Goal: Task Accomplishment & Management: Manage account settings

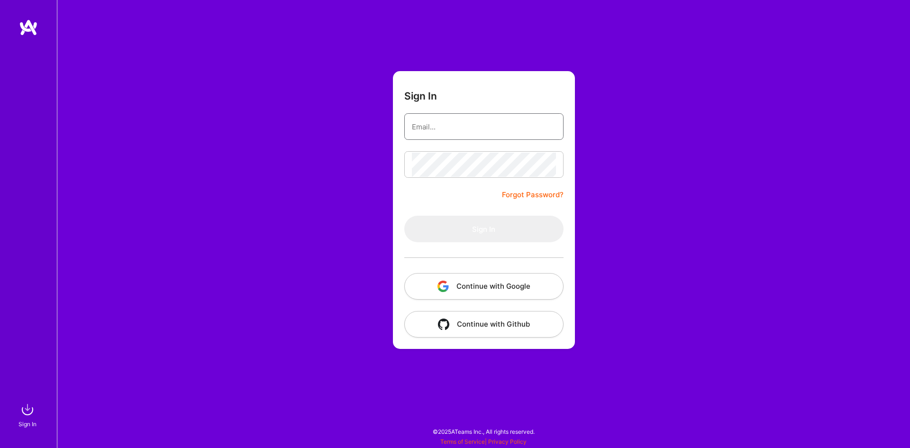
click at [447, 133] on input "email" at bounding box center [484, 127] width 144 height 24
type input "[EMAIL_ADDRESS][DOMAIN_NAME]"
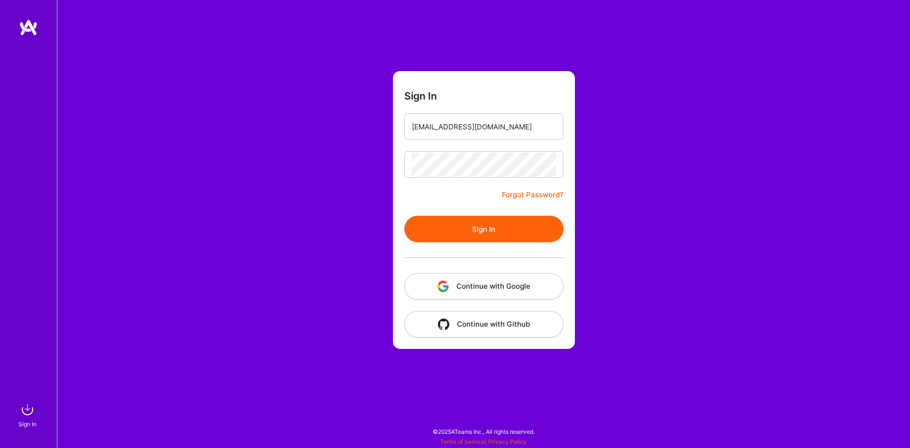
click at [470, 228] on button "Sign In" at bounding box center [483, 229] width 159 height 27
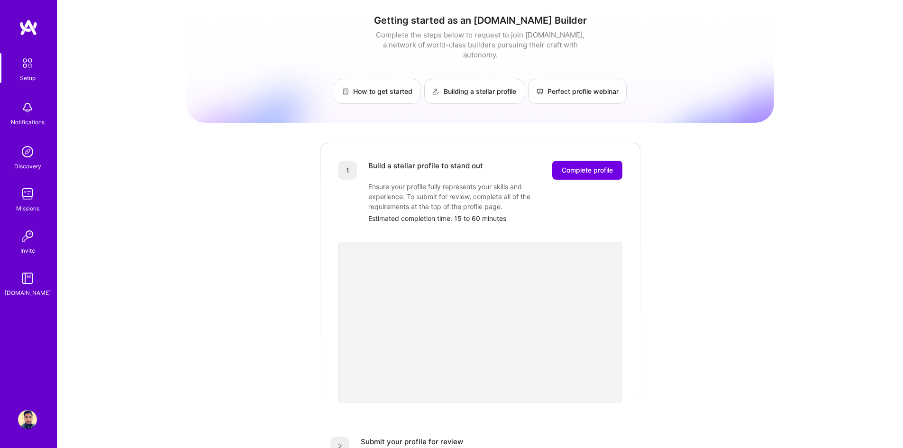
click at [27, 412] on img at bounding box center [27, 419] width 19 height 19
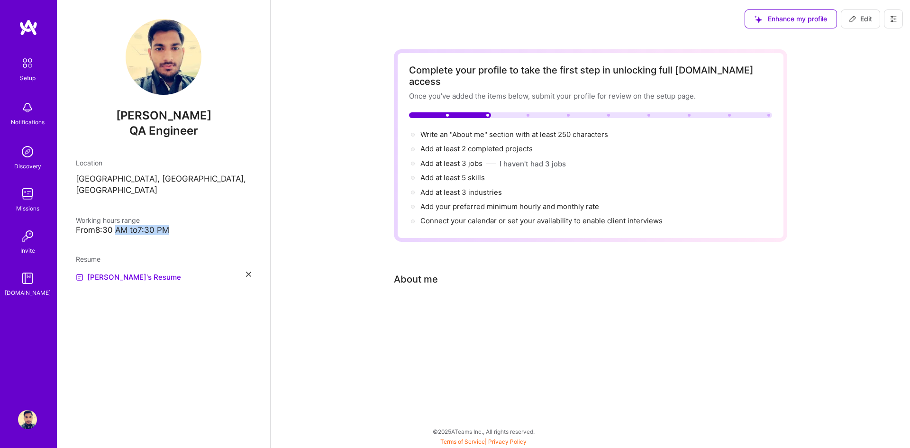
drag, startPoint x: 119, startPoint y: 218, endPoint x: 180, endPoint y: 216, distance: 61.2
click at [180, 225] on div "From 8:30 AM to 7:30 PM" at bounding box center [163, 230] width 175 height 10
click at [206, 225] on div "From 8:30 AM to 7:30 PM" at bounding box center [163, 230] width 175 height 10
click at [123, 225] on div "From 8:30 AM to 7:30 PM" at bounding box center [163, 230] width 175 height 10
click at [100, 225] on div "From 8:30 AM to 7:30 PM" at bounding box center [163, 230] width 175 height 10
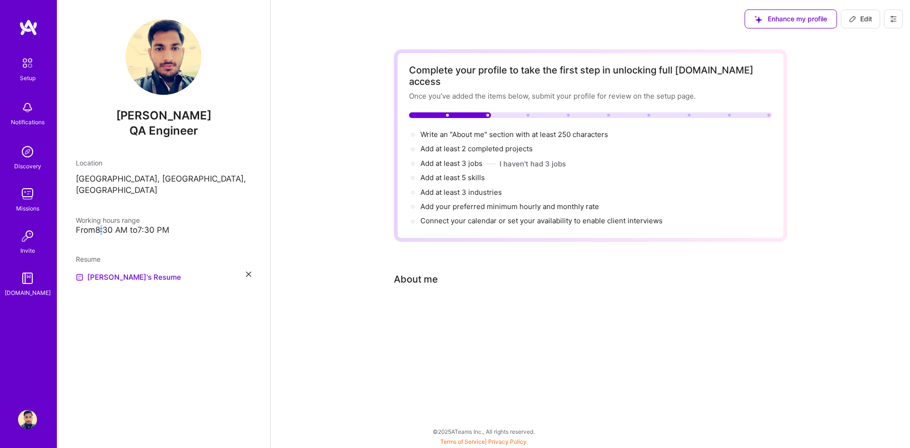
click at [100, 225] on div "From 8:30 AM to 7:30 PM" at bounding box center [163, 230] width 175 height 10
click at [866, 18] on span "Edit" at bounding box center [860, 18] width 23 height 9
select select "US"
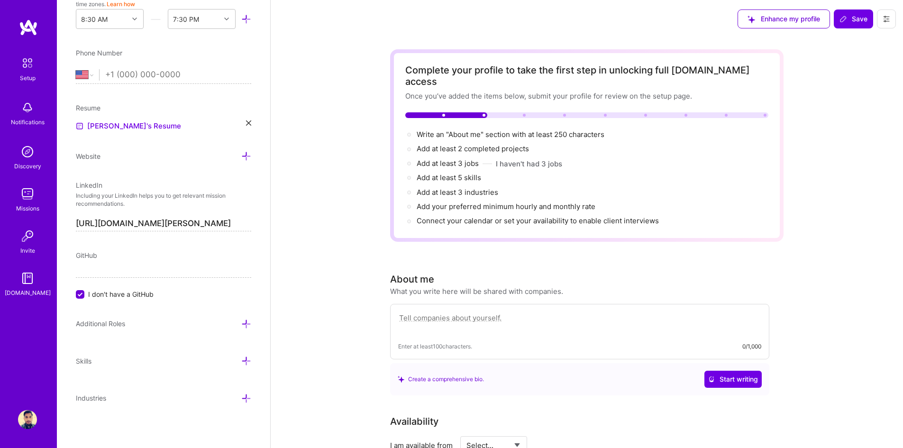
scroll to position [179, 0]
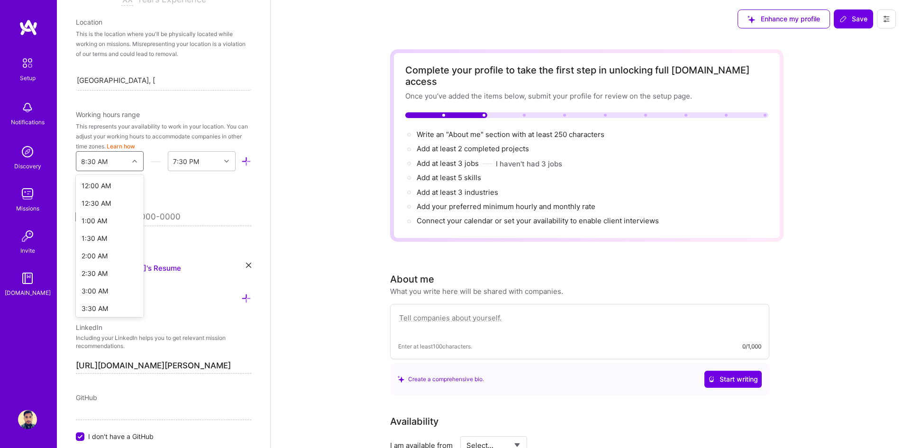
click at [134, 157] on div at bounding box center [135, 161] width 15 height 12
click at [101, 185] on div "12:00 AM" at bounding box center [110, 186] width 68 height 18
click at [111, 218] on input "tel" at bounding box center [178, 217] width 146 height 28
type input "+9"
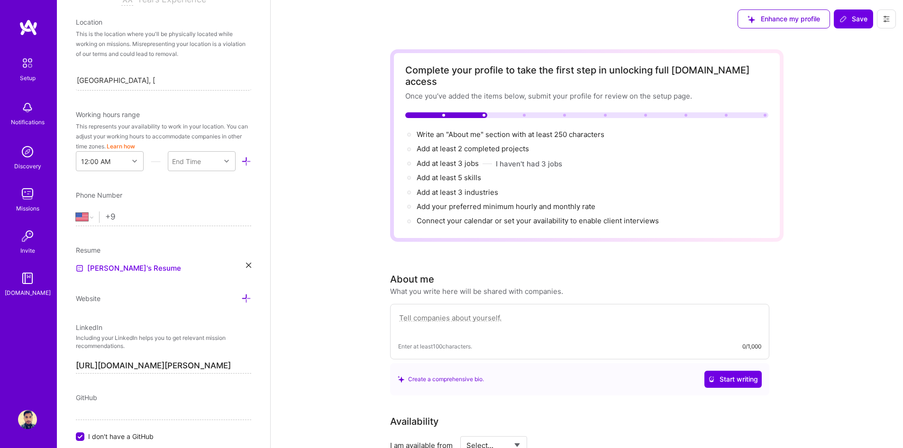
select select "IN"
click at [149, 219] on input "[PHONE_NUMBER]" at bounding box center [178, 217] width 146 height 28
type input "[PHONE_NUMBER]"
click at [210, 159] on div "End Time" at bounding box center [194, 161] width 52 height 19
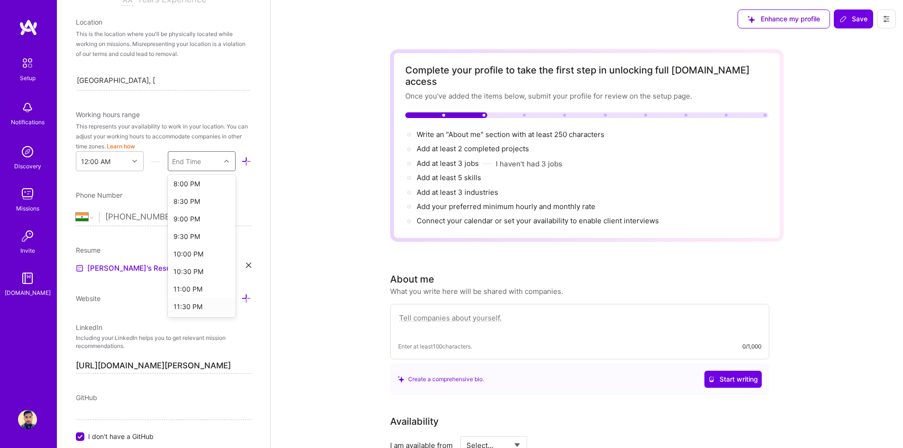
click at [183, 310] on div "11:30 PM" at bounding box center [202, 307] width 68 height 18
click at [230, 185] on div "Edit photo [PERSON_NAME] QA Engineer Years Experience Location This is the loca…" at bounding box center [163, 224] width 213 height 448
click at [160, 181] on div "Edit photo [PERSON_NAME] QA Engineer Years Experience Location This is the loca…" at bounding box center [163, 224] width 213 height 448
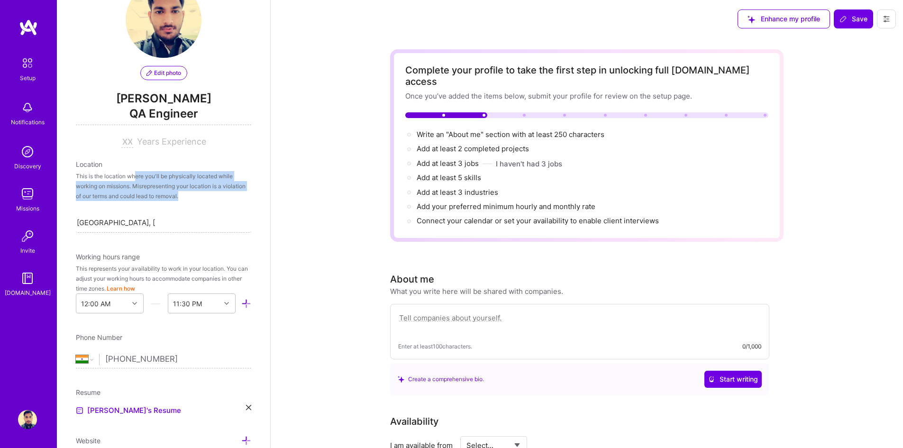
drag, startPoint x: 135, startPoint y: 175, endPoint x: 225, endPoint y: 200, distance: 93.4
click at [225, 200] on div "This is the location where you'll be physically located while working on missio…" at bounding box center [163, 186] width 175 height 30
click at [226, 209] on div "Location This is the location where you'll be physically located while working …" at bounding box center [163, 195] width 175 height 73
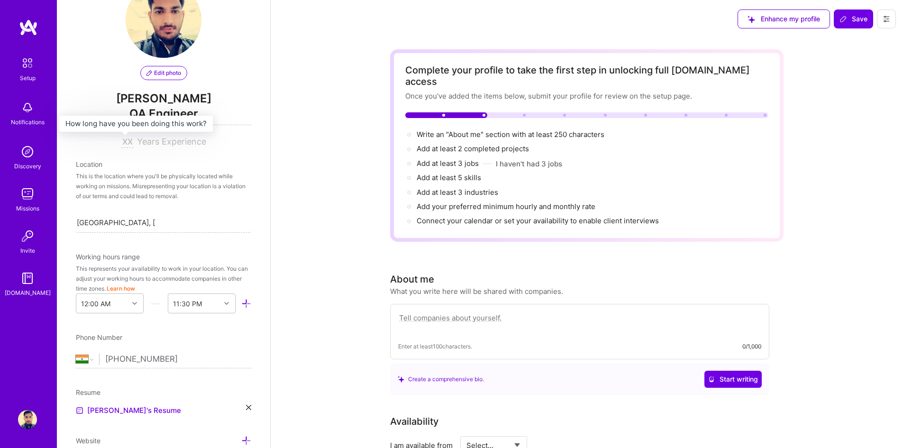
click at [127, 142] on input at bounding box center [127, 142] width 12 height 11
type input "9"
click at [152, 159] on div "Location" at bounding box center [163, 164] width 175 height 10
click at [84, 167] on div "Location" at bounding box center [163, 164] width 175 height 10
click at [124, 167] on div "Location" at bounding box center [163, 164] width 175 height 10
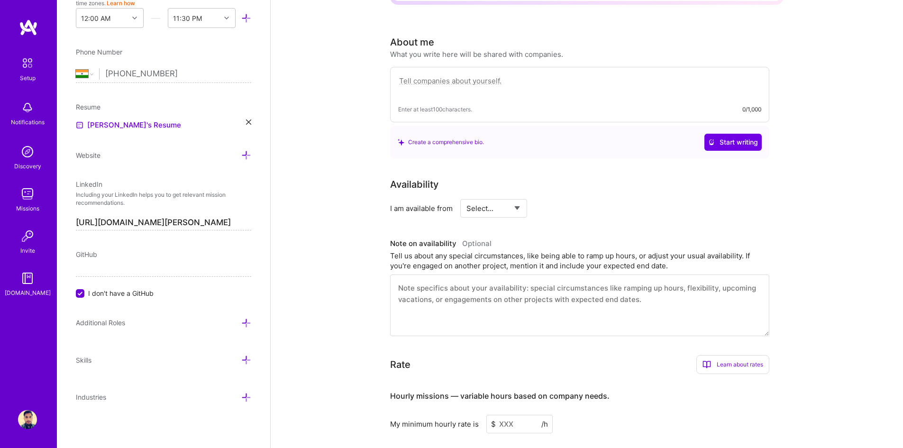
scroll to position [332, 0]
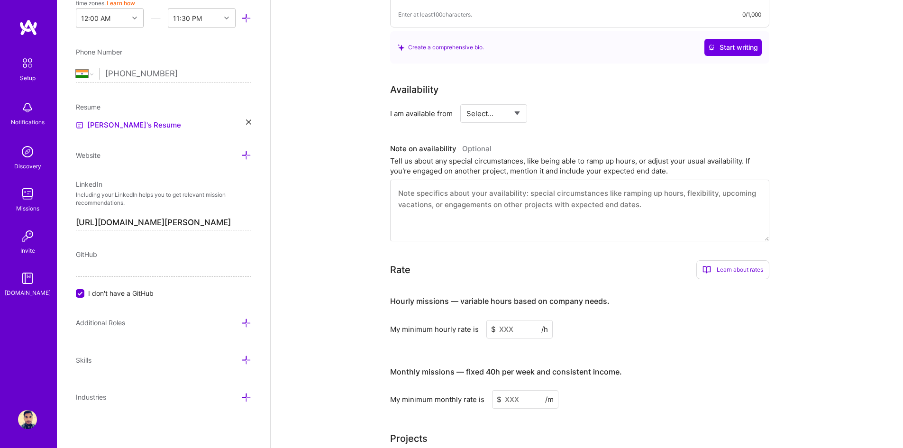
click at [499, 101] on select "Select... Right Now Future Date Not Available" at bounding box center [494, 113] width 55 height 24
select select "Right Now"
click at [467, 101] on select "Select... Right Now Future Date Not Available" at bounding box center [494, 113] width 55 height 24
click at [565, 104] on input at bounding box center [580, 113] width 57 height 18
type input "40"
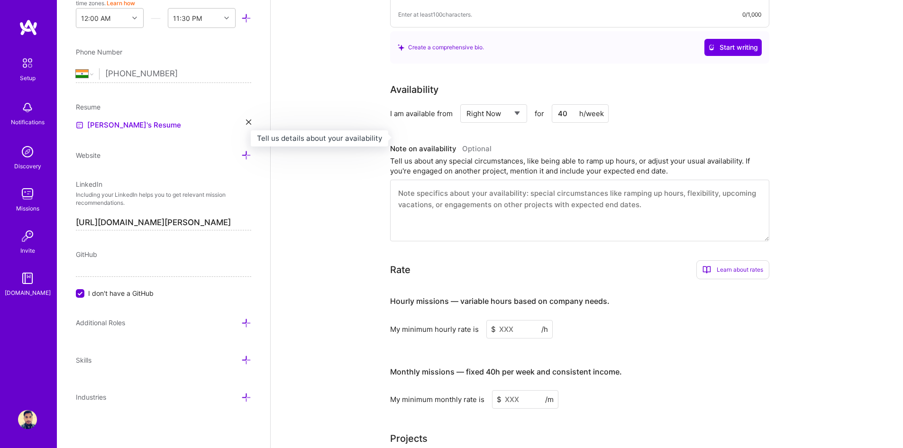
click at [580, 142] on h3 "Note on availability Optional" at bounding box center [579, 149] width 379 height 14
click at [442, 195] on textarea at bounding box center [579, 211] width 379 height 62
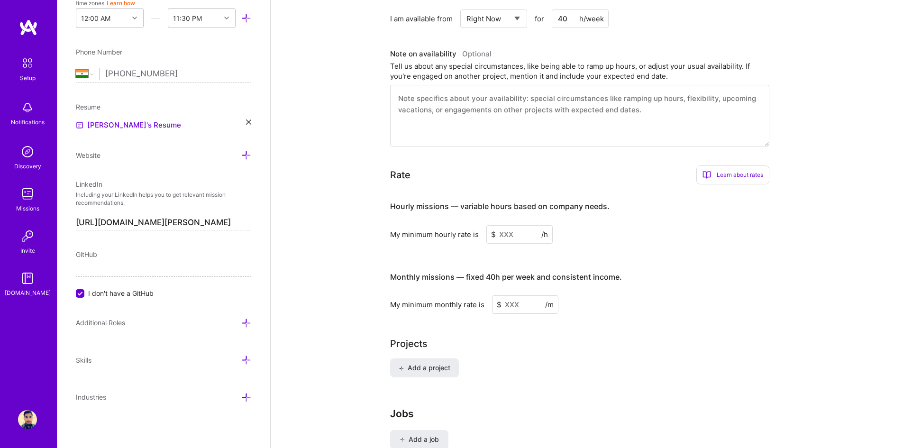
click at [513, 225] on input at bounding box center [519, 234] width 66 height 18
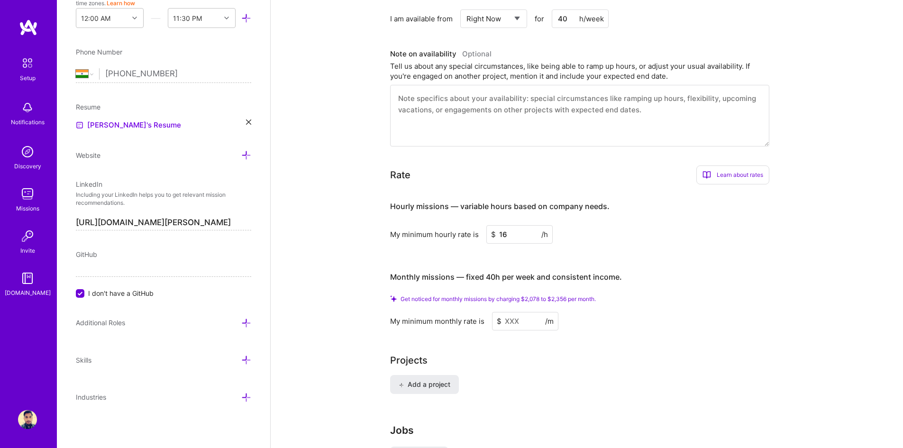
type input "16"
click at [577, 225] on div "My minimum hourly rate is $ 16 /h" at bounding box center [579, 234] width 379 height 18
click at [514, 312] on input at bounding box center [525, 321] width 66 height 18
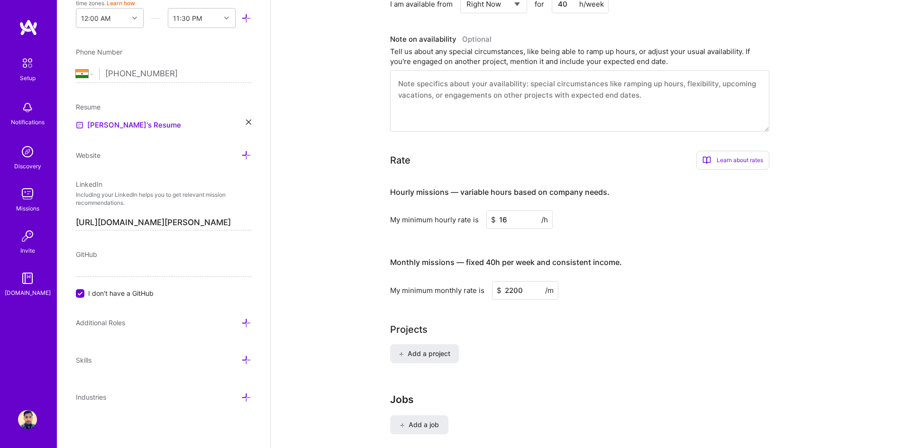
type input "2200"
click at [522, 323] on div "Projects" at bounding box center [587, 329] width 394 height 14
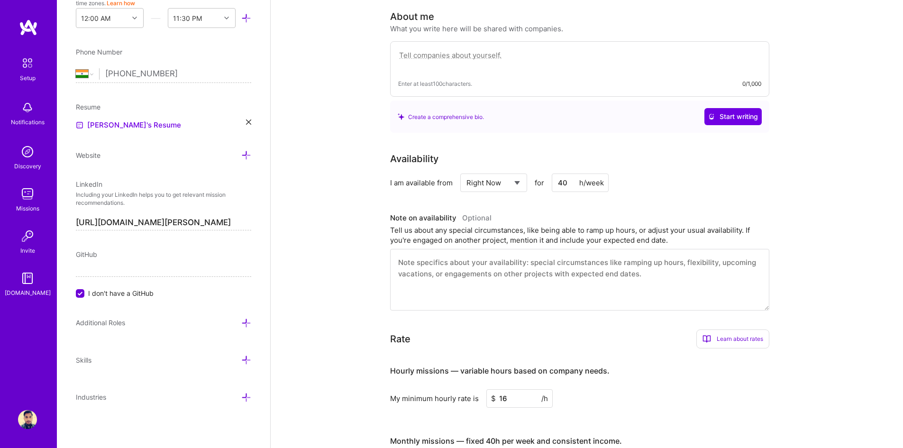
scroll to position [11, 0]
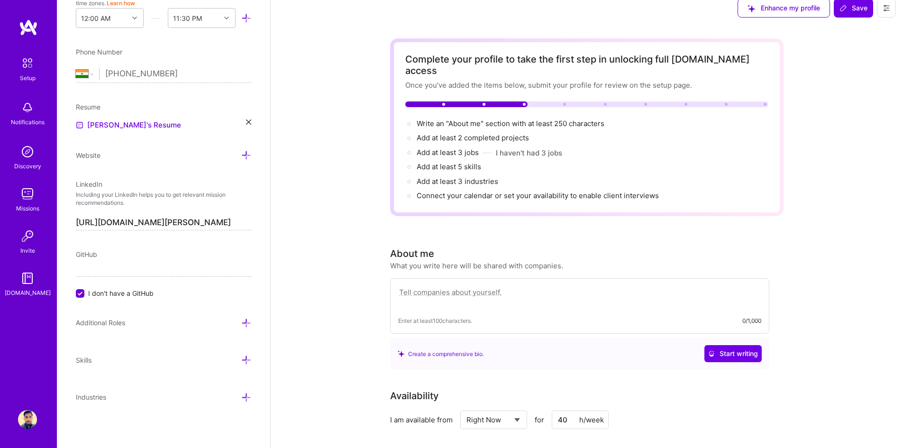
click at [443, 287] on textarea at bounding box center [579, 297] width 363 height 22
click at [451, 286] on textarea at bounding box center [579, 297] width 363 height 22
paste textarea "I have 8+ years of experience working as a QA Engineer.I bring to this position…"
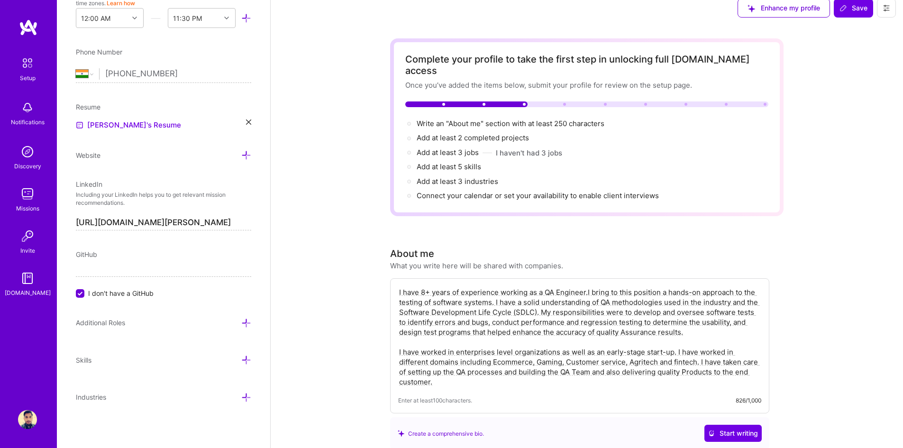
drag, startPoint x: 426, startPoint y: 281, endPoint x: 421, endPoint y: 281, distance: 4.8
click at [421, 286] on textarea "I have 8+ years of experience working as a QA Engineer.I bring to this position…" at bounding box center [579, 336] width 363 height 101
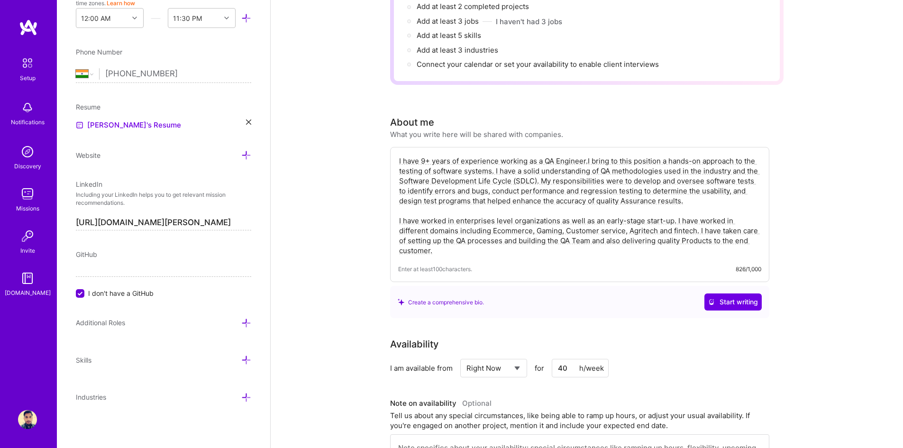
drag, startPoint x: 806, startPoint y: 261, endPoint x: 796, endPoint y: 264, distance: 10.4
click at [806, 260] on div "Complete your profile to take the first step in unlocking full [DOMAIN_NAME] ac…" at bounding box center [587, 368] width 633 height 945
click at [807, 256] on div "Complete your profile to take the first step in unlocking full [DOMAIN_NAME] ac…" at bounding box center [587, 368] width 633 height 945
click at [477, 244] on textarea "I have 9+ years of experience working as a QA Engineer.I bring to this position…" at bounding box center [579, 205] width 363 height 101
type textarea "I have 9+ years of experience working as a QA Engineer.I bring to this position…"
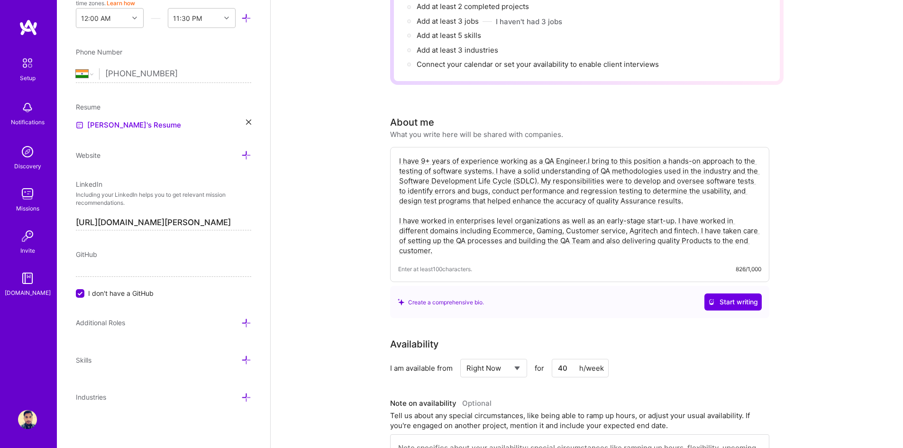
click at [843, 290] on div "Complete your profile to take the first step in unlocking full [DOMAIN_NAME] ac…" at bounding box center [587, 368] width 633 height 945
click at [827, 263] on div "Complete your profile to take the first step in unlocking full [DOMAIN_NAME] ac…" at bounding box center [587, 368] width 633 height 945
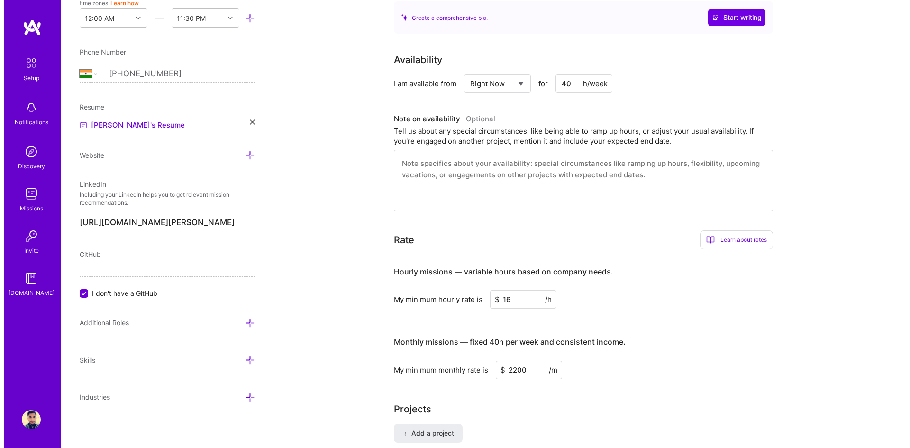
scroll to position [565, 0]
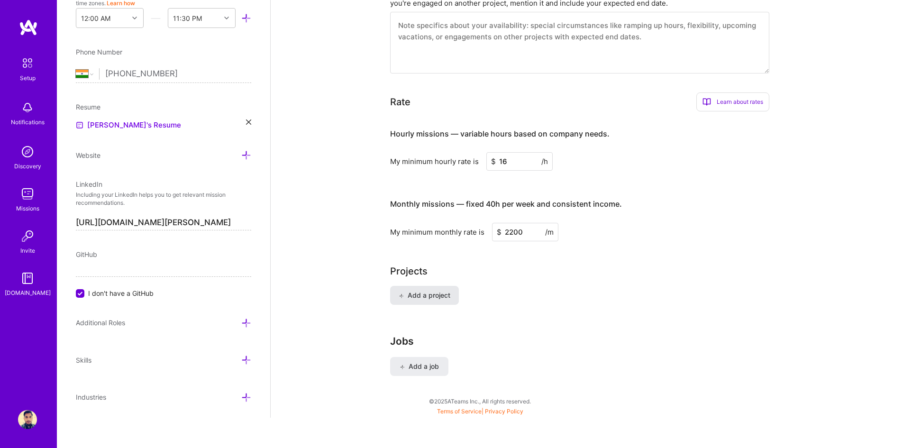
click at [430, 291] on span "Add a project" at bounding box center [425, 295] width 52 height 9
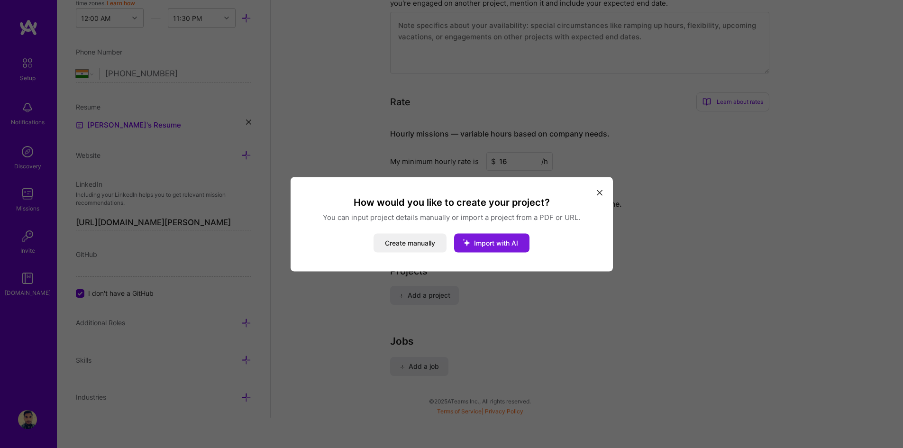
click at [491, 239] on span "Import with AI" at bounding box center [496, 242] width 44 height 8
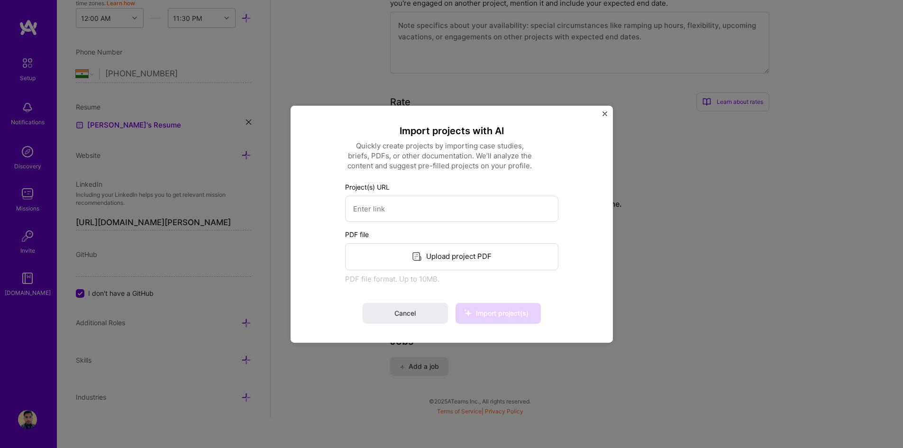
click at [606, 115] on img "Close" at bounding box center [605, 113] width 5 height 5
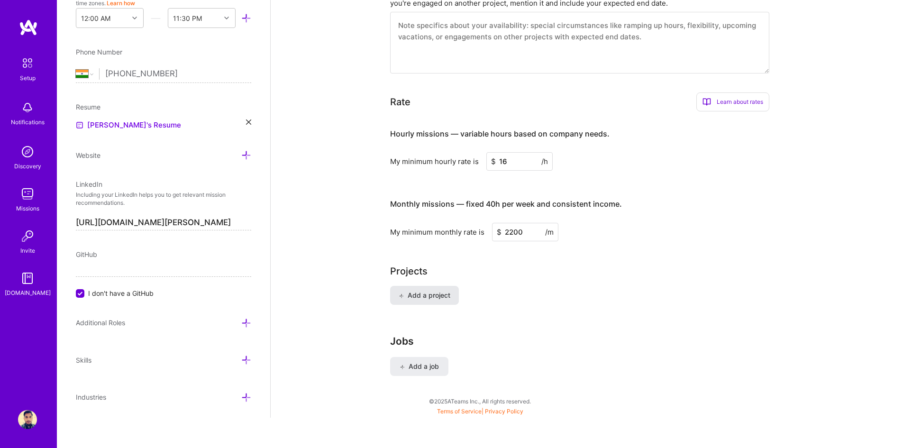
click at [428, 291] on span "Add a project" at bounding box center [425, 295] width 52 height 9
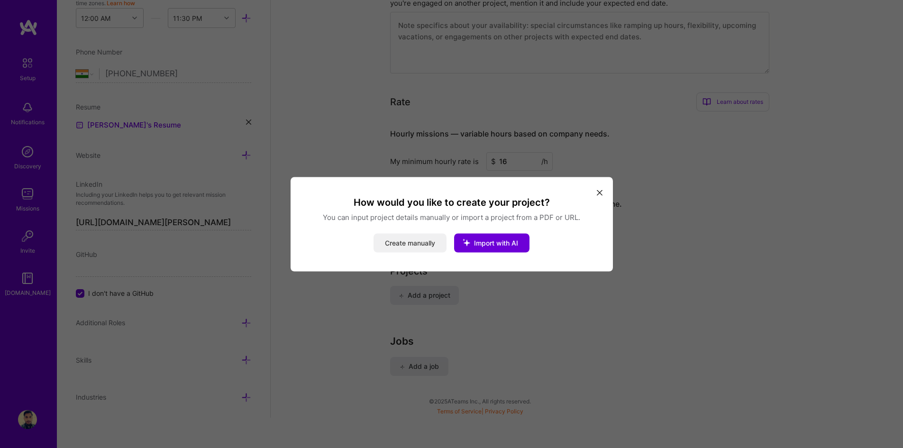
click at [422, 240] on button "Create manually" at bounding box center [410, 242] width 73 height 19
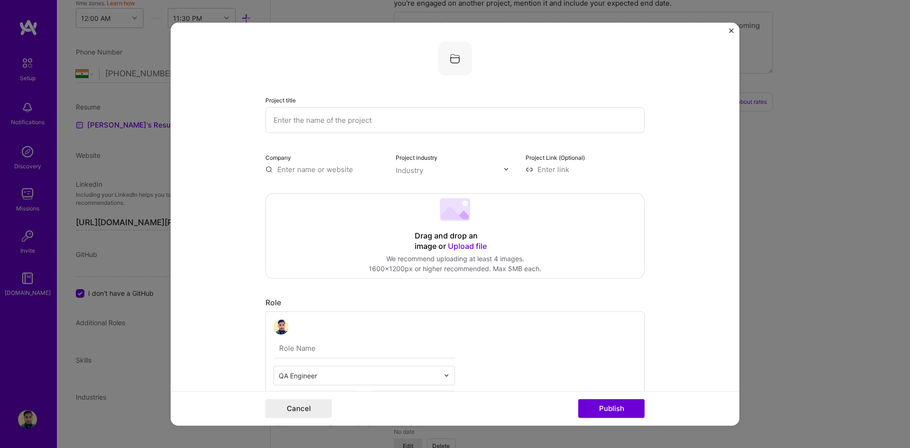
click at [331, 120] on input "text" at bounding box center [455, 120] width 379 height 26
type input "e"
type input "Email Marketing Project"
click at [318, 194] on span "[DOMAIN_NAME]" at bounding box center [317, 197] width 46 height 8
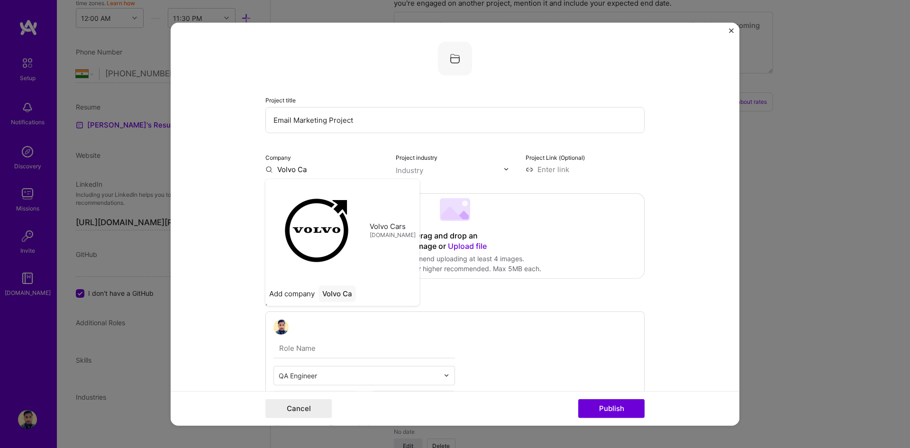
type input "Volvo Cars"
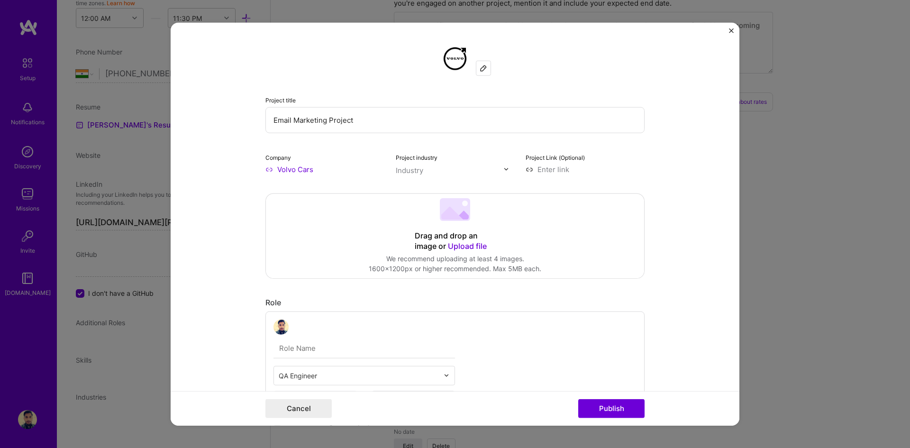
click at [488, 174] on input "text" at bounding box center [450, 170] width 108 height 10
type input "auto"
click at [410, 188] on label "Automotive" at bounding box center [461, 189] width 115 height 10
click at [613, 173] on input at bounding box center [585, 169] width 119 height 10
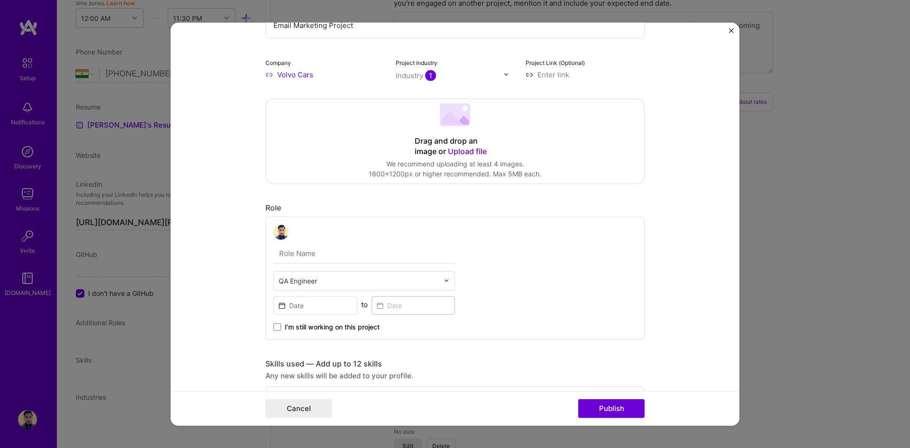
scroll to position [190, 0]
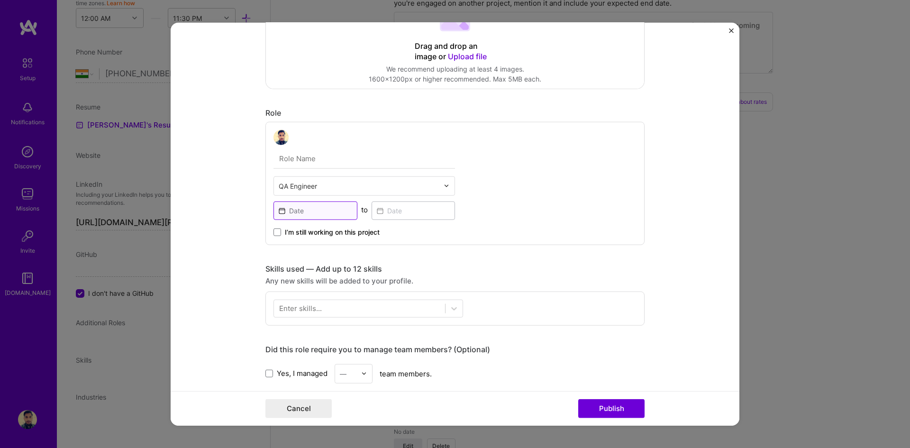
click at [305, 211] on input at bounding box center [316, 210] width 84 height 18
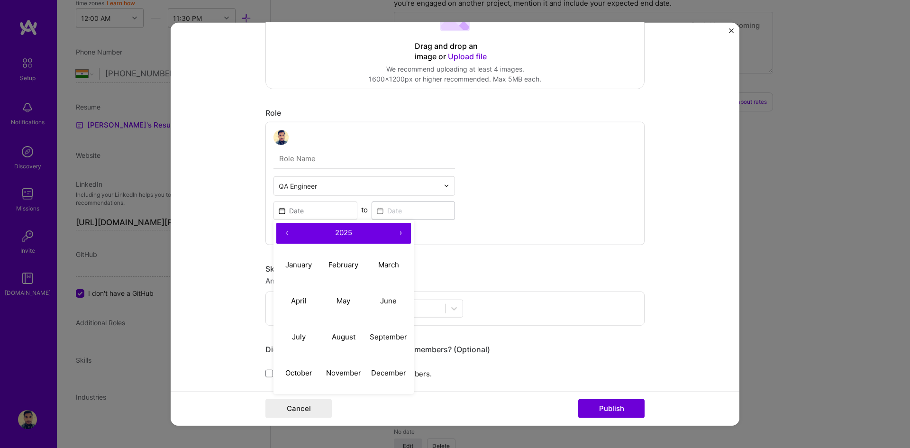
click at [284, 233] on button "‹" at bounding box center [286, 232] width 21 height 21
click at [284, 232] on button "‹" at bounding box center [286, 232] width 21 height 21
drag, startPoint x: 303, startPoint y: 369, endPoint x: 308, endPoint y: 369, distance: 5.2
click at [303, 369] on abbr "October" at bounding box center [298, 372] width 27 height 9
type input "[DATE]"
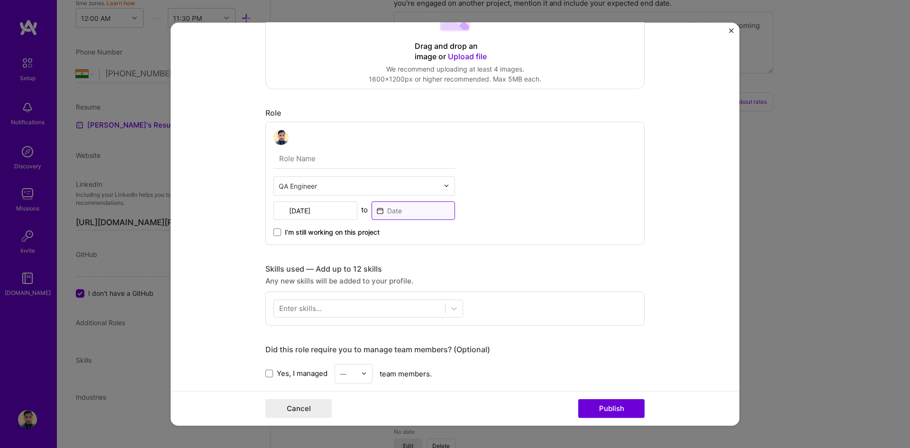
click at [405, 213] on input at bounding box center [414, 210] width 84 height 18
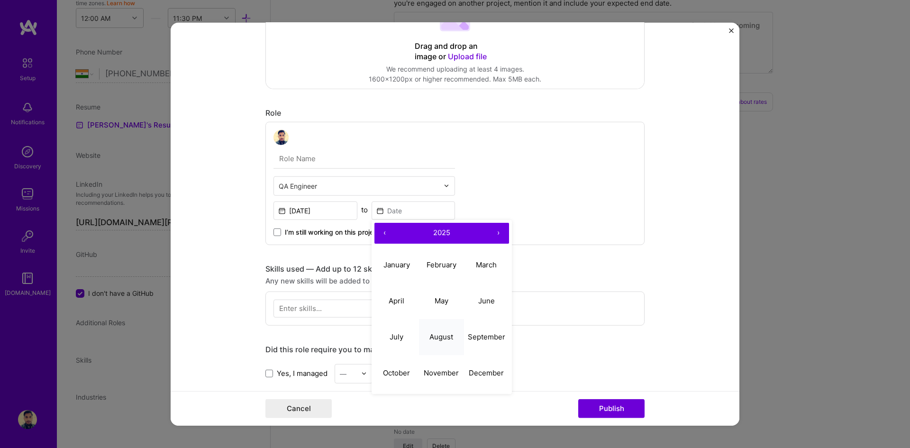
click at [433, 333] on abbr "August" at bounding box center [442, 336] width 24 height 9
type input "[DATE]"
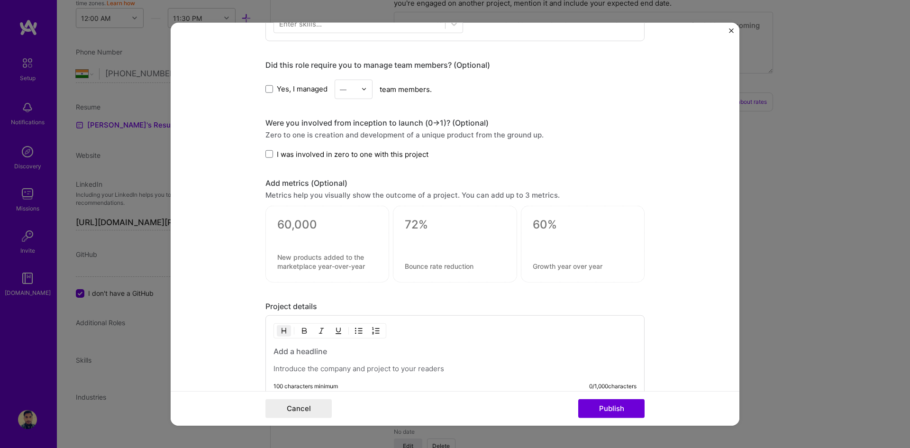
scroll to position [379, 0]
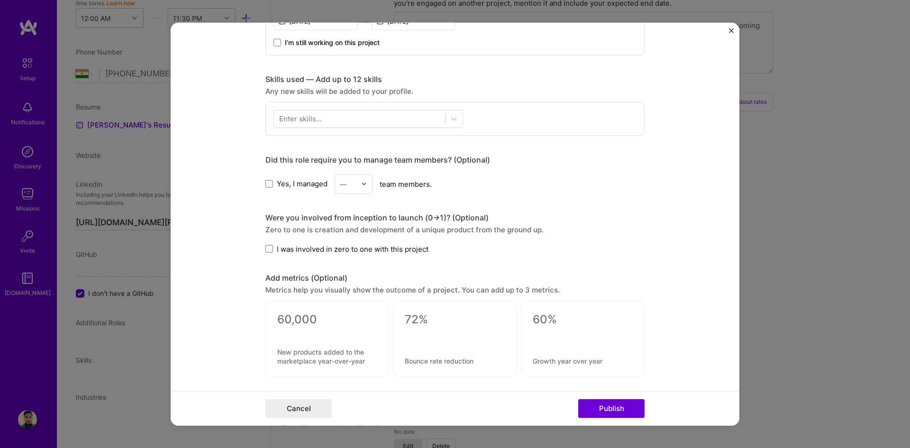
click at [341, 185] on div "—" at bounding box center [343, 184] width 7 height 10
click at [304, 198] on div "Project title Email Marketing Project Company Volvo Cars Project industry Indus…" at bounding box center [455, 124] width 379 height 924
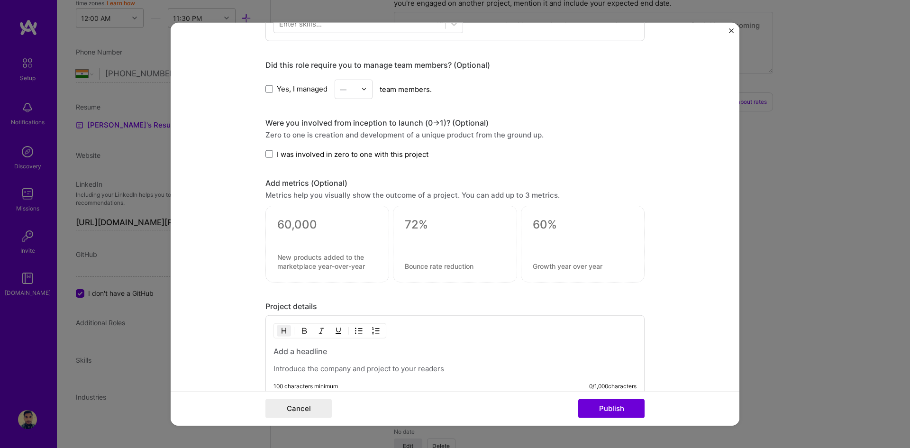
scroll to position [591, 0]
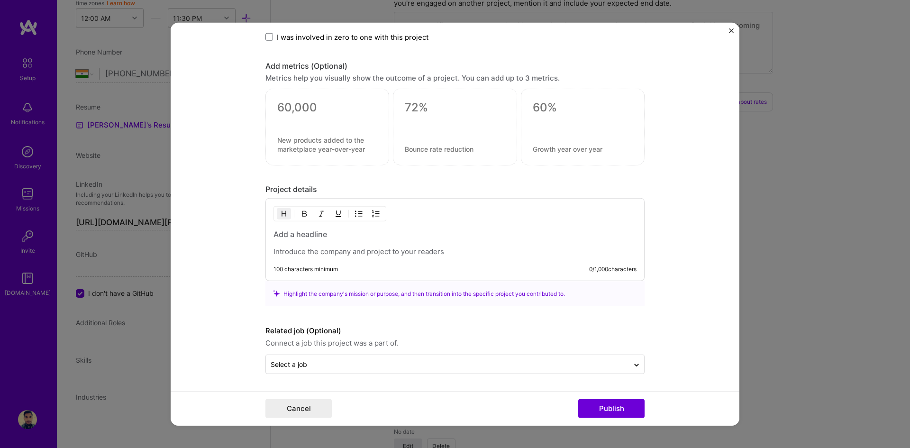
click at [312, 235] on h3 at bounding box center [455, 234] width 363 height 10
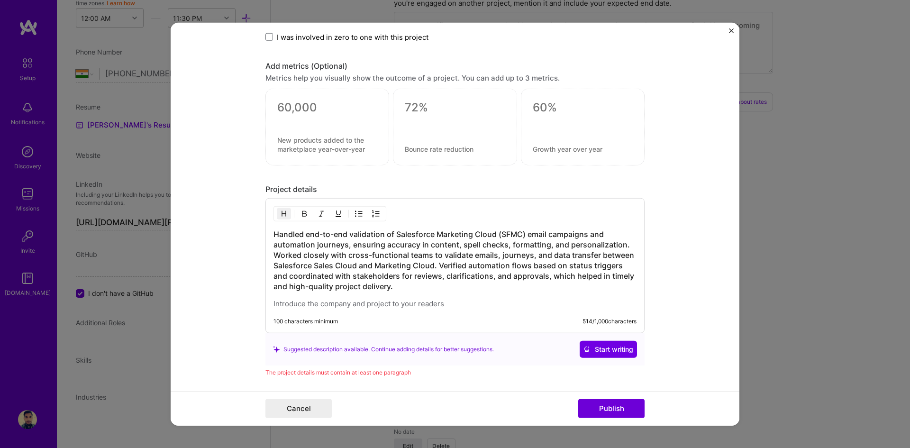
scroll to position [662, 0]
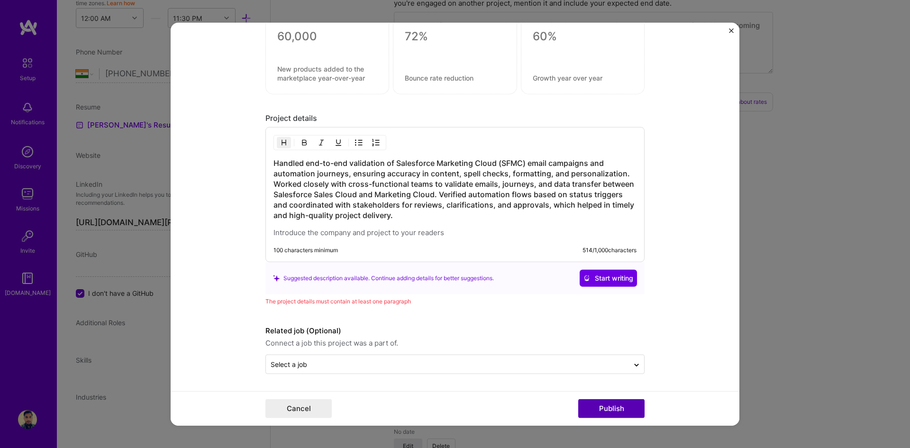
click at [607, 405] on button "Publish" at bounding box center [611, 408] width 66 height 19
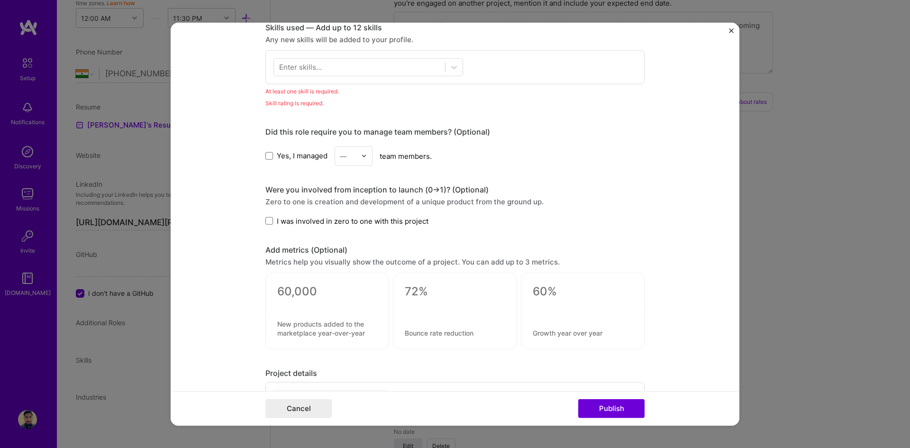
scroll to position [289, 0]
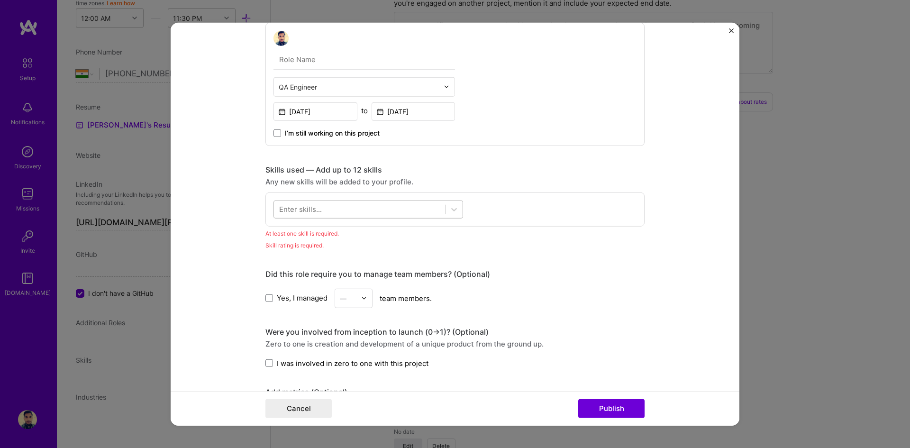
click at [328, 210] on div at bounding box center [359, 210] width 171 height 16
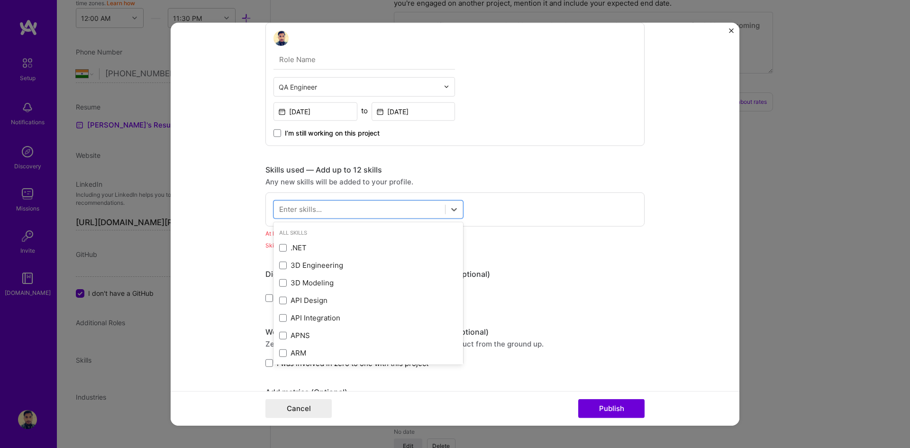
paste input "Quality Assurance (QA), Salesforce, Test Documentation, API Integration, Agile,…"
type input "Quality Assurance (QA), Salesforce, Test Documentation, API Integration, Agile,…"
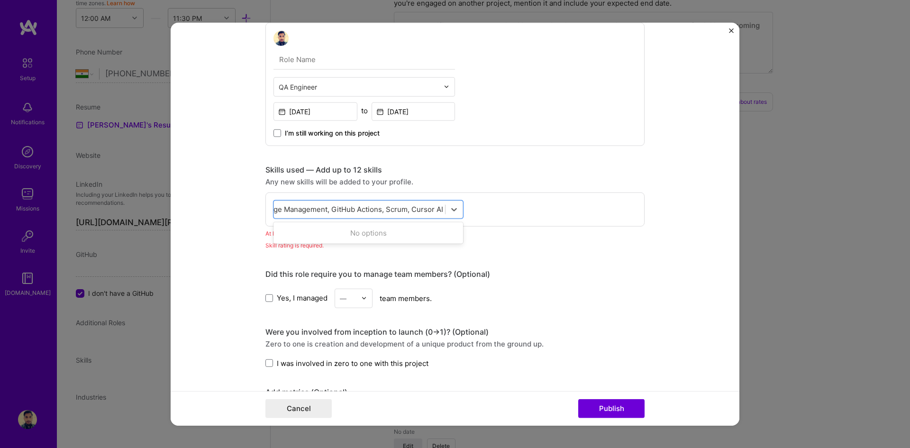
drag, startPoint x: 409, startPoint y: 210, endPoint x: 61, endPoint y: 207, distance: 348.0
click at [61, 207] on div "Project title Email Marketing Project Company Volvo Cars Project industry Indus…" at bounding box center [455, 224] width 910 height 448
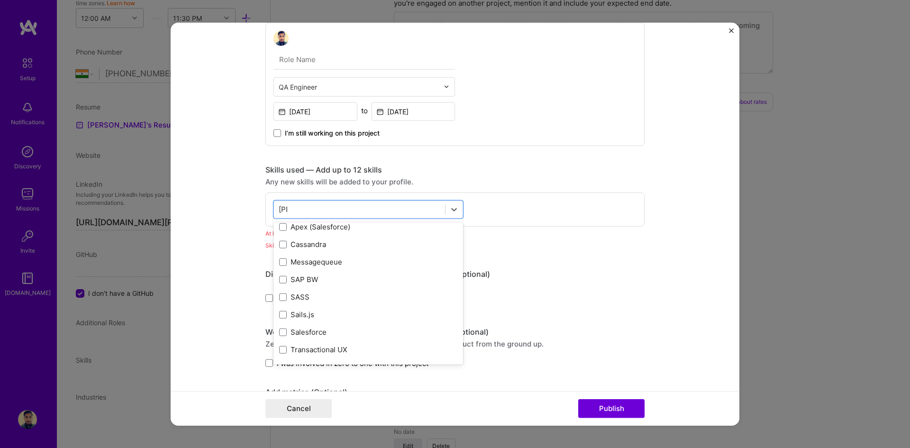
scroll to position [0, 0]
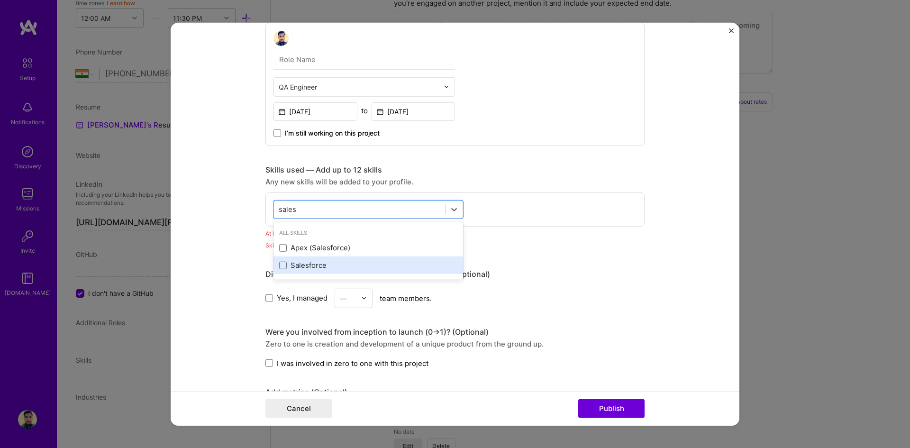
click at [279, 269] on div "Salesforce" at bounding box center [368, 265] width 178 height 10
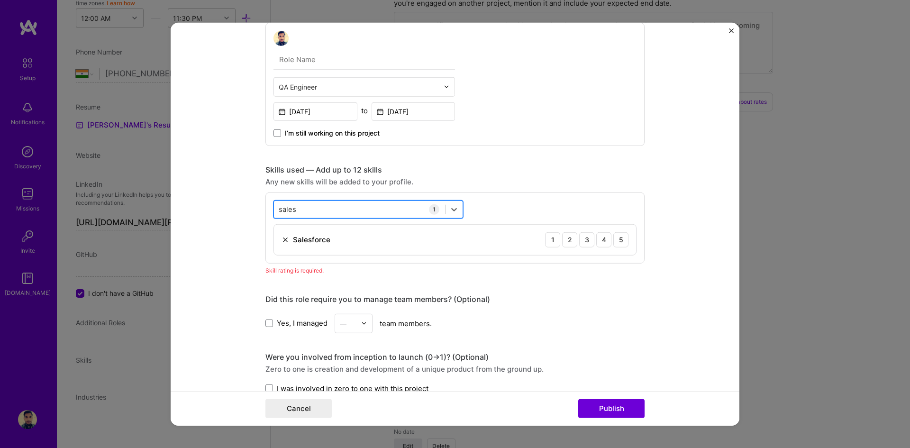
click at [308, 209] on div "sales sales" at bounding box center [359, 210] width 171 height 16
drag, startPoint x: 303, startPoint y: 208, endPoint x: 271, endPoint y: 207, distance: 31.8
click at [274, 207] on div "sales sales" at bounding box center [359, 210] width 171 height 16
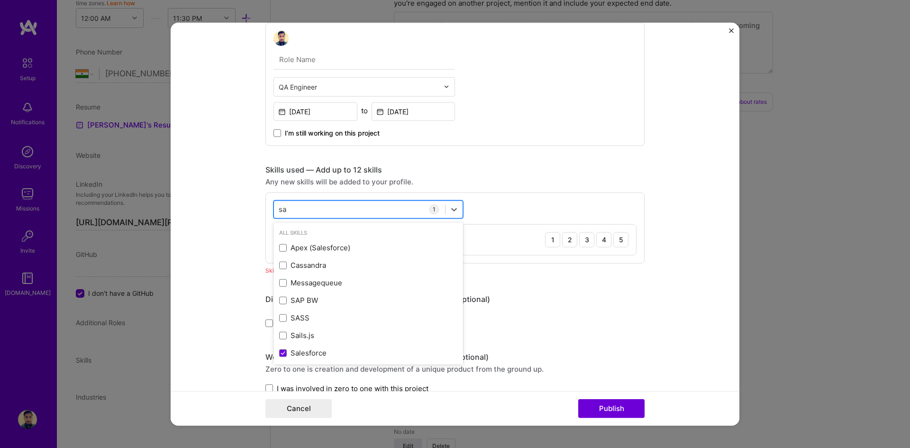
type input "s"
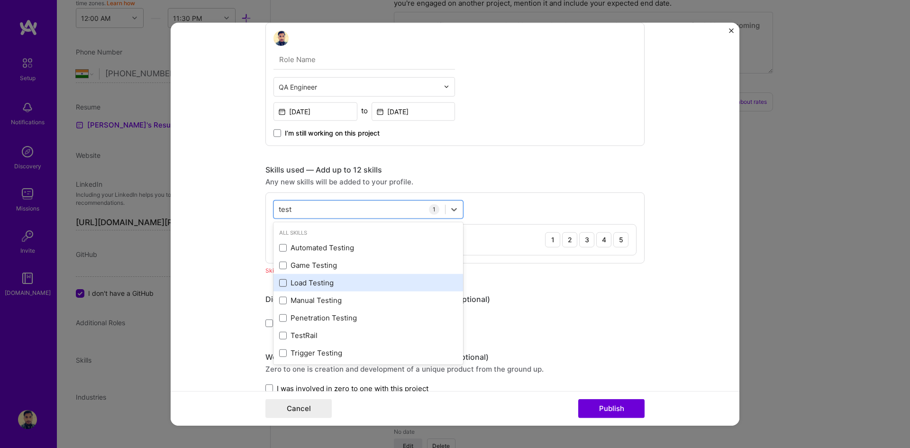
click at [279, 284] on span at bounding box center [283, 283] width 8 height 8
click at [0, 0] on input "checkbox" at bounding box center [0, 0] width 0 height 0
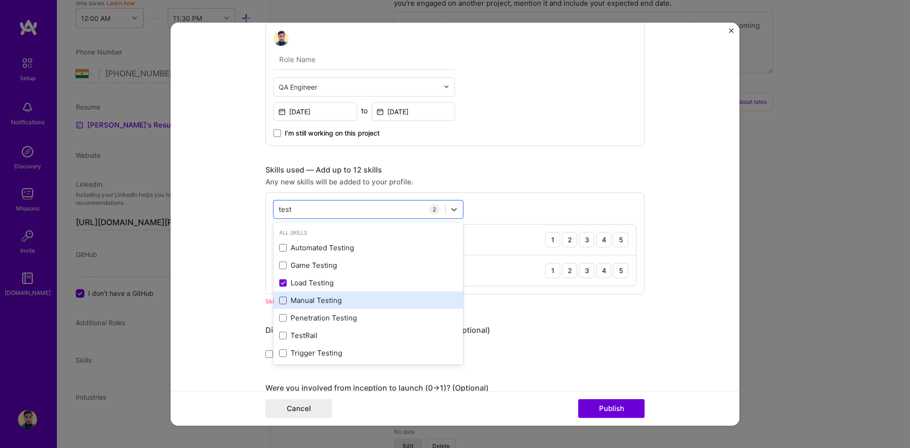
click at [280, 300] on span at bounding box center [283, 301] width 8 height 8
click at [0, 0] on input "checkbox" at bounding box center [0, 0] width 0 height 0
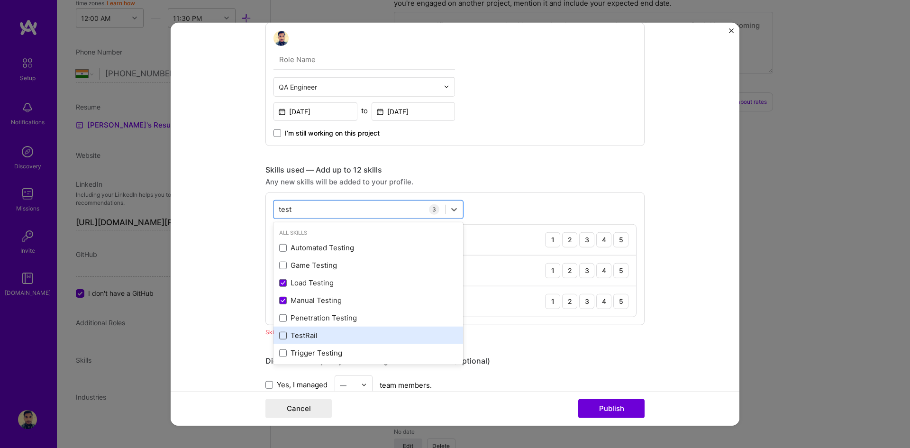
click at [281, 335] on span at bounding box center [283, 336] width 8 height 8
click at [0, 0] on input "checkbox" at bounding box center [0, 0] width 0 height 0
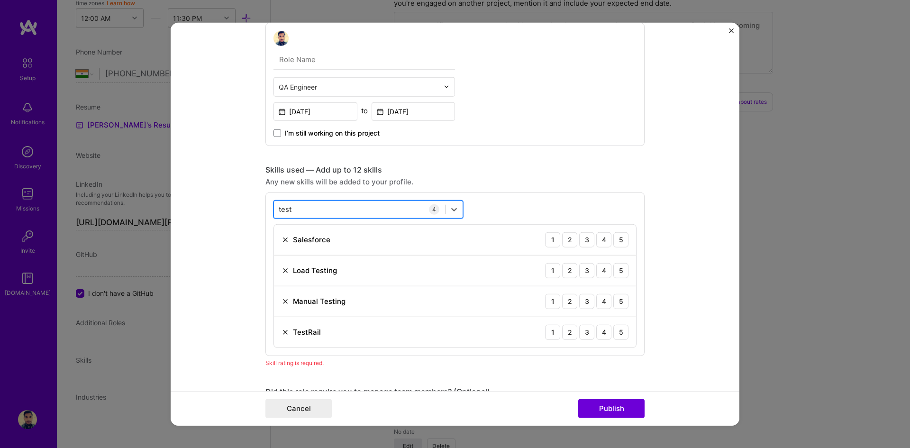
click at [300, 208] on div "test test" at bounding box center [359, 210] width 171 height 16
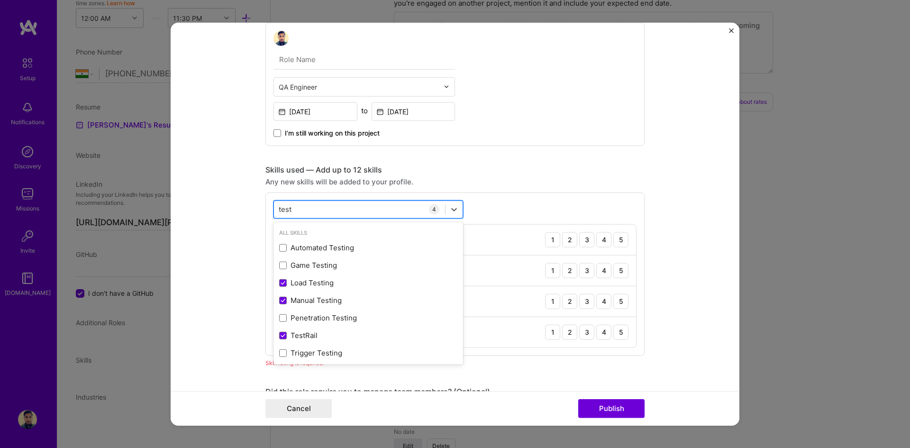
click at [300, 207] on div "test test" at bounding box center [359, 210] width 171 height 16
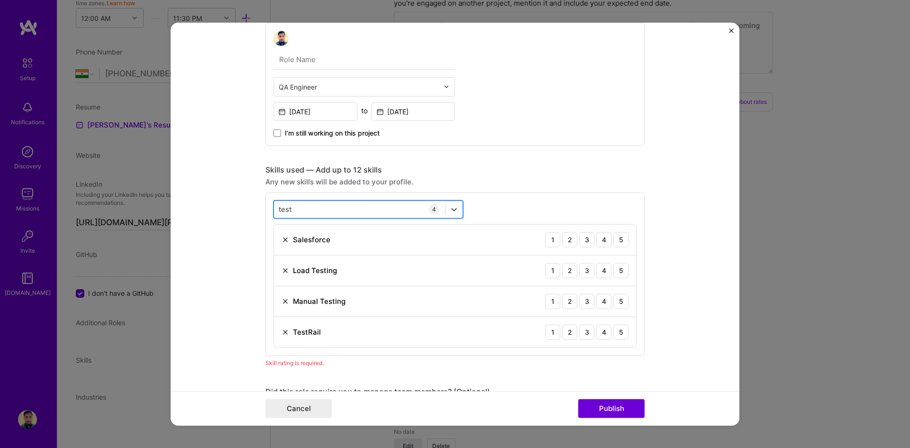
click at [296, 203] on div "test test" at bounding box center [359, 210] width 171 height 16
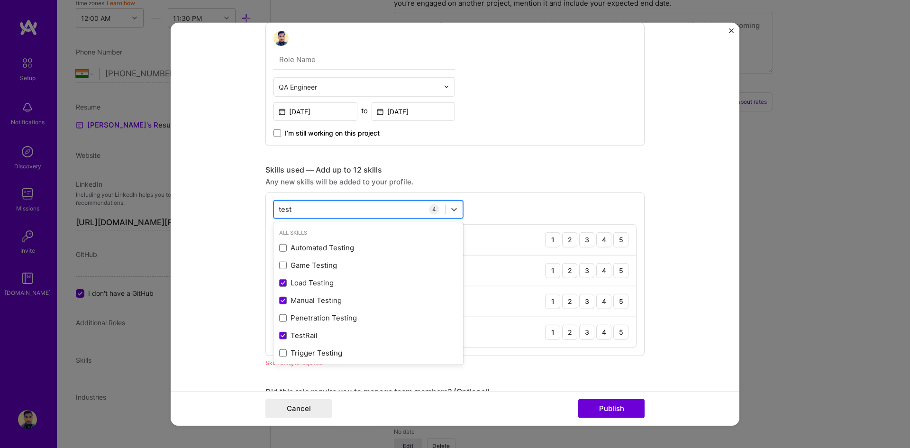
click at [305, 206] on div "test test" at bounding box center [359, 210] width 171 height 16
type input "t"
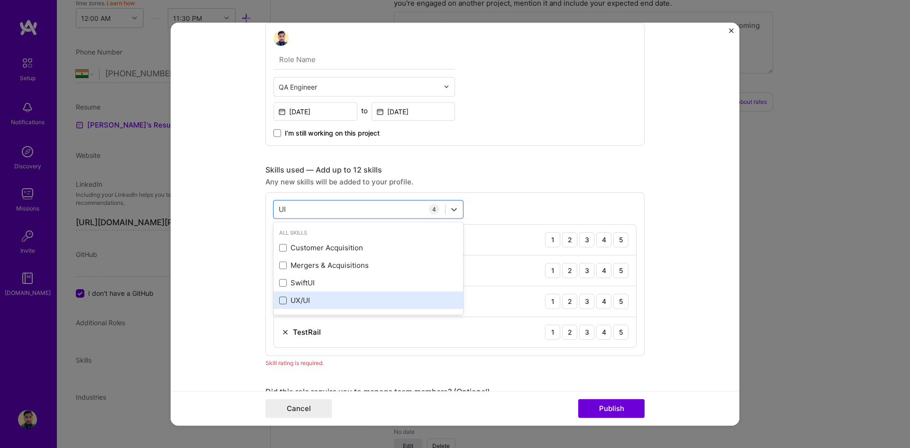
click at [281, 303] on span at bounding box center [283, 301] width 8 height 8
click at [0, 0] on input "checkbox" at bounding box center [0, 0] width 0 height 0
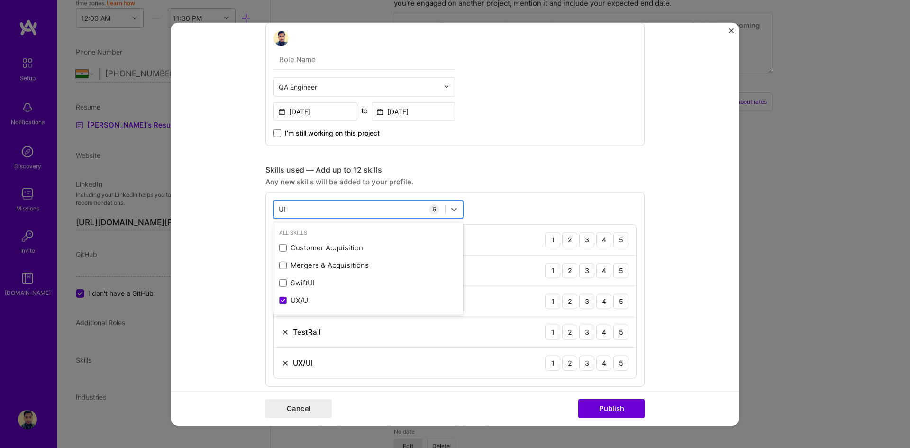
click at [297, 209] on div "UI UI" at bounding box center [359, 210] width 171 height 16
type input "U"
type input "a"
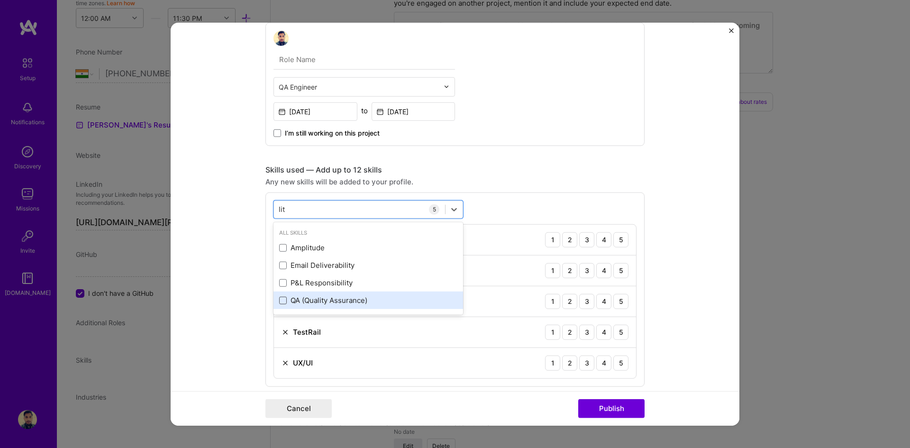
click at [279, 302] on span at bounding box center [283, 301] width 8 height 8
click at [0, 0] on input "checkbox" at bounding box center [0, 0] width 0 height 0
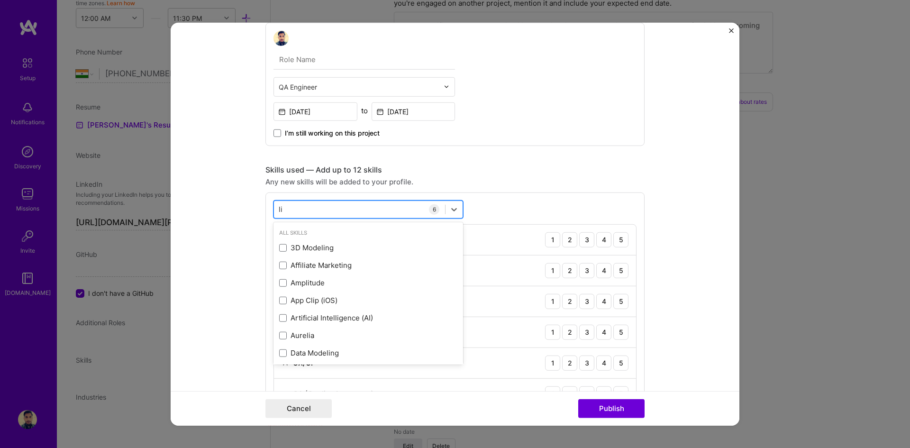
type input "l"
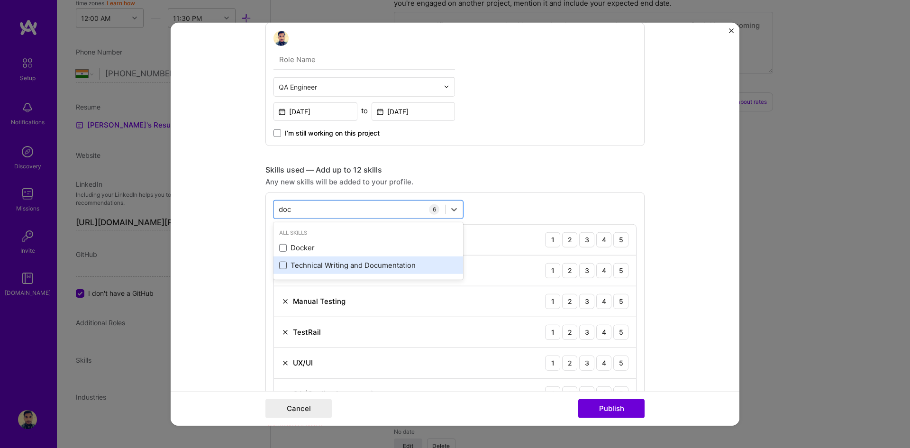
click at [281, 268] on span at bounding box center [283, 266] width 8 height 8
click at [0, 0] on input "checkbox" at bounding box center [0, 0] width 0 height 0
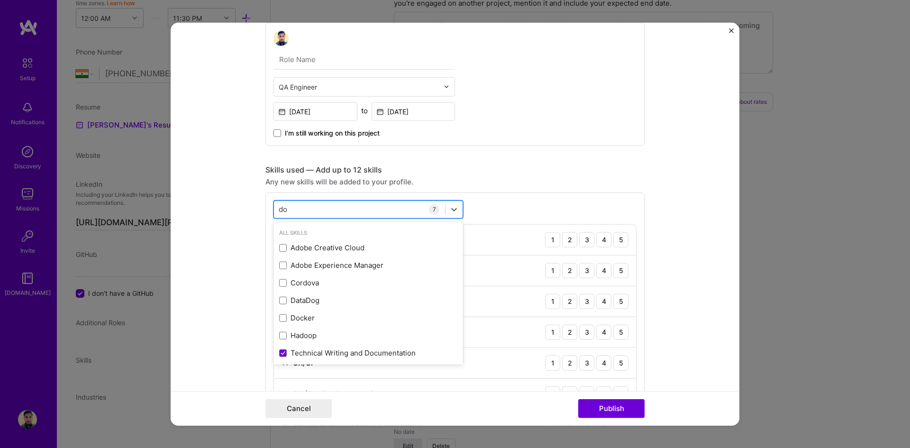
type input "d"
type input "j"
type input "aut"
click at [477, 182] on div "Any new skills will be added to your profile." at bounding box center [455, 181] width 379 height 10
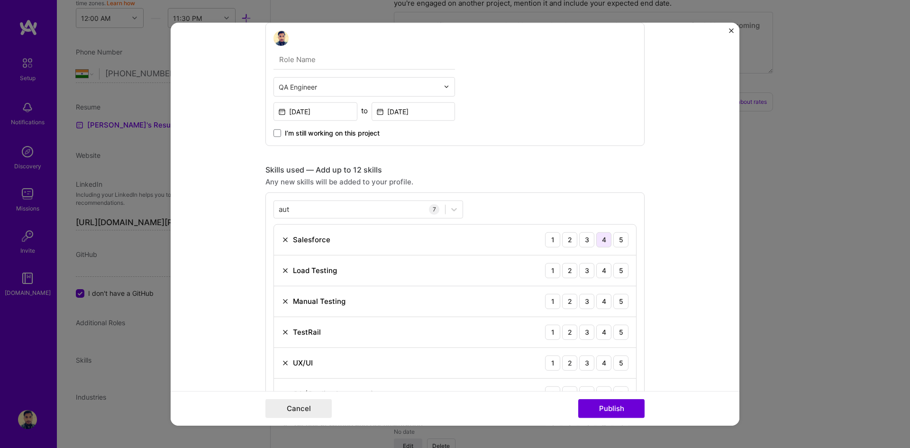
click at [599, 243] on div "4" at bounding box center [603, 239] width 15 height 15
click at [600, 272] on div "4" at bounding box center [603, 270] width 15 height 15
click at [617, 302] on div "5" at bounding box center [621, 301] width 15 height 15
click at [601, 333] on div "4" at bounding box center [603, 331] width 15 height 15
drag, startPoint x: 614, startPoint y: 333, endPoint x: 612, endPoint y: 339, distance: 6.0
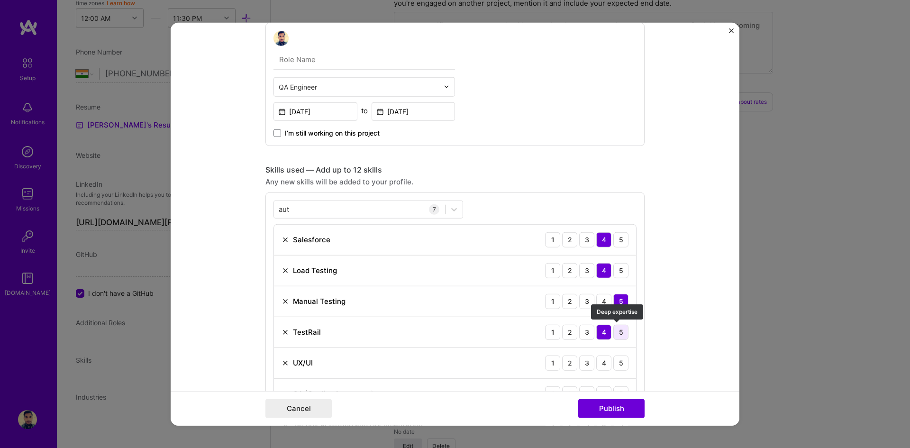
click at [614, 332] on div "5" at bounding box center [621, 331] width 15 height 15
click at [603, 363] on div "4" at bounding box center [603, 362] width 15 height 15
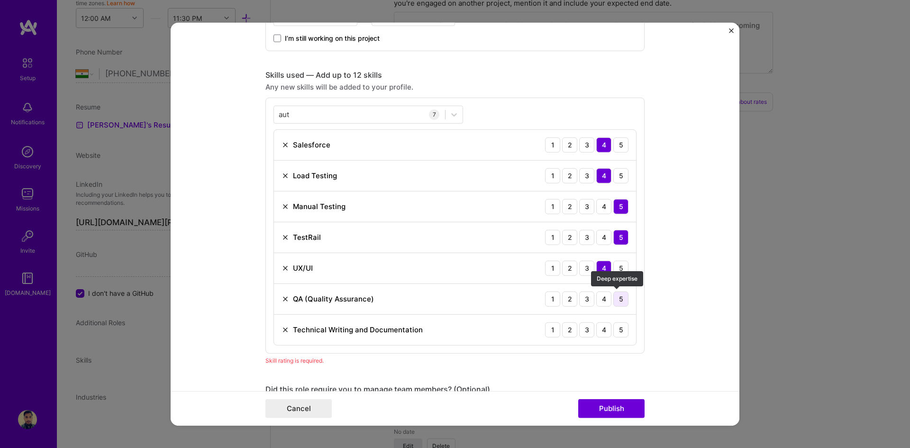
click at [622, 299] on div "5" at bounding box center [621, 298] width 15 height 15
click at [605, 331] on div "4" at bounding box center [603, 329] width 15 height 15
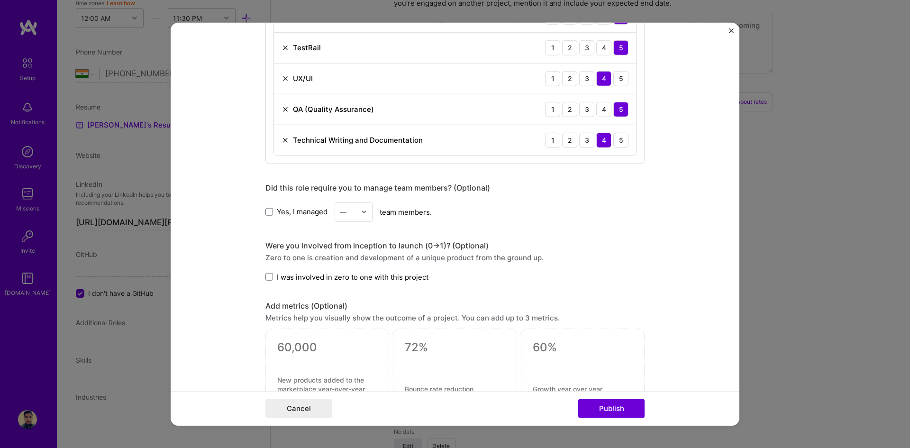
scroll to position [884, 0]
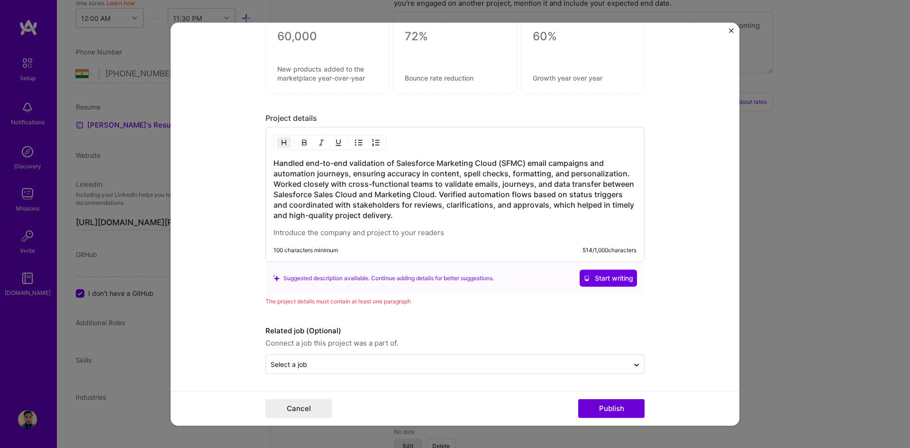
click at [433, 191] on h3 "Handled end-to-end validation of Salesforce Marketing Cloud (SFMC) email campai…" at bounding box center [455, 189] width 363 height 63
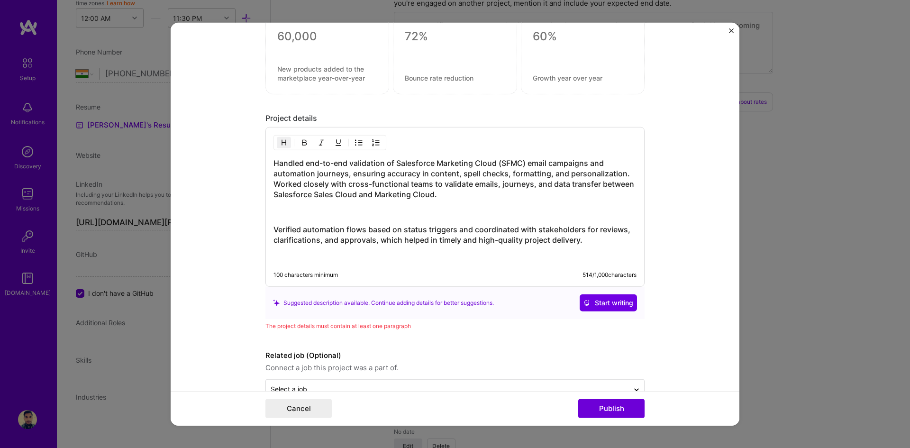
click at [666, 274] on form "Project title Email Marketing Project Company Volvo Cars Project industry Indus…" at bounding box center [455, 224] width 569 height 404
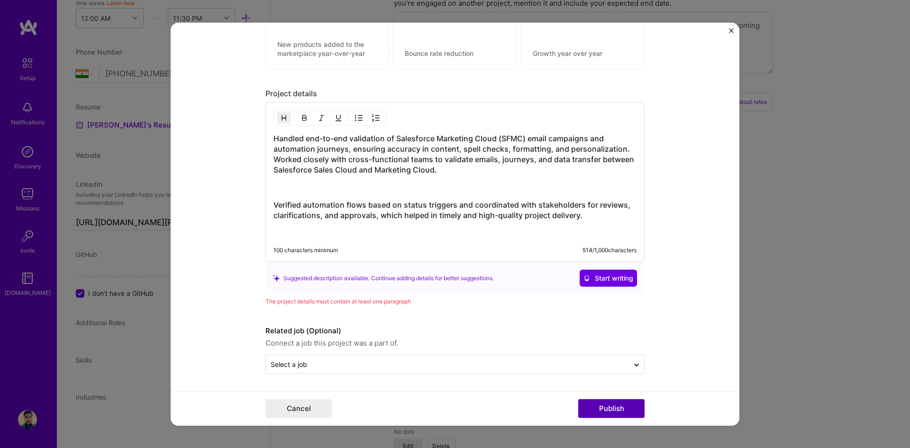
click at [618, 407] on button "Publish" at bounding box center [611, 408] width 66 height 19
click at [612, 412] on button "Publish" at bounding box center [611, 408] width 66 height 19
click at [610, 403] on button "Publish" at bounding box center [611, 408] width 66 height 19
click at [439, 186] on p at bounding box center [455, 187] width 363 height 9
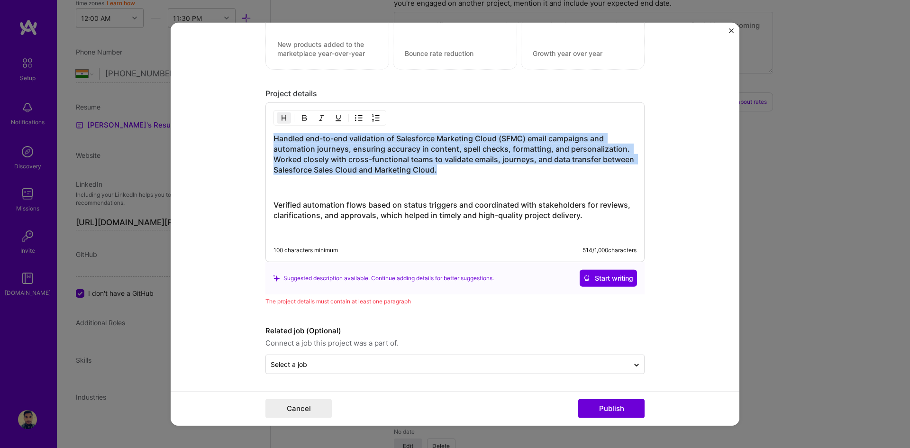
drag, startPoint x: 447, startPoint y: 172, endPoint x: 260, endPoint y: 131, distance: 190.8
click at [260, 132] on form "Project title Email Marketing Project Company Volvo Cars Project industry Indus…" at bounding box center [455, 224] width 569 height 404
click at [284, 117] on img "button" at bounding box center [284, 118] width 8 height 8
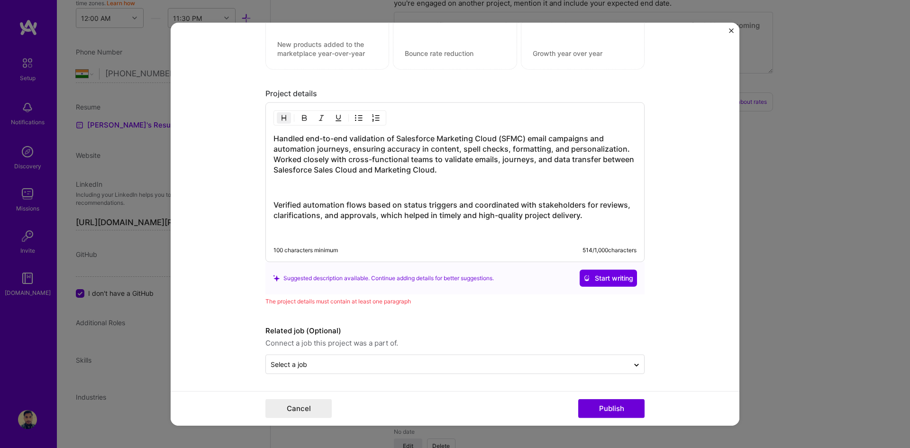
click at [478, 176] on div "Handled end-to-end validation of Salesforce Marketing Cloud (SFMC) email campai…" at bounding box center [455, 185] width 363 height 104
drag, startPoint x: 584, startPoint y: 217, endPoint x: 262, endPoint y: 189, distance: 323.2
click at [266, 189] on div "Handled end-to-end validation of Salesforce Marketing Cloud (SFMC) email campai…" at bounding box center [455, 182] width 379 height 160
drag, startPoint x: 279, startPoint y: 195, endPoint x: 271, endPoint y: 198, distance: 9.2
click at [279, 194] on div "Handled end-to-end validation of Salesforce Marketing Cloud (SFMC) email campai…" at bounding box center [455, 185] width 363 height 104
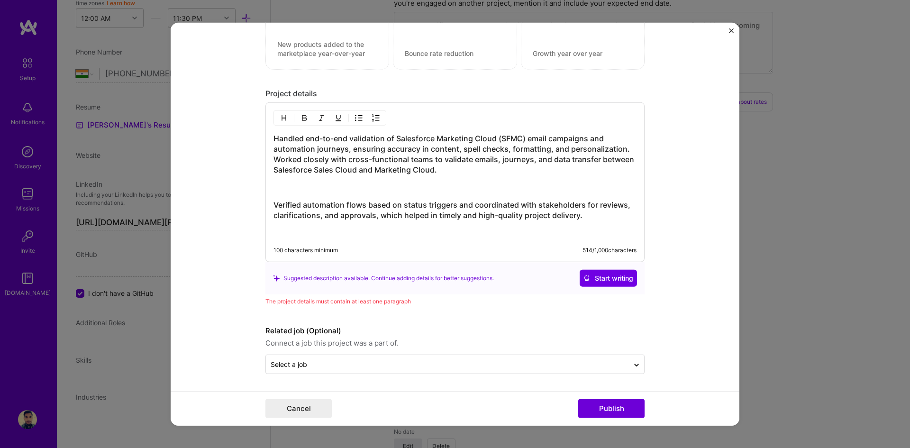
click at [275, 199] on div "Handled end-to-end validation of Salesforce Marketing Cloud (SFMC) email campai…" at bounding box center [455, 185] width 363 height 104
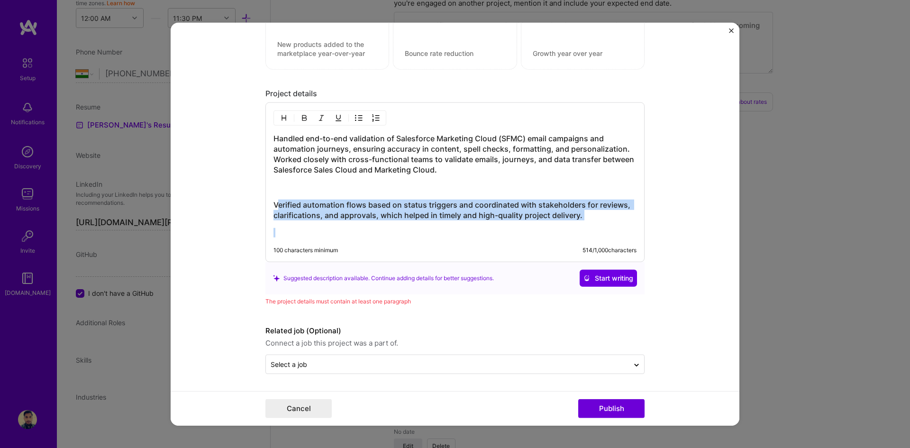
drag, startPoint x: 271, startPoint y: 205, endPoint x: 577, endPoint y: 224, distance: 306.4
click at [577, 224] on div "Handled end-to-end validation of Salesforce Marketing Cloud (SFMC) email campai…" at bounding box center [455, 185] width 363 height 104
click at [277, 119] on button "button" at bounding box center [284, 117] width 14 height 11
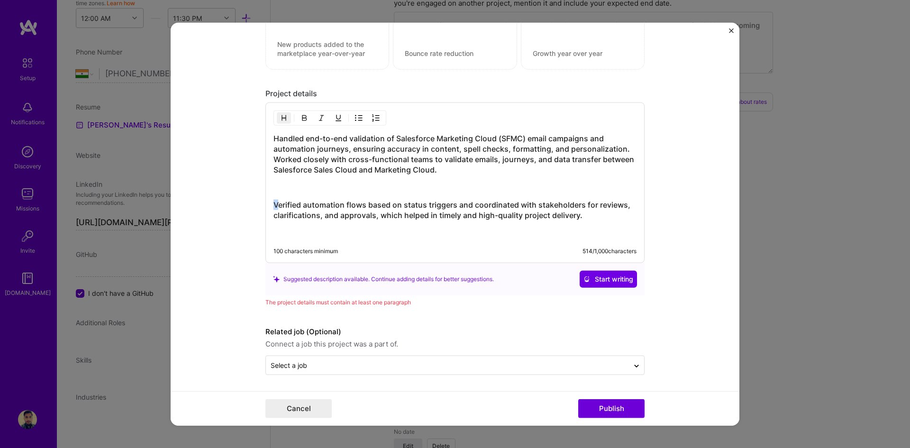
click at [282, 119] on img "button" at bounding box center [284, 118] width 8 height 8
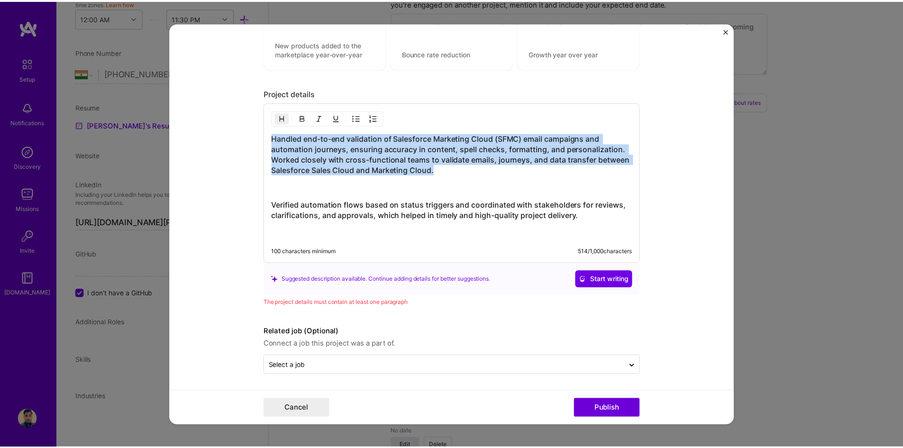
scroll to position [894, 0]
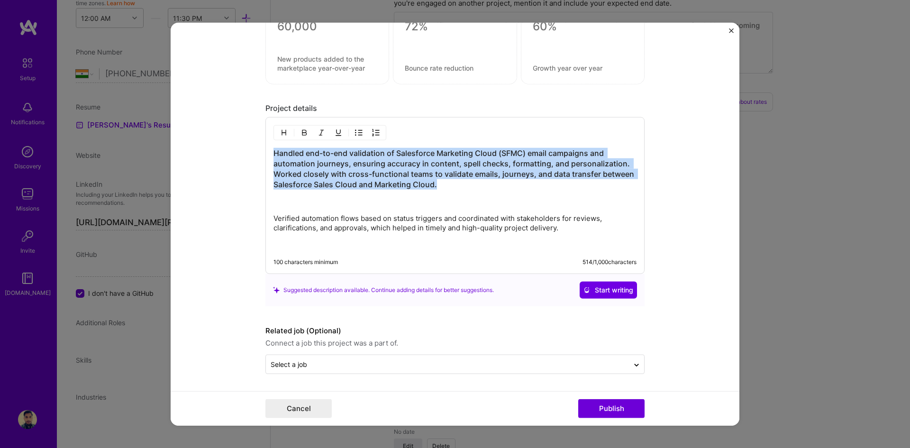
click at [578, 240] on p at bounding box center [455, 244] width 363 height 9
drag, startPoint x: 449, startPoint y: 190, endPoint x: 261, endPoint y: 155, distance: 192.0
click at [261, 155] on form "Project title Email Marketing Project Company Volvo Cars Project industry Indus…" at bounding box center [455, 224] width 569 height 404
click at [281, 135] on img "button" at bounding box center [284, 133] width 8 height 8
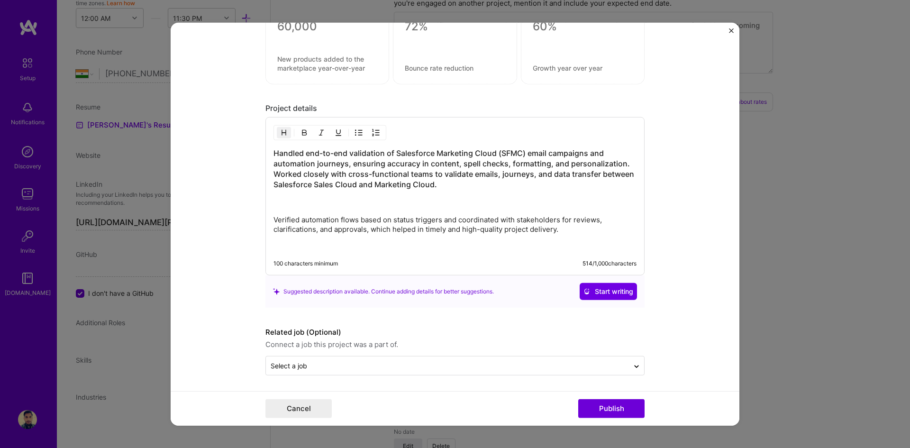
click at [281, 135] on img "button" at bounding box center [284, 133] width 8 height 8
drag, startPoint x: 280, startPoint y: 132, endPoint x: 298, endPoint y: 139, distance: 19.8
click at [280, 131] on img "button" at bounding box center [284, 133] width 8 height 8
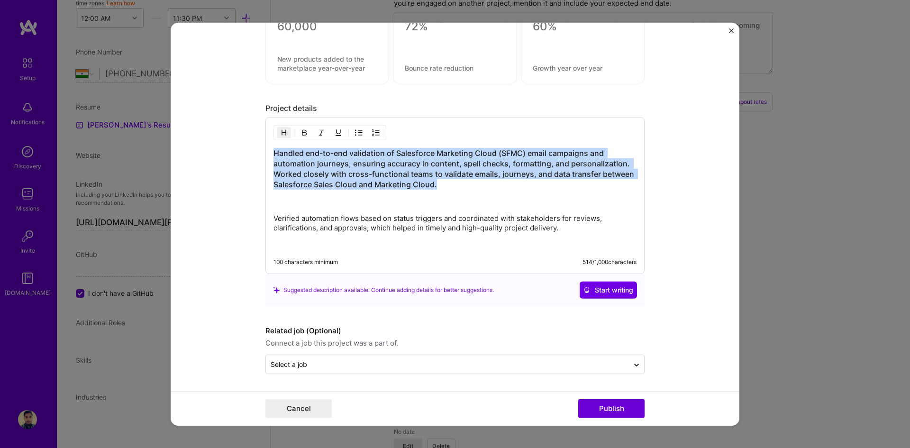
drag, startPoint x: 442, startPoint y: 185, endPoint x: 254, endPoint y: 147, distance: 191.6
click at [254, 147] on form "Project title Email Marketing Project Company Volvo Cars Project industry Indus…" at bounding box center [455, 224] width 569 height 404
click at [280, 133] on img "button" at bounding box center [284, 133] width 8 height 8
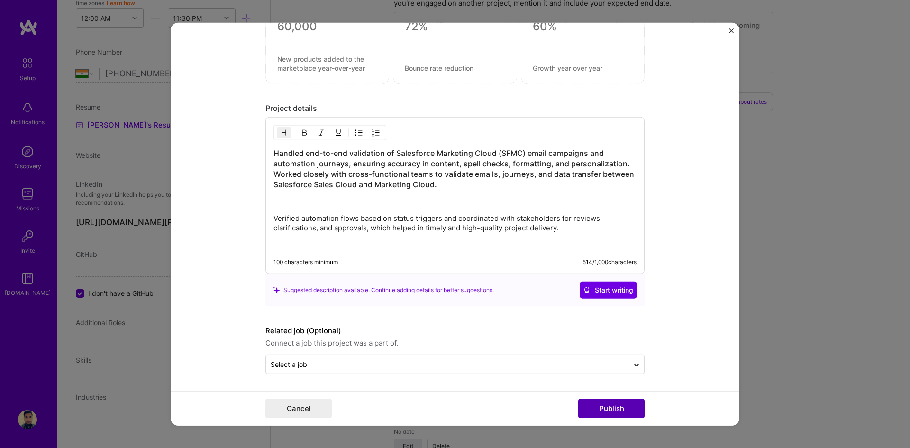
click at [618, 406] on button "Publish" at bounding box center [611, 408] width 66 height 19
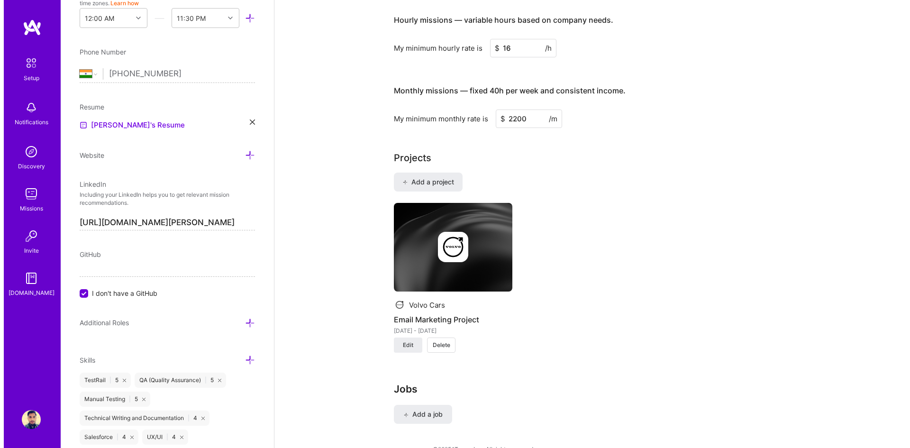
scroll to position [670, 0]
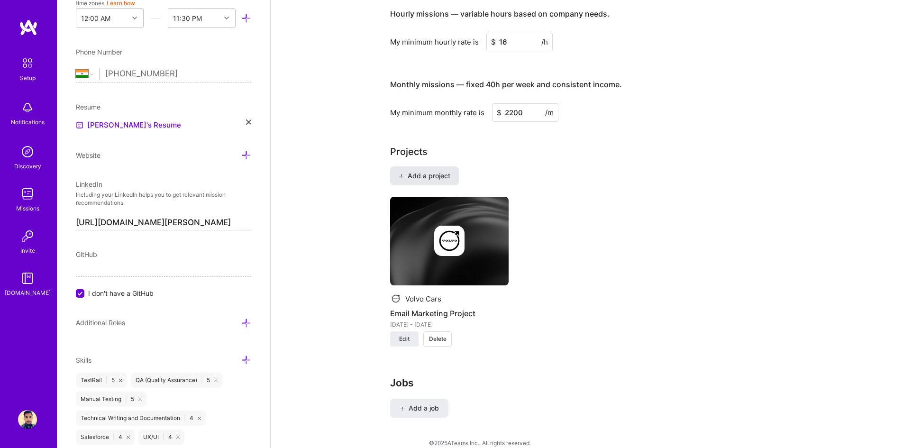
click at [432, 171] on span "Add a project" at bounding box center [425, 175] width 52 height 9
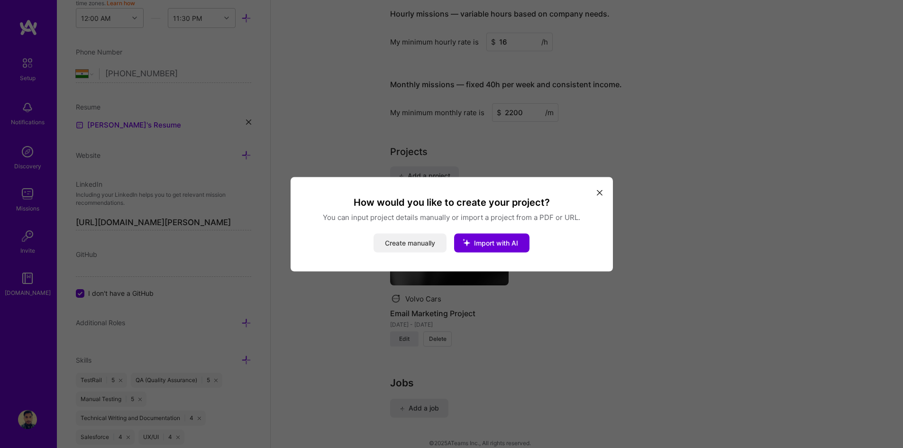
click at [414, 241] on button "Create manually" at bounding box center [410, 242] width 73 height 19
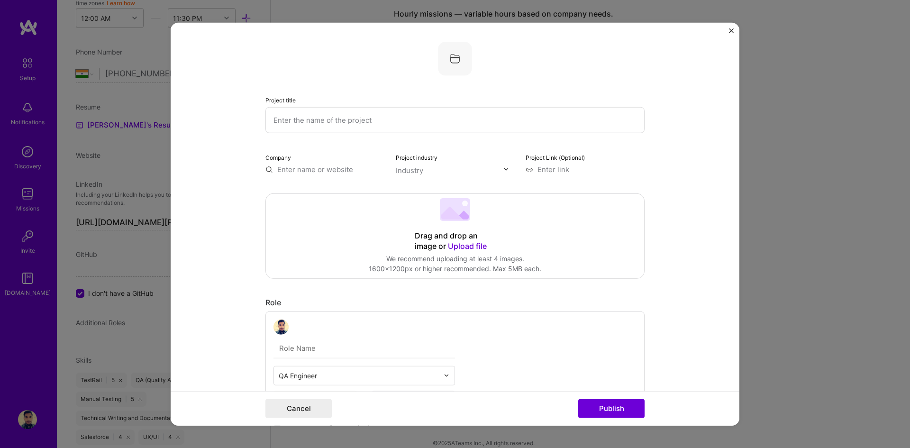
click at [325, 115] on input "text" at bounding box center [455, 120] width 379 height 26
paste input "Campaign Show Page"
type input "Campaign Show Page"
click at [315, 168] on input "text" at bounding box center [325, 169] width 119 height 10
type input "punchh"
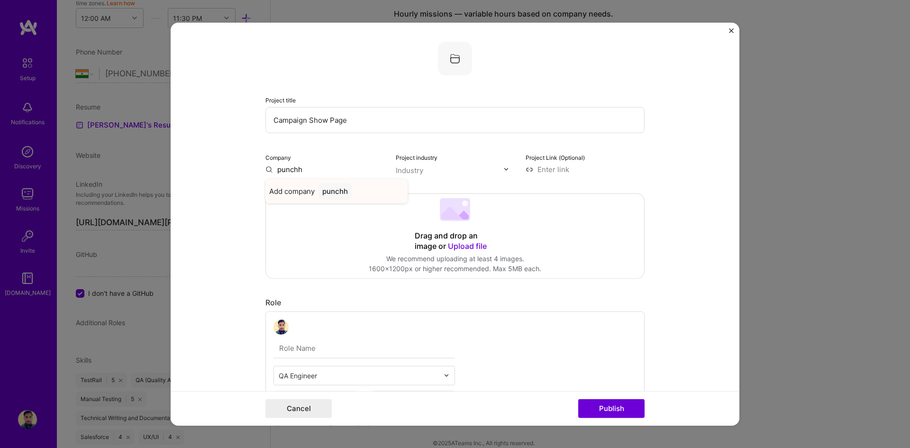
click at [330, 191] on div "punchh" at bounding box center [335, 191] width 33 height 17
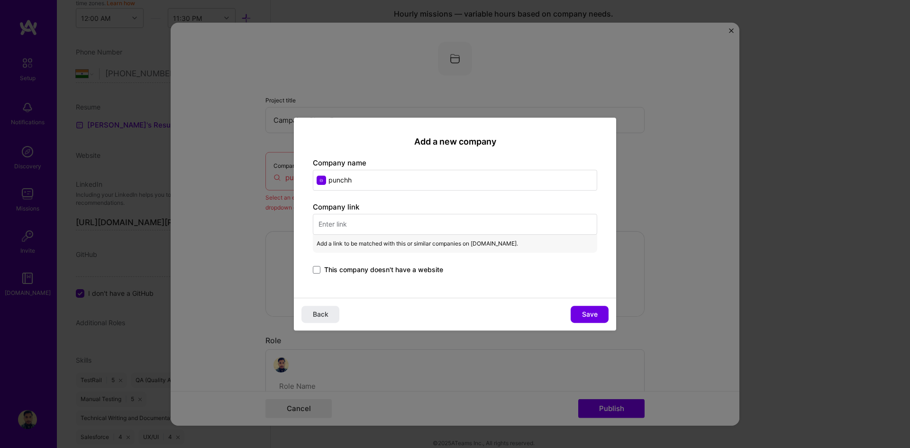
click at [359, 226] on input "text" at bounding box center [455, 224] width 284 height 21
paste input "[URL][DOMAIN_NAME]"
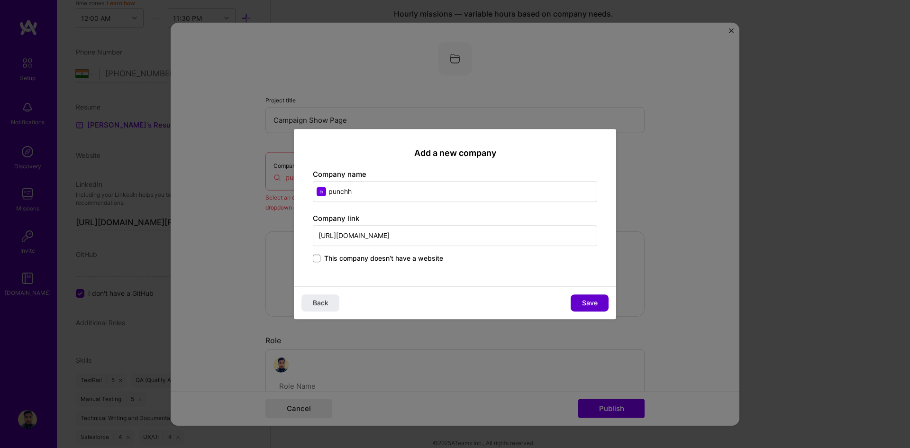
type input "[URL][DOMAIN_NAME]"
click at [585, 301] on span "Save" at bounding box center [590, 302] width 16 height 9
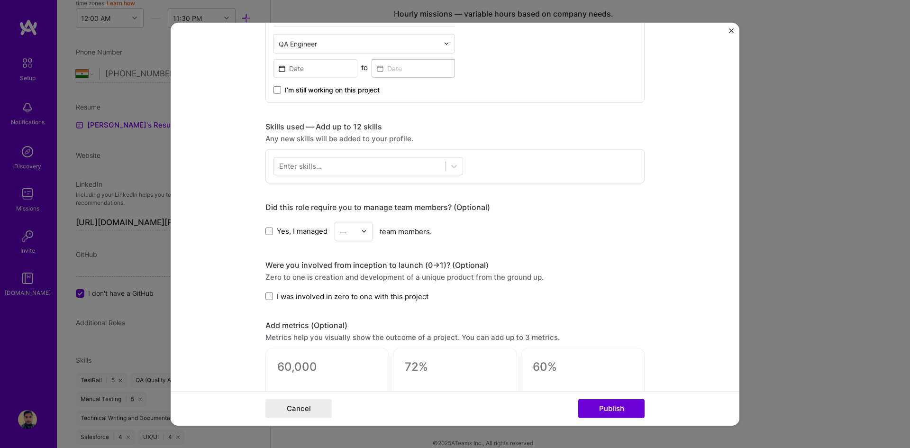
scroll to position [284, 0]
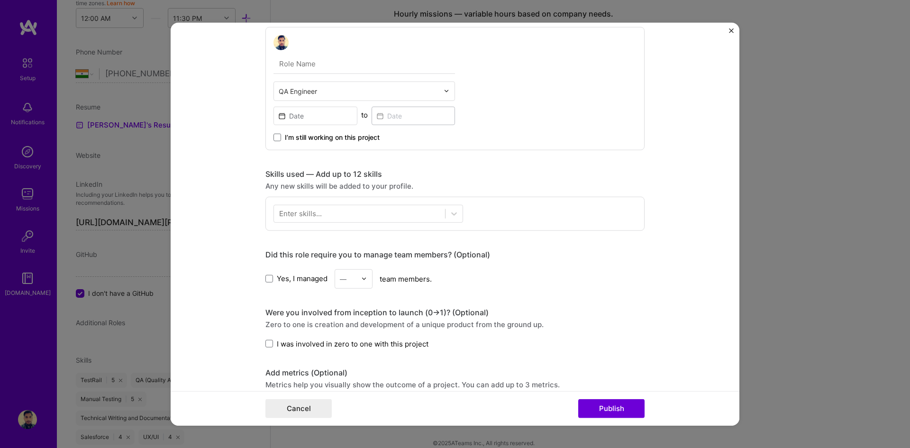
click at [309, 214] on div "Enter skills..." at bounding box center [300, 214] width 43 height 10
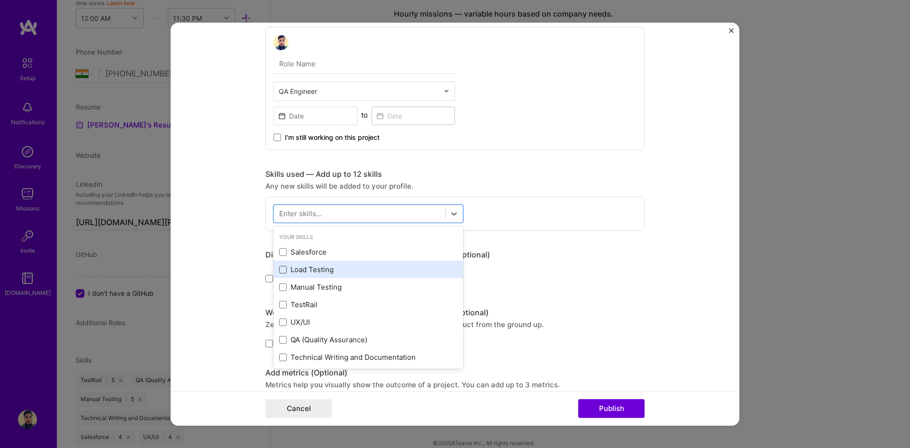
click at [282, 270] on span at bounding box center [283, 270] width 8 height 8
click at [0, 0] on input "checkbox" at bounding box center [0, 0] width 0 height 0
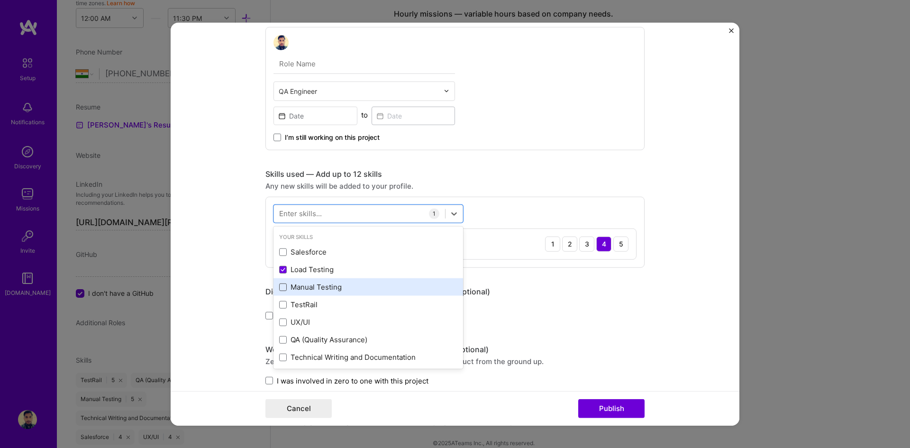
click at [281, 289] on span at bounding box center [283, 288] width 8 height 8
click at [0, 0] on input "checkbox" at bounding box center [0, 0] width 0 height 0
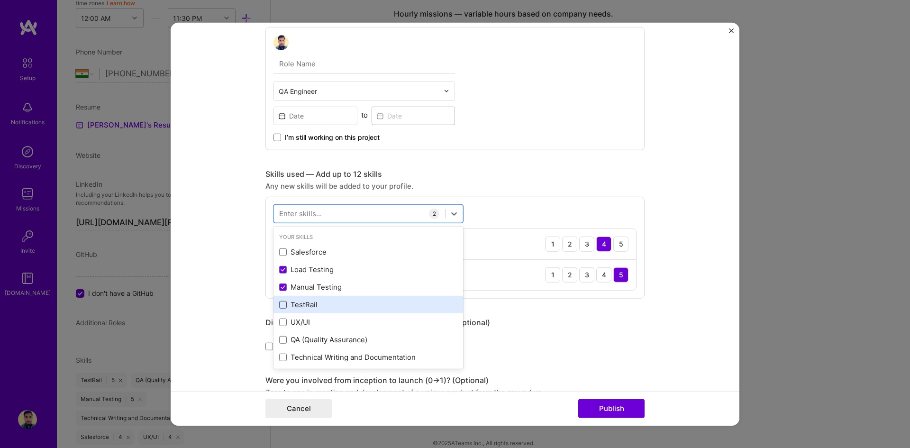
click at [279, 305] on span at bounding box center [283, 305] width 8 height 8
click at [0, 0] on input "checkbox" at bounding box center [0, 0] width 0 height 0
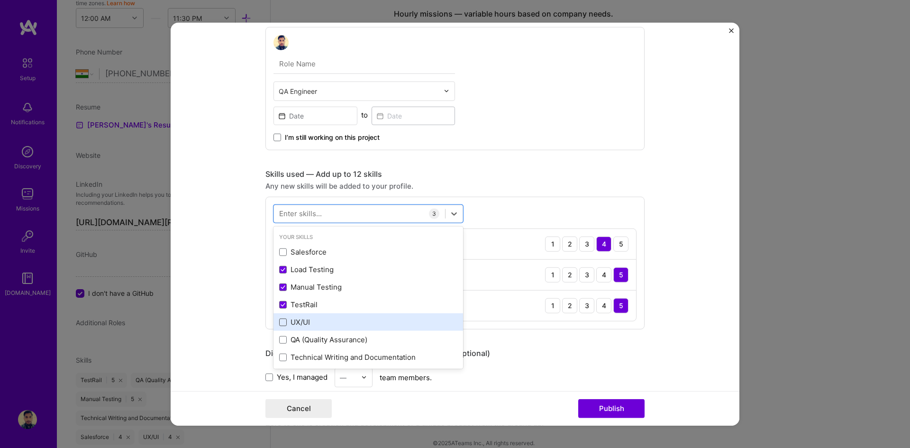
click at [280, 324] on span at bounding box center [283, 323] width 8 height 8
click at [0, 0] on input "checkbox" at bounding box center [0, 0] width 0 height 0
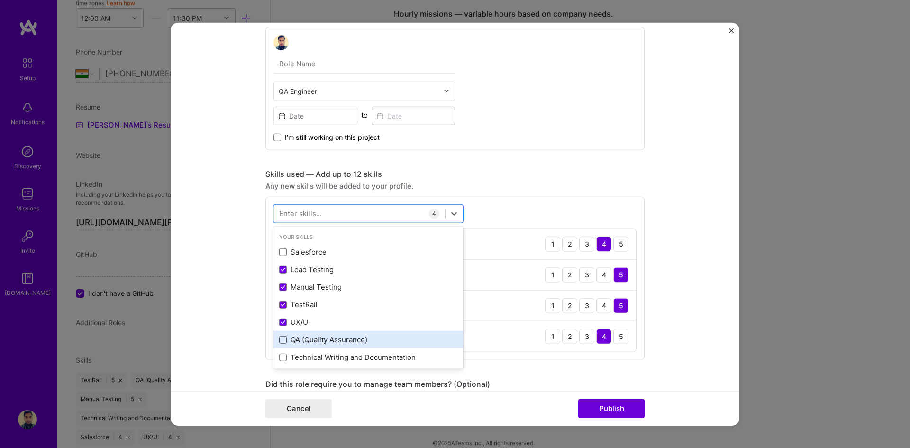
click at [280, 338] on span at bounding box center [283, 340] width 8 height 8
click at [0, 0] on input "checkbox" at bounding box center [0, 0] width 0 height 0
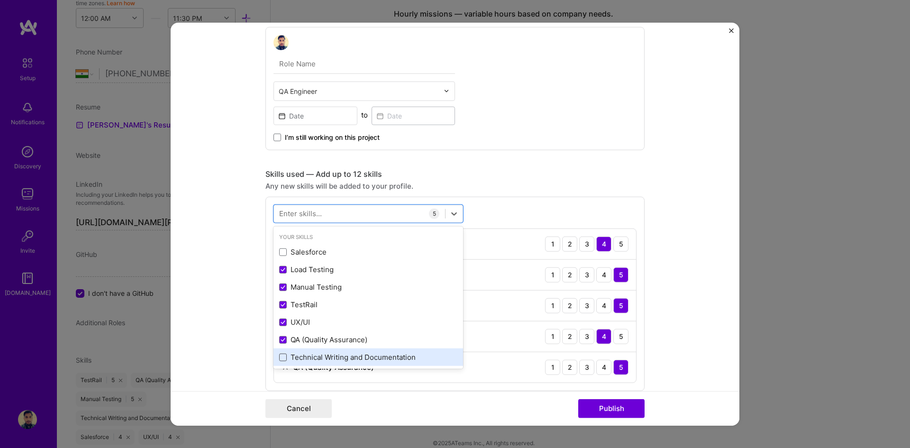
click at [279, 361] on span at bounding box center [283, 358] width 8 height 8
click at [0, 0] on input "checkbox" at bounding box center [0, 0] width 0 height 0
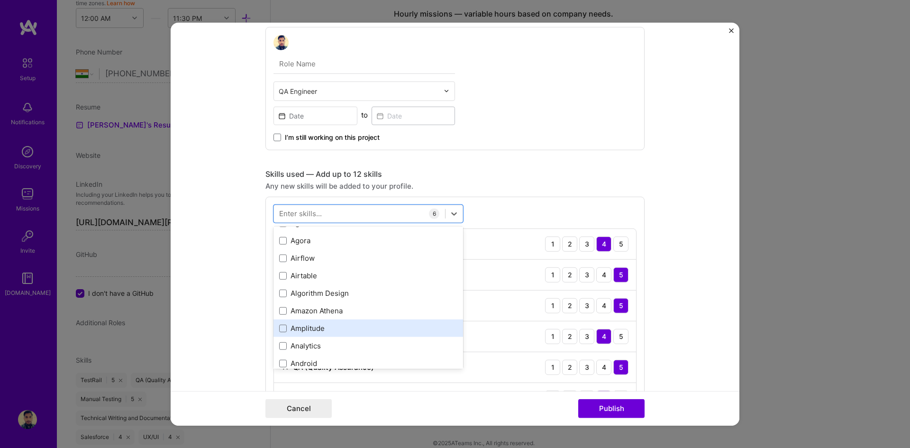
scroll to position [569, 0]
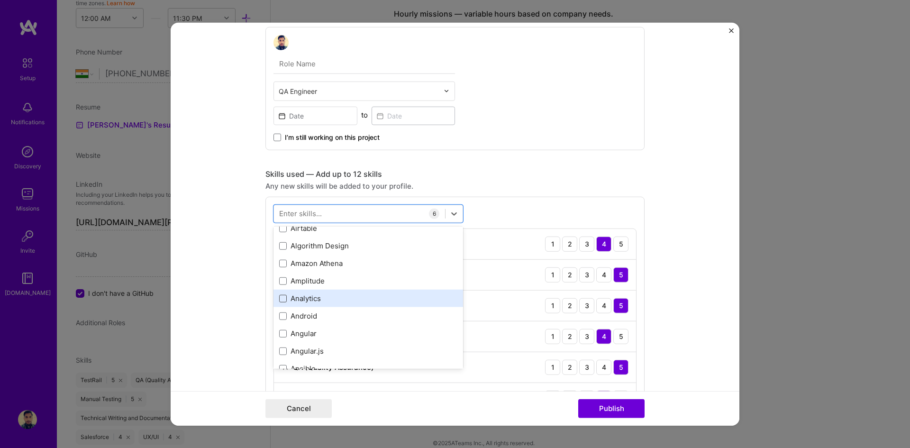
click at [281, 296] on span at bounding box center [283, 298] width 8 height 8
click at [0, 0] on input "checkbox" at bounding box center [0, 0] width 0 height 0
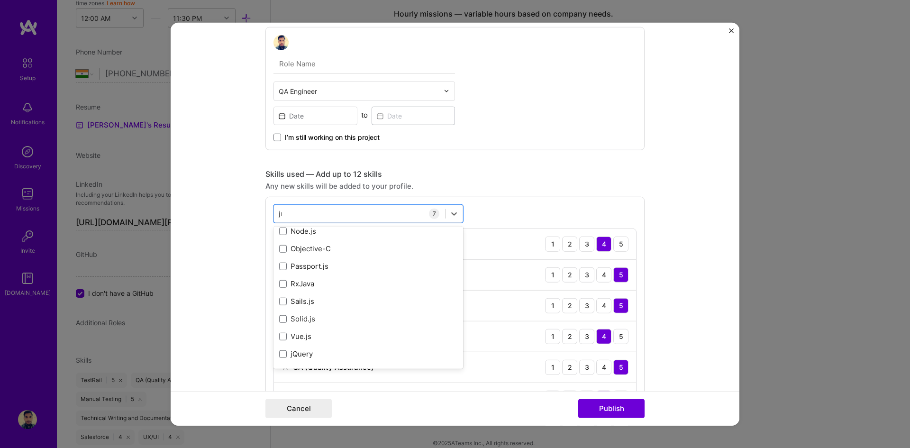
scroll to position [0, 0]
type input "j"
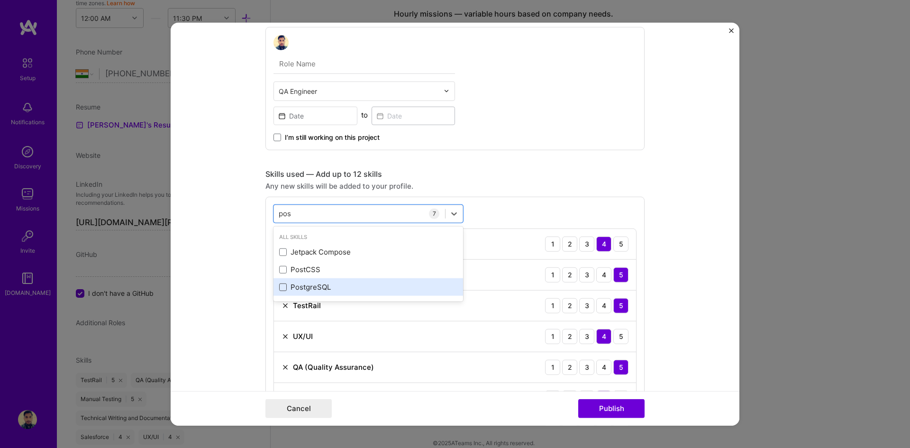
click at [281, 291] on span at bounding box center [283, 288] width 8 height 8
click at [0, 0] on input "checkbox" at bounding box center [0, 0] width 0 height 0
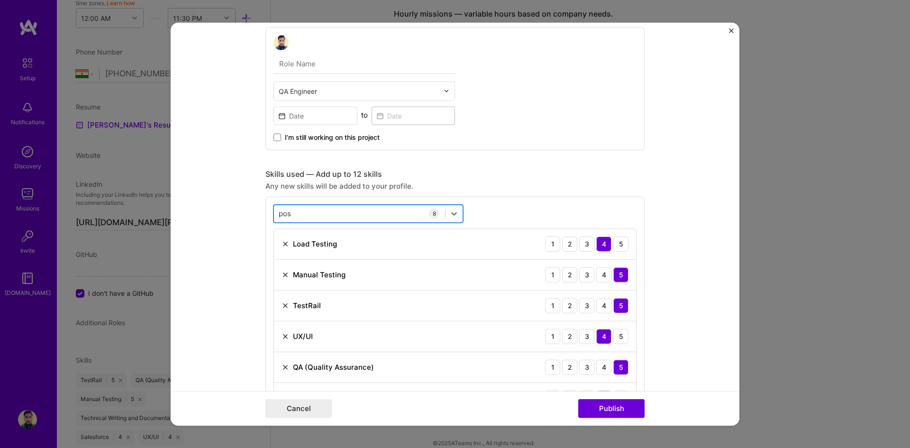
drag, startPoint x: 300, startPoint y: 214, endPoint x: 284, endPoint y: 212, distance: 16.2
click at [274, 209] on div "pos pos" at bounding box center [359, 214] width 171 height 16
type input "pos"
click at [542, 174] on div "Skills used — Add up to 12 skills" at bounding box center [455, 174] width 379 height 10
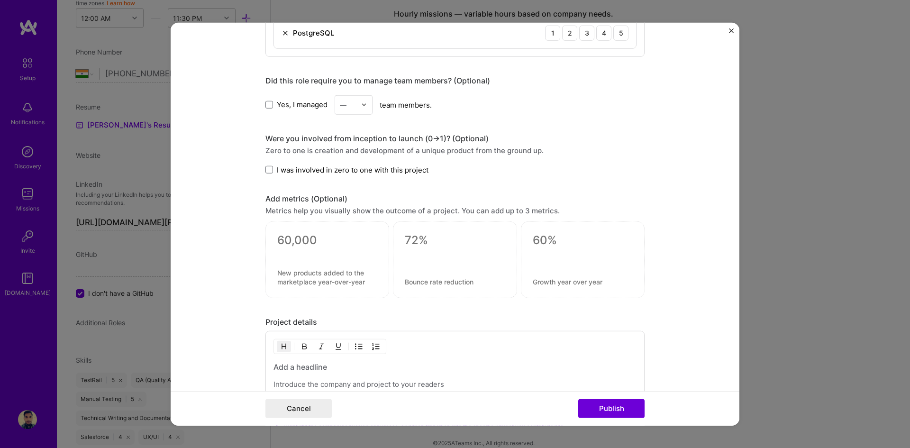
scroll to position [844, 0]
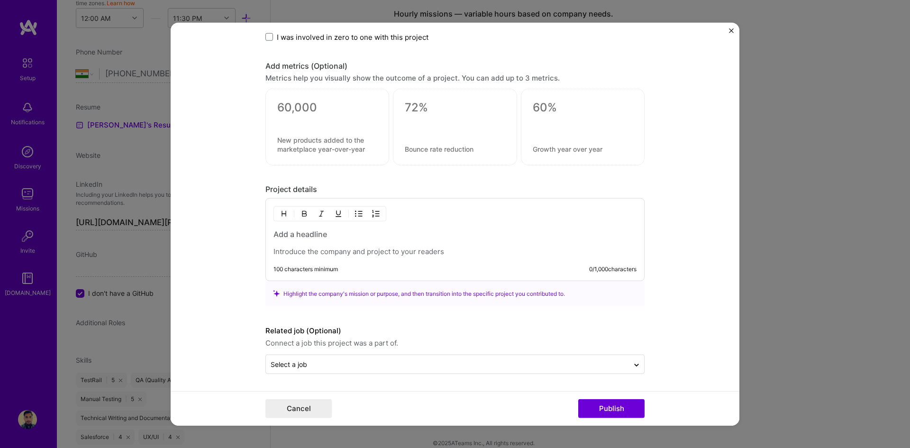
drag, startPoint x: 313, startPoint y: 243, endPoint x: 493, endPoint y: 246, distance: 179.7
click at [480, 256] on p at bounding box center [455, 251] width 363 height 9
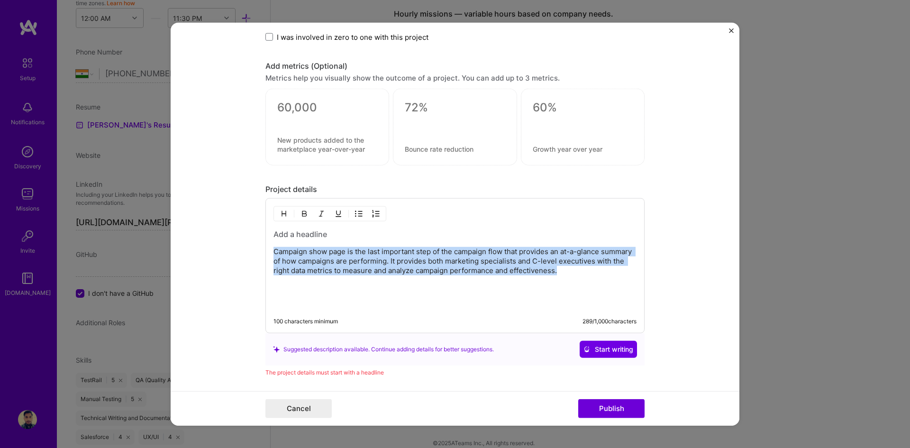
drag, startPoint x: 592, startPoint y: 271, endPoint x: 262, endPoint y: 247, distance: 330.4
click at [266, 246] on div "Campaign show page is the last important step of the campaign flow that provide…" at bounding box center [455, 265] width 379 height 135
copy p "Campaign show page is the last important step of the campaign flow that provide…"
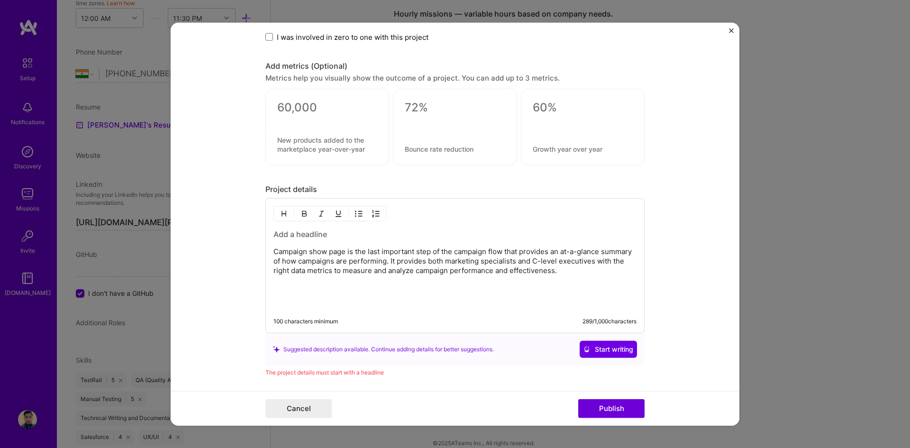
drag, startPoint x: 488, startPoint y: 293, endPoint x: 633, endPoint y: 281, distance: 145.6
click at [633, 281] on div "Campaign show page is the last important step of the campaign flow that provide…" at bounding box center [455, 265] width 379 height 135
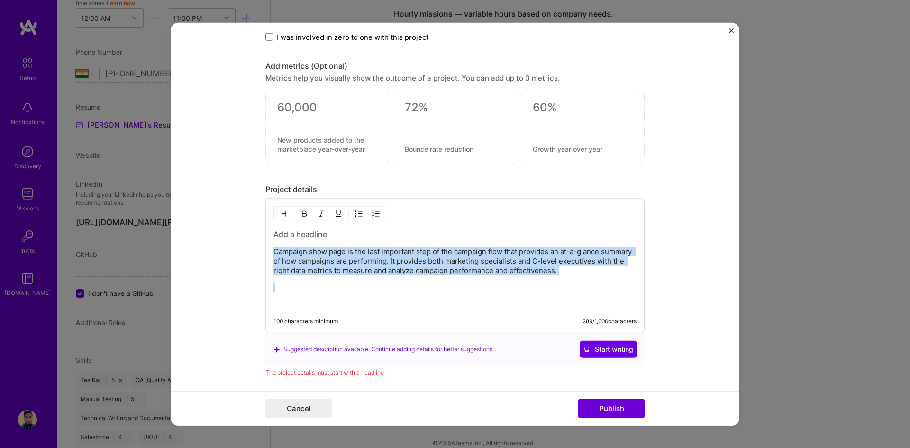
drag, startPoint x: 614, startPoint y: 279, endPoint x: 236, endPoint y: 248, distance: 379.7
click at [236, 248] on form "Project title Campaign Show Page Company punchh Project industry Industry Proje…" at bounding box center [455, 224] width 569 height 404
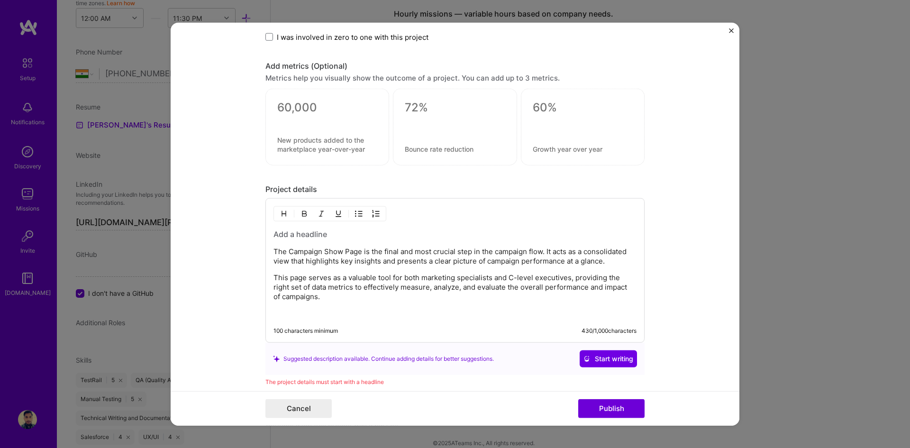
click at [677, 297] on form "Project title Campaign Show Page Company punchh Project industry Industry Proje…" at bounding box center [455, 224] width 569 height 404
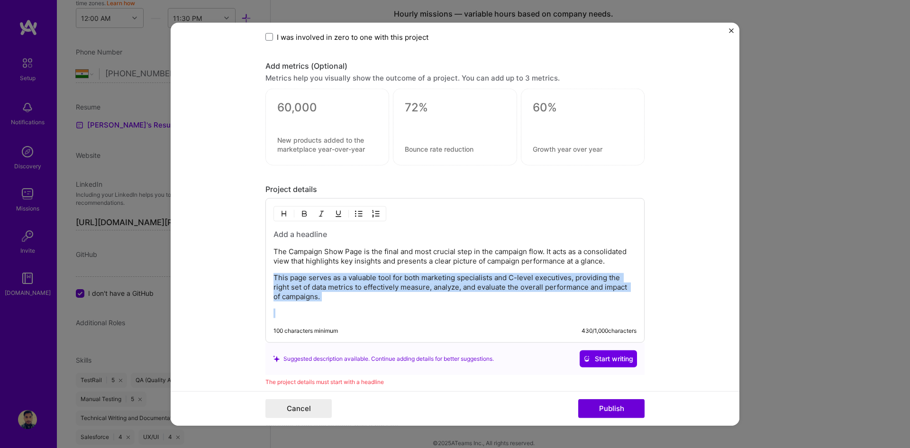
drag, startPoint x: 322, startPoint y: 307, endPoint x: 260, endPoint y: 282, distance: 67.3
click at [260, 282] on form "Project title Campaign Show Page Company punchh Project industry Industry Proje…" at bounding box center [455, 224] width 569 height 404
click at [280, 216] on img "button" at bounding box center [284, 214] width 8 height 8
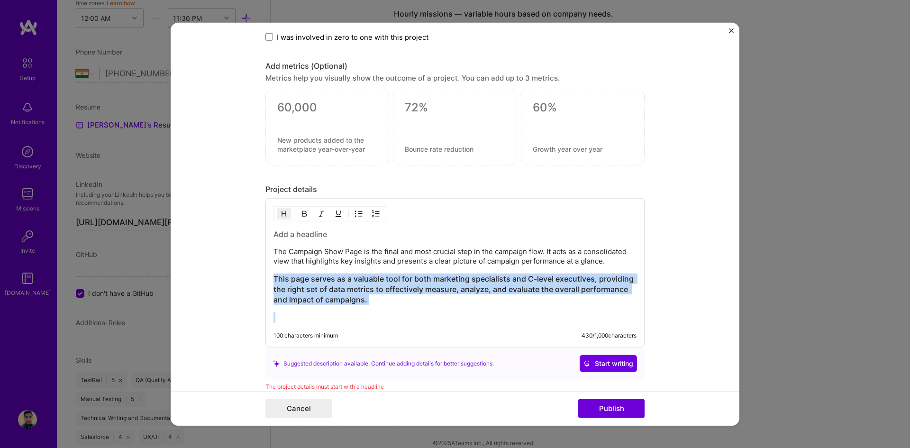
click at [281, 215] on img "button" at bounding box center [284, 214] width 8 height 8
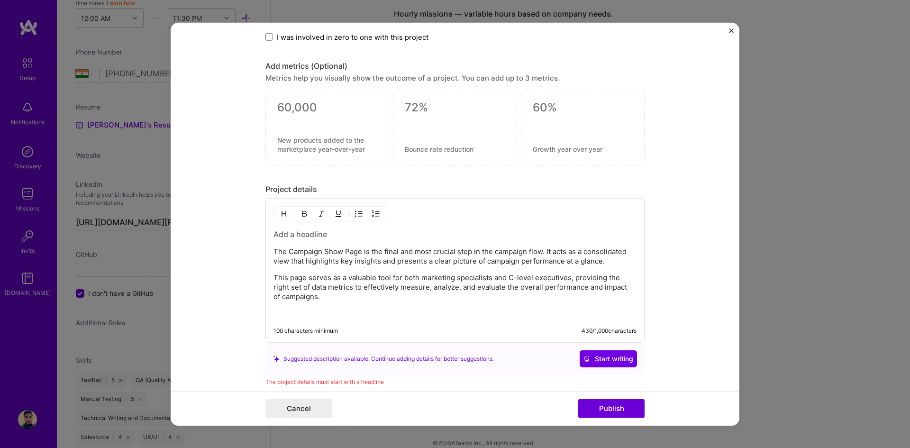
click at [387, 321] on div "The Campaign Show Page is the final and most crucial step in the campaign flow.…" at bounding box center [455, 270] width 379 height 145
click at [382, 309] on p at bounding box center [455, 313] width 363 height 9
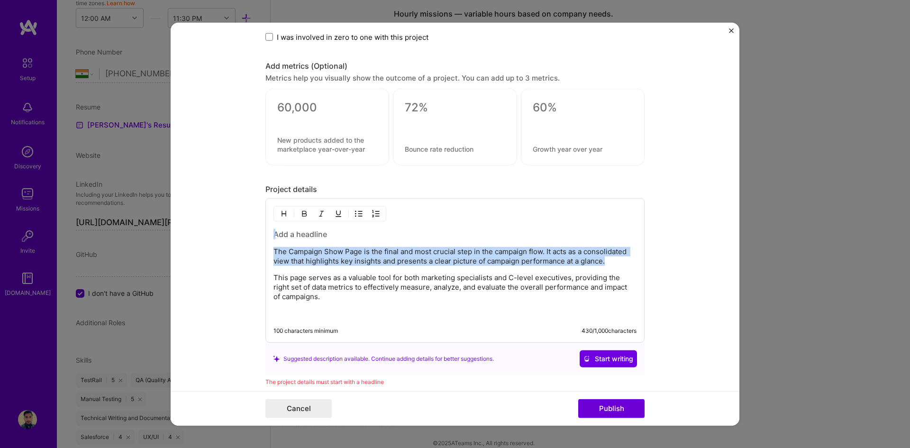
drag, startPoint x: 615, startPoint y: 262, endPoint x: 184, endPoint y: 225, distance: 432.2
click at [184, 225] on form "Project title Campaign Show Page Company punchh Project industry Industry Proje…" at bounding box center [455, 224] width 569 height 404
click at [286, 234] on h3 at bounding box center [455, 234] width 363 height 10
click at [334, 239] on h3 at bounding box center [455, 234] width 363 height 10
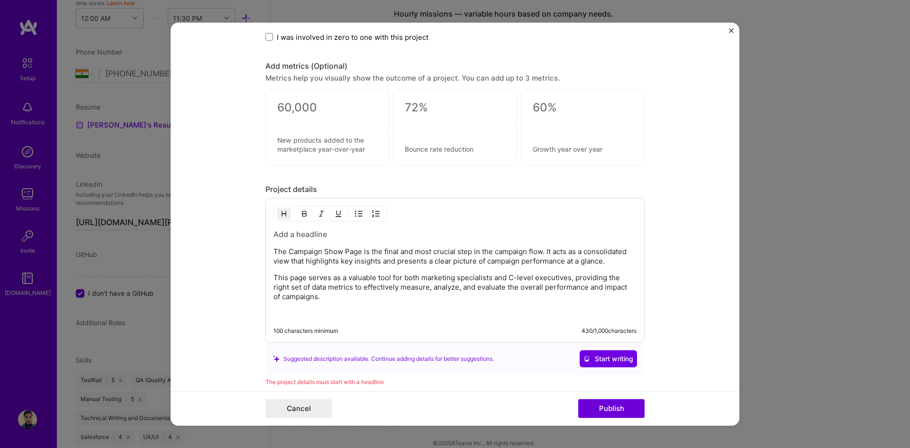
click at [373, 264] on p "The Campaign Show Page is the final and most crucial step in the campaign flow.…" at bounding box center [455, 256] width 363 height 19
click at [311, 239] on div "The Campaign Show Page is the final and most crucial step in the campaign flow.…" at bounding box center [455, 273] width 363 height 89
click at [291, 237] on h3 at bounding box center [455, 234] width 363 height 10
drag, startPoint x: 272, startPoint y: 250, endPoint x: 357, endPoint y: 250, distance: 85.3
click at [357, 250] on p "The Campaign Show Page is the final and most crucial step in the campaign flow.…" at bounding box center [455, 256] width 363 height 19
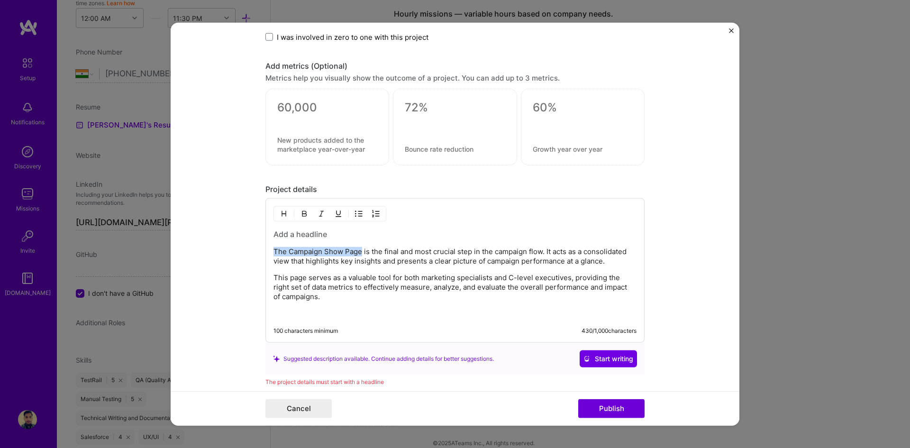
copy p "The Campaign Show Page"
click at [286, 232] on h3 at bounding box center [455, 234] width 363 height 10
click at [382, 238] on h3 "The Campaign Show Page" at bounding box center [455, 234] width 363 height 10
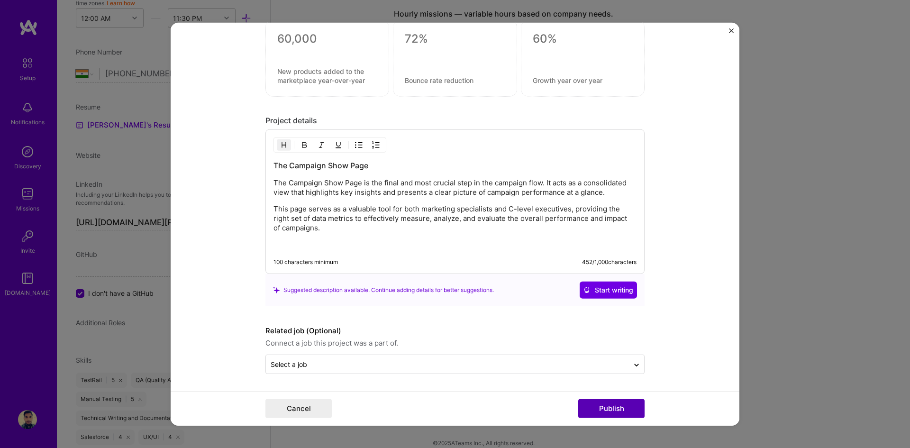
click at [621, 404] on button "Publish" at bounding box center [611, 408] width 66 height 19
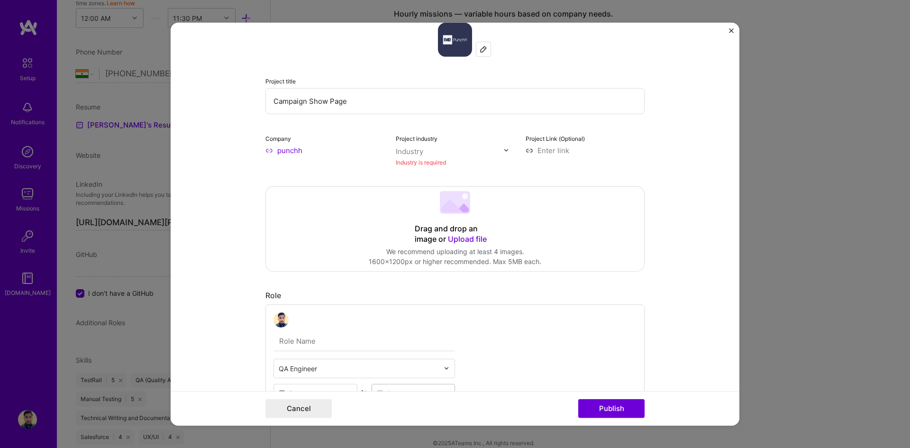
scroll to position [0, 0]
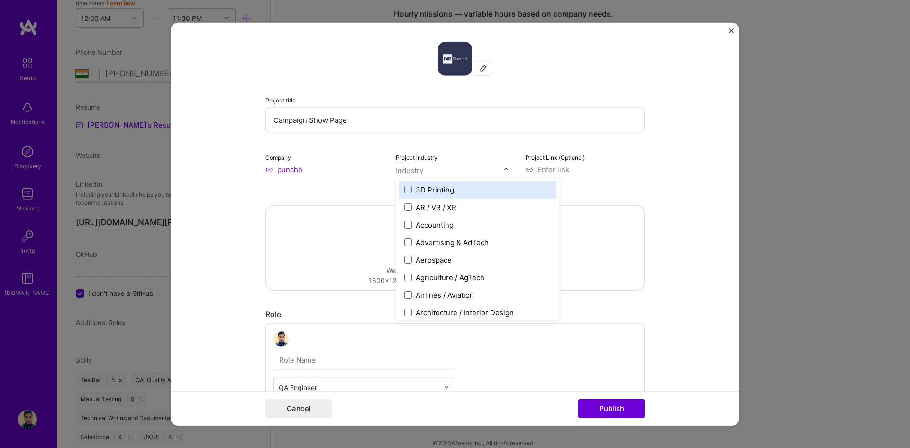
click at [416, 169] on div "Industry" at bounding box center [410, 170] width 28 height 10
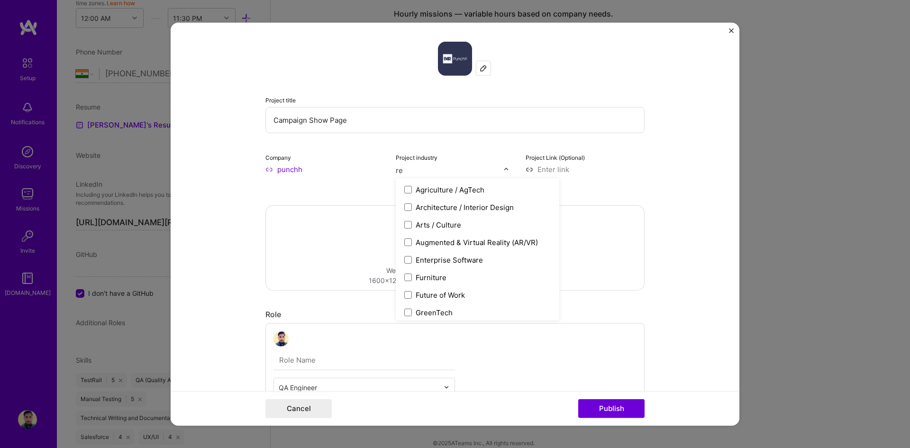
type input "r"
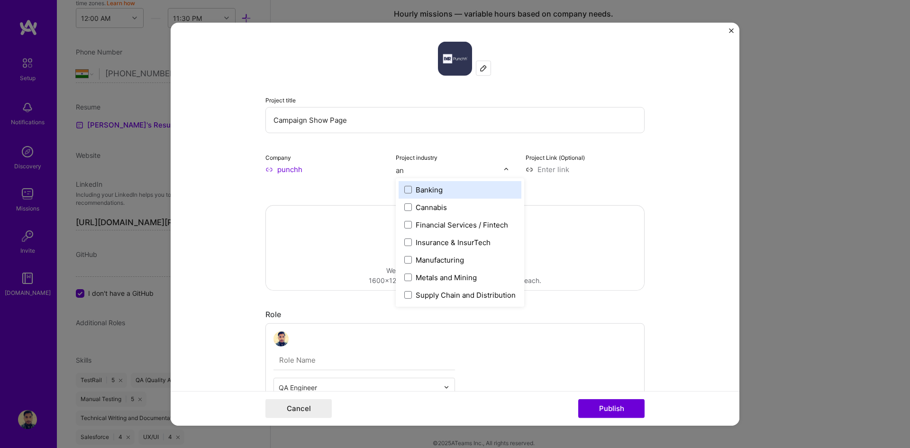
type input "a"
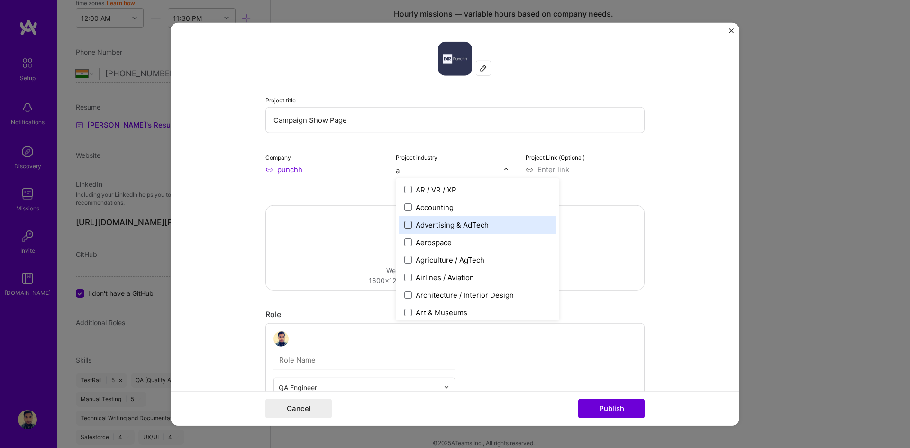
click at [404, 224] on span at bounding box center [408, 225] width 8 height 8
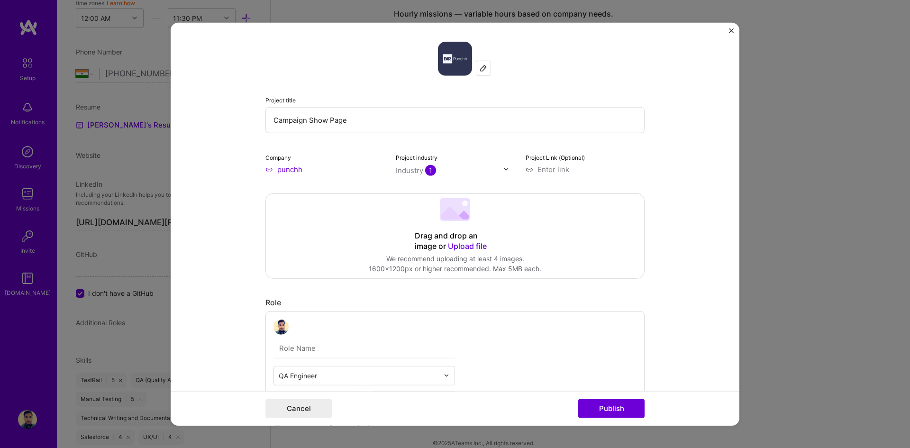
scroll to position [190, 0]
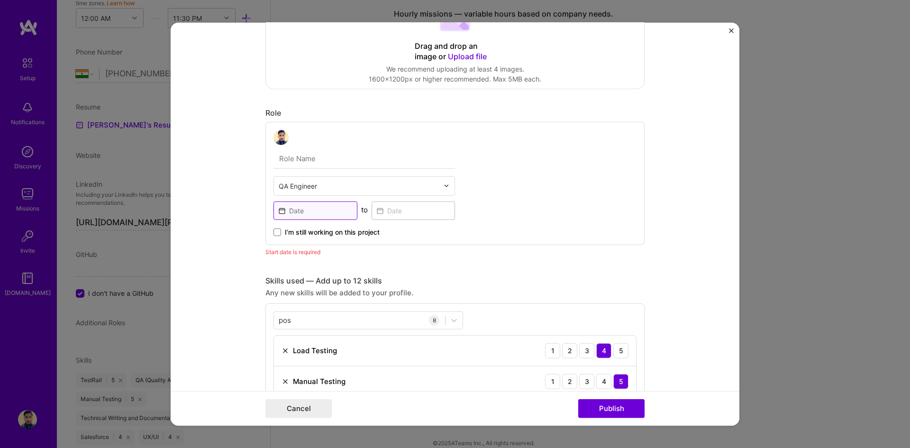
click at [299, 214] on input at bounding box center [316, 210] width 84 height 18
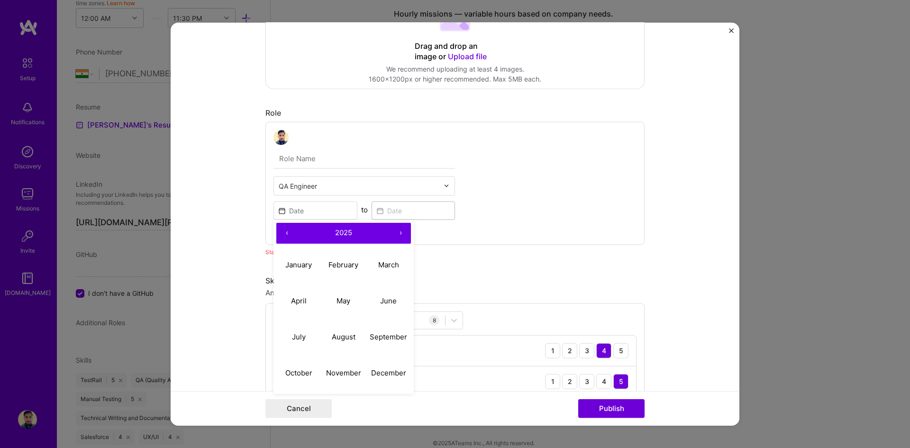
click at [282, 233] on button "‹" at bounding box center [286, 232] width 21 height 21
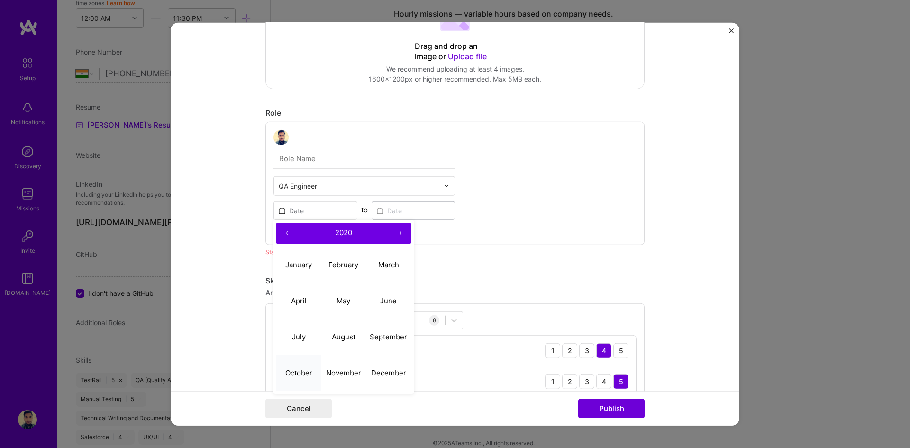
click at [298, 373] on abbr "October" at bounding box center [298, 372] width 27 height 9
type input "[DATE]"
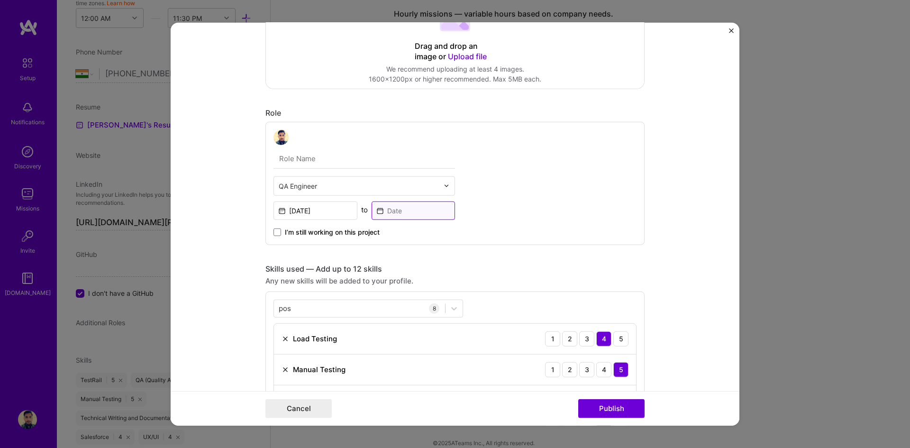
click at [397, 214] on input at bounding box center [414, 210] width 84 height 18
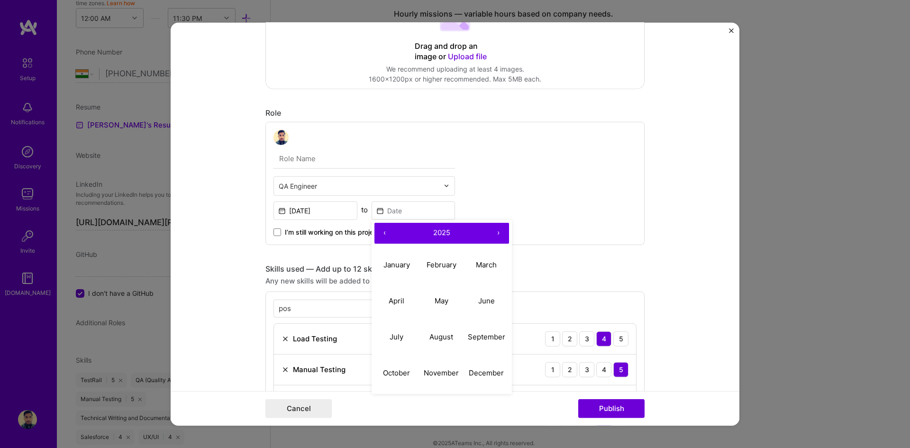
click at [380, 232] on button "‹" at bounding box center [385, 232] width 21 height 21
click at [381, 231] on button "‹" at bounding box center [385, 232] width 21 height 21
click at [496, 230] on button "›" at bounding box center [498, 232] width 21 height 21
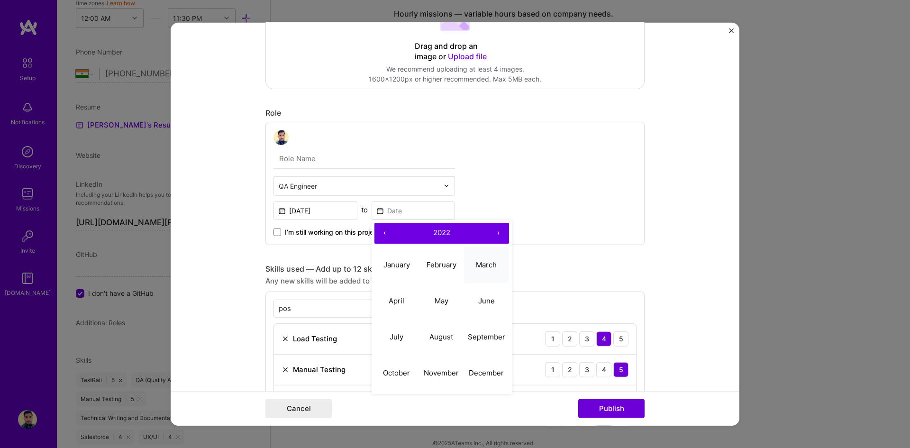
click at [484, 266] on abbr "March" at bounding box center [486, 264] width 21 height 9
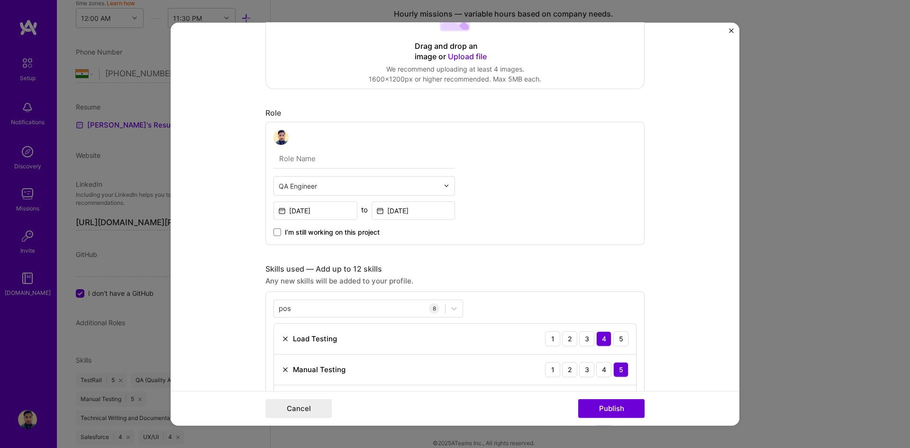
type input "[DATE]"
click at [579, 237] on div "QA Engineer [DATE] to [DATE] I’m still working on this project" at bounding box center [455, 182] width 379 height 123
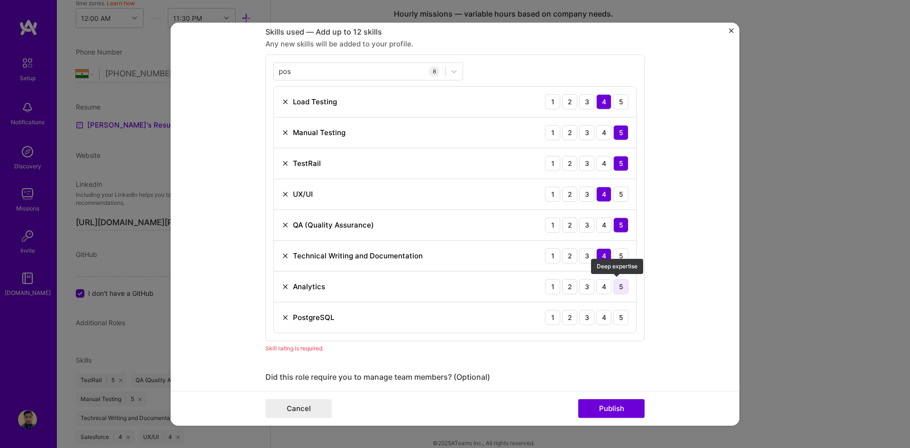
click at [615, 287] on div "5" at bounding box center [621, 286] width 15 height 15
click at [602, 319] on div "4" at bounding box center [603, 317] width 15 height 15
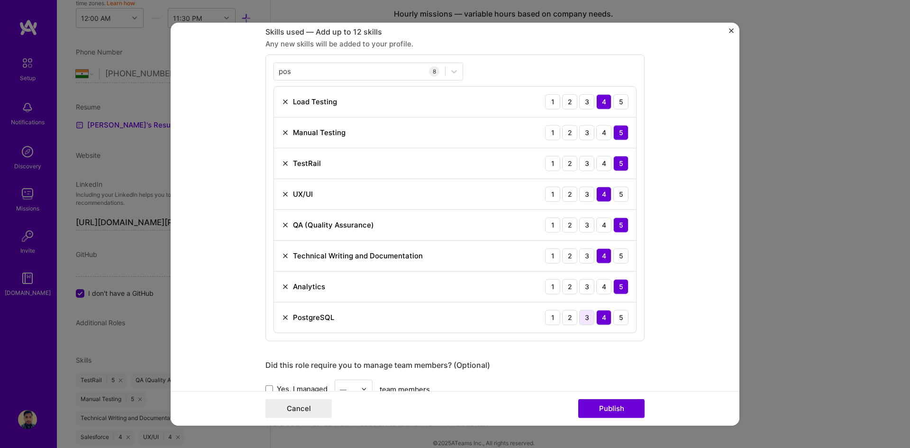
click at [588, 321] on div "3" at bounding box center [586, 317] width 15 height 15
click at [604, 319] on div "4" at bounding box center [603, 317] width 15 height 15
click at [616, 407] on button "Publish" at bounding box center [611, 408] width 66 height 19
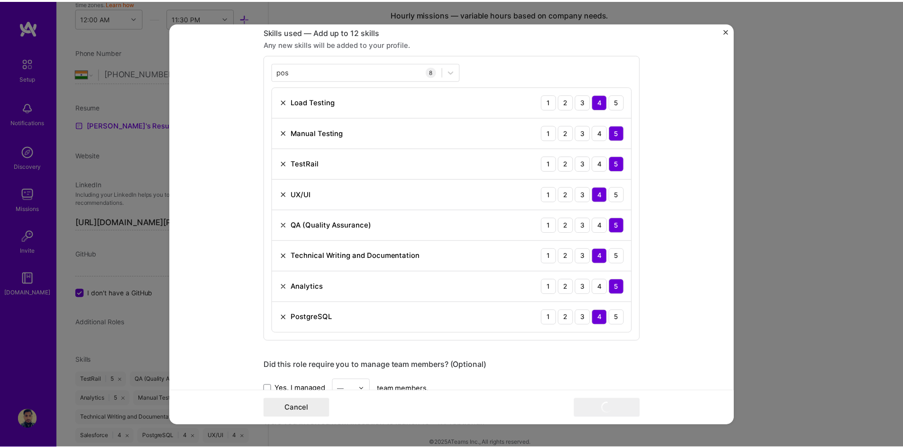
scroll to position [711, 0]
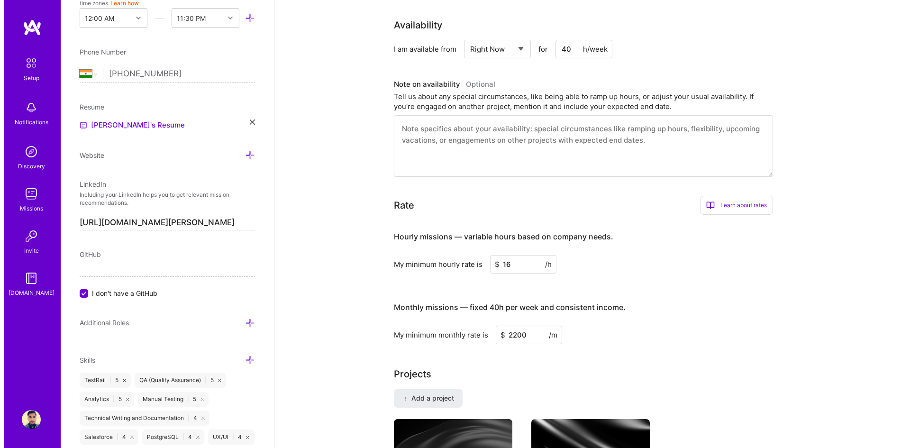
scroll to position [656, 0]
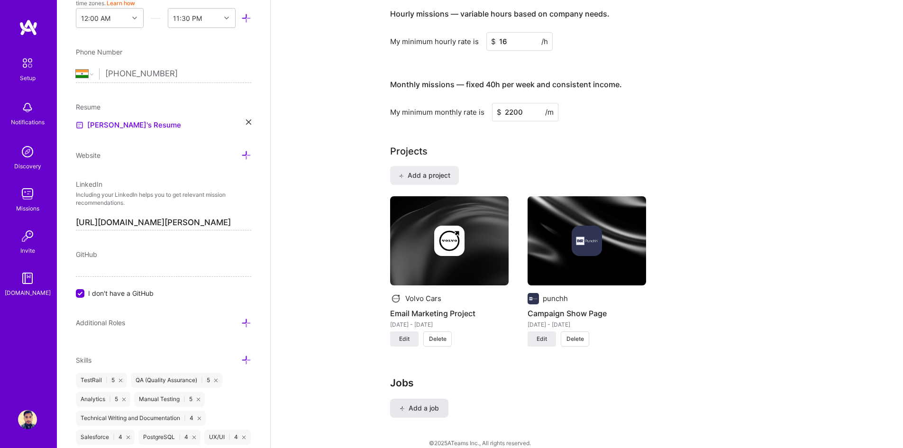
click at [417, 404] on span "Add a job" at bounding box center [419, 408] width 39 height 9
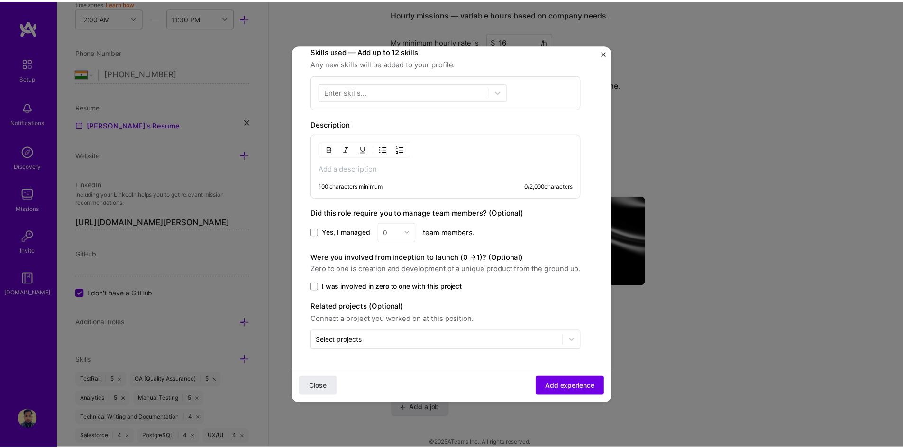
scroll to position [0, 0]
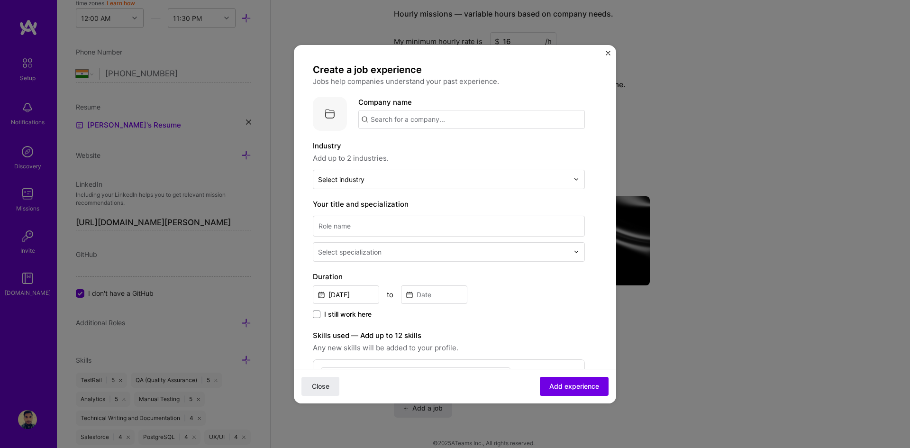
click at [607, 52] on img "Close" at bounding box center [608, 53] width 5 height 5
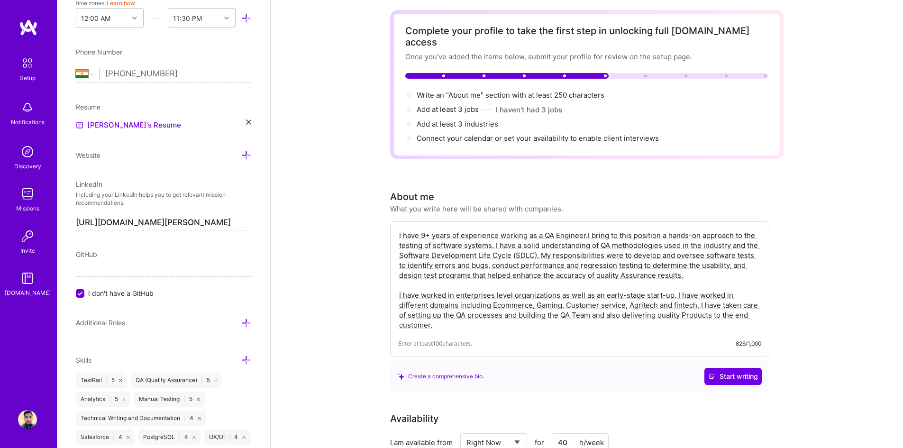
scroll to position [0, 0]
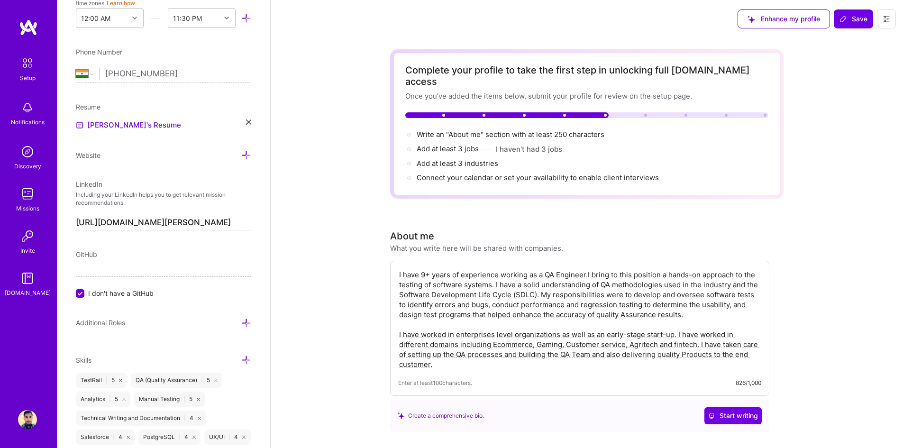
click at [449, 378] on span "Enter at least 100 characters." at bounding box center [435, 383] width 74 height 10
click at [448, 361] on div "I have 9+ years of experience working as a QA Engineer.I bring to this position…" at bounding box center [579, 328] width 379 height 135
click at [446, 355] on textarea "I have 9+ years of experience working as a QA Engineer.I bring to this position…" at bounding box center [579, 319] width 363 height 101
click at [733, 411] on span "Start writing" at bounding box center [733, 415] width 50 height 9
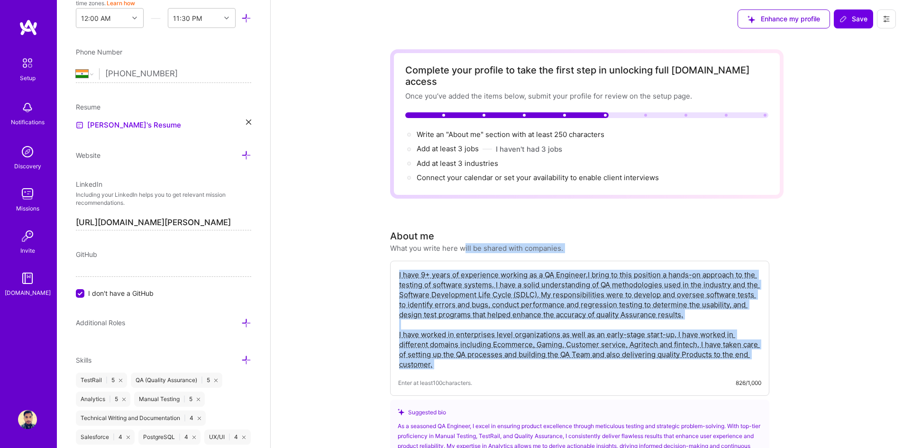
drag, startPoint x: 466, startPoint y: 238, endPoint x: 618, endPoint y: 243, distance: 152.8
click at [613, 243] on div "About me What you write here will be shared with companies. I have 9+ years of …" at bounding box center [579, 374] width 379 height 290
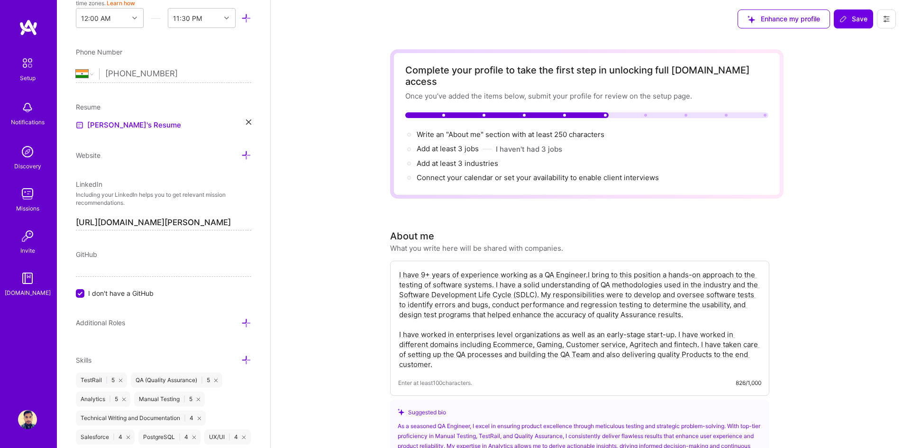
click at [732, 229] on div "About me What you write here will be shared with companies." at bounding box center [579, 241] width 379 height 24
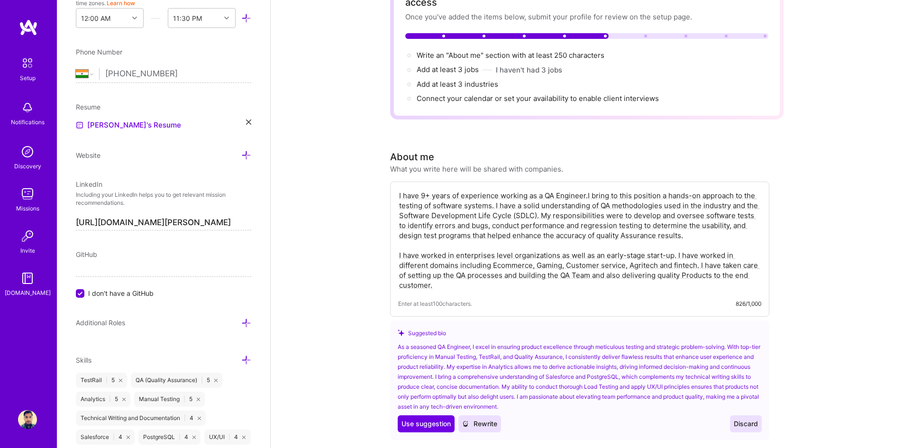
scroll to position [127, 0]
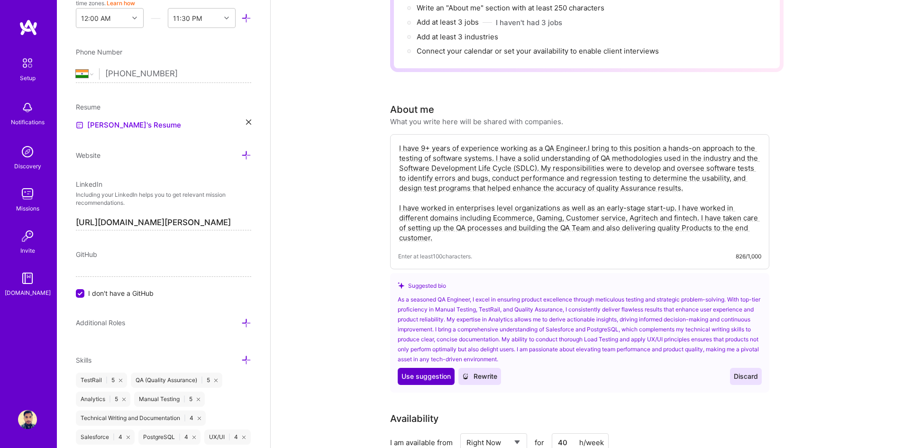
click at [423, 372] on span "Use suggestion" at bounding box center [426, 376] width 49 height 9
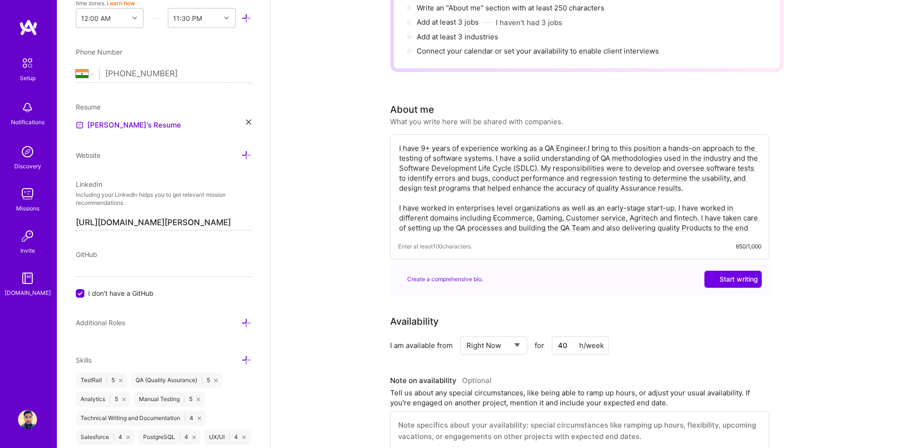
type textarea "As a seasoned QA Engineer, I excel in ensuring product excellence through metic…"
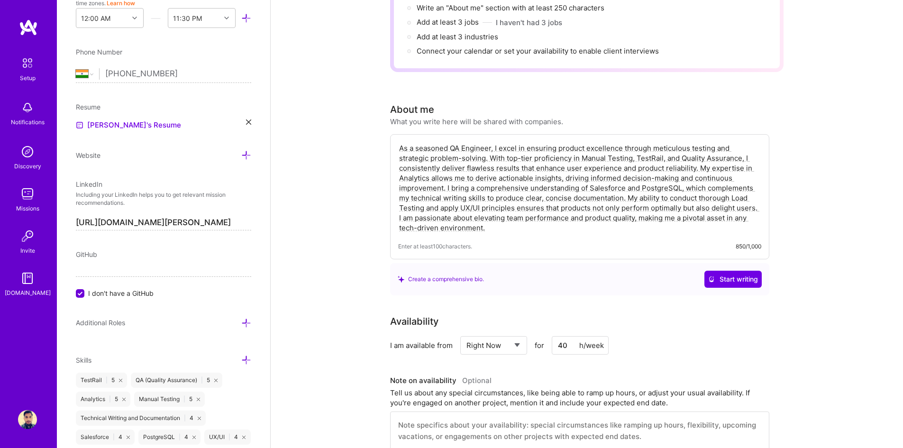
scroll to position [0, 0]
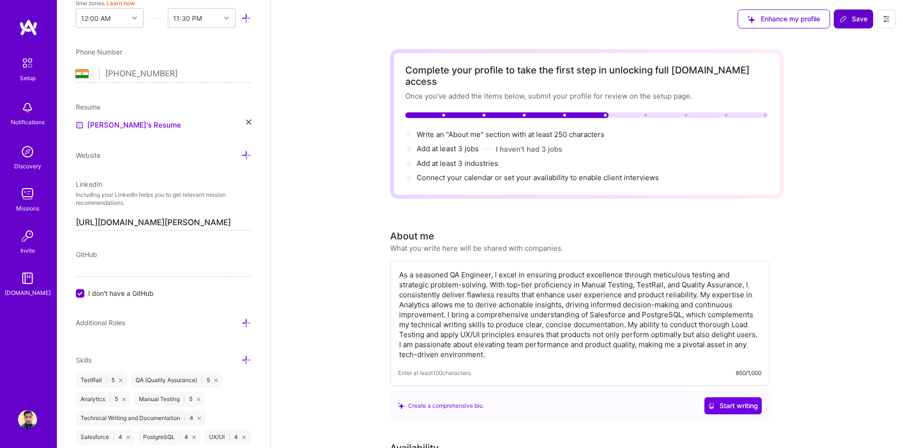
click at [851, 15] on span "Save" at bounding box center [854, 18] width 28 height 9
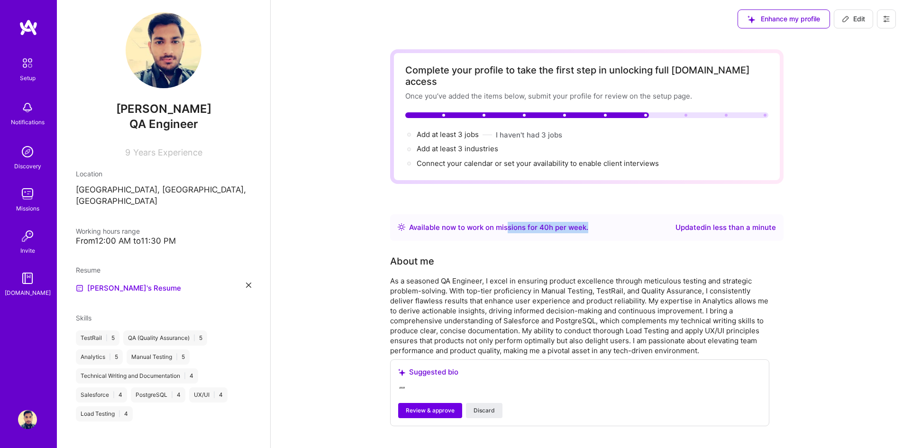
drag, startPoint x: 576, startPoint y: 212, endPoint x: 605, endPoint y: 212, distance: 28.9
click at [605, 222] on div "Available now to work on missions for 40 h per week . Updated in less than a mi…" at bounding box center [587, 227] width 378 height 11
click at [654, 237] on div "Complete your profile to take the first step in unlocking full [DOMAIN_NAME] ac…" at bounding box center [587, 350] width 394 height 602
drag, startPoint x: 670, startPoint y: 217, endPoint x: 821, endPoint y: 213, distance: 150.3
click at [806, 217] on div "Complete your profile to take the first step in unlocking full [DOMAIN_NAME] ac…" at bounding box center [587, 356] width 633 height 636
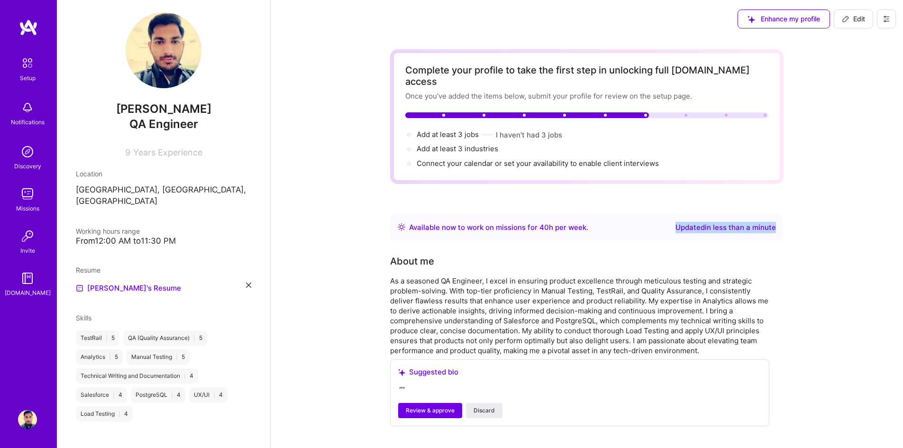
click at [854, 18] on span "Edit" at bounding box center [853, 18] width 23 height 9
select select "US"
select select "Right Now"
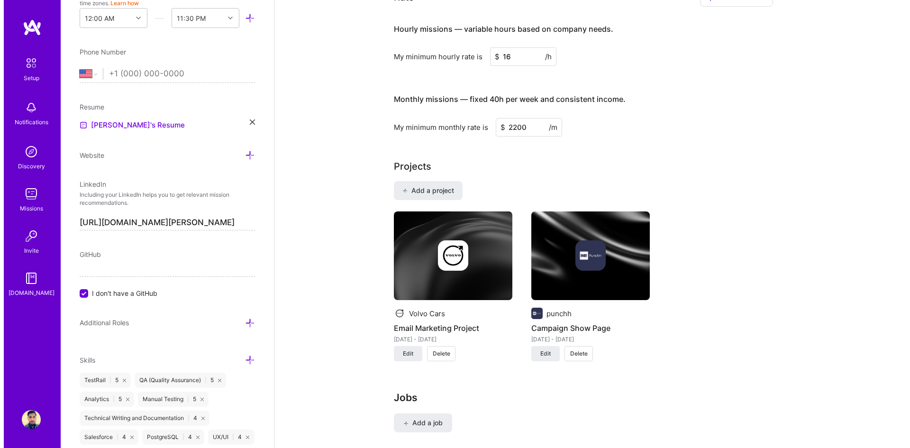
scroll to position [631, 0]
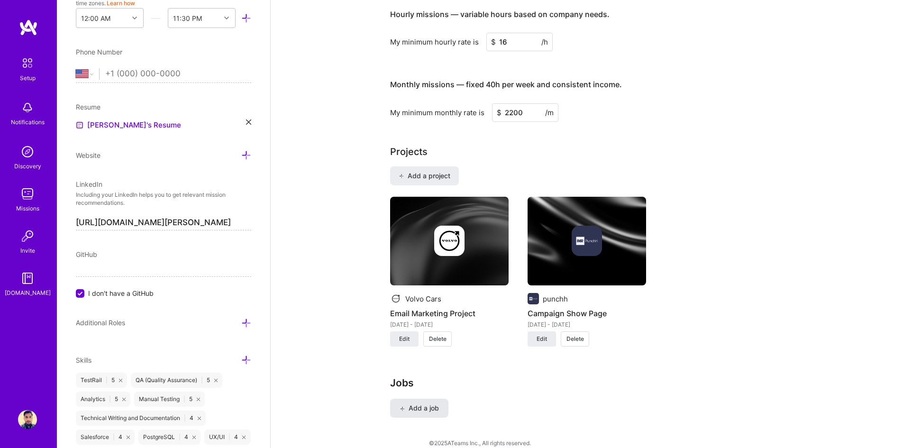
click at [422, 404] on span "Add a job" at bounding box center [419, 408] width 39 height 9
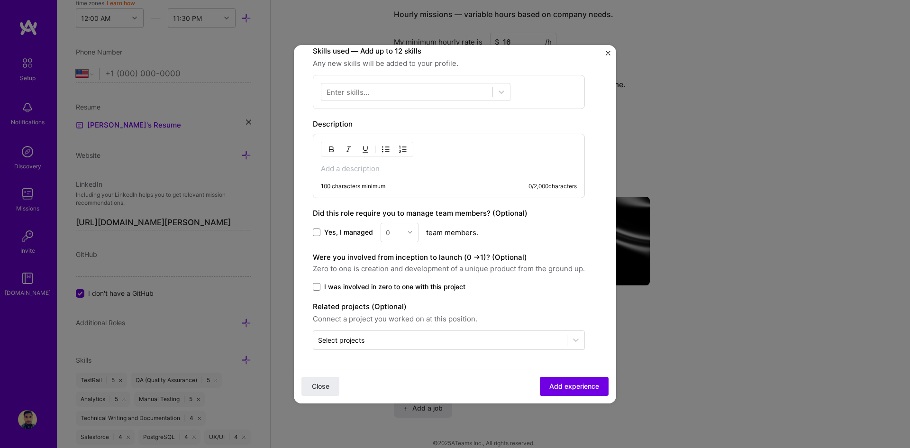
scroll to position [0, 0]
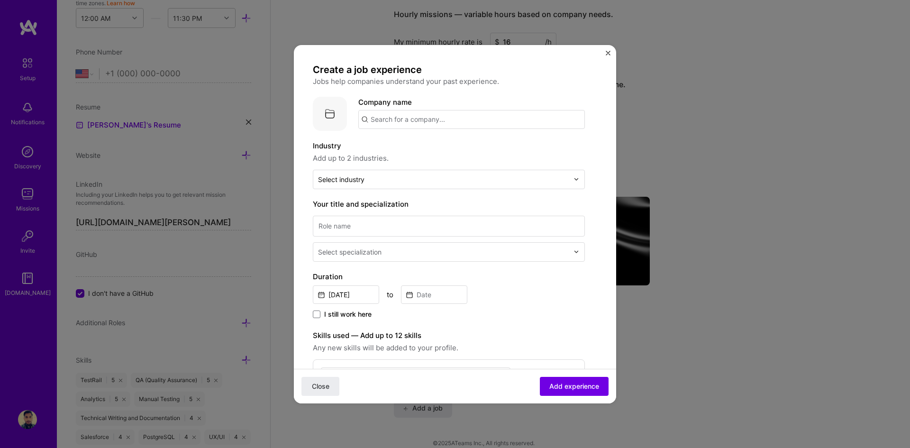
click at [402, 111] on input "text" at bounding box center [471, 119] width 227 height 19
click at [383, 196] on div "Mindtree [DOMAIN_NAME]" at bounding box center [429, 200] width 142 height 27
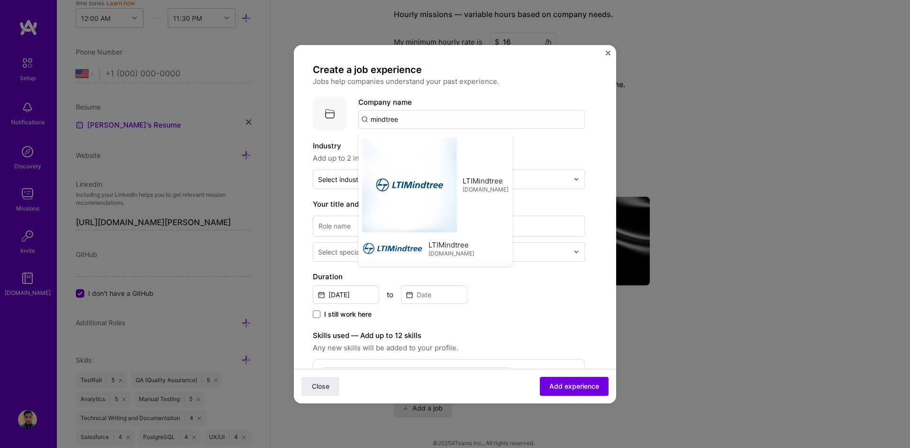
type input "Mindtree"
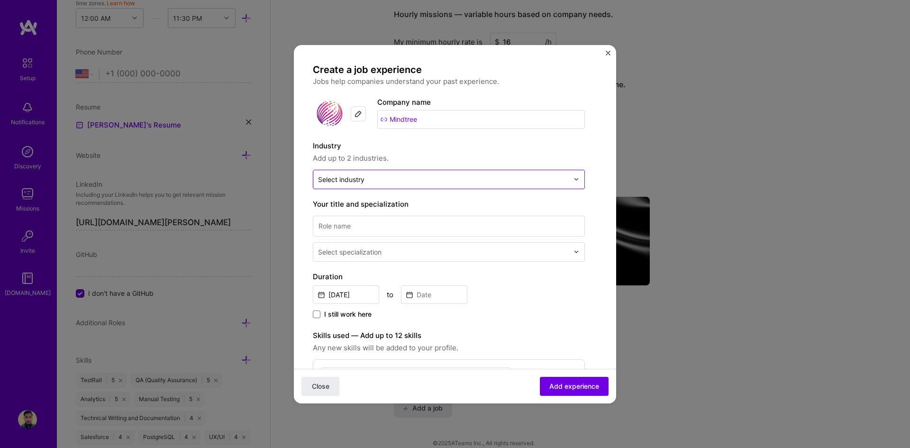
click at [384, 183] on input "text" at bounding box center [443, 179] width 251 height 10
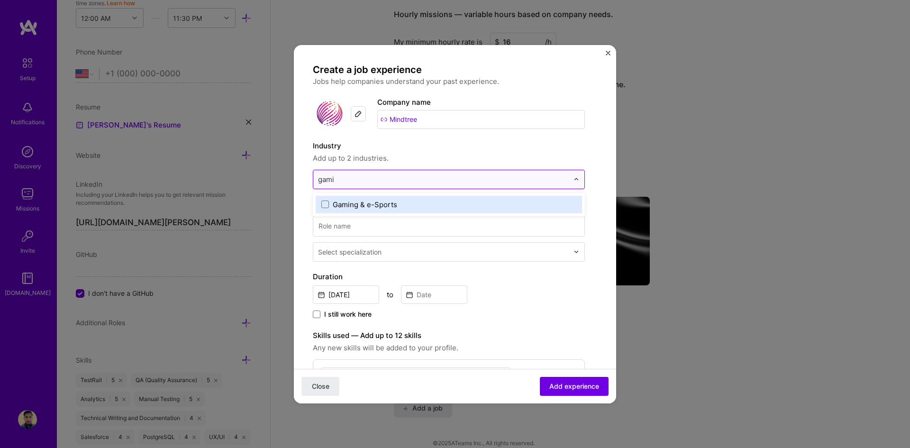
type input "gamin"
click at [322, 202] on span at bounding box center [325, 205] width 8 height 8
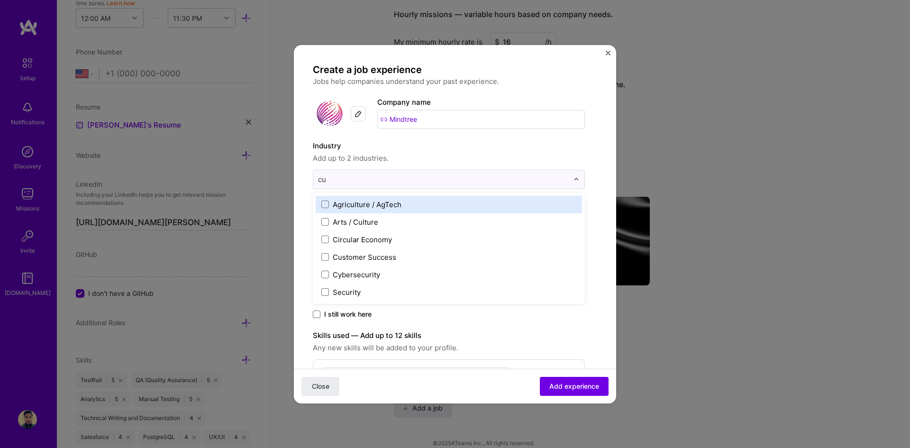
type input "cus"
click at [379, 206] on div "Customer Success" at bounding box center [365, 205] width 64 height 10
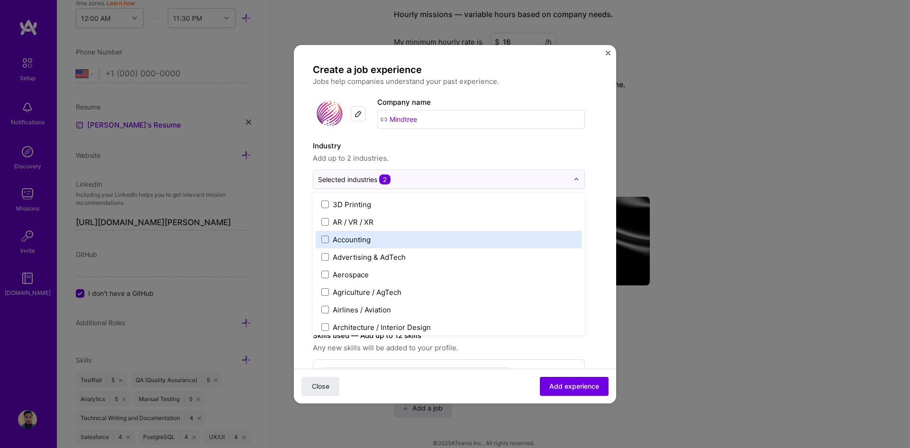
click at [595, 226] on form "Create a job experience Jobs help companies understand your past experience. Co…" at bounding box center [455, 376] width 322 height 624
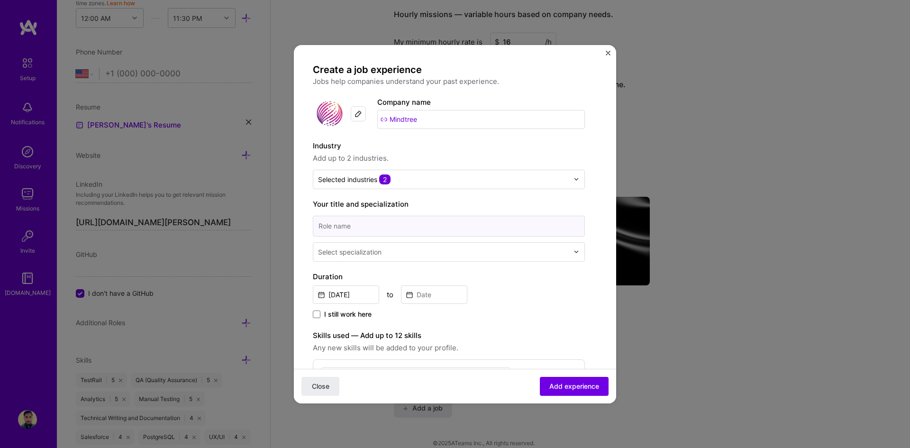
click at [340, 225] on input at bounding box center [449, 226] width 272 height 21
type input "Senior QA Engineer"
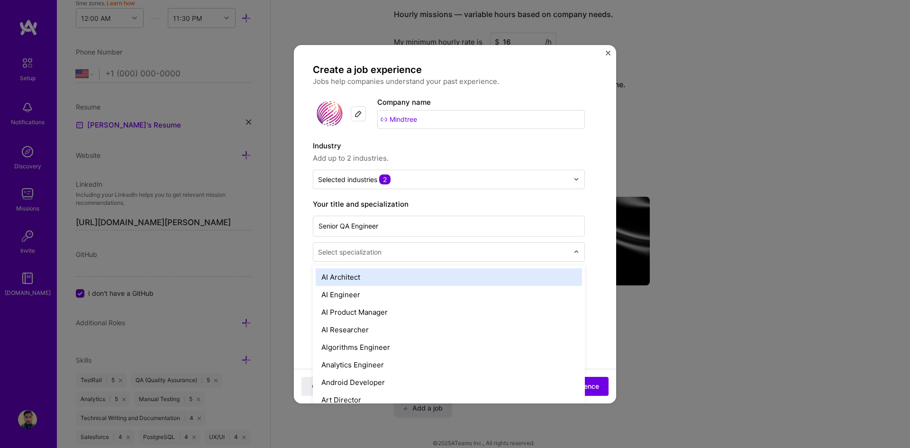
click at [356, 251] on div "Select specialization" at bounding box center [350, 252] width 64 height 10
type input "Q"
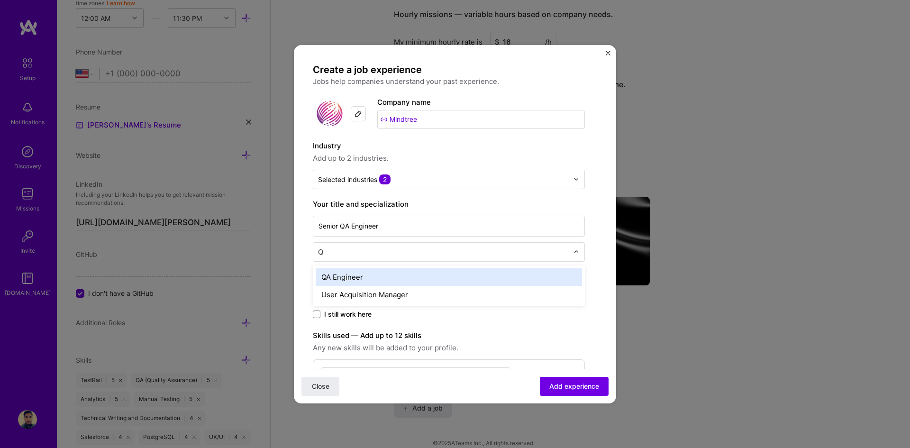
click at [355, 276] on div "QA Engineer" at bounding box center [449, 277] width 266 height 18
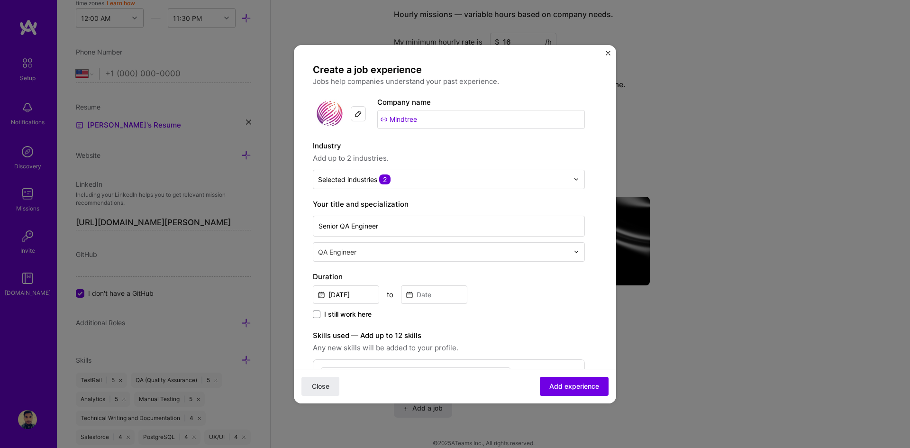
scroll to position [48, 0]
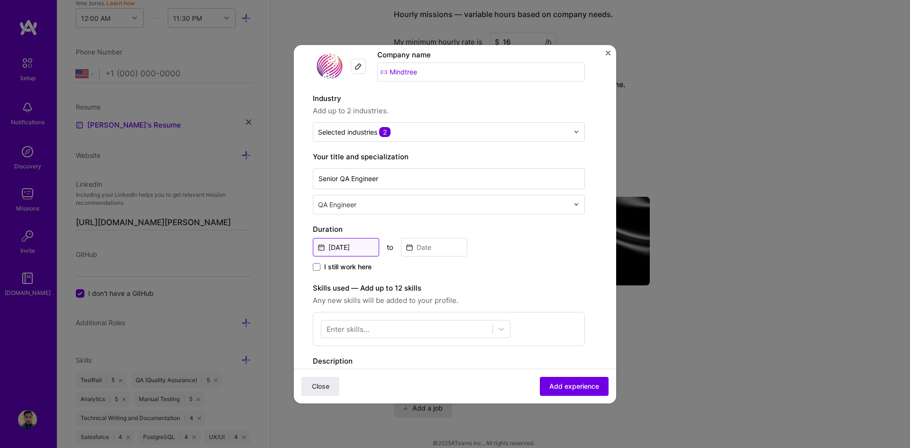
click at [356, 247] on input "[DATE]" at bounding box center [346, 247] width 66 height 18
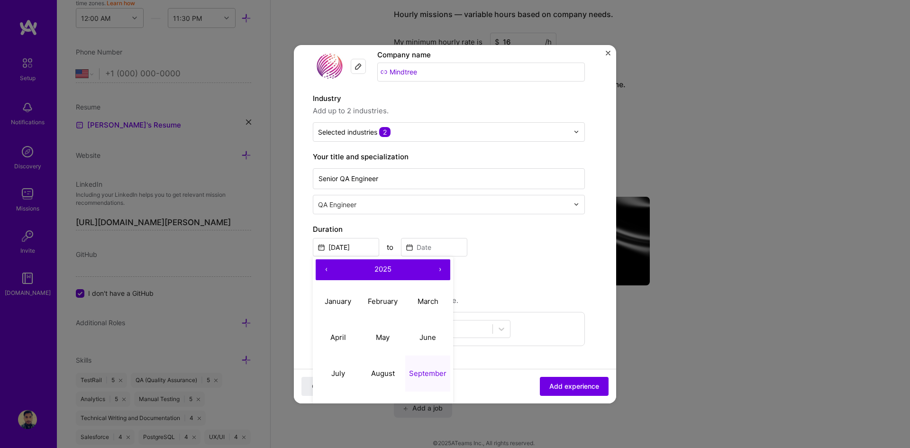
click at [325, 270] on button "‹" at bounding box center [326, 269] width 21 height 21
click at [325, 269] on button "‹" at bounding box center [326, 269] width 21 height 21
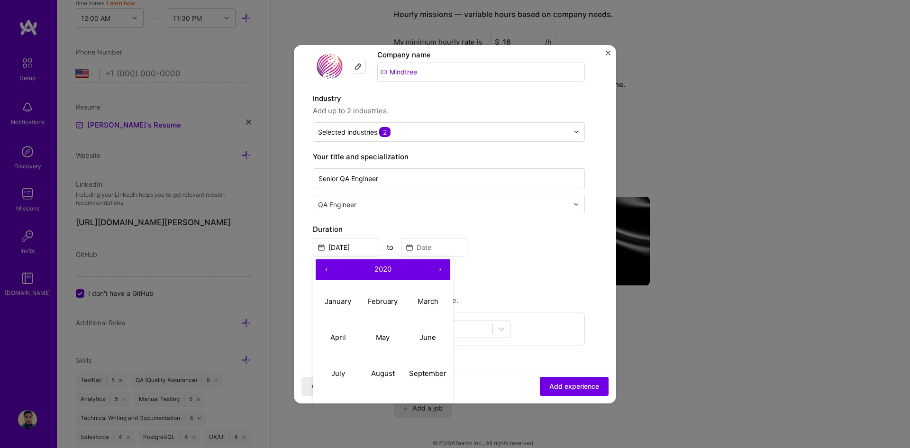
click at [325, 269] on button "‹" at bounding box center [326, 269] width 21 height 21
click at [321, 297] on button "January" at bounding box center [338, 302] width 45 height 36
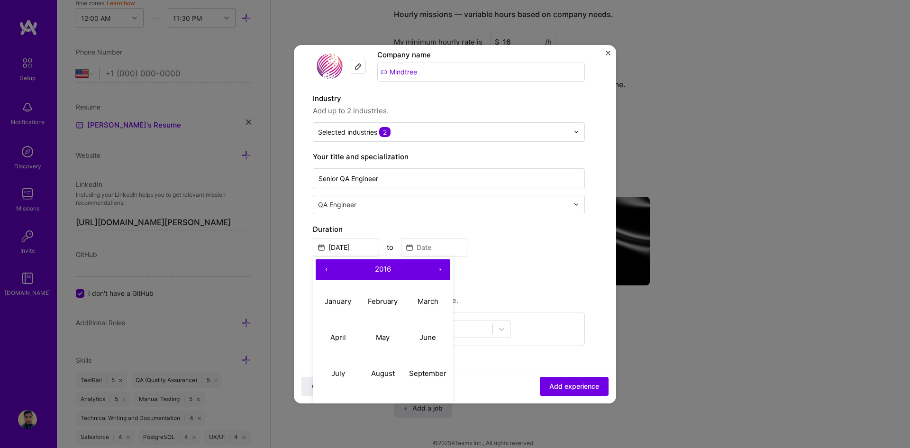
type input "[DATE]"
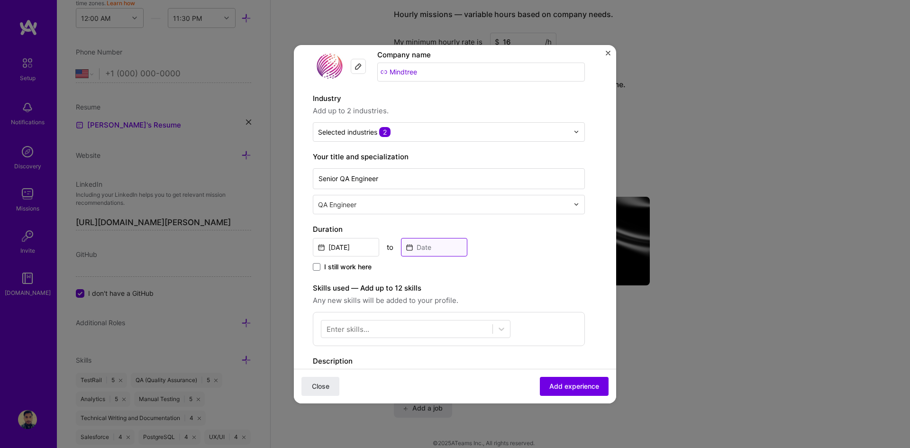
click at [422, 250] on input at bounding box center [434, 247] width 66 height 18
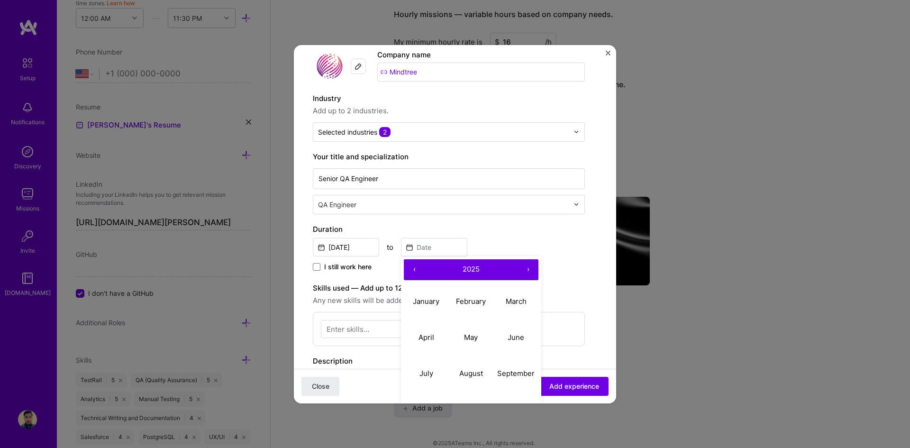
click at [470, 273] on span "2025" at bounding box center [471, 269] width 17 height 9
click at [412, 272] on button "‹" at bounding box center [414, 269] width 21 height 21
click at [519, 372] on button "2019" at bounding box center [516, 374] width 45 height 36
click at [509, 375] on abbr "September" at bounding box center [515, 373] width 37 height 9
type input "[DATE]"
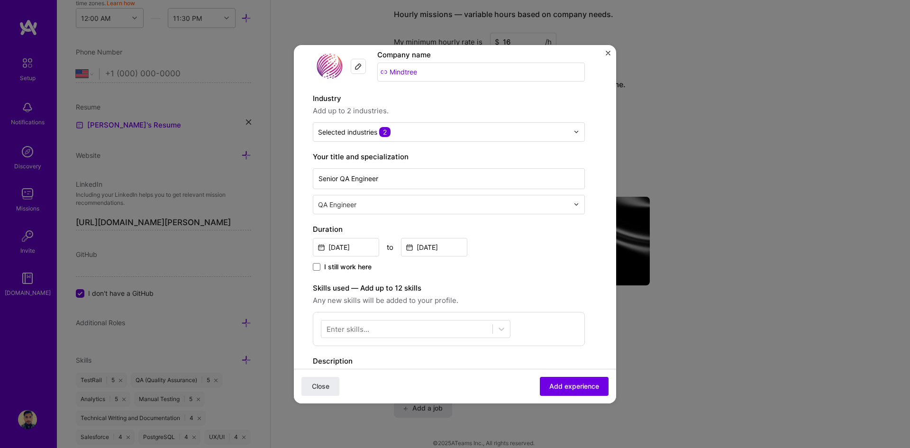
drag, startPoint x: 526, startPoint y: 272, endPoint x: 498, endPoint y: 277, distance: 28.4
click at [525, 272] on div "I still work here" at bounding box center [449, 267] width 272 height 11
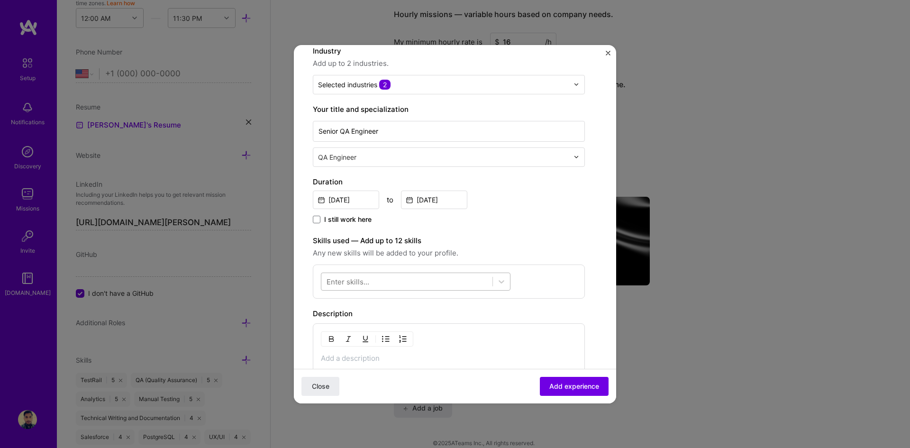
click at [381, 274] on div at bounding box center [406, 282] width 171 height 16
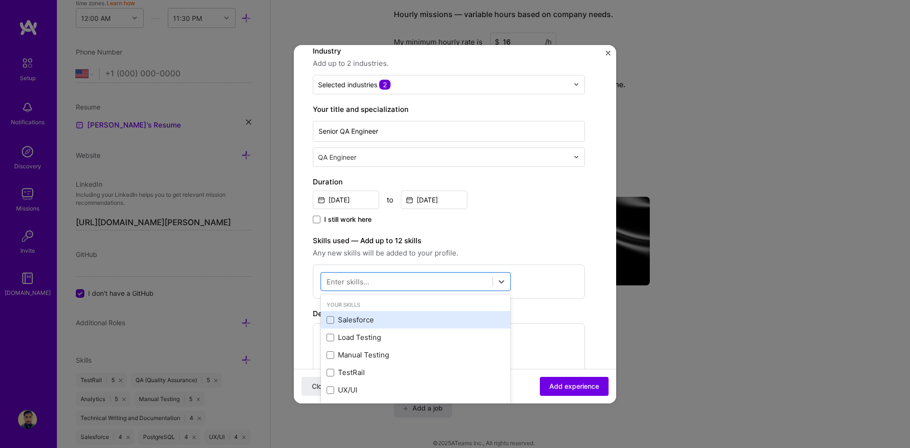
click at [357, 320] on div "Salesforce" at bounding box center [416, 320] width 178 height 10
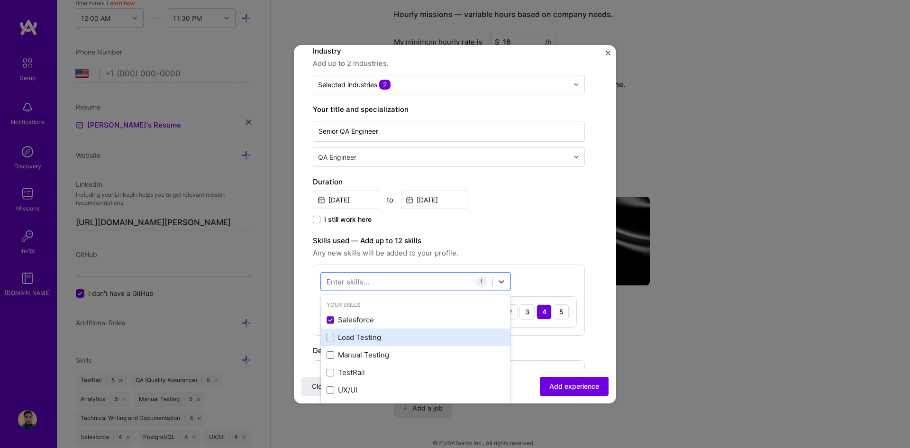
click at [345, 339] on div "Load Testing" at bounding box center [416, 337] width 178 height 10
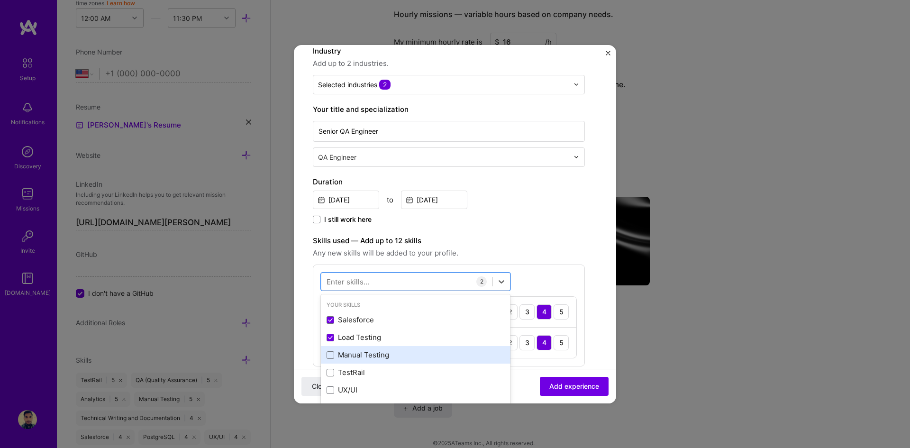
click at [351, 355] on div "Manual Testing" at bounding box center [416, 355] width 178 height 10
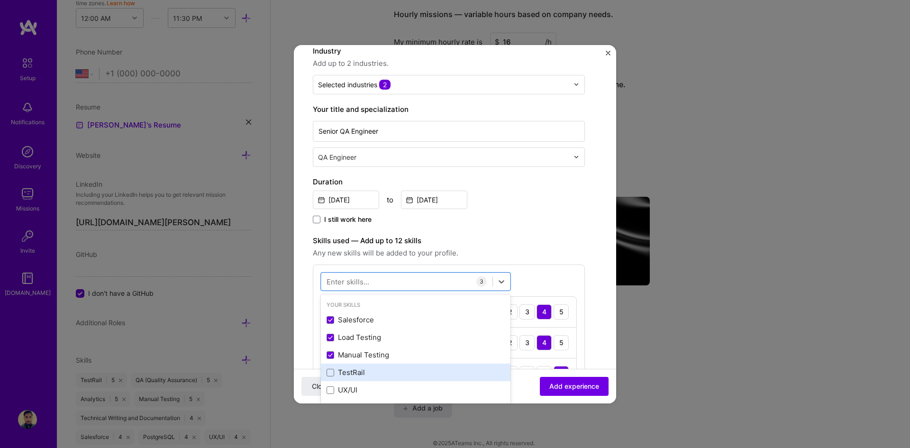
click at [352, 368] on div "TestRail" at bounding box center [416, 372] width 178 height 10
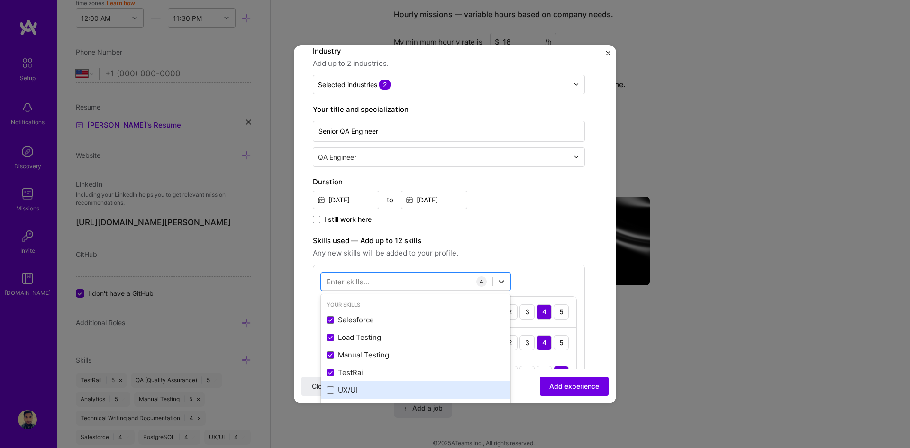
click at [350, 389] on div "UX/UI" at bounding box center [416, 390] width 178 height 10
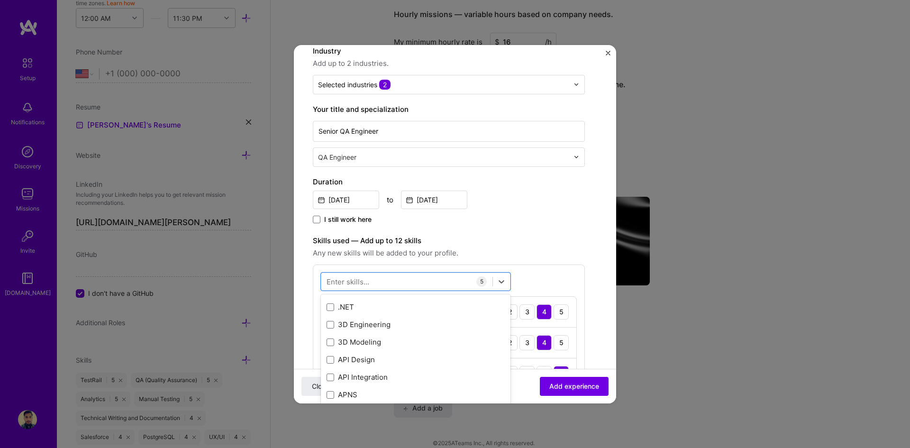
scroll to position [47, 0]
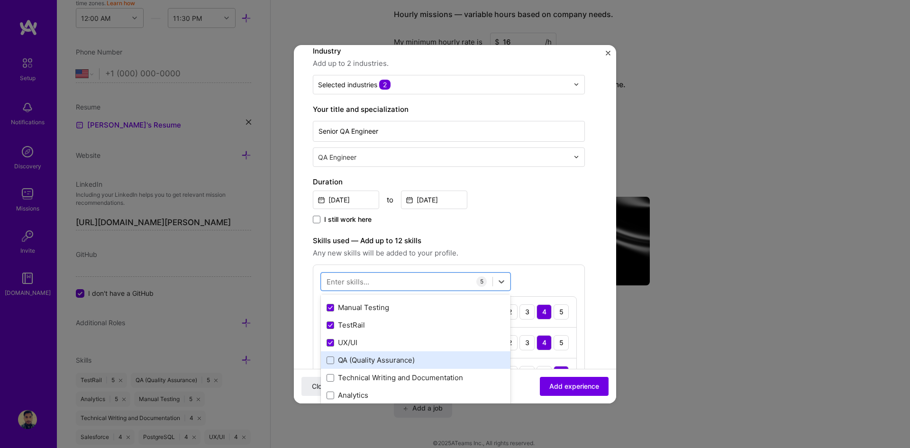
click at [384, 359] on div "QA (Quality Assurance)" at bounding box center [416, 360] width 178 height 10
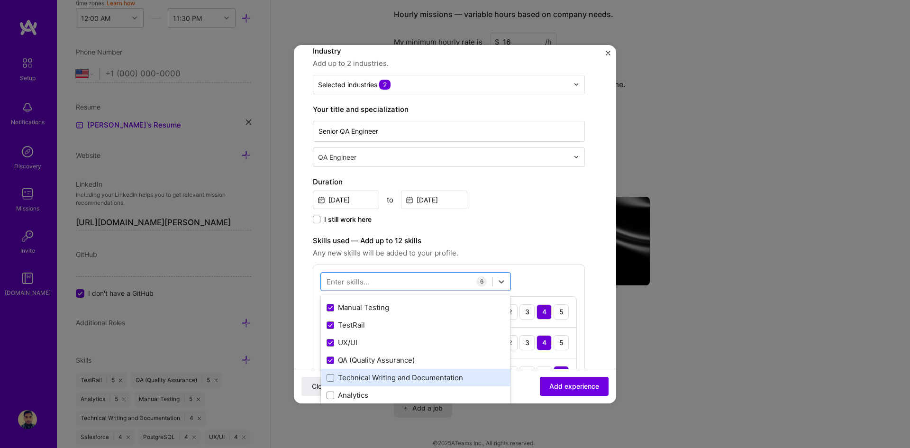
click at [362, 377] on div "Technical Writing and Documentation" at bounding box center [416, 378] width 178 height 10
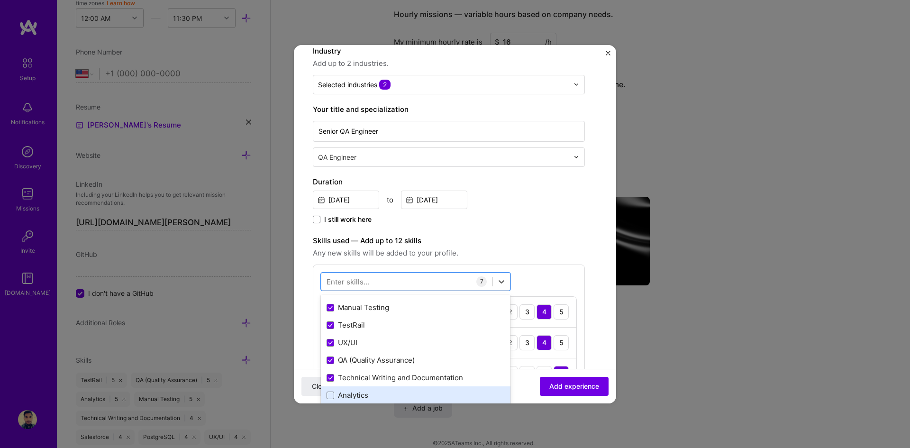
click at [355, 396] on div "Analytics" at bounding box center [416, 395] width 178 height 10
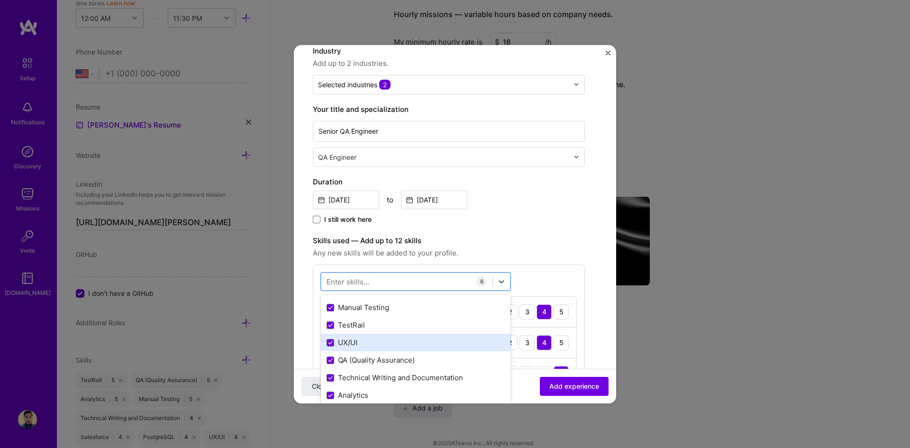
scroll to position [142, 0]
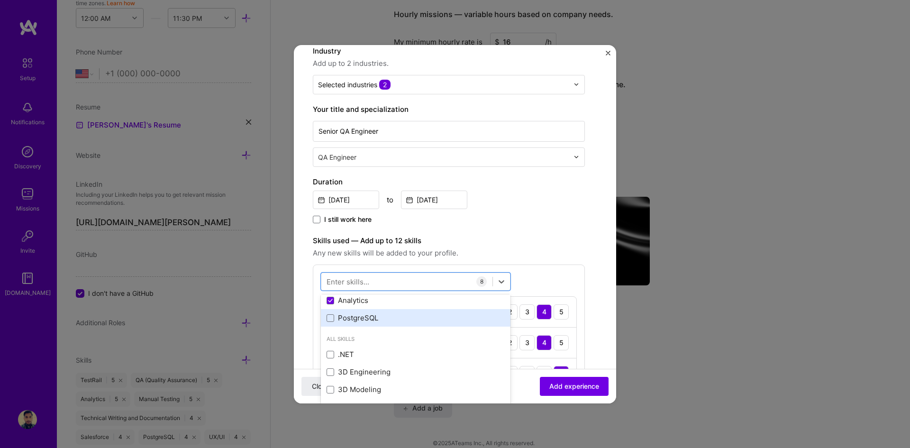
click at [359, 319] on div "PostgreSQL" at bounding box center [416, 318] width 178 height 10
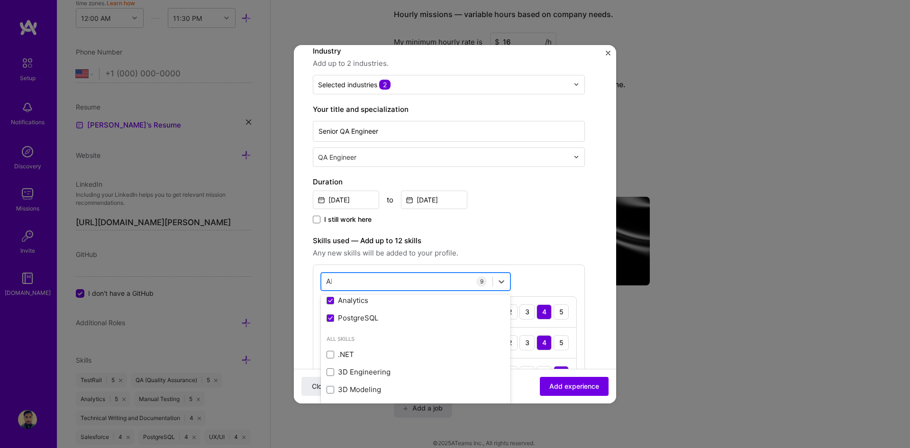
scroll to position [0, 0]
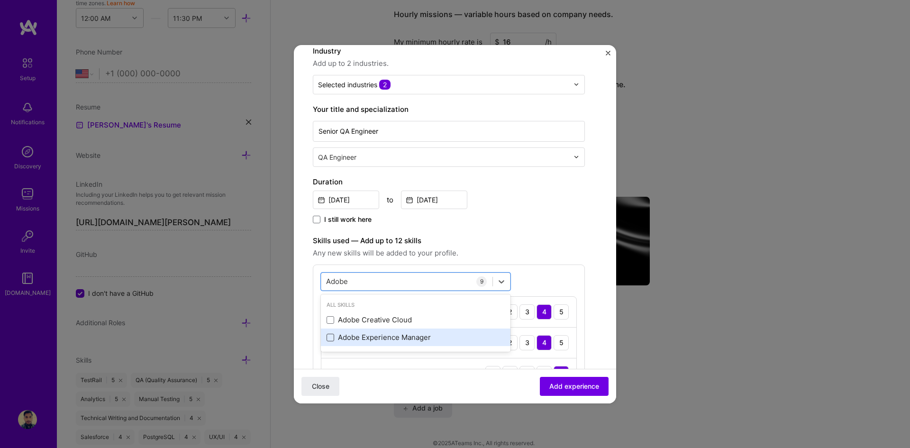
click at [333, 337] on span at bounding box center [331, 338] width 8 height 8
click at [0, 0] on input "checkbox" at bounding box center [0, 0] width 0 height 0
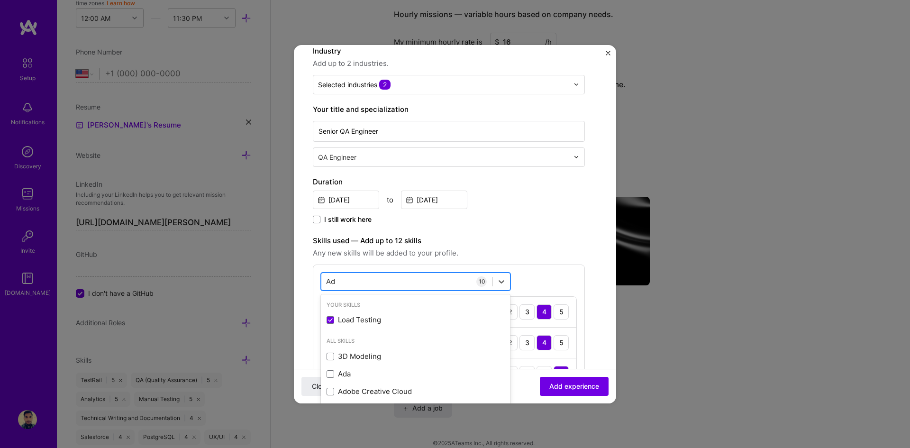
type input "A"
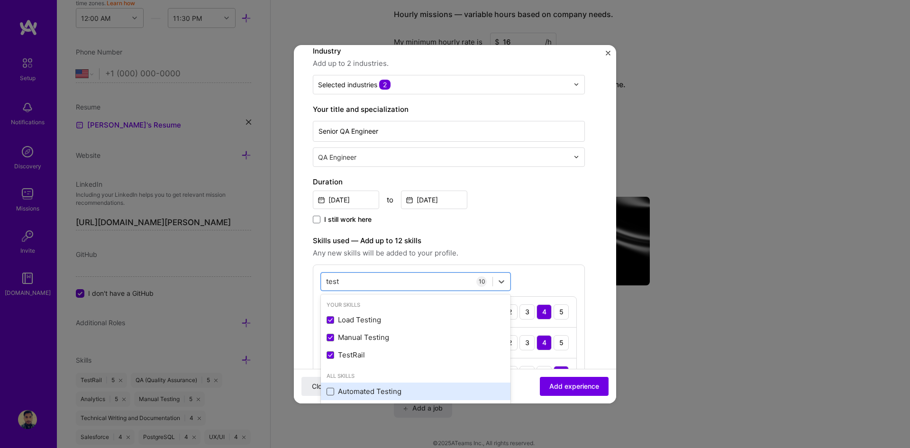
click at [331, 389] on span at bounding box center [331, 392] width 8 height 8
click at [0, 0] on input "checkbox" at bounding box center [0, 0] width 0 height 0
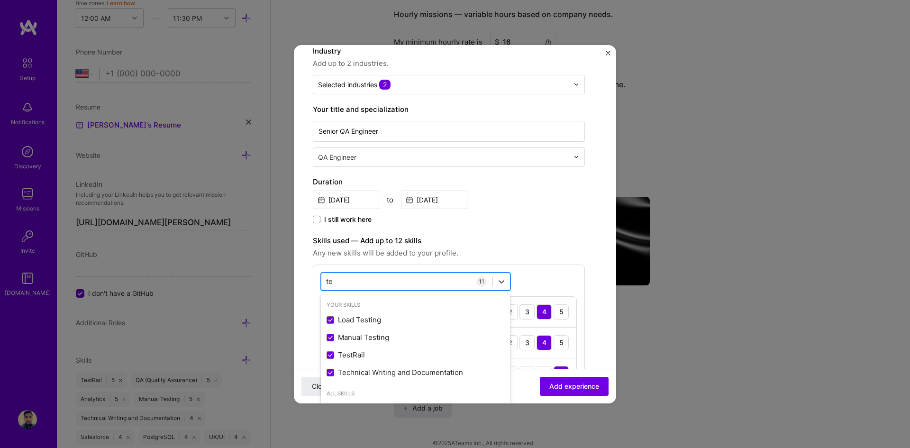
type input "t"
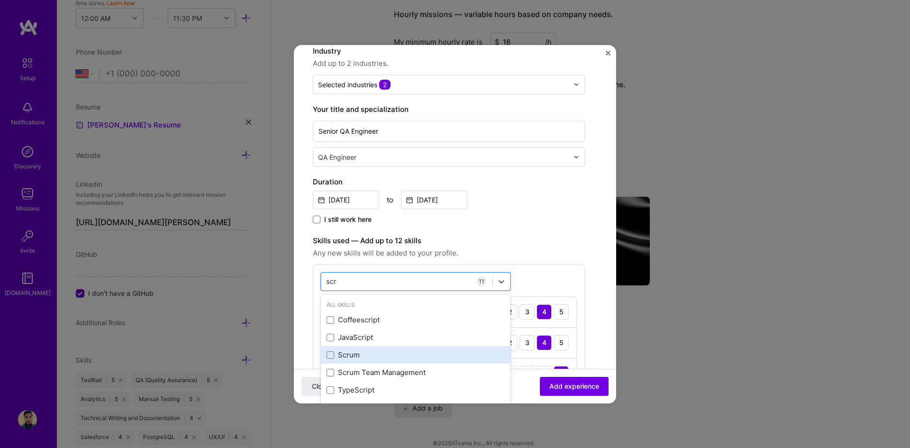
click at [346, 352] on div "Scrum" at bounding box center [416, 355] width 178 height 10
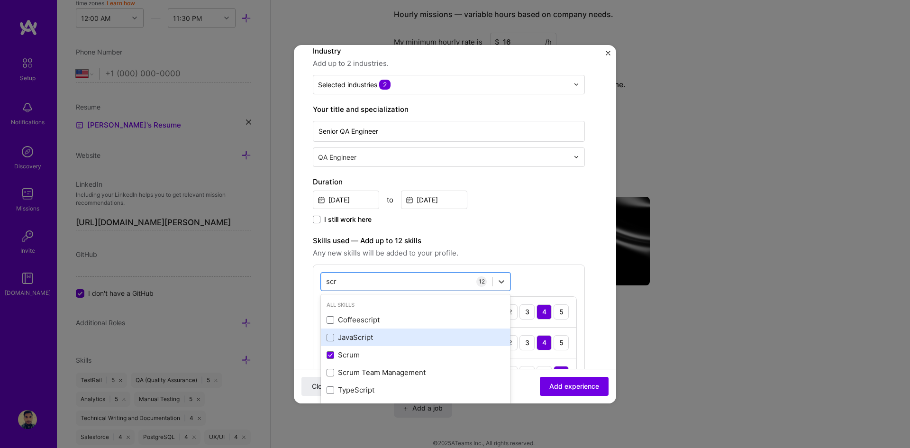
click at [355, 338] on div "JavaScript" at bounding box center [416, 337] width 178 height 10
click at [356, 339] on div "JavaScript" at bounding box center [416, 337] width 178 height 10
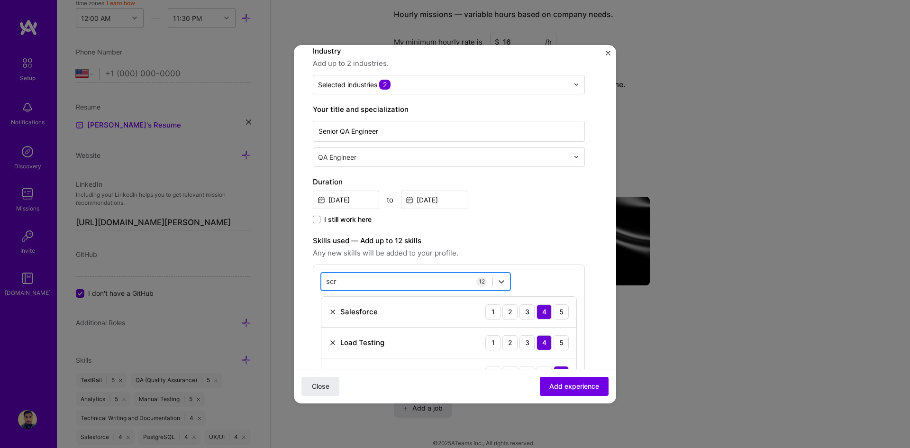
click at [349, 279] on div "scr scr" at bounding box center [406, 282] width 171 height 16
type input "s"
click at [332, 319] on span at bounding box center [331, 320] width 8 height 8
click at [0, 0] on input "checkbox" at bounding box center [0, 0] width 0 height 0
type input "a"
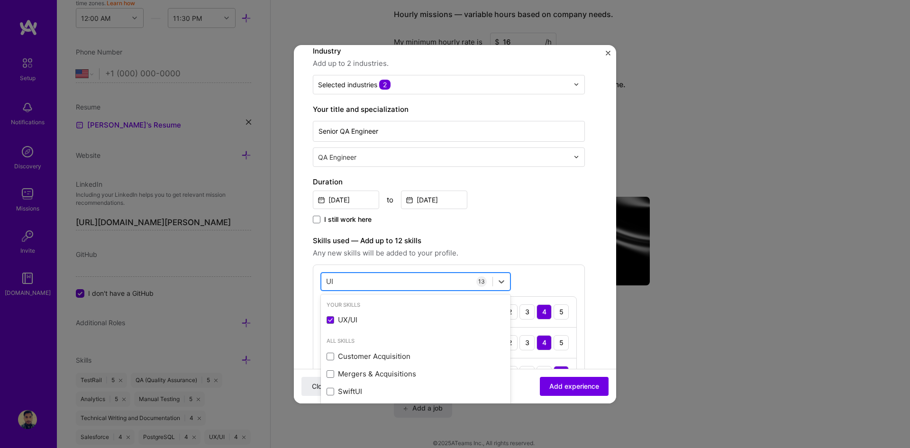
type input "U"
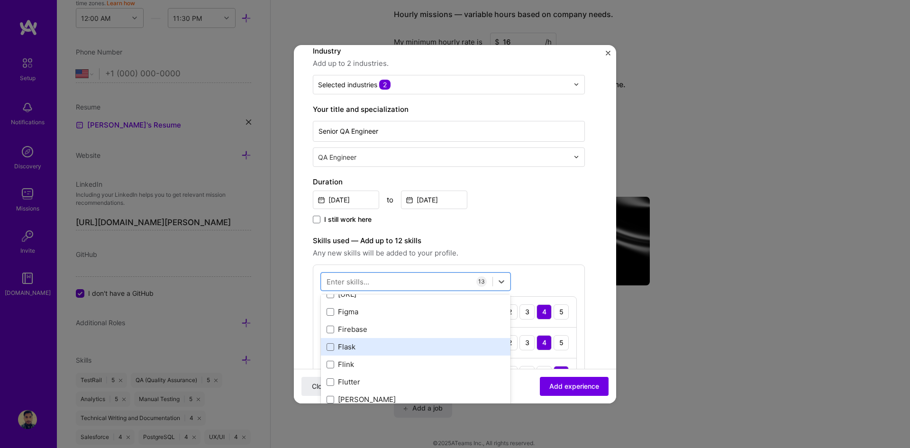
scroll to position [2418, 0]
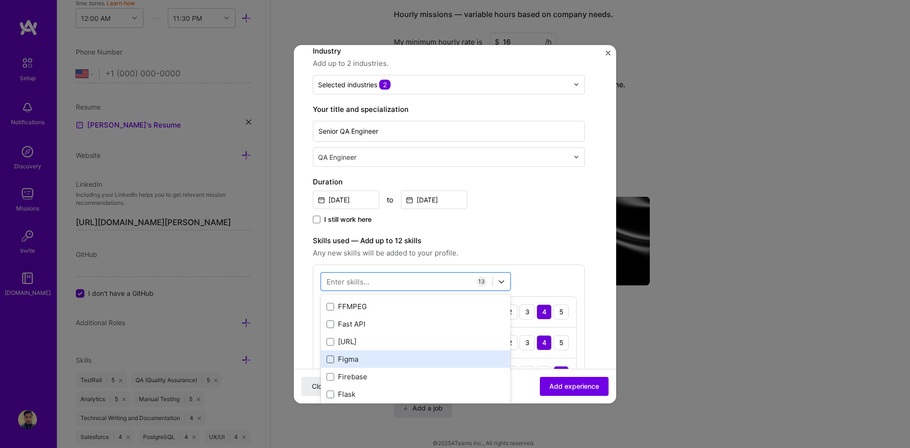
click at [331, 362] on span at bounding box center [331, 360] width 8 height 8
click at [0, 0] on input "checkbox" at bounding box center [0, 0] width 0 height 0
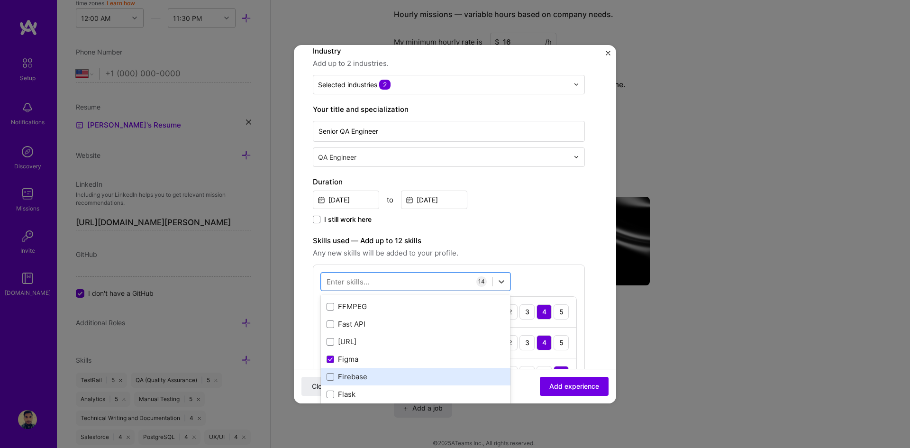
click at [334, 376] on div "Firebase" at bounding box center [416, 377] width 178 height 10
click at [332, 376] on icon at bounding box center [331, 377] width 4 height 3
click at [0, 0] on input "checkbox" at bounding box center [0, 0] width 0 height 0
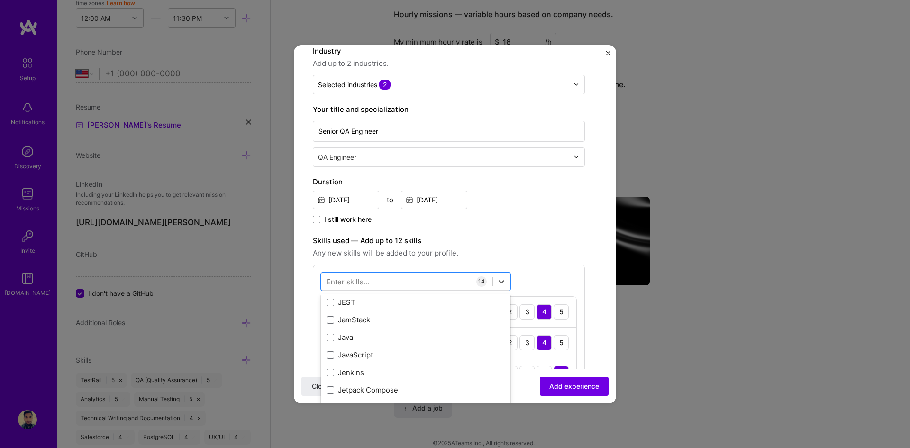
scroll to position [3224, 0]
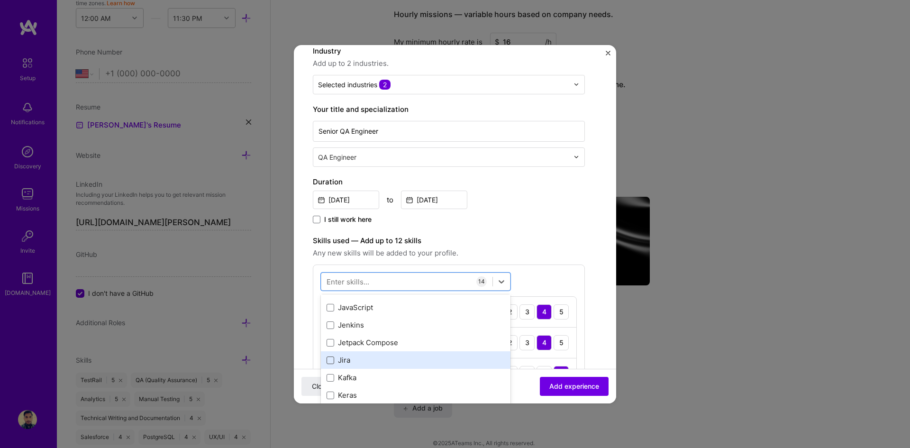
click at [331, 362] on span at bounding box center [331, 361] width 8 height 8
click at [0, 0] on input "checkbox" at bounding box center [0, 0] width 0 height 0
click at [358, 351] on div "SDLC" at bounding box center [416, 353] width 178 height 10
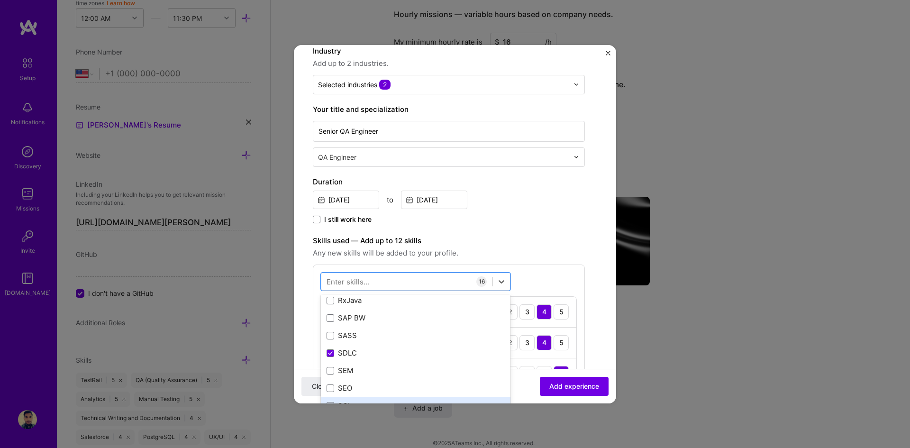
scroll to position [5121, 0]
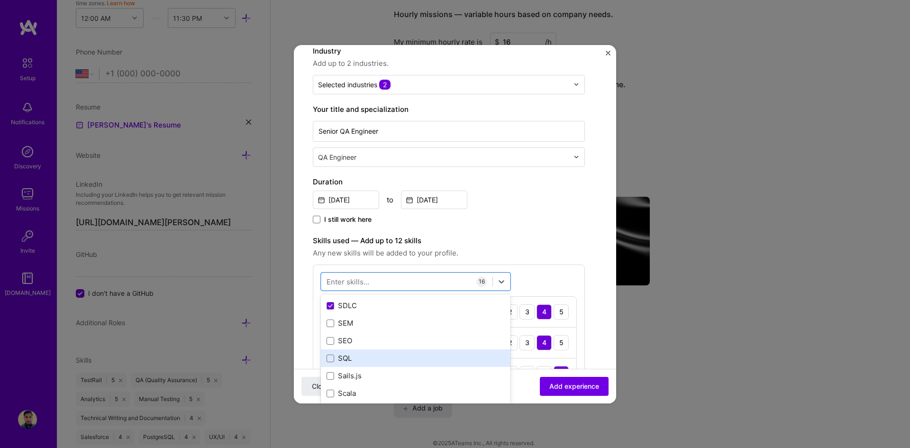
click at [376, 357] on div "SQL" at bounding box center [416, 358] width 178 height 10
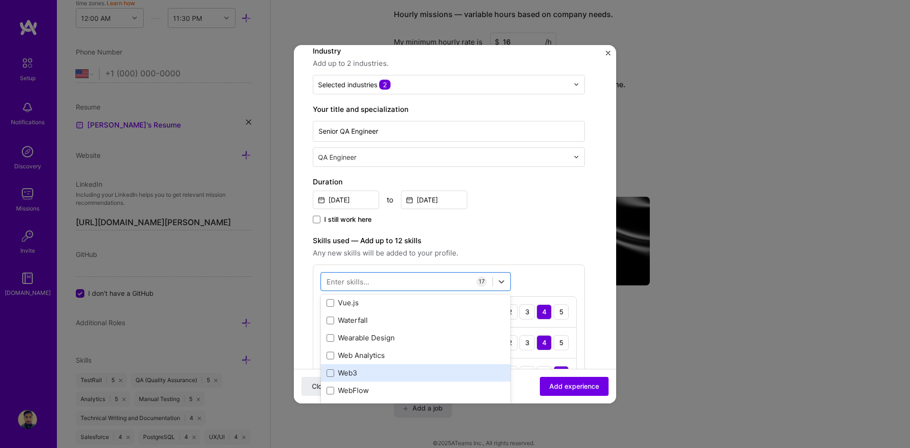
scroll to position [6259, 0]
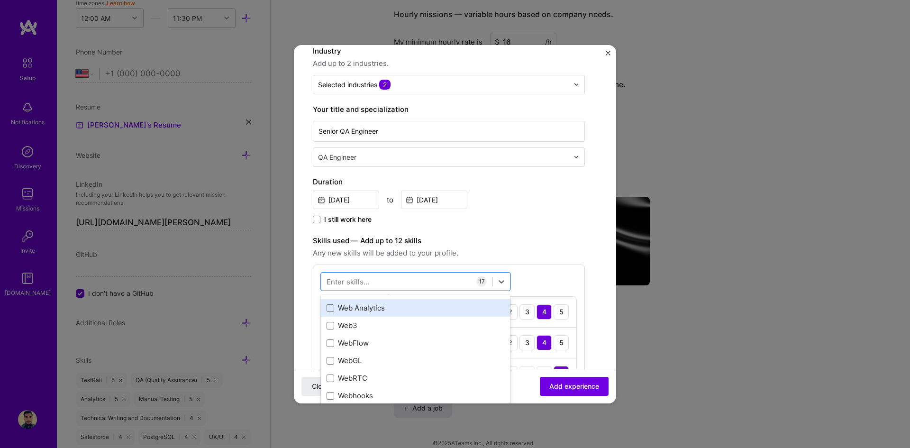
click at [351, 305] on div "Web Analytics" at bounding box center [416, 308] width 178 height 10
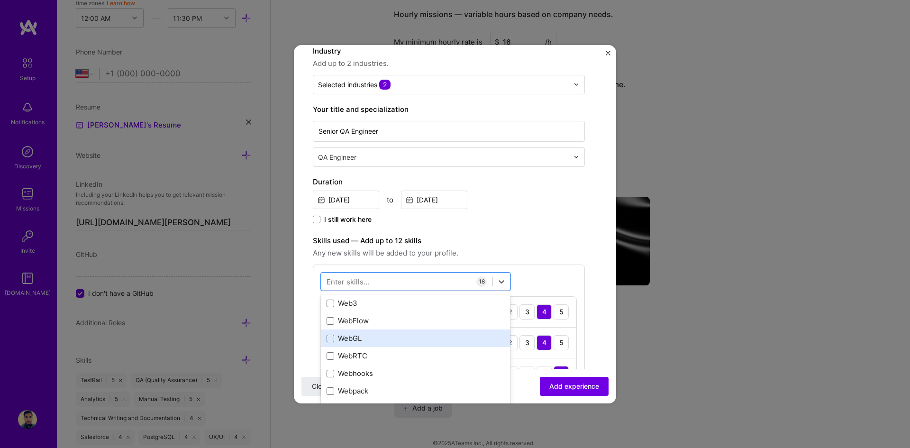
scroll to position [6234, 0]
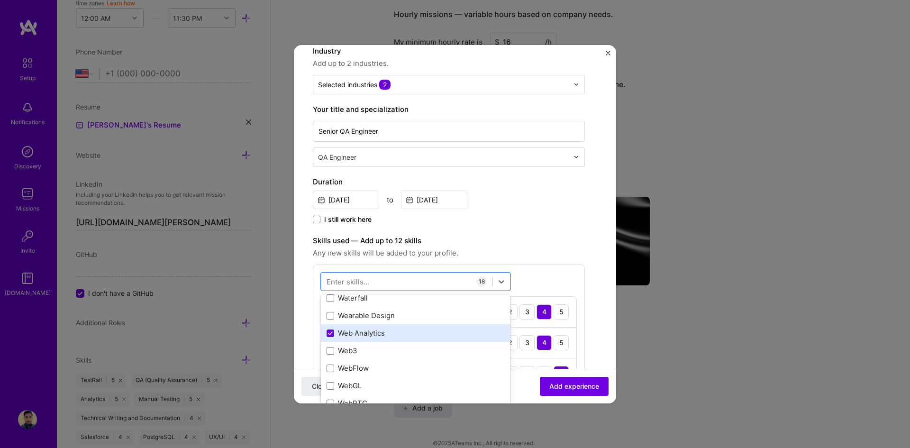
click at [327, 334] on span at bounding box center [331, 334] width 8 height 8
click at [0, 0] on input "checkbox" at bounding box center [0, 0] width 0 height 0
click at [545, 237] on label "Skills used — Add up to 12 skills" at bounding box center [449, 240] width 272 height 11
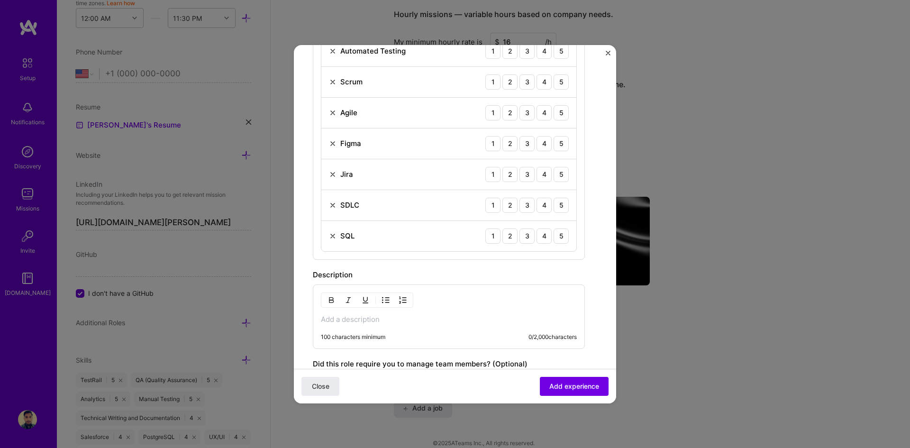
scroll to position [759, 0]
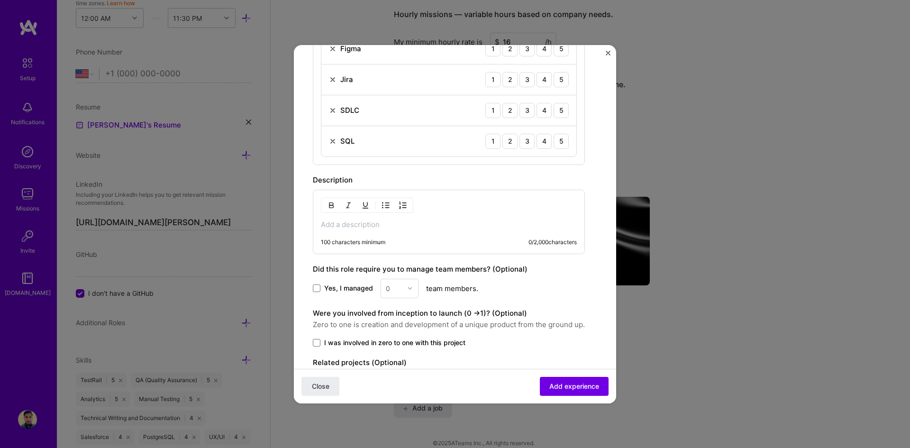
click at [406, 226] on p at bounding box center [449, 224] width 256 height 9
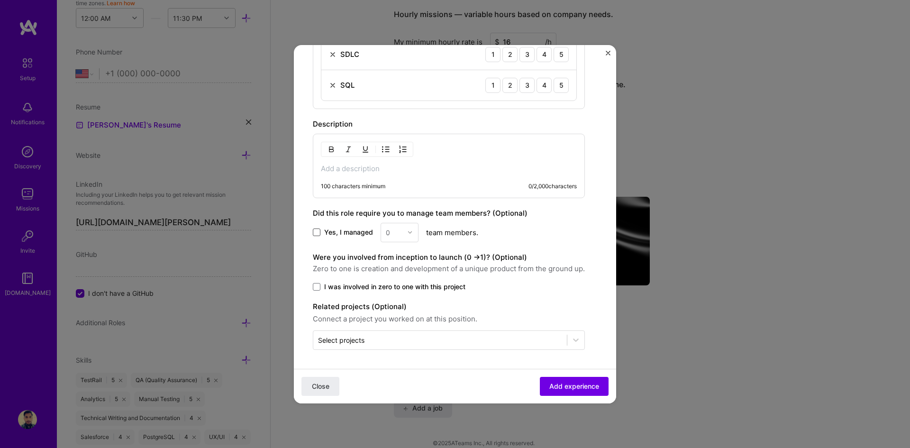
click at [317, 232] on span at bounding box center [317, 233] width 8 height 8
click at [0, 0] on input "Yes, I managed" at bounding box center [0, 0] width 0 height 0
click at [410, 233] on img at bounding box center [410, 232] width 6 height 6
click at [397, 285] on div "3" at bounding box center [400, 293] width 32 height 18
click at [316, 288] on span at bounding box center [317, 287] width 8 height 8
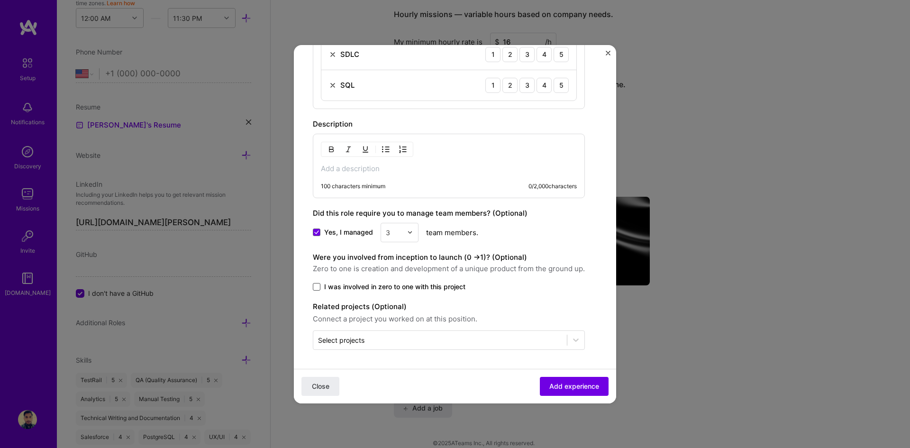
click at [0, 0] on input "I was involved in zero to one with this project" at bounding box center [0, 0] width 0 height 0
click at [345, 170] on p at bounding box center [449, 168] width 256 height 9
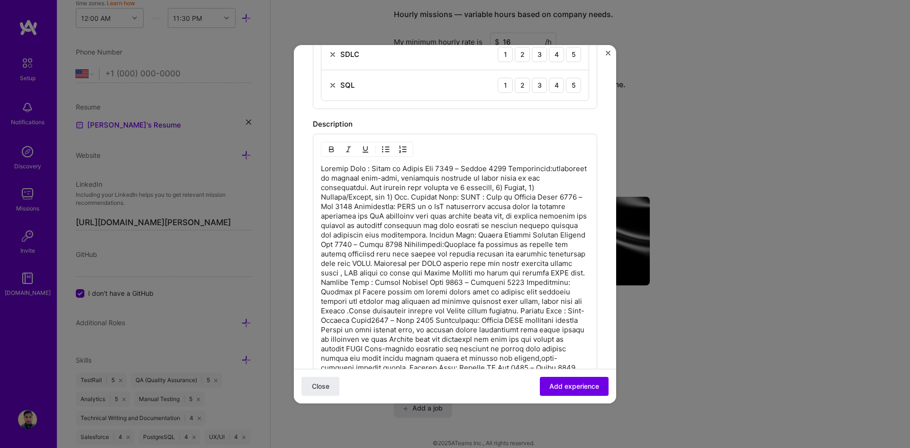
scroll to position [768, 0]
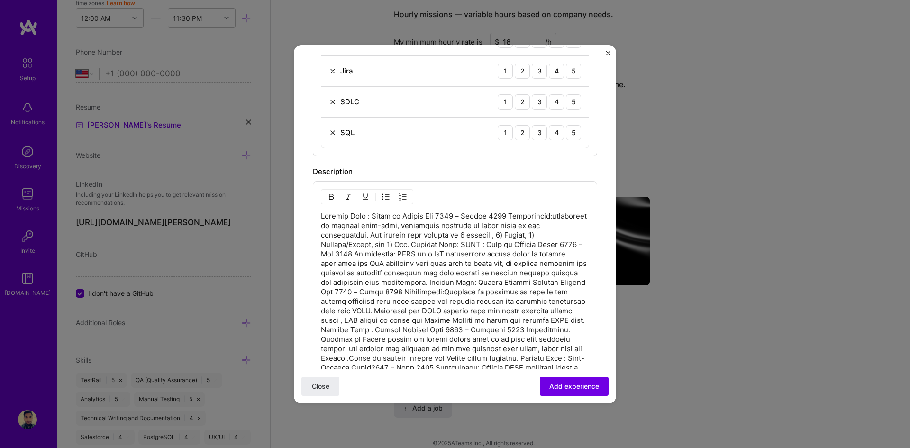
click at [425, 215] on p at bounding box center [455, 353] width 268 height 284
click at [417, 243] on p at bounding box center [455, 353] width 268 height 284
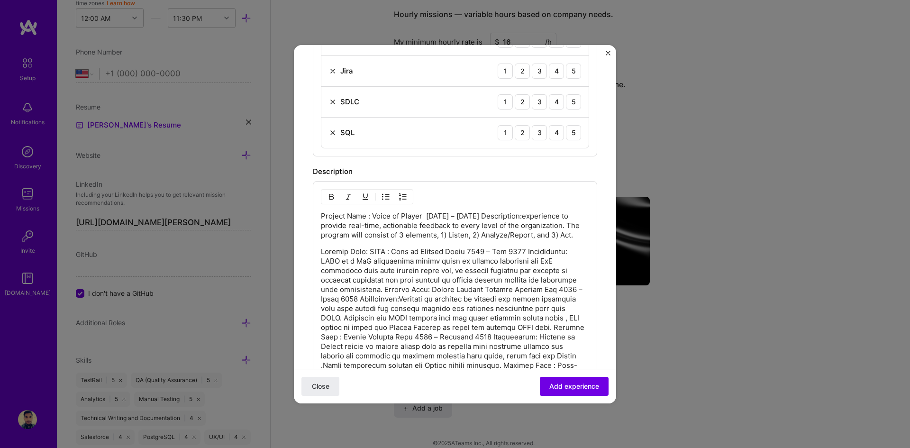
click at [363, 299] on p at bounding box center [455, 375] width 268 height 256
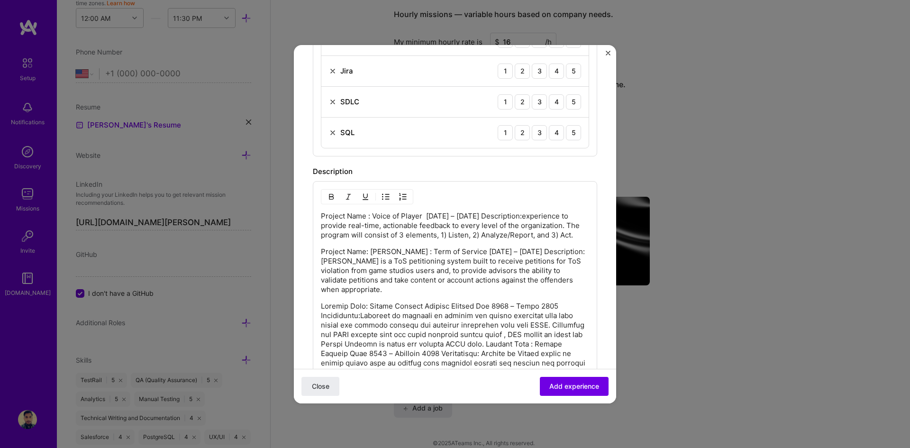
click at [523, 260] on p "Project Name: [PERSON_NAME] : Term of Service [DATE] – [DATE] Description: [PER…" at bounding box center [455, 270] width 268 height 47
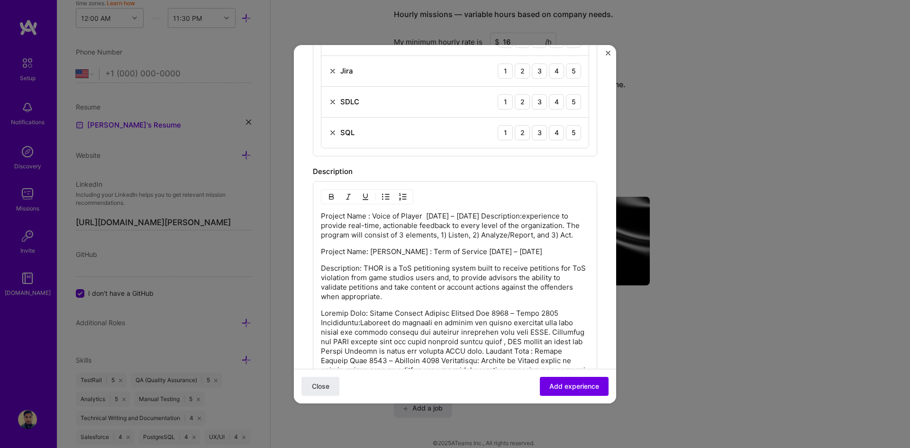
scroll to position [862, 0]
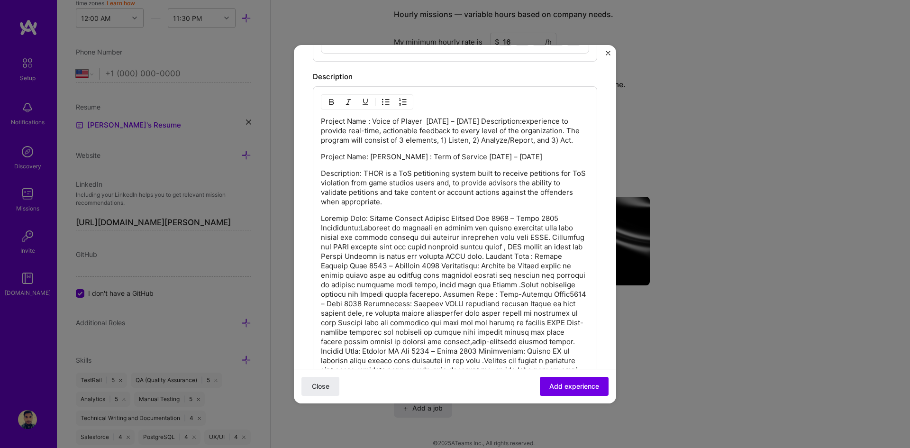
click at [559, 227] on p at bounding box center [455, 323] width 268 height 218
click at [550, 266] on p at bounding box center [455, 323] width 268 height 218
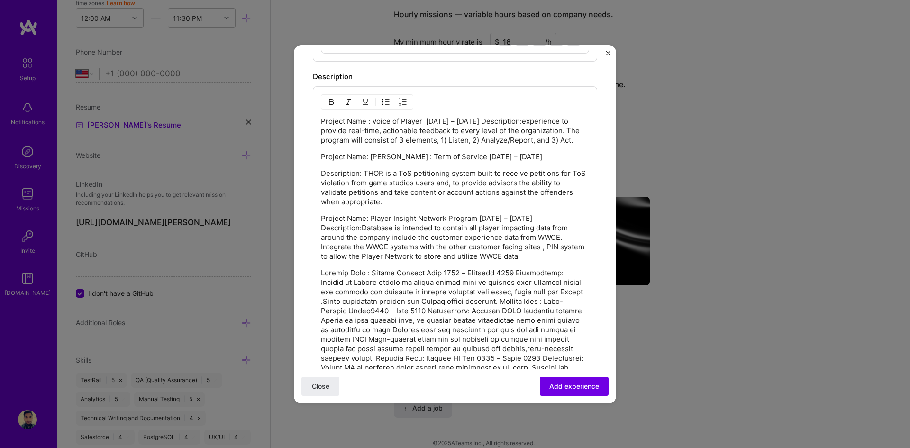
click at [522, 282] on p at bounding box center [455, 353] width 268 height 171
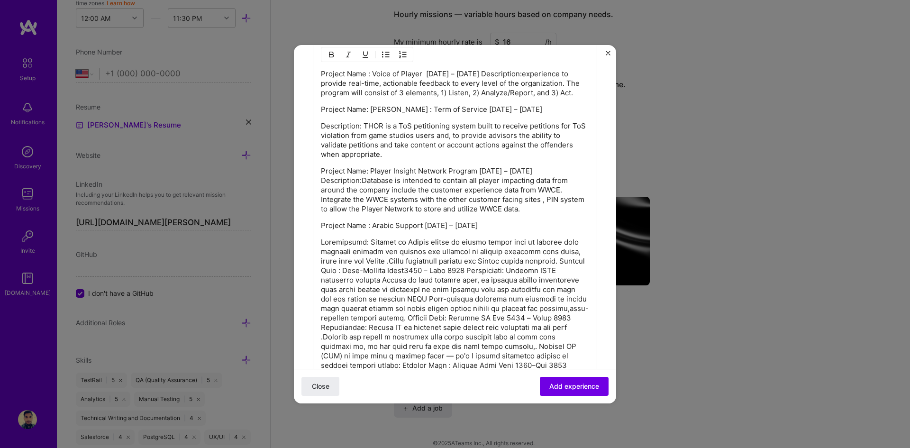
scroll to position [957, 0]
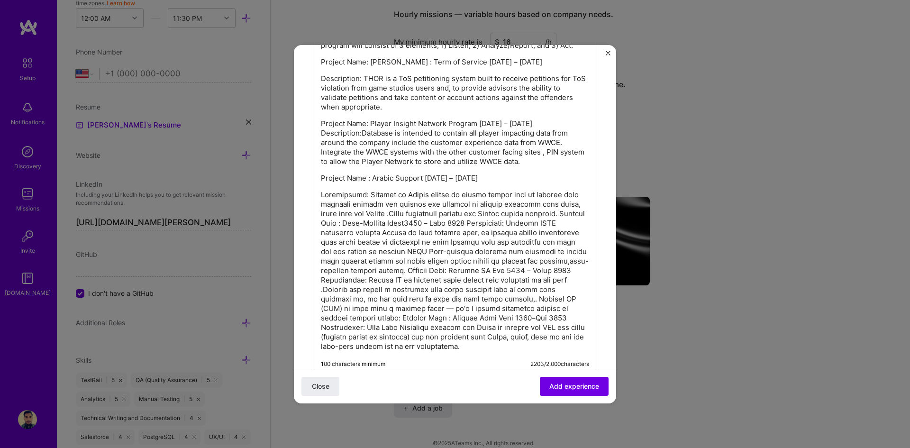
click at [573, 225] on p at bounding box center [455, 270] width 268 height 161
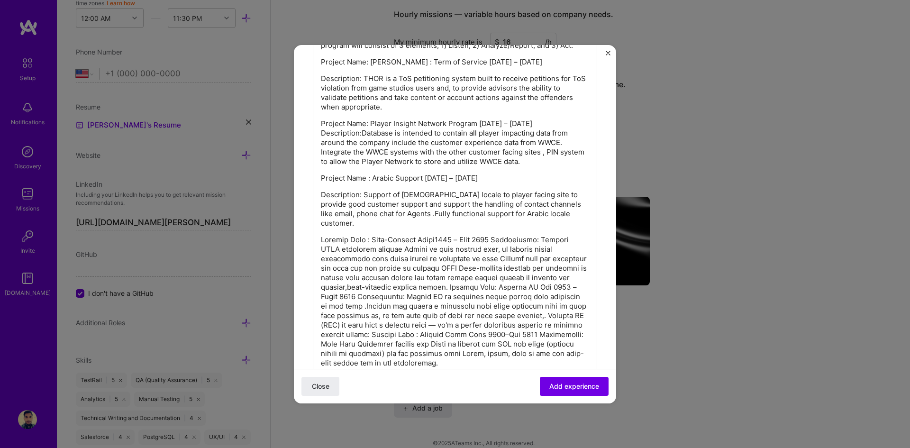
click at [496, 240] on p at bounding box center [455, 301] width 268 height 133
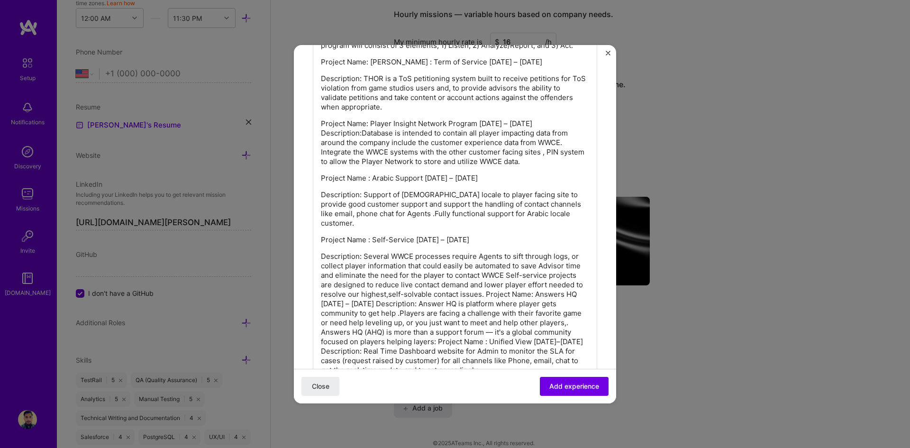
click at [522, 295] on p "Description: Several WWCE processes require Agents to sift through logs, or col…" at bounding box center [455, 313] width 268 height 123
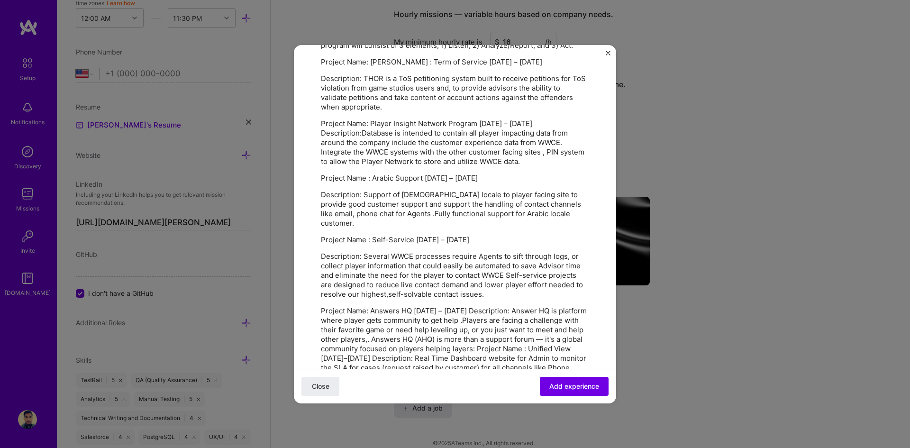
click at [493, 312] on p "Project Name: Answers HQ [DATE] – [DATE] Description: Answer HQ is platform whe…" at bounding box center [455, 344] width 268 height 76
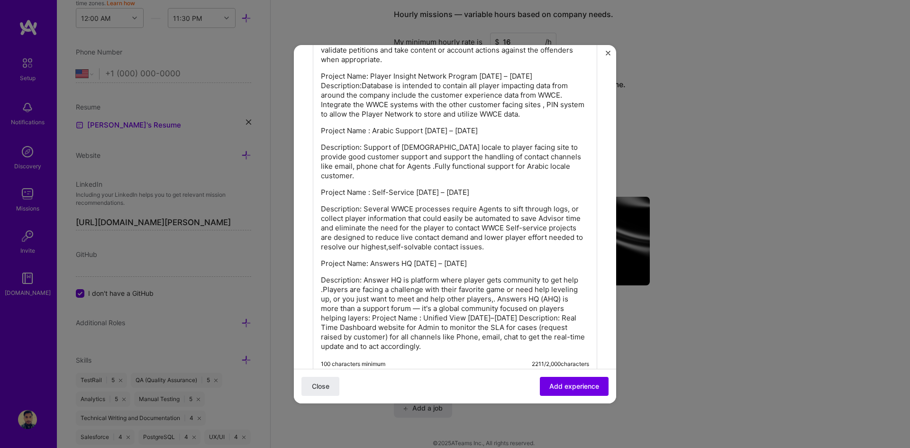
scroll to position [1052, 0]
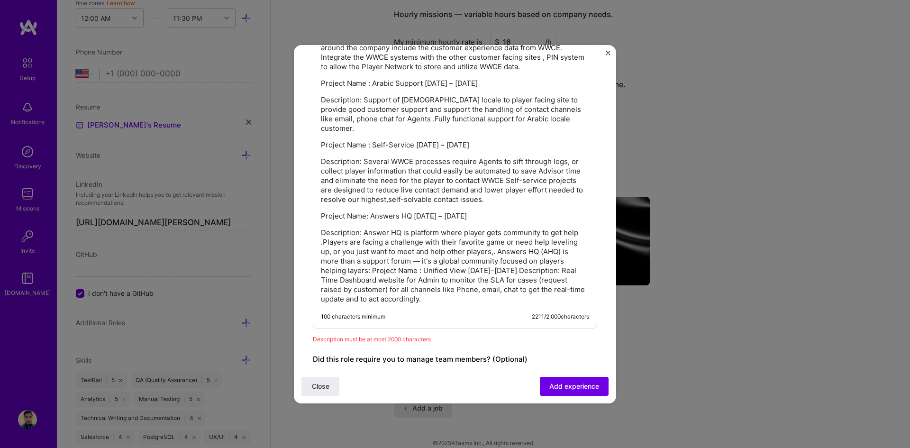
click at [372, 273] on p "Description: Answer HQ is platform where player gets community to get help .Pla…" at bounding box center [455, 266] width 268 height 76
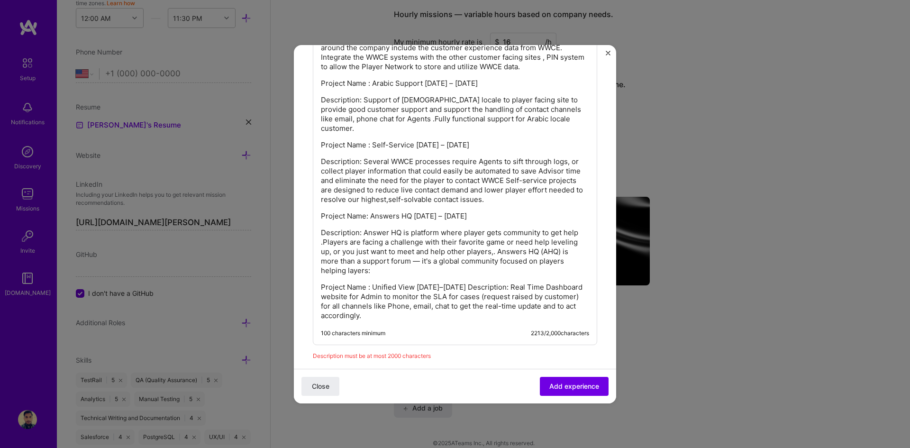
click at [380, 272] on p "Description: Answer HQ is platform where player gets community to get help .Pla…" at bounding box center [455, 251] width 268 height 47
click at [487, 287] on p "Project Name : Unified View [DATE]–[DATE] Description: Real Time Dashboard webs…" at bounding box center [455, 302] width 268 height 38
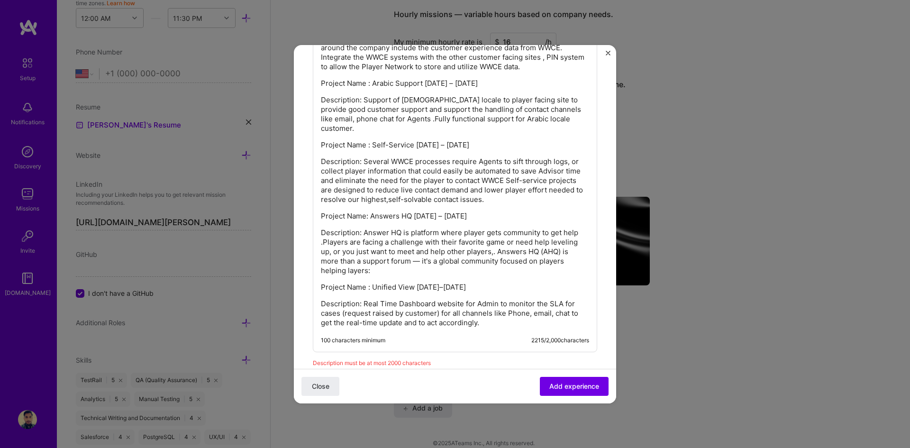
drag, startPoint x: 431, startPoint y: 215, endPoint x: 500, endPoint y: 212, distance: 69.3
click at [500, 212] on p "Project Name: Answers HQ [DATE] – [DATE]" at bounding box center [455, 215] width 268 height 9
drag, startPoint x: 417, startPoint y: 145, endPoint x: 527, endPoint y: 147, distance: 109.5
click at [527, 147] on p "Project Name : Self-Service [DATE] – [DATE]" at bounding box center [455, 144] width 268 height 9
drag, startPoint x: 430, startPoint y: 92, endPoint x: 529, endPoint y: 93, distance: 98.6
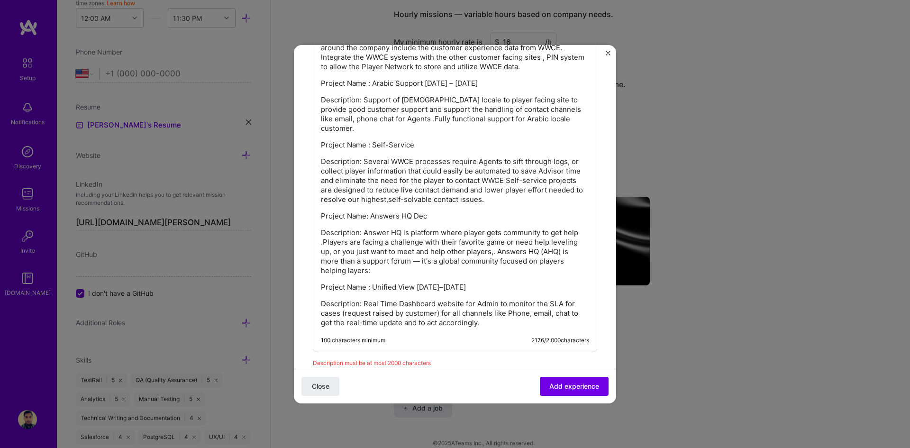
click at [529, 88] on p "Project Name : Arabic Support [DATE] – [DATE]" at bounding box center [455, 83] width 268 height 9
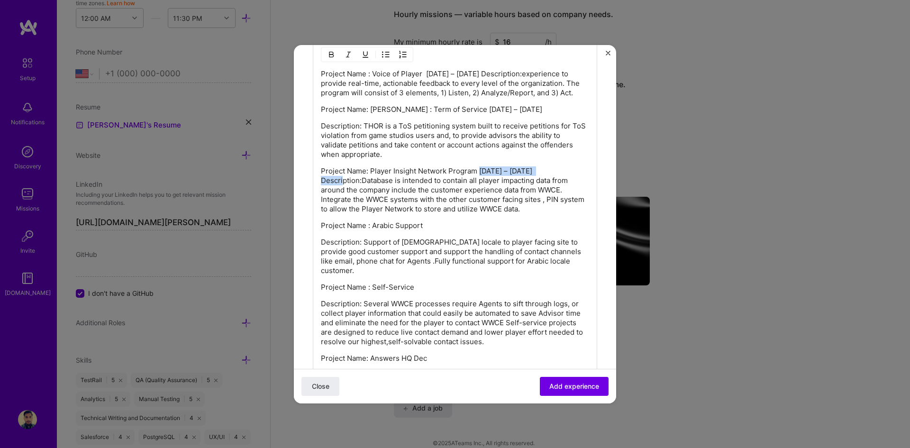
drag, startPoint x: 481, startPoint y: 179, endPoint x: 604, endPoint y: 177, distance: 123.3
click at [355, 114] on p "Project Name: [PERSON_NAME] : Term of Service [DATE] – [DATE]" at bounding box center [455, 109] width 268 height 9
click at [354, 114] on p "Project Name: [PERSON_NAME] : Term of Service [DATE] – [DATE]" at bounding box center [455, 109] width 268 height 9
click at [351, 72] on p "Project Name : Voice of Player [DATE] – [DATE] Description:experience to provid…" at bounding box center [455, 83] width 268 height 28
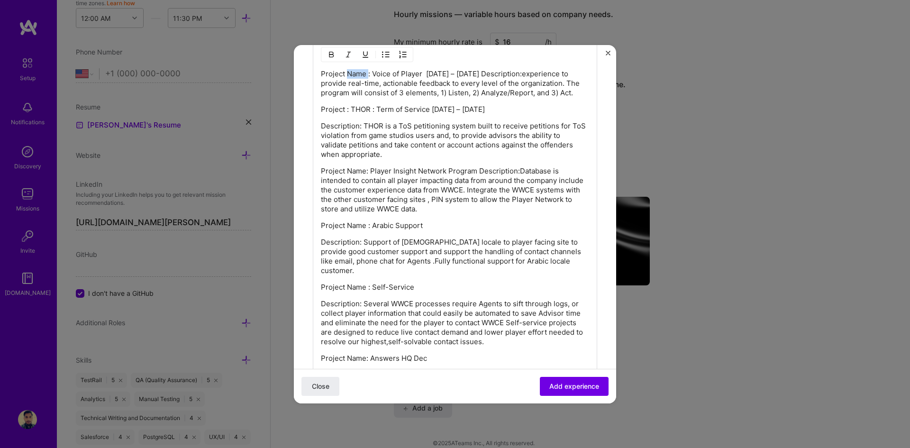
click at [351, 72] on p "Project Name : Voice of Player [DATE] – [DATE] Description:experience to provid…" at bounding box center [455, 83] width 268 height 28
click at [358, 170] on p "Project Name: Player Insight Network Program Description:Database is intended t…" at bounding box center [455, 189] width 268 height 47
click at [460, 172] on p "Project : Player Insight Network Program Description:Database is intended to co…" at bounding box center [455, 189] width 268 height 47
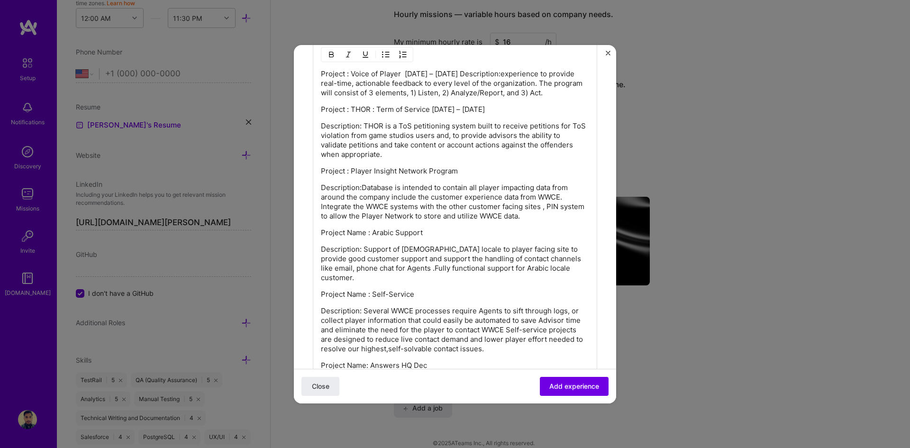
drag, startPoint x: 433, startPoint y: 110, endPoint x: 520, endPoint y: 111, distance: 86.8
click at [520, 111] on p "Project : THOR : Term of Service [DATE] – [DATE]" at bounding box center [455, 109] width 268 height 9
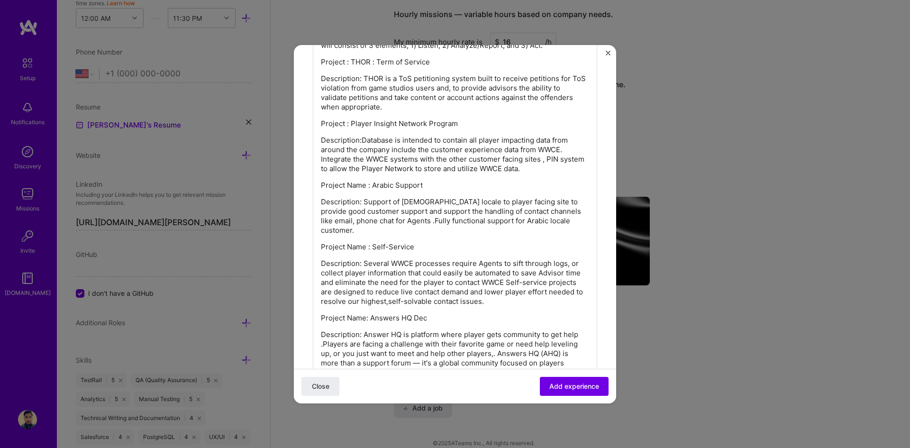
click at [353, 242] on p "Project Name : Self-Service" at bounding box center [455, 246] width 268 height 9
click at [355, 186] on p "Project Name : Arabic Support" at bounding box center [455, 185] width 268 height 9
click at [355, 313] on p "Project Name: Answers HQ Dec" at bounding box center [455, 317] width 268 height 9
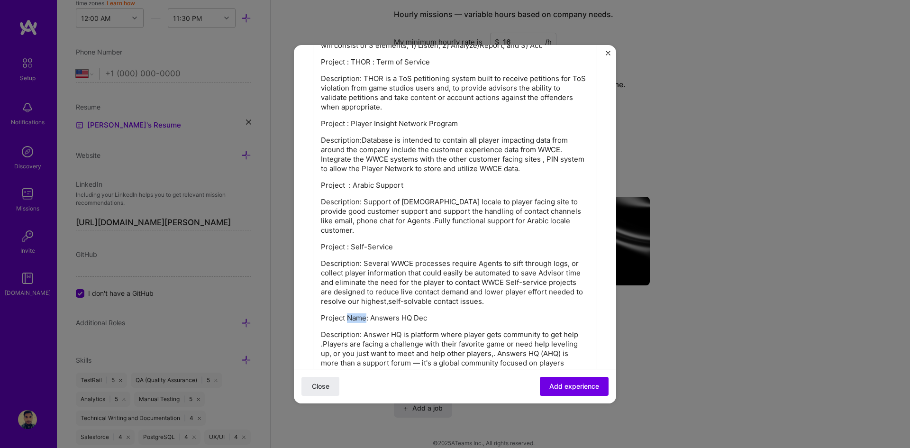
click at [356, 313] on p "Project Name: Answers HQ Dec" at bounding box center [455, 317] width 268 height 9
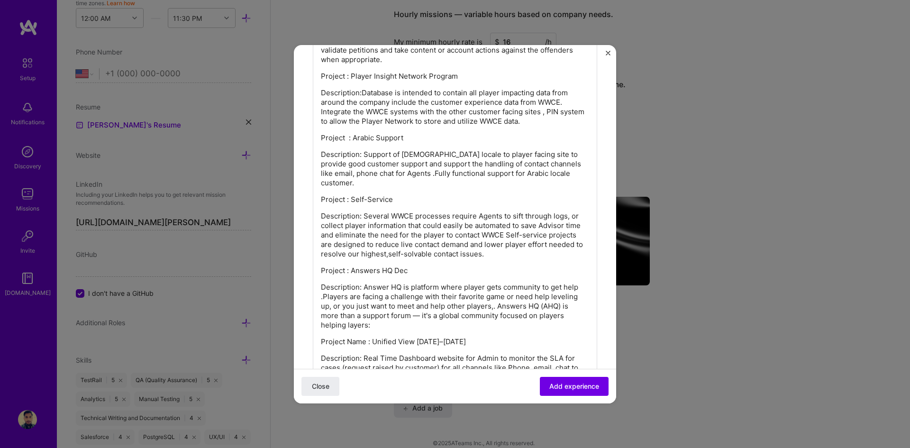
scroll to position [1052, 0]
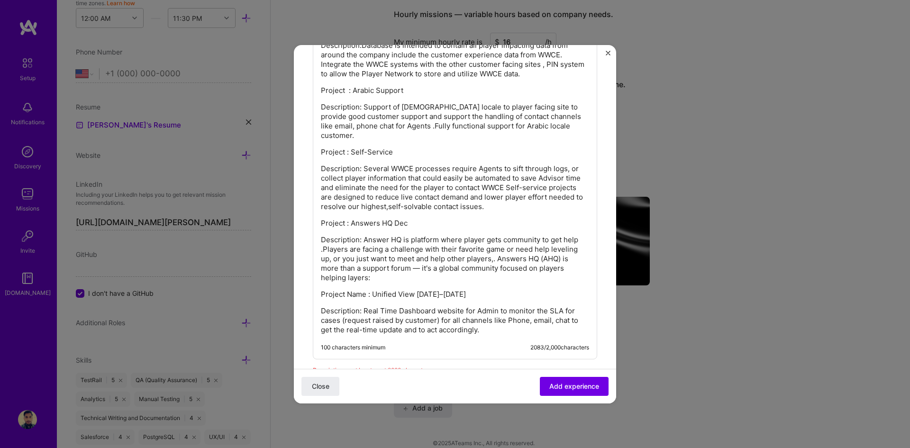
click at [353, 290] on p "Project Name : Unified View [DATE]–[DATE]" at bounding box center [455, 294] width 268 height 9
drag, startPoint x: 410, startPoint y: 285, endPoint x: 493, endPoint y: 286, distance: 83.0
click at [493, 290] on p "Project : Unified View [DATE]–[DATE]" at bounding box center [455, 294] width 268 height 9
click at [497, 344] on div "100 characters minimum 2064 / 2,000 characters" at bounding box center [455, 348] width 268 height 8
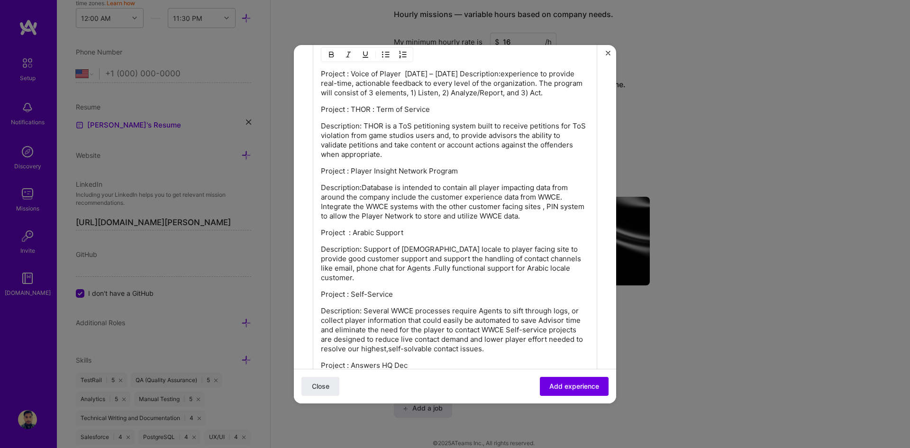
scroll to position [815, 0]
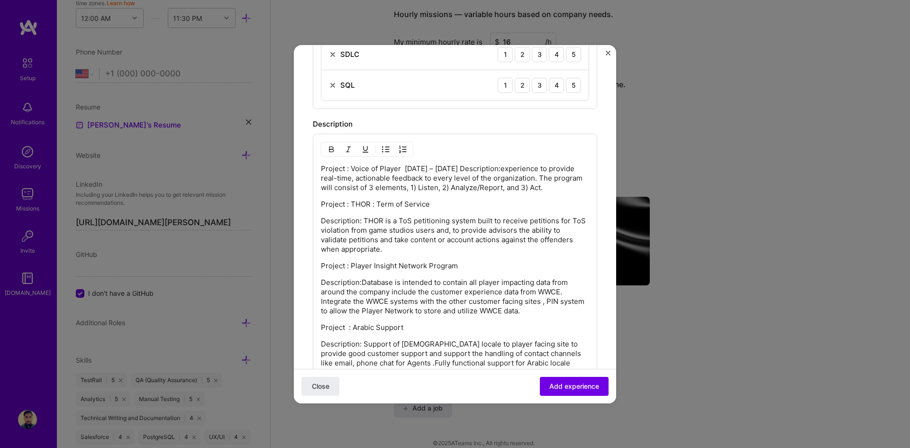
click at [489, 168] on p "Project : Voice of Player [DATE] – [DATE] Description:experience to provide rea…" at bounding box center [455, 178] width 268 height 28
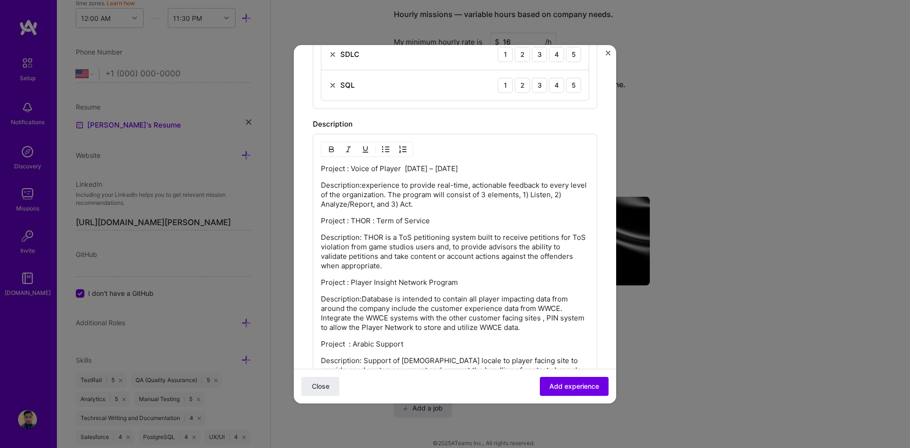
click at [359, 185] on p "Description:experience to provide real-time, actionable feedback to every level…" at bounding box center [455, 195] width 268 height 28
drag, startPoint x: 402, startPoint y: 167, endPoint x: 492, endPoint y: 166, distance: 90.1
click at [492, 166] on p "Project : Voice of Player [DATE] – [DATE]" at bounding box center [455, 168] width 268 height 9
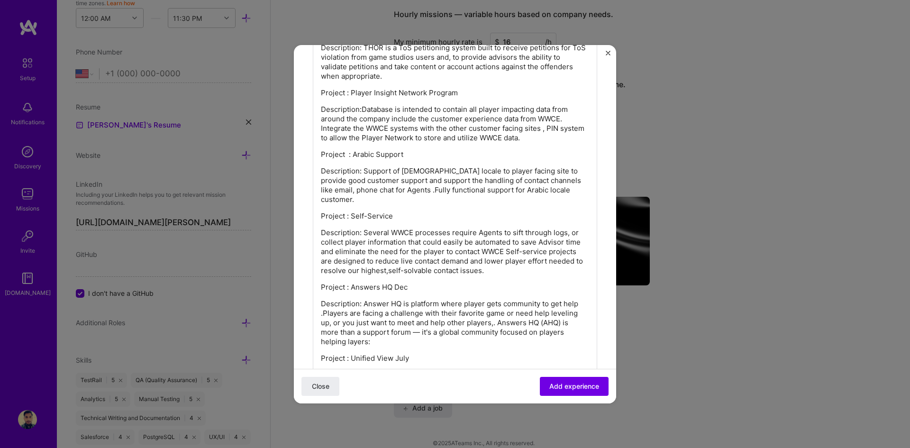
scroll to position [1100, 0]
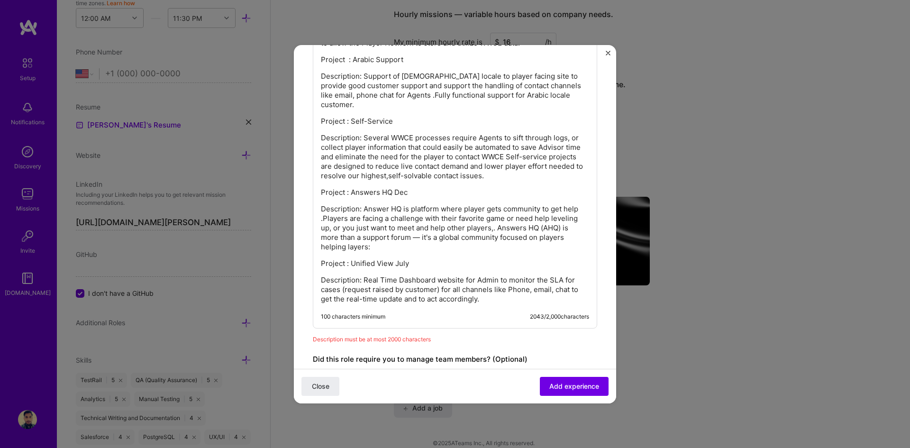
click at [413, 291] on p "Description: Real Time Dashboard website for Admin to monitor the SLA for cases…" at bounding box center [455, 289] width 268 height 28
click at [515, 299] on div "Project : Voice of Player Description :experience to provide real-time, actiona…" at bounding box center [455, 88] width 284 height 479
click at [417, 227] on p "Description: Answer HQ is platform where player gets community to get help .Pla…" at bounding box center [455, 227] width 268 height 47
drag, startPoint x: 543, startPoint y: 219, endPoint x: 497, endPoint y: 216, distance: 46.6
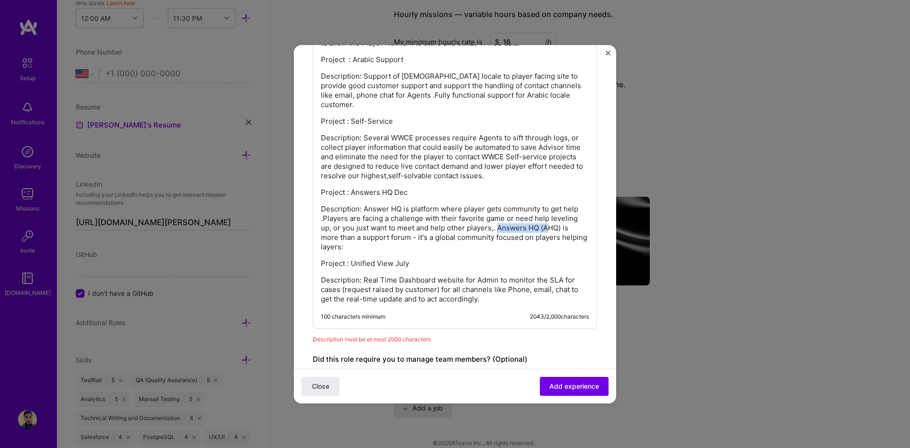
click at [497, 216] on p "Description: Answer HQ is platform where player gets community to get help .Pla…" at bounding box center [455, 227] width 268 height 47
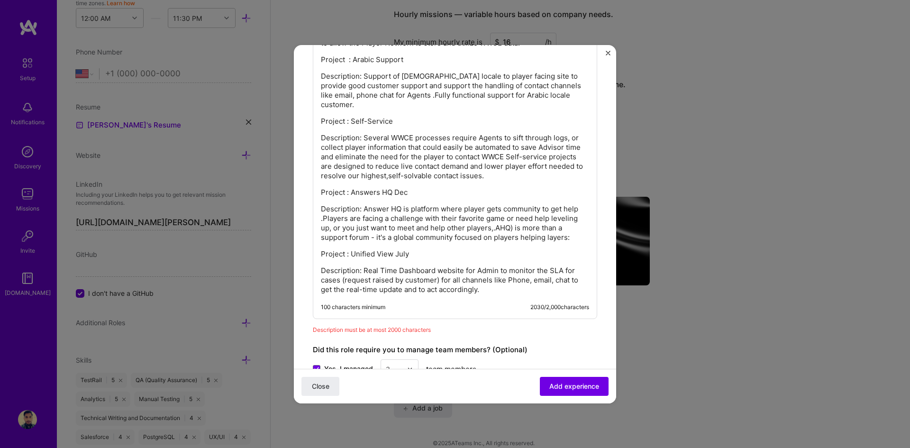
click at [514, 220] on p "Description: Answer HQ is platform where player gets community to get help .Pla…" at bounding box center [455, 223] width 268 height 38
click at [495, 220] on p "Description: Answer HQ is platform where player gets community to get help .Pla…" at bounding box center [455, 223] width 268 height 38
click at [494, 220] on p "Description: Answer HQ is platform where player gets community to get help .Pla…" at bounding box center [455, 223] width 268 height 38
drag, startPoint x: 394, startPoint y: 246, endPoint x: 427, endPoint y: 248, distance: 33.2
click at [427, 249] on p "Project : Unified View July" at bounding box center [455, 253] width 268 height 9
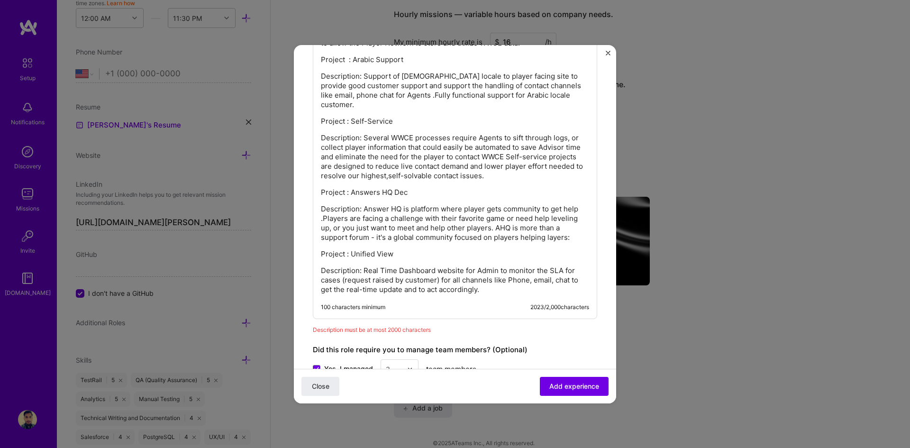
drag, startPoint x: 406, startPoint y: 180, endPoint x: 428, endPoint y: 183, distance: 22.1
click at [428, 188] on p "Project : Answers HQ Dec" at bounding box center [455, 192] width 268 height 9
drag, startPoint x: 391, startPoint y: 110, endPoint x: 420, endPoint y: 114, distance: 28.6
click at [420, 117] on p "Project : Self-Service" at bounding box center [455, 121] width 268 height 9
drag, startPoint x: 405, startPoint y: 60, endPoint x: 428, endPoint y: 61, distance: 23.2
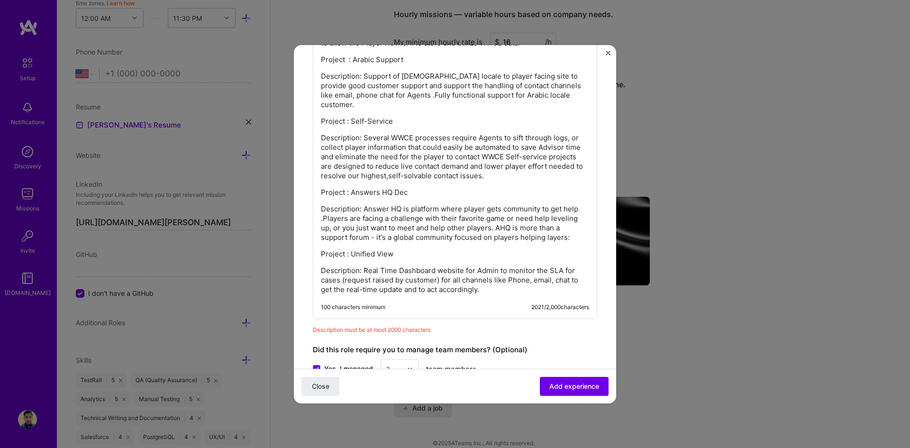
click at [428, 61] on p "Project : Arabic Support" at bounding box center [455, 59] width 268 height 9
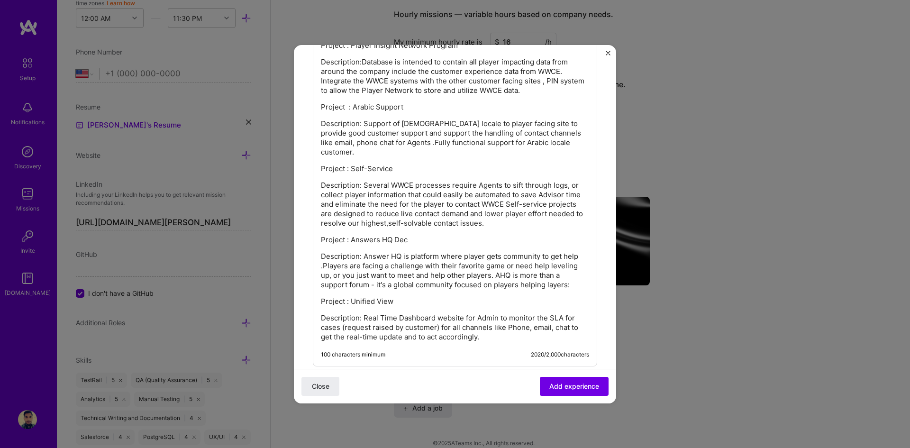
scroll to position [910, 0]
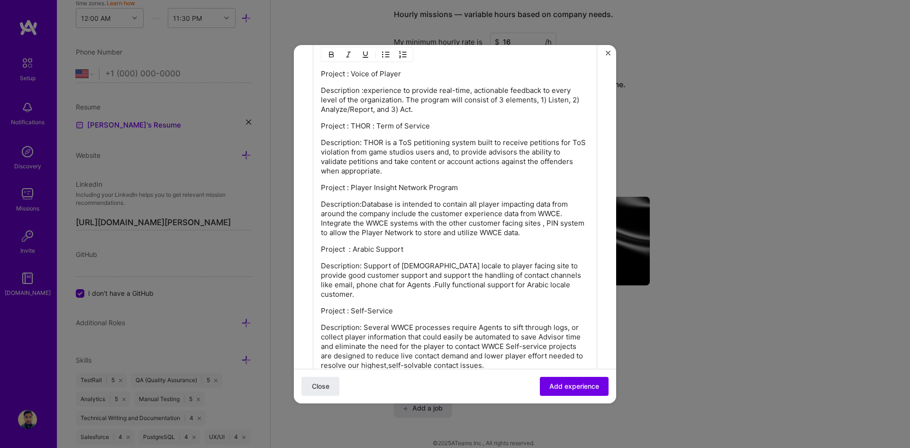
drag, startPoint x: 402, startPoint y: 73, endPoint x: 427, endPoint y: 73, distance: 25.1
click at [424, 73] on p "Project : Voice of Player" at bounding box center [455, 73] width 268 height 9
click at [432, 124] on p "Project : THOR : Term of Service" at bounding box center [455, 125] width 268 height 9
click at [374, 128] on p "Project : THOR : Term of Service" at bounding box center [455, 125] width 268 height 9
drag, startPoint x: 415, startPoint y: 138, endPoint x: 399, endPoint y: 140, distance: 16.3
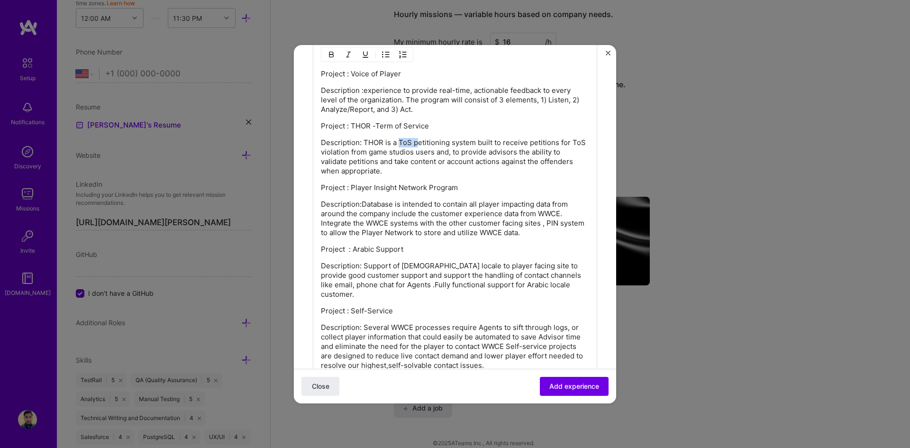
click at [399, 140] on p "Description: THOR is a ToS petitioning system built to receive petitions for To…" at bounding box center [455, 157] width 268 height 38
click at [362, 206] on p "Description:Database is intended to contain all player impacting data from arou…" at bounding box center [455, 219] width 268 height 38
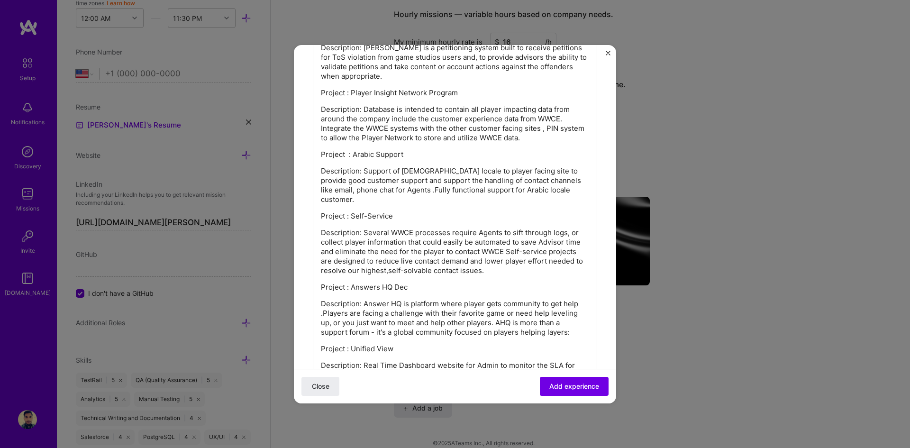
click at [422, 262] on p "Description: Several WWCE processes require Agents to sift through logs, or col…" at bounding box center [455, 251] width 268 height 47
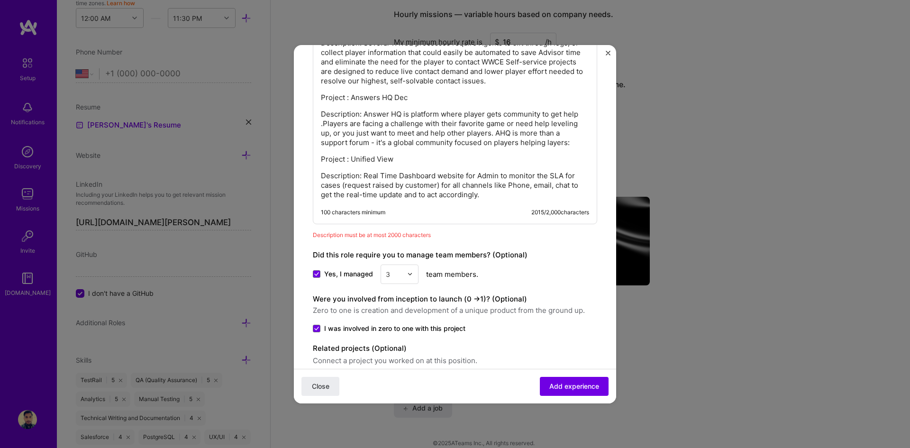
click at [409, 183] on p "Description: Real Time Dashboard website for Admin to monitor the SLA for cases…" at bounding box center [455, 185] width 268 height 28
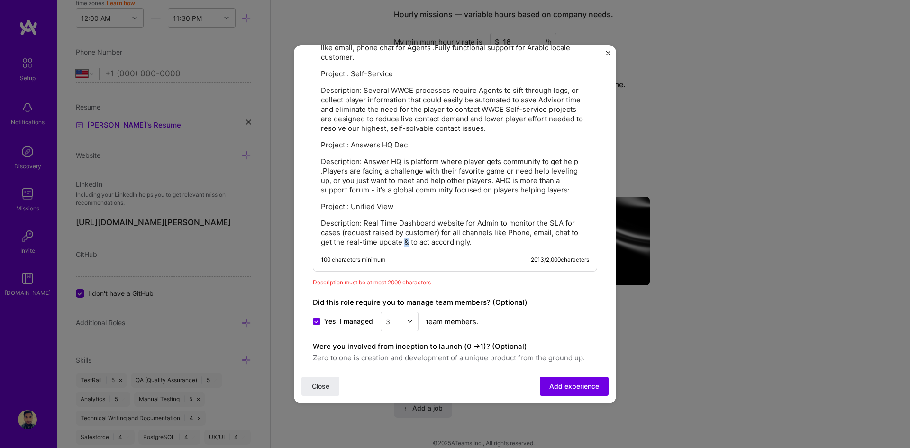
drag, startPoint x: 406, startPoint y: 233, endPoint x: 427, endPoint y: 237, distance: 21.1
click at [409, 234] on p "Description: Real Time Dashboard website for Admin to monitor the SLA for cases…" at bounding box center [455, 233] width 268 height 28
copy p "&"
click at [422, 169] on p "Description: Answer HQ is platform where player gets community to get help .Pla…" at bounding box center [455, 176] width 268 height 38
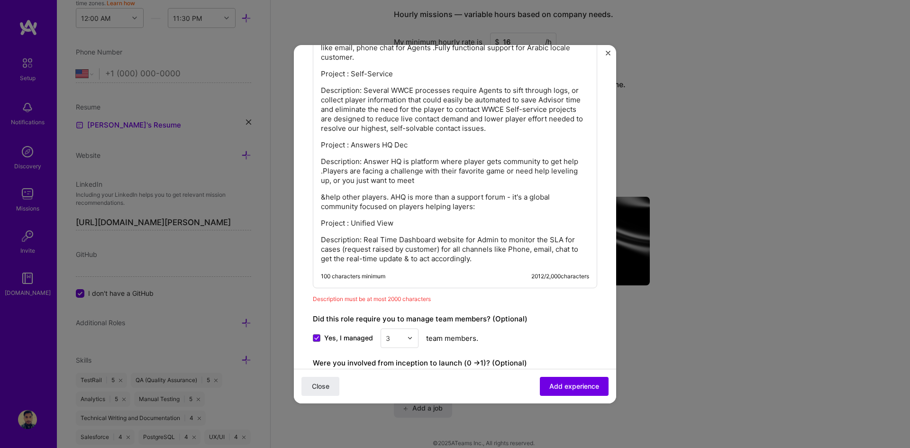
click at [422, 173] on p "Description: Answer HQ is platform where player gets community to get help .Pla…" at bounding box center [455, 171] width 268 height 28
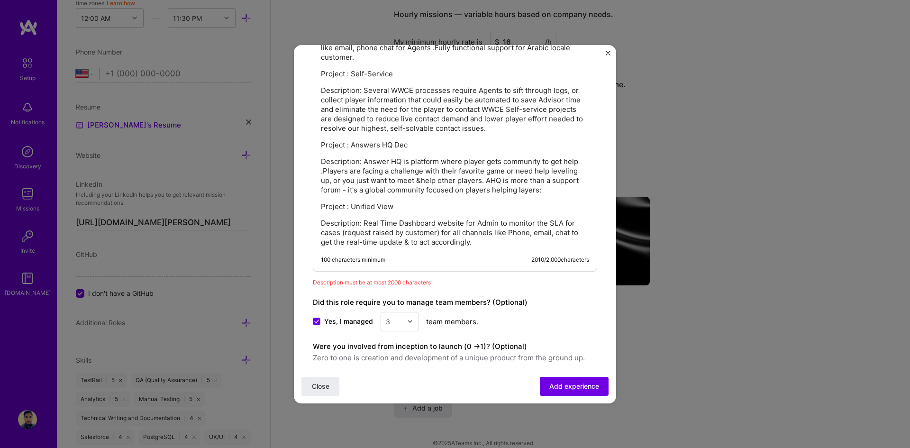
click at [421, 173] on p "Description: Answer HQ is platform where player gets community to get help .Pla…" at bounding box center [455, 176] width 268 height 38
click at [504, 109] on p "Description: Several WWCE processes require Agents to sift through logs, or col…" at bounding box center [455, 109] width 268 height 47
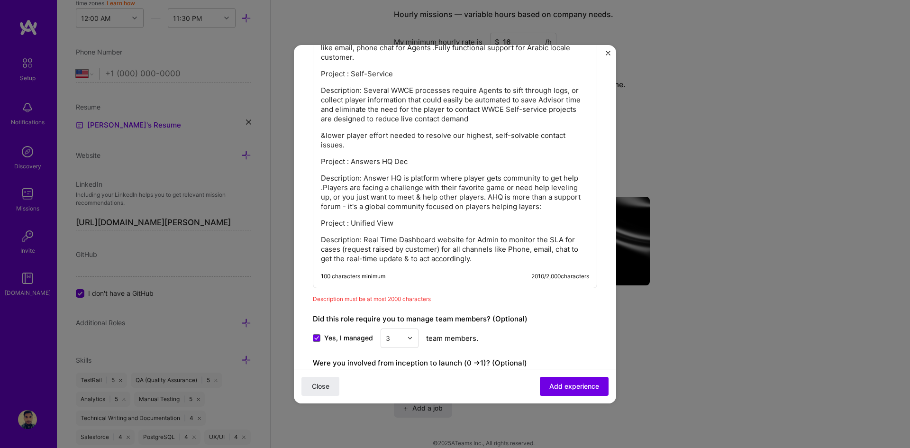
click at [516, 110] on p "Description: Several WWCE processes require Agents to sift through logs, or col…" at bounding box center [455, 105] width 268 height 38
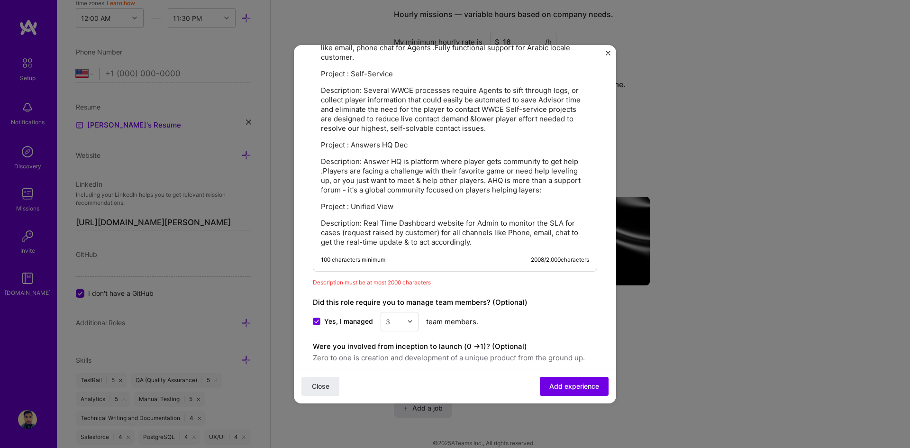
click at [504, 109] on p "Description: Several WWCE processes require Agents to sift through logs, or col…" at bounding box center [455, 109] width 268 height 47
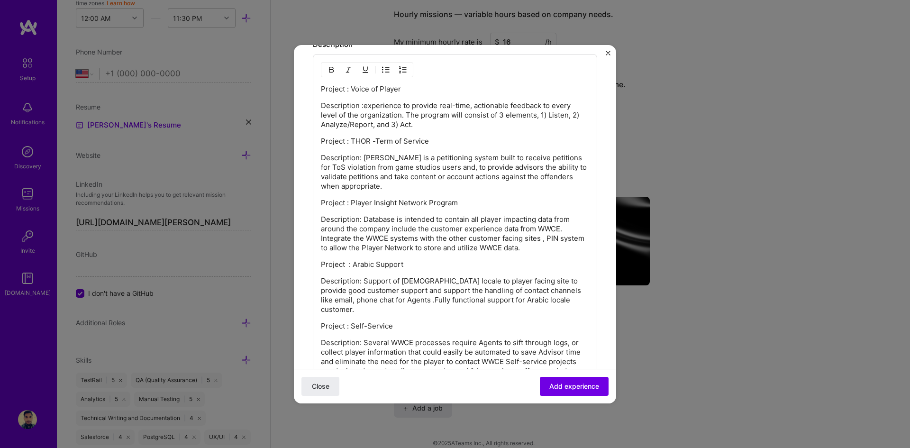
scroll to position [847, 0]
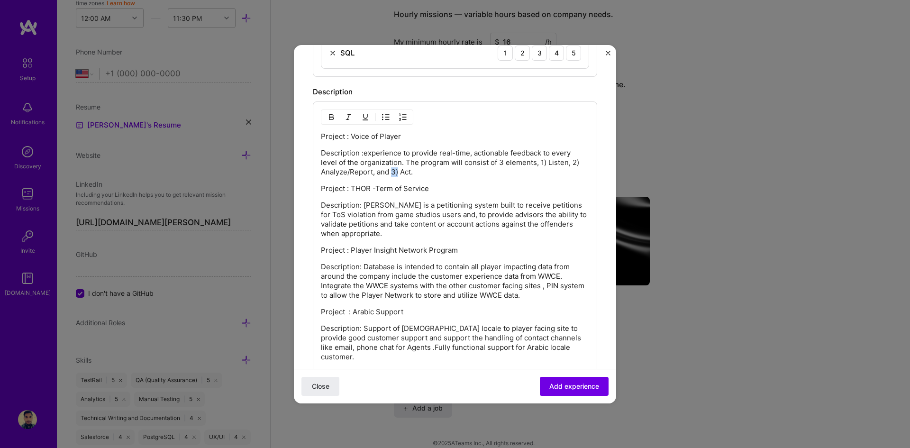
click at [393, 171] on p "Description :experience to provide real-time, actionable feedback to every leve…" at bounding box center [455, 162] width 268 height 28
click at [391, 171] on p "Description :experience to provide real-time, actionable feedback to every leve…" at bounding box center [455, 162] width 268 height 28
drag, startPoint x: 545, startPoint y: 163, endPoint x: 539, endPoint y: 165, distance: 6.8
click at [539, 165] on p "Description :experience to provide real-time, actionable feedback to every leve…" at bounding box center [455, 162] width 268 height 28
drag, startPoint x: 562, startPoint y: 162, endPoint x: 574, endPoint y: 164, distance: 12.4
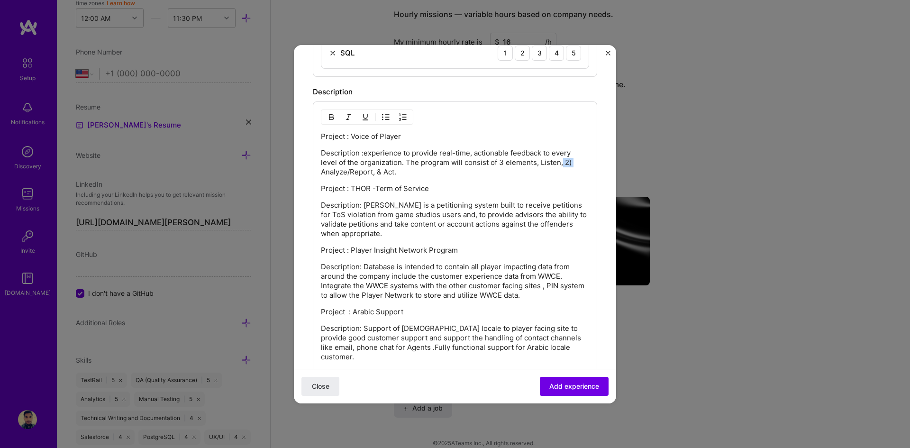
click at [574, 164] on p "Description :experience to provide real-time, actionable feedback to every leve…" at bounding box center [455, 162] width 268 height 28
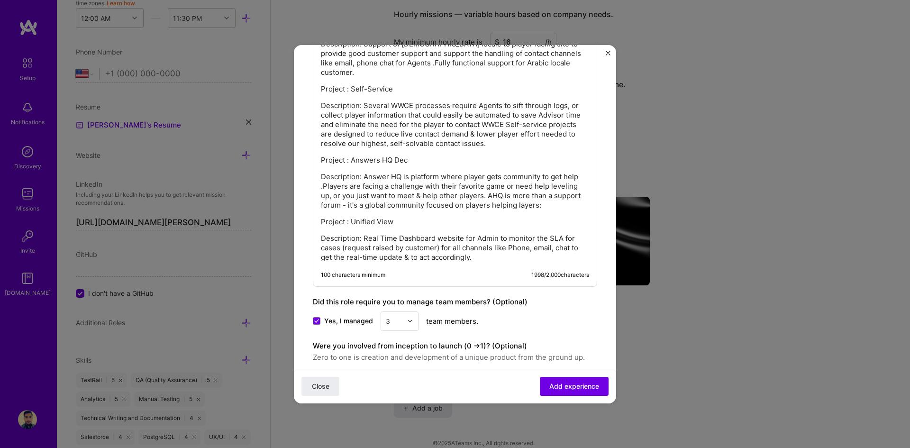
scroll to position [1211, 0]
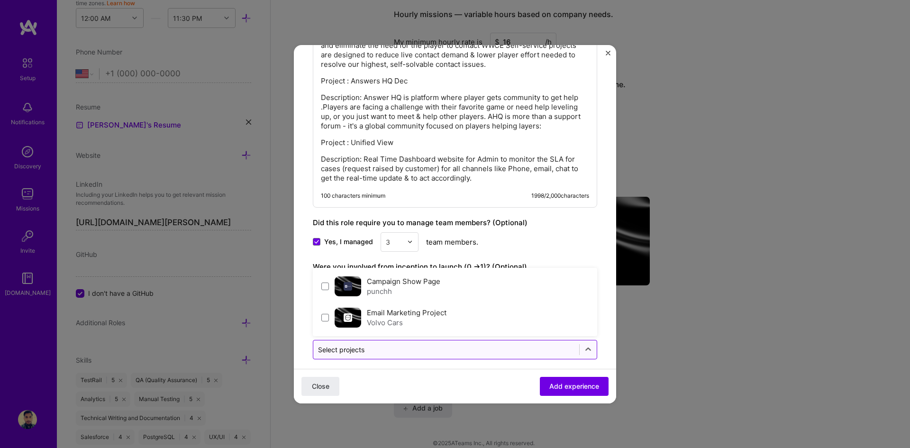
click at [447, 345] on input "text" at bounding box center [446, 350] width 257 height 10
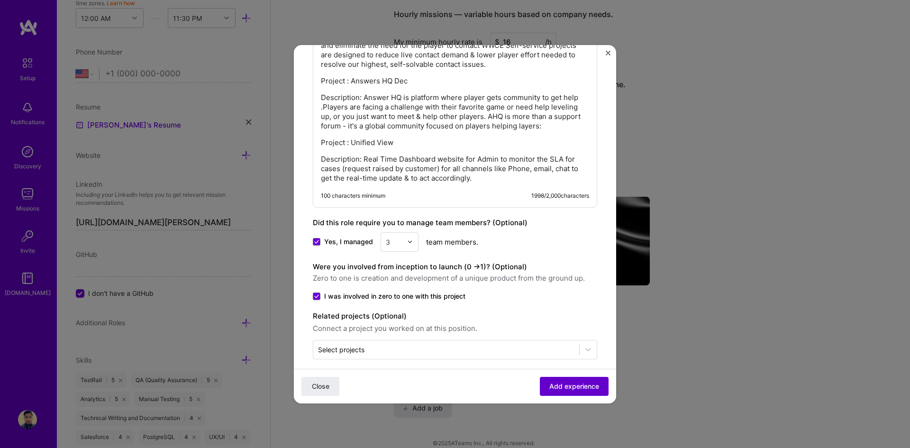
click at [573, 384] on span "Add experience" at bounding box center [575, 385] width 50 height 9
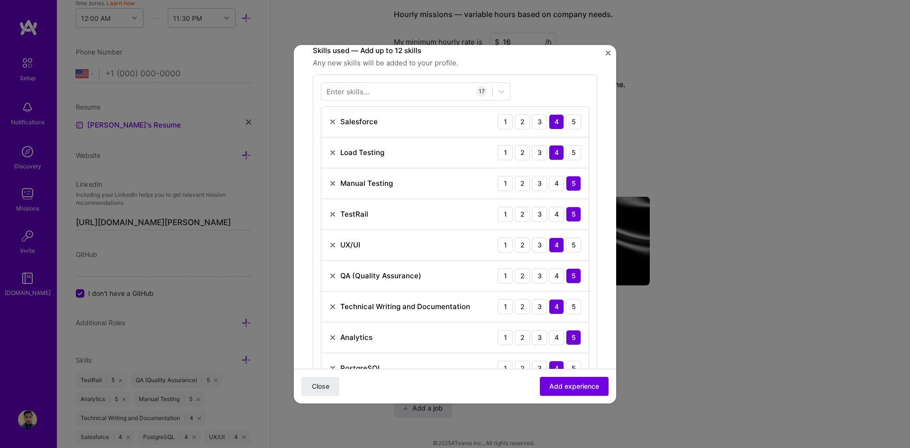
scroll to position [570, 0]
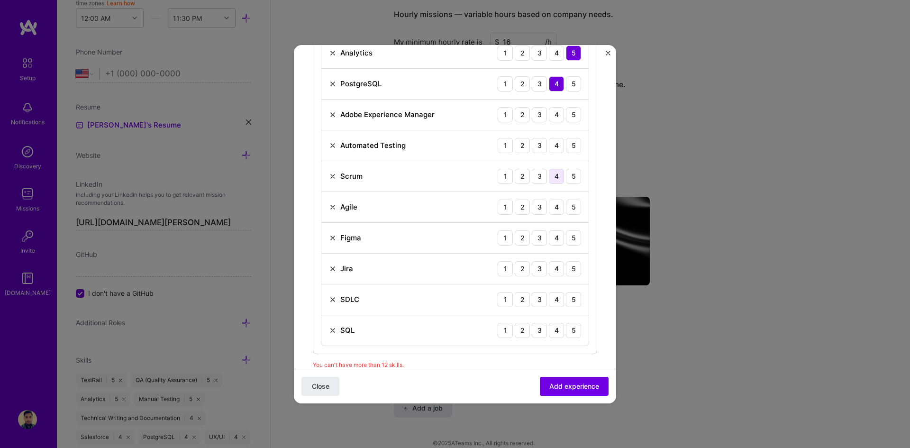
click at [550, 178] on div "4" at bounding box center [556, 176] width 15 height 15
click at [536, 143] on div "3" at bounding box center [539, 145] width 15 height 15
click at [536, 117] on div "3" at bounding box center [539, 114] width 15 height 15
click at [566, 207] on div "5" at bounding box center [573, 207] width 15 height 15
click at [556, 239] on div "4" at bounding box center [556, 237] width 15 height 15
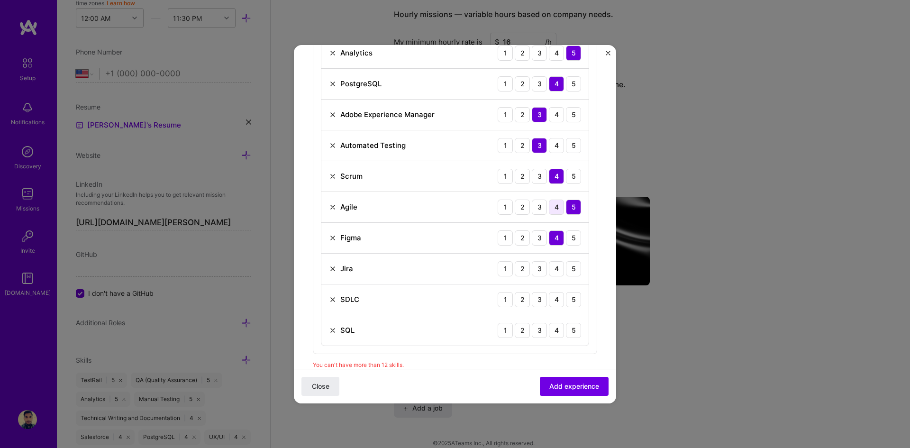
click at [551, 211] on div "4" at bounding box center [556, 207] width 15 height 15
click at [567, 270] on div "5" at bounding box center [573, 268] width 15 height 15
click at [566, 302] on div "5" at bounding box center [573, 299] width 15 height 15
click at [554, 332] on div "4" at bounding box center [556, 330] width 15 height 15
click at [566, 383] on span "Add experience" at bounding box center [575, 385] width 50 height 9
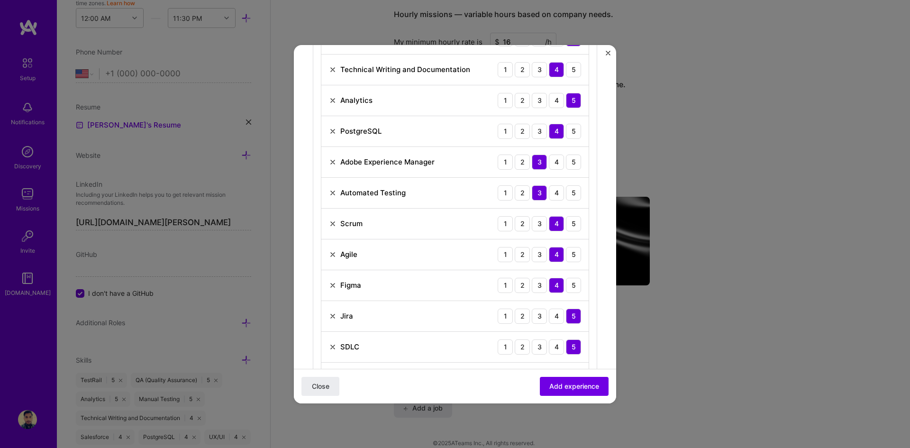
scroll to position [475, 0]
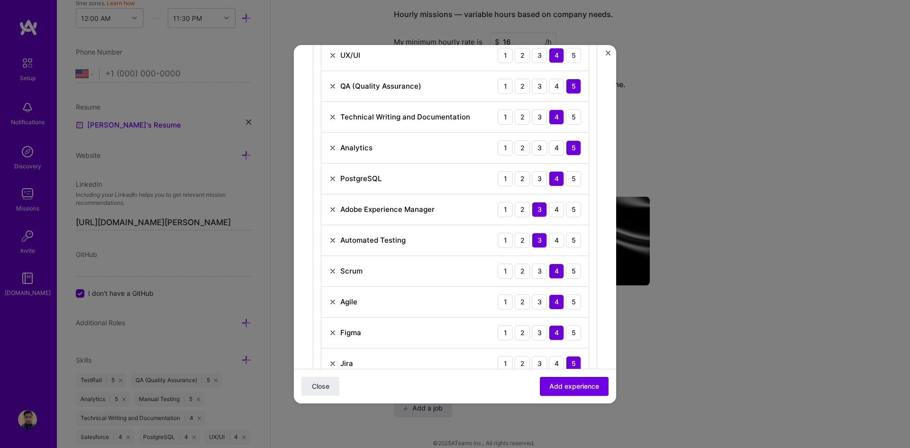
click at [331, 209] on img at bounding box center [333, 210] width 8 height 8
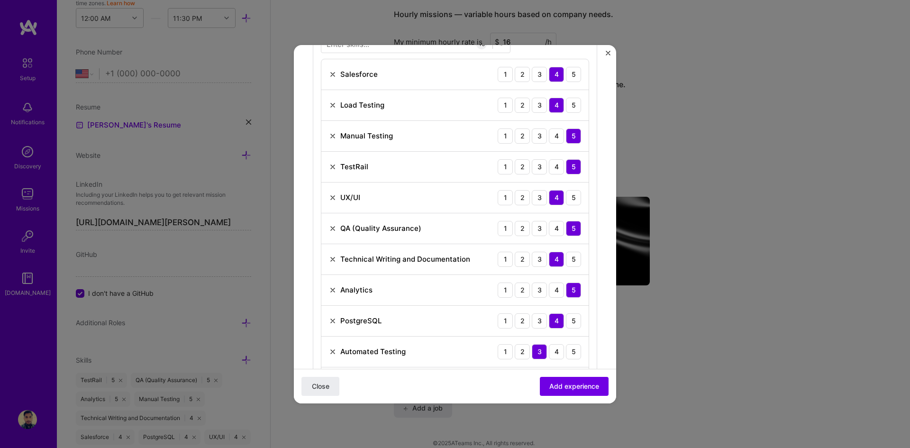
scroll to position [285, 0]
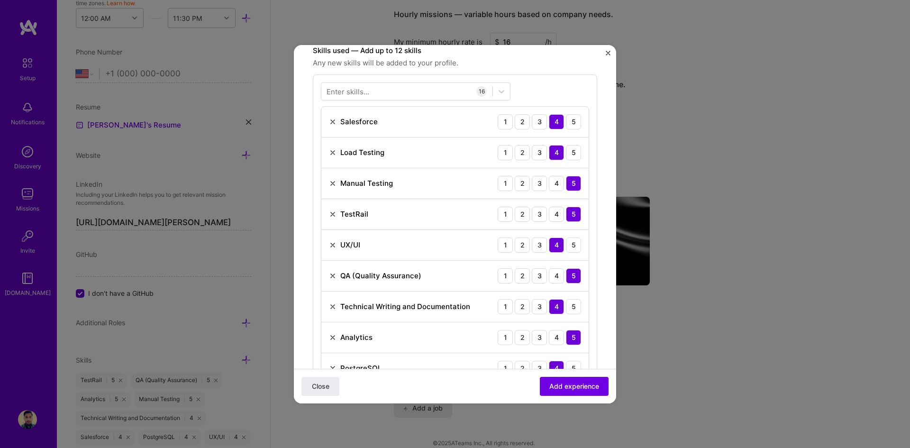
click at [332, 185] on img at bounding box center [333, 184] width 8 height 8
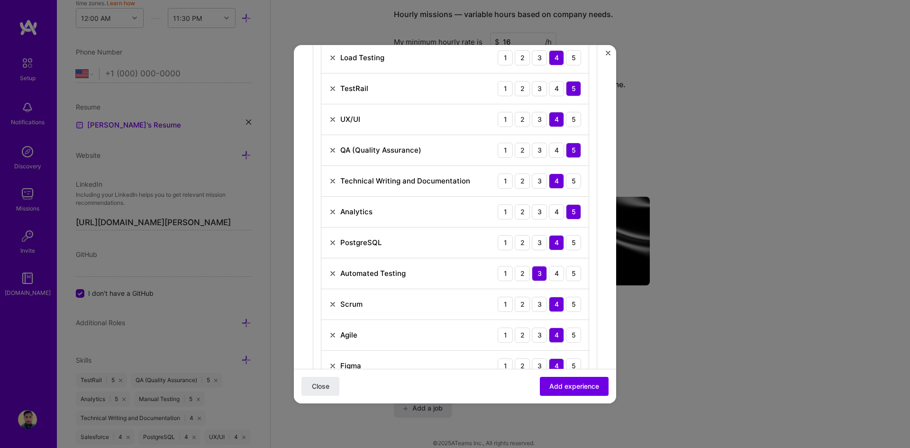
scroll to position [475, 0]
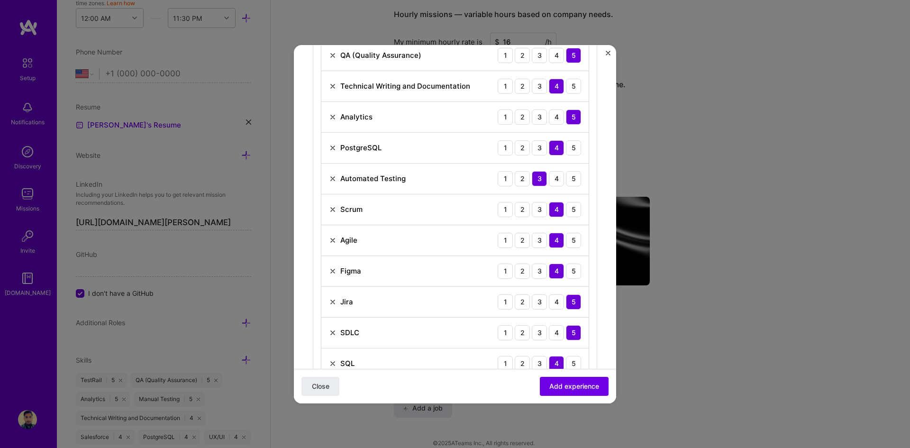
click at [332, 207] on img at bounding box center [333, 210] width 8 height 8
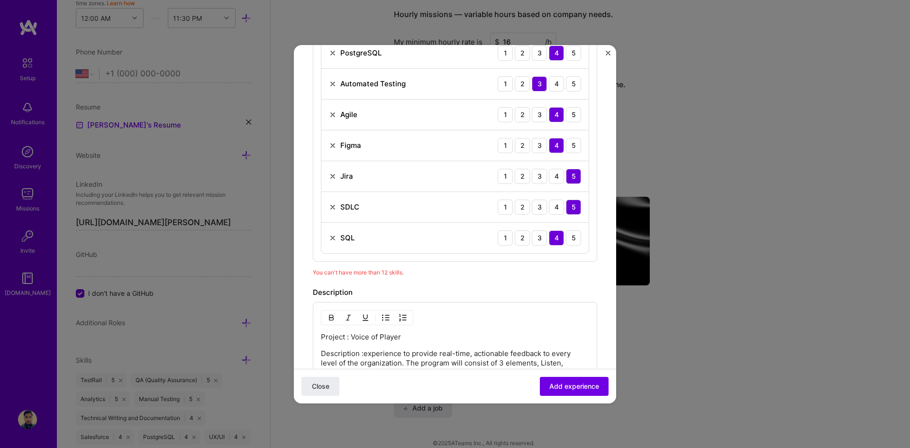
click at [555, 283] on div "Create a job experience Jobs help companies understand your past experience. Co…" at bounding box center [455, 209] width 284 height 1430
click at [334, 208] on img at bounding box center [333, 207] width 8 height 8
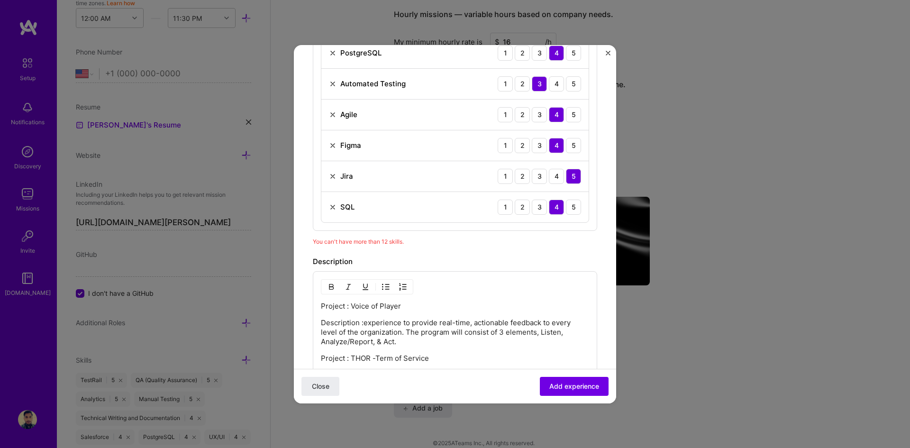
click at [333, 147] on img at bounding box center [333, 146] width 8 height 8
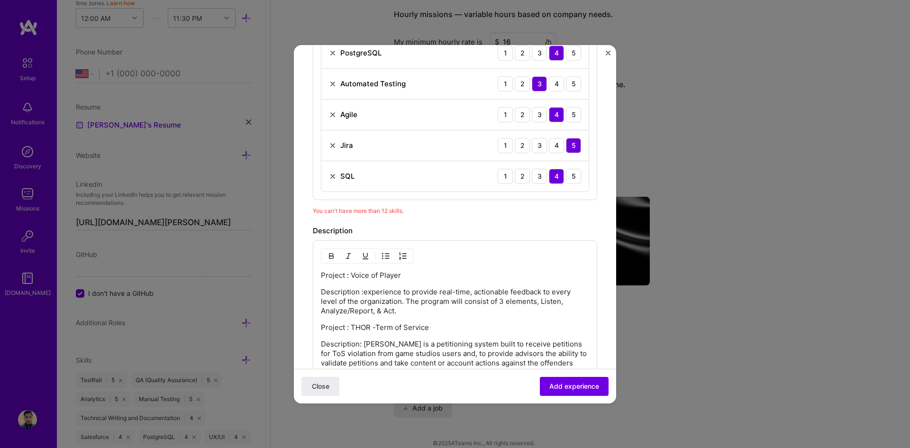
drag, startPoint x: 463, startPoint y: 215, endPoint x: 438, endPoint y: 216, distance: 25.1
click at [464, 216] on div "Create a job experience Jobs help companies understand your past experience. Co…" at bounding box center [455, 178] width 284 height 1368
click at [339, 175] on div "SQL" at bounding box center [342, 176] width 26 height 10
click at [335, 174] on img at bounding box center [333, 177] width 8 height 8
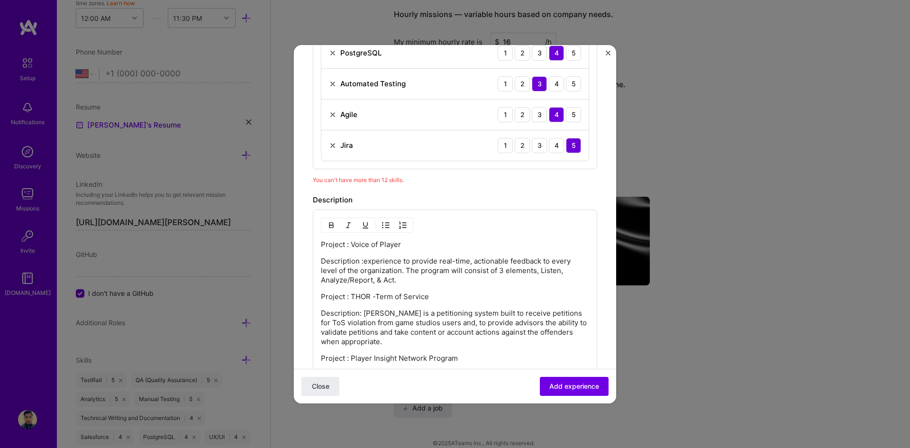
click at [510, 187] on div "Create a job experience Jobs help companies understand your past experience. Co…" at bounding box center [455, 162] width 284 height 1337
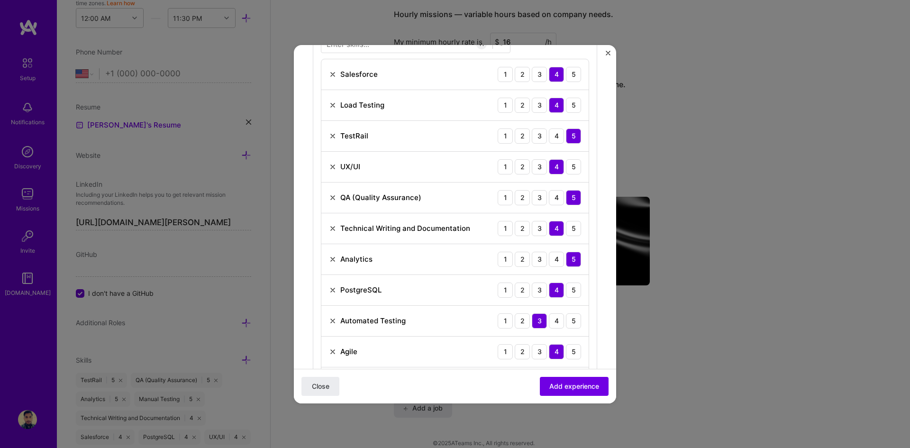
scroll to position [380, 0]
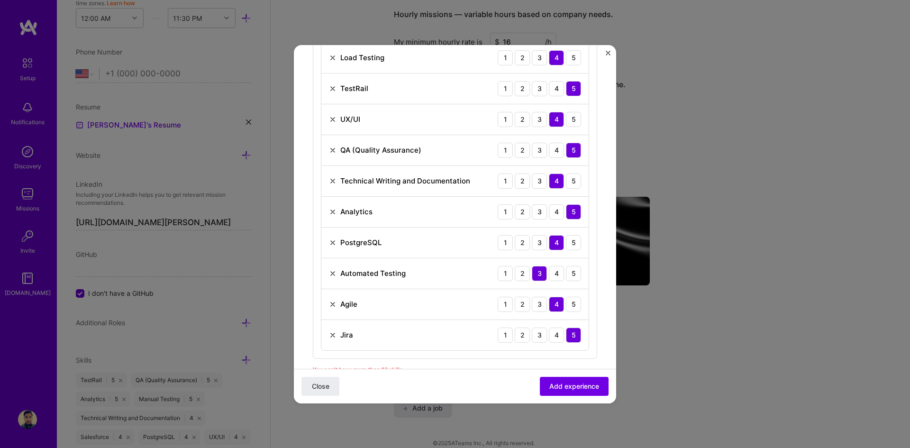
click at [334, 243] on img at bounding box center [333, 243] width 8 height 8
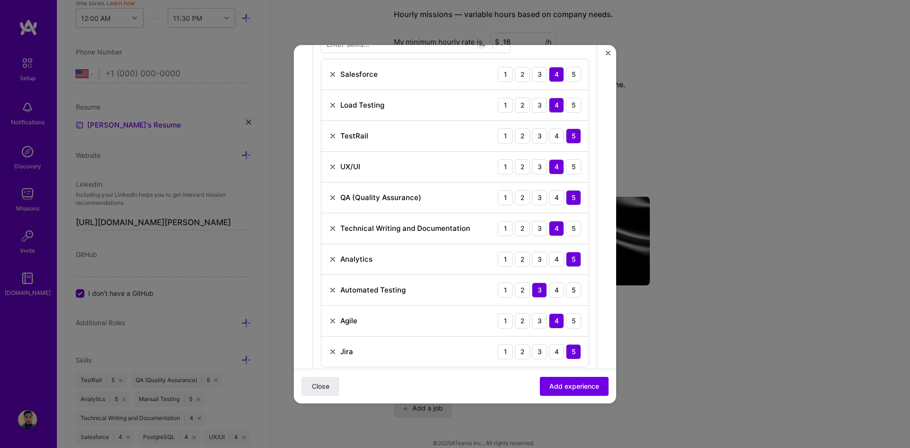
scroll to position [428, 0]
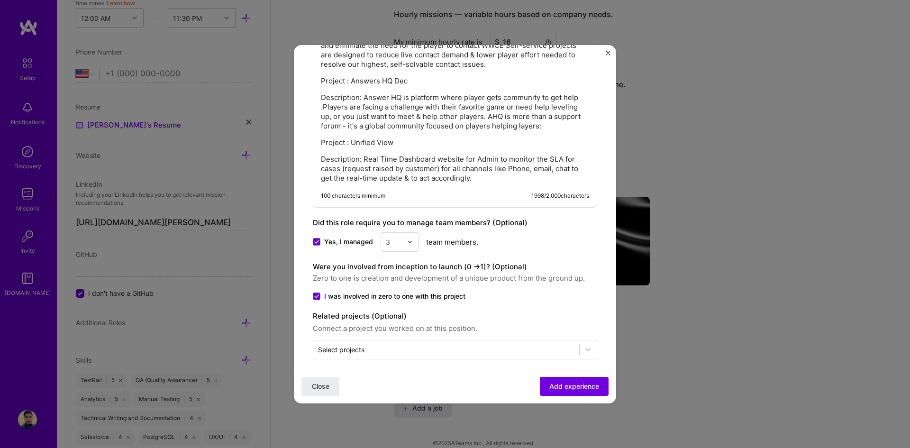
click at [567, 388] on span "Add experience" at bounding box center [575, 385] width 50 height 9
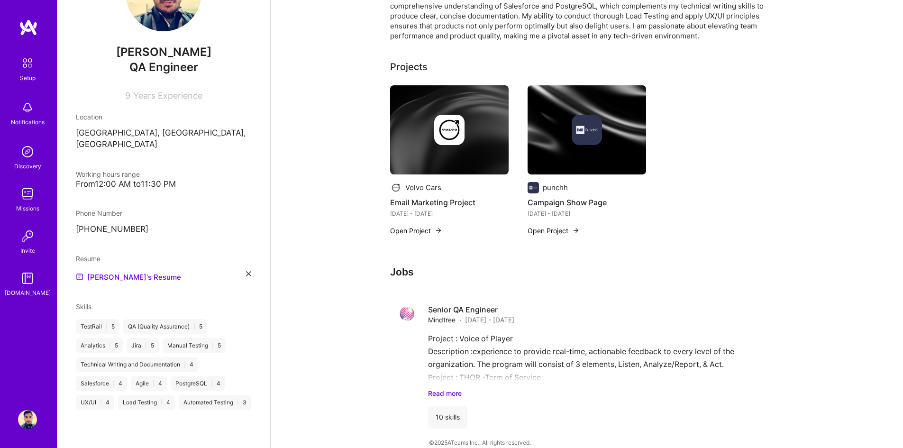
scroll to position [314, 0]
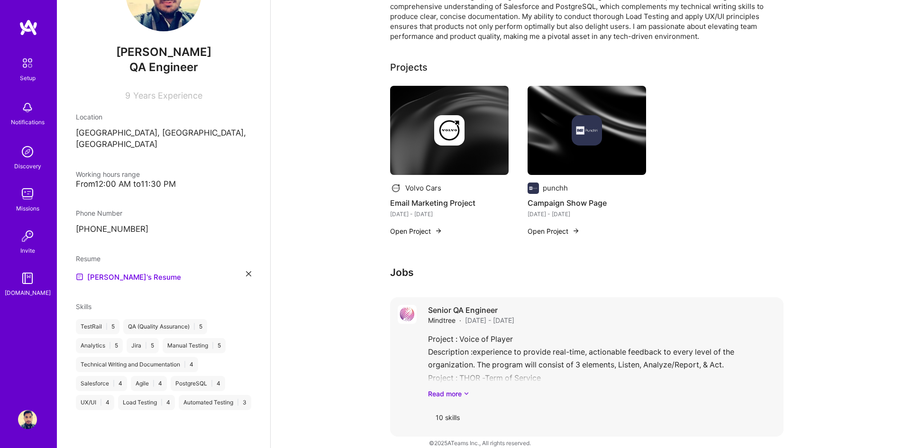
click at [451, 389] on link "Read more" at bounding box center [602, 394] width 348 height 10
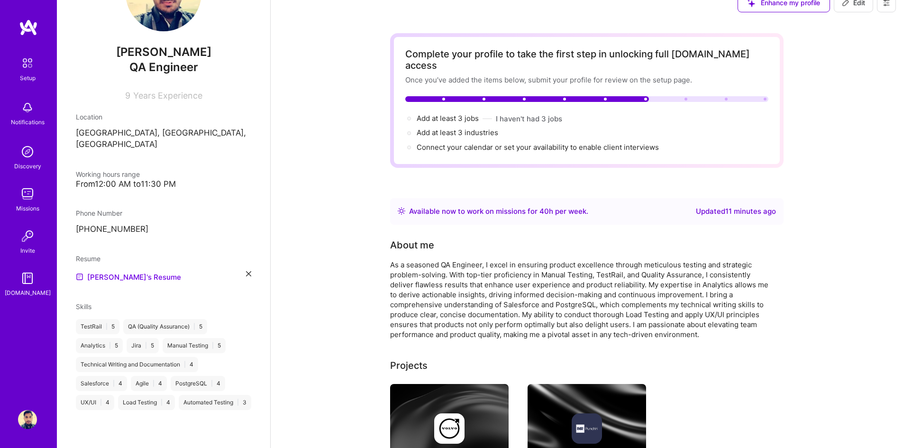
scroll to position [0, 0]
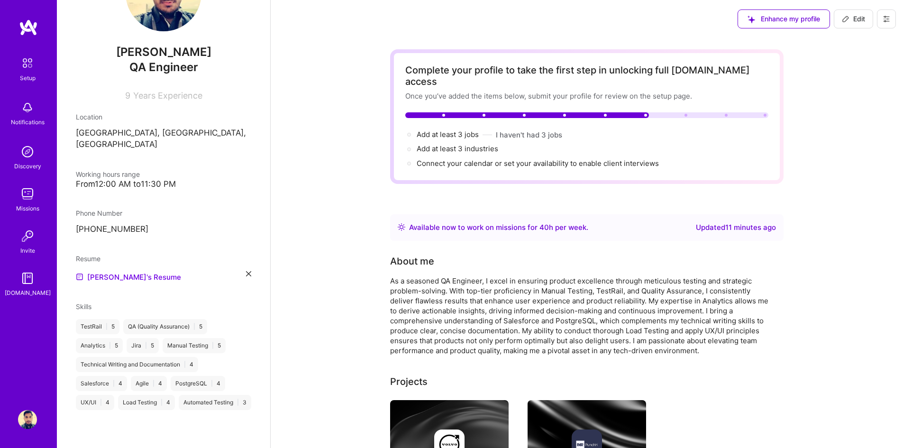
click at [856, 18] on span "Edit" at bounding box center [853, 18] width 23 height 9
select select "Right Now"
select select "IN"
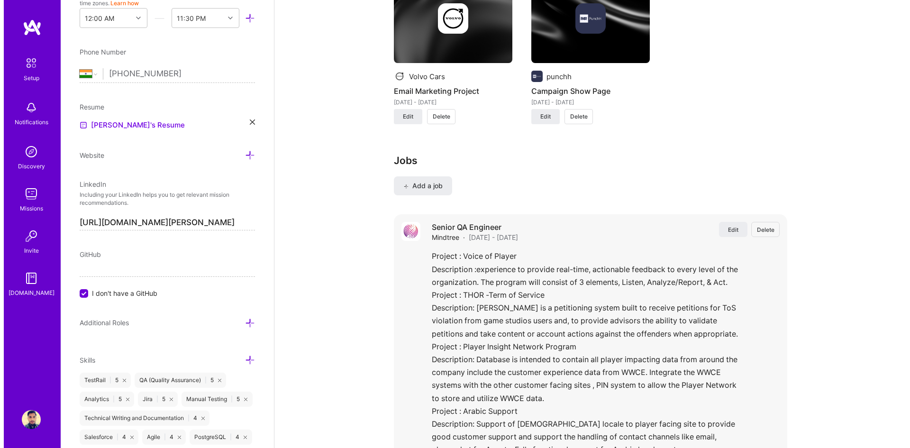
scroll to position [948, 0]
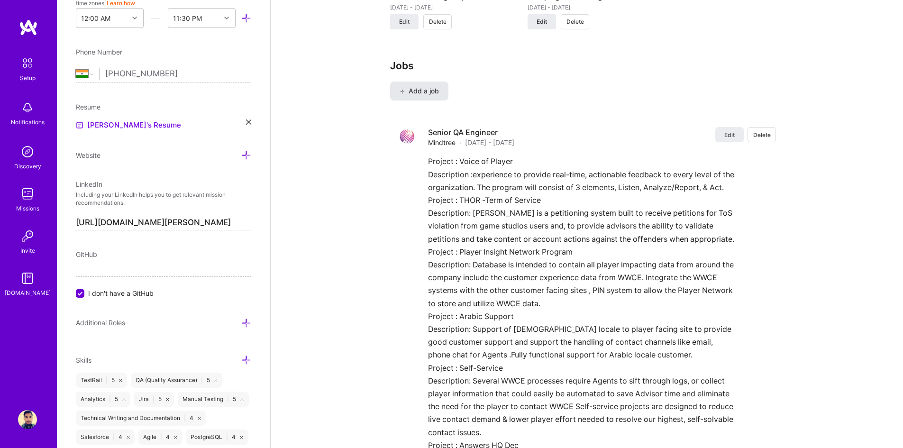
click at [425, 86] on span "Add a job" at bounding box center [419, 90] width 39 height 9
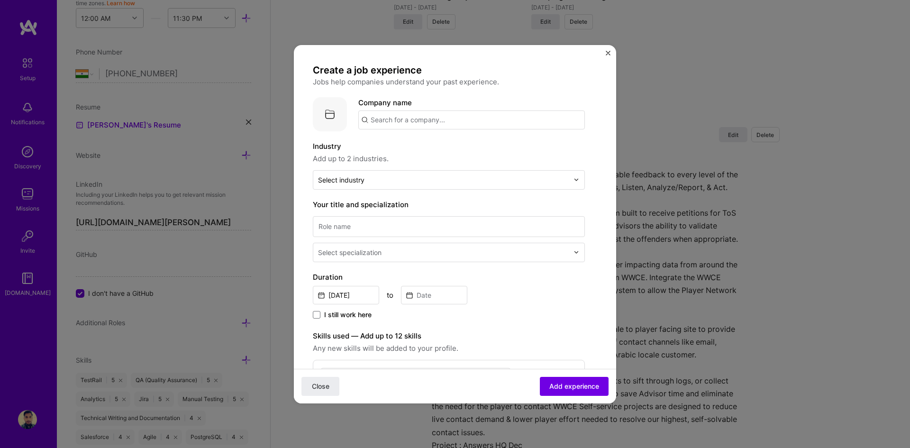
click at [419, 120] on input "text" at bounding box center [471, 119] width 227 height 19
type input "zenoti"
click at [422, 146] on div "zenoti" at bounding box center [426, 146] width 29 height 17
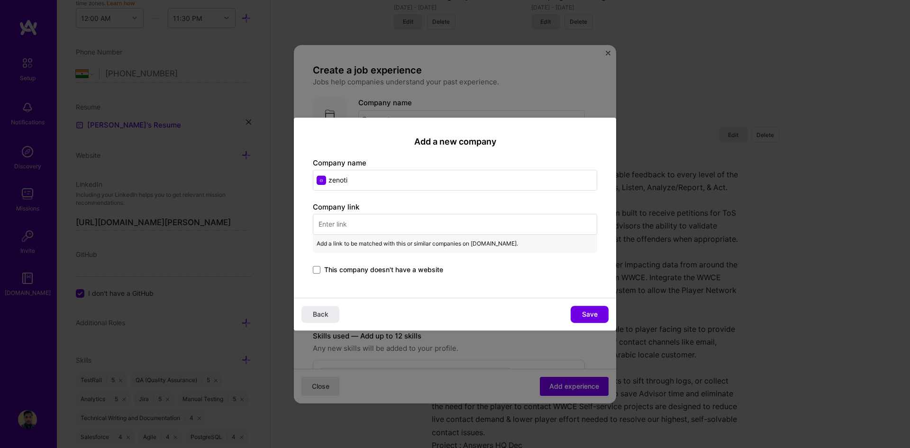
click at [373, 222] on input "text" at bounding box center [455, 224] width 284 height 21
paste input "[URL][DOMAIN_NAME]"
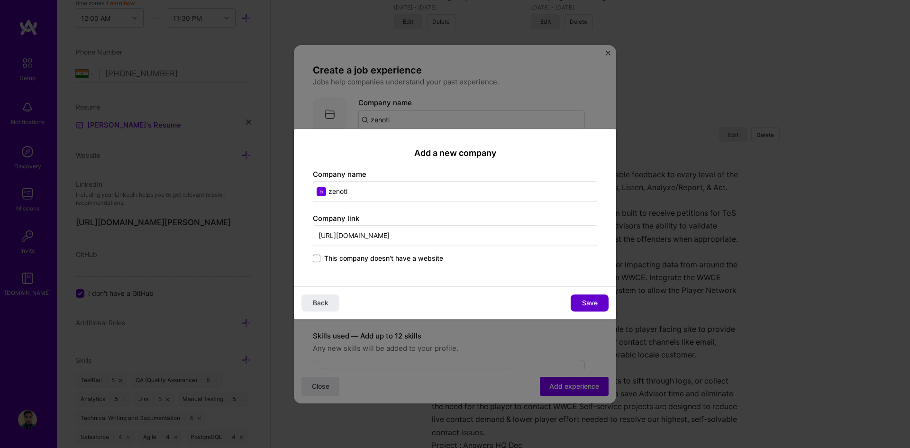
type input "[URL][DOMAIN_NAME]"
click at [598, 300] on button "Save" at bounding box center [590, 302] width 38 height 17
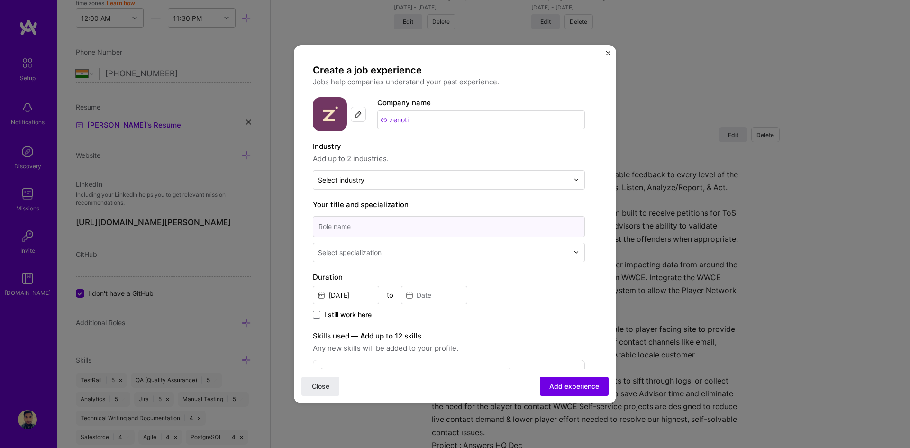
click at [371, 226] on input at bounding box center [449, 226] width 272 height 21
type input "Senior QA Engineer"
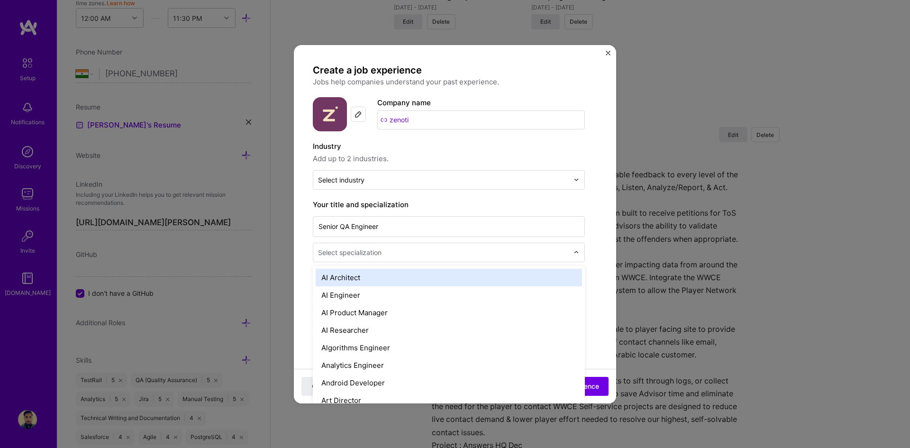
click at [358, 255] on div "Select specialization" at bounding box center [350, 253] width 64 height 10
type input "q"
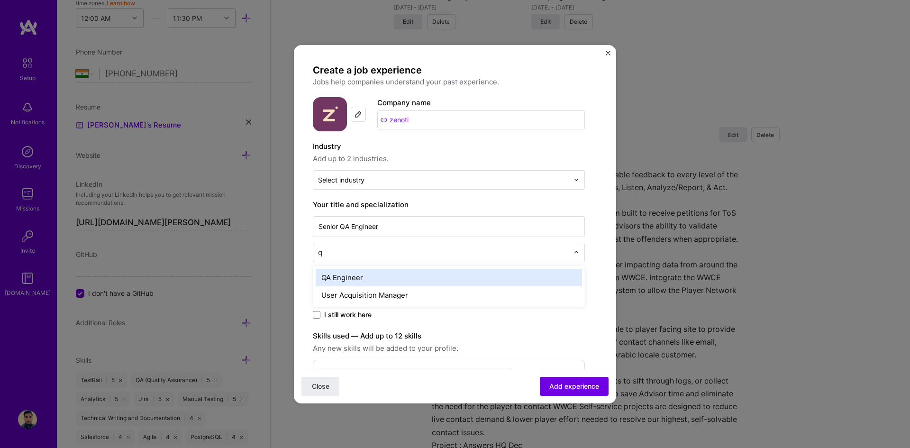
click at [351, 274] on div "QA Engineer" at bounding box center [449, 278] width 266 height 18
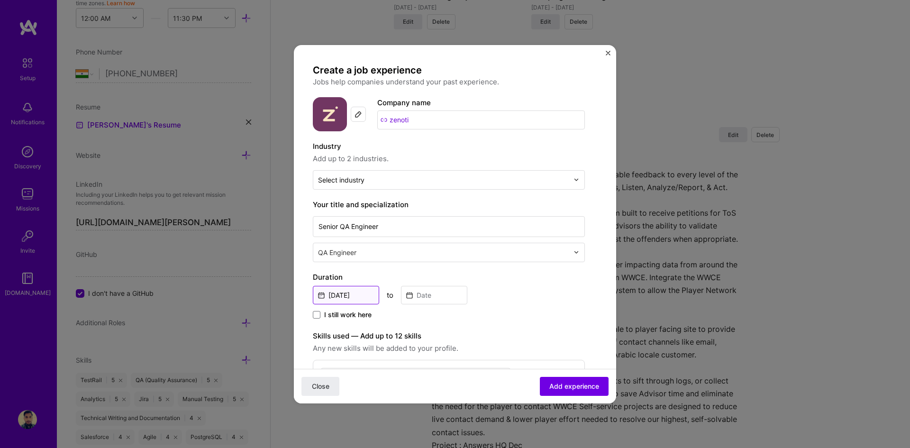
click at [354, 294] on input "[DATE]" at bounding box center [346, 295] width 66 height 18
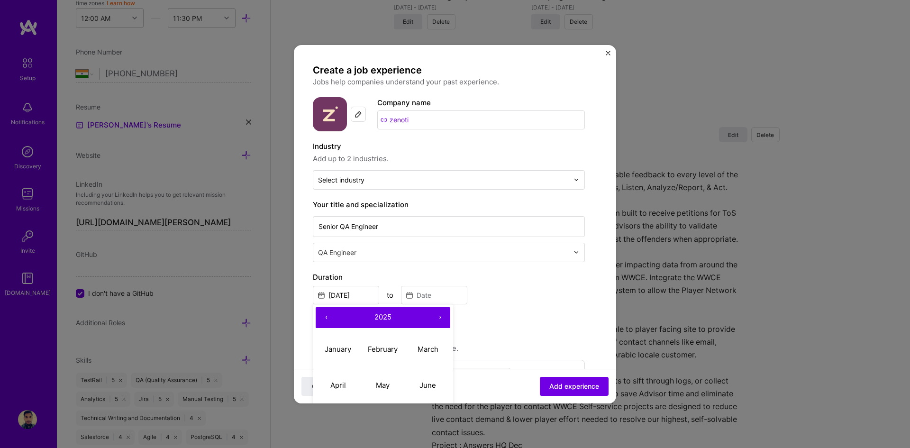
click at [328, 319] on button "‹" at bounding box center [326, 317] width 21 height 21
click at [327, 319] on button "‹" at bounding box center [326, 317] width 21 height 21
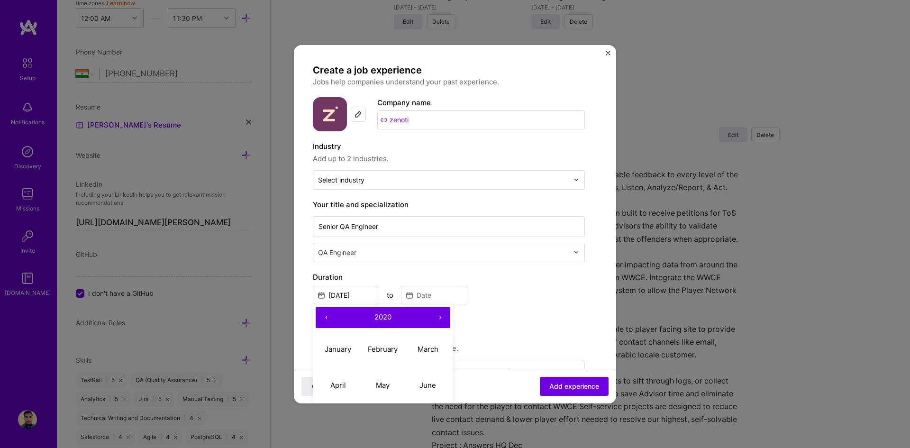
click at [327, 319] on button "‹" at bounding box center [326, 317] width 21 height 21
click at [530, 320] on div "I still work here" at bounding box center [449, 315] width 272 height 11
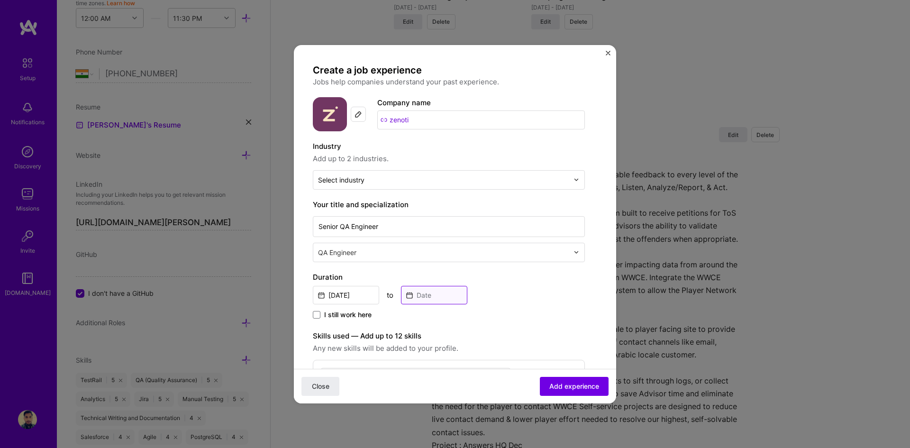
click at [446, 295] on input at bounding box center [434, 295] width 66 height 18
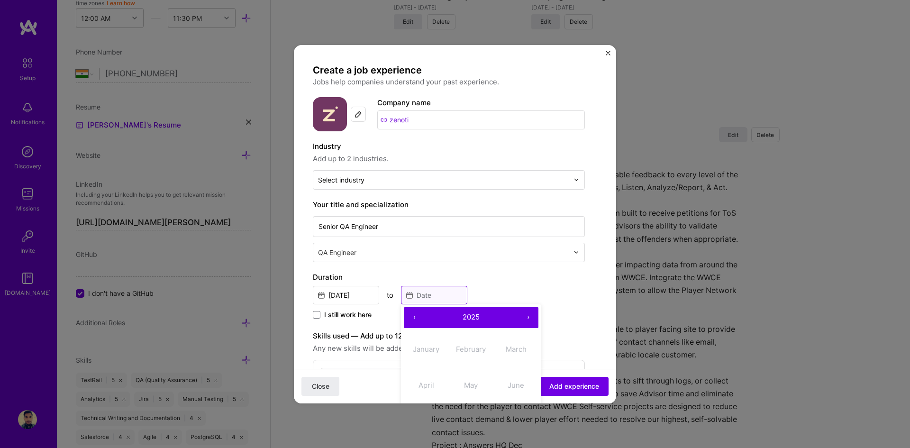
click at [422, 292] on input at bounding box center [434, 295] width 66 height 18
click at [361, 293] on input "[DATE]" at bounding box center [346, 295] width 66 height 18
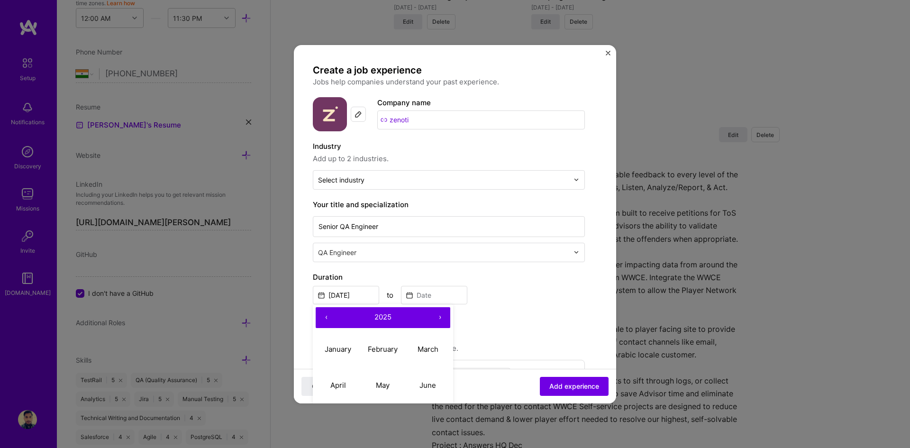
click at [326, 316] on button "‹" at bounding box center [326, 317] width 21 height 21
click at [327, 316] on button "‹" at bounding box center [326, 317] width 21 height 21
click at [328, 316] on button "‹" at bounding box center [326, 317] width 21 height 21
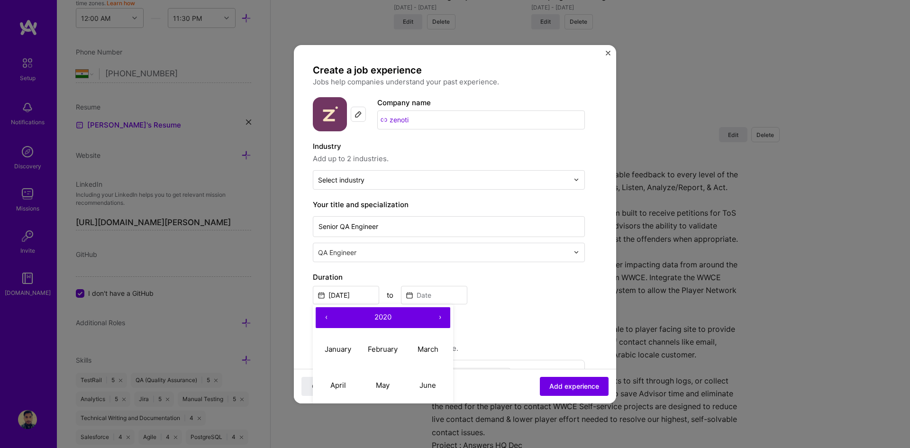
click at [329, 316] on button "‹" at bounding box center [326, 317] width 21 height 21
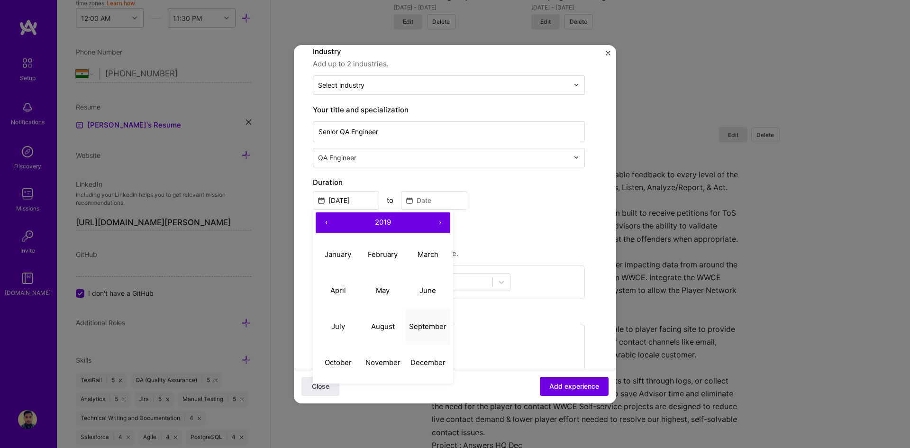
click at [421, 324] on abbr "September" at bounding box center [427, 326] width 37 height 9
type input "[DATE]"
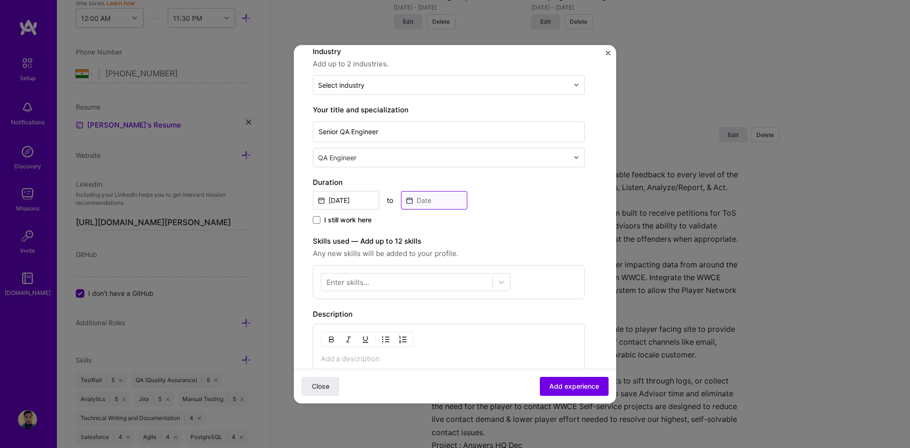
click at [422, 203] on input at bounding box center [434, 200] width 66 height 18
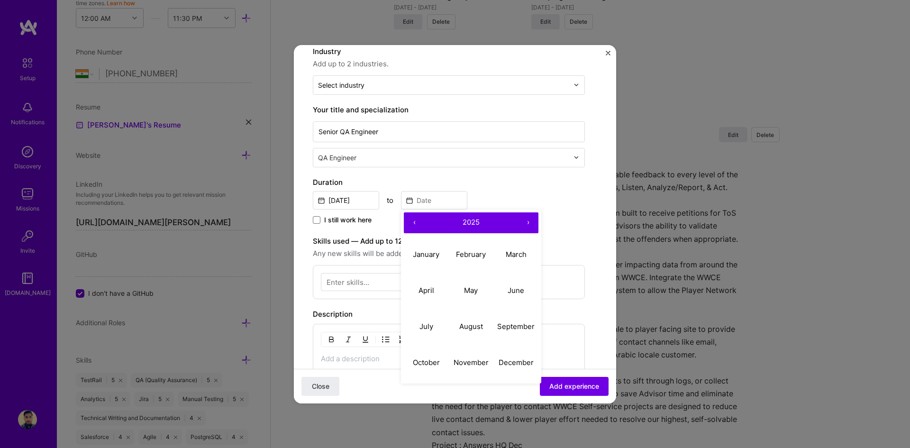
click at [414, 221] on button "‹" at bounding box center [414, 222] width 21 height 21
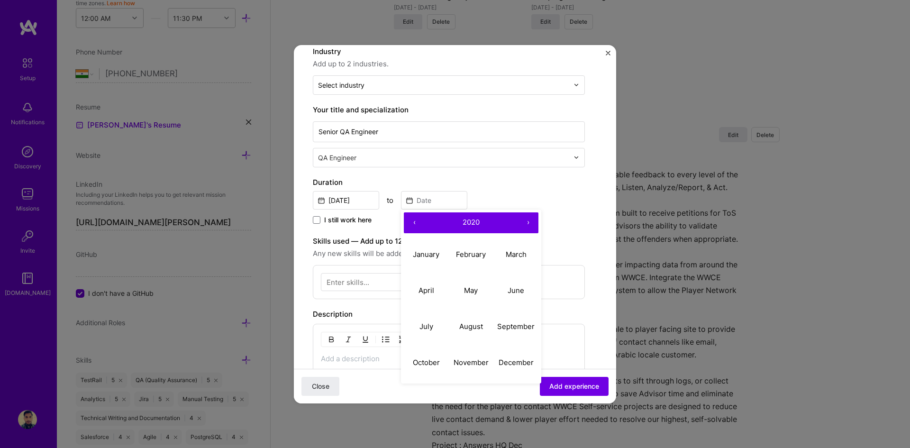
click at [531, 223] on button "›" at bounding box center [528, 222] width 21 height 21
click at [521, 253] on abbr "March" at bounding box center [516, 254] width 21 height 9
type input "[DATE]"
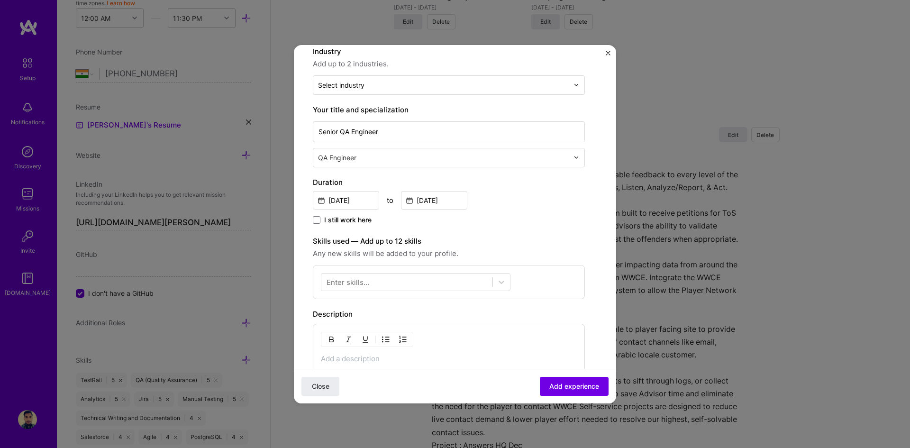
click at [575, 223] on div "I still work here" at bounding box center [449, 220] width 272 height 11
click at [412, 284] on div at bounding box center [406, 282] width 171 height 16
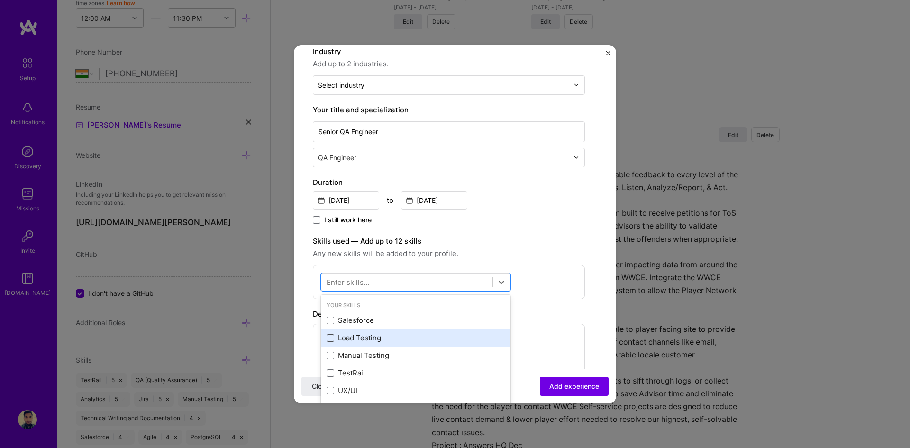
click at [333, 337] on span at bounding box center [331, 338] width 8 height 8
click at [0, 0] on input "checkbox" at bounding box center [0, 0] width 0 height 0
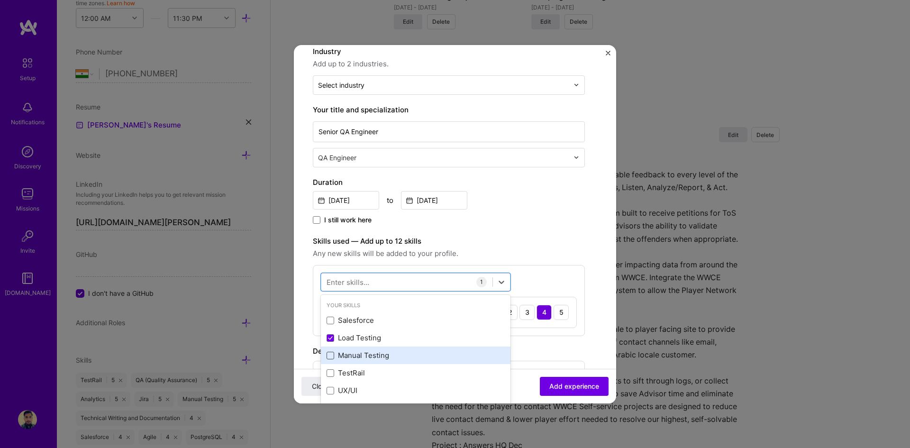
click at [331, 355] on span at bounding box center [331, 356] width 8 height 8
click at [0, 0] on input "checkbox" at bounding box center [0, 0] width 0 height 0
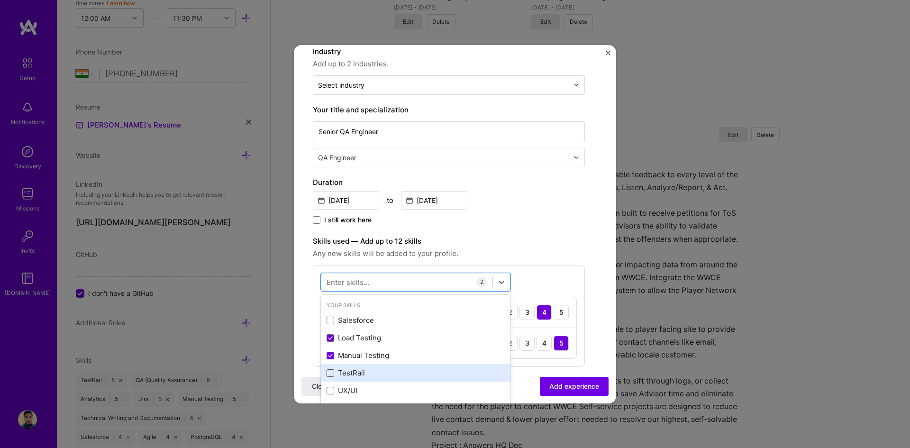
click at [334, 372] on span at bounding box center [331, 373] width 8 height 8
click at [0, 0] on input "checkbox" at bounding box center [0, 0] width 0 height 0
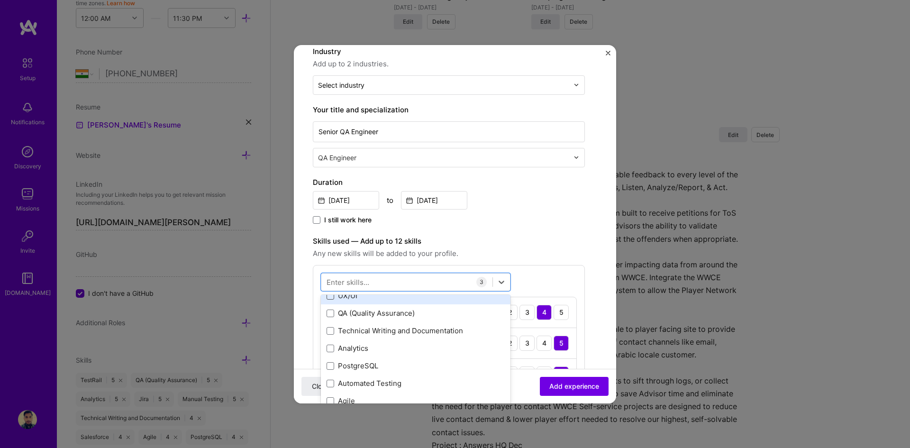
click at [330, 297] on span at bounding box center [331, 296] width 8 height 8
click at [0, 0] on input "checkbox" at bounding box center [0, 0] width 0 height 0
click at [330, 313] on span at bounding box center [331, 314] width 8 height 8
click at [0, 0] on input "checkbox" at bounding box center [0, 0] width 0 height 0
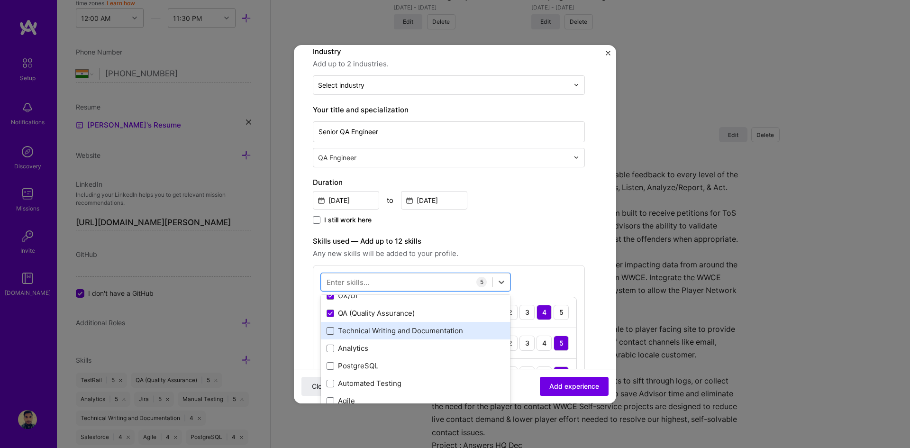
click at [330, 333] on span at bounding box center [331, 331] width 8 height 8
click at [0, 0] on input "checkbox" at bounding box center [0, 0] width 0 height 0
click at [331, 349] on span at bounding box center [331, 349] width 8 height 8
click at [0, 0] on input "checkbox" at bounding box center [0, 0] width 0 height 0
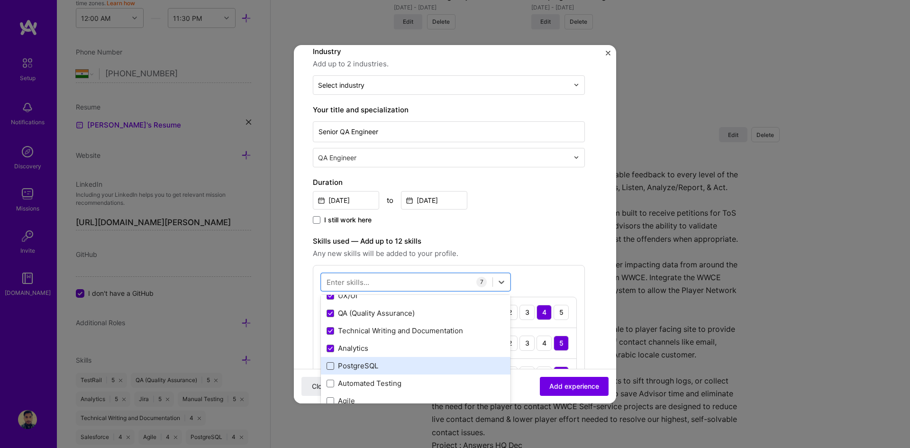
click at [331, 369] on span at bounding box center [331, 366] width 8 height 8
click at [0, 0] on input "checkbox" at bounding box center [0, 0] width 0 height 0
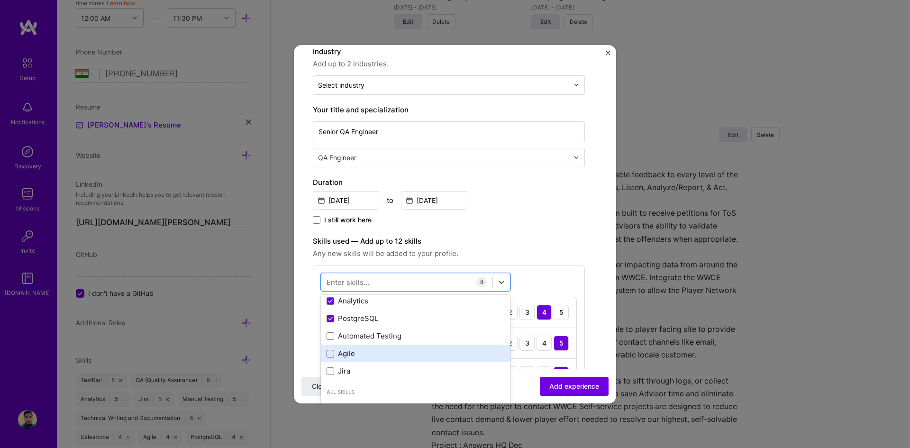
click at [331, 353] on span at bounding box center [331, 354] width 8 height 8
click at [0, 0] on input "checkbox" at bounding box center [0, 0] width 0 height 0
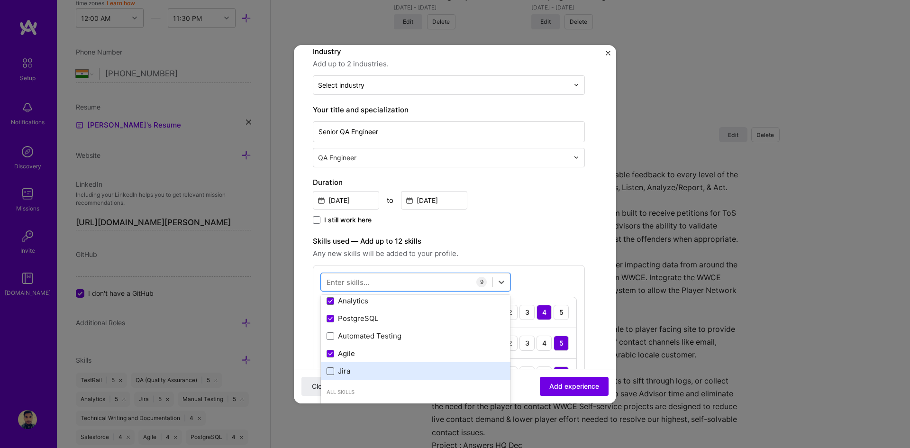
click at [330, 370] on span at bounding box center [331, 371] width 8 height 8
click at [0, 0] on input "checkbox" at bounding box center [0, 0] width 0 height 0
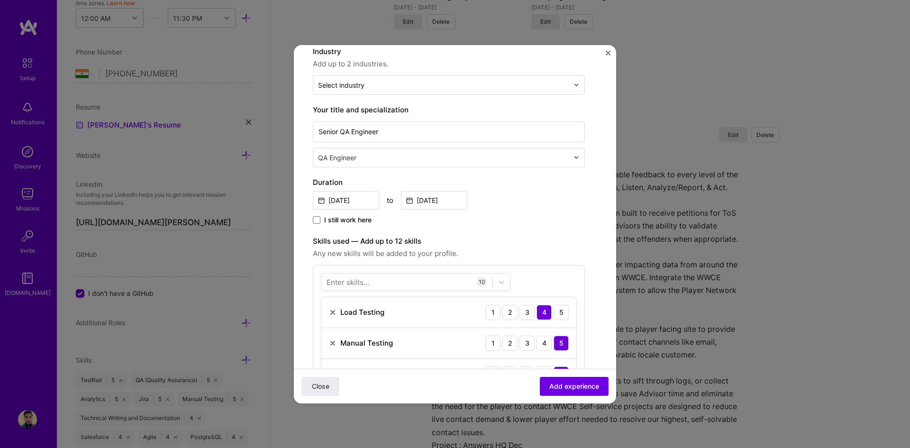
click at [580, 254] on span "Any new skills will be added to your profile." at bounding box center [449, 253] width 272 height 11
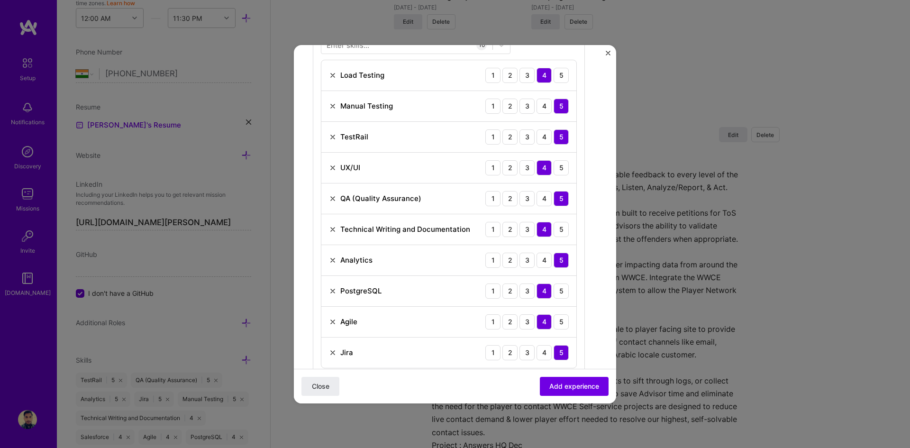
scroll to position [522, 0]
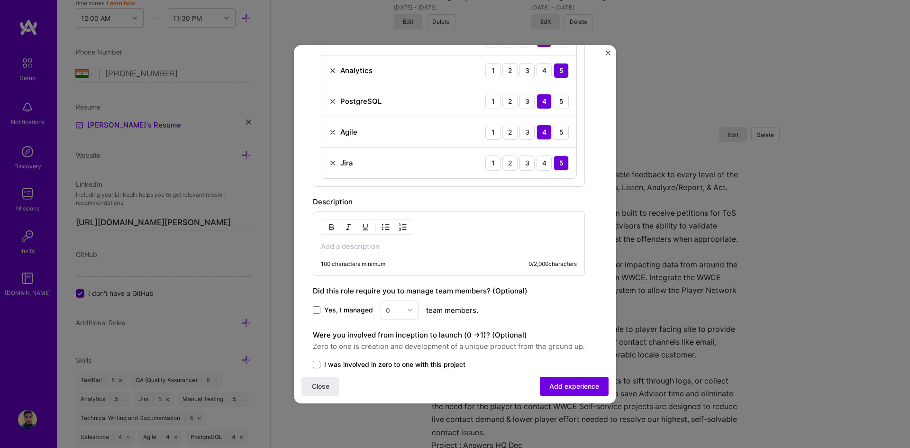
click at [340, 245] on p at bounding box center [449, 246] width 256 height 9
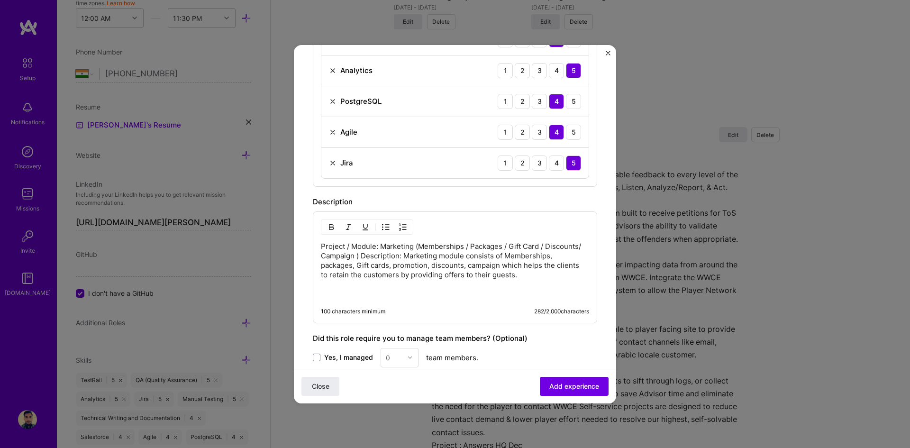
click at [398, 256] on p "Project / Module: Marketing (Memberships / Packages / Gift Card / Discounts/ Ca…" at bounding box center [455, 270] width 268 height 57
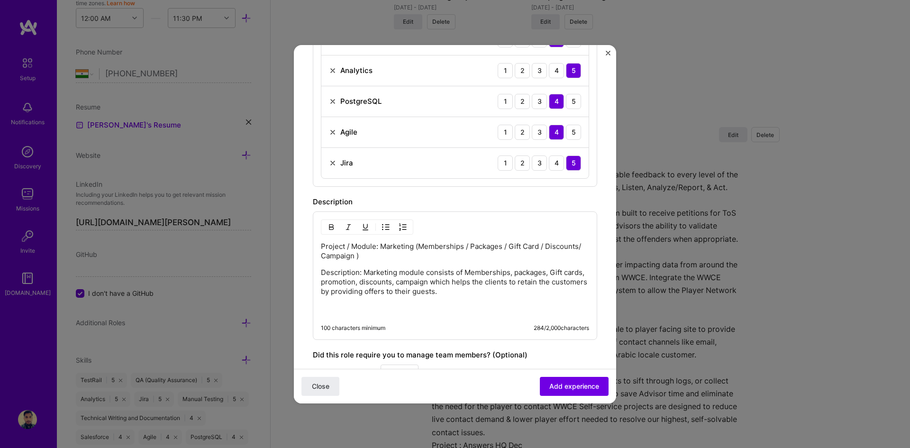
click at [351, 309] on p "Description: Marketing module consists of Memberships, packages, Gift cards, pr…" at bounding box center [455, 291] width 268 height 47
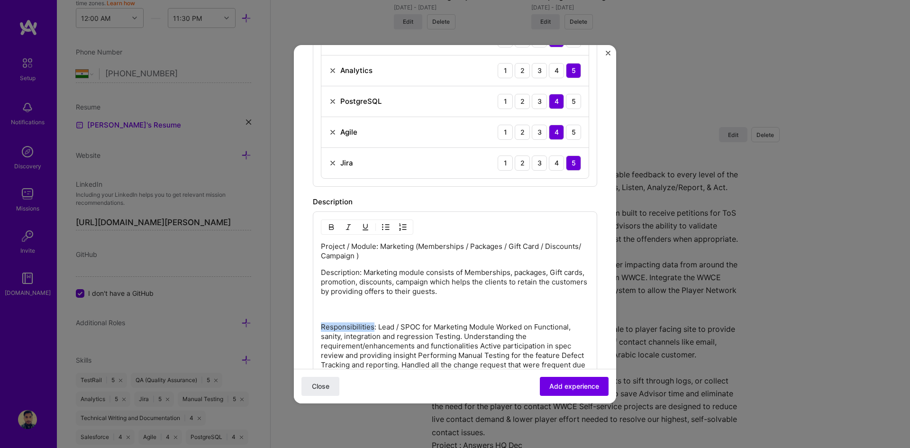
drag, startPoint x: 373, startPoint y: 328, endPoint x: 320, endPoint y: 329, distance: 52.6
click at [320, 329] on div "Project / Module: Marketing (Memberships / Packages / Gift Card / Discounts/ Ca…" at bounding box center [455, 340] width 284 height 259
click at [364, 228] on img "button" at bounding box center [366, 227] width 8 height 8
click at [394, 315] on p "Description: Marketing module consists of Memberships, packages, Gift cards, pr…" at bounding box center [455, 291] width 268 height 47
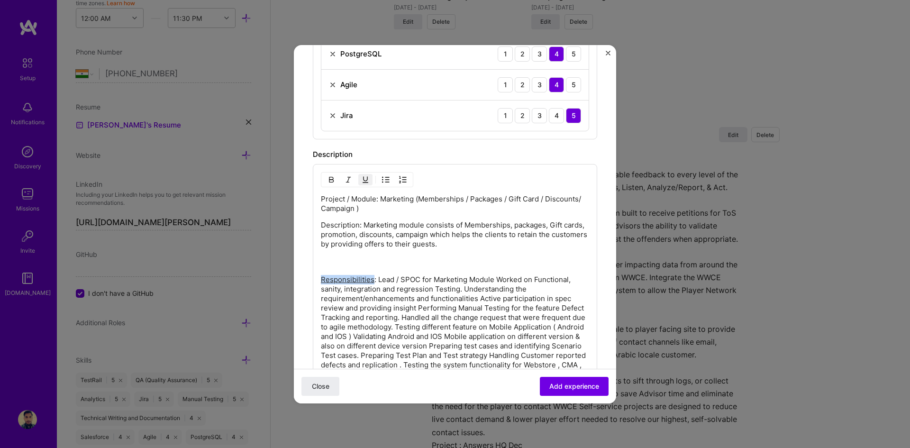
drag, startPoint x: 372, startPoint y: 279, endPoint x: 317, endPoint y: 270, distance: 55.7
click at [317, 280] on div "Project / Module: Marketing (Memberships / Packages / Gift Card / Discounts/ Ca…" at bounding box center [455, 293] width 284 height 259
click at [330, 176] on img "button" at bounding box center [332, 180] width 8 height 8
drag, startPoint x: 376, startPoint y: 201, endPoint x: 322, endPoint y: 202, distance: 53.6
click at [322, 202] on p "Project / Module: Marketing (Memberships / Packages / Gift Card / Discounts/ Ca…" at bounding box center [455, 203] width 268 height 19
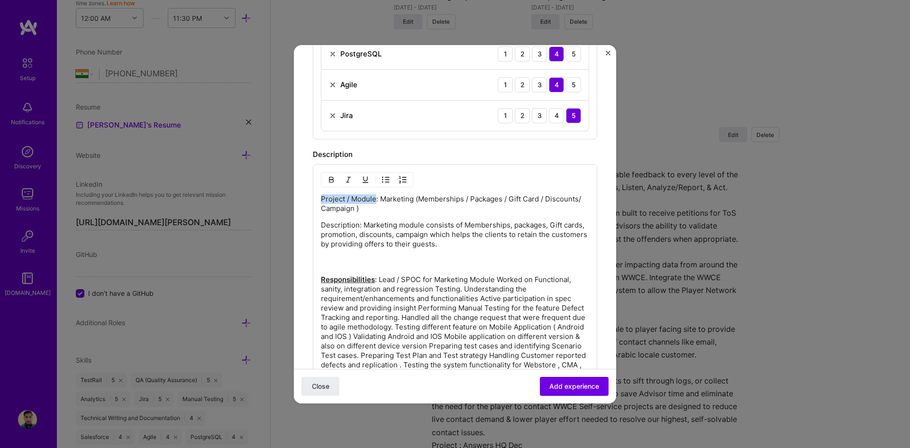
click at [332, 179] on img "button" at bounding box center [332, 180] width 8 height 8
drag, startPoint x: 362, startPoint y: 226, endPoint x: 297, endPoint y: 226, distance: 64.5
click at [298, 226] on form "Create a job experience Jobs help companies understand your past experience. Co…" at bounding box center [455, 61] width 322 height 1133
click at [329, 178] on img "button" at bounding box center [332, 180] width 8 height 8
click at [524, 250] on p "Description : Marketing module consists of Memberships, packages, Gift cards, p…" at bounding box center [455, 243] width 268 height 47
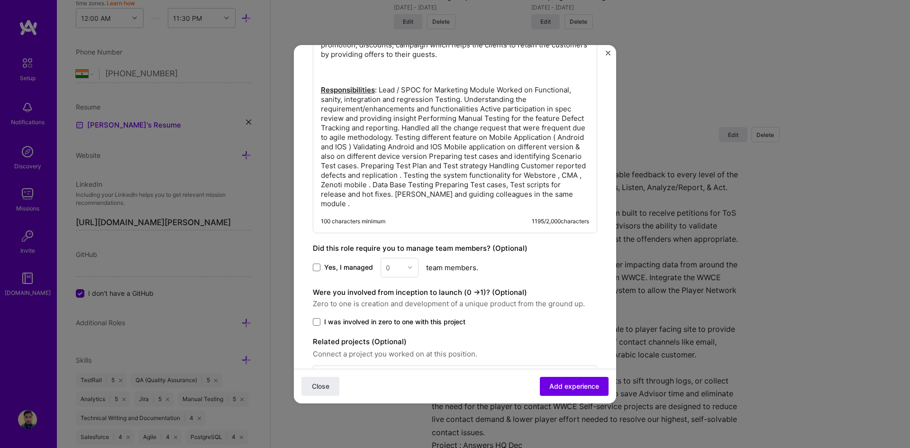
scroll to position [794, 0]
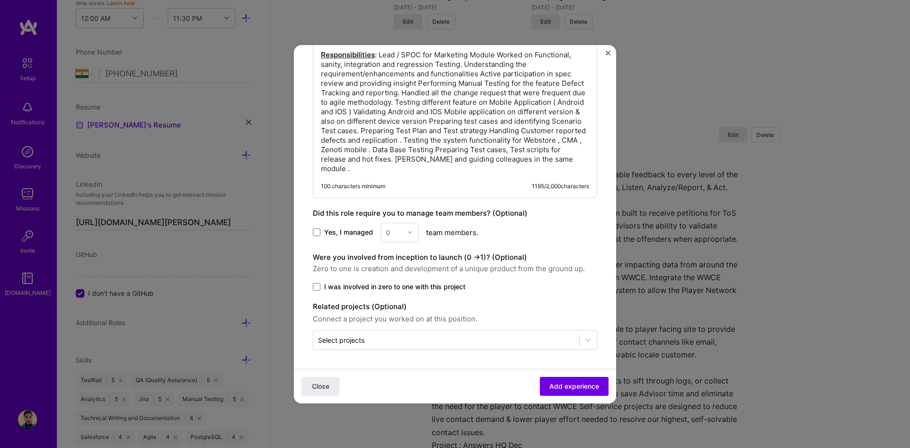
click at [321, 232] on label "Yes, I managed" at bounding box center [343, 232] width 60 height 9
click at [0, 0] on input "Yes, I managed" at bounding box center [0, 0] width 0 height 0
click at [416, 232] on div at bounding box center [412, 232] width 11 height 18
click at [394, 277] on div "2" at bounding box center [400, 275] width 32 height 18
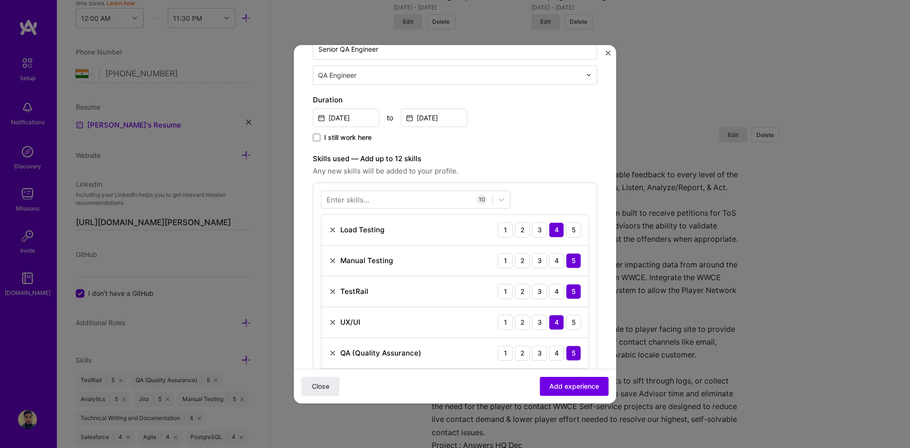
scroll to position [0, 0]
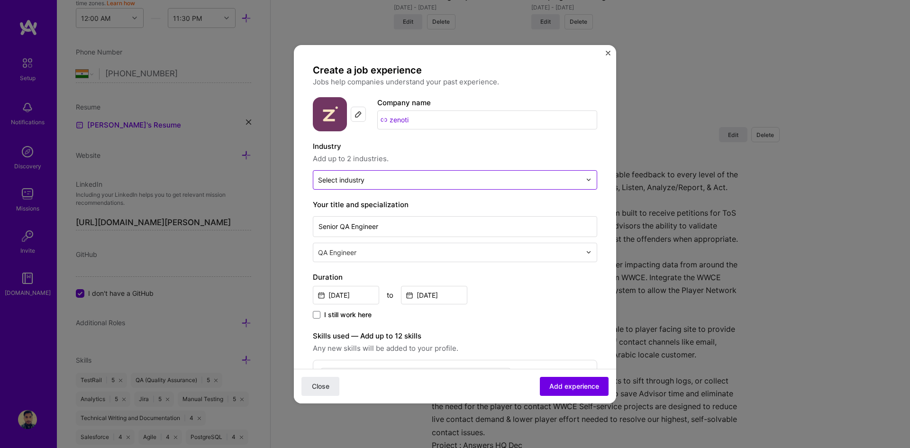
click at [386, 181] on input "text" at bounding box center [449, 180] width 263 height 10
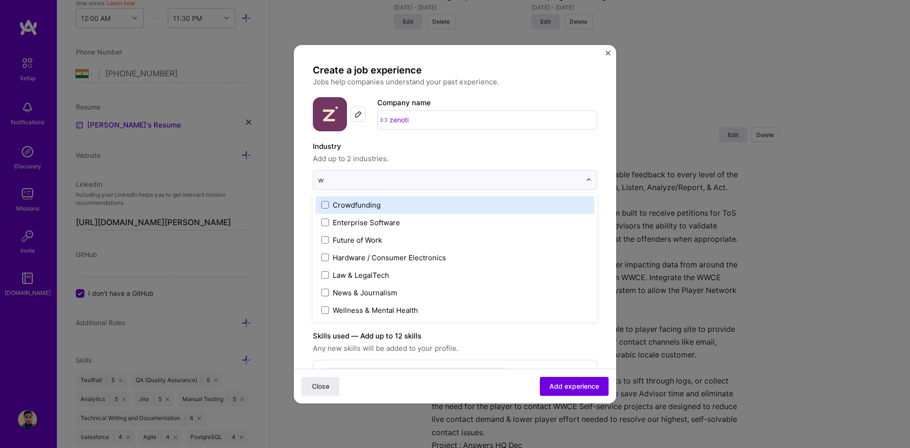
type input "we"
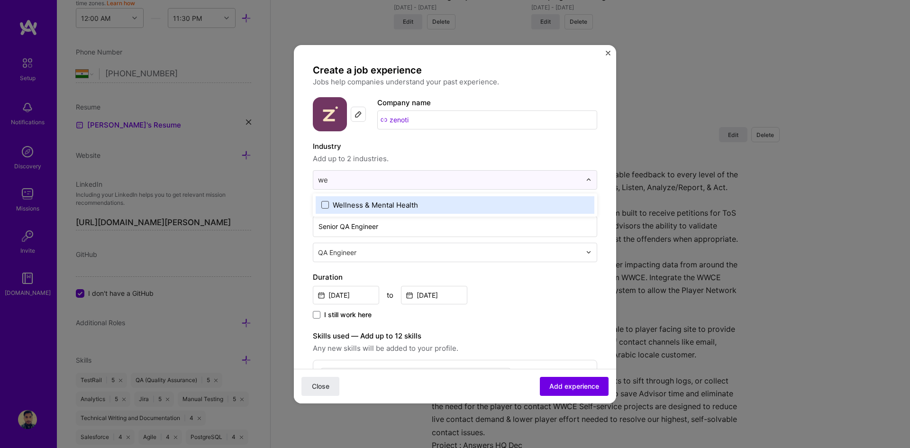
click at [326, 203] on span at bounding box center [325, 205] width 8 height 8
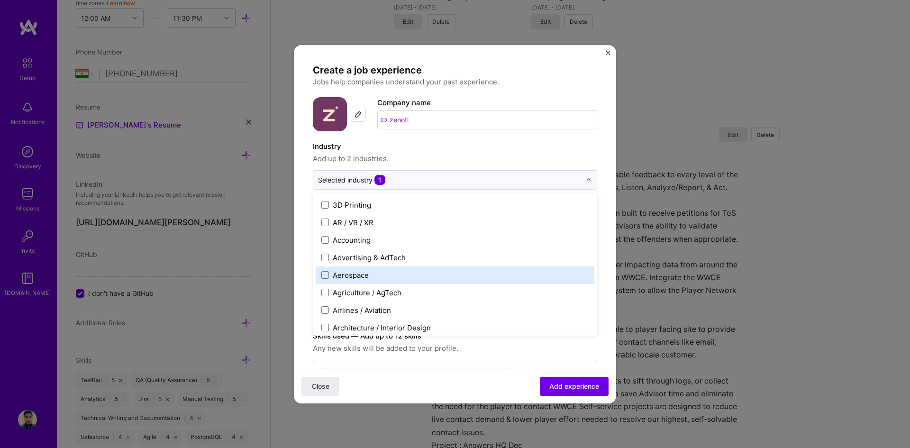
scroll to position [95, 0]
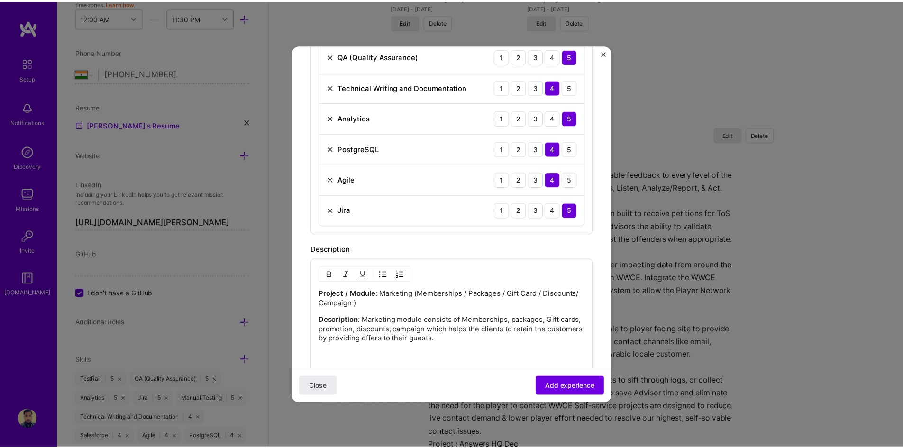
scroll to position [794, 0]
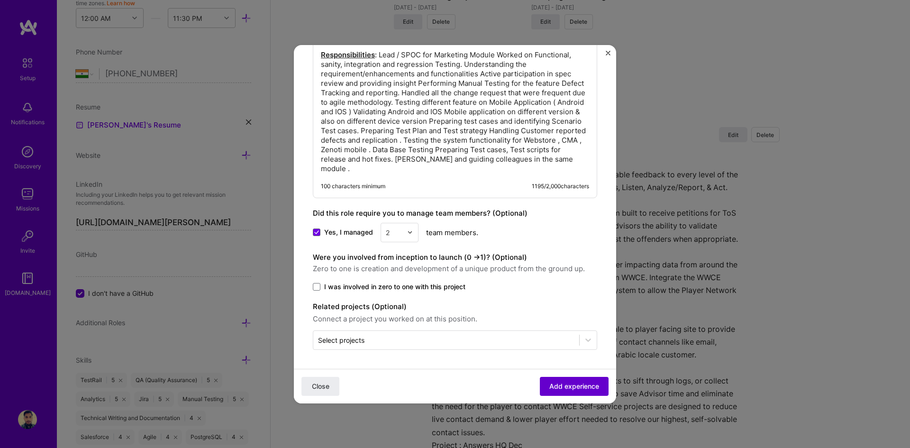
click at [564, 387] on span "Add experience" at bounding box center [575, 385] width 50 height 9
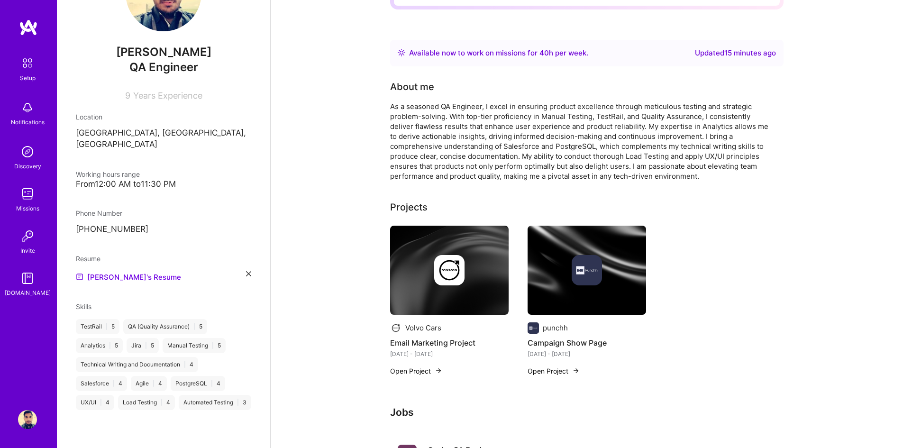
scroll to position [0, 0]
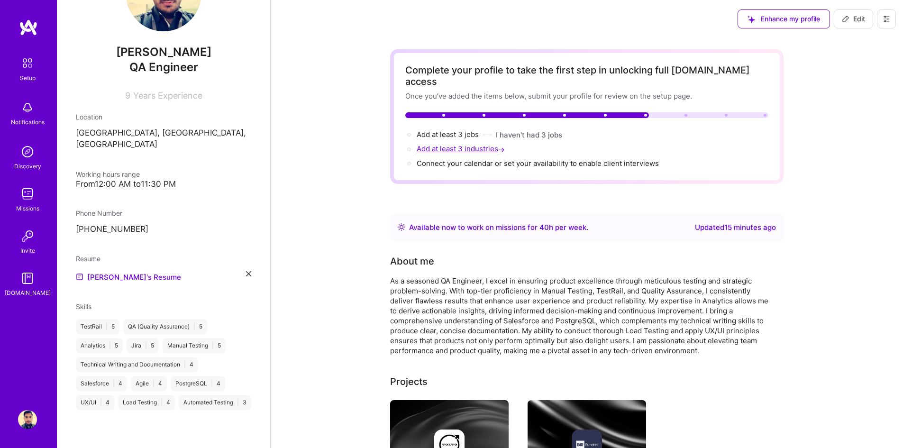
click at [501, 145] on span "→" at bounding box center [501, 150] width 7 height 10
select select "Right Now"
select select "IN"
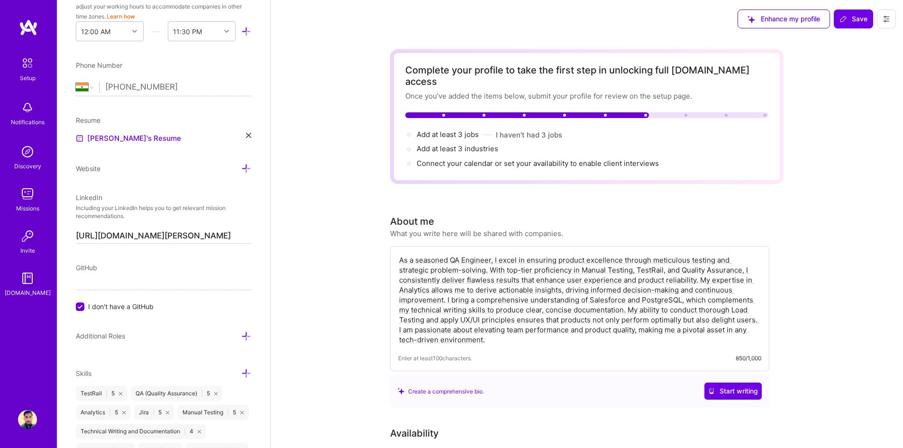
scroll to position [451, 0]
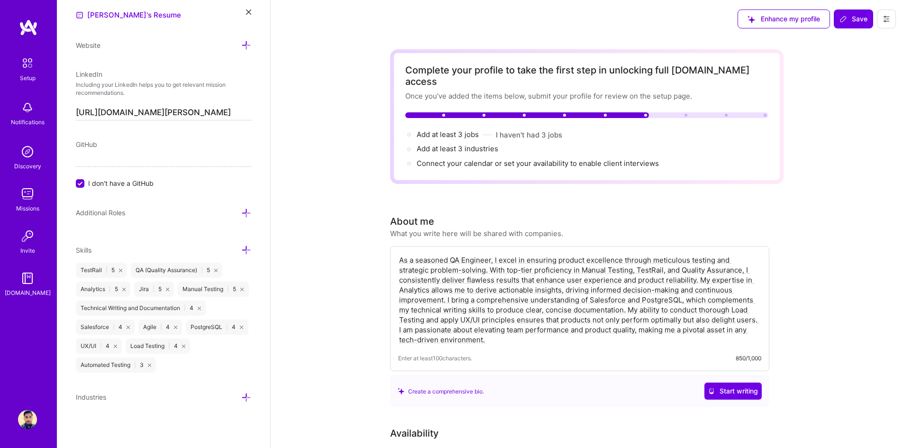
click at [241, 399] on icon at bounding box center [246, 398] width 10 height 10
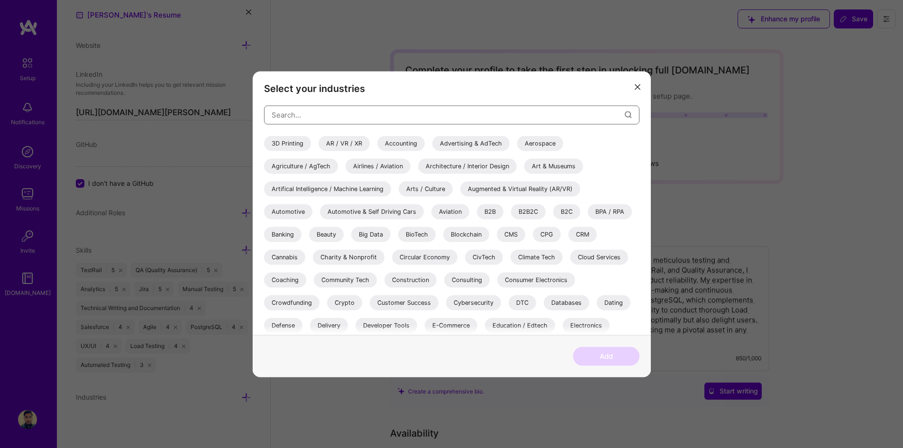
click at [316, 114] on input "modal" at bounding box center [448, 115] width 353 height 24
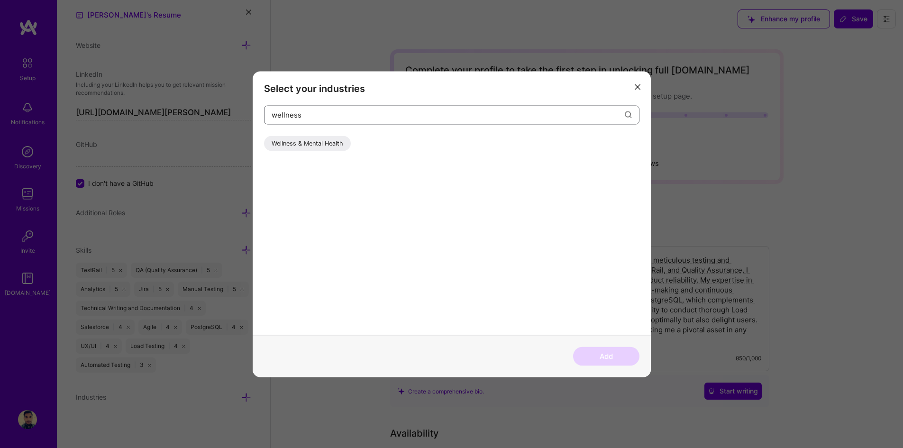
type input "wellness"
click at [311, 143] on div "Wellness & Mental Health" at bounding box center [307, 143] width 87 height 15
click at [597, 357] on button "Add" at bounding box center [606, 356] width 66 height 19
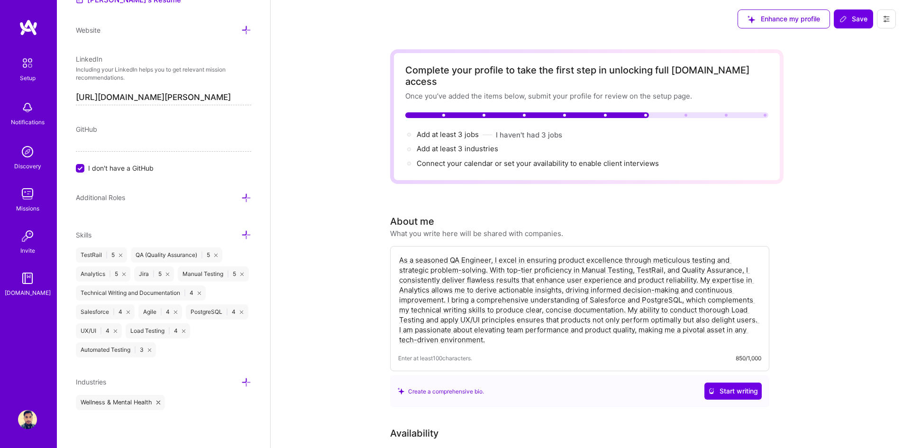
scroll to position [95, 0]
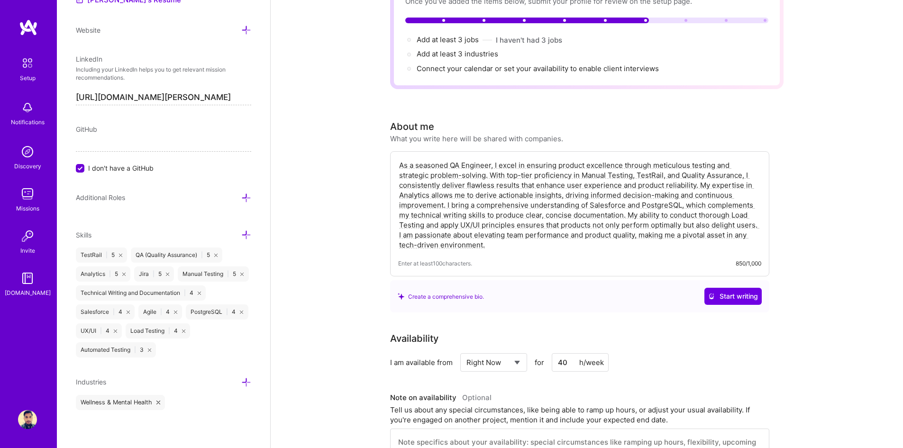
click at [241, 382] on icon at bounding box center [246, 382] width 10 height 10
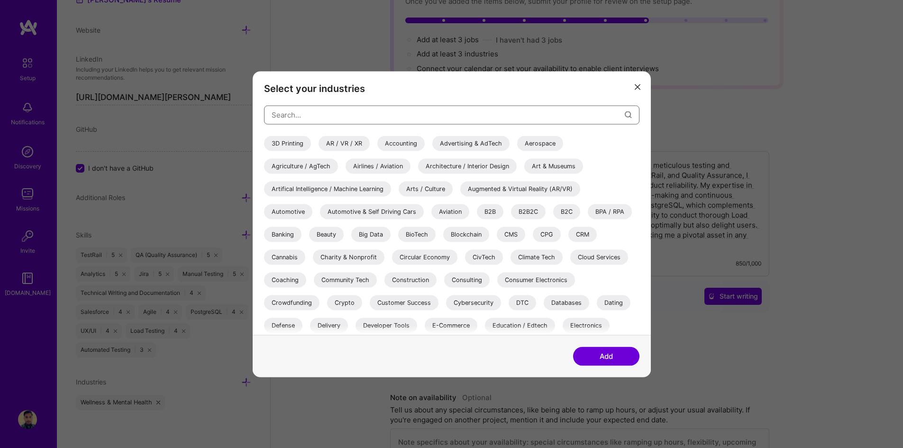
click at [315, 114] on input "modal" at bounding box center [448, 115] width 353 height 24
click at [471, 141] on div "Advertising & AdTech" at bounding box center [470, 143] width 77 height 15
click at [299, 165] on div "Agriculture / AgTech" at bounding box center [301, 165] width 74 height 15
click at [490, 212] on div "B2B" at bounding box center [490, 211] width 27 height 15
click at [569, 212] on div "B2C" at bounding box center [566, 211] width 27 height 15
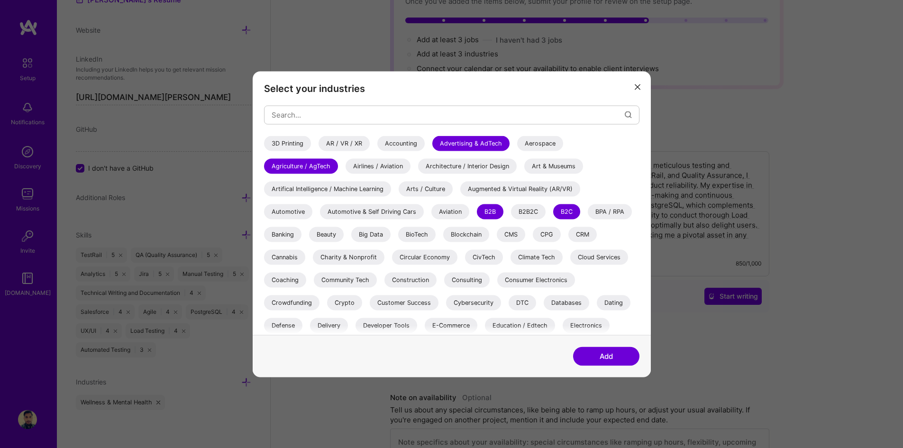
click at [530, 211] on div "B2B2C" at bounding box center [528, 211] width 35 height 15
click at [406, 307] on div "Customer Success" at bounding box center [404, 302] width 69 height 15
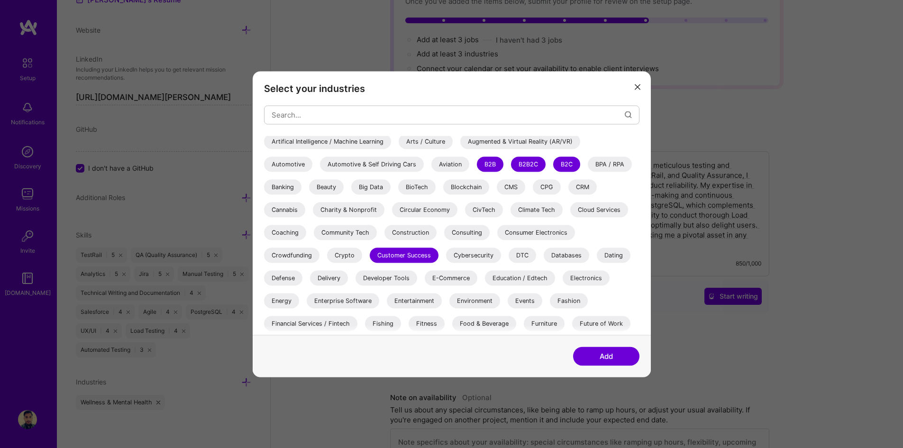
click at [438, 276] on div "E-Commerce" at bounding box center [451, 277] width 53 height 15
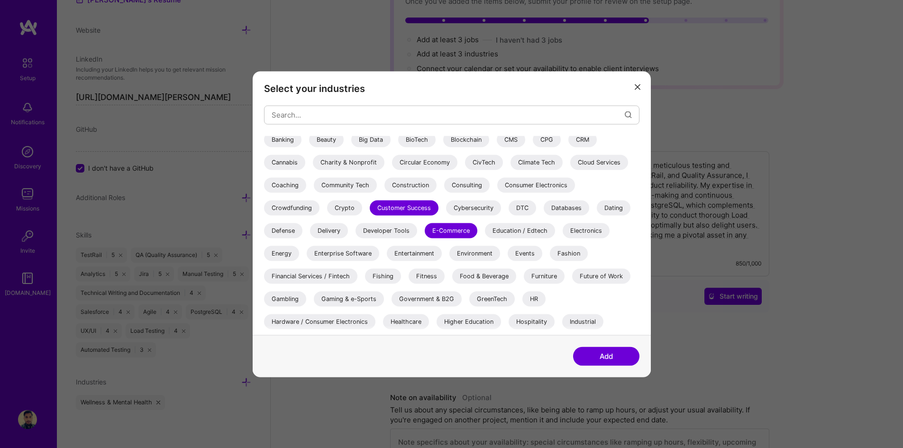
click at [338, 276] on div "Financial Services / Fintech" at bounding box center [310, 275] width 93 height 15
click at [327, 276] on div "Financial Services / Fintech" at bounding box center [310, 275] width 93 height 15
click at [346, 297] on div "Gaming & e-Sports" at bounding box center [349, 298] width 70 height 15
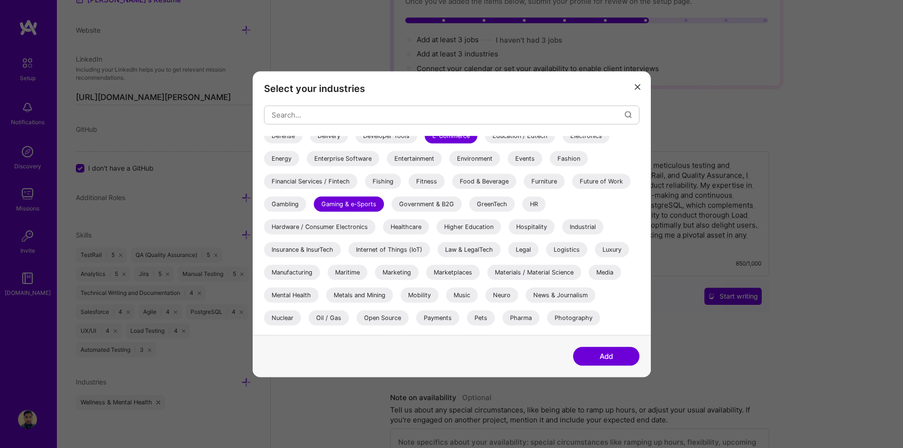
scroll to position [275, 0]
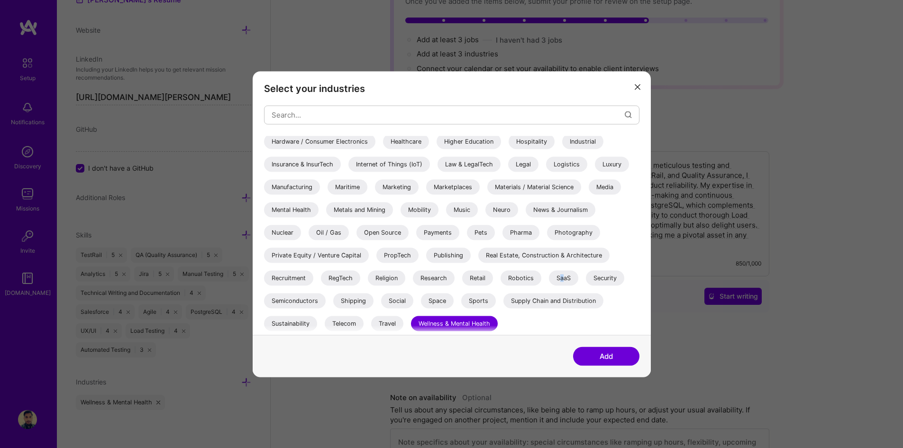
click at [562, 281] on div "SaaS" at bounding box center [563, 277] width 29 height 15
click at [437, 233] on div "Payments" at bounding box center [437, 232] width 43 height 15
click at [608, 350] on button "Add" at bounding box center [606, 356] width 66 height 19
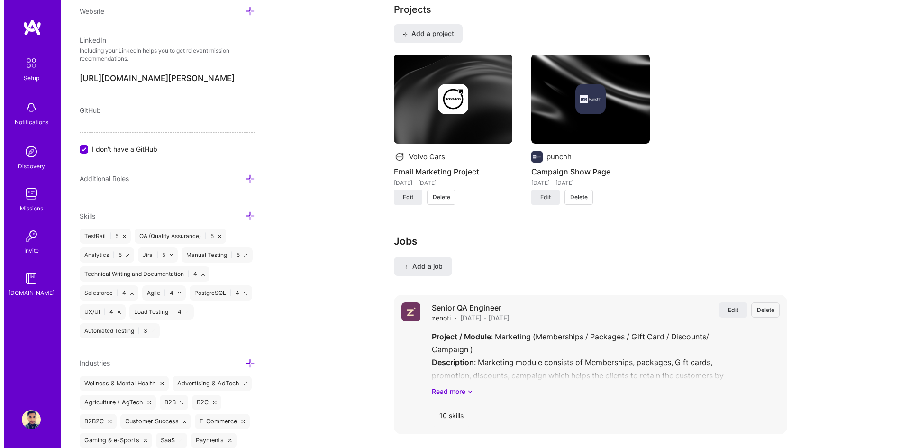
scroll to position [806, 0]
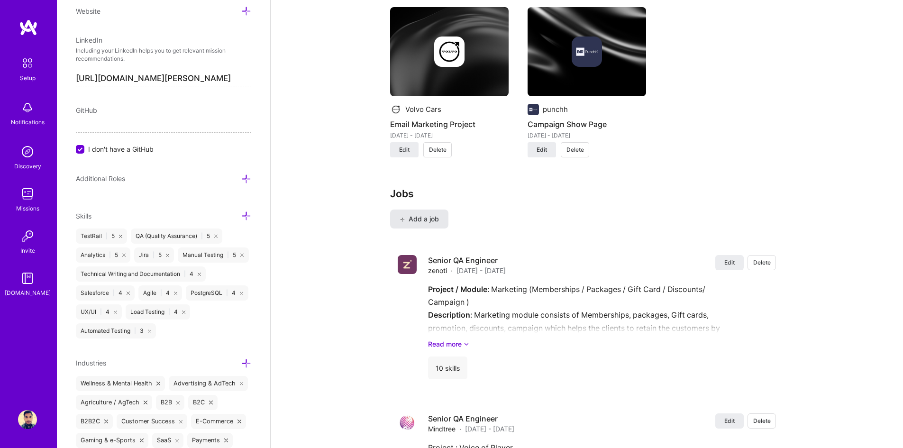
click at [432, 214] on span "Add a job" at bounding box center [419, 218] width 39 height 9
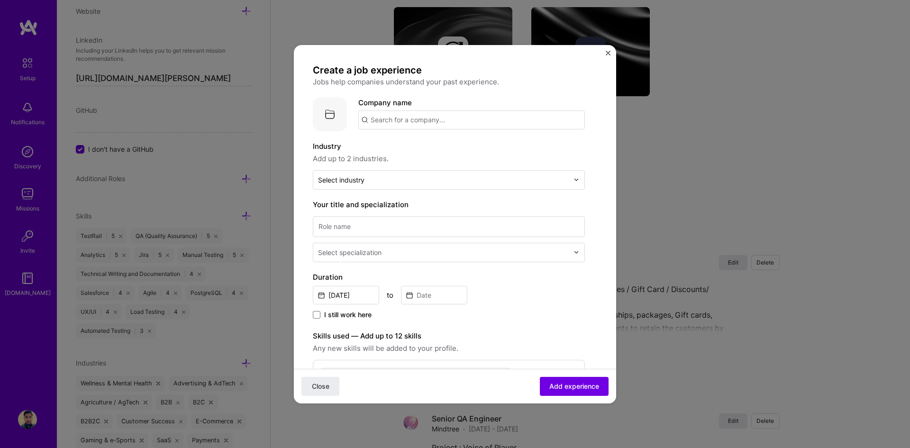
paste input "Animall"
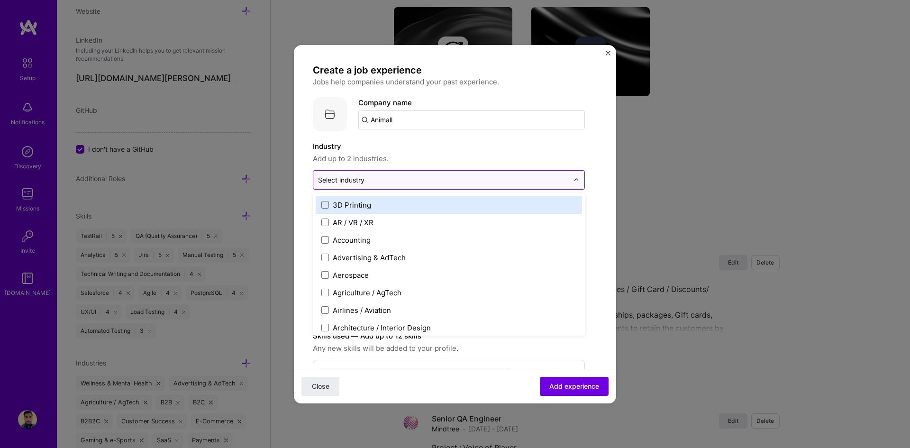
click at [381, 182] on input "text" at bounding box center [443, 180] width 251 height 10
click at [402, 120] on input "Animall" at bounding box center [471, 119] width 227 height 19
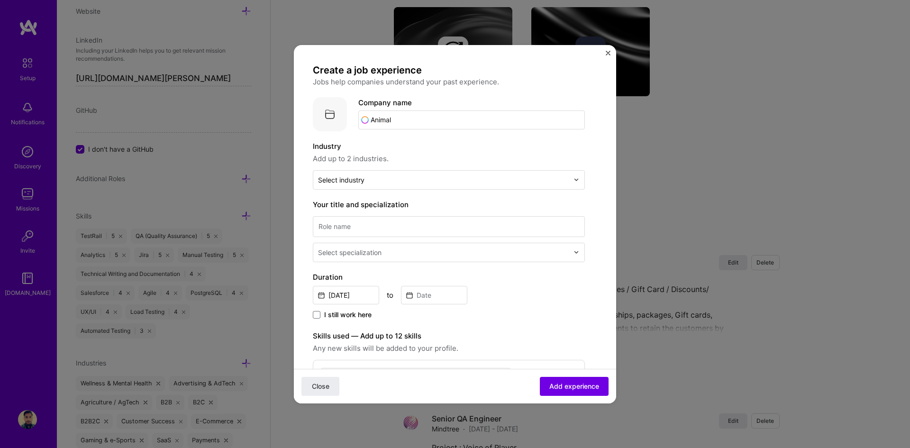
type input "Animall"
click at [435, 143] on div "Animall" at bounding box center [428, 146] width 33 height 17
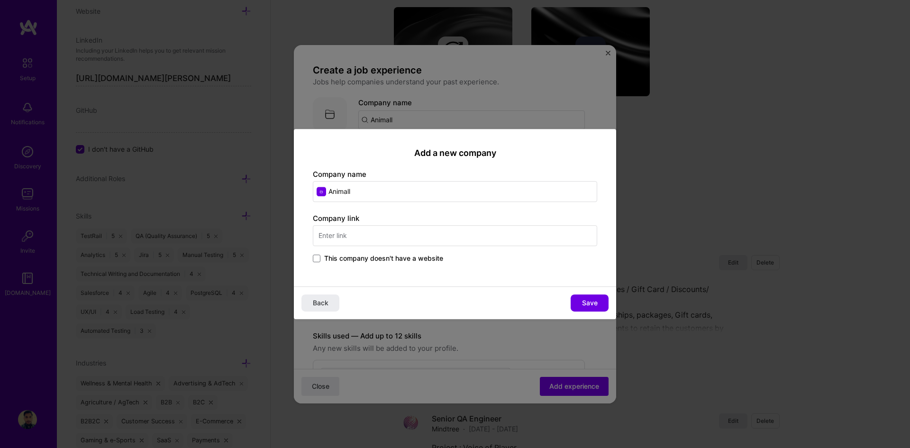
click at [385, 231] on input "text" at bounding box center [455, 235] width 284 height 21
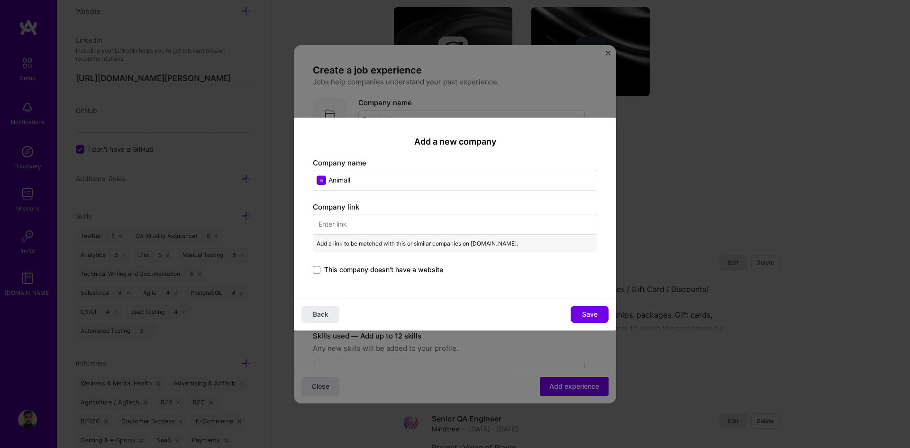
paste input "[URL][DOMAIN_NAME]"
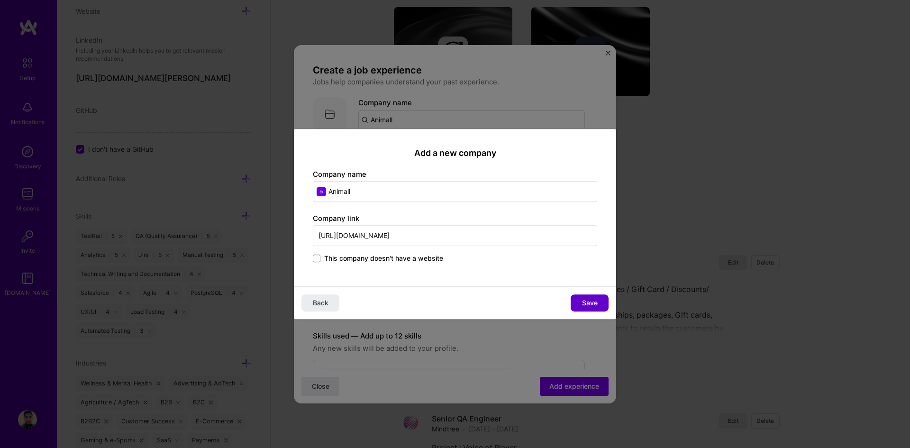
type input "[URL][DOMAIN_NAME]"
click at [598, 302] on button "Save" at bounding box center [590, 302] width 38 height 17
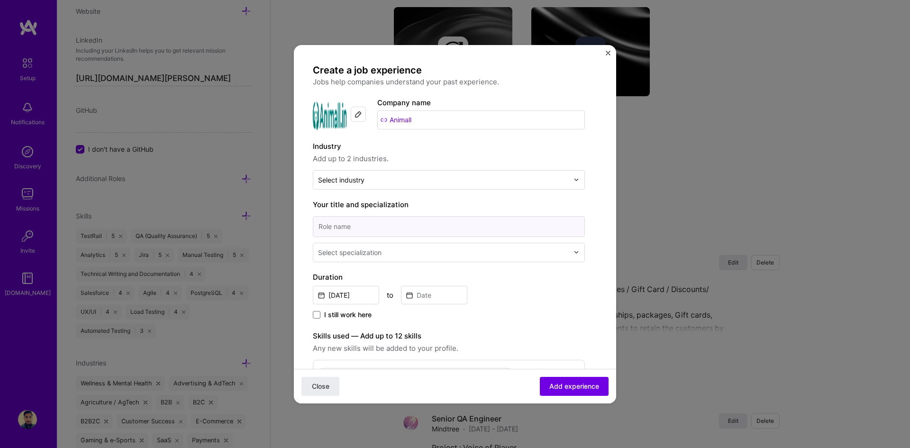
click at [359, 228] on input at bounding box center [449, 226] width 272 height 21
type input "Lead QA Engineer"
click at [367, 254] on div "Select specialization" at bounding box center [350, 253] width 64 height 10
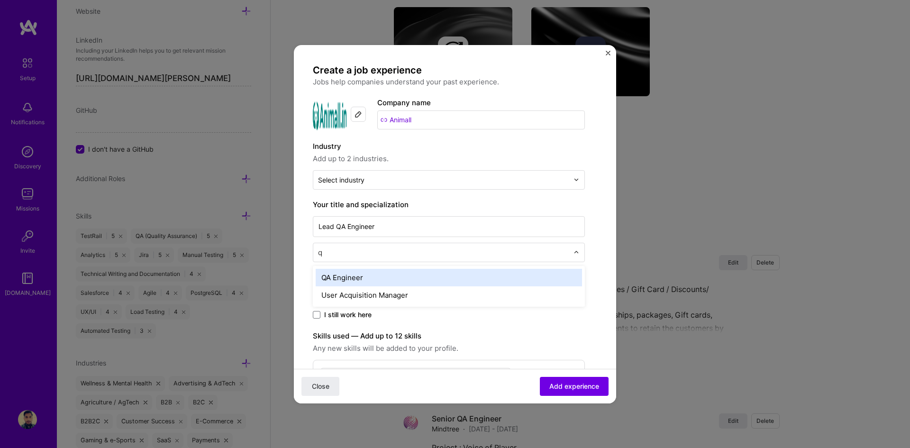
type input "qa"
click at [365, 276] on div "QA Engineer" at bounding box center [449, 278] width 266 height 18
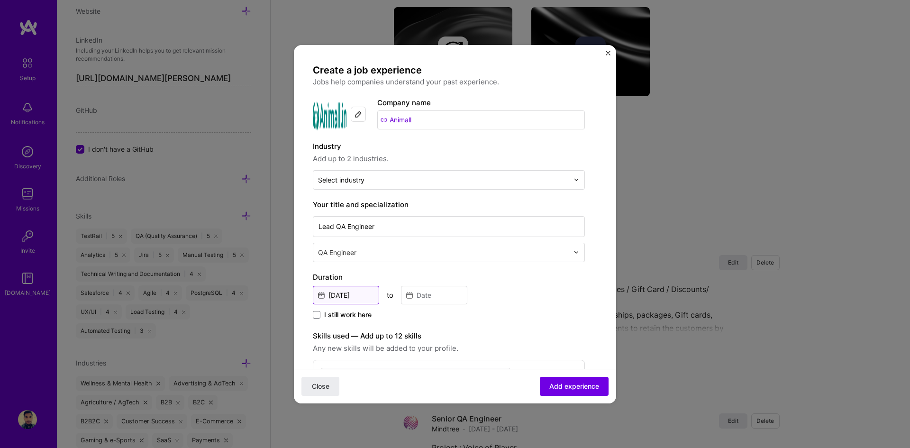
click at [358, 296] on input "[DATE]" at bounding box center [346, 295] width 66 height 18
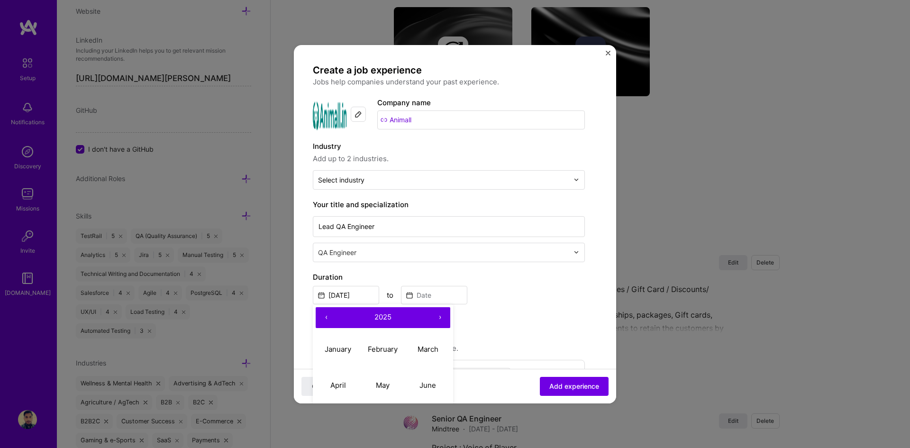
click at [327, 316] on button "‹" at bounding box center [326, 317] width 21 height 21
click at [344, 383] on abbr "April" at bounding box center [338, 385] width 16 height 9
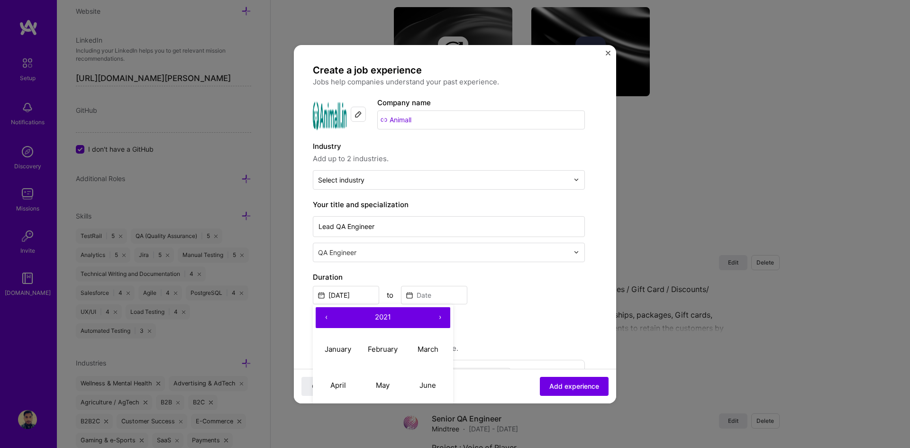
type input "[DATE]"
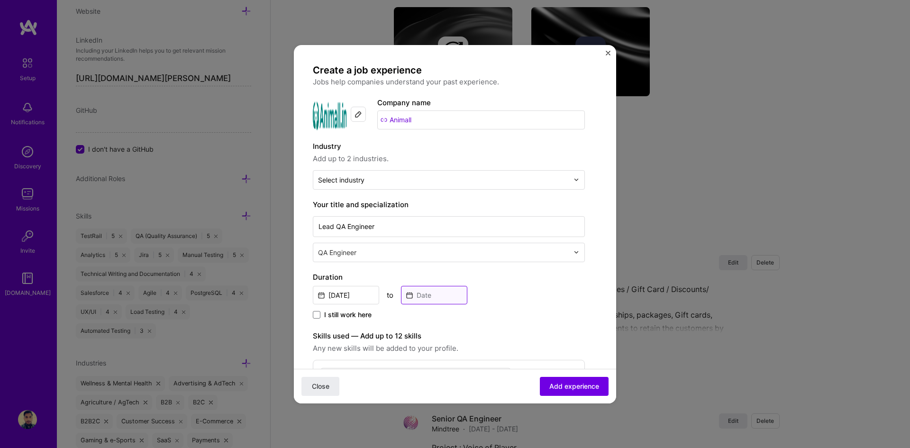
click at [424, 295] on input at bounding box center [434, 295] width 66 height 18
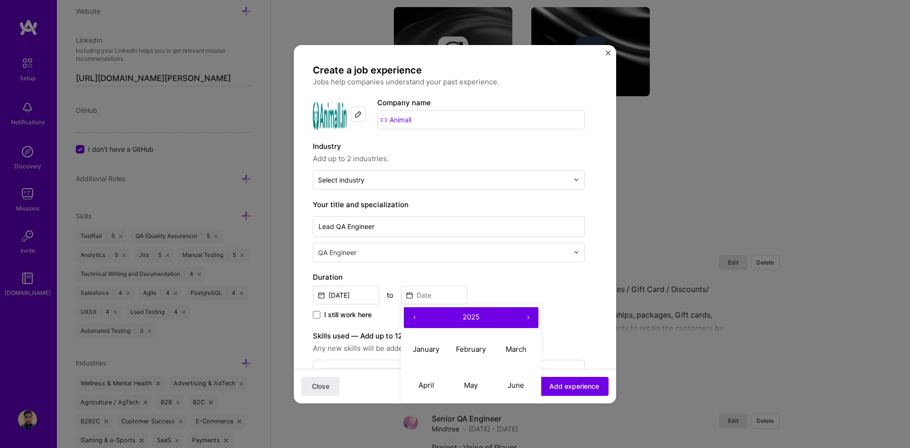
click at [415, 317] on button "‹" at bounding box center [414, 317] width 21 height 21
click at [486, 349] on abbr "February" at bounding box center [471, 349] width 30 height 9
type input "[DATE]"
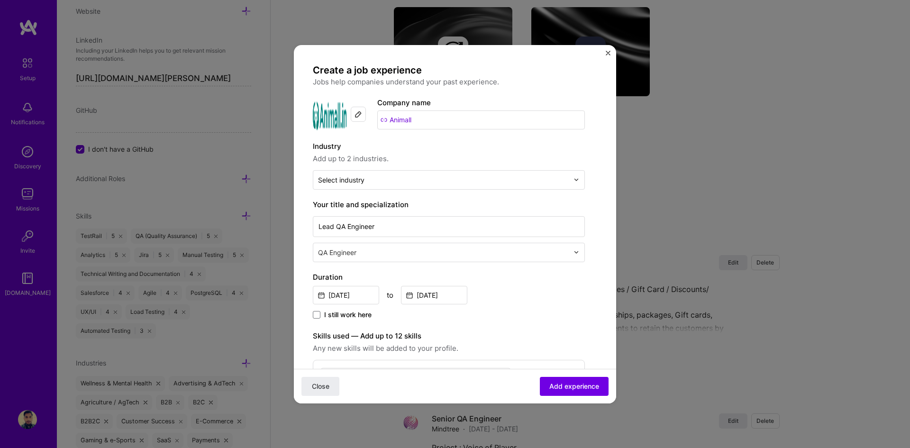
scroll to position [95, 0]
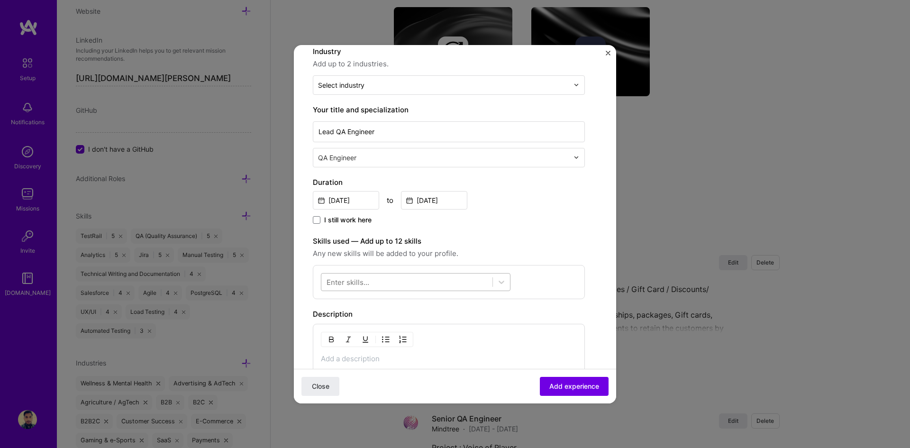
click at [370, 282] on div at bounding box center [406, 282] width 171 height 16
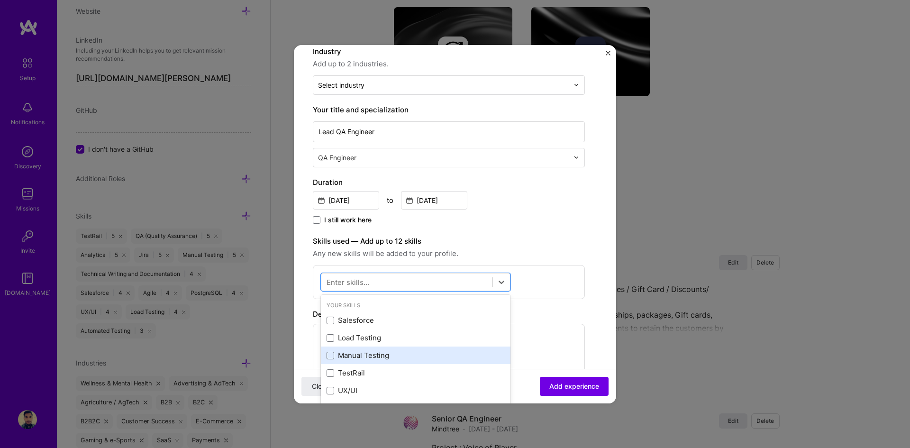
click at [363, 353] on div "Manual Testing" at bounding box center [416, 355] width 178 height 10
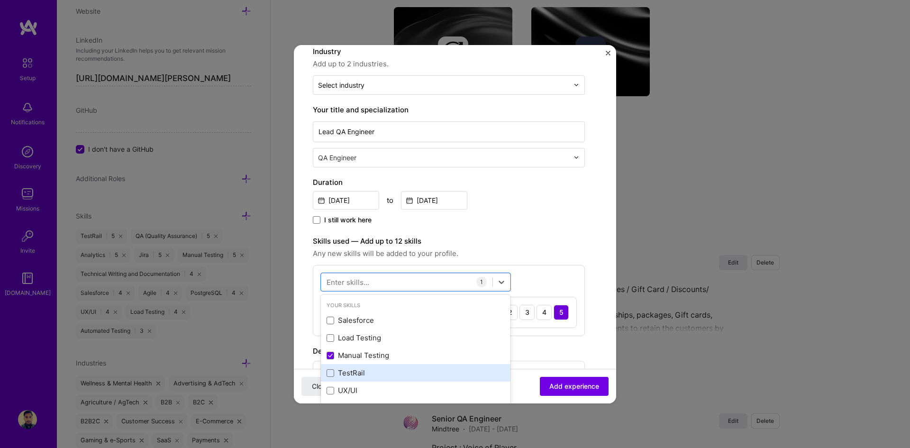
click at [350, 371] on div "TestRail" at bounding box center [416, 373] width 178 height 10
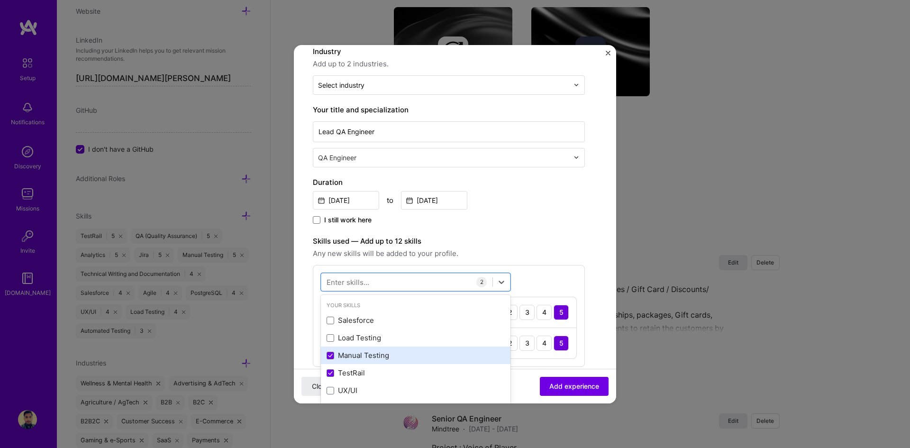
scroll to position [47, 0]
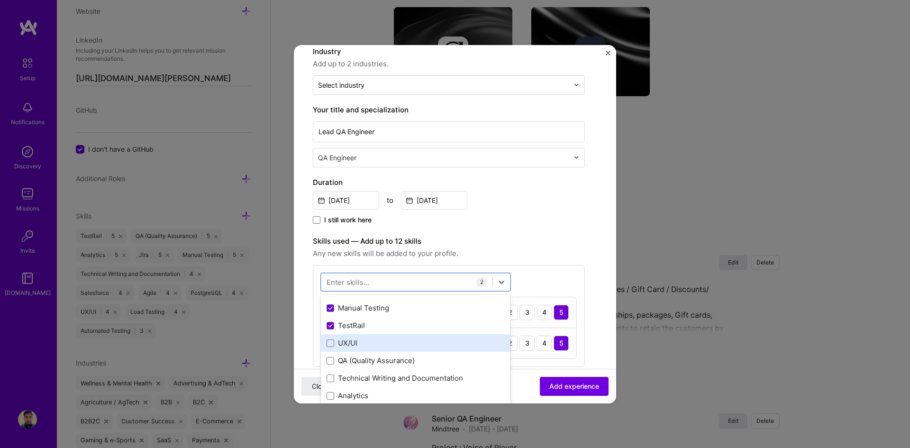
click at [349, 341] on div "UX/UI" at bounding box center [416, 343] width 178 height 10
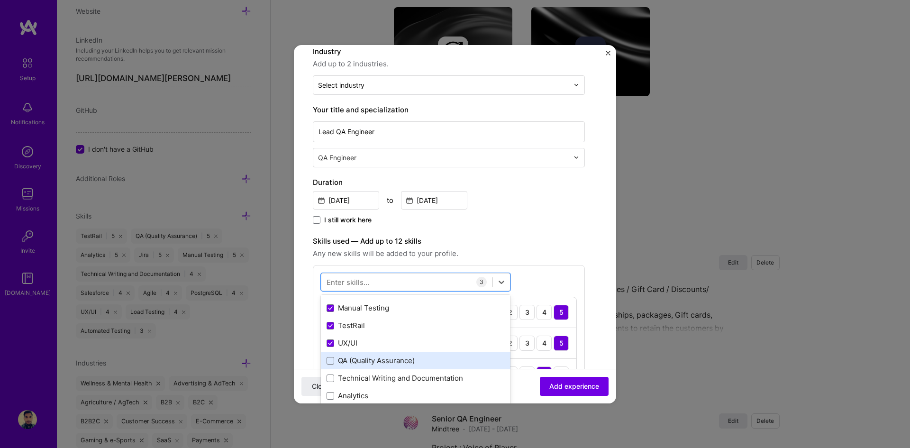
click at [349, 356] on div "QA (Quality Assurance)" at bounding box center [416, 361] width 178 height 10
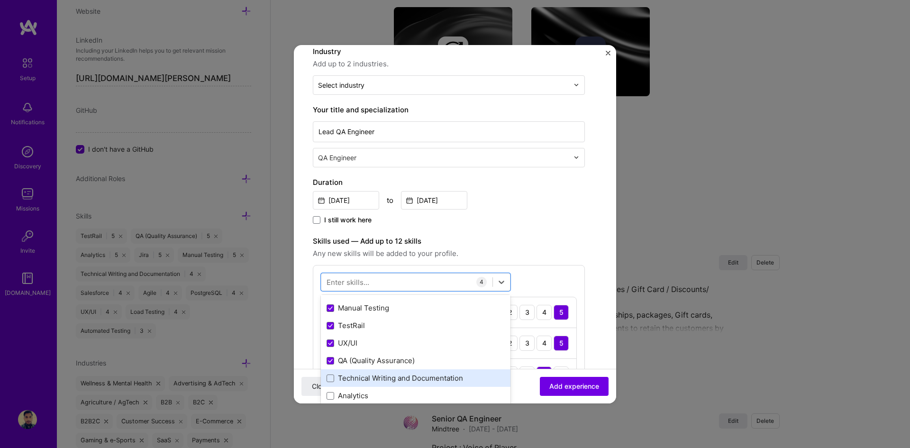
click at [356, 376] on div "Technical Writing and Documentation" at bounding box center [416, 378] width 178 height 10
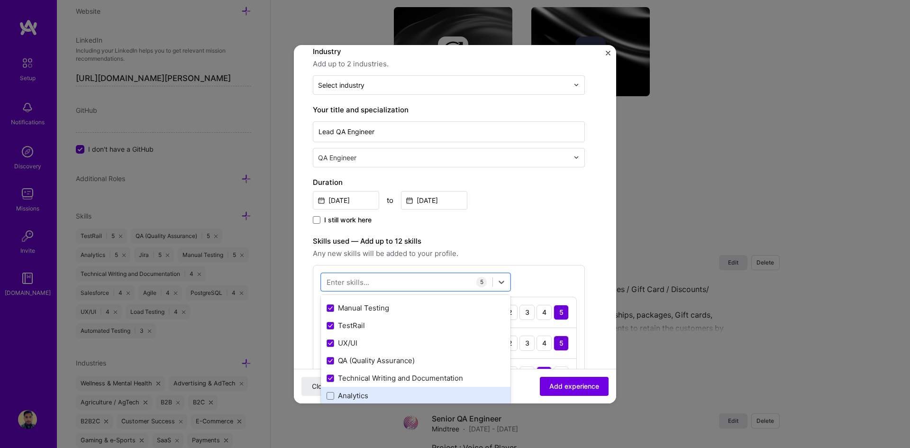
click at [351, 394] on div "Analytics" at bounding box center [416, 396] width 178 height 10
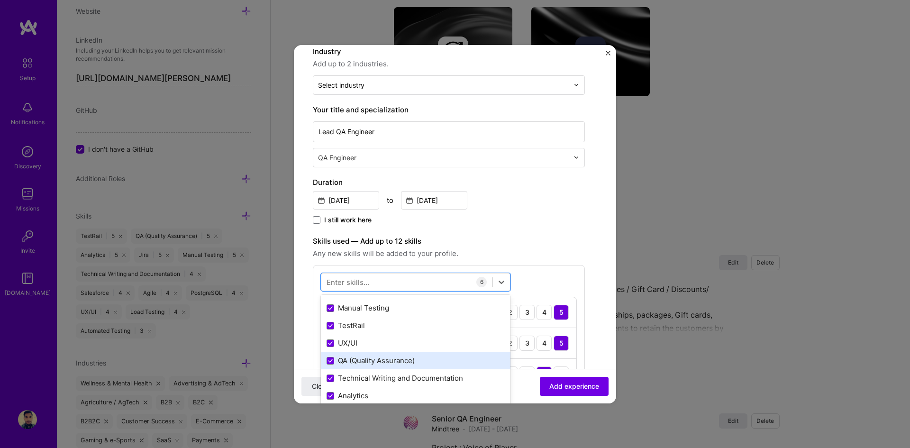
scroll to position [142, 0]
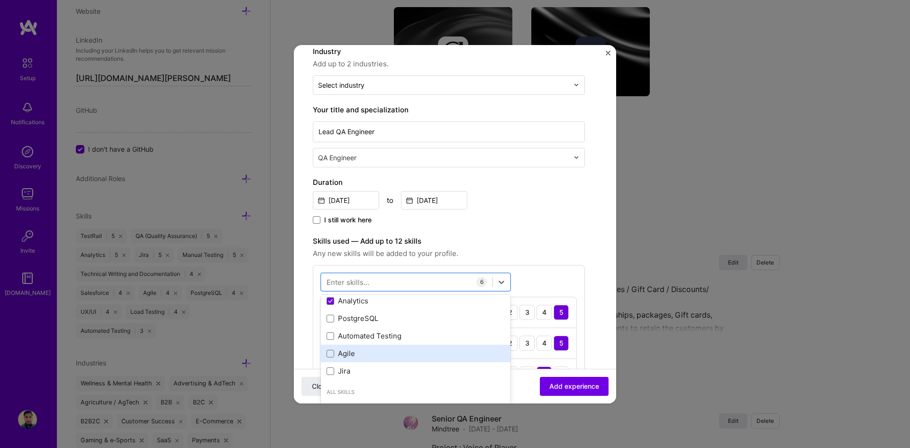
click at [349, 348] on div "Agile" at bounding box center [416, 354] width 190 height 18
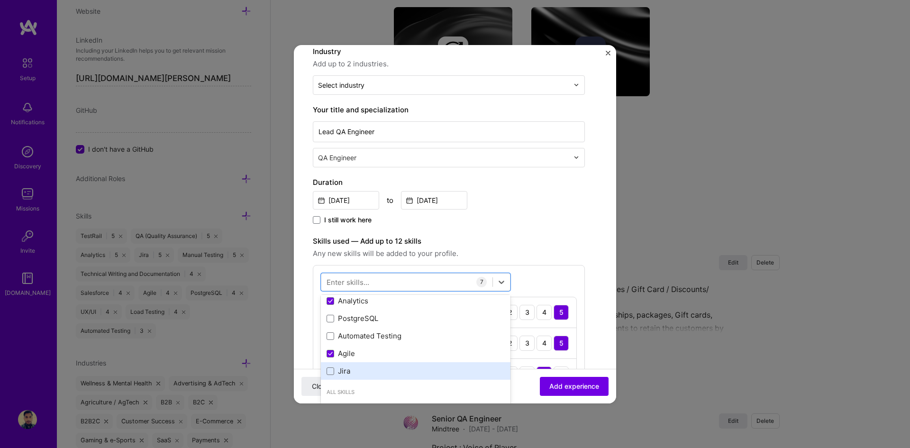
click at [339, 370] on div "Jira" at bounding box center [416, 371] width 178 height 10
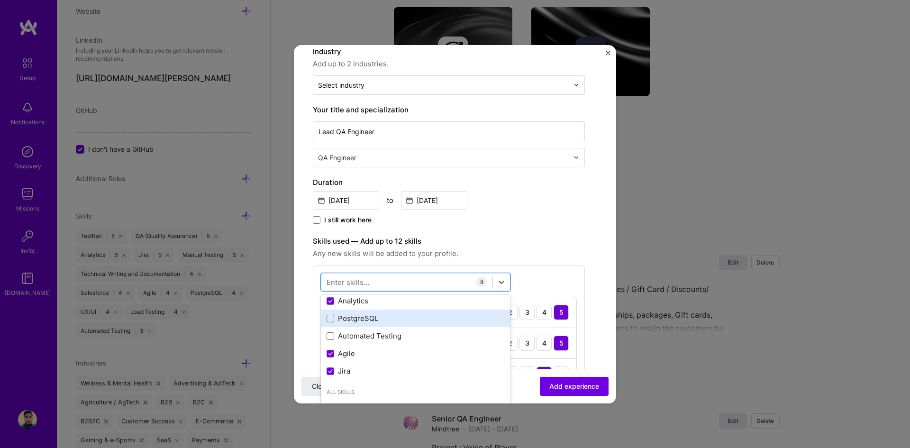
click at [354, 316] on div "PostgreSQL" at bounding box center [416, 318] width 178 height 10
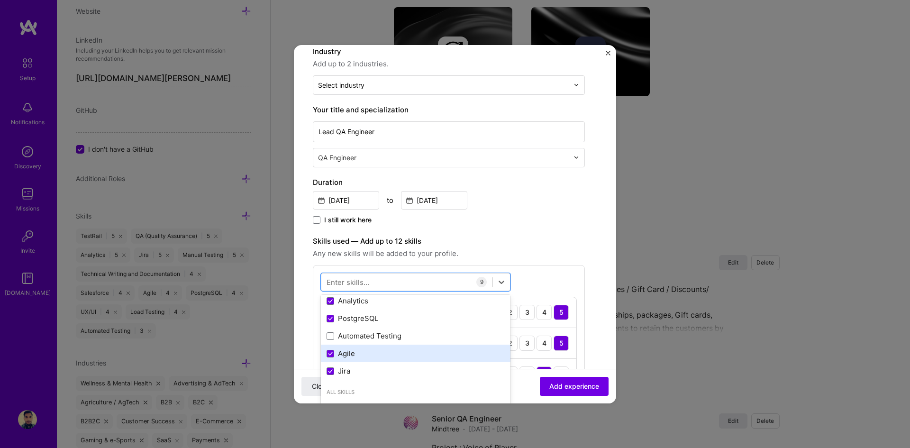
scroll to position [284, 0]
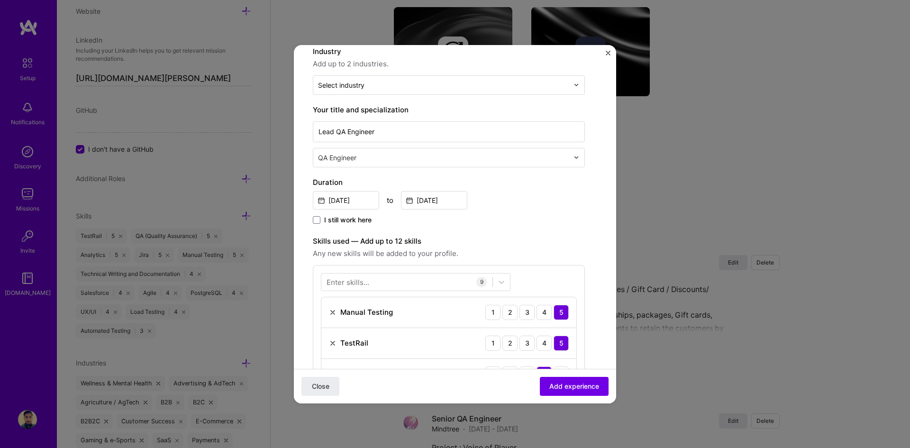
click at [580, 252] on span "Any new skills will be added to your profile." at bounding box center [449, 253] width 272 height 11
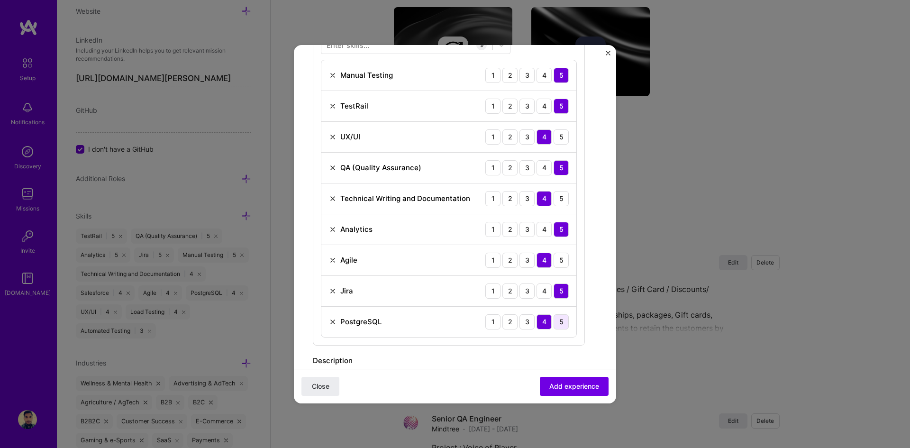
scroll to position [522, 0]
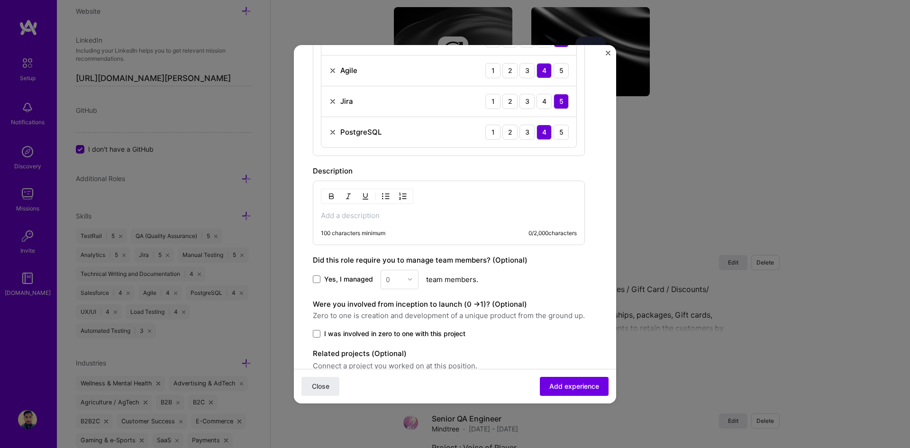
click at [399, 217] on p at bounding box center [449, 215] width 256 height 9
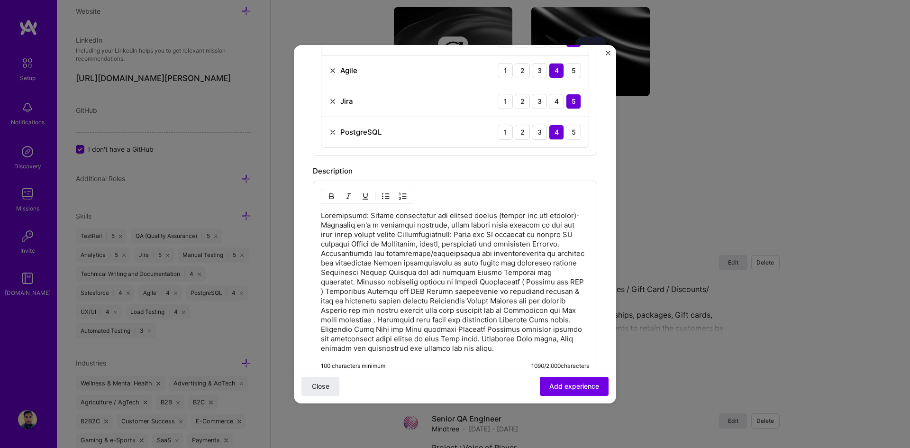
scroll to position [427, 0]
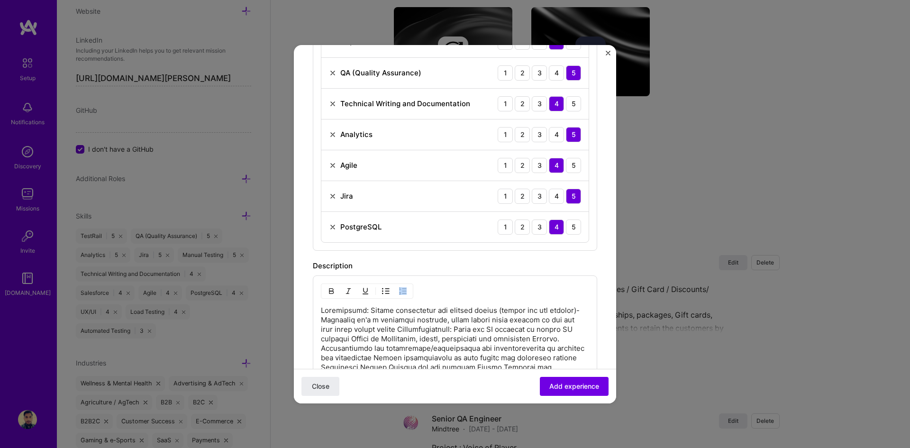
drag, startPoint x: 320, startPoint y: 309, endPoint x: 359, endPoint y: 312, distance: 39.0
click at [359, 312] on div "100 characters minimum 1090 / 2,000 characters" at bounding box center [455, 373] width 284 height 197
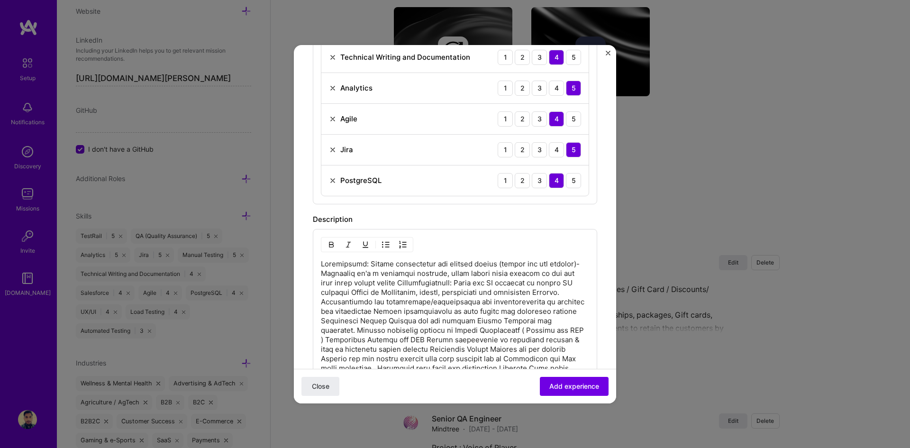
drag, startPoint x: 321, startPoint y: 310, endPoint x: 355, endPoint y: 311, distance: 33.2
click at [355, 311] on p at bounding box center [455, 330] width 268 height 142
drag, startPoint x: 321, startPoint y: 263, endPoint x: 358, endPoint y: 263, distance: 37.0
click at [360, 262] on p at bounding box center [455, 330] width 268 height 142
click at [332, 248] on img "button" at bounding box center [332, 245] width 8 height 8
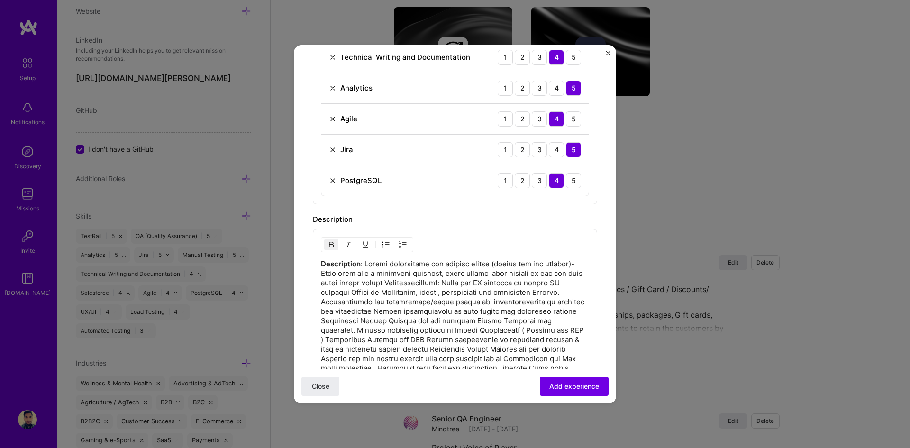
click at [382, 282] on p "Description" at bounding box center [455, 330] width 268 height 142
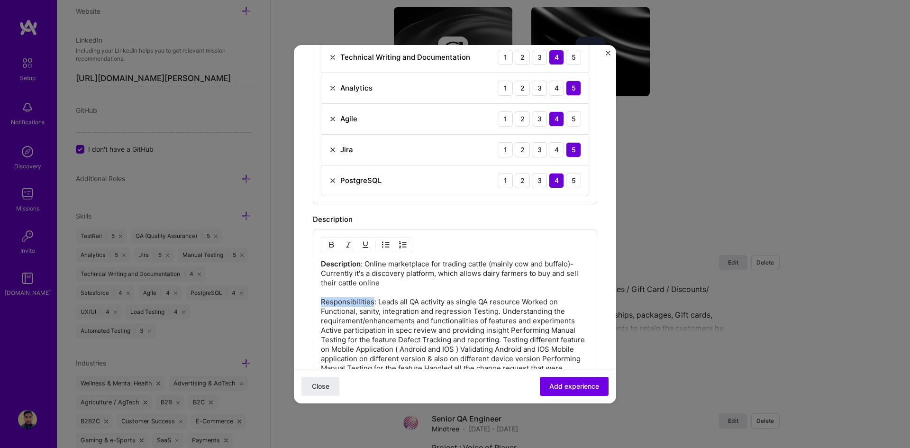
drag, startPoint x: 373, startPoint y: 303, endPoint x: 322, endPoint y: 297, distance: 51.1
click at [320, 303] on div "Description : Online marketplace for trading cattle (mainly cow and buffalo)- C…" at bounding box center [455, 337] width 284 height 216
click at [332, 244] on img "button" at bounding box center [332, 245] width 8 height 8
click at [443, 286] on p "Description : Online marketplace for trading cattle (mainly cow and buffalo)- C…" at bounding box center [455, 339] width 268 height 161
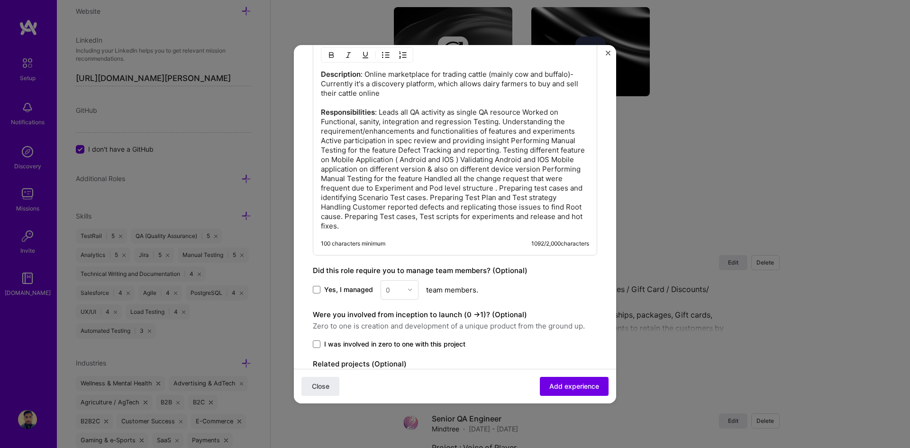
scroll to position [720, 0]
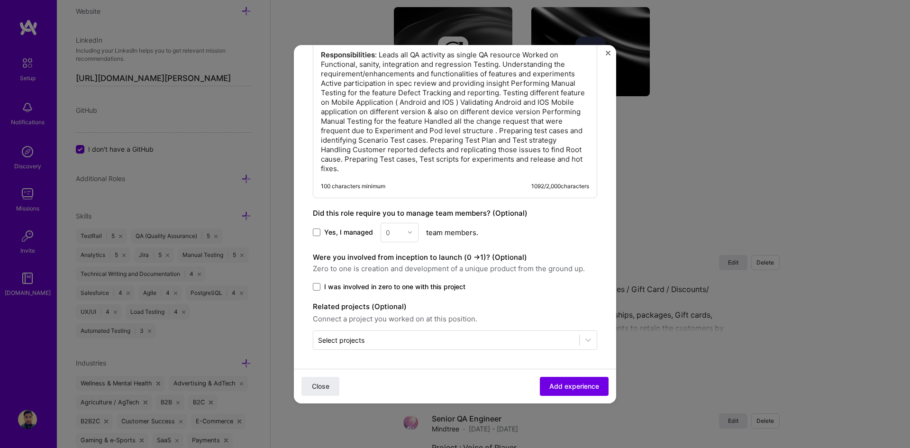
click at [400, 232] on div "0" at bounding box center [400, 232] width 38 height 19
click at [316, 232] on span at bounding box center [317, 233] width 8 height 8
click at [0, 0] on input "Yes, I managed" at bounding box center [0, 0] width 0 height 0
click at [407, 234] on img at bounding box center [410, 232] width 6 height 6
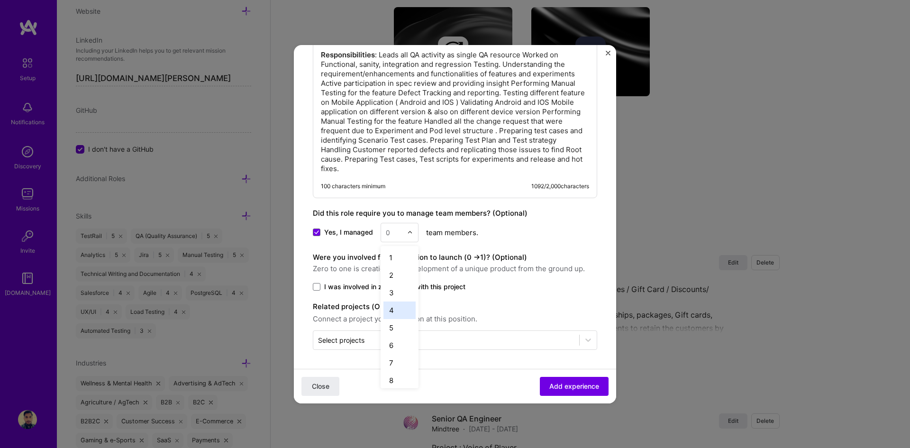
click at [397, 307] on div "4" at bounding box center [400, 311] width 32 height 18
click at [482, 238] on div "Yes, I managed 4 team members." at bounding box center [455, 232] width 284 height 19
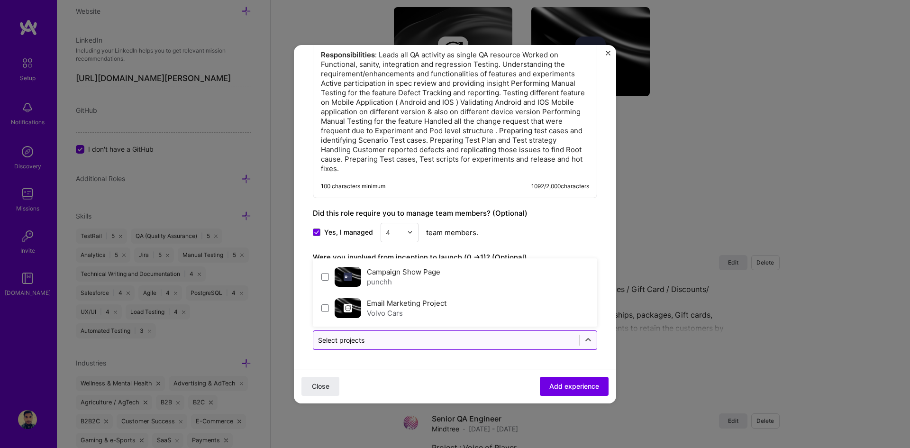
click at [356, 339] on div "Select projects" at bounding box center [341, 340] width 46 height 10
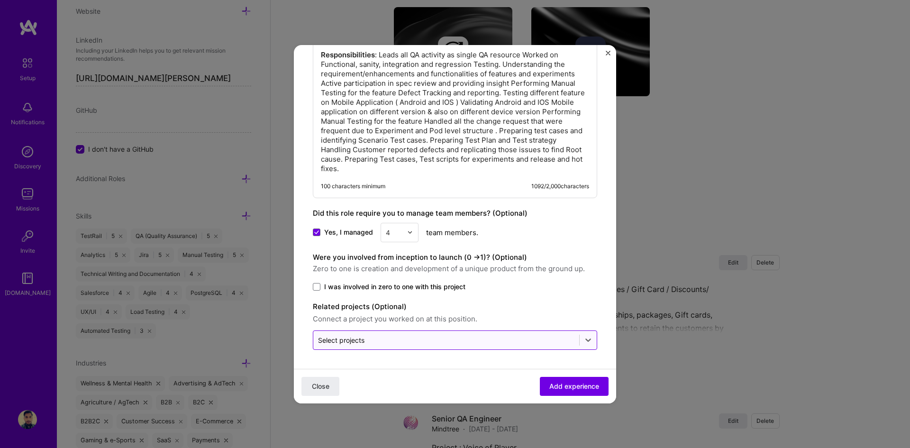
click at [357, 339] on div "Select projects" at bounding box center [341, 340] width 46 height 10
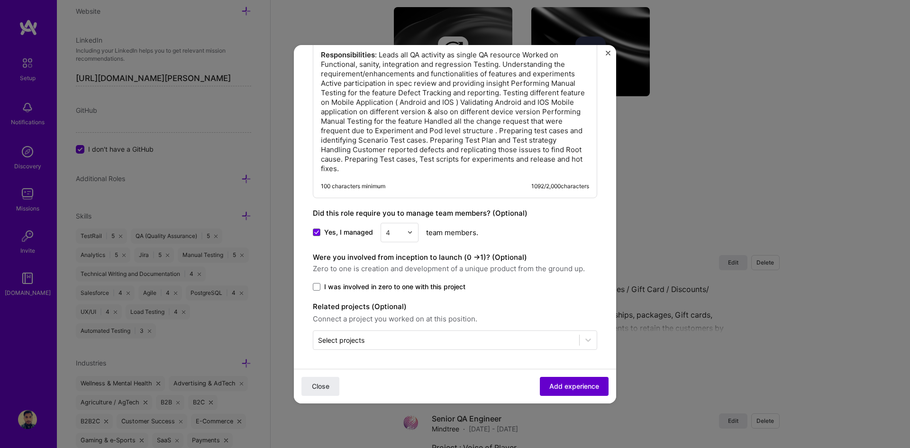
click at [564, 385] on span "Add experience" at bounding box center [575, 385] width 50 height 9
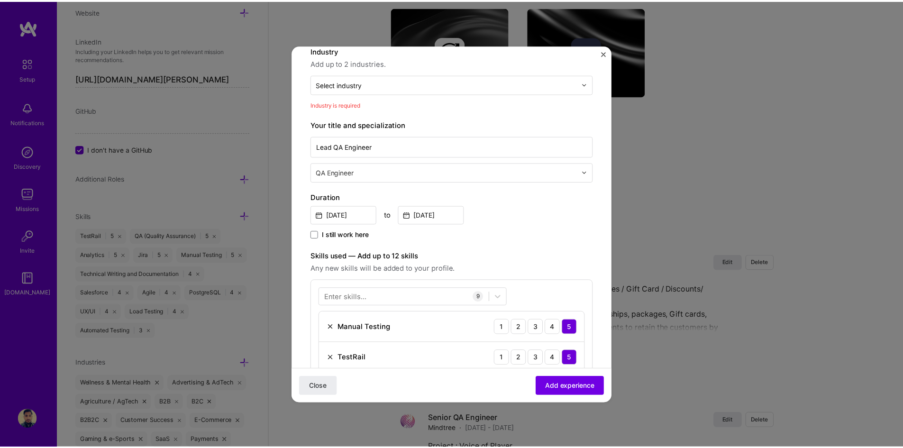
scroll to position [1, 0]
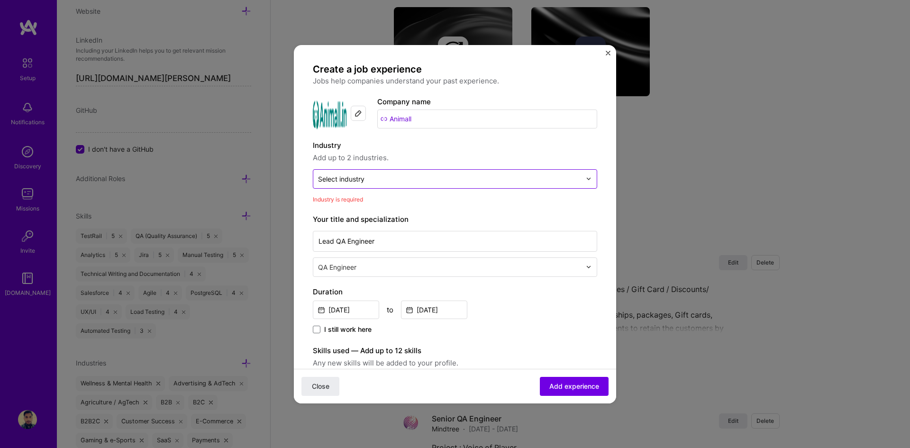
click at [349, 183] on div "Select industry 0" at bounding box center [341, 179] width 46 height 10
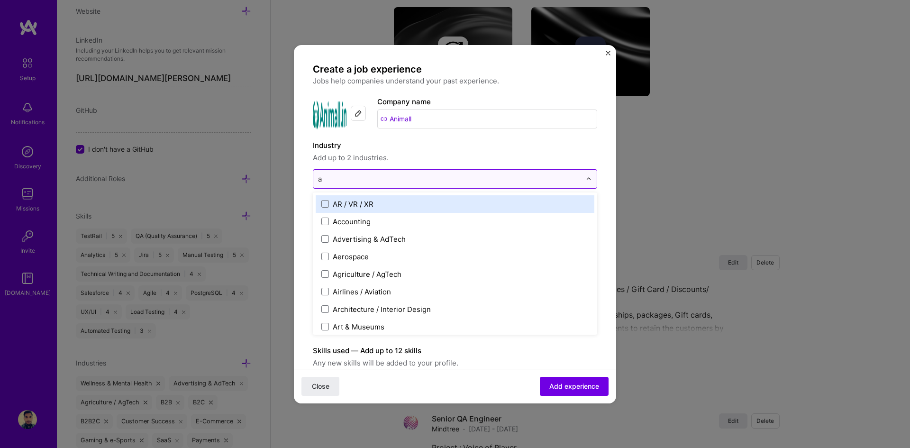
type input "ag"
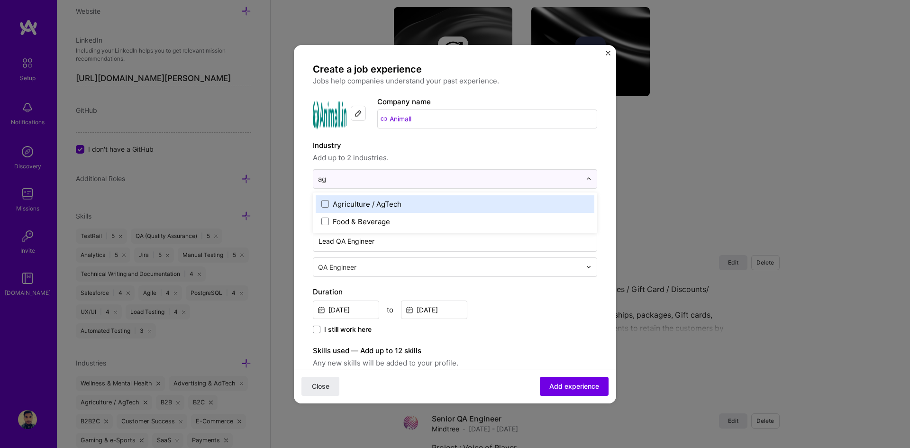
click at [329, 203] on label "Agriculture / AgTech" at bounding box center [454, 204] width 267 height 10
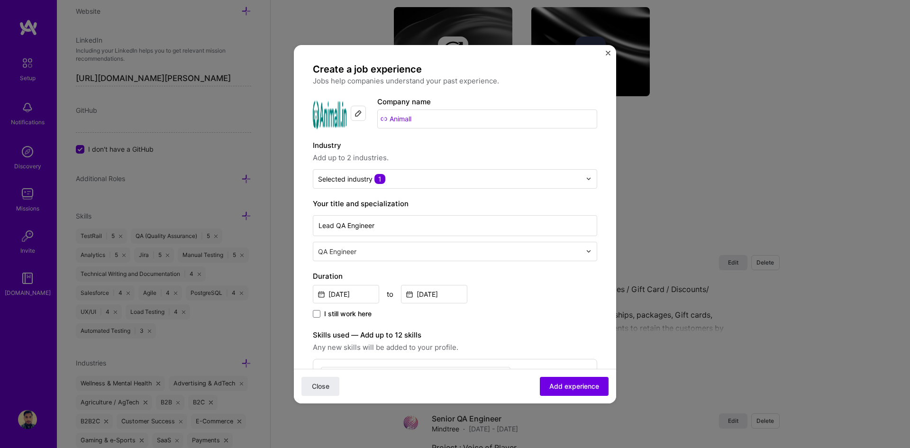
click at [571, 386] on span "Add experience" at bounding box center [575, 385] width 50 height 9
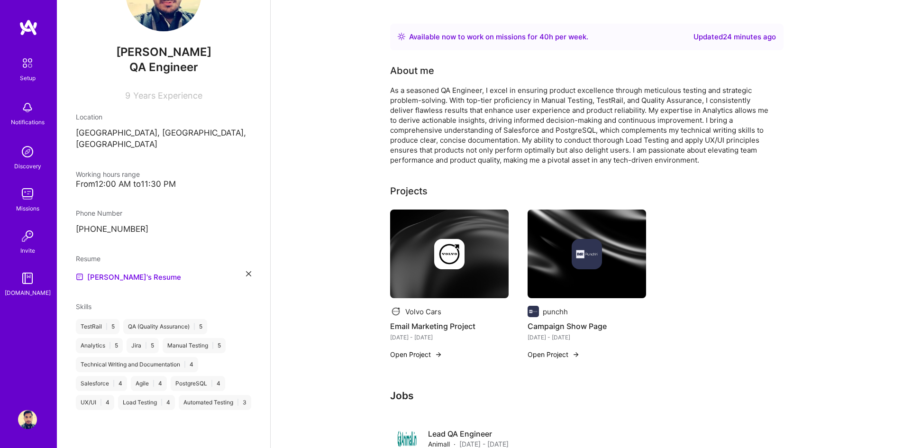
scroll to position [0, 0]
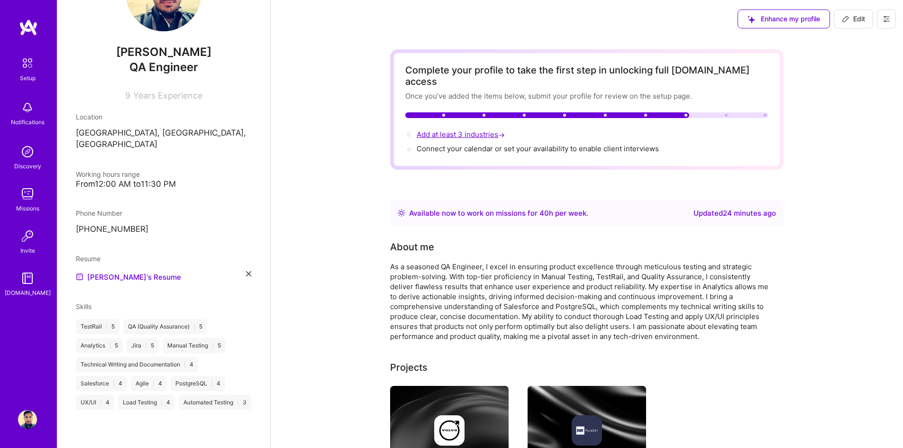
click at [463, 130] on span "Add at least 3 industries →" at bounding box center [462, 134] width 90 height 9
select select "Right Now"
select select "IN"
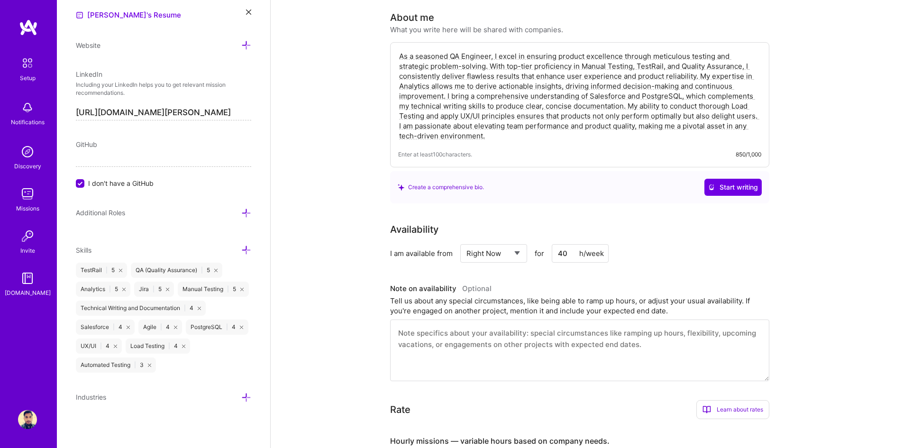
scroll to position [332, 0]
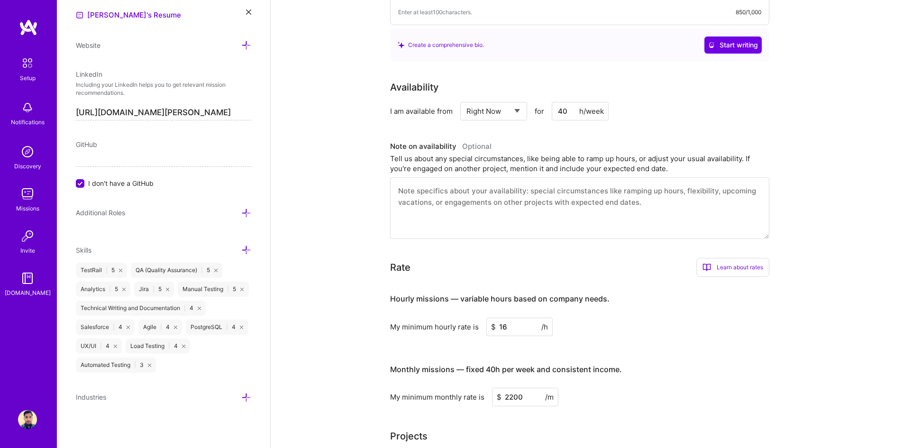
click at [241, 397] on icon at bounding box center [246, 398] width 10 height 10
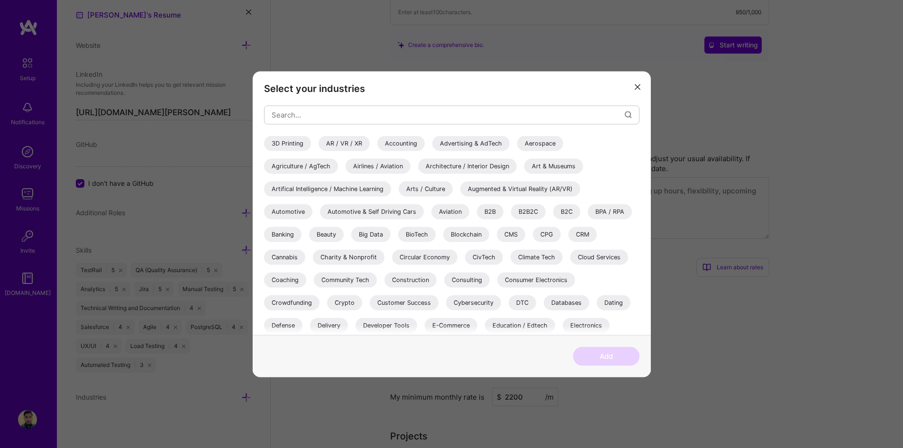
click at [482, 141] on div "Advertising & AdTech" at bounding box center [470, 143] width 77 height 15
click at [314, 164] on div "Agriculture / AgTech" at bounding box center [301, 165] width 74 height 15
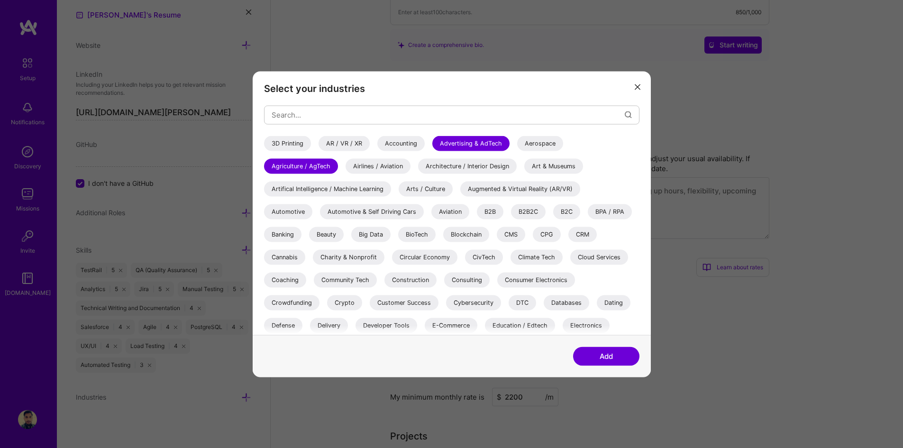
click at [490, 210] on div "B2B" at bounding box center [490, 211] width 27 height 15
click at [521, 208] on div "B2B2C" at bounding box center [528, 211] width 35 height 15
click at [564, 208] on div "B2C" at bounding box center [566, 211] width 27 height 15
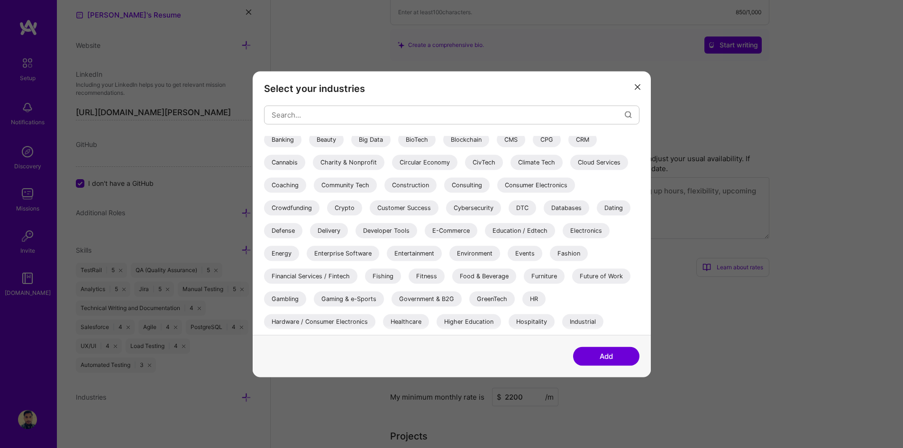
click at [354, 296] on div "Gaming & e-Sports" at bounding box center [349, 298] width 70 height 15
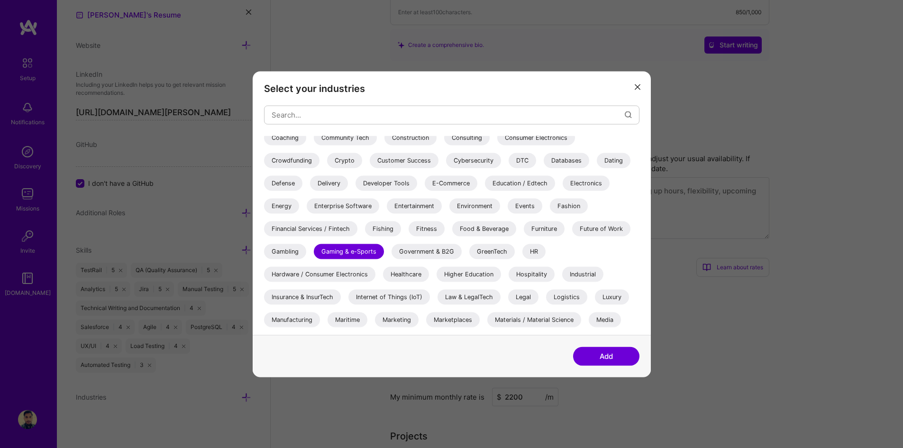
click at [401, 319] on div "Marketing" at bounding box center [397, 319] width 44 height 15
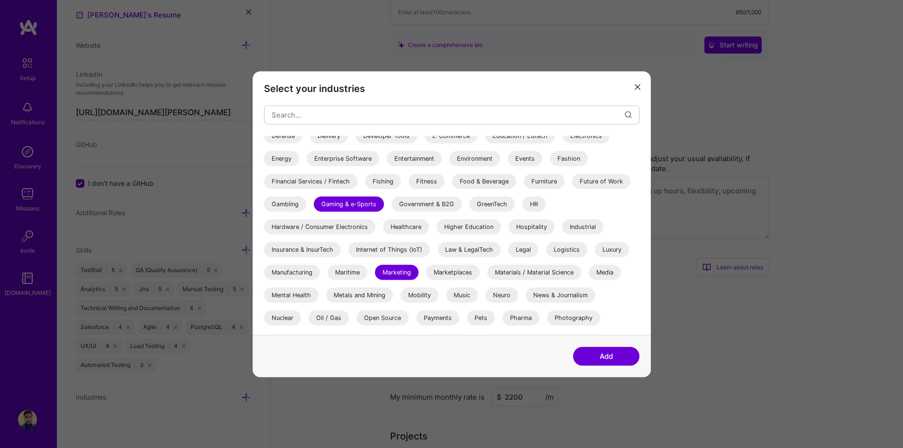
click at [428, 319] on div "Payments" at bounding box center [437, 317] width 43 height 15
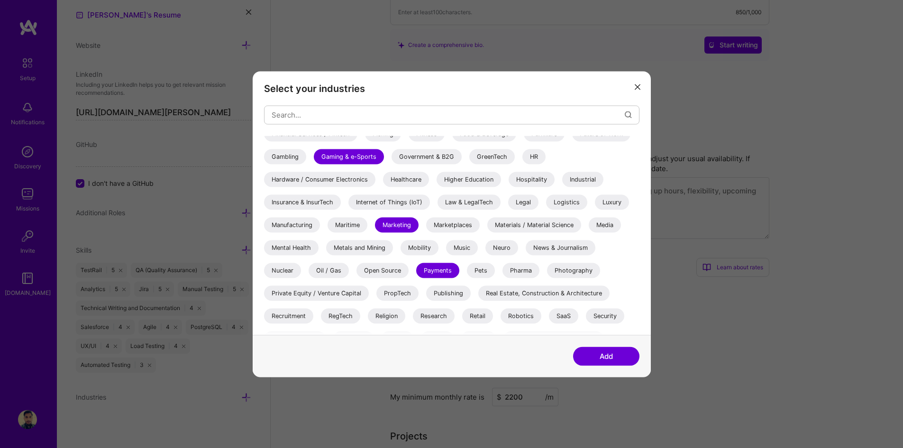
scroll to position [275, 0]
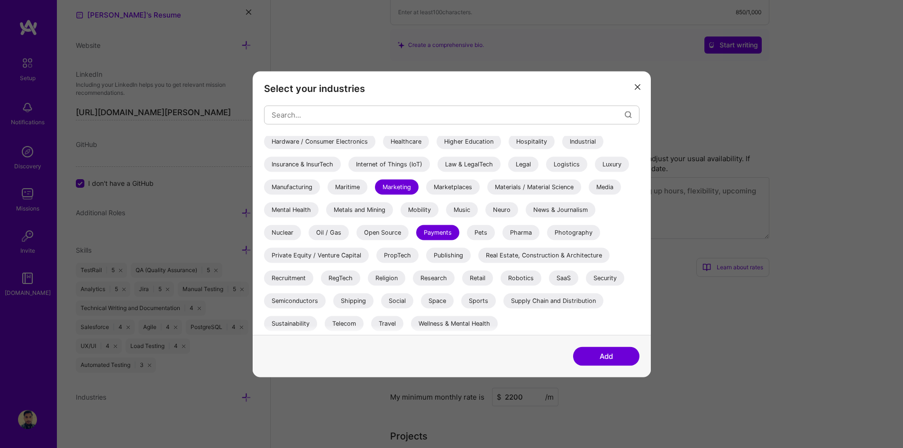
click at [460, 320] on div "Wellness & Mental Health" at bounding box center [454, 323] width 87 height 15
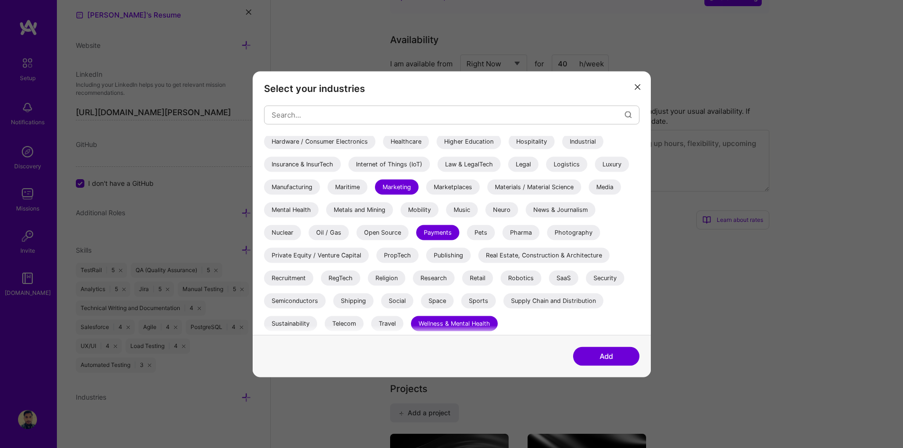
click at [342, 325] on div "Telecom" at bounding box center [344, 323] width 39 height 15
click at [561, 275] on div "SaaS" at bounding box center [563, 277] width 29 height 15
click at [479, 277] on div "Retail" at bounding box center [477, 277] width 31 height 15
click at [608, 355] on button "Add" at bounding box center [606, 356] width 66 height 19
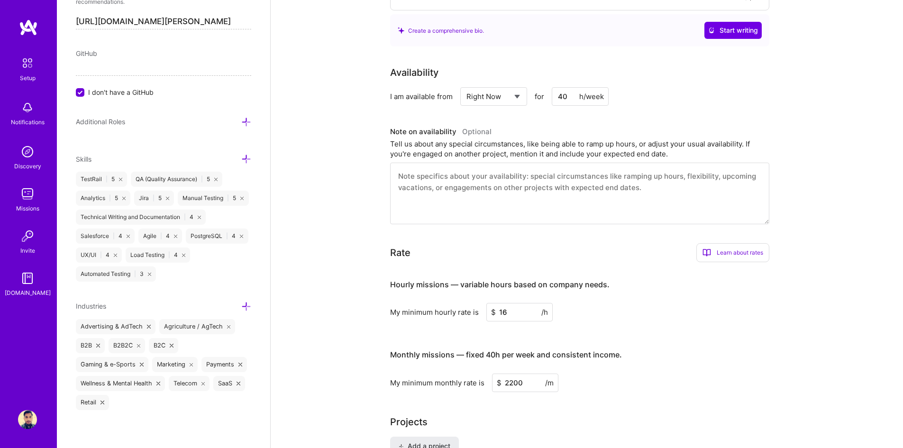
scroll to position [0, 0]
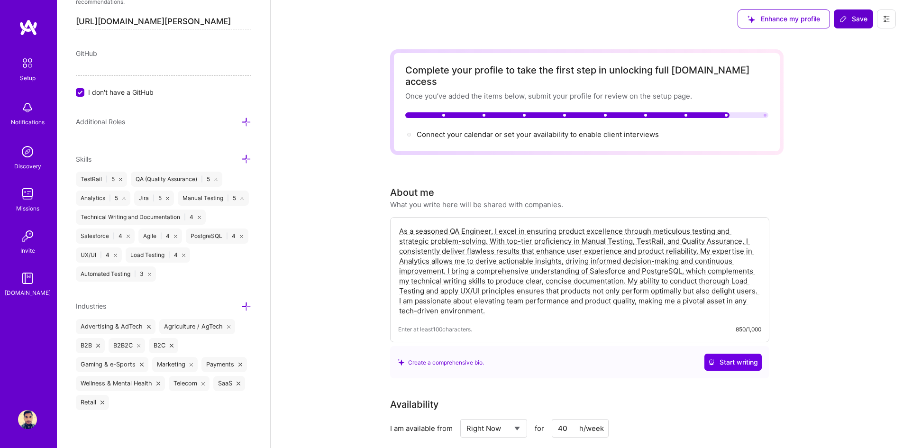
click at [857, 21] on span "Save" at bounding box center [854, 18] width 28 height 9
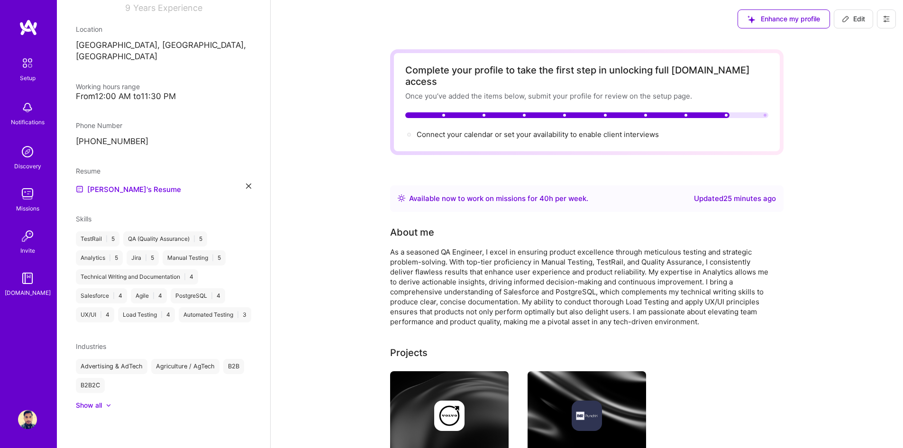
drag, startPoint x: 864, startPoint y: 18, endPoint x: 844, endPoint y: 59, distance: 45.2
click at [864, 18] on span "Edit" at bounding box center [853, 18] width 23 height 9
select select "Right Now"
select select "IN"
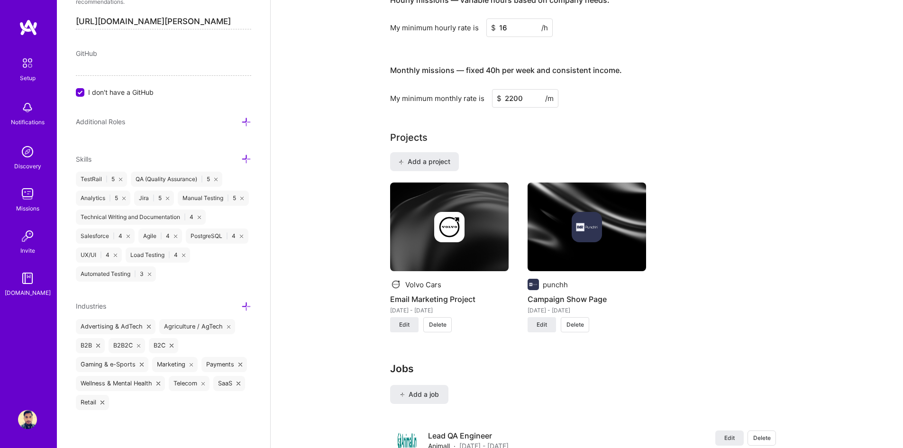
scroll to position [379, 0]
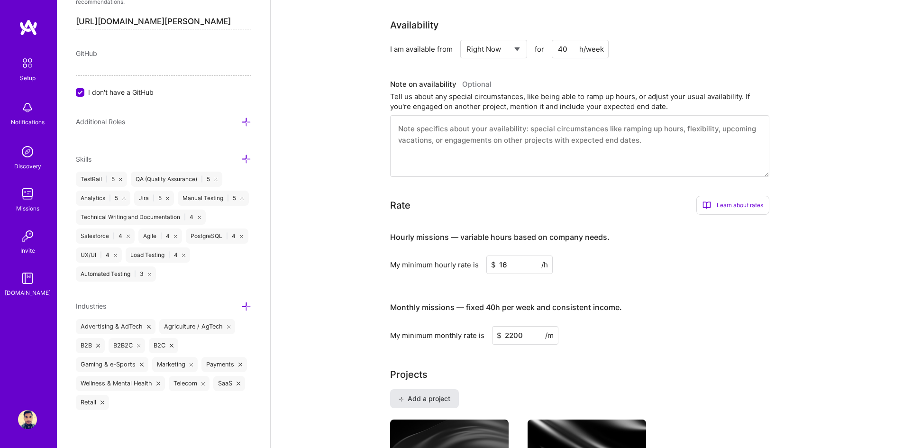
click at [444, 394] on span "Add a project" at bounding box center [425, 398] width 52 height 9
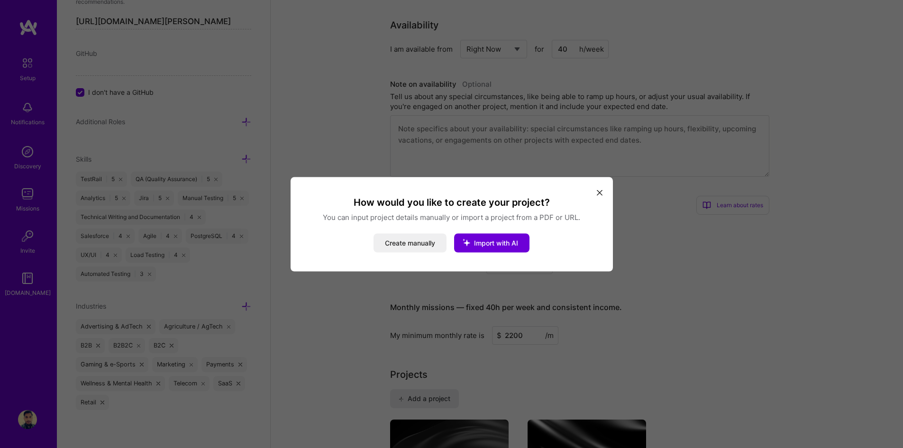
click at [602, 195] on icon "modal" at bounding box center [600, 193] width 6 height 6
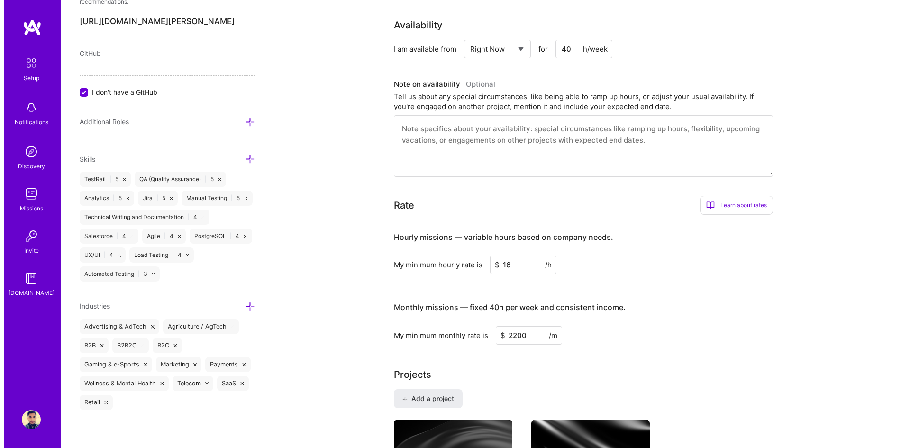
scroll to position [664, 0]
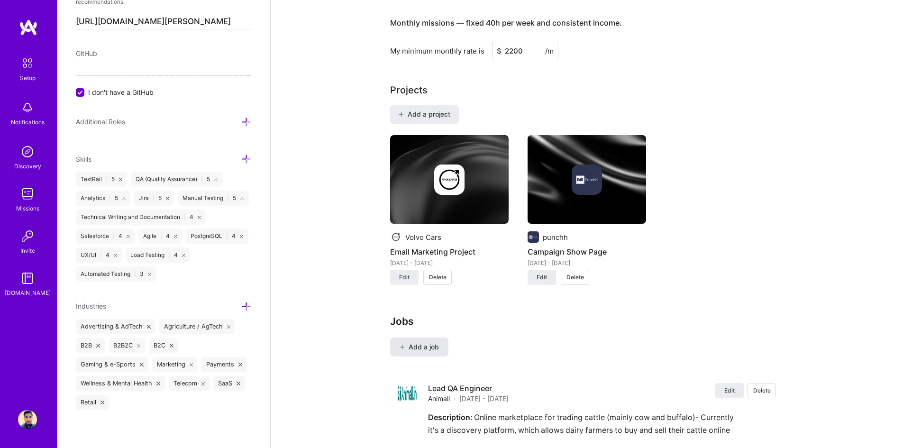
click at [427, 342] on span "Add a job" at bounding box center [419, 346] width 39 height 9
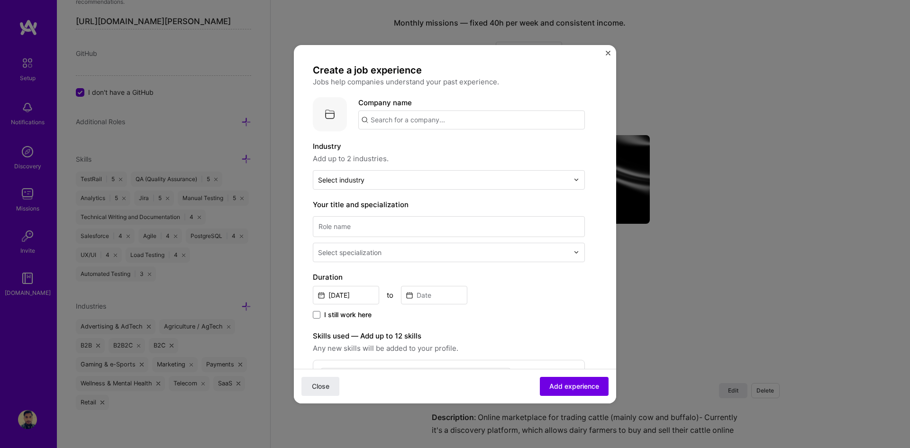
click at [414, 113] on input "text" at bounding box center [471, 119] width 227 height 19
click at [423, 116] on input "text" at bounding box center [471, 119] width 227 height 19
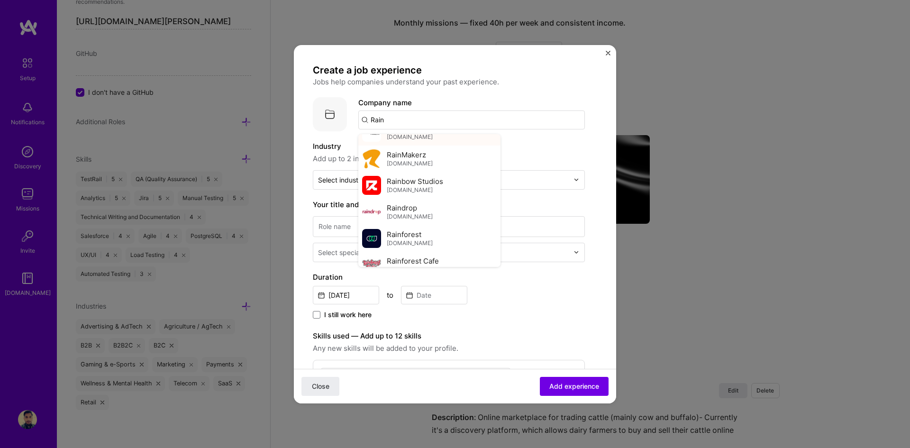
scroll to position [47, 0]
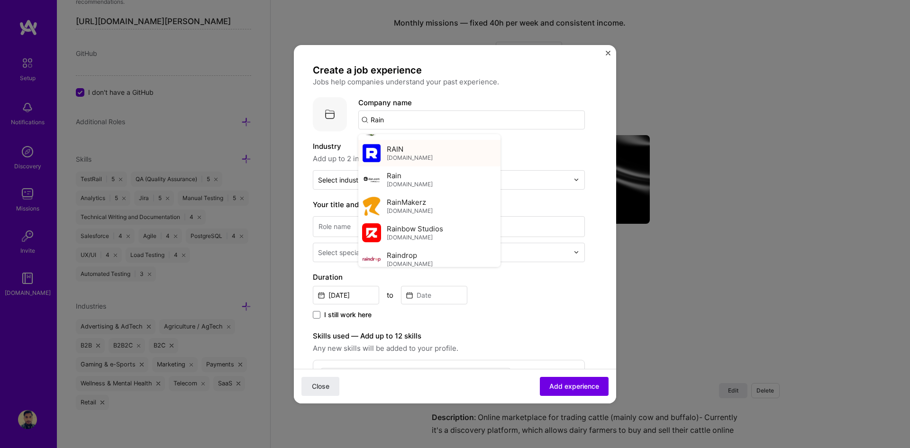
click at [405, 157] on span "[DOMAIN_NAME]" at bounding box center [410, 158] width 46 height 8
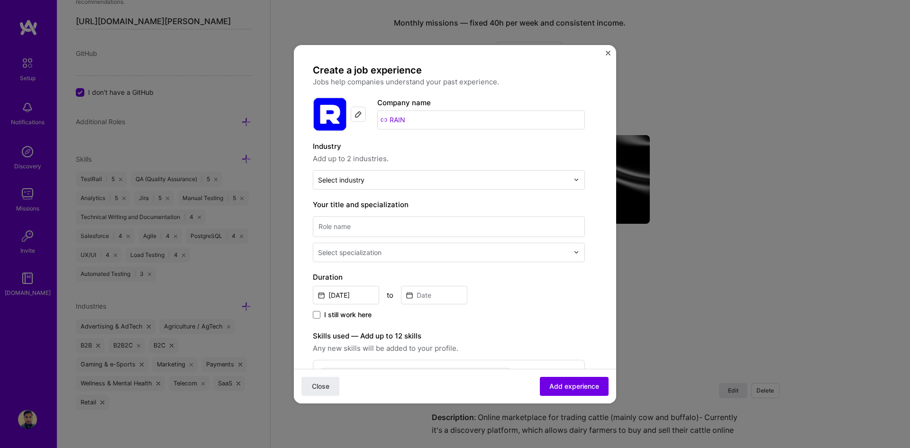
click at [408, 118] on input "RAIN" at bounding box center [481, 119] width 208 height 19
type input "R"
paste input "[URL][DOMAIN_NAME]"
type input "[URL][DOMAIN_NAME]"
click at [477, 151] on div "[URL][DOMAIN_NAME]" at bounding box center [455, 146] width 86 height 17
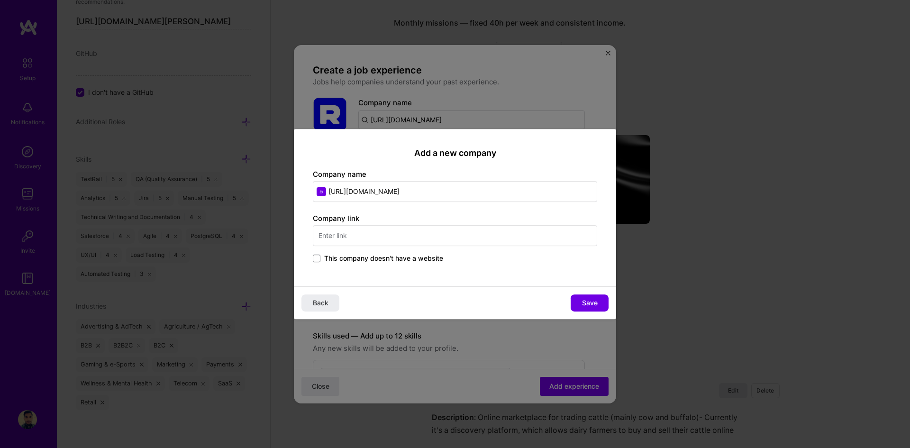
drag, startPoint x: 431, startPoint y: 191, endPoint x: 303, endPoint y: 193, distance: 128.1
click at [303, 193] on div "Add a new company Company name [URL][DOMAIN_NAME] Company link This company doe…" at bounding box center [455, 208] width 322 height 158
type input "R"
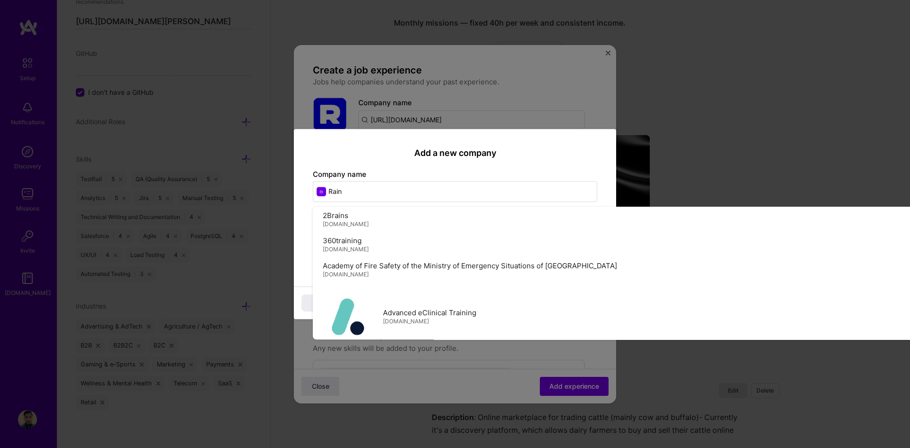
type input "Rain"
click at [600, 211] on div "Add a new company Company name Rain 2Brains [DOMAIN_NAME] 360training [DOMAIN_N…" at bounding box center [455, 208] width 322 height 158
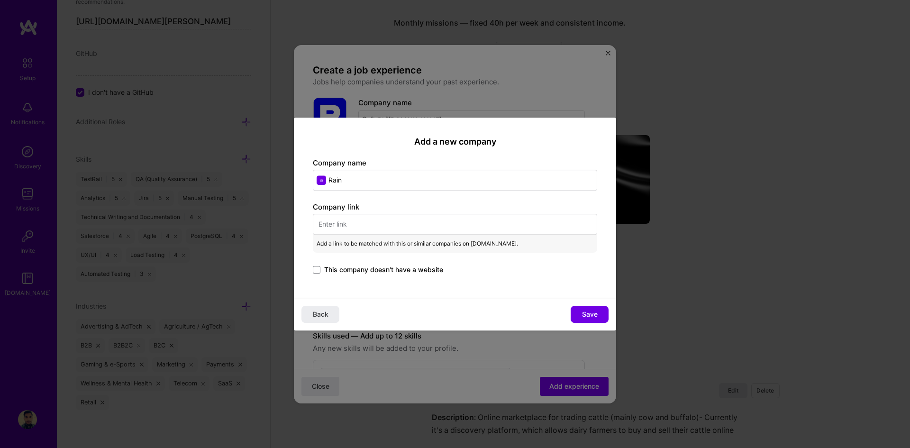
click at [400, 226] on input "text" at bounding box center [455, 224] width 284 height 21
paste input "[URL][DOMAIN_NAME]"
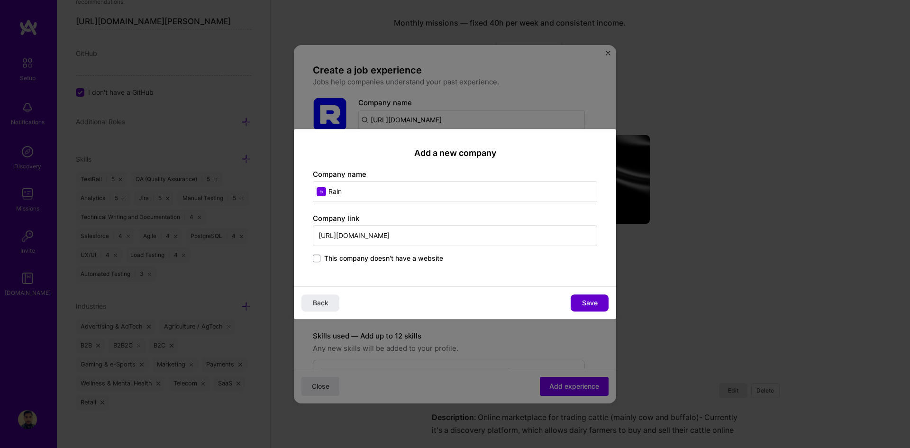
type input "[URL][DOMAIN_NAME]"
click at [598, 302] on button "Save" at bounding box center [590, 302] width 38 height 17
type input "Rain"
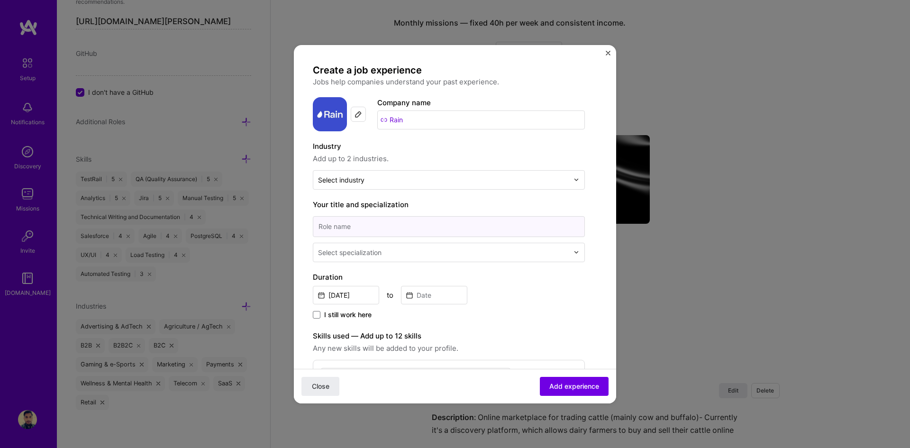
click at [463, 230] on input at bounding box center [449, 226] width 272 height 21
type input "Senior QA Engineer"
click at [334, 251] on div "Select specialization" at bounding box center [350, 253] width 64 height 10
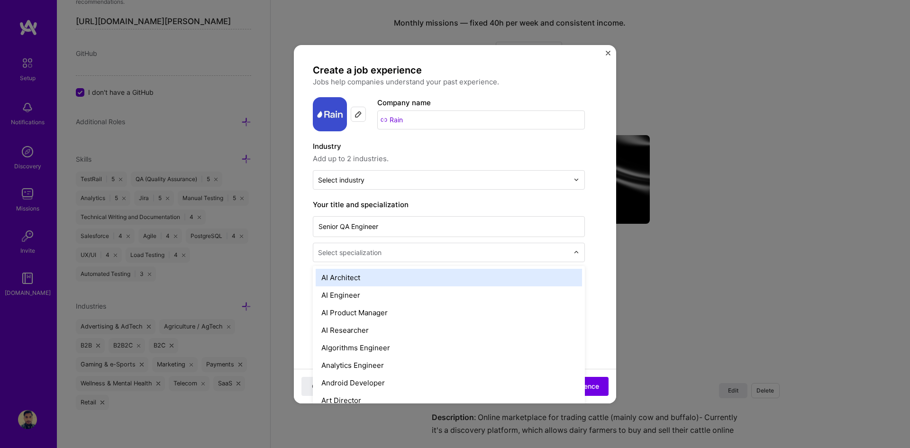
type input "q"
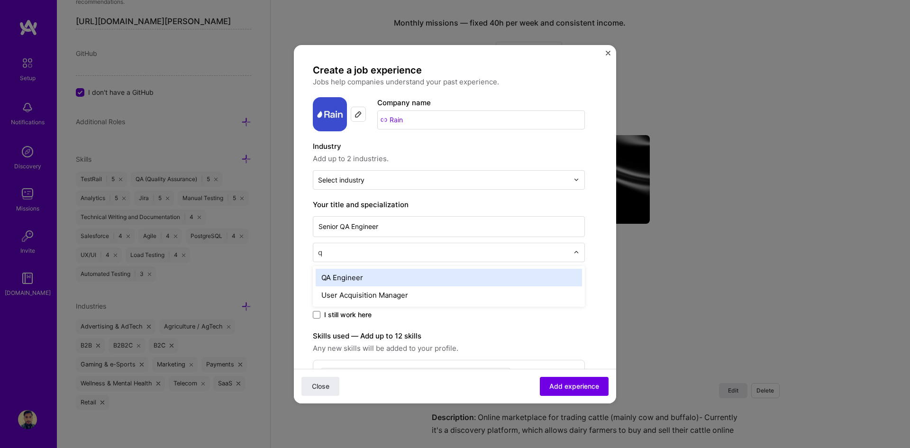
click at [360, 280] on div "QA Engineer" at bounding box center [449, 278] width 266 height 18
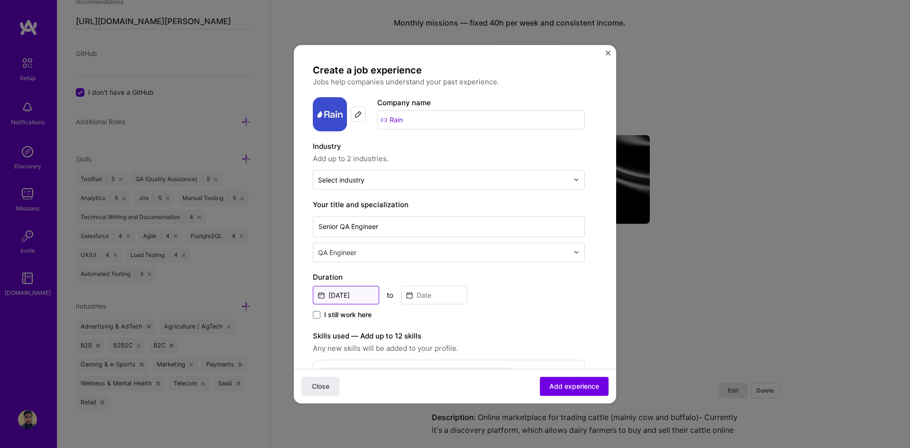
click at [345, 294] on input "[DATE]" at bounding box center [346, 295] width 66 height 18
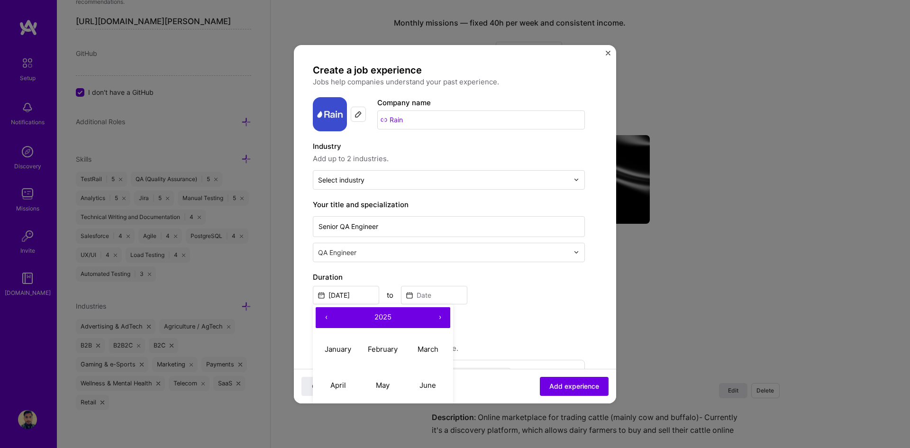
click at [325, 316] on button "‹" at bounding box center [326, 317] width 21 height 21
click at [422, 350] on abbr "March" at bounding box center [428, 349] width 21 height 9
type input "[DATE]"
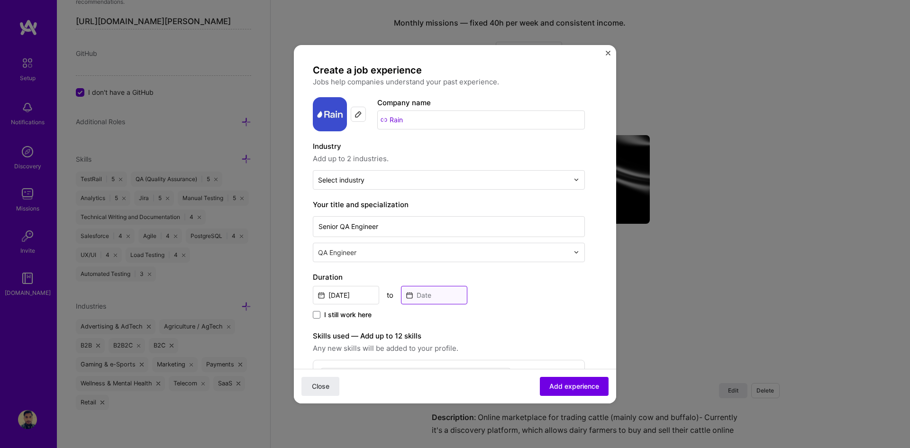
click at [416, 298] on input at bounding box center [434, 295] width 66 height 18
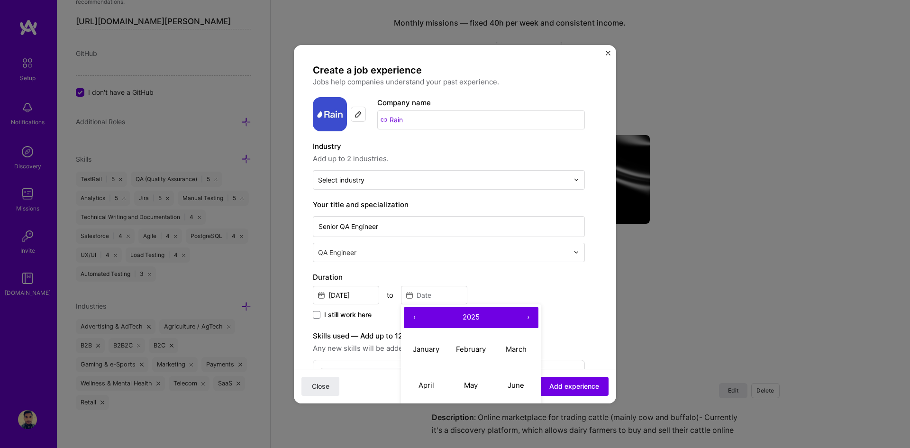
click at [530, 317] on button "›" at bounding box center [528, 317] width 21 height 21
click at [414, 315] on button "‹" at bounding box center [414, 317] width 21 height 21
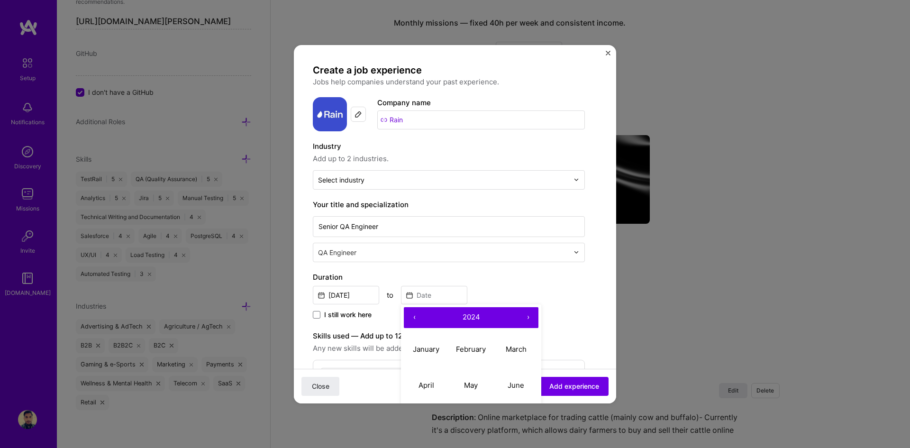
click at [414, 315] on button "‹" at bounding box center [414, 317] width 21 height 21
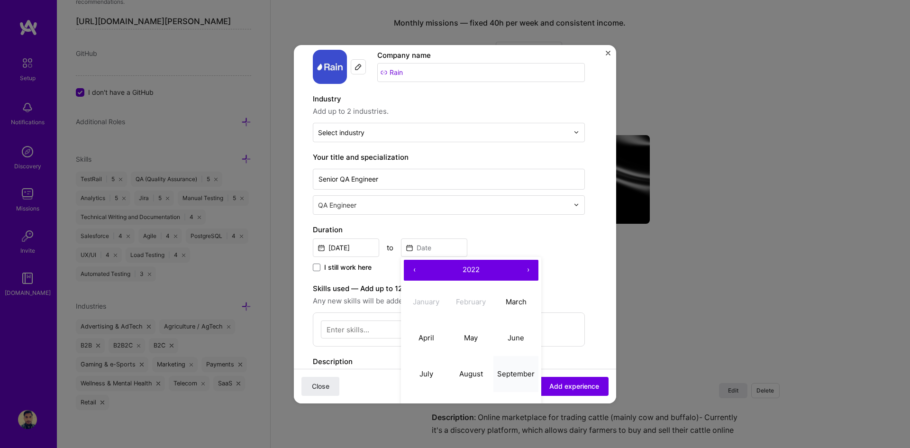
click at [514, 371] on abbr "September" at bounding box center [515, 373] width 37 height 9
type input "[DATE]"
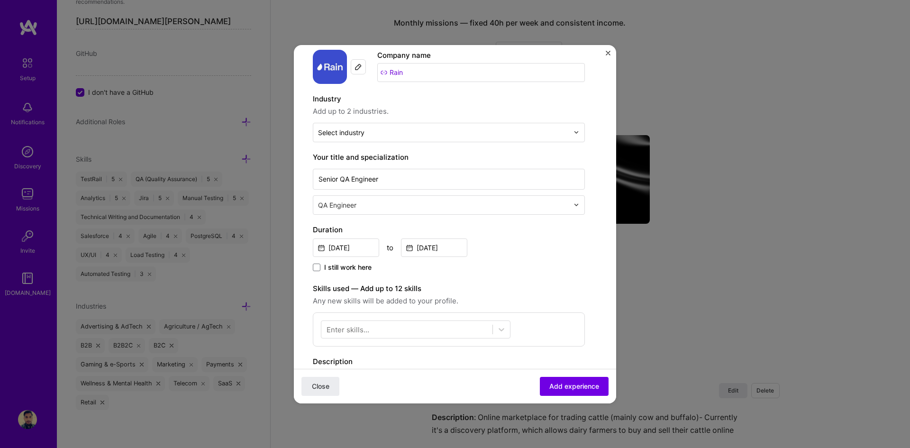
click at [354, 331] on div "Enter skills..." at bounding box center [348, 329] width 43 height 10
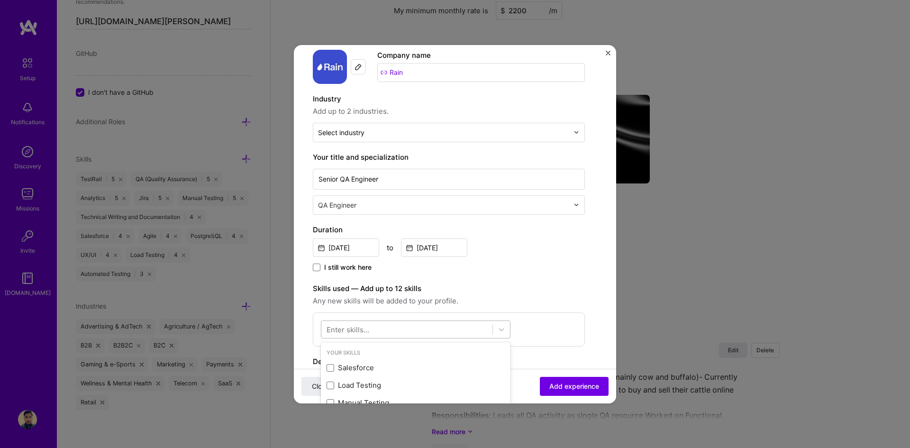
scroll to position [190, 0]
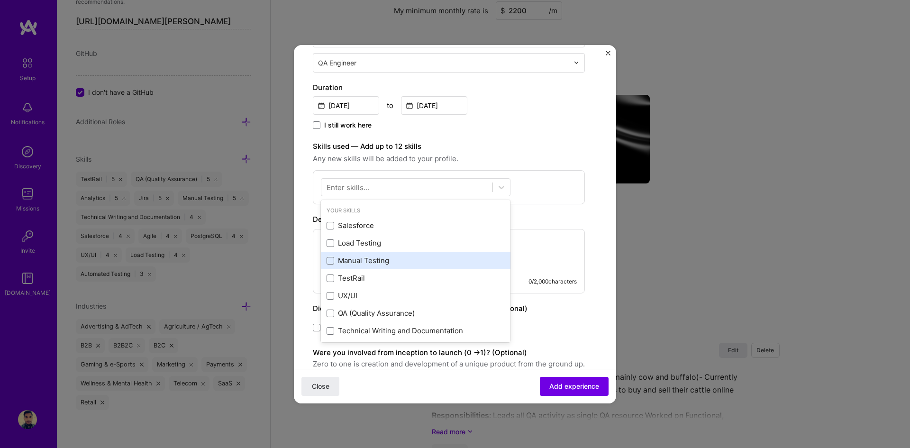
click at [351, 258] on div "Manual Testing" at bounding box center [416, 261] width 178 height 10
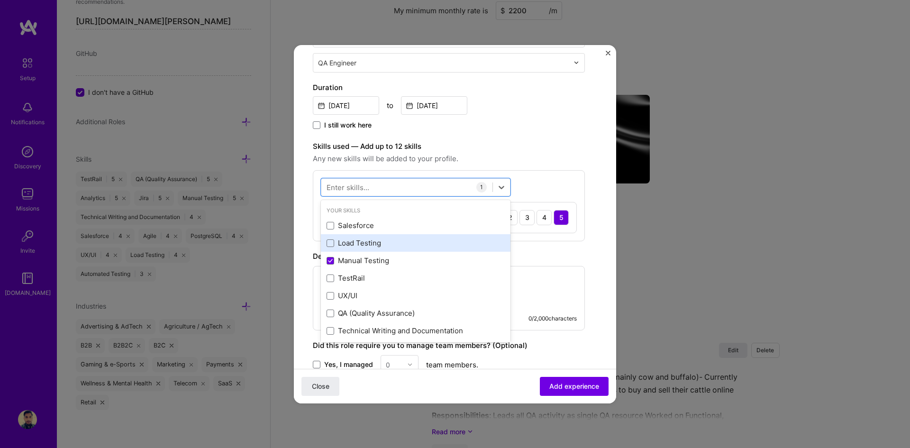
click at [355, 244] on div "Load Testing" at bounding box center [416, 243] width 178 height 10
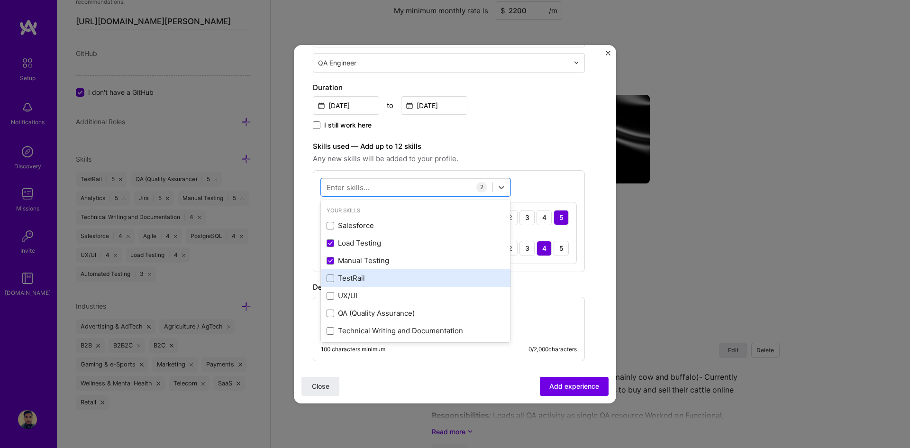
drag, startPoint x: 353, startPoint y: 275, endPoint x: 352, endPoint y: 285, distance: 10.0
click at [353, 277] on div "TestRail" at bounding box center [416, 278] width 178 height 10
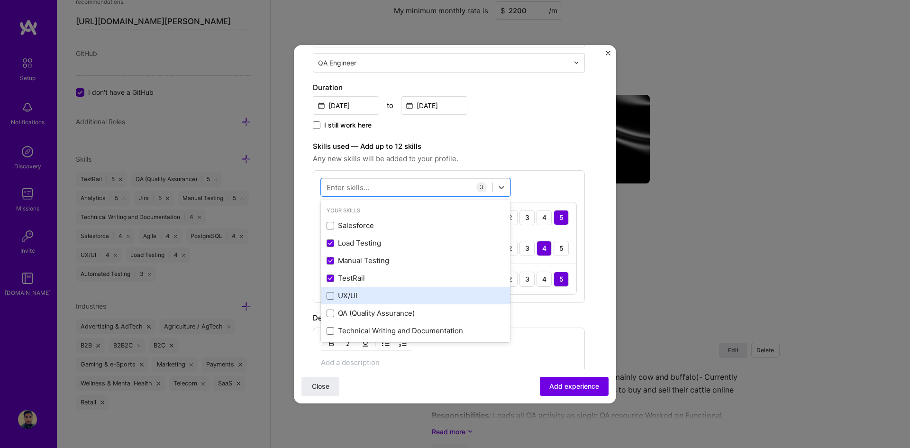
click at [349, 300] on div "UX/UI" at bounding box center [416, 296] width 178 height 10
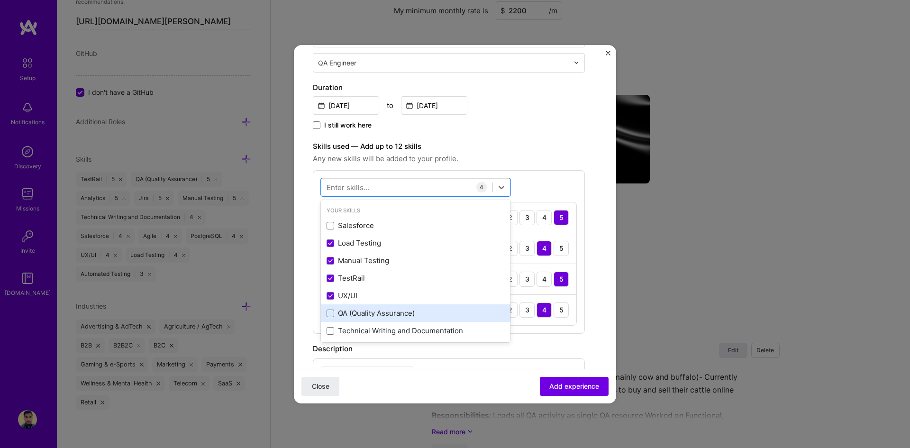
click at [352, 314] on div "QA (Quality Assurance)" at bounding box center [416, 313] width 178 height 10
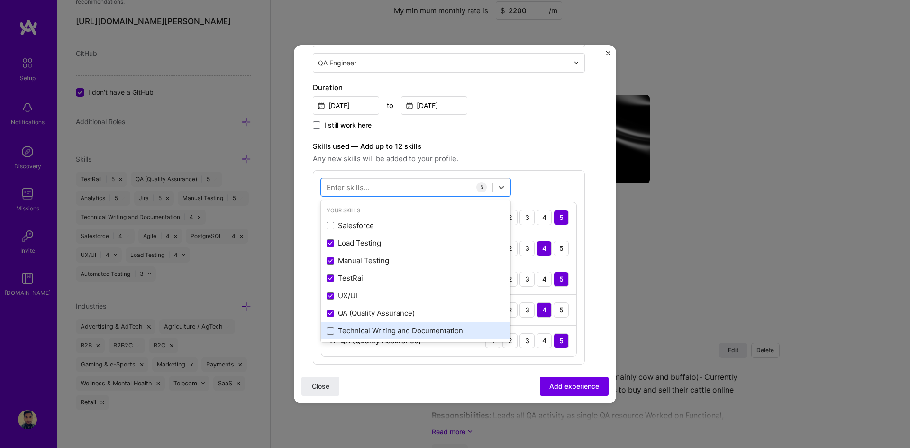
click at [366, 328] on div "Technical Writing and Documentation" at bounding box center [416, 331] width 178 height 10
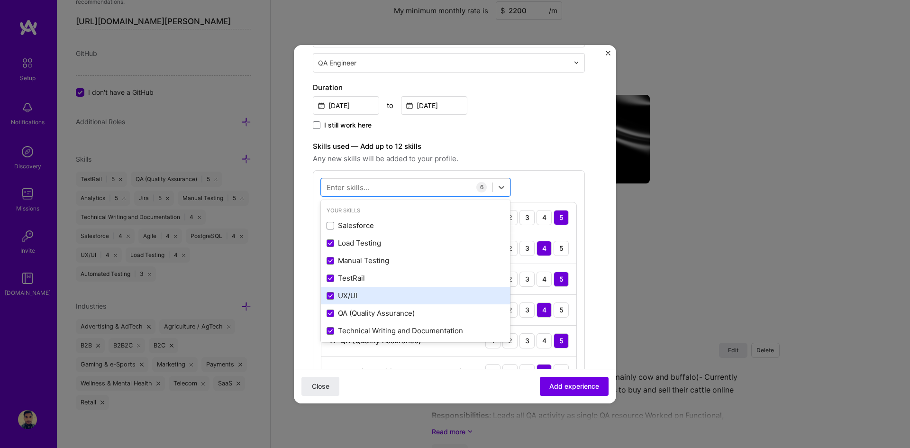
scroll to position [142, 0]
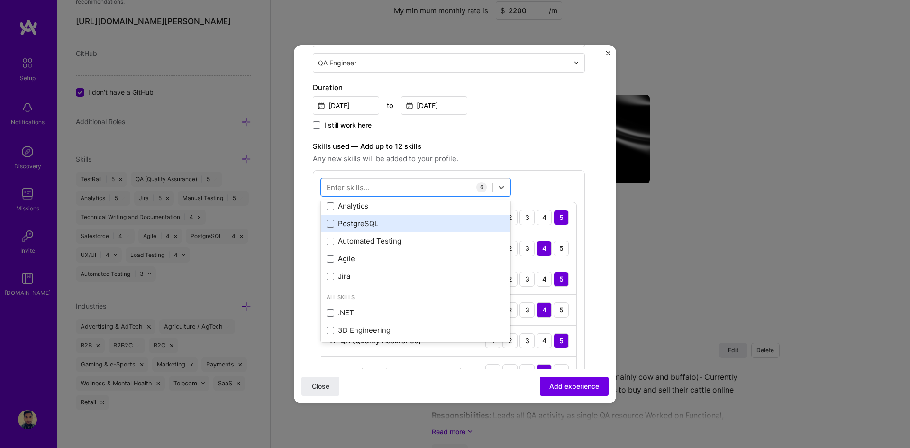
click at [350, 215] on div "PostgreSQL" at bounding box center [416, 224] width 190 height 18
click at [351, 210] on div "Analytics" at bounding box center [416, 206] width 178 height 10
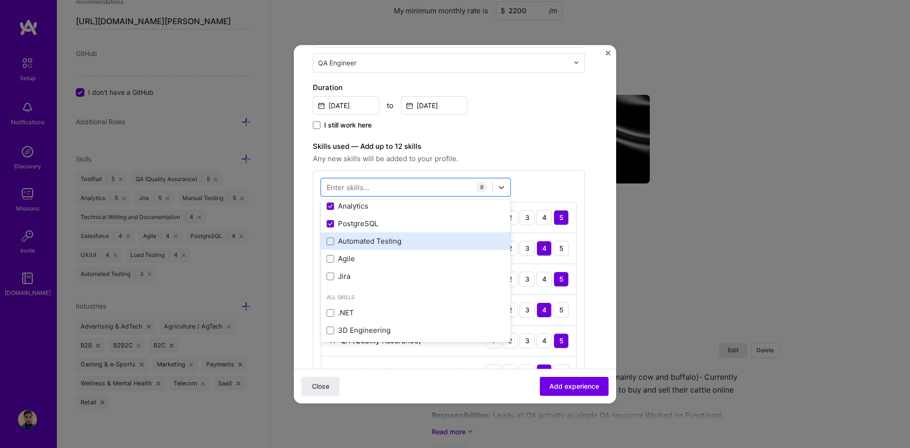
click at [348, 240] on div "Automated Testing" at bounding box center [416, 241] width 178 height 10
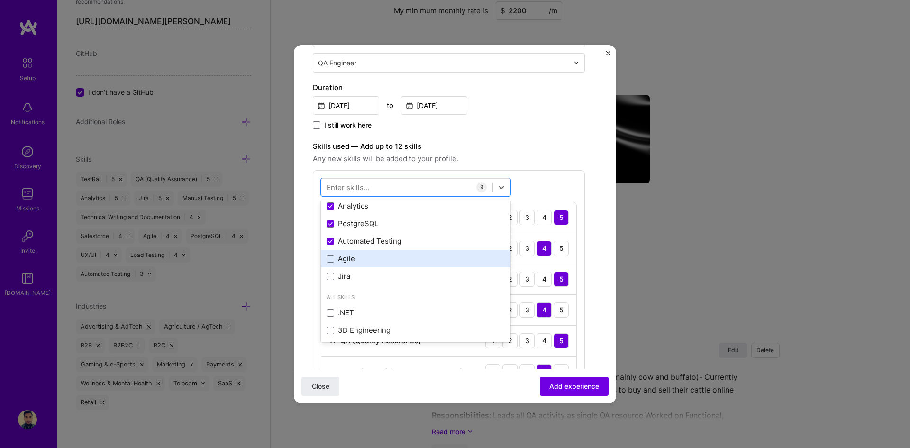
drag, startPoint x: 347, startPoint y: 257, endPoint x: 345, endPoint y: 264, distance: 6.9
click at [347, 257] on div "Agile" at bounding box center [416, 259] width 178 height 10
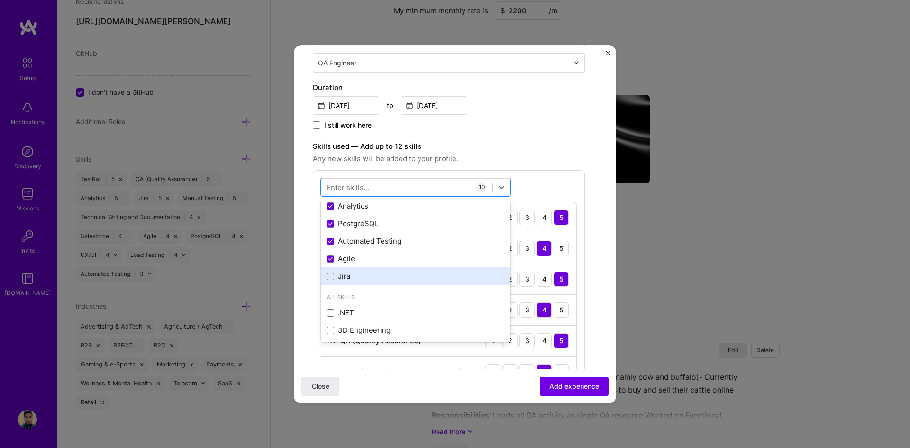
click at [341, 277] on div "Jira" at bounding box center [416, 276] width 178 height 10
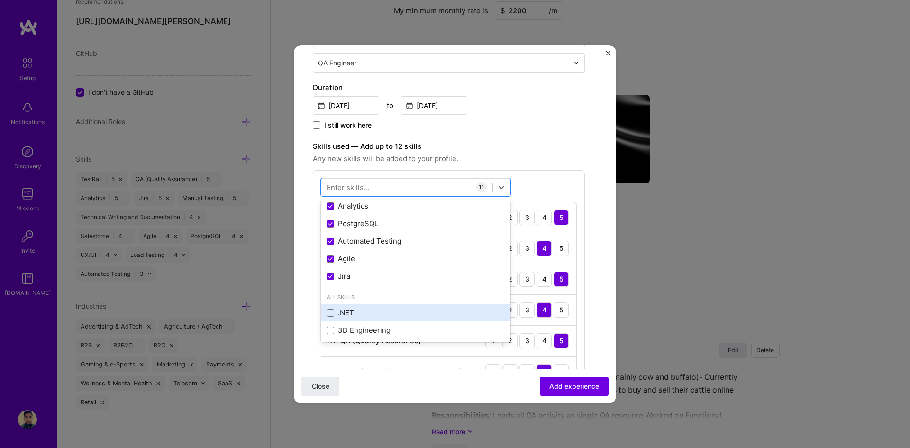
scroll to position [237, 0]
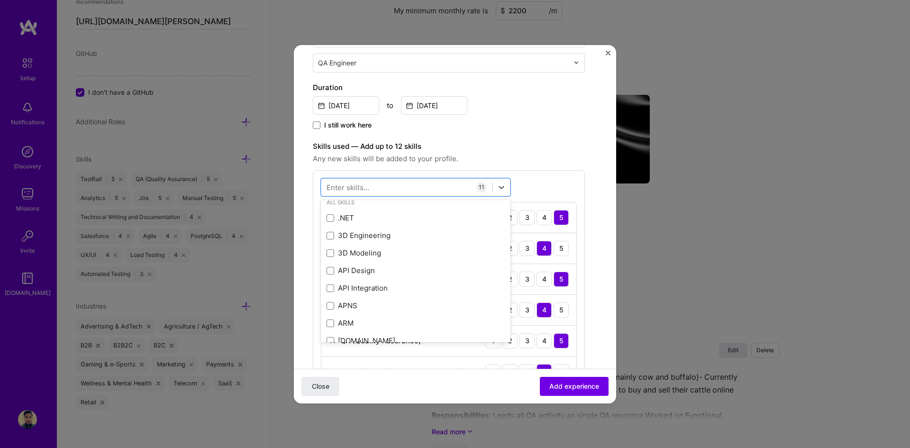
click at [547, 171] on div "option Jira, selected. option [DOMAIN_NAME] focused, 0 of 2. 378 results availa…" at bounding box center [449, 359] width 272 height 379
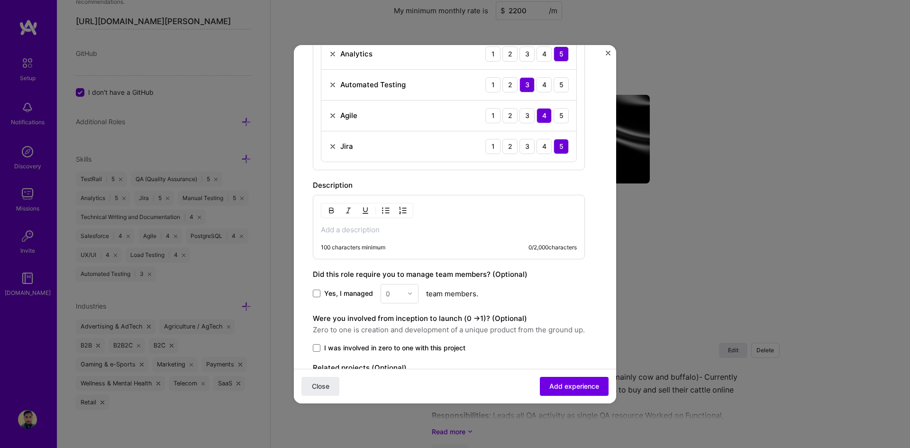
scroll to position [630, 0]
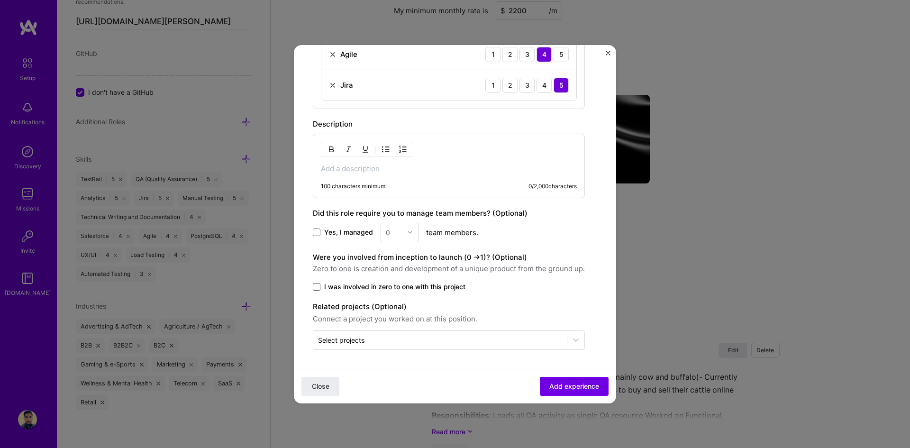
click at [317, 285] on span at bounding box center [317, 287] width 8 height 8
click at [0, 0] on input "I was involved in zero to one with this project" at bounding box center [0, 0] width 0 height 0
click at [388, 341] on input "text" at bounding box center [440, 340] width 244 height 10
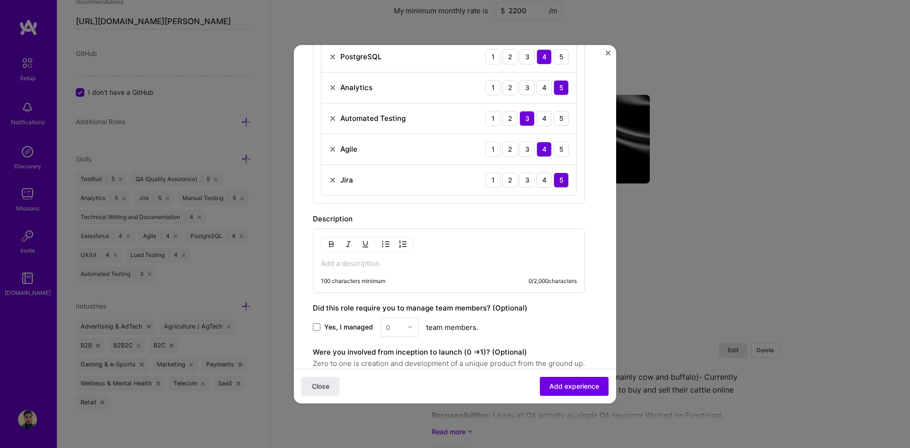
click at [385, 264] on p at bounding box center [449, 263] width 256 height 9
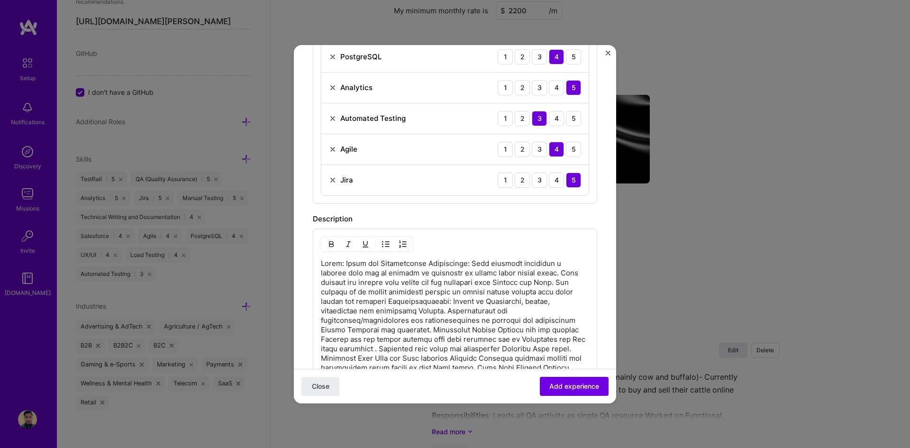
click at [428, 265] on p at bounding box center [455, 335] width 268 height 152
click at [320, 318] on div "Squad: Fraud and Underwriting 100 characters minimum 1107 / 2,000 characters" at bounding box center [455, 336] width 284 height 214
click at [321, 317] on p at bounding box center [455, 346] width 268 height 142
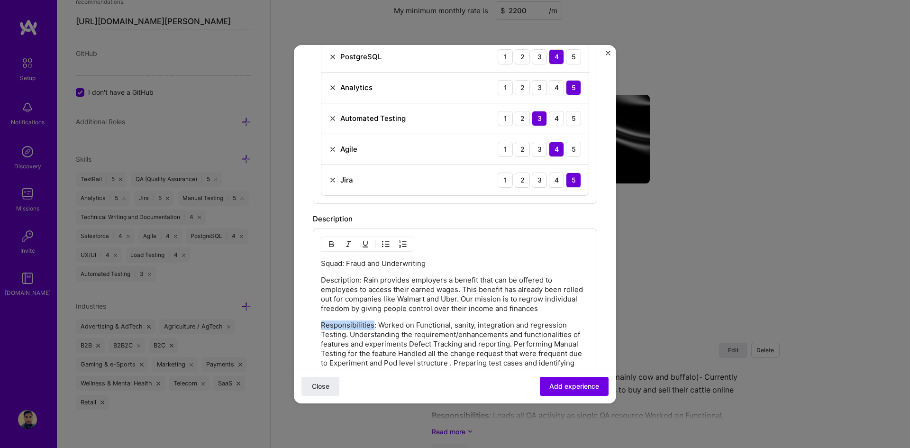
drag, startPoint x: 373, startPoint y: 325, endPoint x: 312, endPoint y: 323, distance: 60.3
click at [312, 323] on form "Create a job experience Jobs help companies understand your past experience. Co…" at bounding box center [455, 92] width 322 height 1126
drag, startPoint x: 359, startPoint y: 281, endPoint x: 320, endPoint y: 281, distance: 39.8
click at [320, 281] on div "Squad: Fraud and Underwriting Description: Rain provides employers a benefit th…" at bounding box center [455, 339] width 284 height 221
drag, startPoint x: 430, startPoint y: 265, endPoint x: 316, endPoint y: 265, distance: 113.8
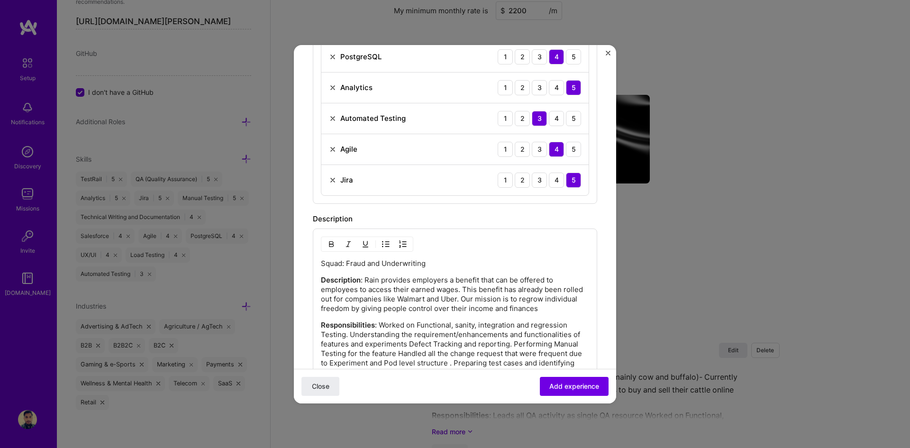
click at [316, 265] on div "Squad: Fraud and Underwriting Description : Rain provides employers a benefit t…" at bounding box center [455, 339] width 284 height 221
click at [514, 257] on div "Squad: Fraud and Underwriting Description : Rain provides employers a benefit t…" at bounding box center [455, 339] width 284 height 221
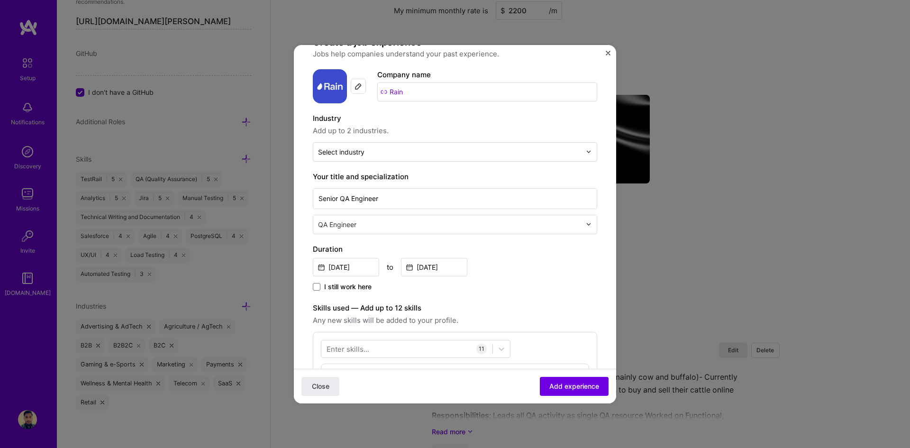
scroll to position [0, 0]
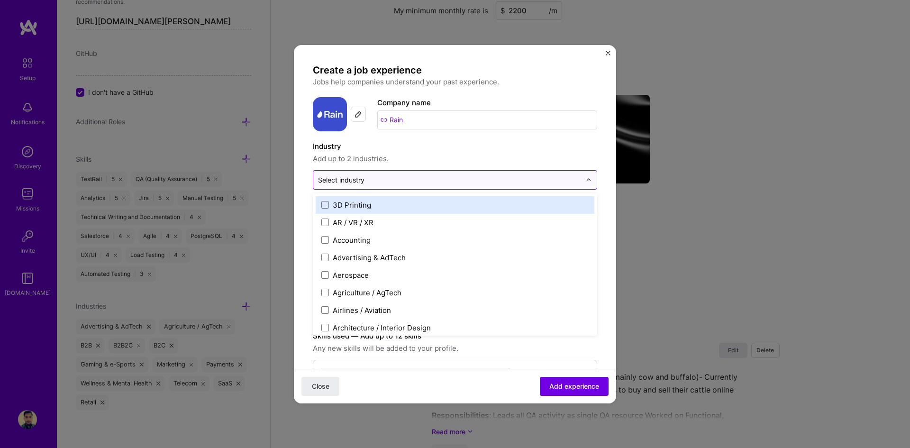
click at [374, 179] on input "text" at bounding box center [449, 180] width 263 height 10
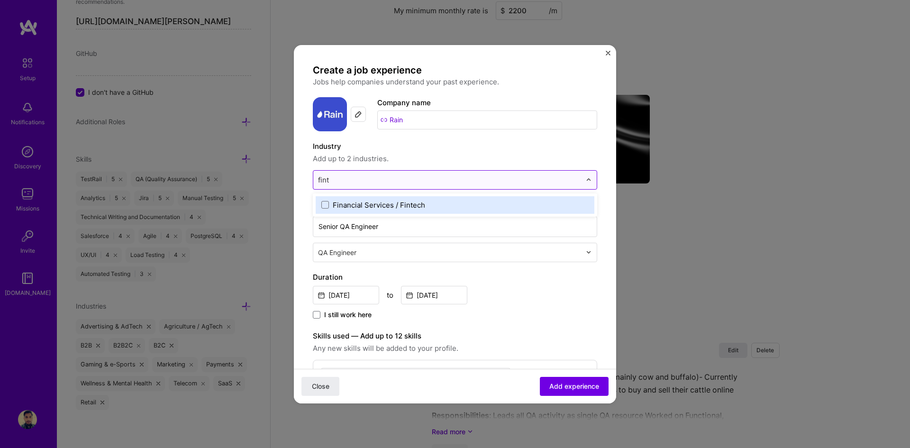
type input "finte"
click at [327, 204] on span at bounding box center [325, 205] width 8 height 8
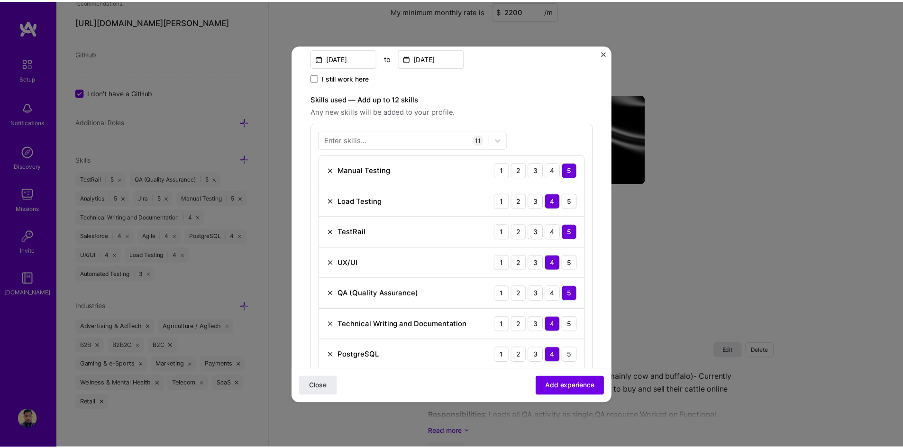
scroll to position [284, 0]
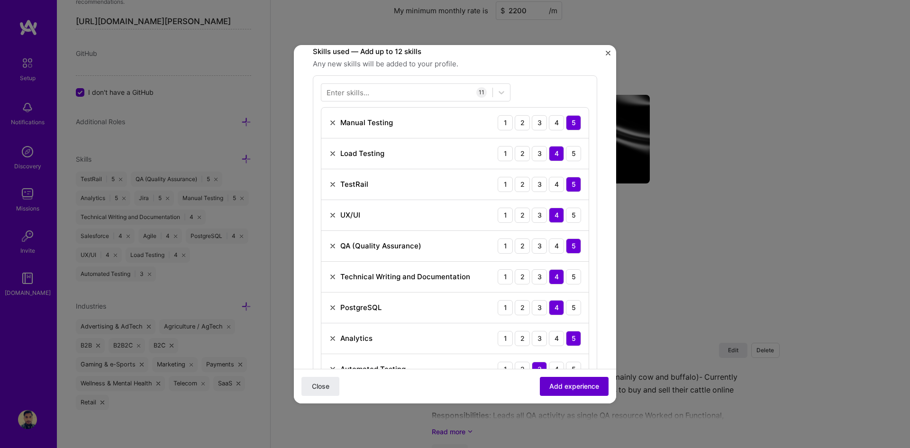
click at [562, 389] on span "Add experience" at bounding box center [575, 385] width 50 height 9
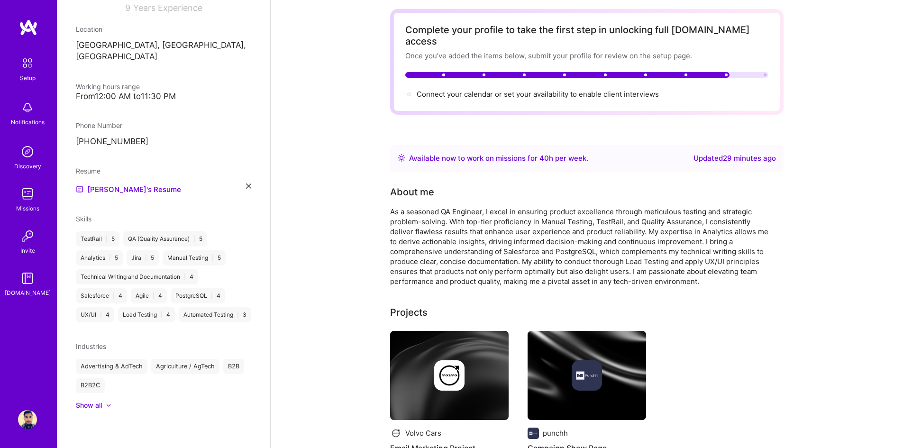
scroll to position [0, 0]
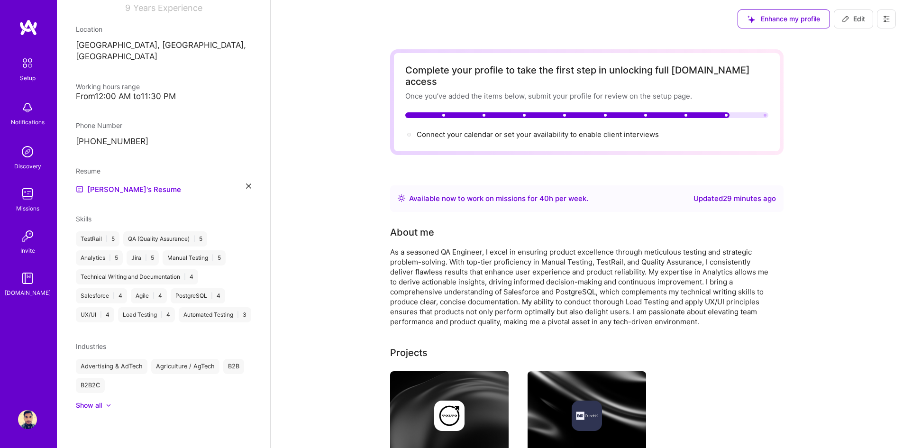
drag, startPoint x: 854, startPoint y: 20, endPoint x: 846, endPoint y: 25, distance: 9.2
click at [854, 20] on span "Edit" at bounding box center [853, 18] width 23 height 9
select select "Right Now"
select select "IN"
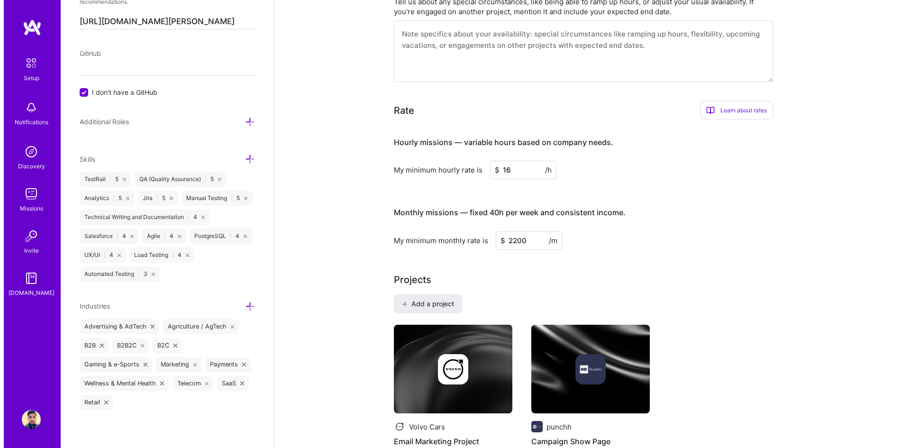
scroll to position [522, 0]
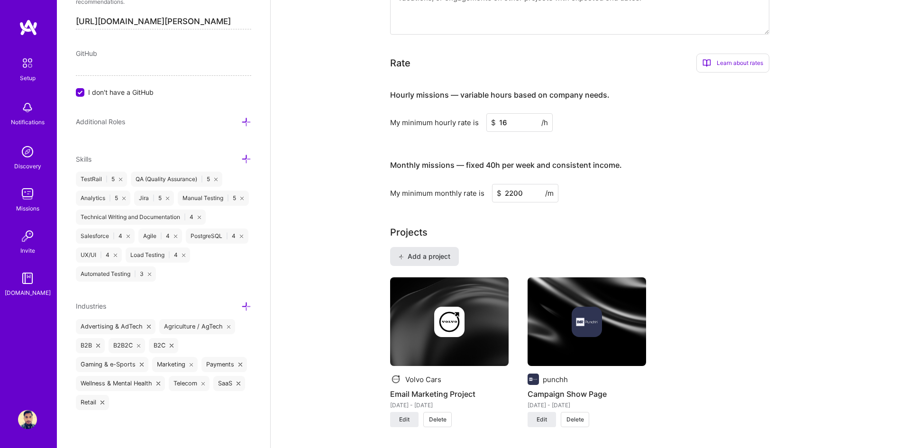
click at [422, 252] on span "Add a project" at bounding box center [425, 256] width 52 height 9
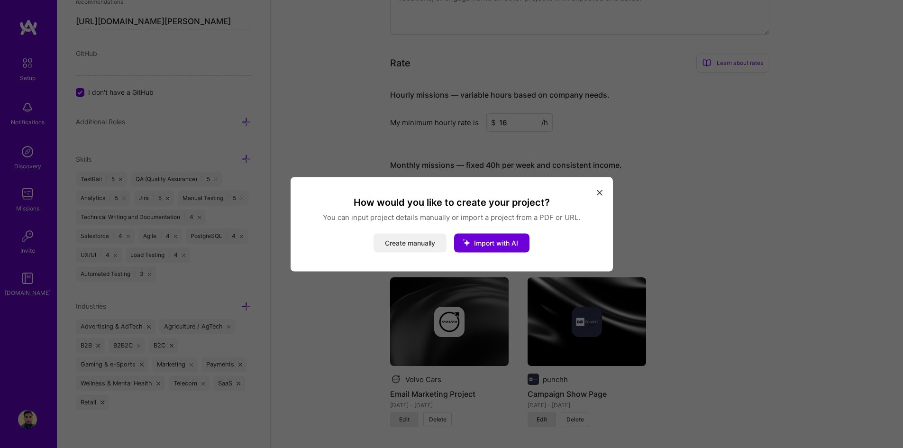
click at [428, 244] on button "Create manually" at bounding box center [410, 242] width 73 height 19
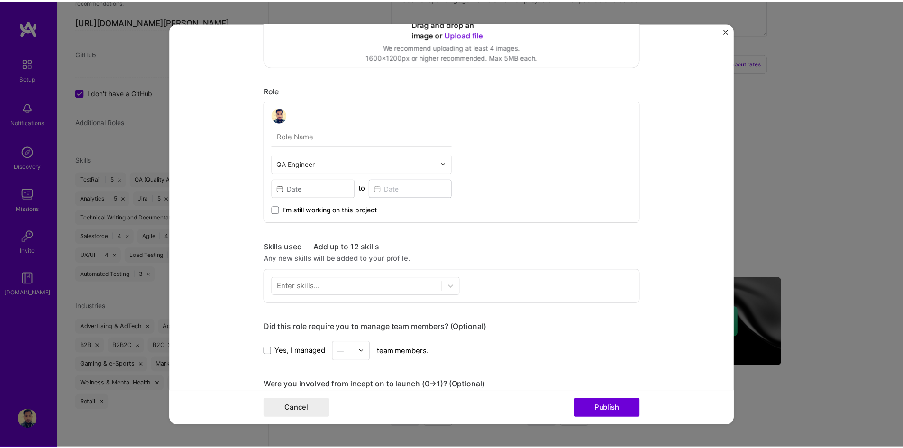
scroll to position [0, 0]
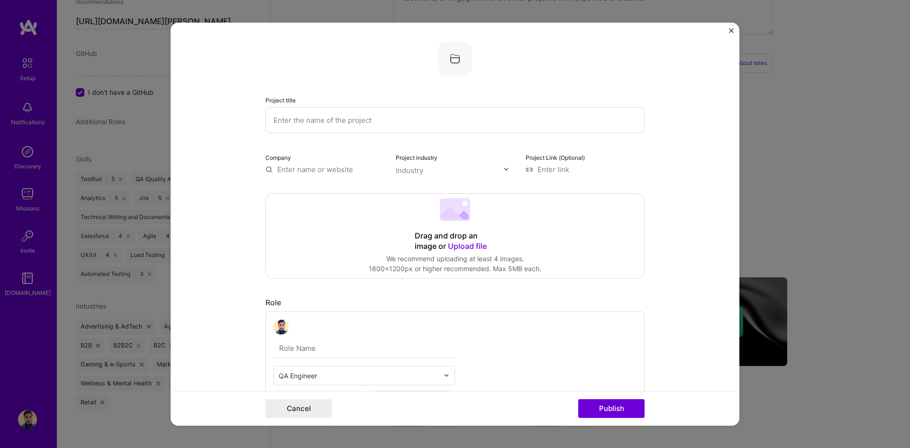
click at [333, 119] on input "text" at bounding box center [455, 120] width 379 height 26
click at [732, 30] on img "Close" at bounding box center [731, 30] width 5 height 5
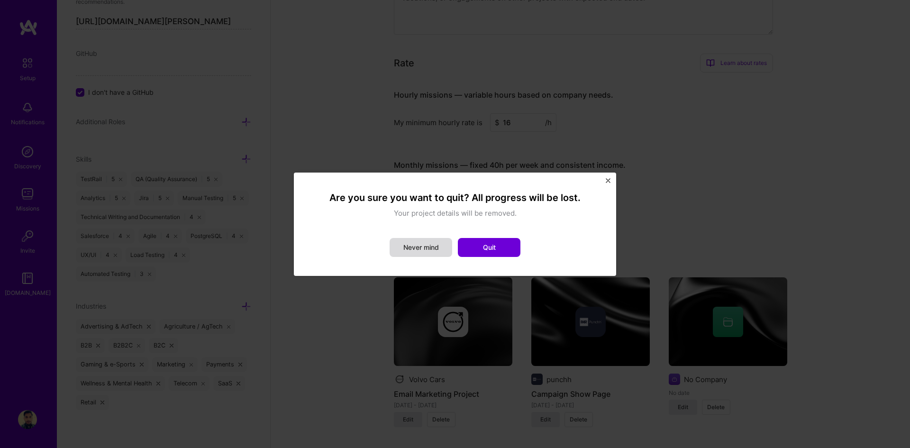
click at [432, 248] on button "Never mind" at bounding box center [421, 247] width 63 height 19
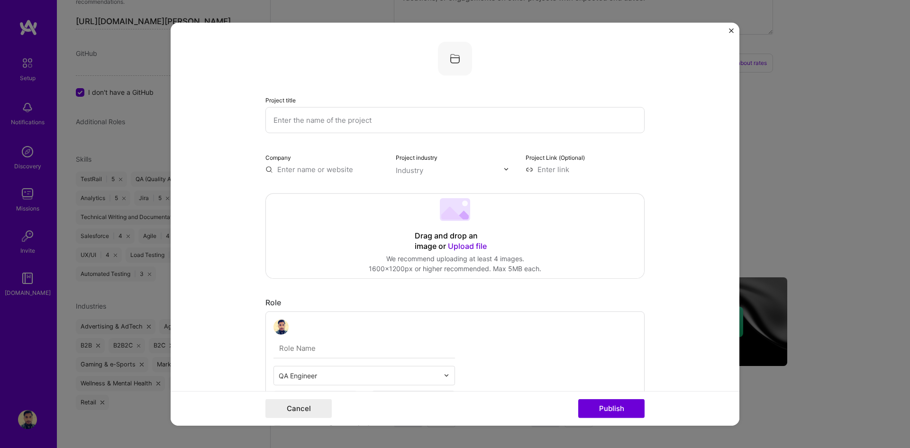
click at [730, 30] on img "Close" at bounding box center [731, 30] width 5 height 5
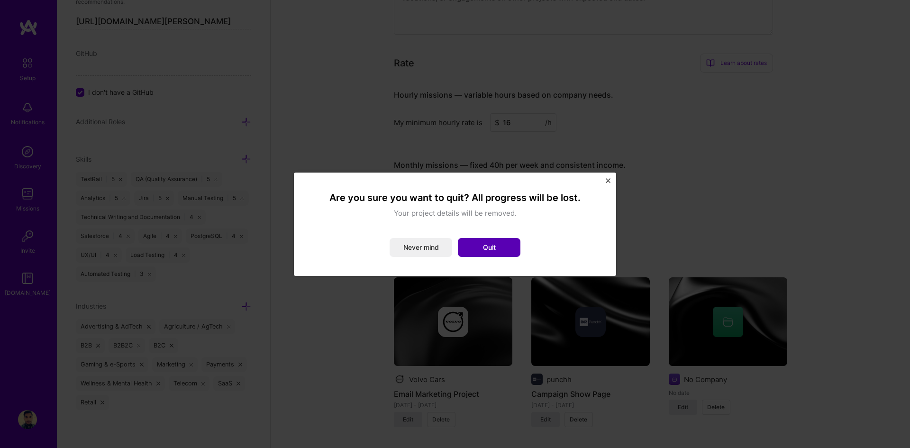
click at [495, 245] on button "Quit" at bounding box center [489, 247] width 63 height 19
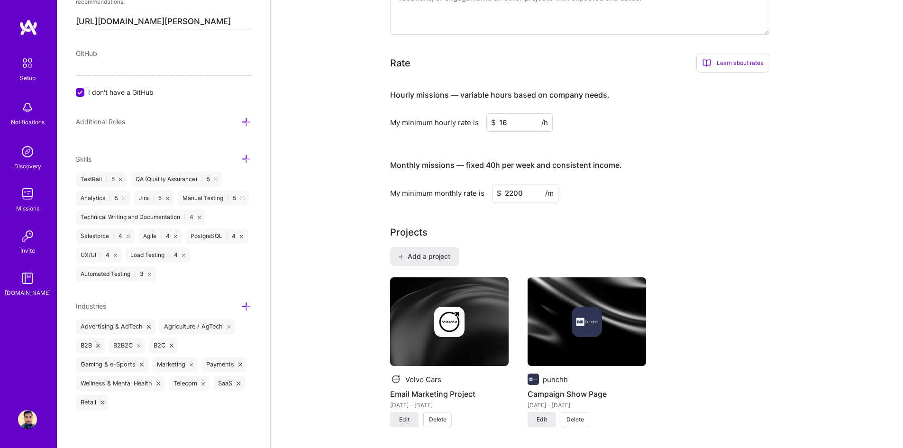
scroll to position [664, 0]
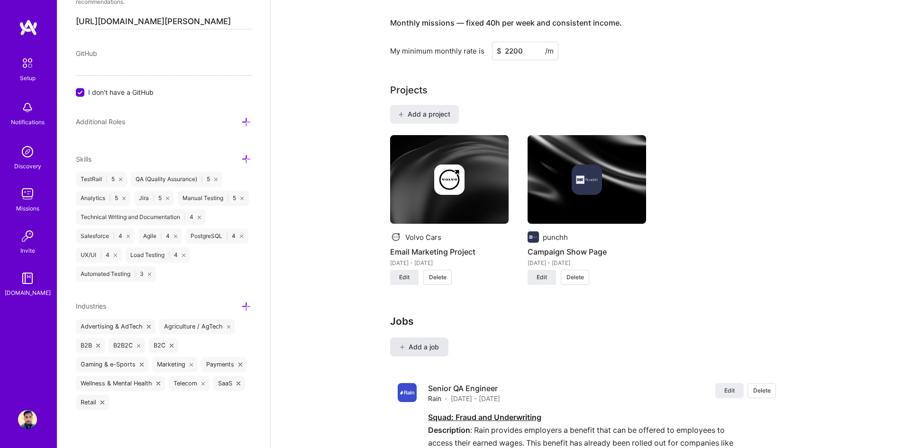
click at [428, 342] on span "Add a job" at bounding box center [419, 346] width 39 height 9
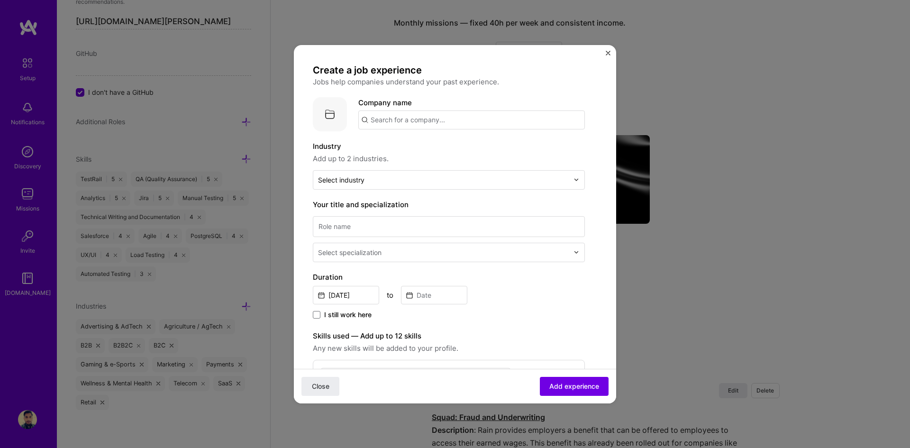
click at [420, 120] on input "text" at bounding box center [471, 119] width 227 height 19
paste input "Shopflo"
type input "Shopflo"
click button "Close" at bounding box center [321, 385] width 38 height 19
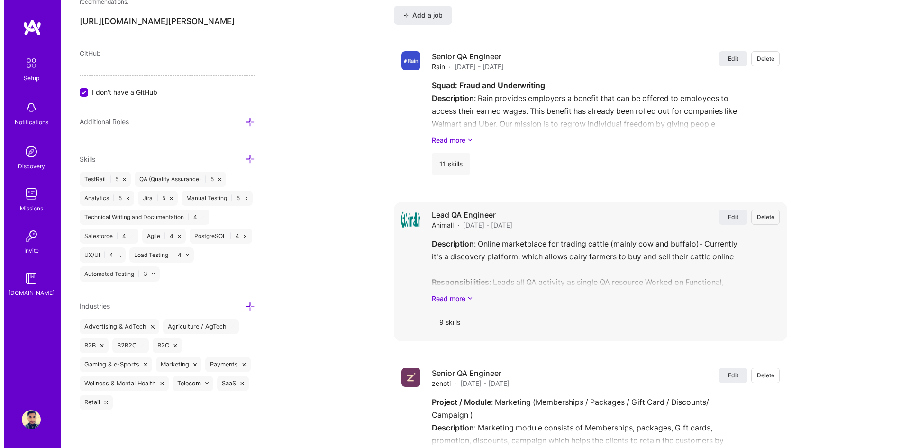
scroll to position [806, 0]
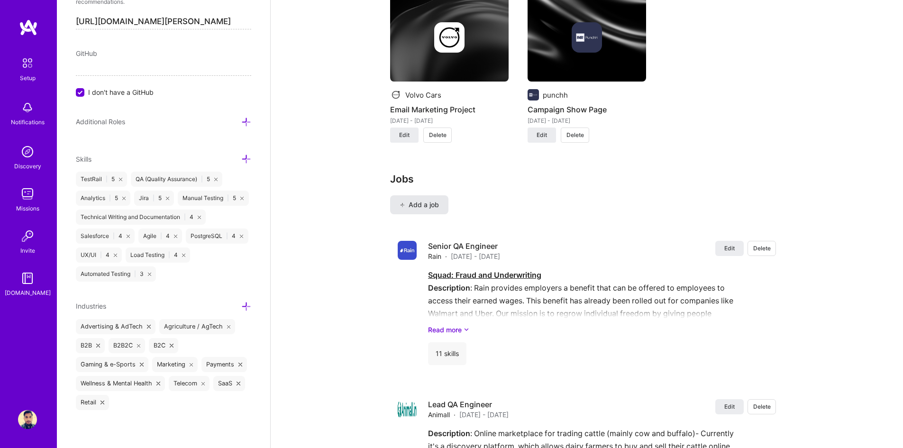
click at [423, 200] on span "Add a job" at bounding box center [419, 204] width 39 height 9
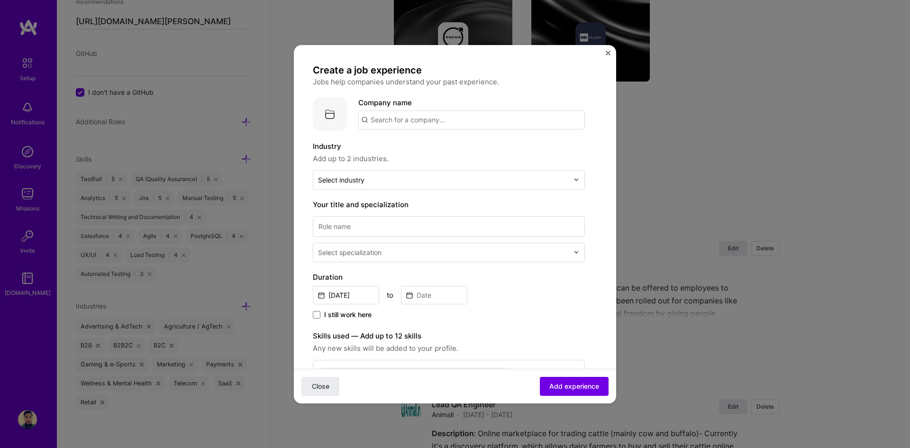
click at [402, 120] on input "text" at bounding box center [471, 119] width 227 height 19
type input "shopflo"
click at [431, 174] on div "shopflo" at bounding box center [428, 173] width 33 height 17
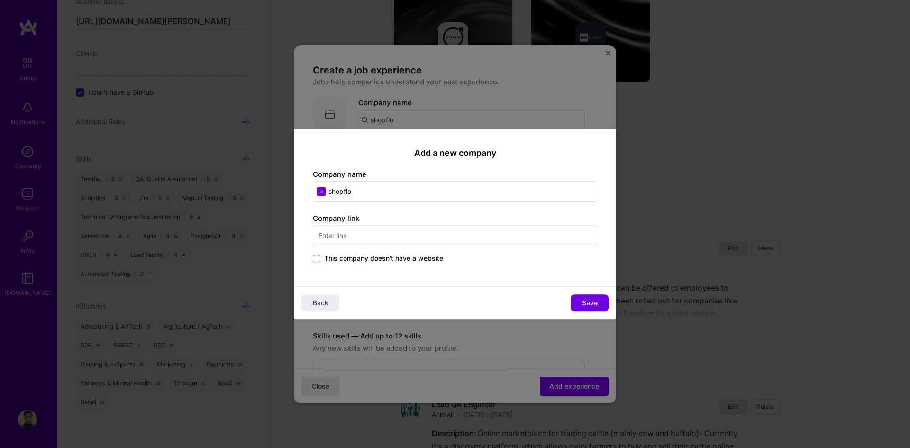
click at [383, 236] on input "text" at bounding box center [455, 235] width 284 height 21
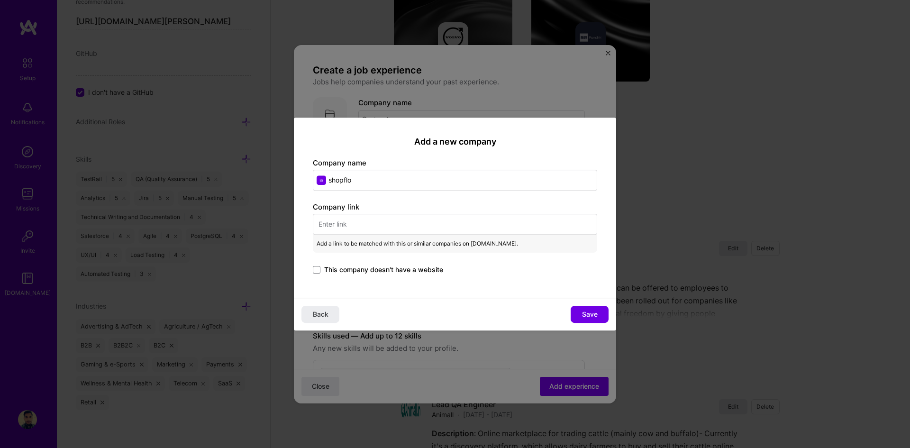
drag, startPoint x: 383, startPoint y: 183, endPoint x: 307, endPoint y: 188, distance: 76.5
click at [307, 188] on div "Add a new company Company name shopflo Company link Add a link to be matched wi…" at bounding box center [455, 208] width 322 height 181
click at [366, 229] on input "text" at bounding box center [455, 224] width 284 height 21
paste input "[URL][DOMAIN_NAME]"
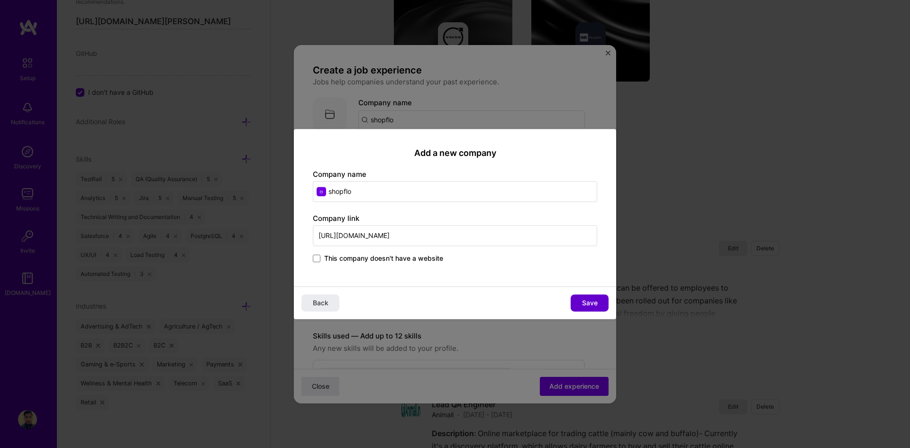
type input "[URL][DOMAIN_NAME]"
click at [592, 301] on span "Save" at bounding box center [590, 302] width 16 height 9
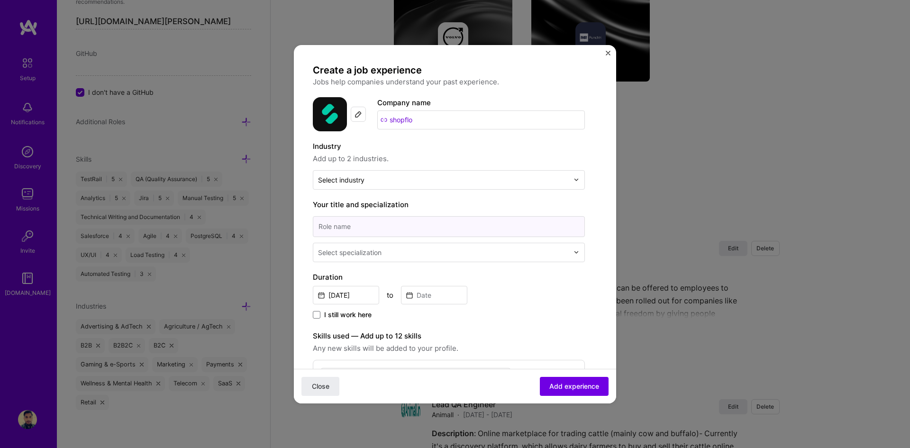
click at [405, 227] on input at bounding box center [449, 226] width 272 height 21
type input "Lead QA Engineer"
click at [361, 252] on div "Select specialization" at bounding box center [350, 253] width 64 height 10
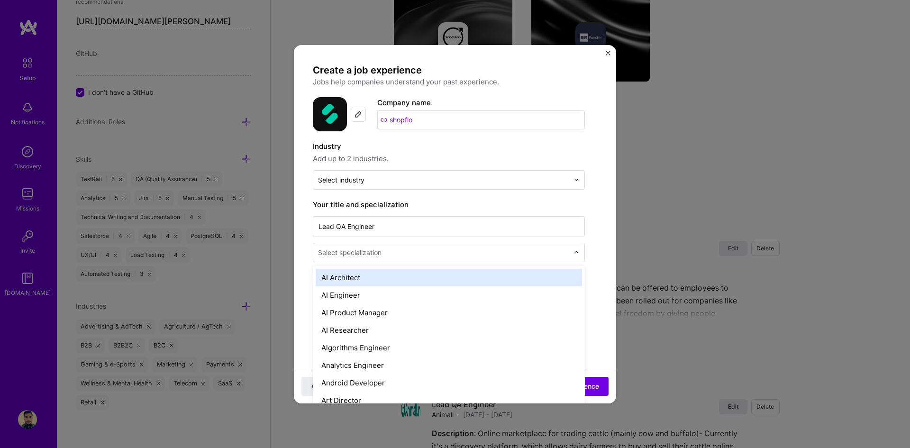
type input "q"
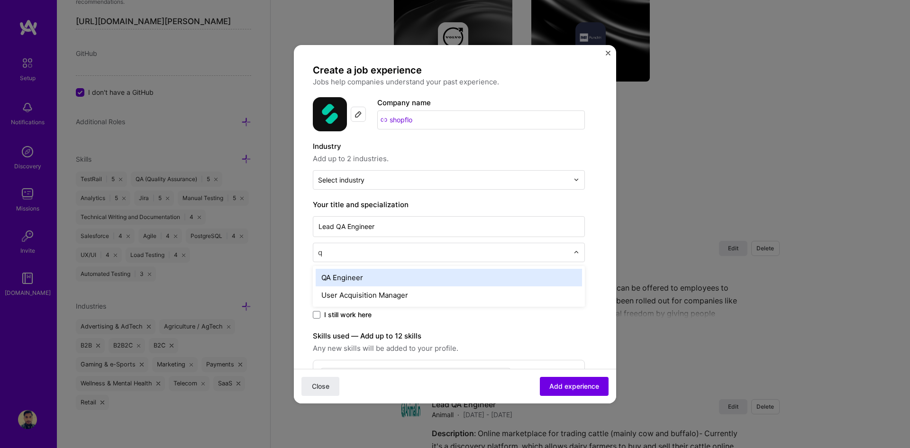
click at [358, 275] on div "QA Engineer" at bounding box center [449, 278] width 266 height 18
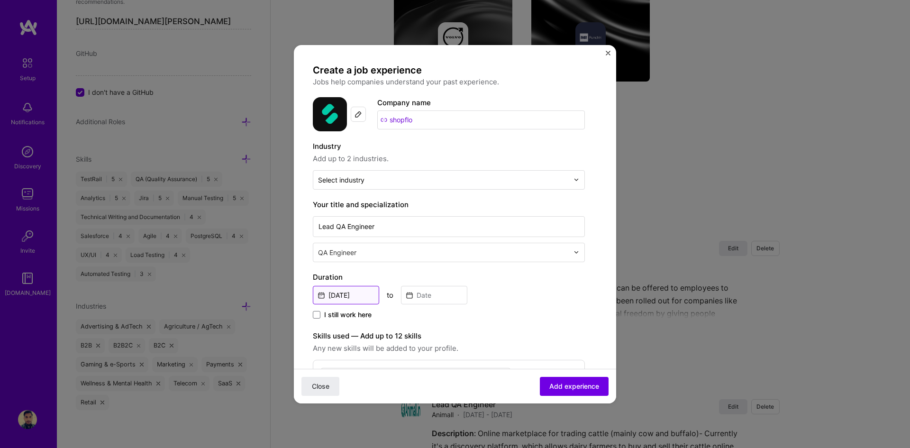
click at [355, 297] on input "[DATE]" at bounding box center [346, 295] width 66 height 18
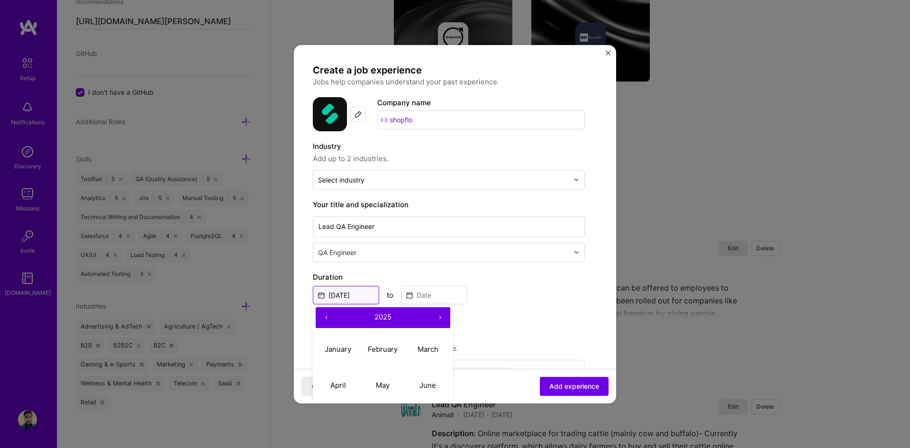
scroll to position [190, 0]
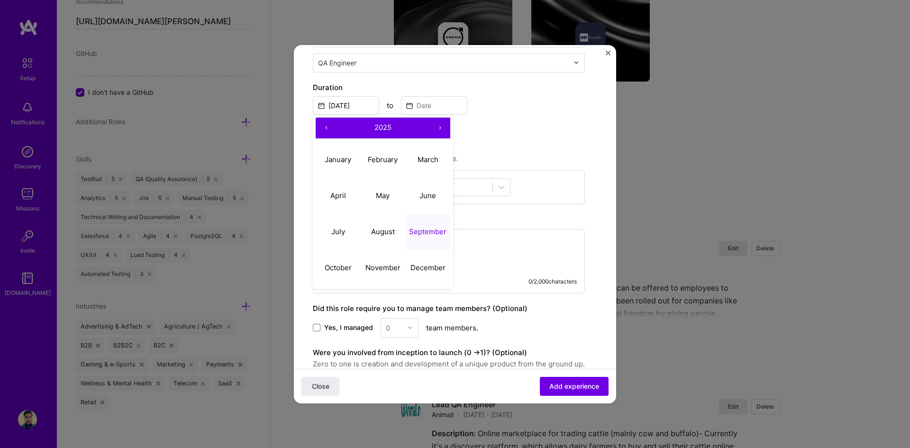
click at [427, 229] on abbr "September" at bounding box center [427, 231] width 37 height 9
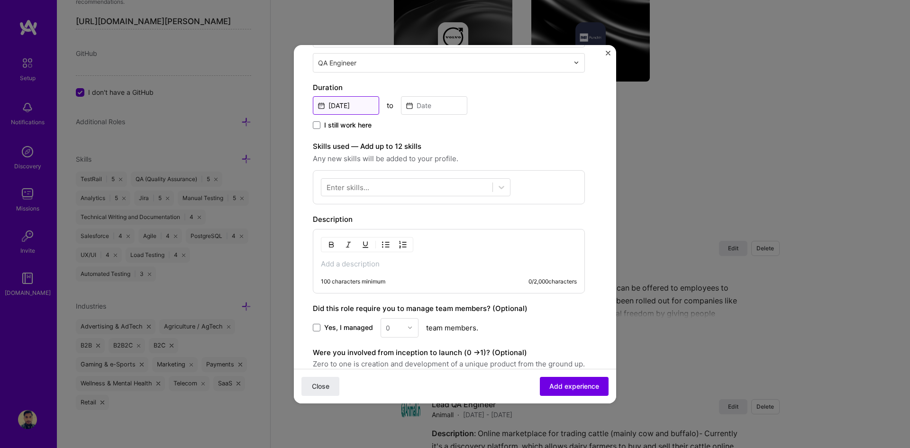
click at [363, 106] on input "[DATE]" at bounding box center [346, 105] width 66 height 18
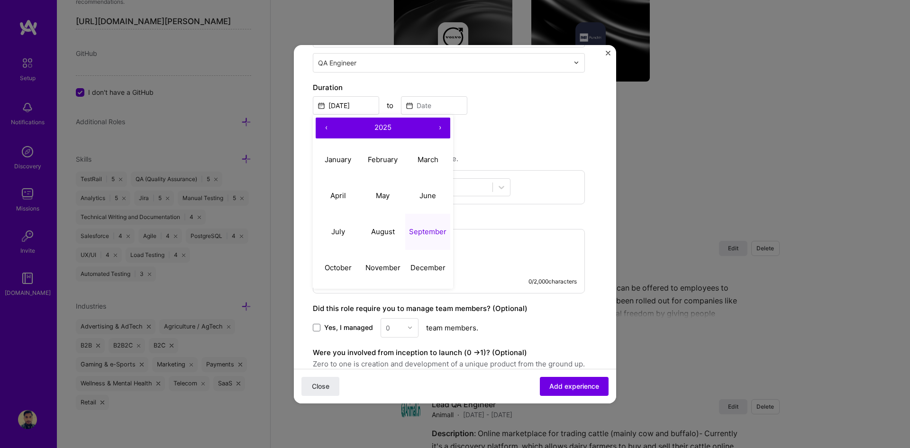
click at [383, 121] on button "2025" at bounding box center [383, 128] width 93 height 21
click at [330, 124] on button "‹" at bounding box center [326, 128] width 21 height 21
click at [438, 126] on button "›" at bounding box center [440, 128] width 21 height 21
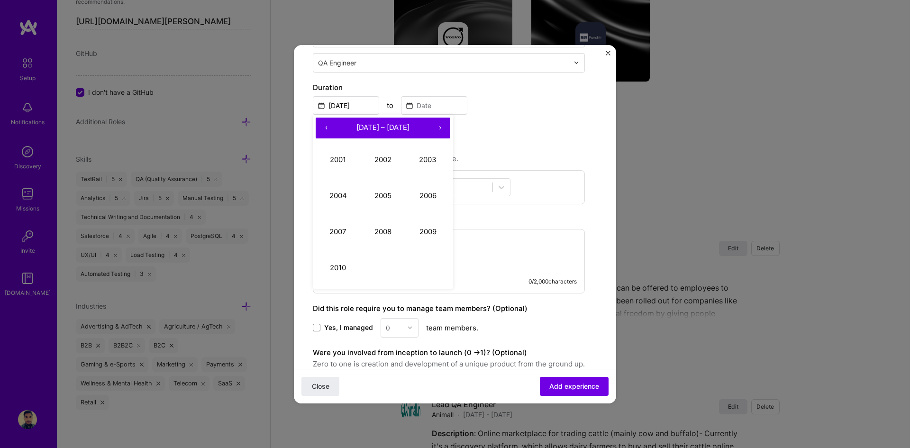
click at [438, 126] on button "›" at bounding box center [440, 128] width 21 height 21
click at [441, 128] on button "›" at bounding box center [440, 128] width 21 height 21
click at [383, 163] on button "2022" at bounding box center [383, 160] width 45 height 36
click at [440, 127] on button "›" at bounding box center [440, 128] width 21 height 21
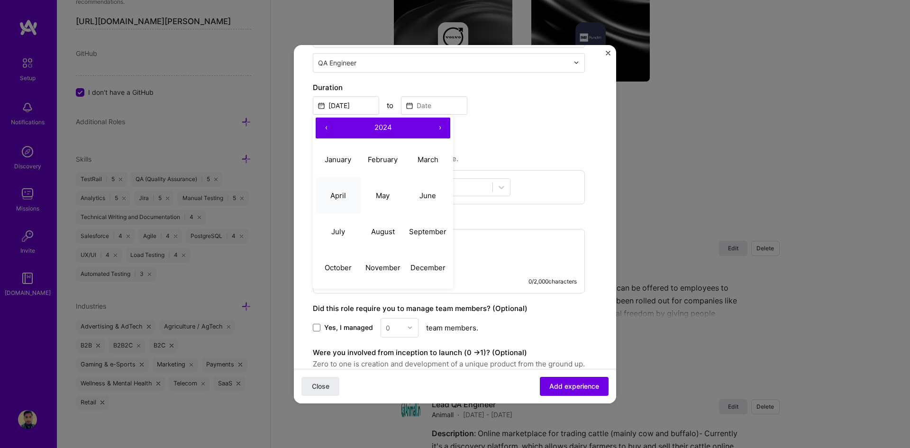
click at [344, 198] on abbr "April" at bounding box center [338, 195] width 16 height 9
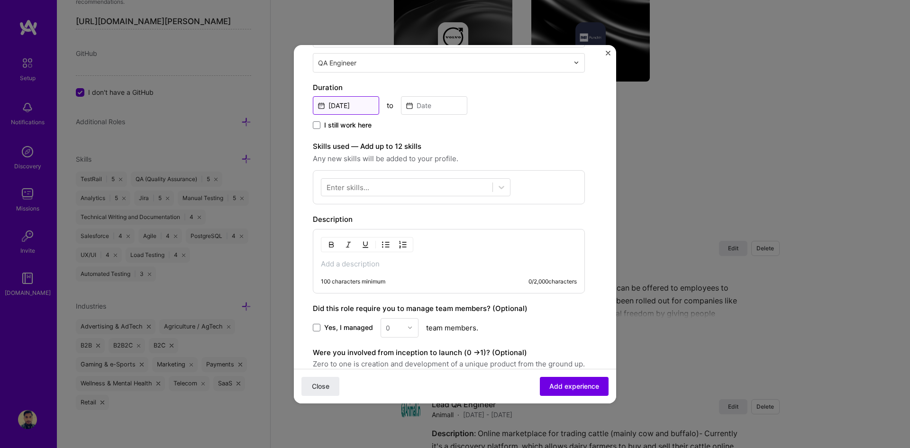
click at [360, 107] on input "[DATE]" at bounding box center [346, 105] width 66 height 18
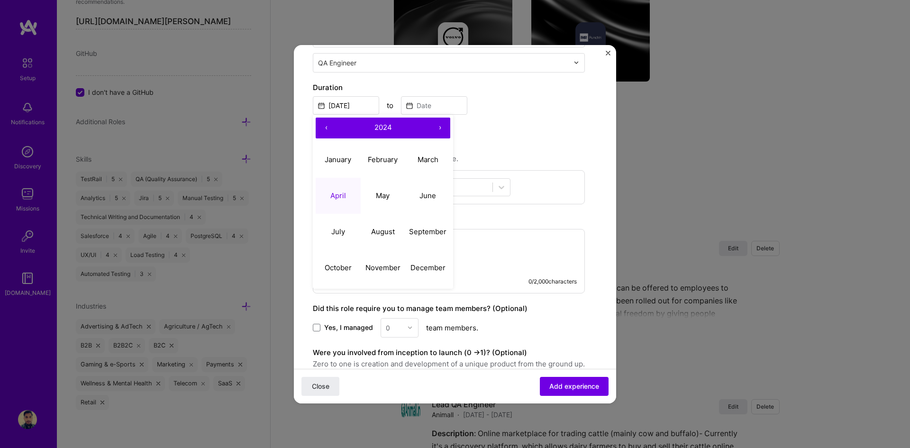
click at [328, 128] on button "‹" at bounding box center [326, 128] width 21 height 21
click at [435, 232] on abbr "September" at bounding box center [427, 231] width 37 height 9
type input "[DATE]"
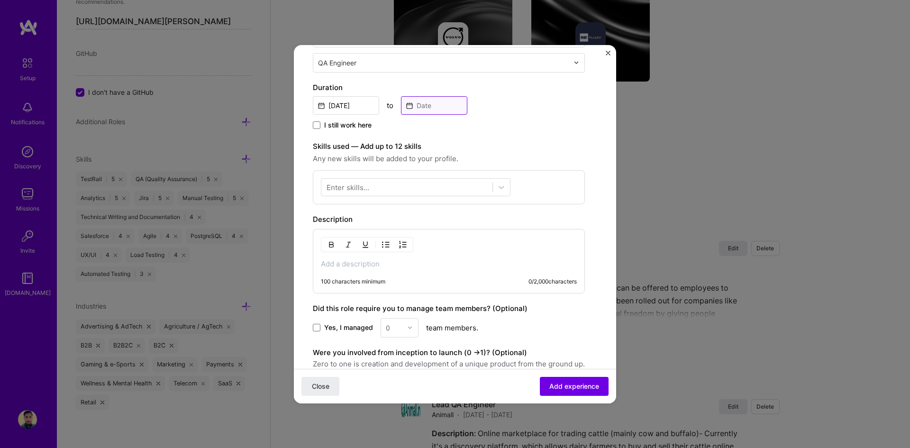
click at [423, 109] on input at bounding box center [434, 105] width 66 height 18
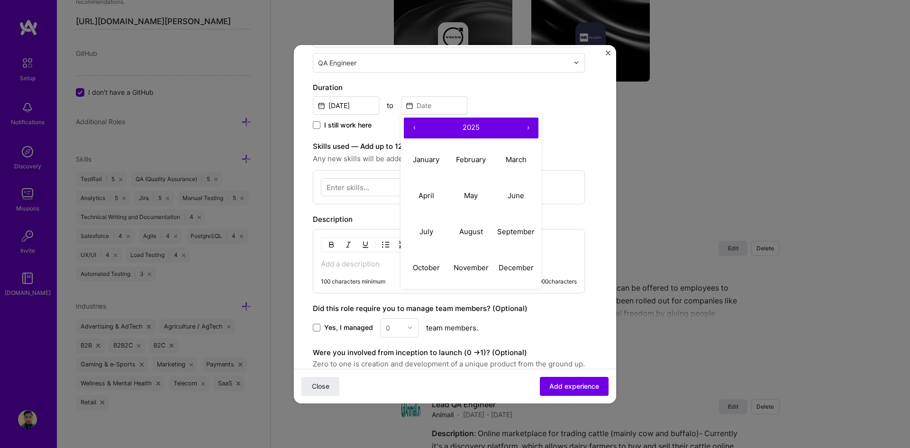
click at [415, 127] on button "‹" at bounding box center [414, 128] width 21 height 21
click at [528, 128] on button "›" at bounding box center [528, 128] width 21 height 21
click at [473, 197] on abbr "May" at bounding box center [471, 195] width 14 height 9
type input "[DATE]"
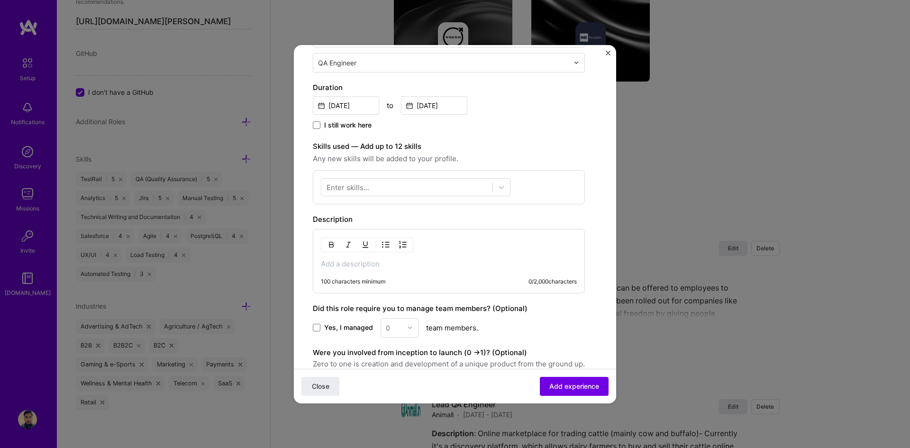
click at [523, 135] on div "Create a job experience Jobs help companies understand your past experience. Co…" at bounding box center [449, 159] width 272 height 571
click at [361, 183] on div "Enter skills..." at bounding box center [348, 187] width 43 height 10
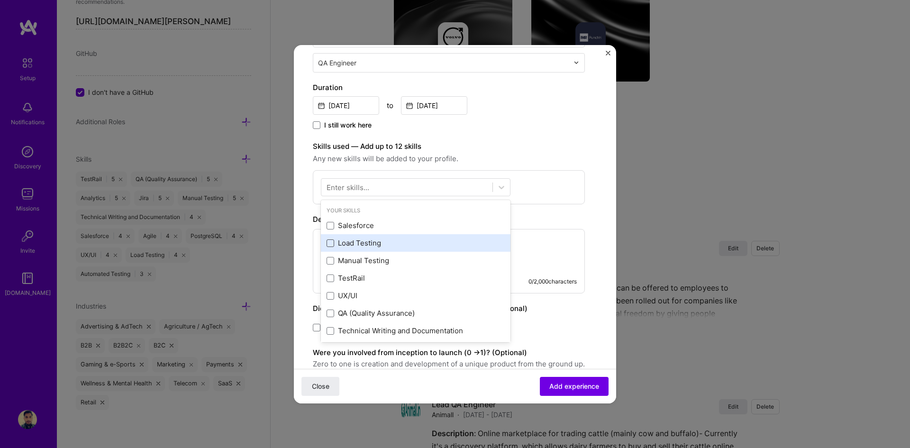
click at [331, 240] on span at bounding box center [331, 243] width 8 height 8
click at [0, 0] on input "checkbox" at bounding box center [0, 0] width 0 height 0
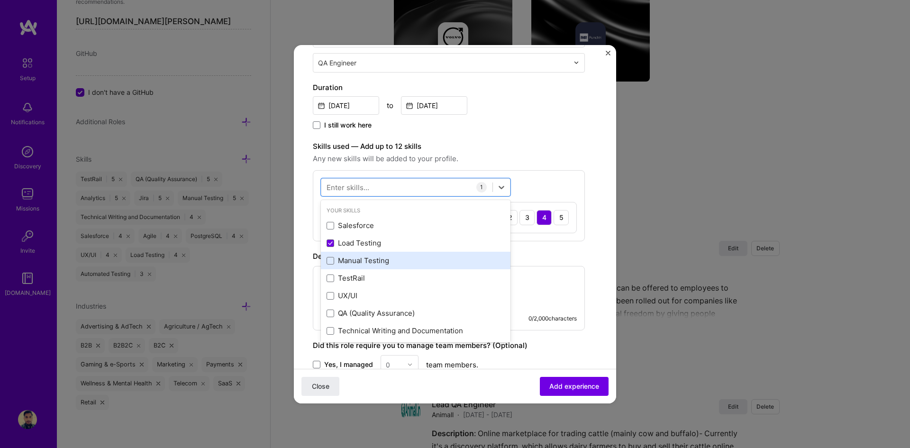
click at [334, 257] on div "Manual Testing" at bounding box center [416, 261] width 178 height 10
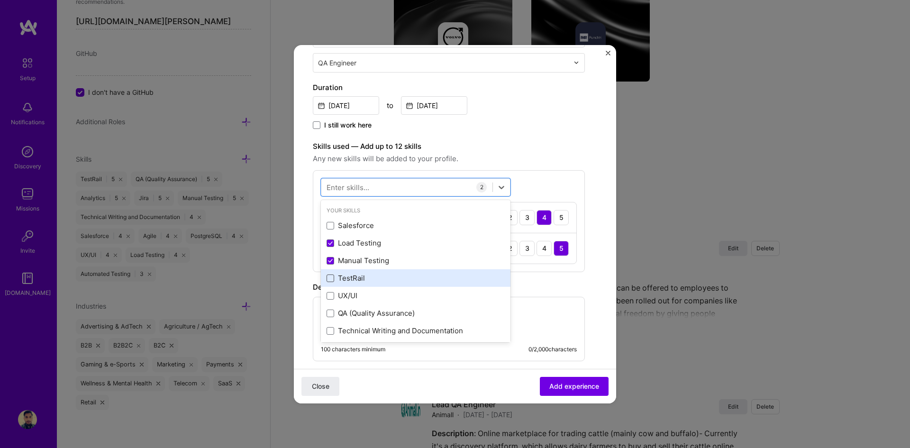
click at [330, 277] on span at bounding box center [331, 279] width 8 height 8
click at [0, 0] on input "checkbox" at bounding box center [0, 0] width 0 height 0
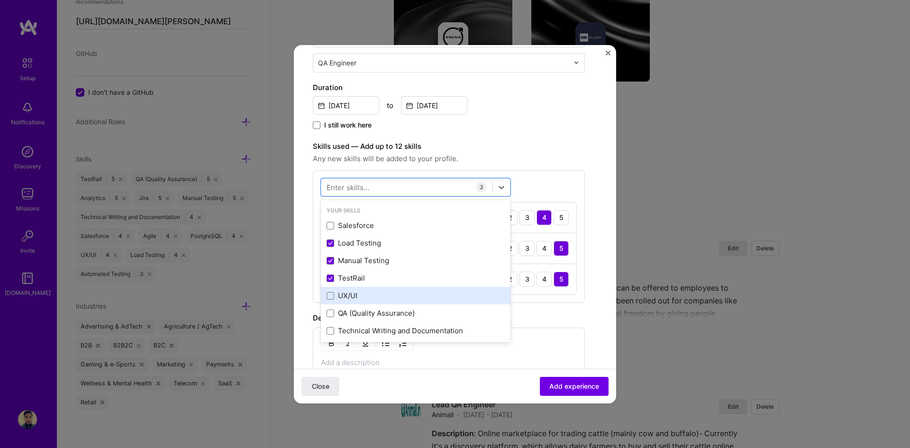
click at [326, 294] on div "UX/UI" at bounding box center [416, 296] width 190 height 18
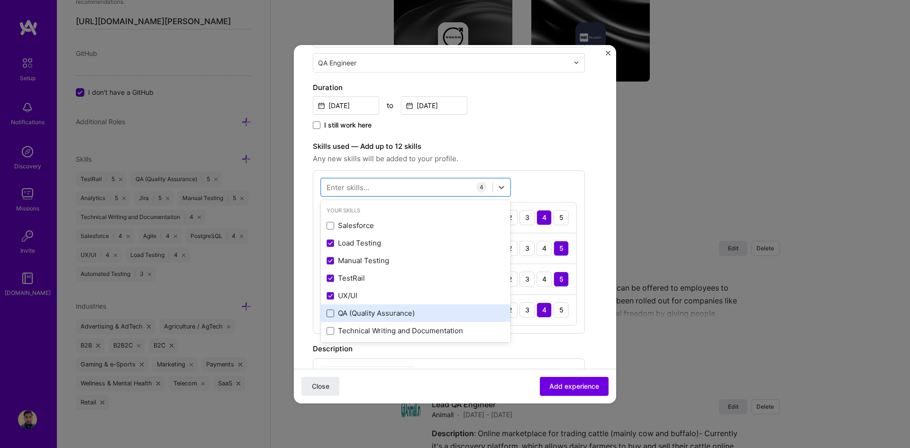
click at [328, 313] on span at bounding box center [331, 314] width 8 height 8
click at [0, 0] on input "checkbox" at bounding box center [0, 0] width 0 height 0
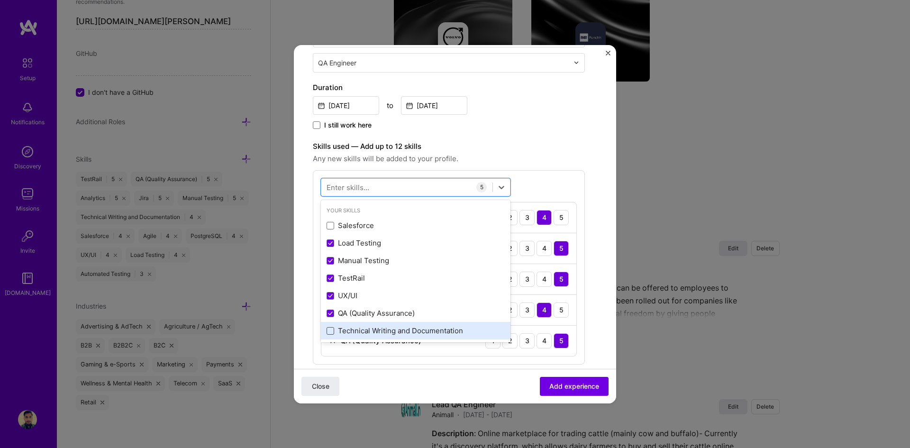
click at [330, 332] on span at bounding box center [331, 331] width 8 height 8
click at [0, 0] on input "checkbox" at bounding box center [0, 0] width 0 height 0
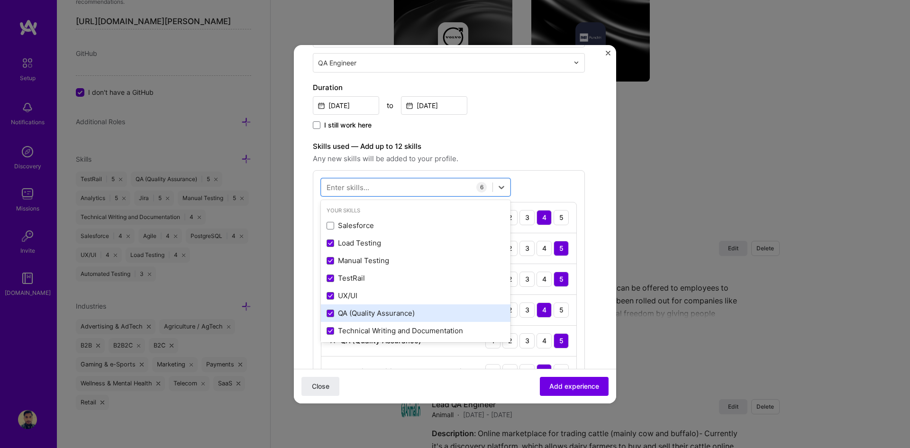
scroll to position [95, 0]
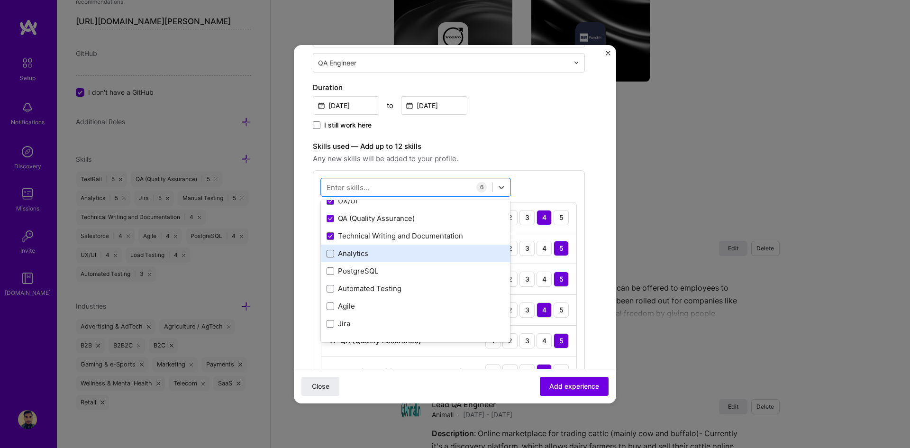
click at [332, 255] on span at bounding box center [331, 254] width 8 height 8
click at [0, 0] on input "checkbox" at bounding box center [0, 0] width 0 height 0
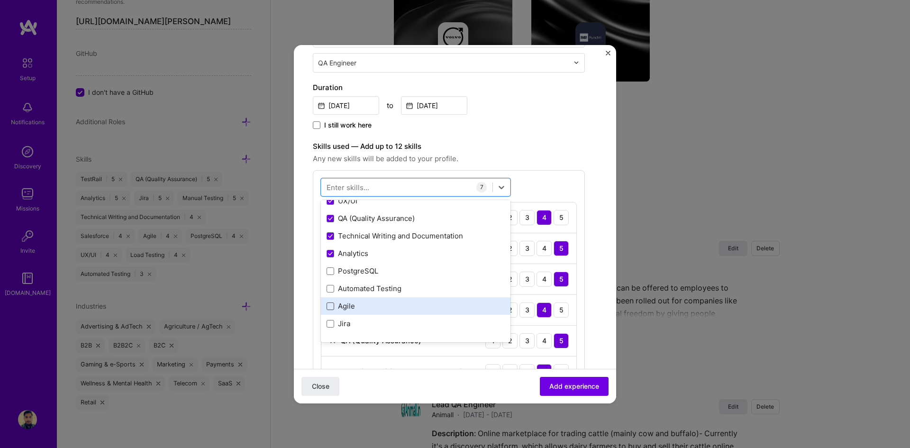
click at [330, 307] on span at bounding box center [331, 307] width 8 height 8
click at [0, 0] on input "checkbox" at bounding box center [0, 0] width 0 height 0
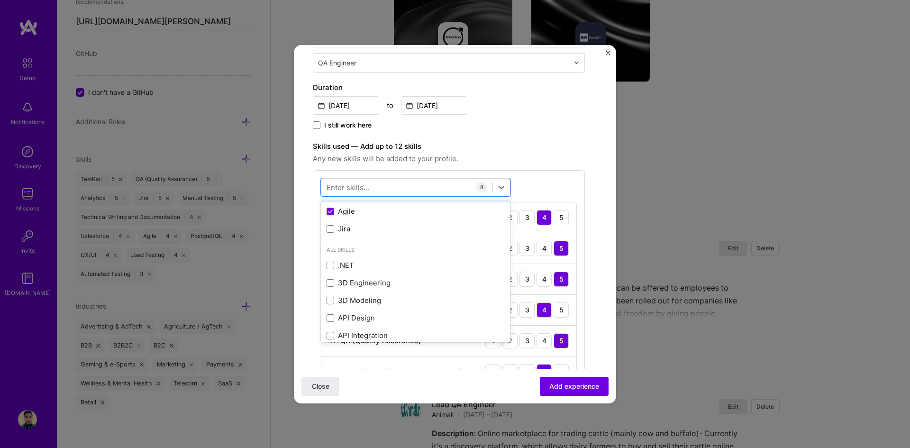
scroll to position [142, 0]
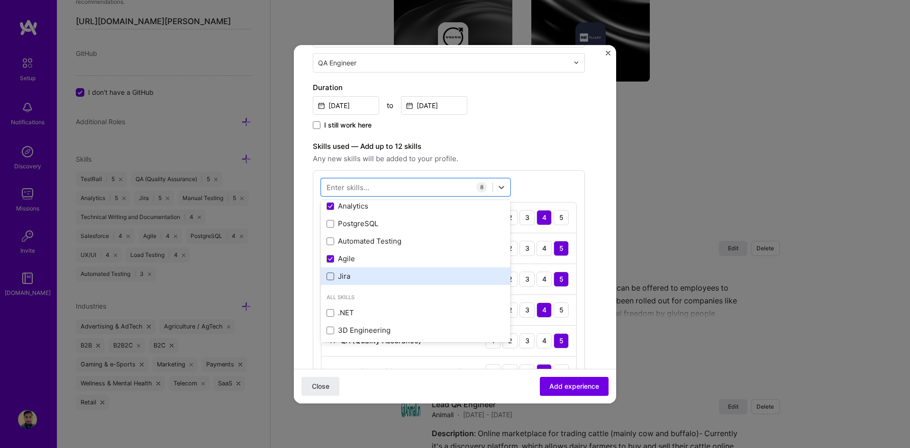
click at [333, 279] on span at bounding box center [331, 277] width 8 height 8
click at [0, 0] on input "checkbox" at bounding box center [0, 0] width 0 height 0
click at [547, 156] on span "Any new skills will be added to your profile." at bounding box center [449, 158] width 272 height 11
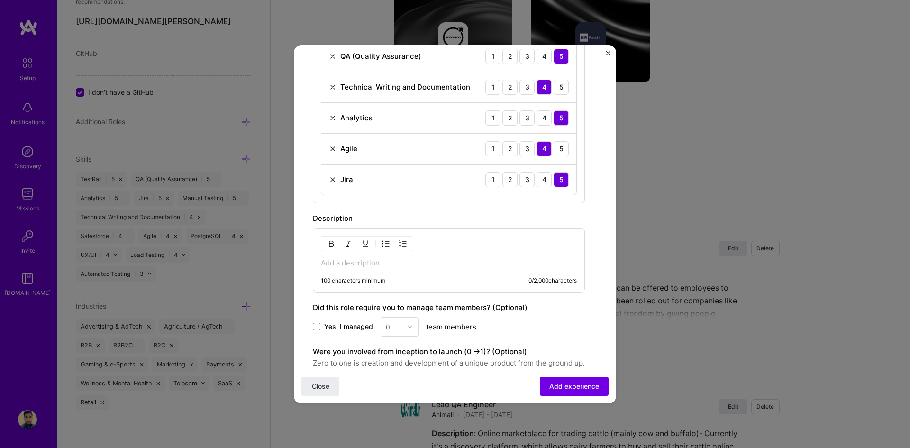
scroll to position [522, 0]
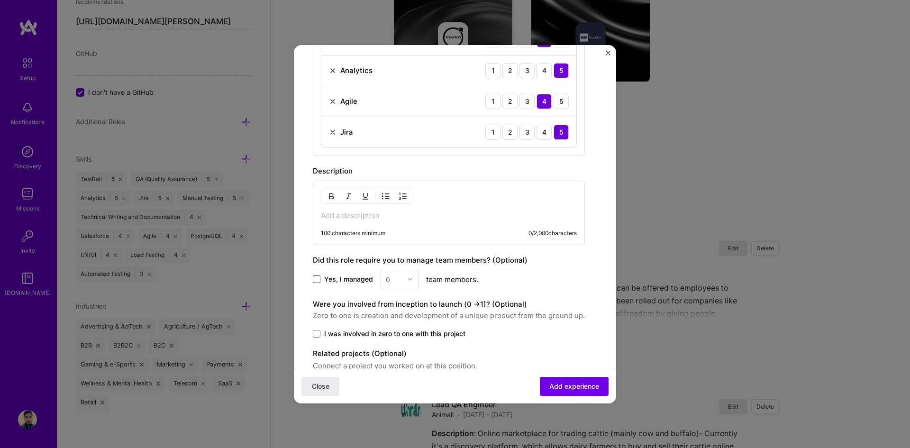
click at [318, 278] on span at bounding box center [317, 279] width 8 height 8
click at [0, 0] on input "Yes, I managed" at bounding box center [0, 0] width 0 height 0
click at [411, 278] on img at bounding box center [410, 279] width 6 height 6
click at [395, 358] on div "4" at bounding box center [400, 358] width 32 height 18
click at [509, 286] on div "Yes, I managed option 4, selected. Select is focused ,type to refine list, pres…" at bounding box center [449, 279] width 272 height 19
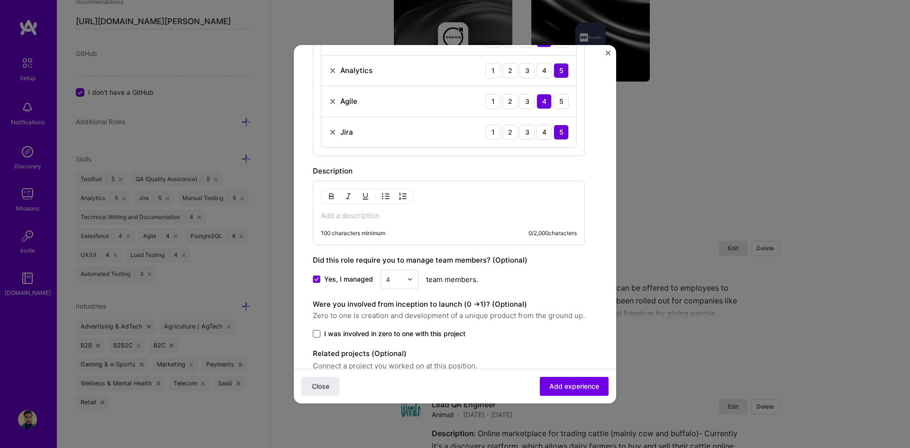
click at [317, 333] on span at bounding box center [317, 334] width 8 height 8
click at [0, 0] on input "I was involved in zero to one with this project" at bounding box center [0, 0] width 0 height 0
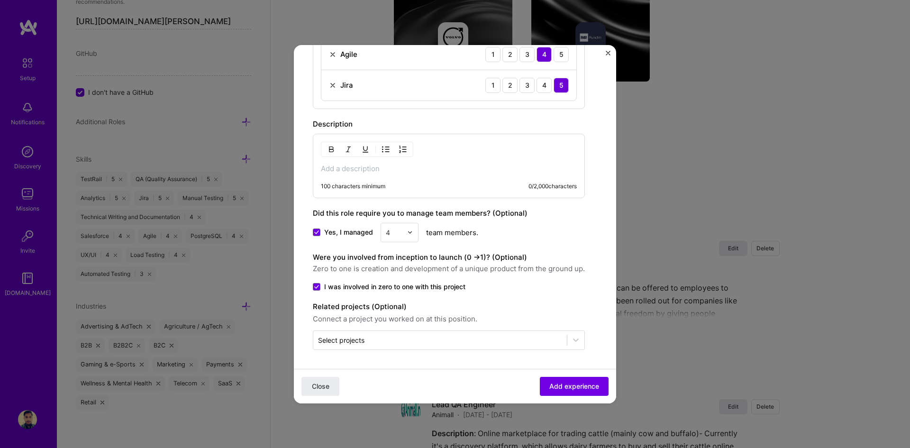
scroll to position [474, 0]
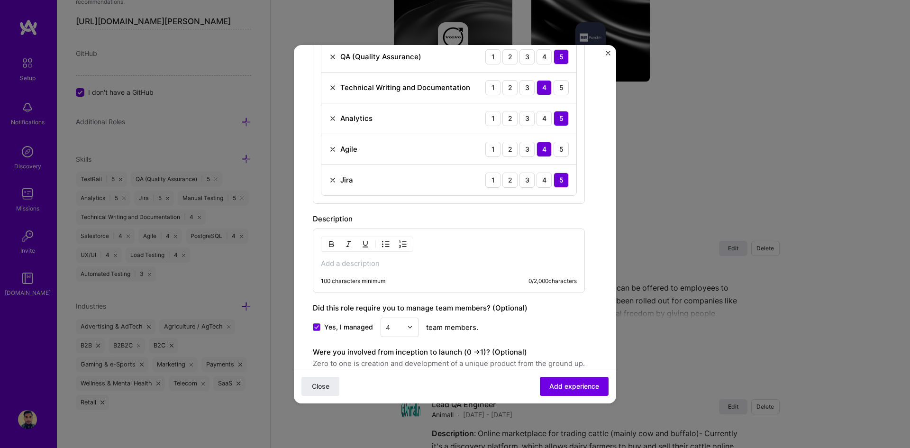
click at [388, 266] on p at bounding box center [449, 263] width 256 height 9
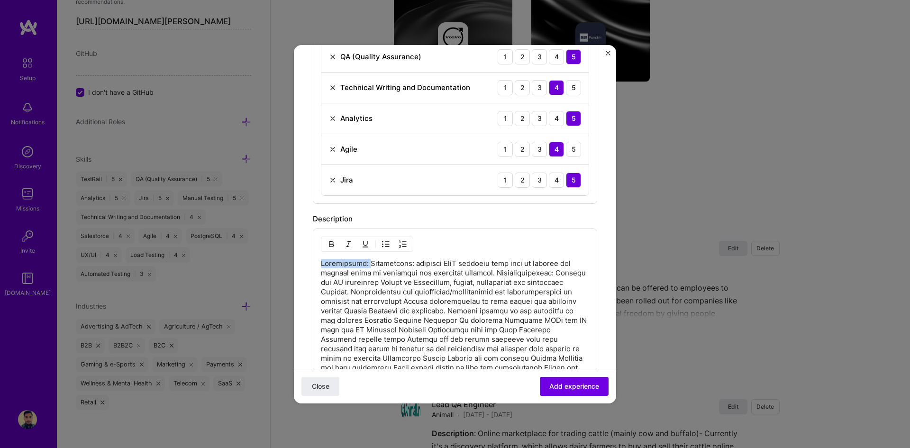
drag, startPoint x: 362, startPoint y: 262, endPoint x: 286, endPoint y: 265, distance: 75.9
click at [286, 265] on div "Create a job experience Jobs help companies understand your past experience. Co…" at bounding box center [455, 224] width 910 height 448
drag, startPoint x: 359, startPoint y: 264, endPoint x: 315, endPoint y: 263, distance: 44.1
click at [315, 263] on div "100 characters minimum 1400 / 2,000 characters" at bounding box center [455, 351] width 284 height 245
click at [449, 272] on p "Description" at bounding box center [455, 349] width 268 height 180
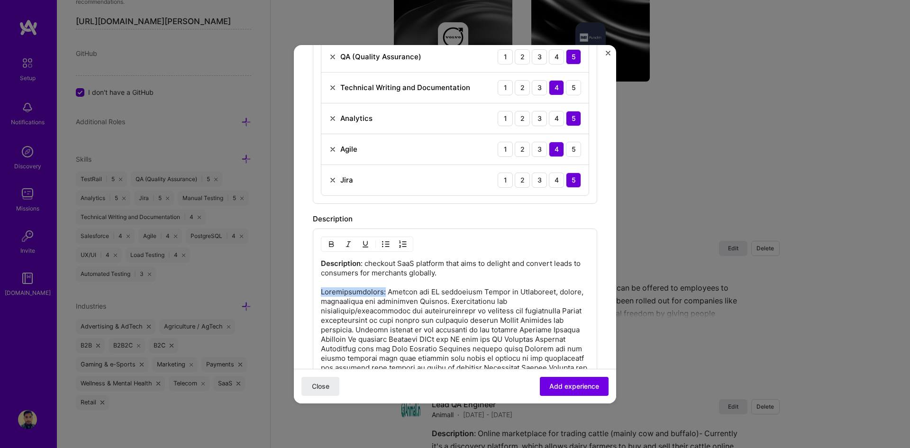
drag, startPoint x: 376, startPoint y: 292, endPoint x: 302, endPoint y: 292, distance: 73.5
click at [302, 292] on form "Create a job experience Jobs help companies understand your past experience. Co…" at bounding box center [455, 139] width 322 height 1098
click at [331, 246] on img "button" at bounding box center [332, 244] width 8 height 8
click at [366, 245] on img "button" at bounding box center [366, 244] width 8 height 8
click at [500, 284] on p "Description : checkout SaaS platform that aims to delight and convert leads to …" at bounding box center [455, 358] width 268 height 199
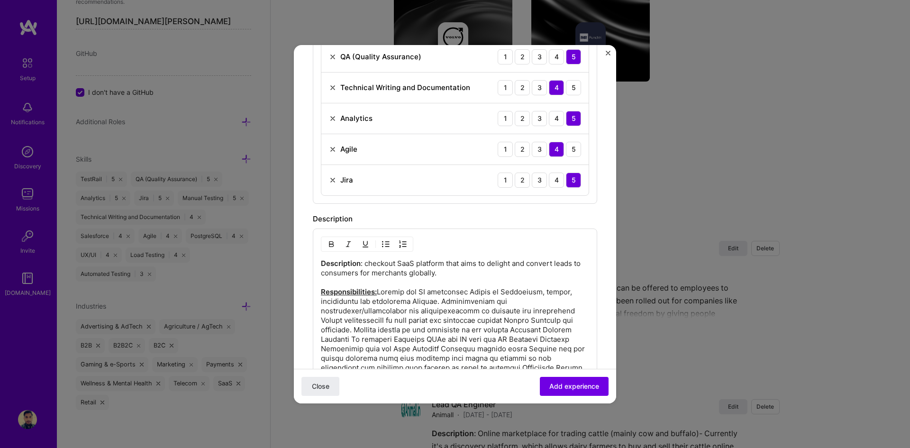
scroll to position [569, 0]
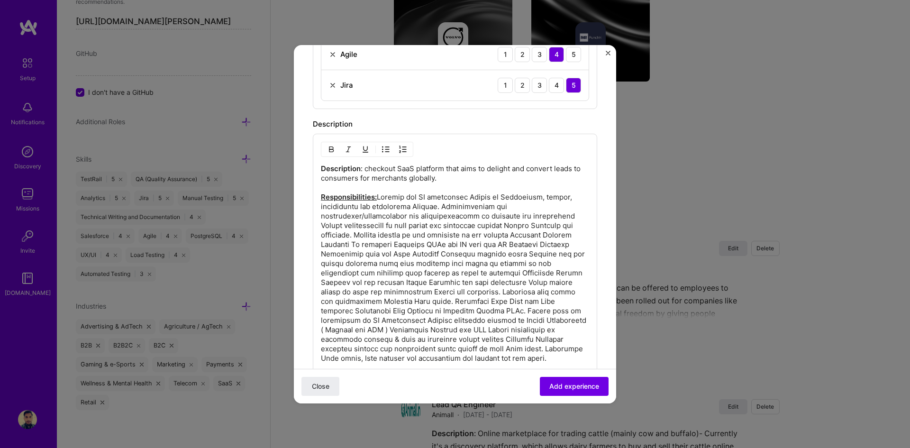
drag, startPoint x: 398, startPoint y: 245, endPoint x: 404, endPoint y: 246, distance: 5.8
click at [398, 246] on p "Description : checkout SaaS platform that aims to delight and convert leads to …" at bounding box center [455, 263] width 268 height 199
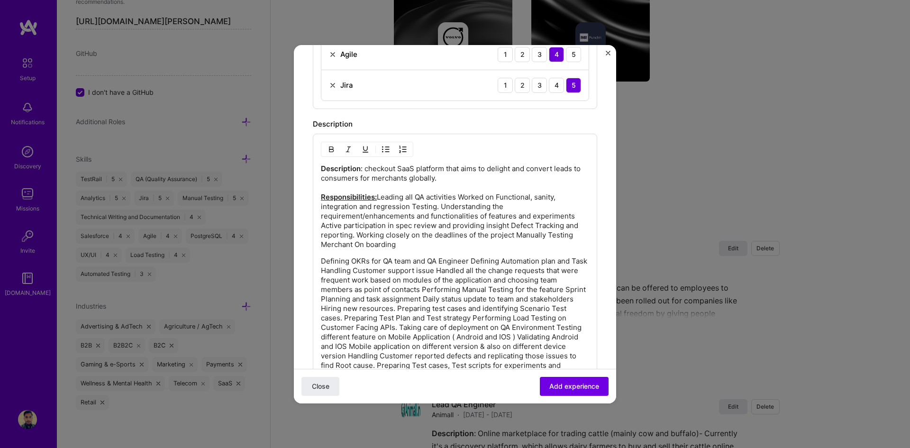
click at [424, 291] on p "Defining OKRs for QA team and QA Engineer Defining Automation plan and Task Han…" at bounding box center [455, 318] width 268 height 123
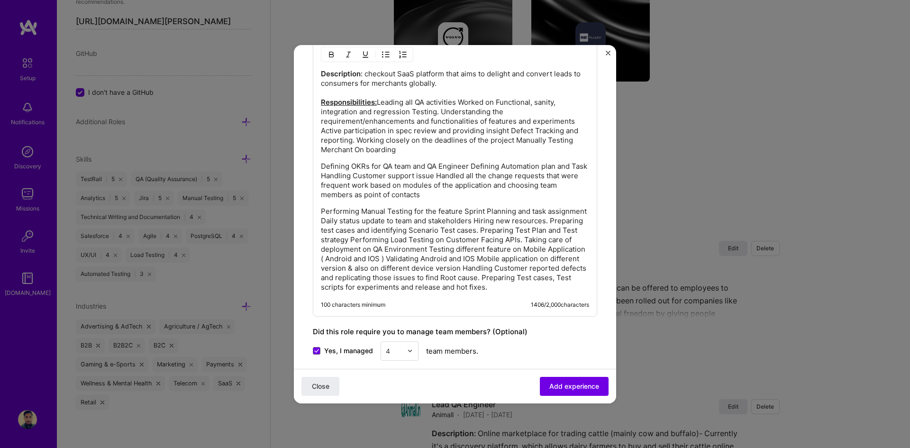
click at [447, 240] on p "Performing Manual Testing for the feature Sprint Planning and task assignment D…" at bounding box center [455, 249] width 268 height 85
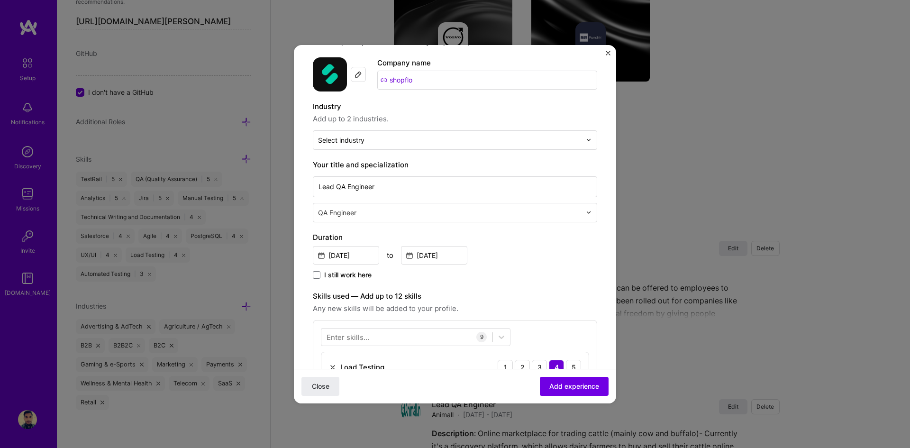
scroll to position [0, 0]
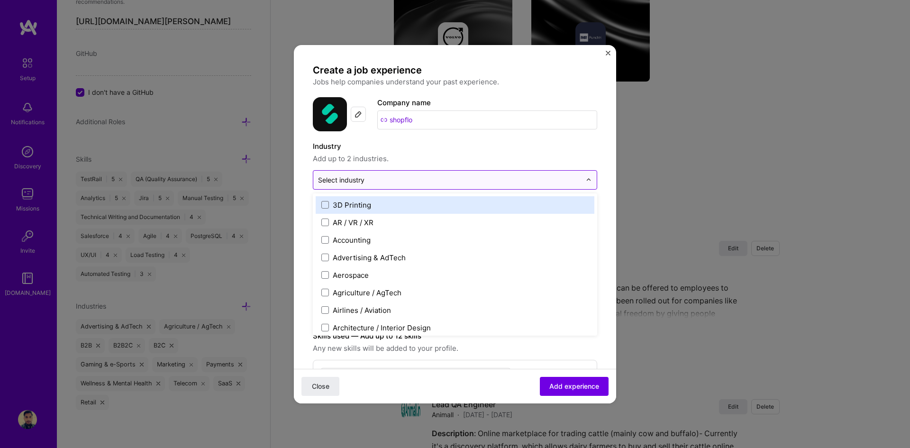
click at [377, 179] on input "text" at bounding box center [449, 180] width 263 height 10
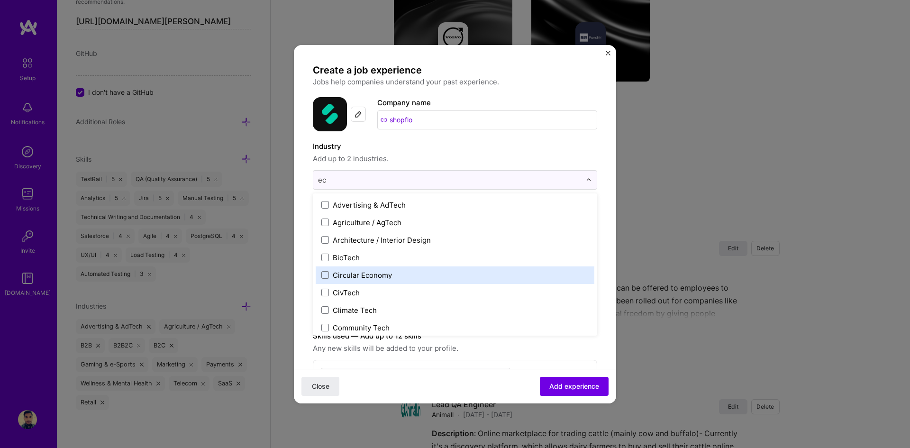
type input "e"
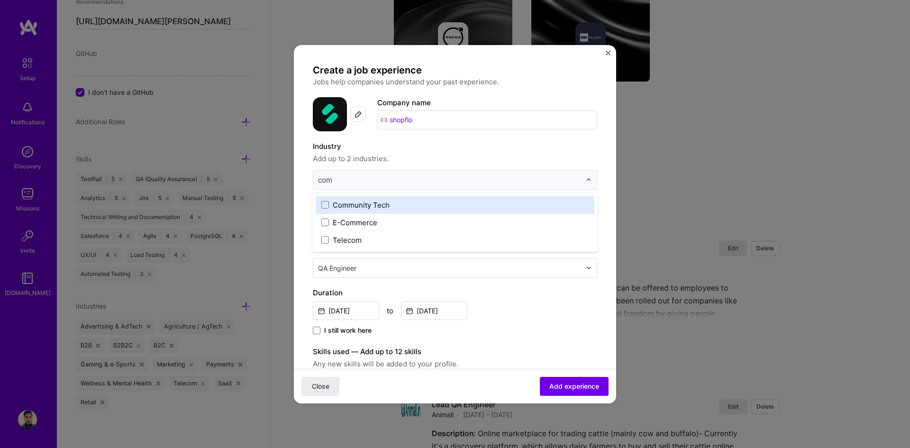
type input "comm"
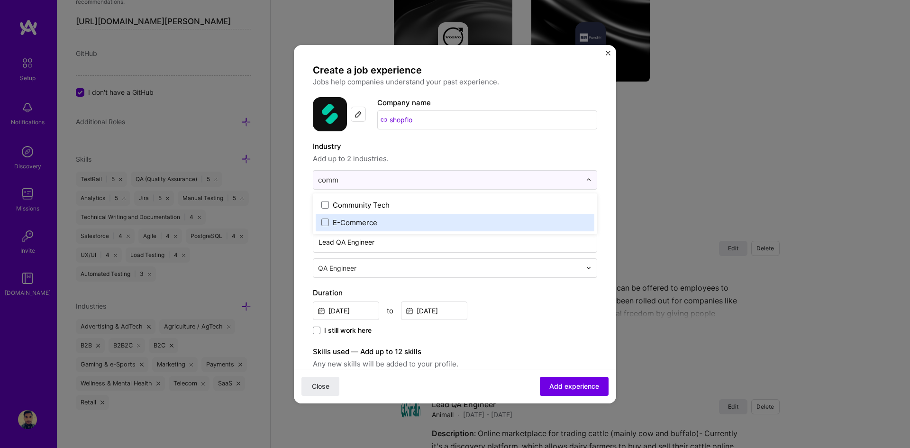
click at [343, 223] on div "E-Commerce" at bounding box center [355, 223] width 45 height 10
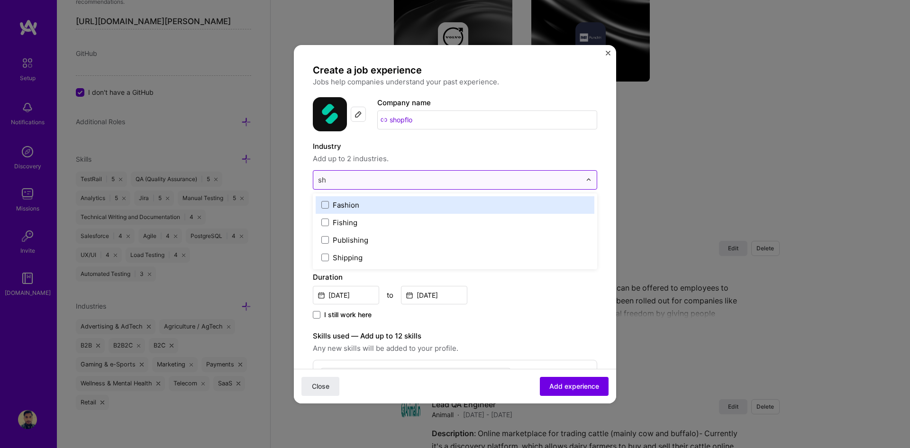
type input "s"
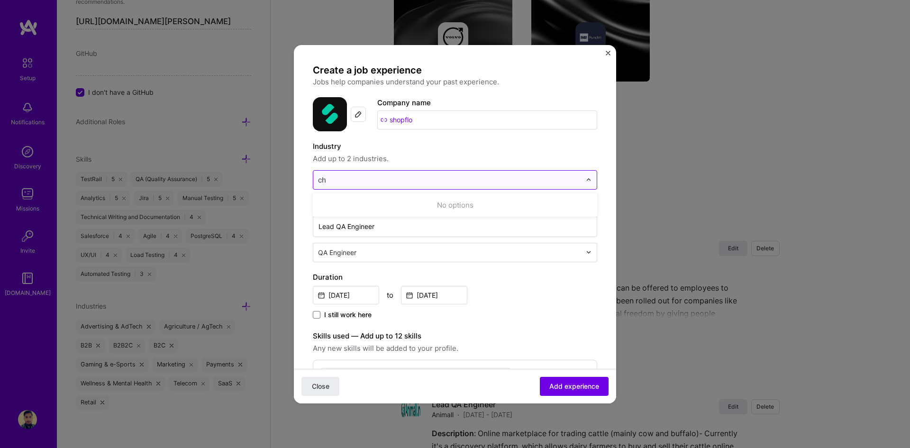
type input "c"
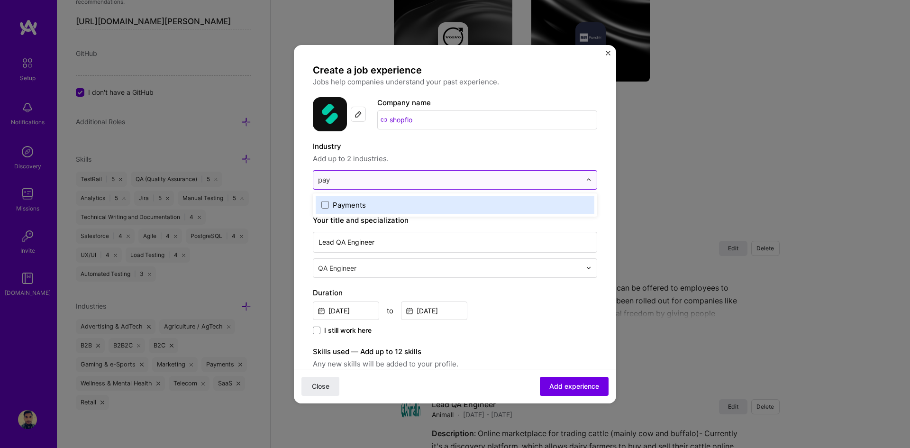
type input "paym"
click at [325, 204] on span at bounding box center [325, 205] width 8 height 8
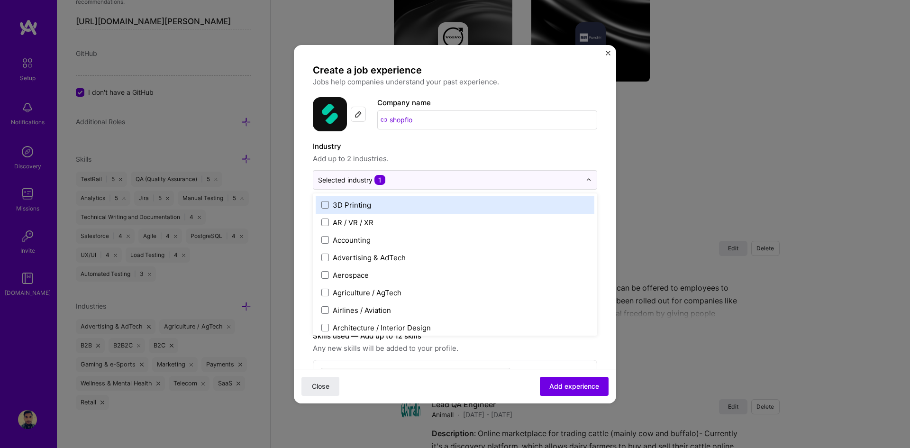
click at [458, 130] on div "Company name shopflo" at bounding box center [487, 114] width 220 height 34
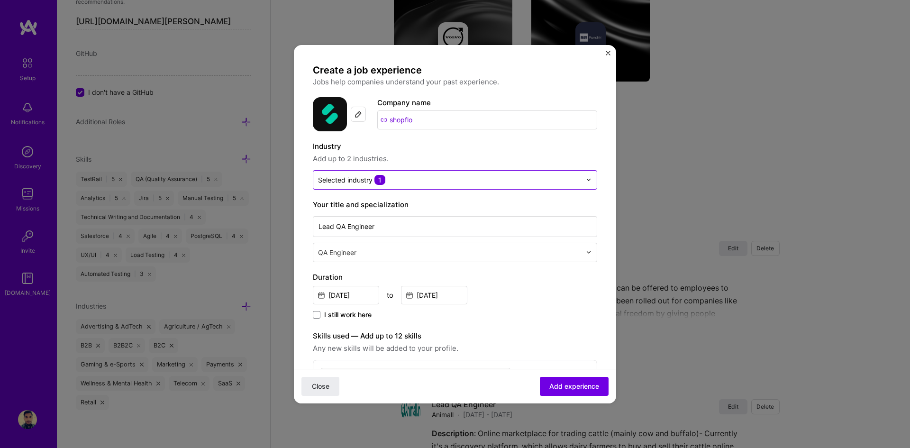
click at [350, 181] on div "Selected industry 1" at bounding box center [351, 180] width 67 height 10
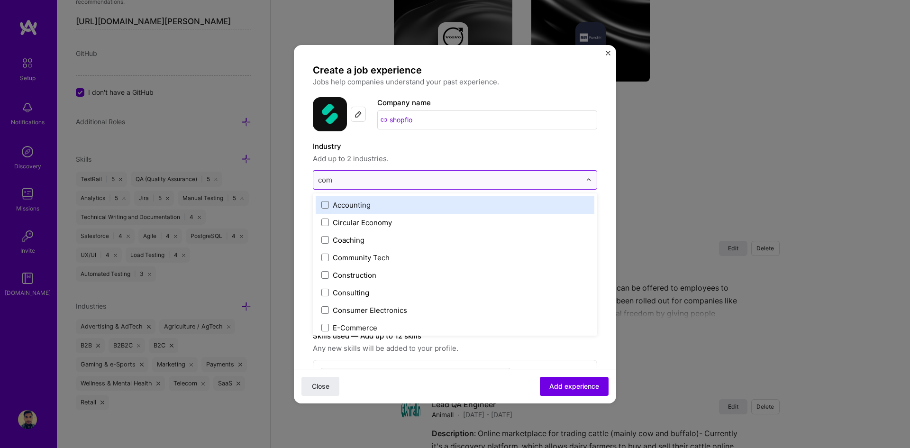
type input "comm"
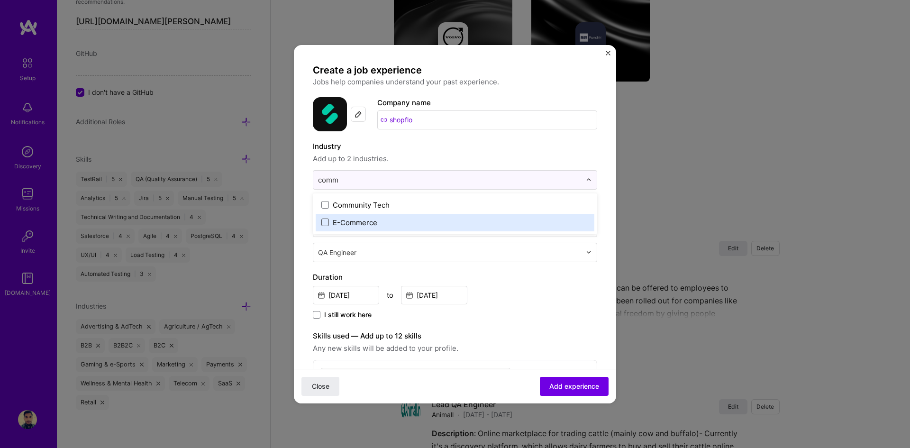
click at [329, 221] on span at bounding box center [325, 223] width 8 height 8
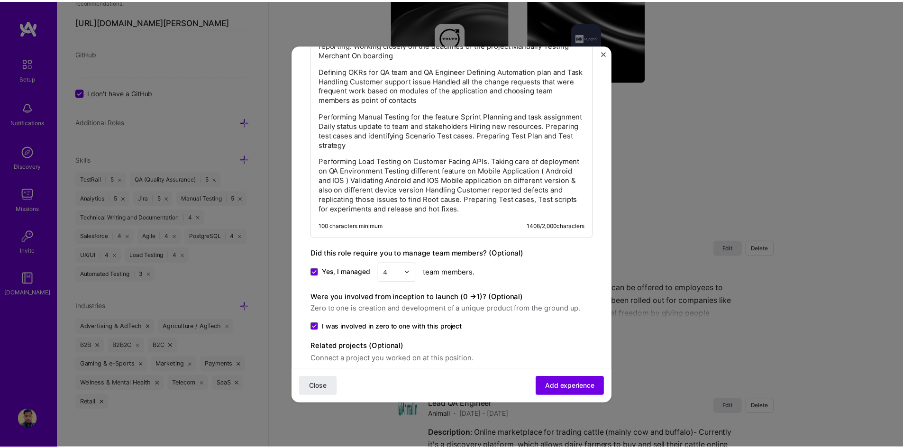
scroll to position [798, 0]
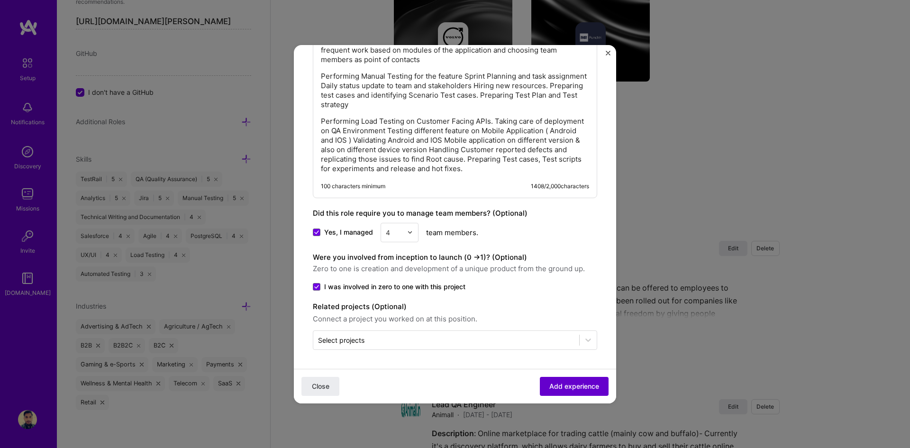
click at [564, 383] on span "Add experience" at bounding box center [575, 385] width 50 height 9
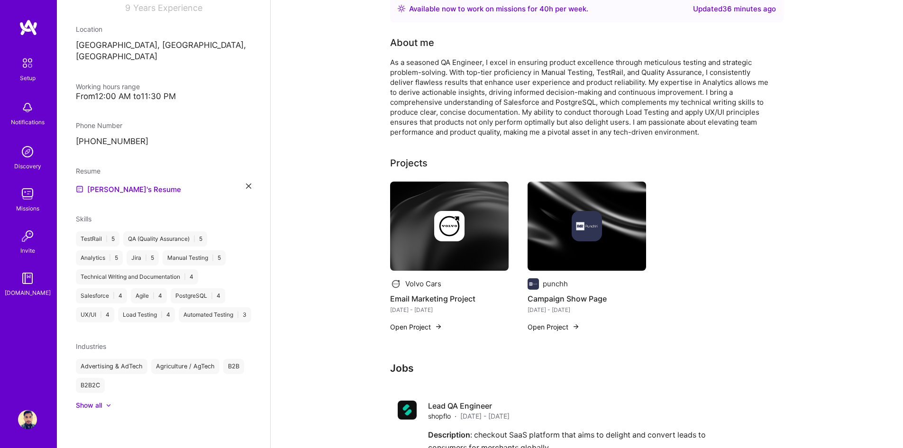
scroll to position [0, 0]
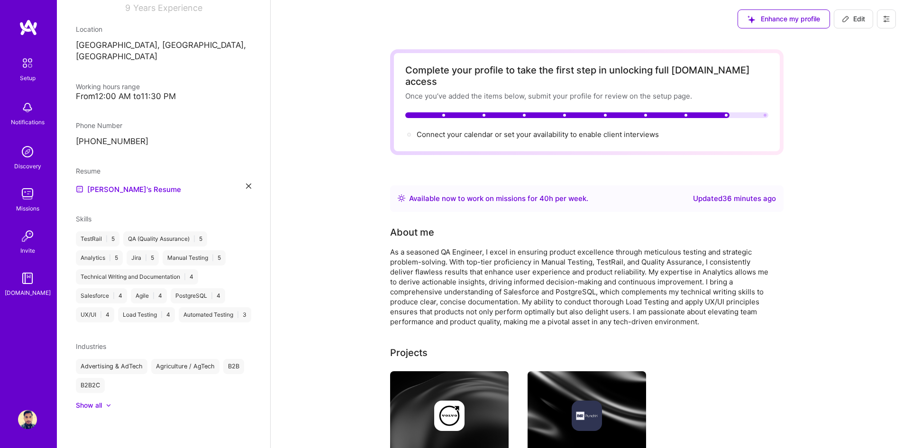
drag, startPoint x: 846, startPoint y: 17, endPoint x: 637, endPoint y: 204, distance: 280.0
click at [846, 17] on icon at bounding box center [846, 19] width 6 height 6
select select "Right Now"
select select "IN"
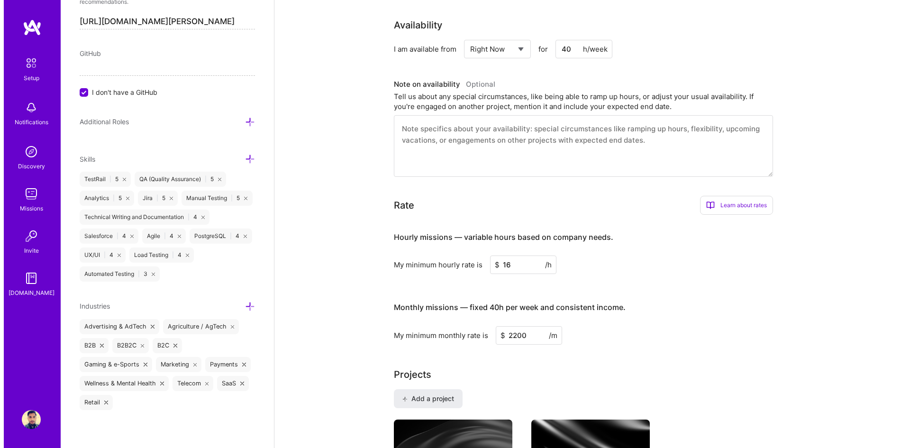
scroll to position [616, 0]
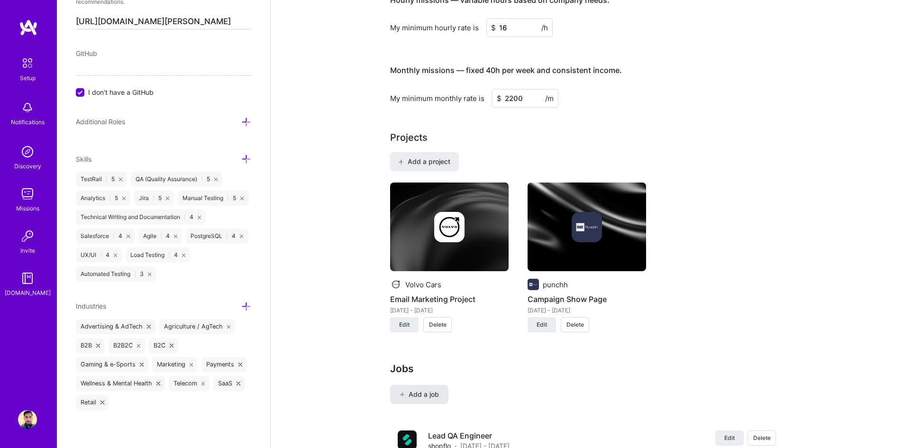
click at [418, 390] on span "Add a job" at bounding box center [419, 394] width 39 height 9
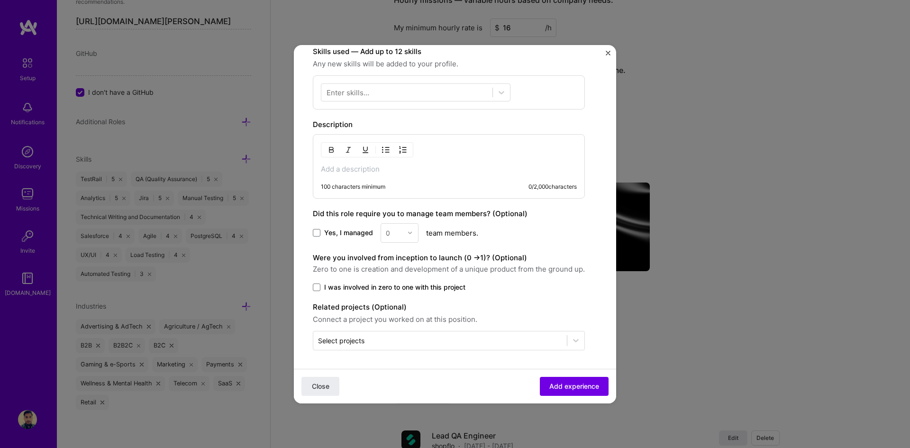
scroll to position [285, 0]
click at [365, 174] on div "100 characters minimum 0 / 2,000 characters" at bounding box center [449, 166] width 272 height 64
click at [366, 168] on p at bounding box center [449, 168] width 256 height 9
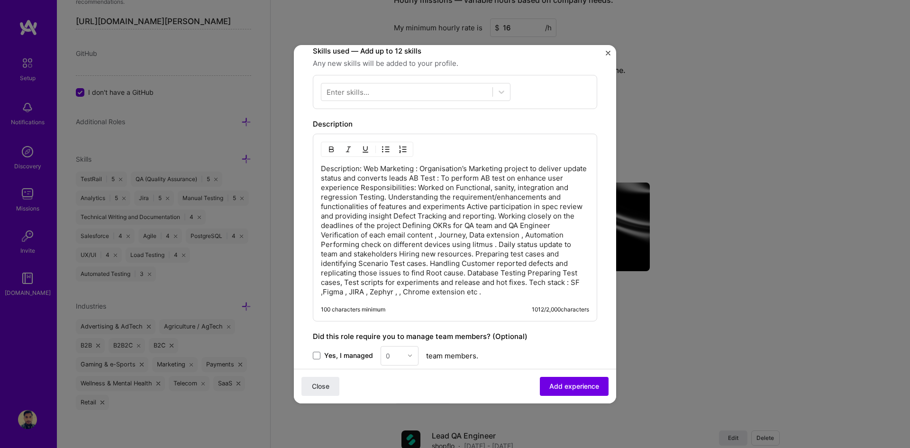
click at [436, 178] on p "Description: Web Marketing : Organisation’s Marketing project to deliver update…" at bounding box center [455, 230] width 268 height 133
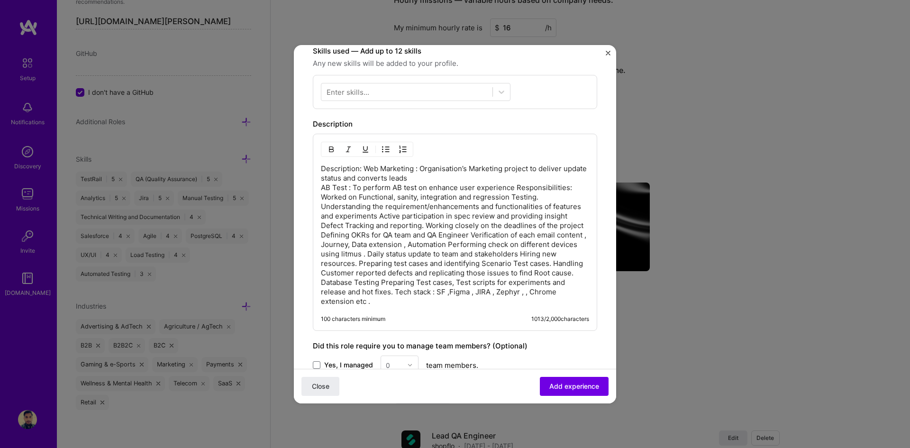
click at [365, 167] on p "Description: Web Marketing : Organisation’s Marketing project to deliver update…" at bounding box center [455, 235] width 268 height 142
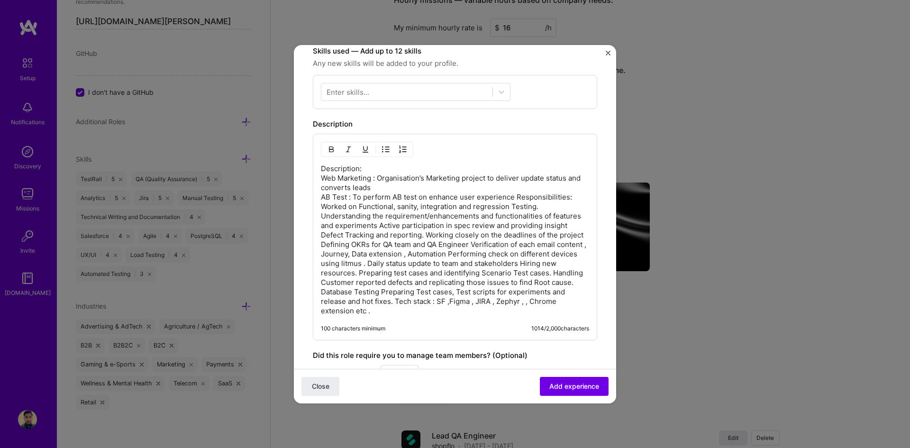
click at [516, 199] on p "Description: Web Marketing : Organisation’s Marketing project to deliver update…" at bounding box center [455, 240] width 268 height 152
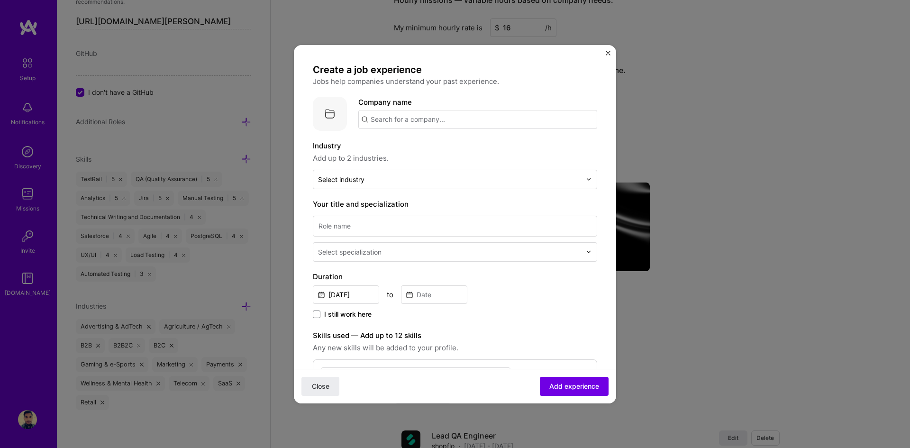
scroll to position [0, 0]
click at [401, 123] on input "text" at bounding box center [477, 119] width 239 height 19
type input "Ascendion"
click at [439, 146] on div "Ascendion" at bounding box center [434, 146] width 44 height 17
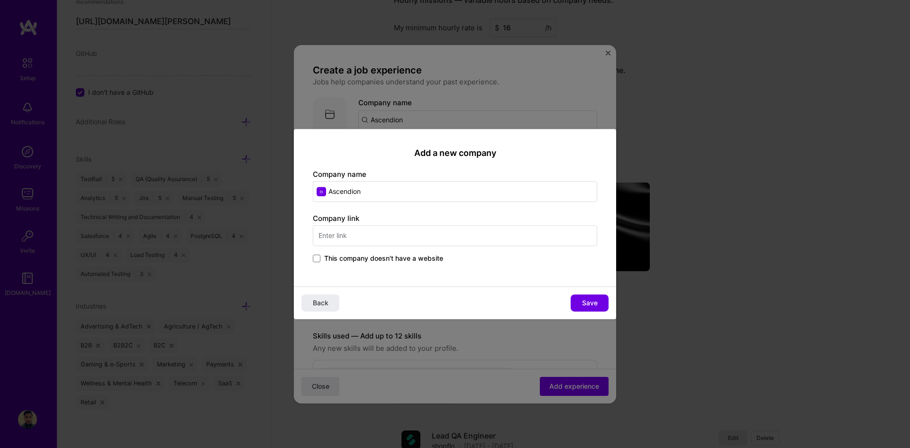
click at [366, 188] on input "Ascendion" at bounding box center [455, 191] width 284 height 21
drag, startPoint x: 373, startPoint y: 192, endPoint x: 321, endPoint y: 195, distance: 51.8
click at [321, 195] on input "Ascendion" at bounding box center [455, 191] width 284 height 21
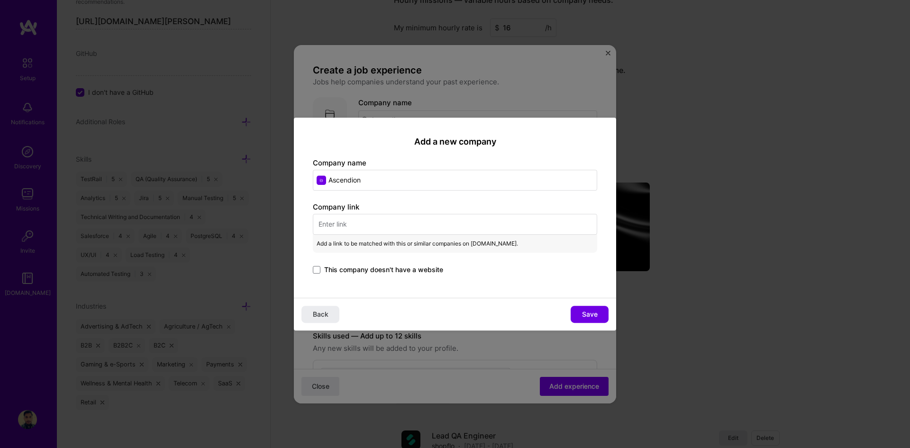
paste input "[URL][DOMAIN_NAME]"
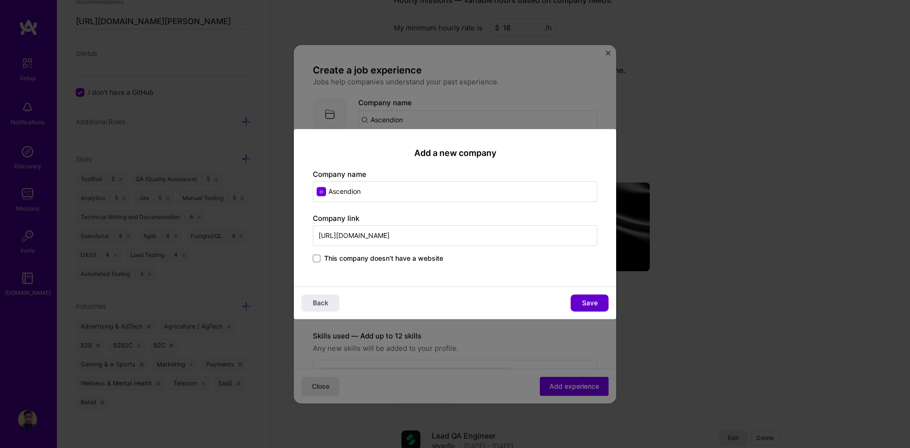
type input "[URL][DOMAIN_NAME]"
click at [589, 298] on span "Save" at bounding box center [590, 302] width 16 height 9
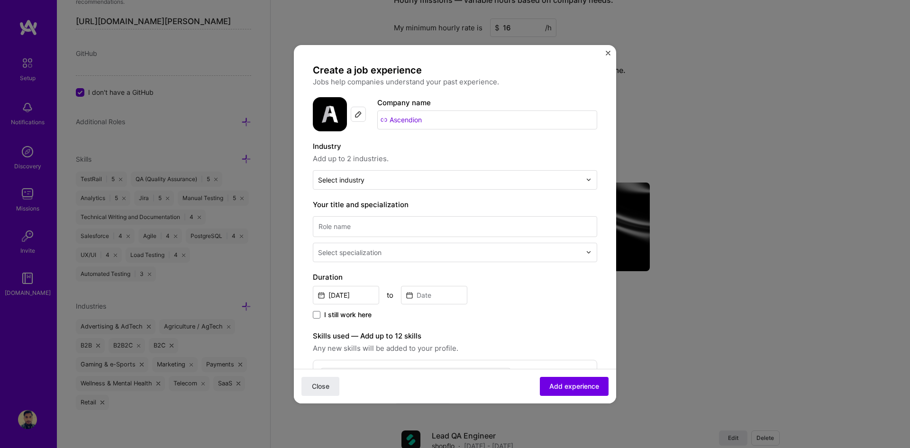
scroll to position [47, 0]
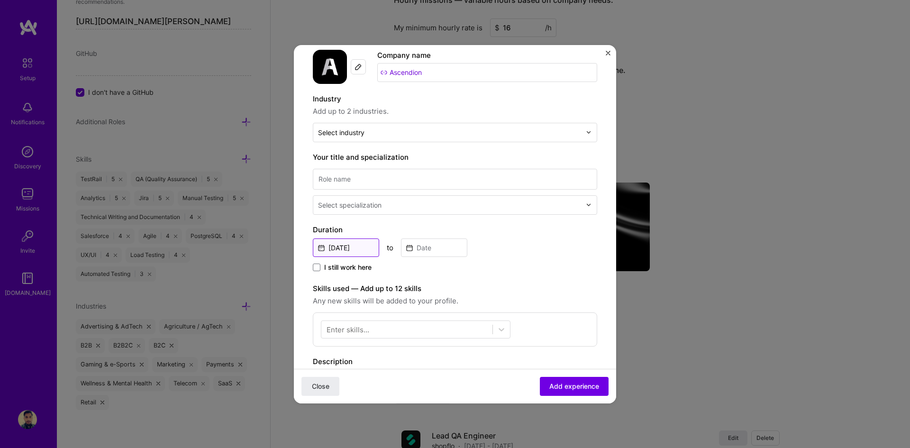
click at [357, 250] on input "[DATE]" at bounding box center [346, 247] width 66 height 18
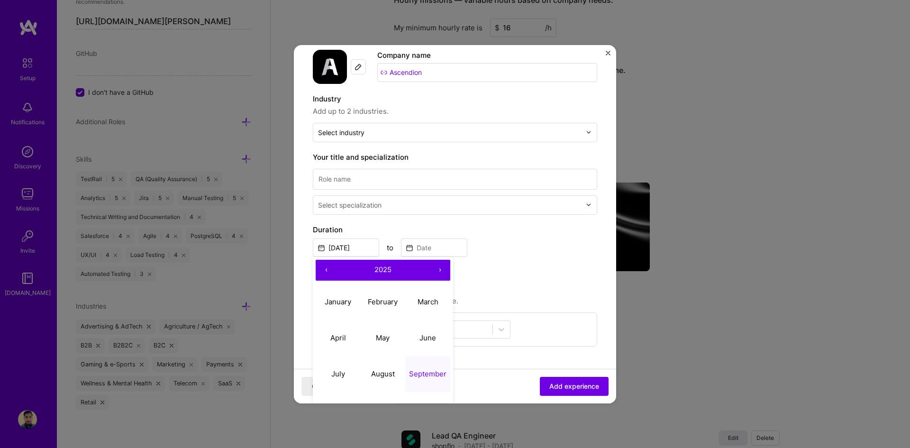
click at [324, 265] on button "‹" at bounding box center [326, 270] width 21 height 21
click at [389, 337] on abbr "May" at bounding box center [383, 337] width 14 height 9
type input "[DATE]"
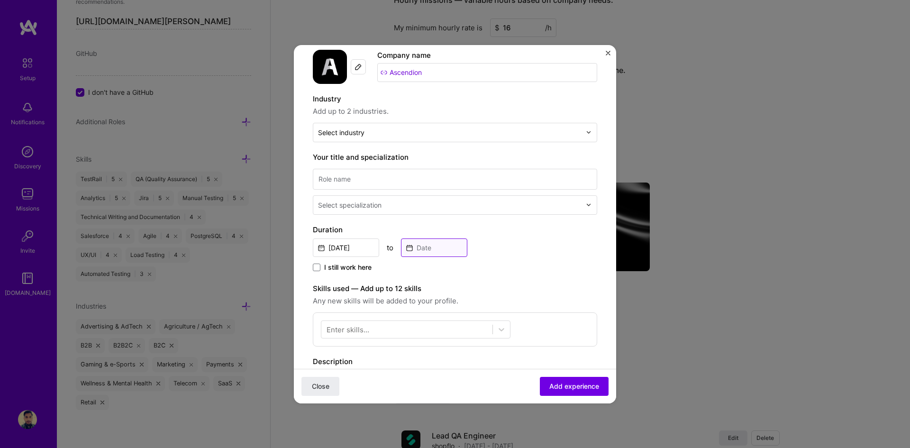
click at [437, 251] on input at bounding box center [434, 247] width 66 height 18
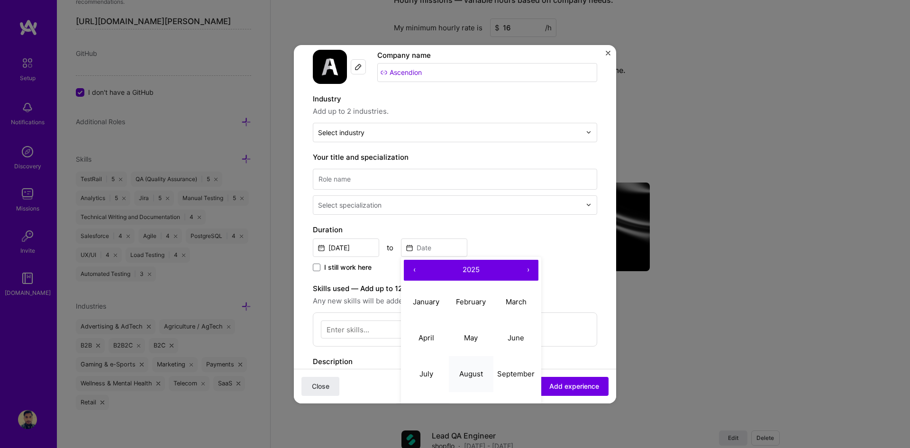
click at [477, 375] on abbr "August" at bounding box center [471, 373] width 24 height 9
type input "[DATE]"
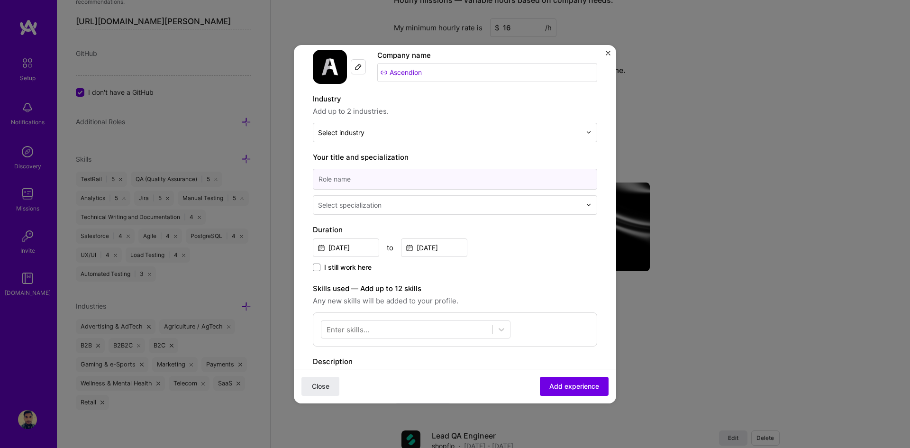
click at [349, 182] on input at bounding box center [455, 179] width 284 height 21
type input "Lead QA Engineer"
click at [345, 204] on div "Select specialization" at bounding box center [350, 205] width 64 height 10
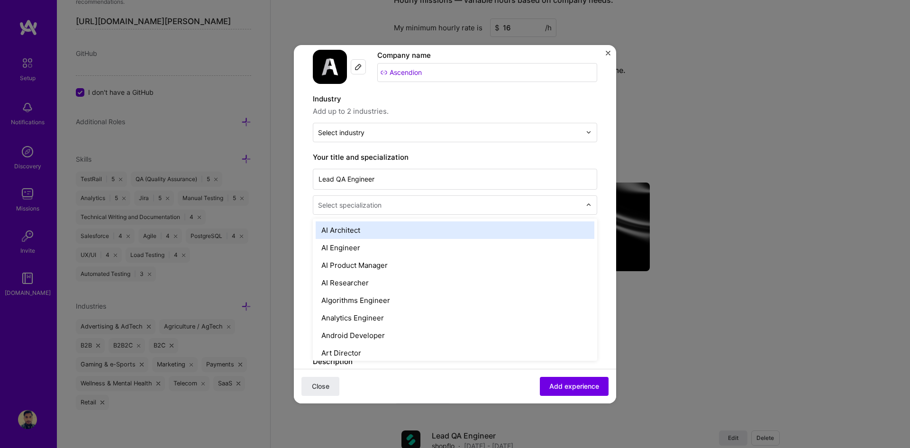
type input "q"
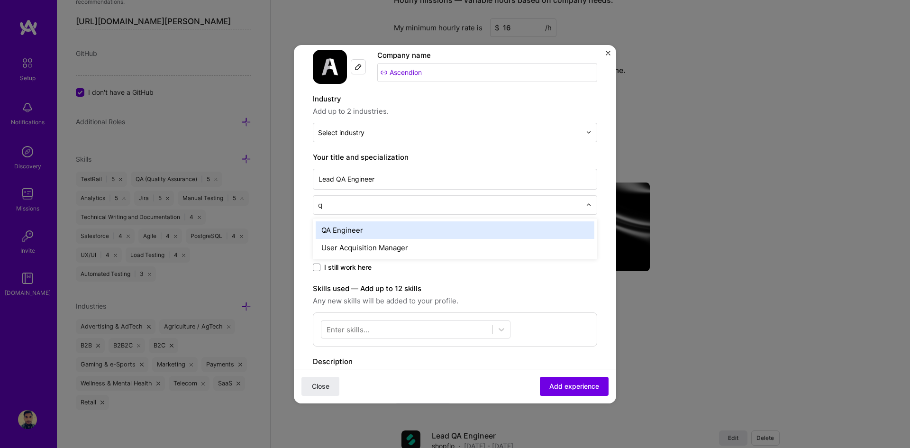
click at [356, 232] on div "QA Engineer" at bounding box center [455, 230] width 279 height 18
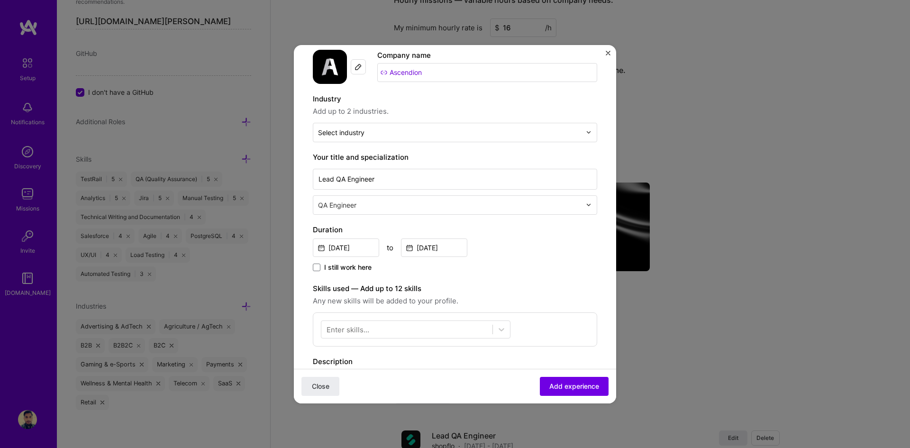
scroll to position [142, 0]
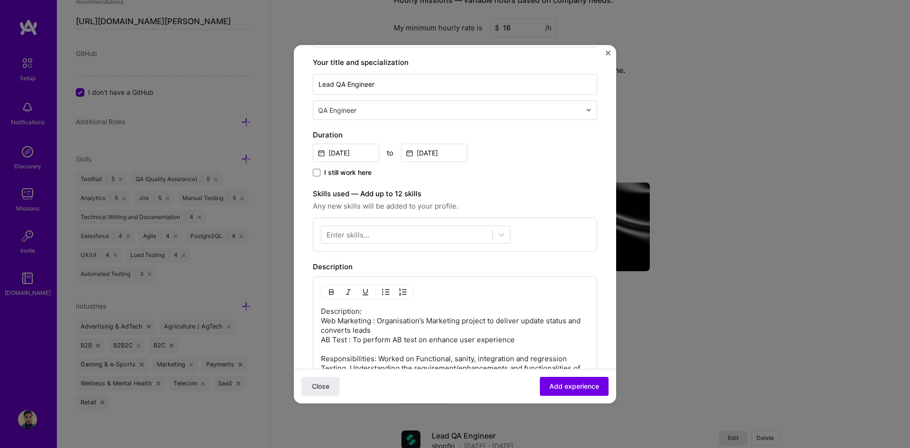
click at [341, 234] on div "Enter skills..." at bounding box center [348, 234] width 43 height 10
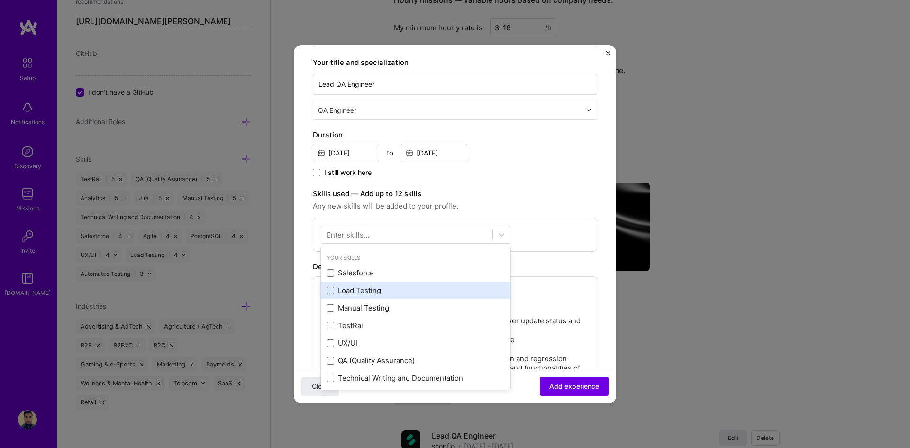
drag, startPoint x: 357, startPoint y: 292, endPoint x: 358, endPoint y: 297, distance: 5.3
click at [357, 293] on div "Load Testing" at bounding box center [416, 290] width 178 height 10
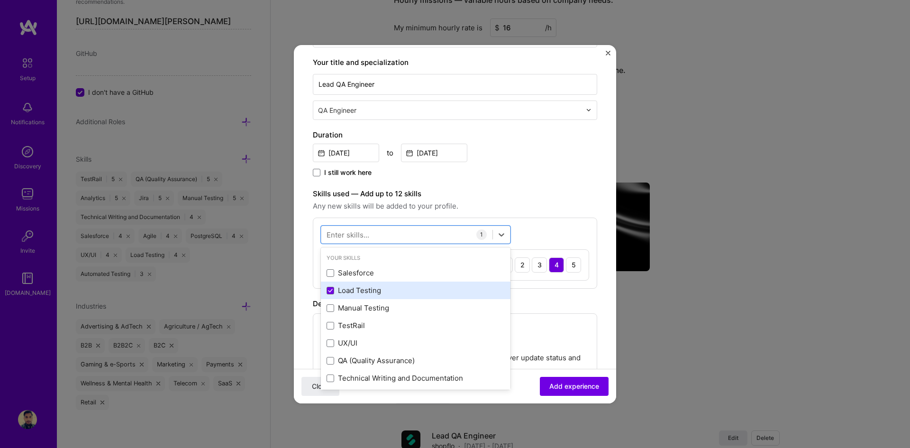
click at [349, 289] on div "Load Testing" at bounding box center [416, 290] width 178 height 10
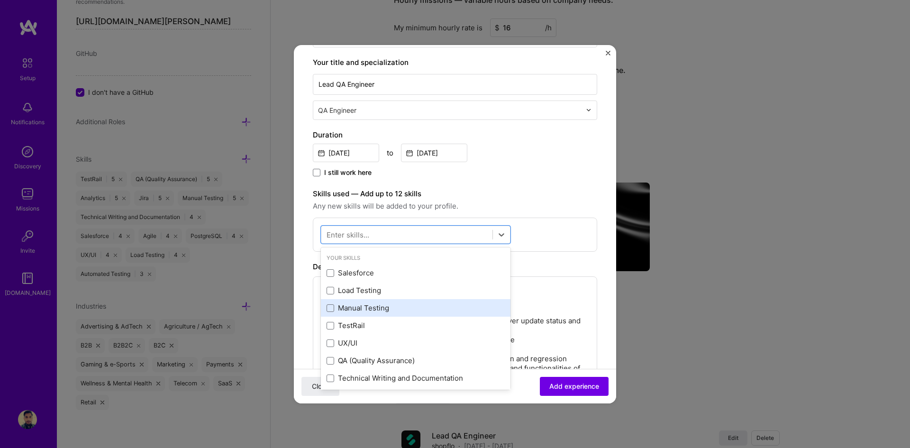
click at [354, 304] on div "Manual Testing" at bounding box center [416, 308] width 178 height 10
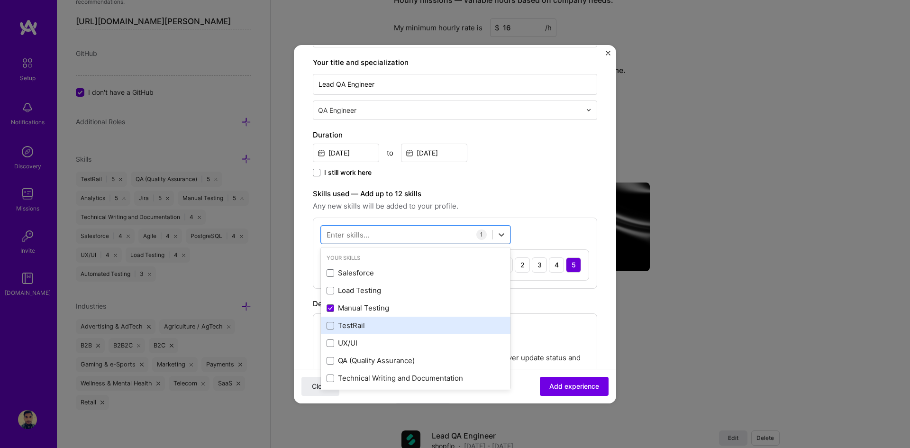
click at [354, 324] on div "TestRail" at bounding box center [416, 326] width 178 height 10
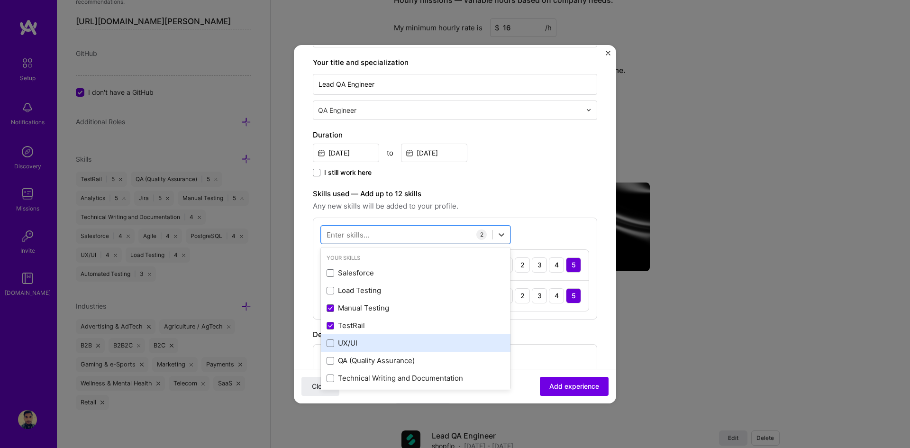
click at [355, 344] on div "UX/UI" at bounding box center [416, 343] width 178 height 10
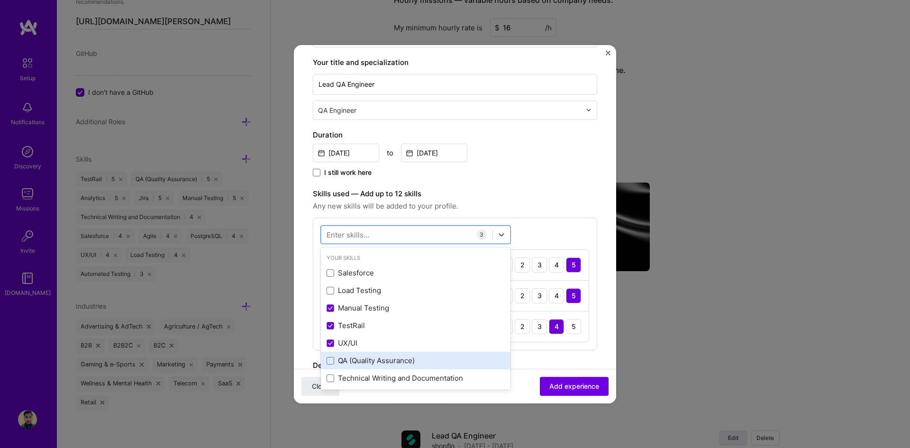
click at [358, 363] on div "QA (Quality Assurance)" at bounding box center [416, 361] width 178 height 10
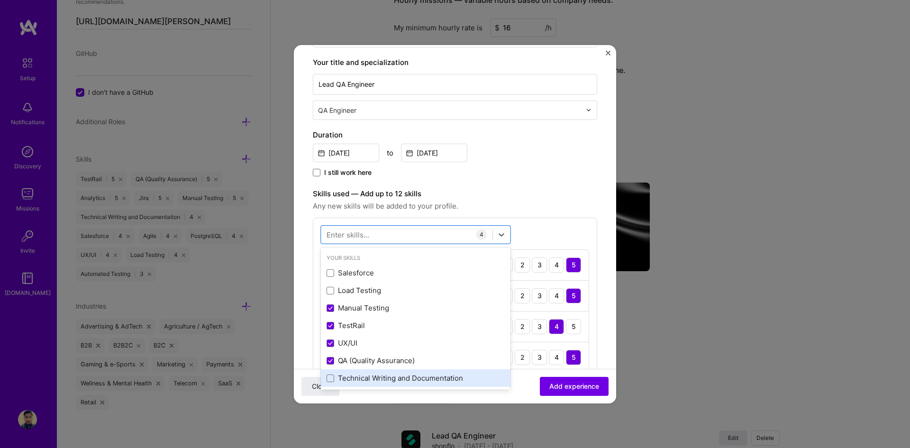
scroll to position [47, 0]
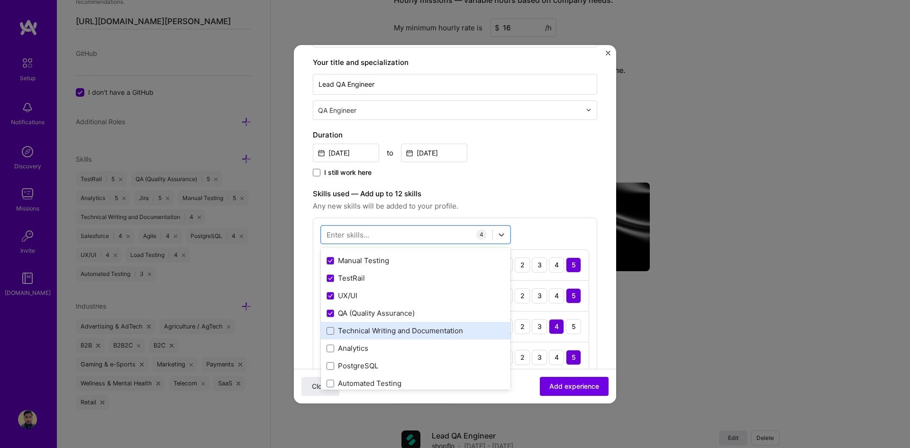
click at [356, 330] on div "Technical Writing and Documentation" at bounding box center [416, 331] width 178 height 10
click at [354, 346] on div "Analytics" at bounding box center [416, 348] width 178 height 10
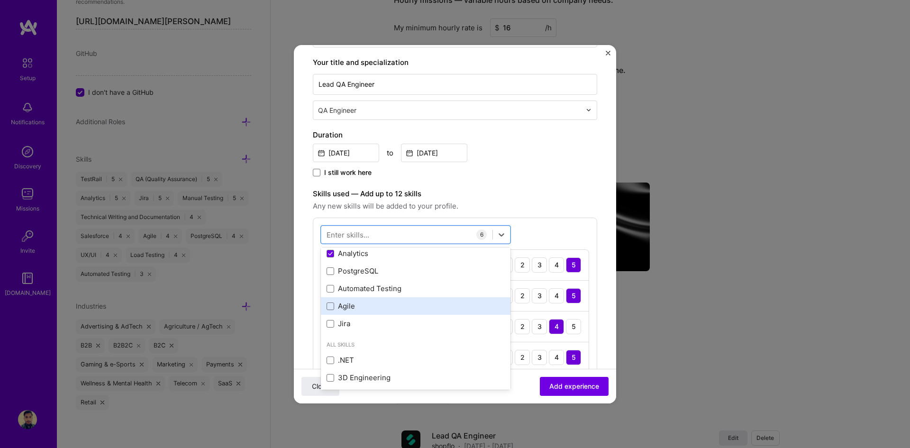
click at [346, 306] on div "Agile" at bounding box center [416, 306] width 178 height 10
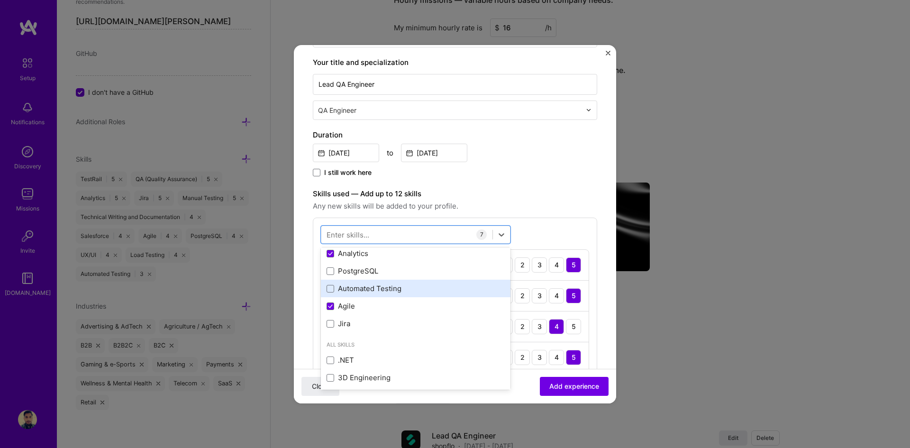
click at [360, 291] on div "Automated Testing" at bounding box center [416, 289] width 178 height 10
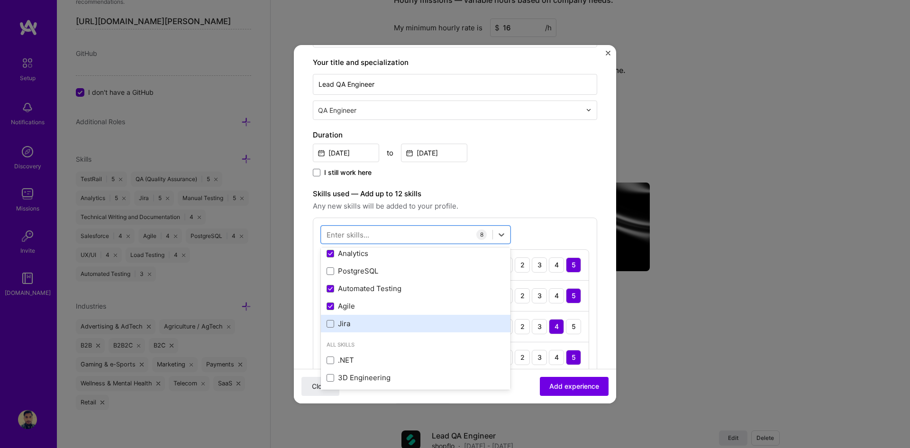
click at [344, 321] on div "Jira" at bounding box center [416, 324] width 178 height 10
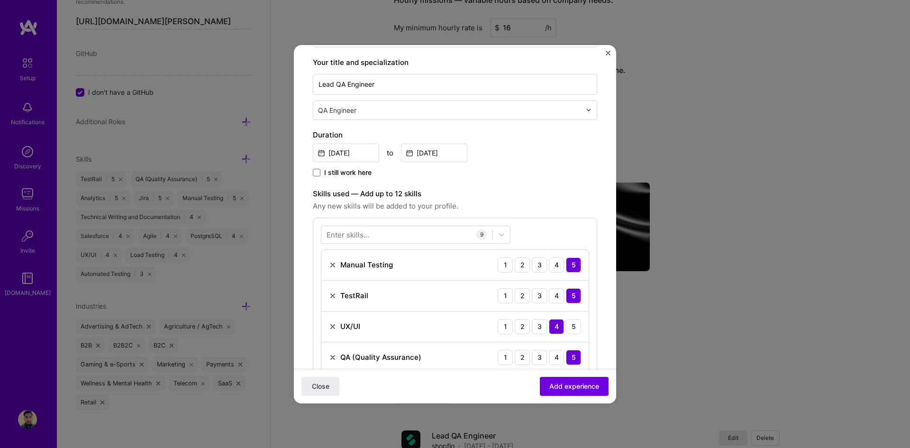
click at [572, 208] on span "Any new skills will be added to your profile." at bounding box center [455, 206] width 284 height 11
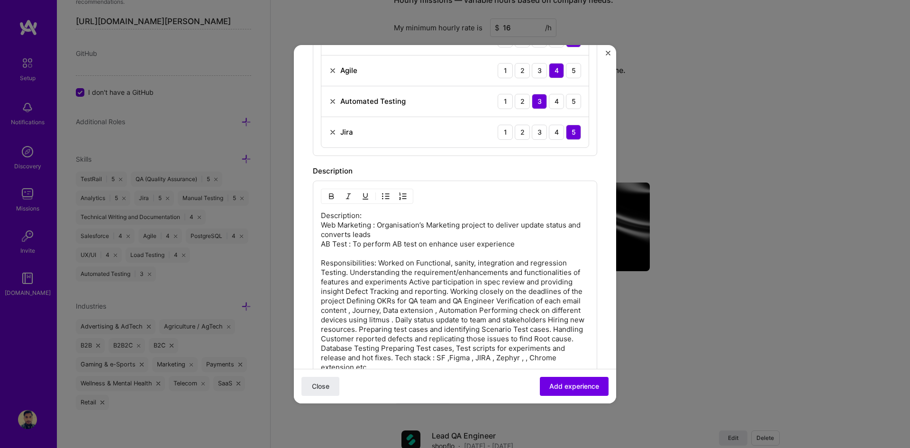
scroll to position [474, 0]
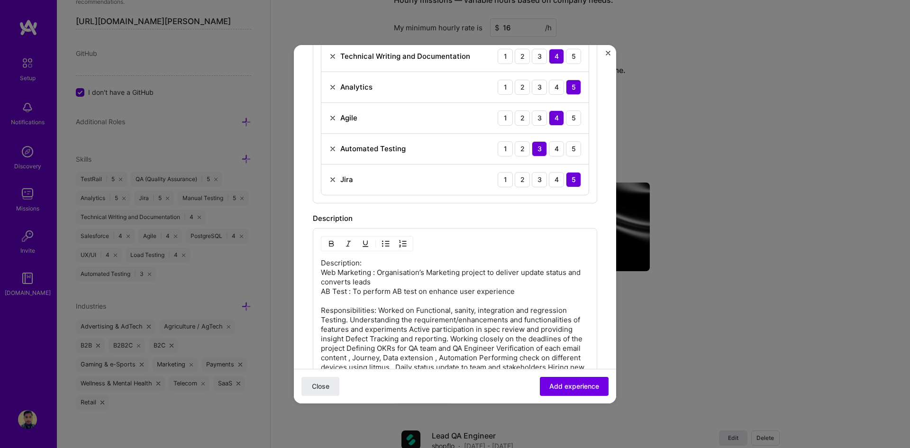
drag, startPoint x: 352, startPoint y: 261, endPoint x: 307, endPoint y: 256, distance: 45.3
click at [307, 256] on form "Create a job experience Jobs help companies understand your past experience. Co…" at bounding box center [455, 120] width 322 height 1060
drag, startPoint x: 373, startPoint y: 273, endPoint x: 308, endPoint y: 273, distance: 65.0
click at [308, 273] on form "Create a job experience Jobs help companies understand your past experience. Co…" at bounding box center [455, 120] width 322 height 1060
drag, startPoint x: 348, startPoint y: 291, endPoint x: 322, endPoint y: 291, distance: 25.6
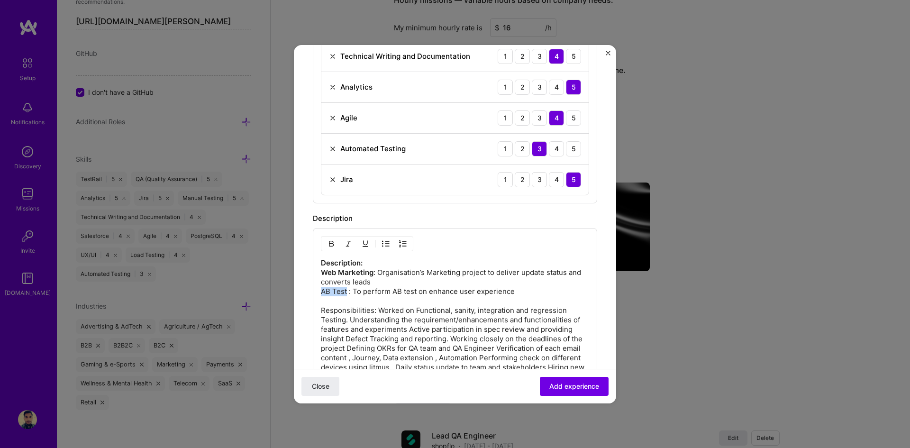
click at [322, 291] on p "Description: Web Marketing : Organisation’s Marketing project to deliver update…" at bounding box center [455, 338] width 268 height 161
drag, startPoint x: 372, startPoint y: 311, endPoint x: 306, endPoint y: 311, distance: 65.9
click at [306, 311] on form "Create a job experience Jobs help companies understand your past experience. Co…" at bounding box center [455, 120] width 322 height 1060
click at [367, 242] on img "button" at bounding box center [366, 244] width 8 height 8
click at [450, 233] on div "Description: Web Marketing : Organisation’s Marketing project to deliver update…" at bounding box center [455, 336] width 284 height 216
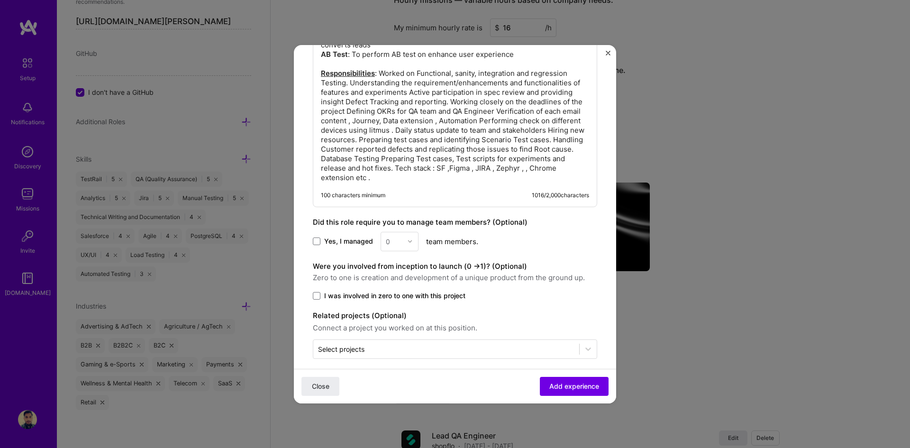
scroll to position [720, 0]
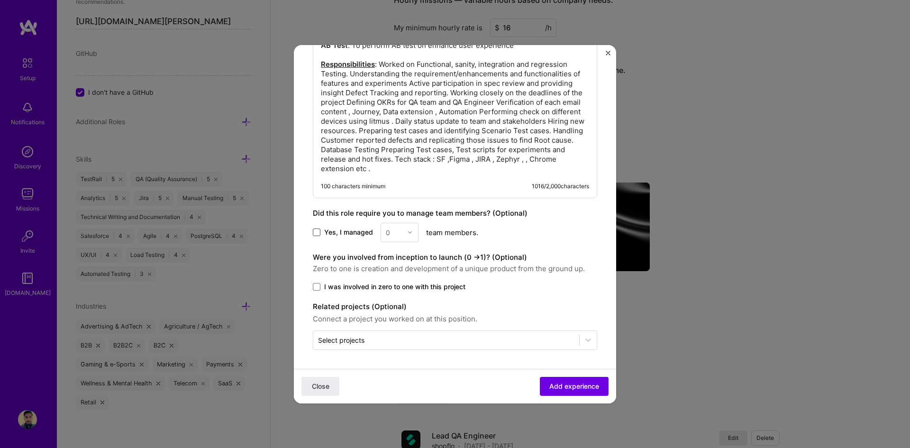
click at [318, 233] on span at bounding box center [317, 233] width 8 height 8
click at [0, 0] on input "Yes, I managed" at bounding box center [0, 0] width 0 height 0
click at [384, 234] on div "0" at bounding box center [394, 232] width 26 height 18
click at [403, 286] on div "3" at bounding box center [400, 293] width 32 height 18
click at [530, 228] on div "Yes, I managed 3 team members." at bounding box center [455, 232] width 284 height 19
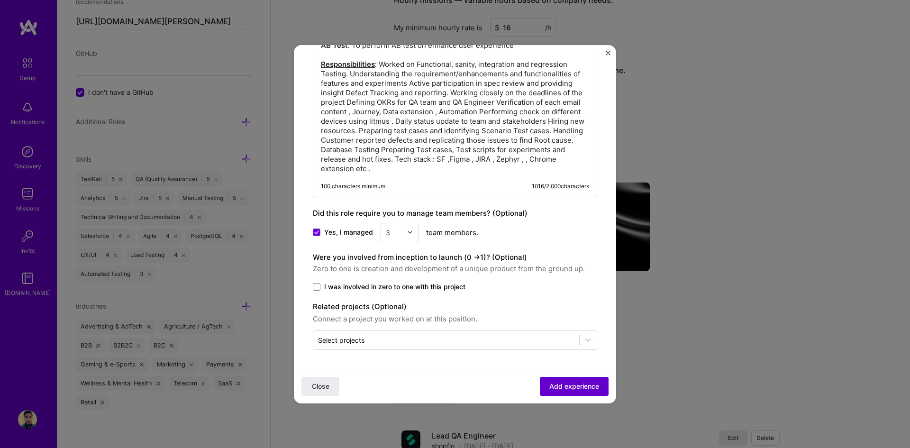
click at [568, 387] on span "Add experience" at bounding box center [575, 385] width 50 height 9
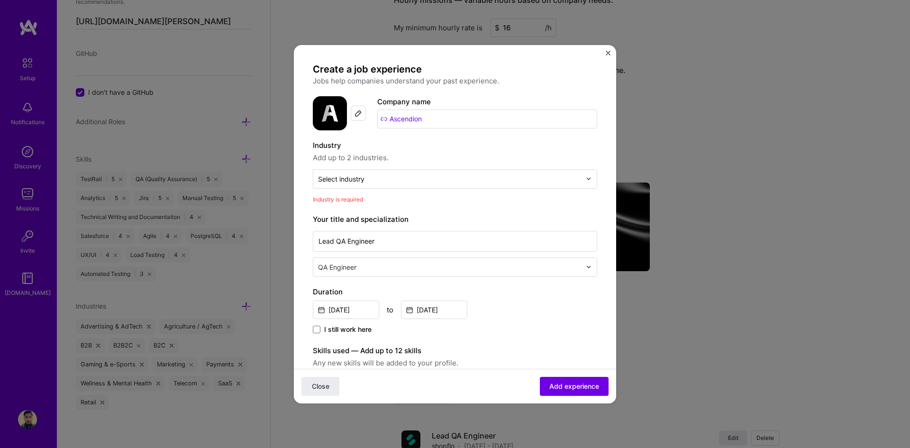
scroll to position [0, 0]
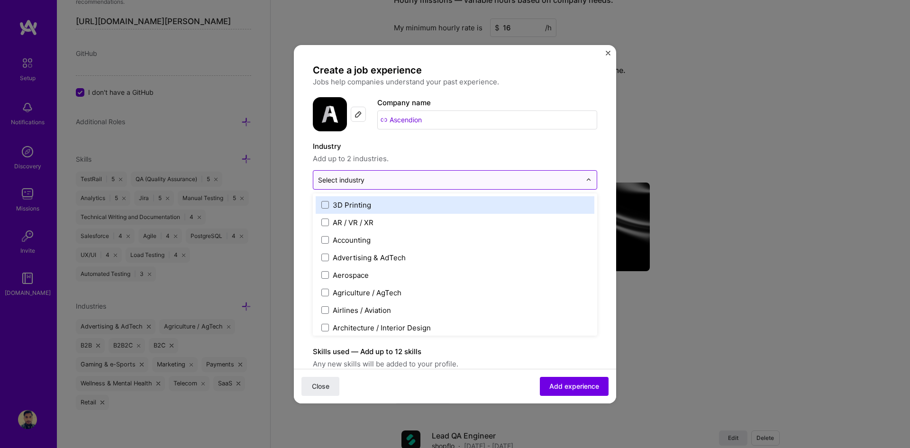
click at [354, 183] on div "Select industry 0" at bounding box center [341, 180] width 46 height 10
type input "mar"
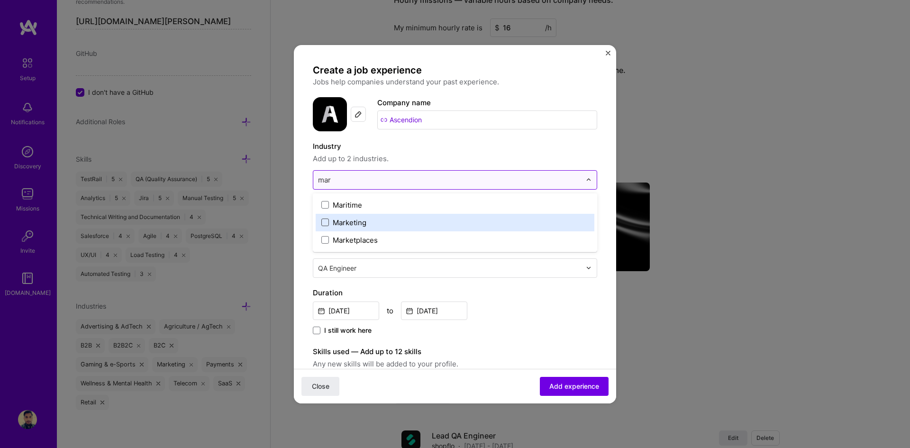
click at [326, 223] on span at bounding box center [325, 223] width 8 height 8
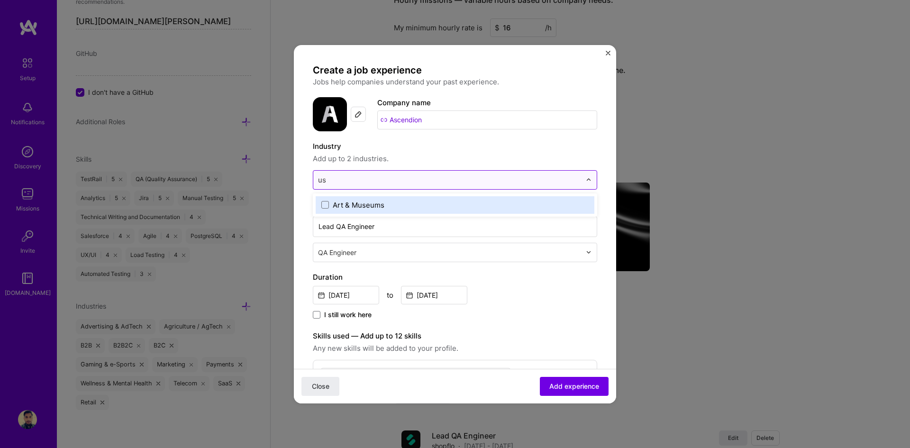
type input "u"
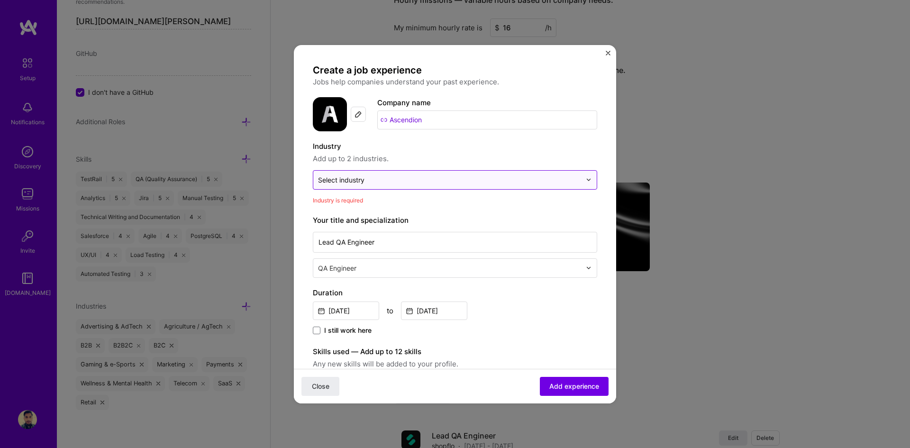
click at [404, 184] on input "text" at bounding box center [449, 180] width 263 height 10
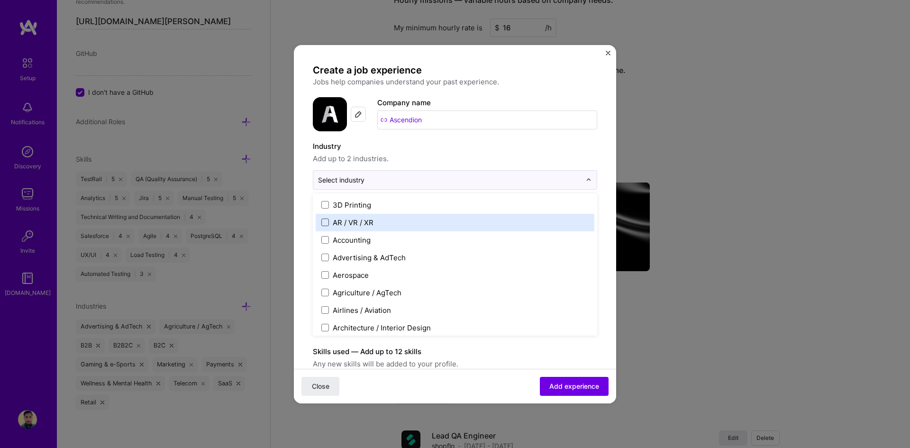
click at [323, 224] on span at bounding box center [325, 223] width 8 height 8
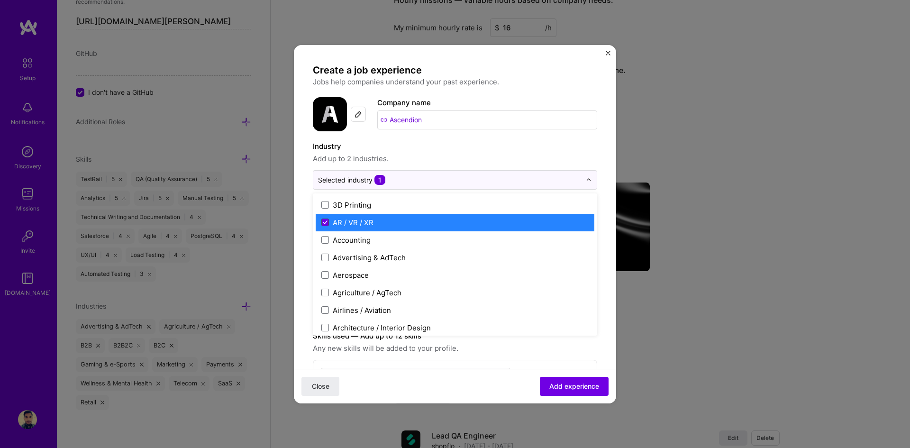
click at [326, 222] on icon at bounding box center [325, 222] width 4 height 3
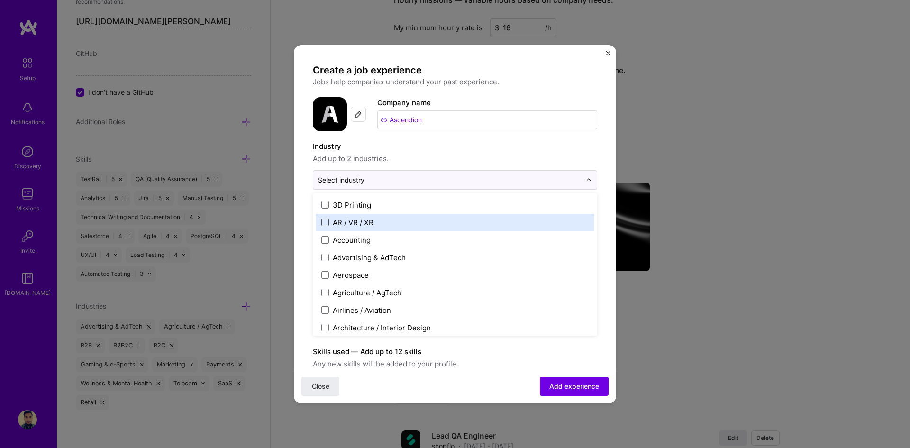
click at [326, 222] on span at bounding box center [325, 223] width 8 height 8
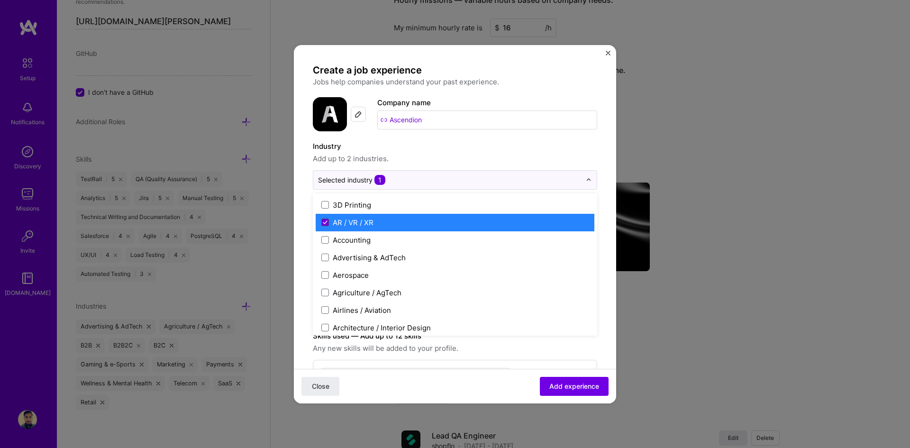
click at [326, 222] on icon at bounding box center [325, 222] width 4 height 3
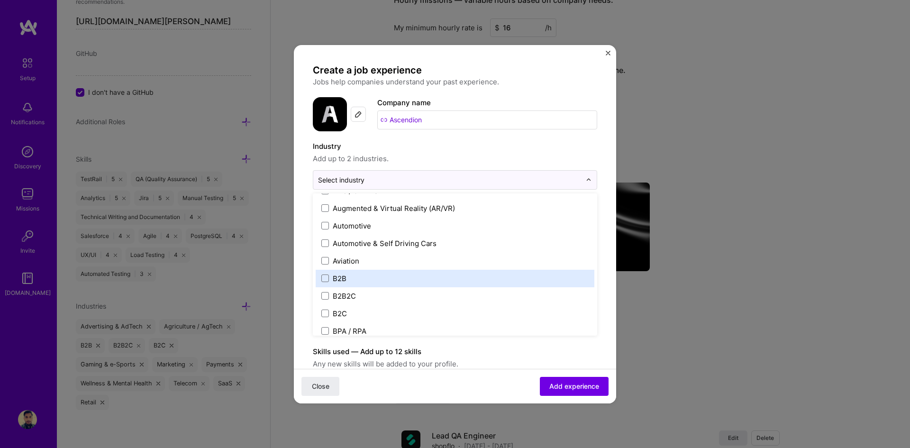
scroll to position [237, 0]
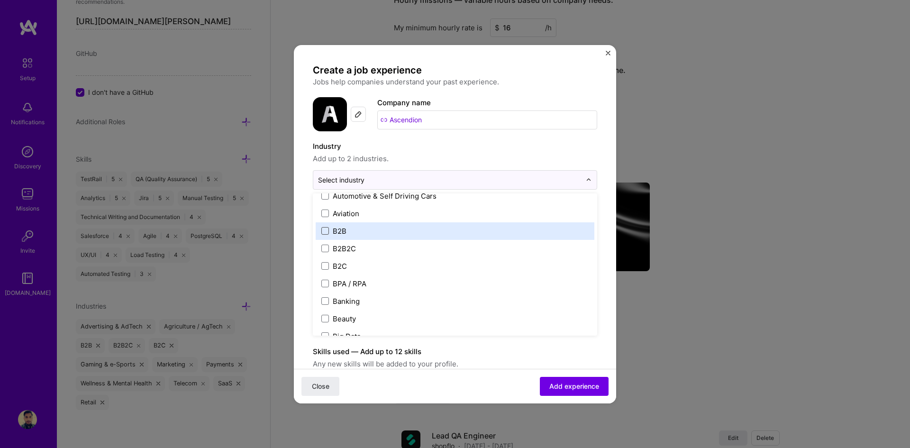
click at [325, 232] on span at bounding box center [325, 231] width 8 height 8
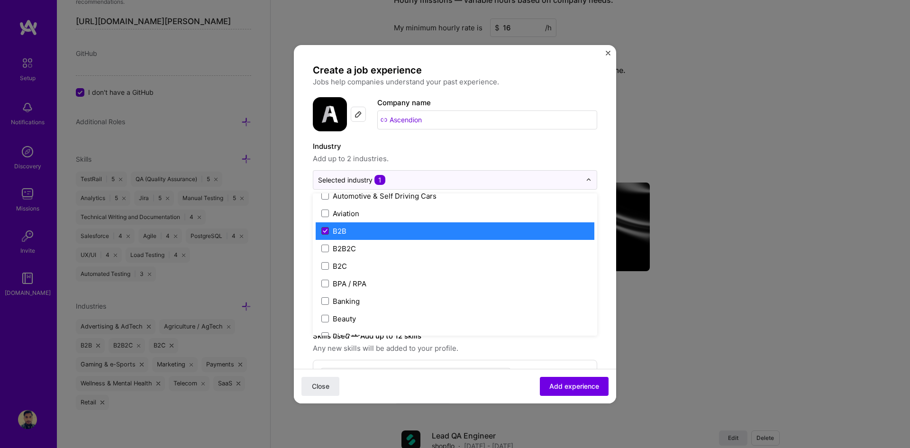
click at [325, 232] on icon at bounding box center [325, 230] width 4 height 3
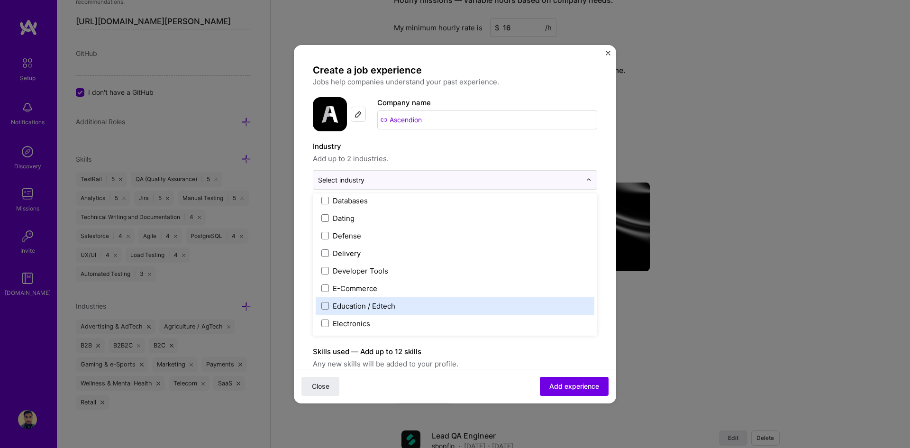
scroll to position [806, 0]
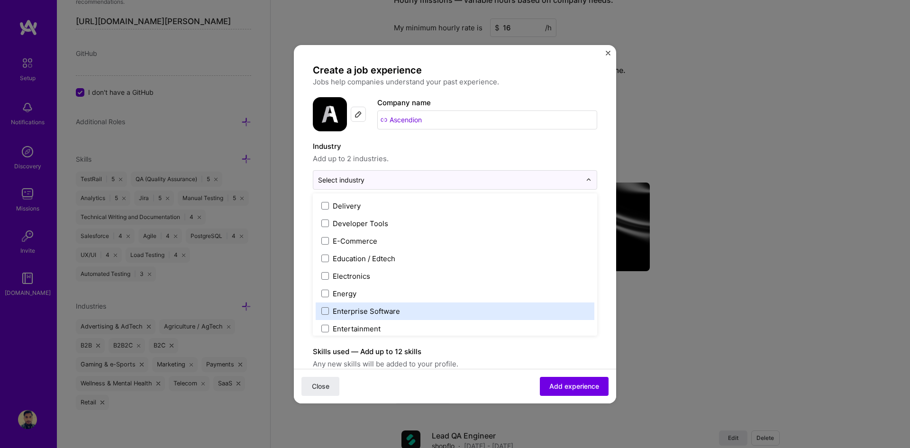
click at [386, 312] on div "Enterprise Software" at bounding box center [366, 311] width 67 height 10
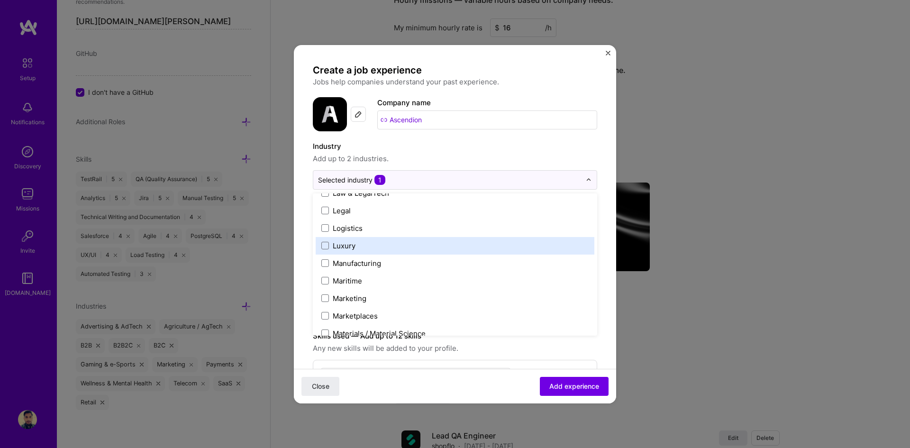
scroll to position [1422, 0]
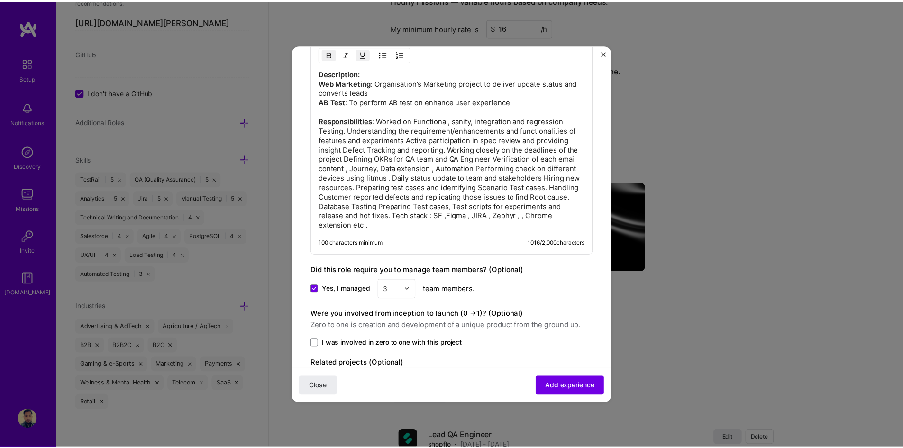
scroll to position [720, 0]
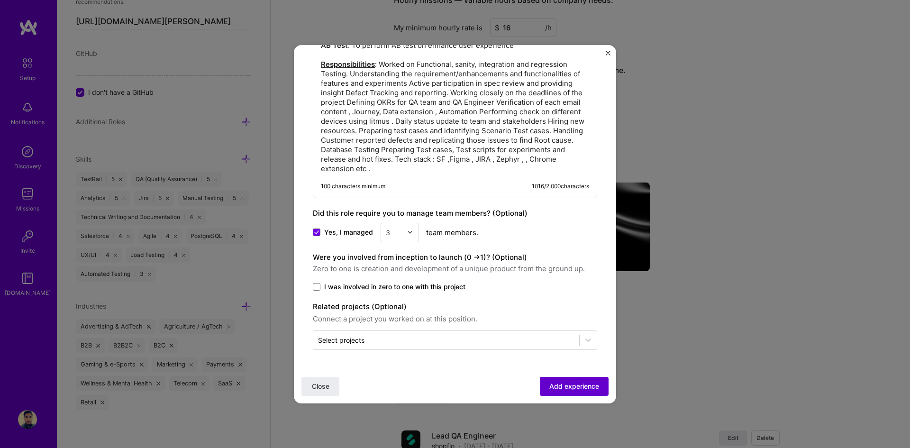
click at [567, 380] on button "Add experience" at bounding box center [574, 385] width 69 height 19
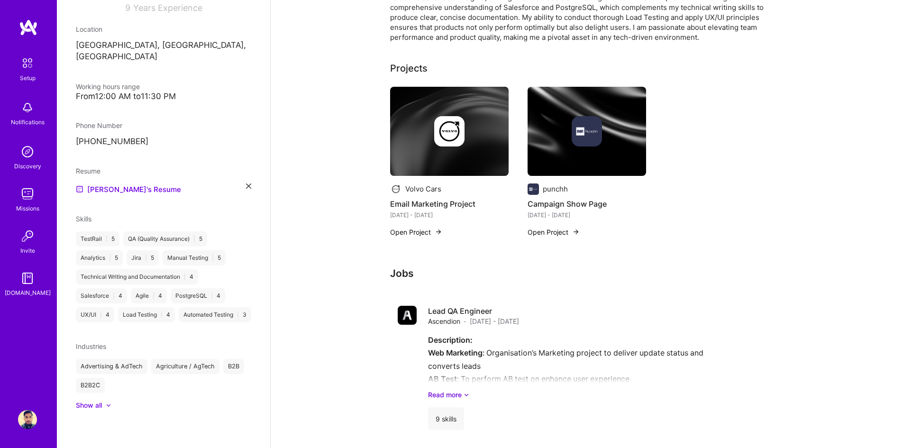
scroll to position [0, 0]
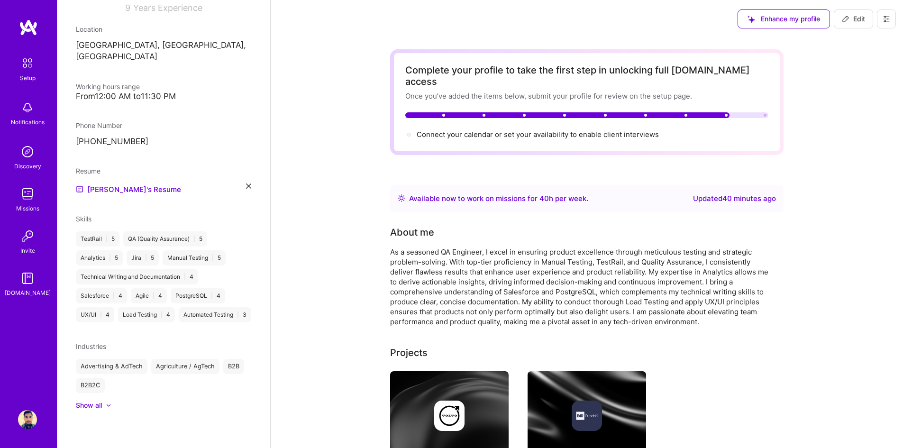
click at [787, 20] on span "Enhance my profile" at bounding box center [784, 18] width 73 height 9
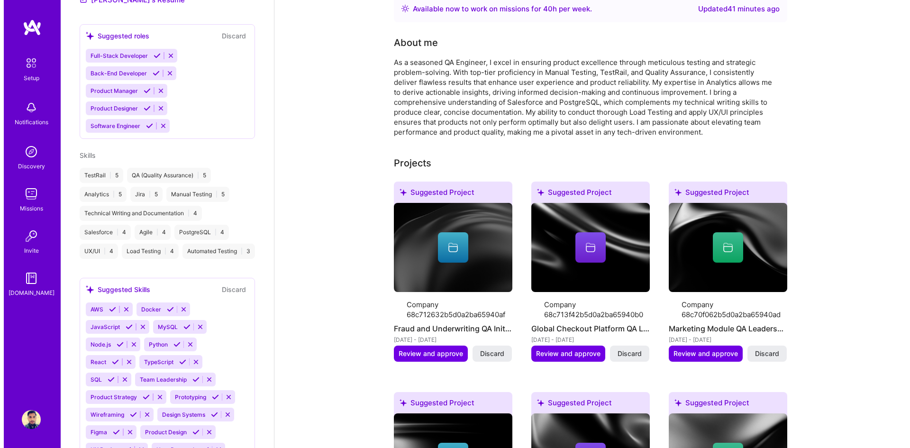
scroll to position [237, 0]
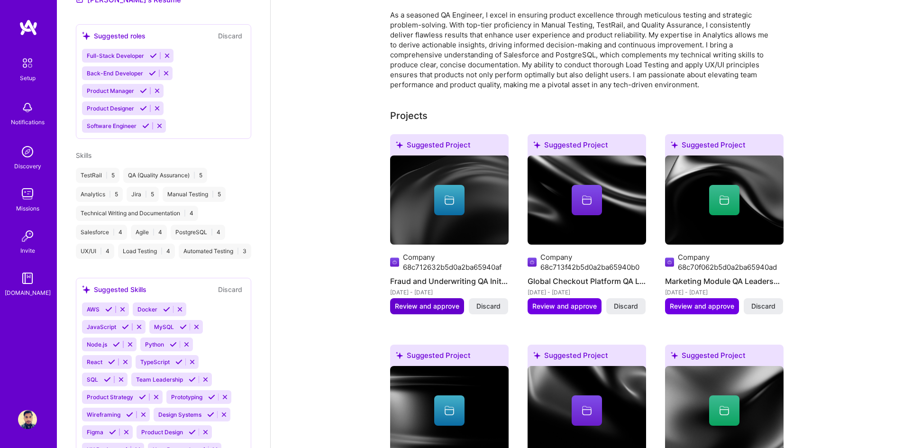
click at [433, 302] on span "Review and approve" at bounding box center [427, 306] width 64 height 9
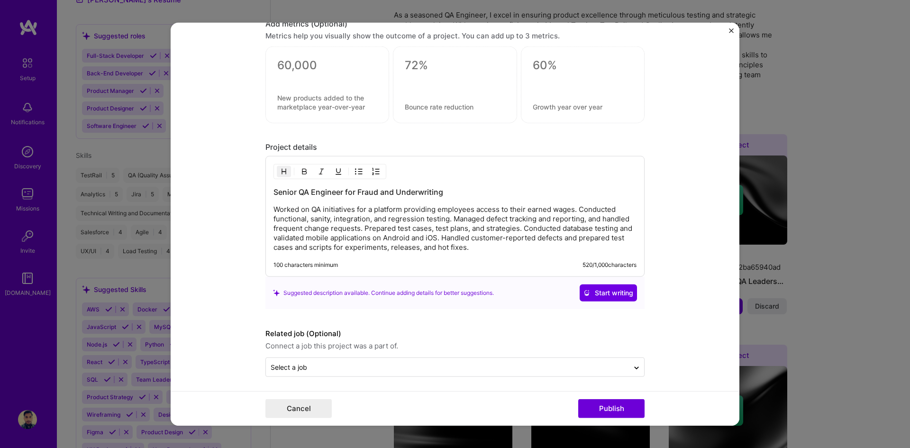
scroll to position [809, 0]
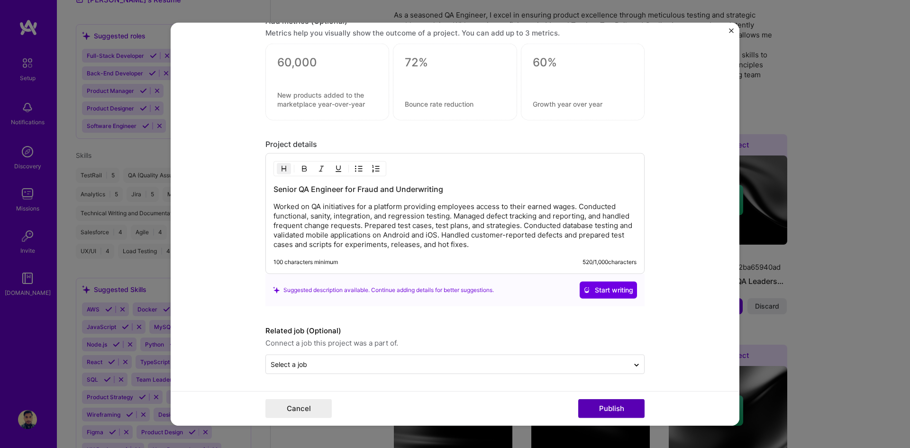
click at [609, 408] on button "Publish" at bounding box center [611, 408] width 66 height 19
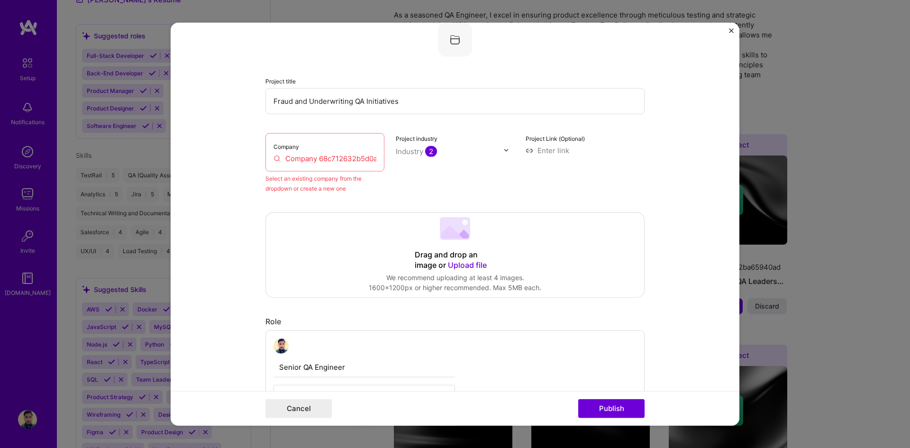
click at [334, 152] on div "Company Company 68c712632b5d0a2ba65940af" at bounding box center [325, 152] width 119 height 38
click at [330, 158] on input "Company 68c712632b5d0a2ba65940af" at bounding box center [325, 158] width 103 height 10
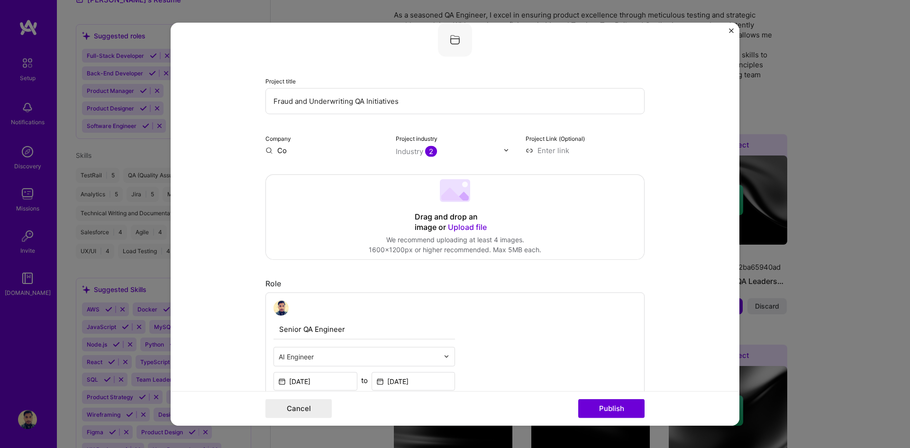
type input "C"
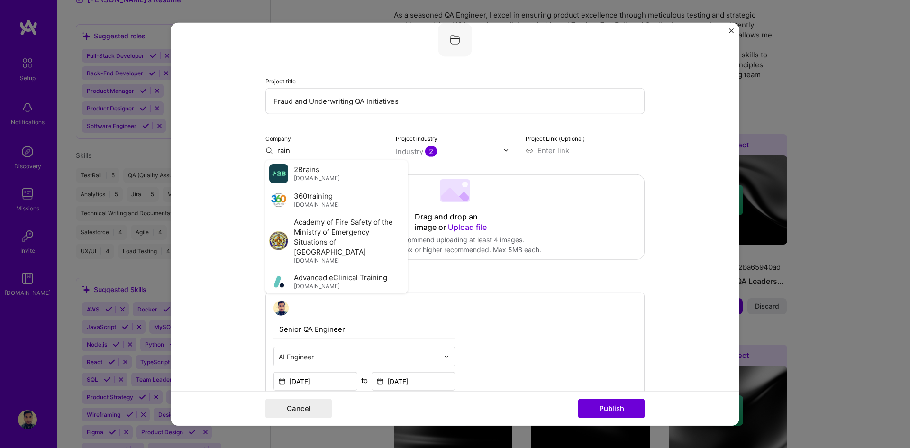
scroll to position [0, 0]
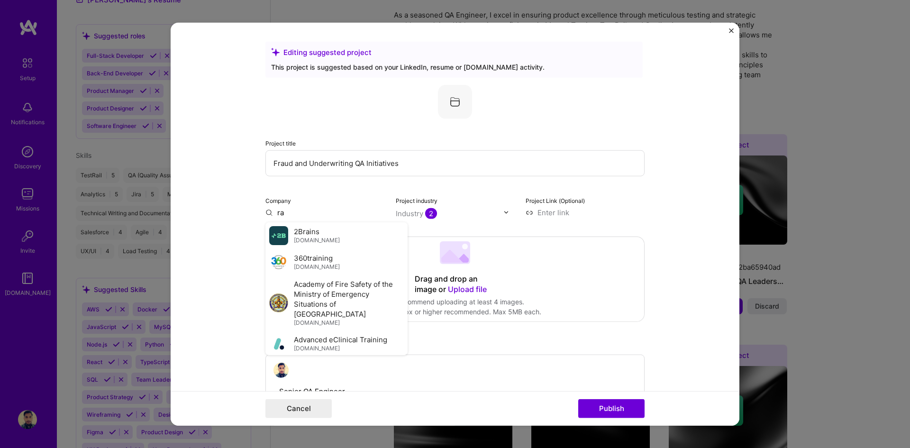
type input "r"
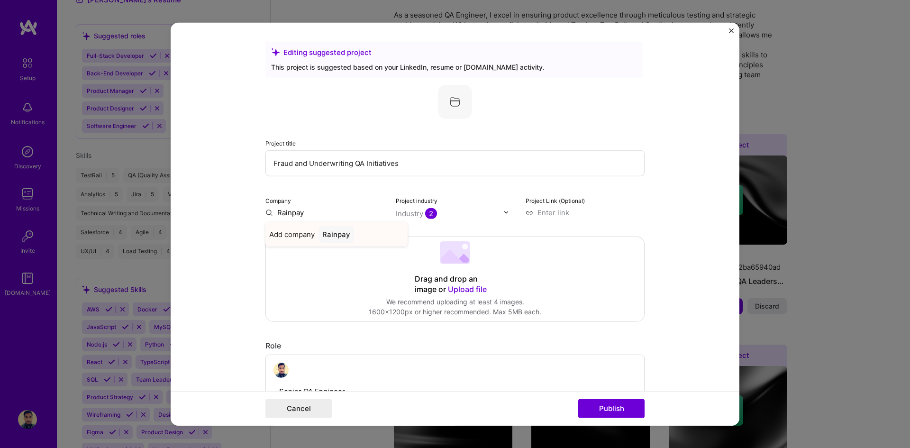
type input "Rainpay"
click at [341, 236] on div "Rainpay" at bounding box center [337, 234] width 36 height 17
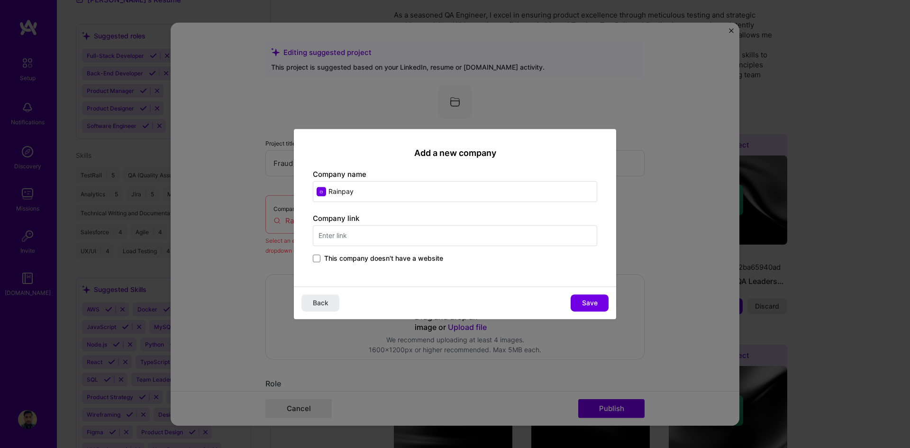
click at [418, 239] on input "text" at bounding box center [455, 235] width 284 height 21
type input "[DOMAIN_NAME]"
click at [579, 295] on button "Save" at bounding box center [590, 302] width 38 height 17
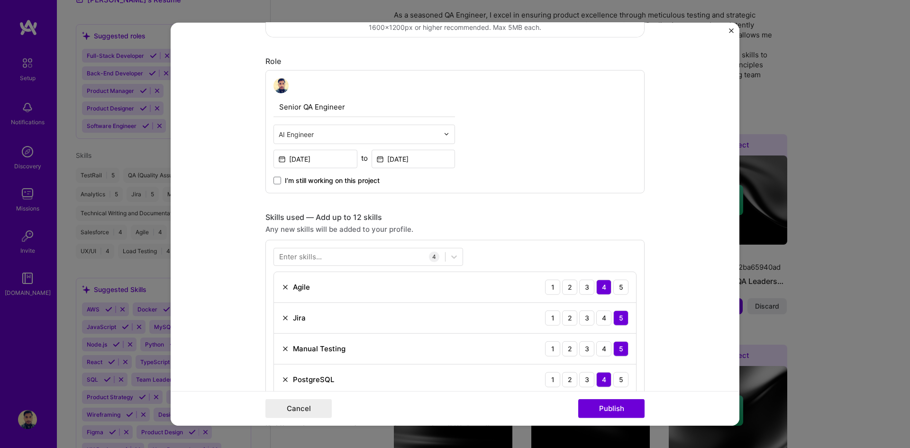
scroll to position [616, 0]
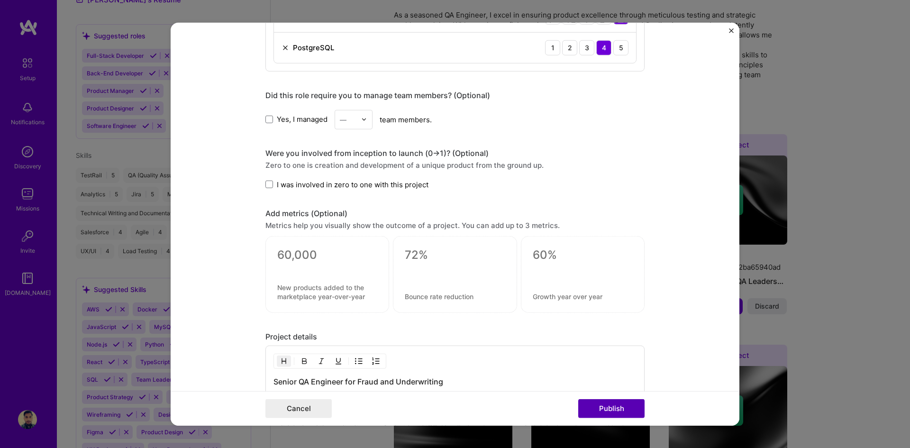
click at [619, 406] on button "Publish" at bounding box center [611, 408] width 66 height 19
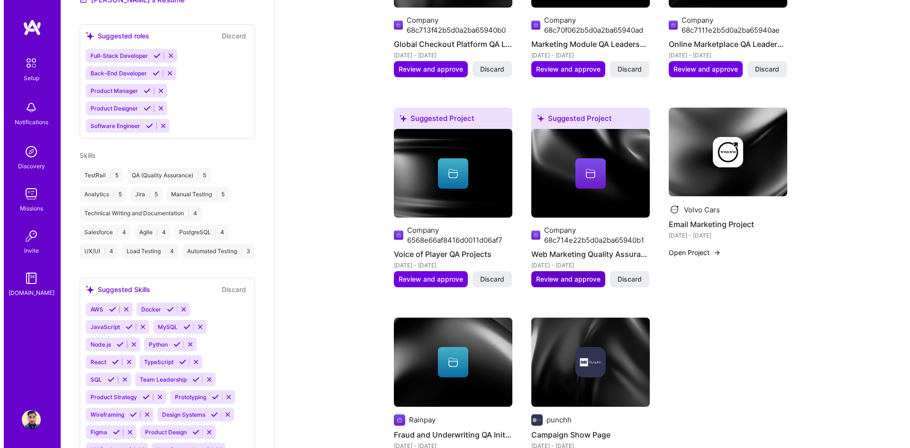
scroll to position [569, 0]
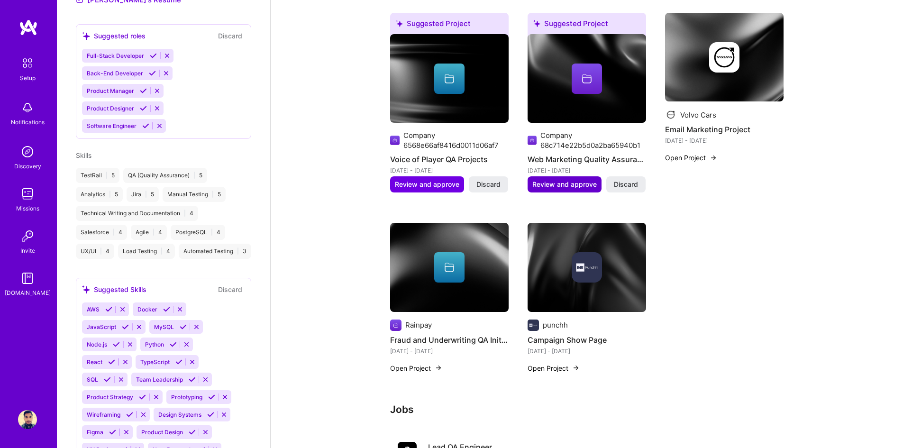
click at [567, 180] on span "Review and approve" at bounding box center [564, 184] width 64 height 9
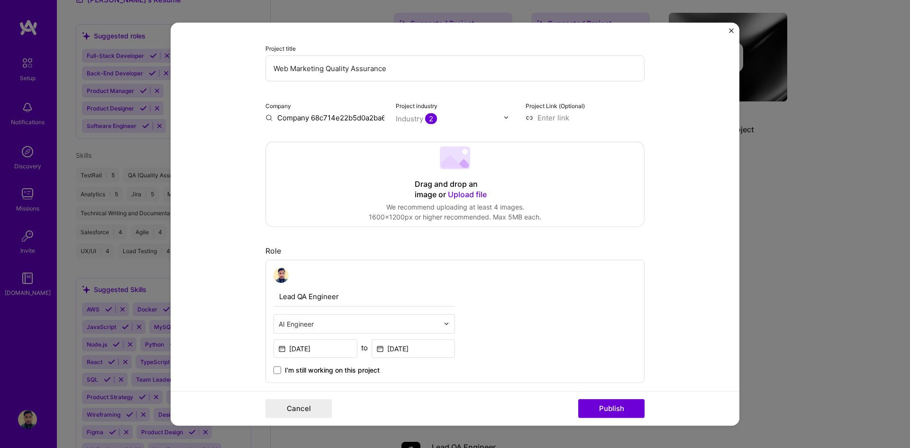
scroll to position [0, 0]
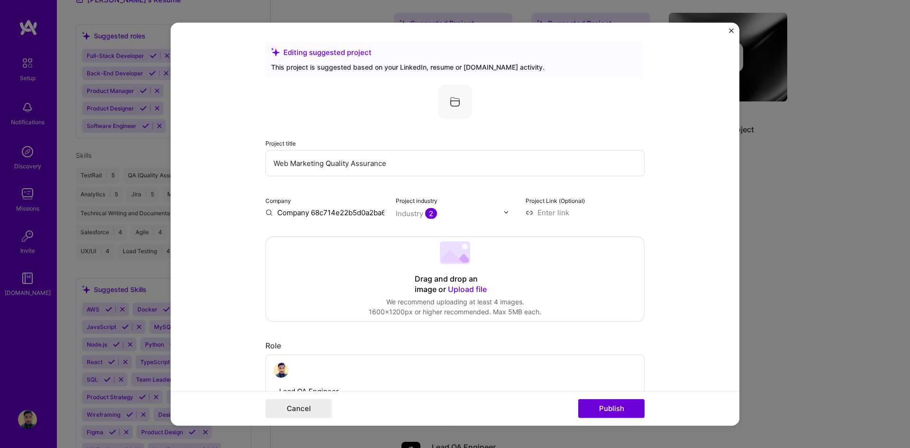
click at [337, 213] on input "Company 68c714e22b5d0a2ba65940b1" at bounding box center [325, 212] width 119 height 10
click at [346, 214] on input "Company 68c714e22b5d0a2ba65940b1" at bounding box center [325, 212] width 119 height 10
type input "C"
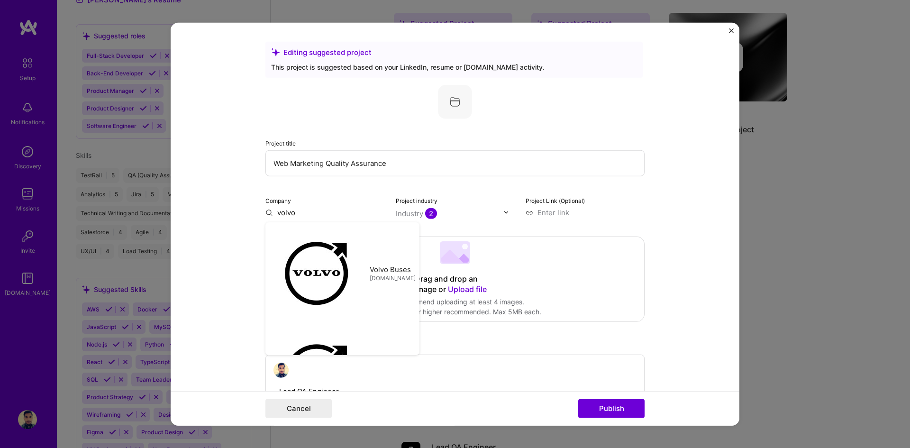
type input "volvo"
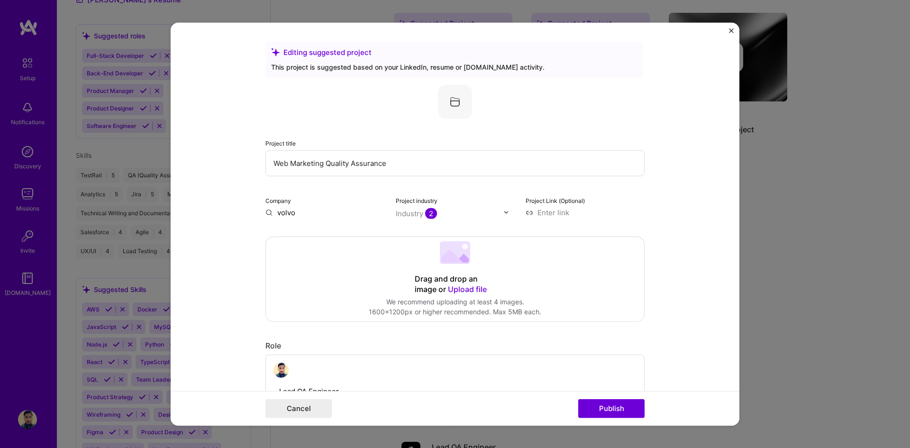
click at [697, 170] on form "Editing suggested project This project is suggested based on your LinkedIn, res…" at bounding box center [455, 224] width 569 height 404
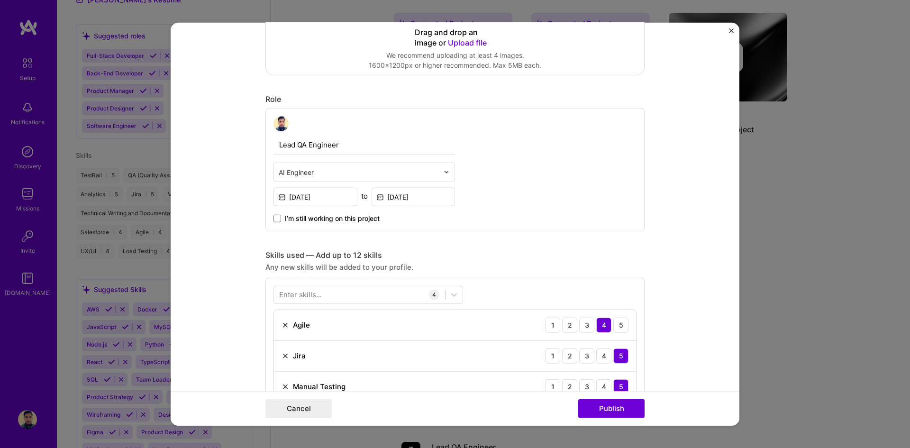
scroll to position [664, 0]
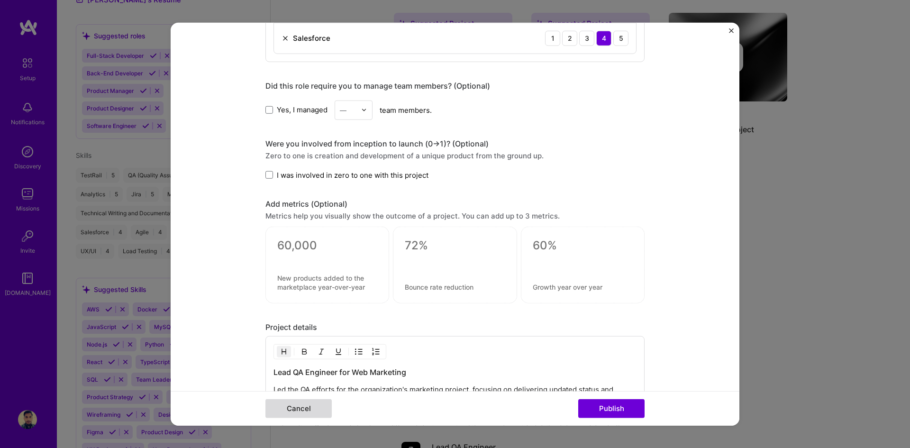
click at [285, 413] on button "Cancel" at bounding box center [299, 408] width 66 height 19
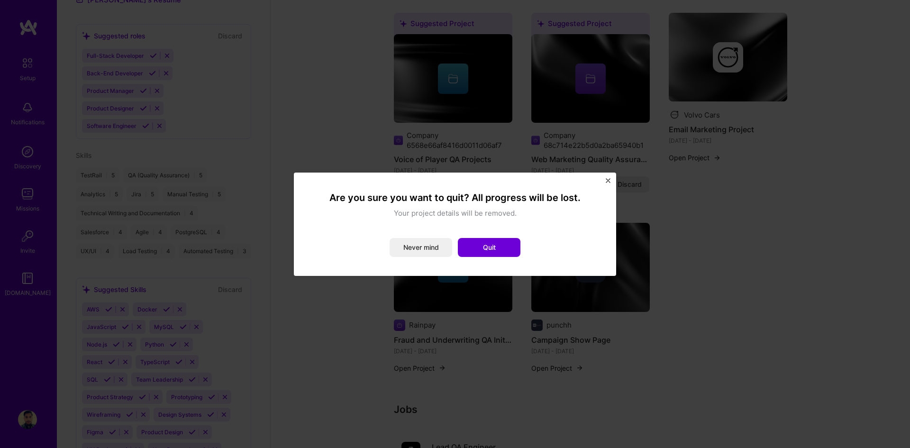
click at [610, 181] on img "Close" at bounding box center [608, 180] width 5 height 5
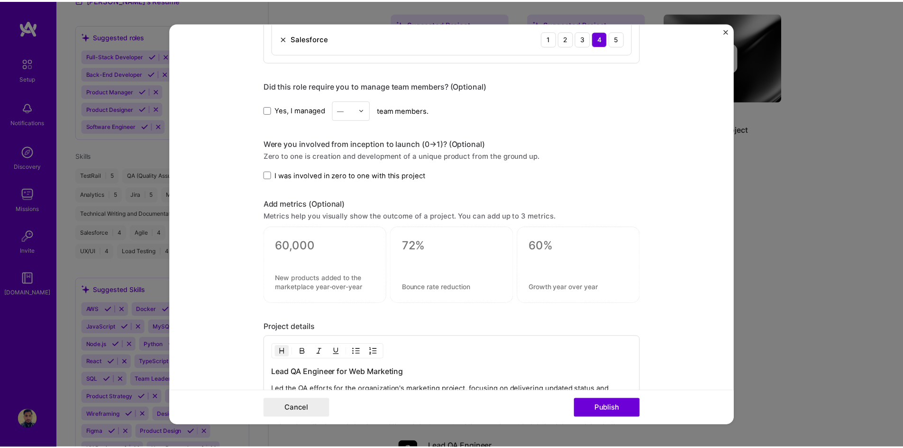
scroll to position [856, 0]
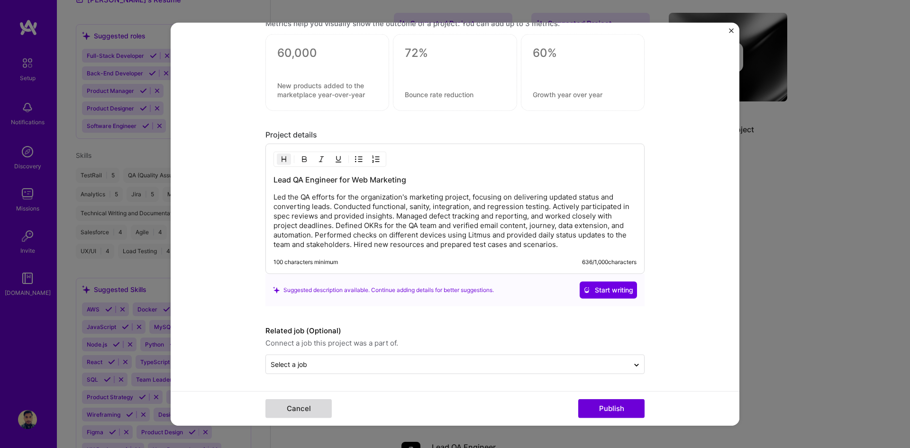
click at [317, 402] on button "Cancel" at bounding box center [299, 408] width 66 height 19
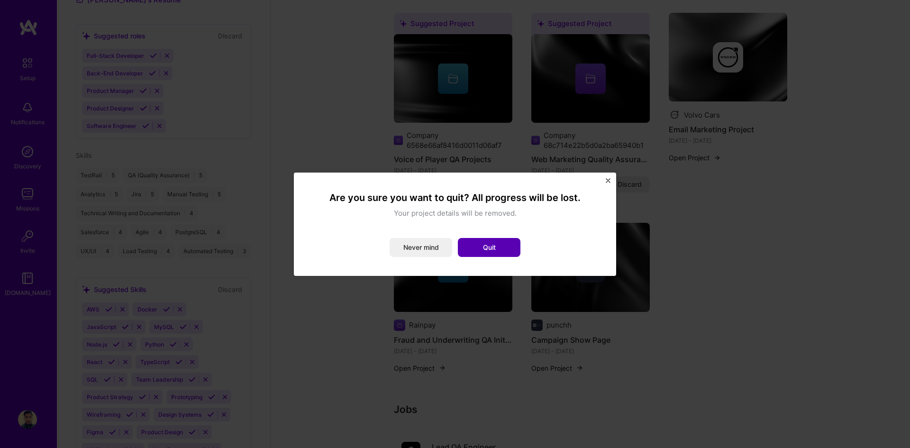
click at [491, 247] on button "Quit" at bounding box center [489, 247] width 63 height 19
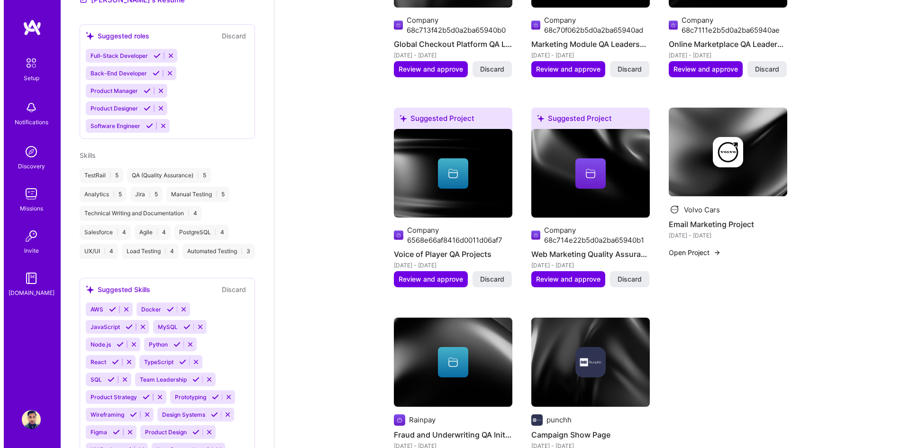
scroll to position [379, 0]
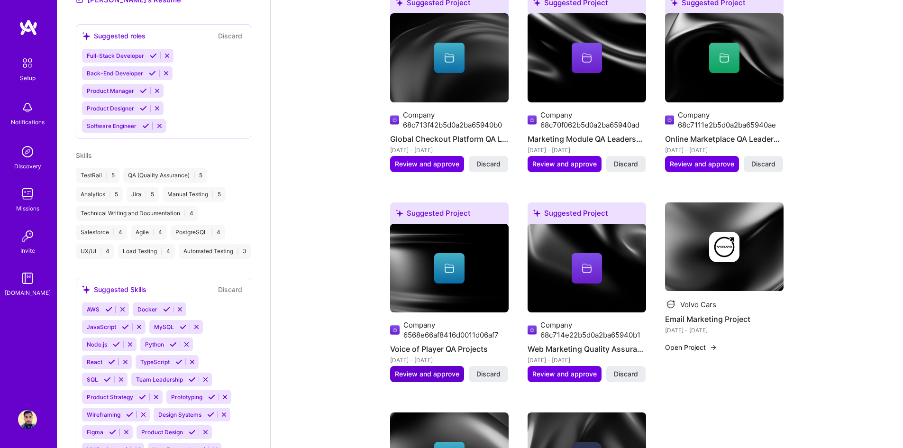
click at [441, 369] on span "Review and approve" at bounding box center [427, 373] width 64 height 9
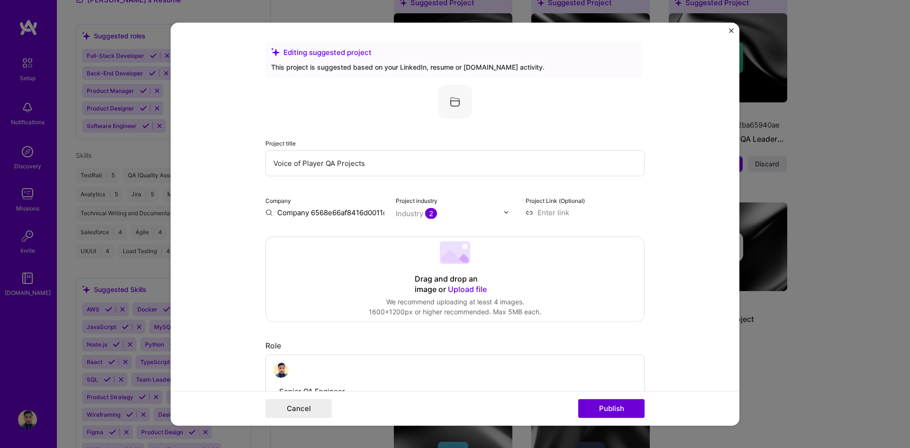
click at [333, 164] on input "Voice of Player QA Projects" at bounding box center [455, 163] width 379 height 26
drag, startPoint x: 325, startPoint y: 163, endPoint x: 442, endPoint y: 170, distance: 117.8
click at [442, 170] on input "Voice of Player QA Projects" at bounding box center [455, 163] width 379 height 26
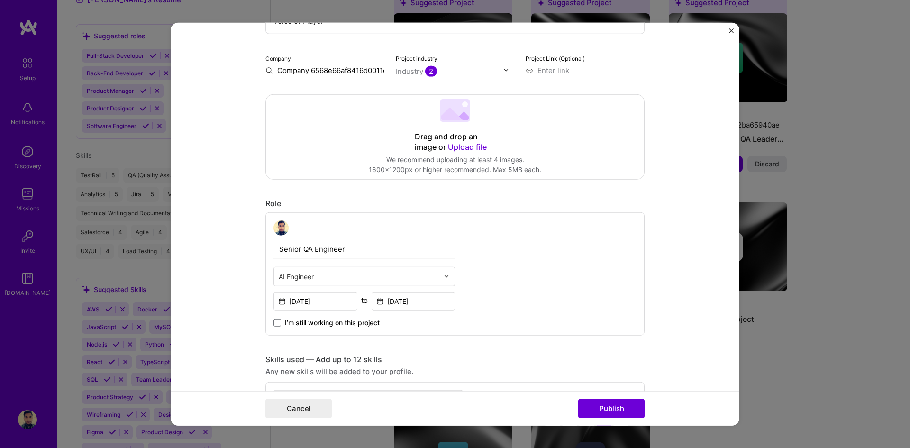
scroll to position [237, 0]
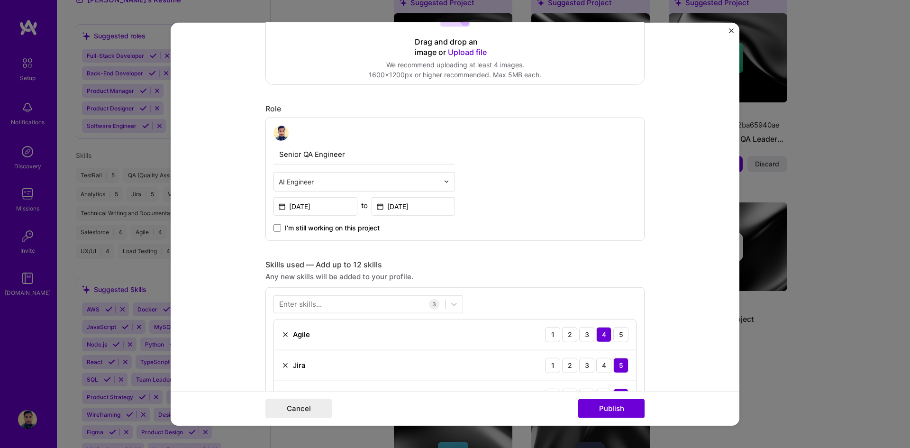
type input "Voice of Player"
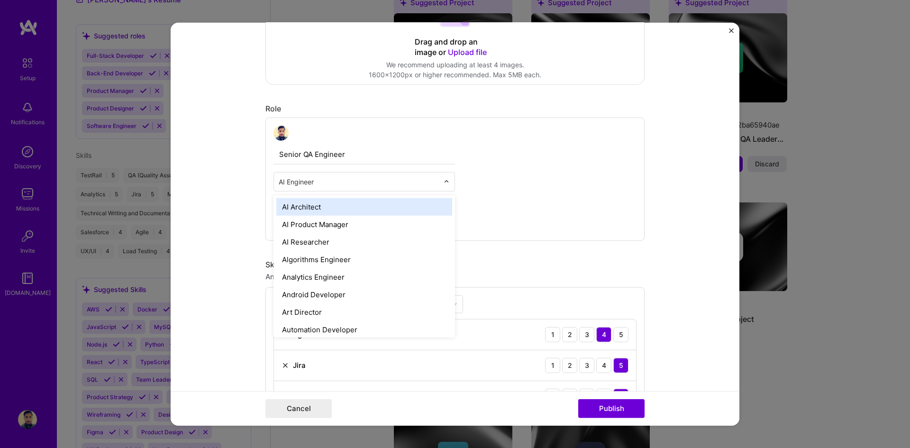
click at [332, 181] on input "text" at bounding box center [359, 181] width 160 height 10
type input "q"
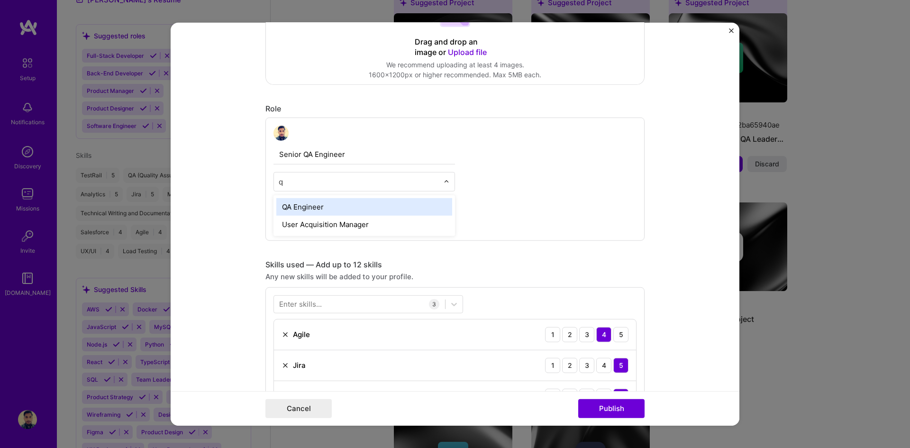
click at [320, 210] on div "QA Engineer" at bounding box center [364, 207] width 176 height 18
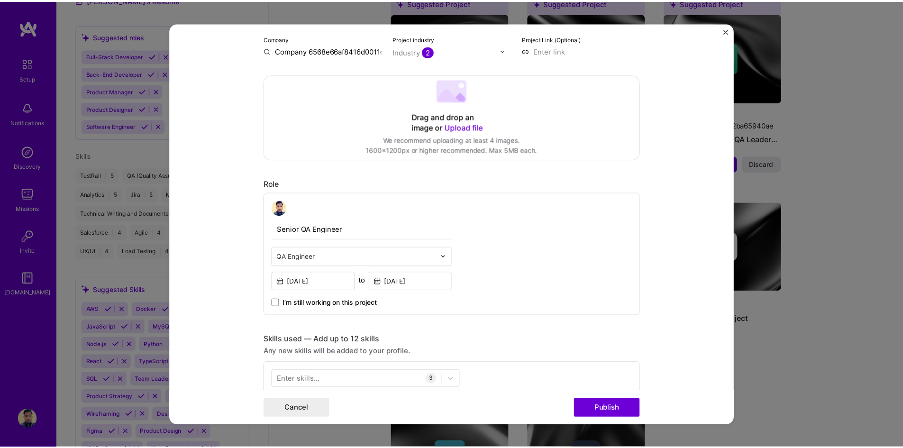
scroll to position [0, 0]
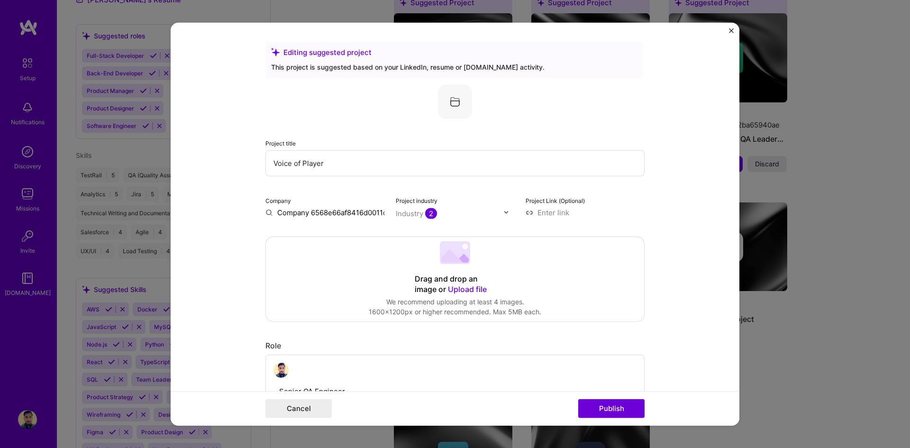
click at [357, 213] on input "Company 6568e66af8416d0011d06af7" at bounding box center [325, 212] width 119 height 10
click at [364, 213] on input "Company 6568e66af8416d0011d06af7" at bounding box center [325, 212] width 119 height 10
click at [368, 214] on input "Company 6568e66af8416d0011d06af7" at bounding box center [325, 212] width 119 height 10
click at [367, 215] on input "Company 6568e66af8416d0011d06af7" at bounding box center [325, 212] width 119 height 10
type input "C"
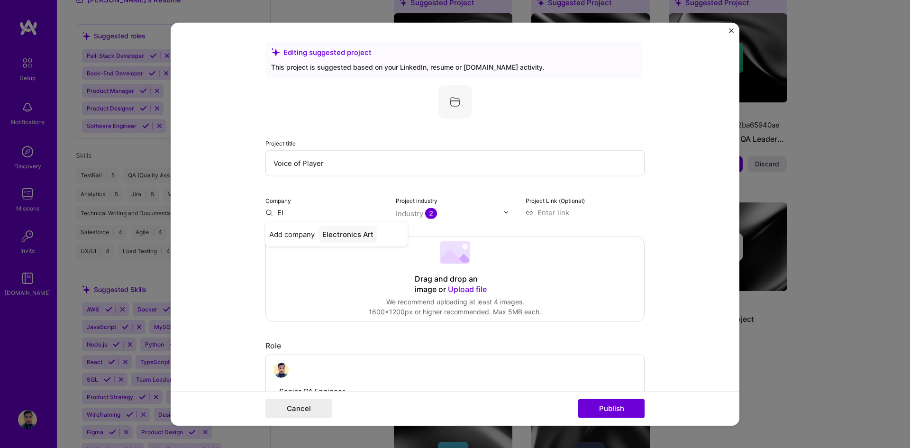
type input "E"
type input "EA sport"
click at [331, 263] on div "EA sport" at bounding box center [337, 260] width 37 height 17
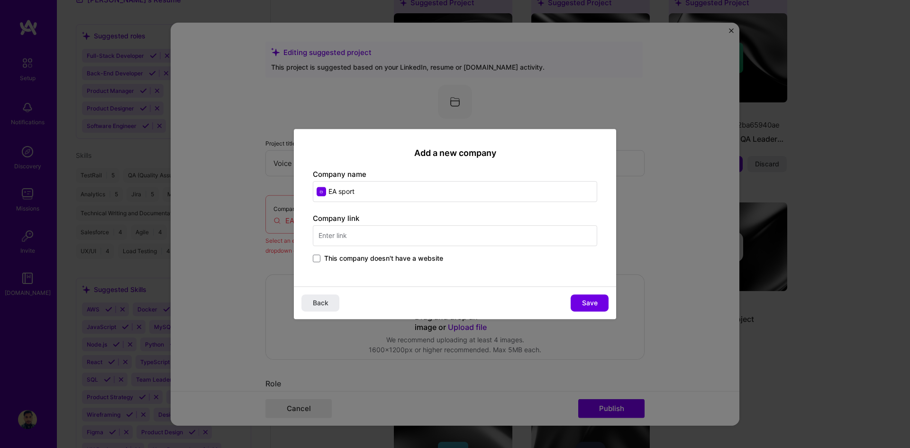
click at [376, 234] on input "text" at bounding box center [455, 235] width 284 height 21
drag, startPoint x: 390, startPoint y: 234, endPoint x: 256, endPoint y: 240, distance: 133.9
click at [256, 240] on div "Add a new company Company name EA sport Company link [DOMAIN_NAME] This company…" at bounding box center [455, 224] width 910 height 448
type input "[DOMAIN_NAME]"
click at [529, 265] on div "This company doesn't have a website" at bounding box center [455, 259] width 284 height 11
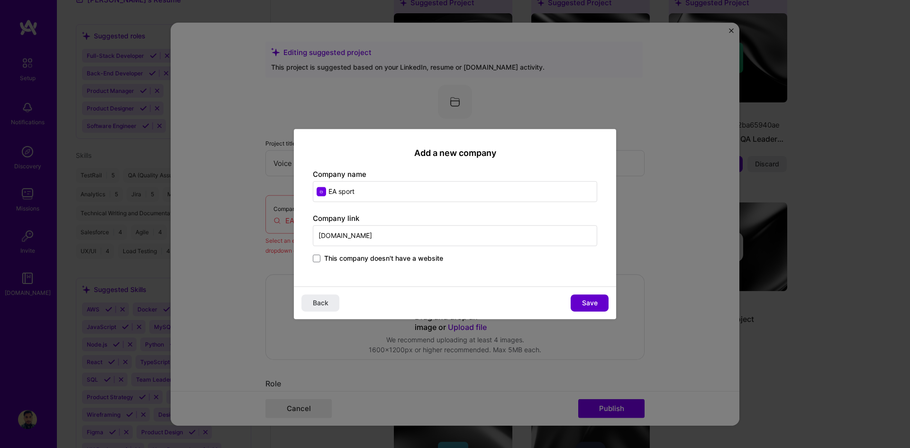
click at [602, 302] on button "Save" at bounding box center [590, 302] width 38 height 17
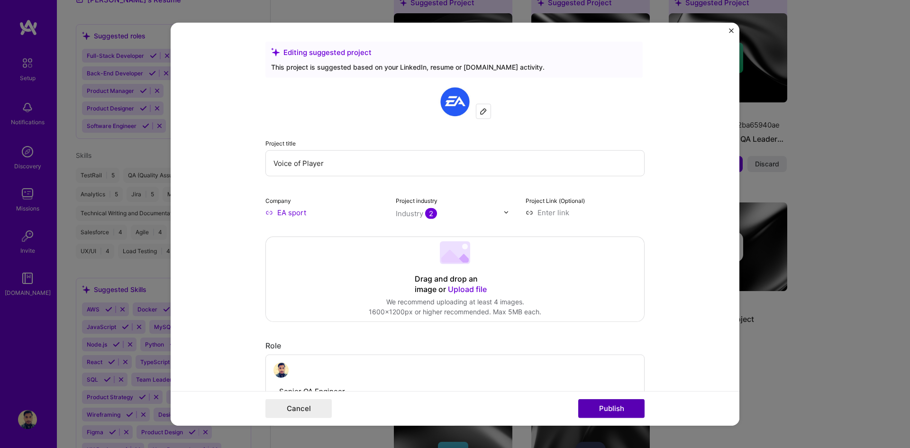
click at [621, 408] on button "Publish" at bounding box center [611, 408] width 66 height 19
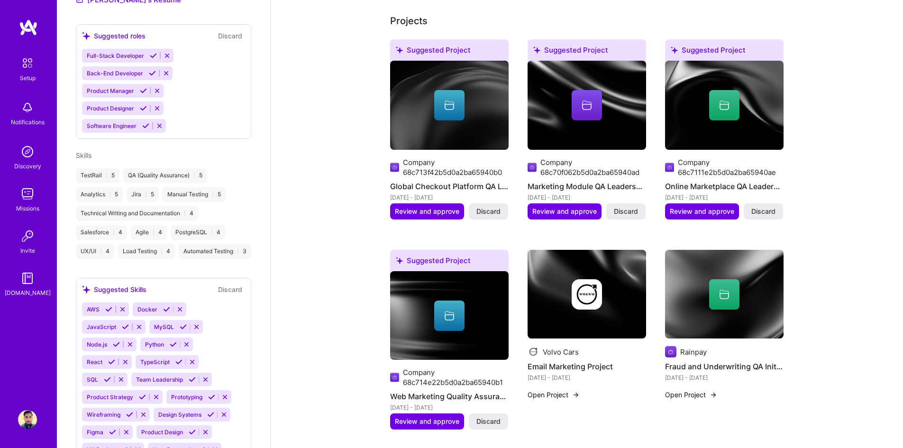
scroll to position [237, 0]
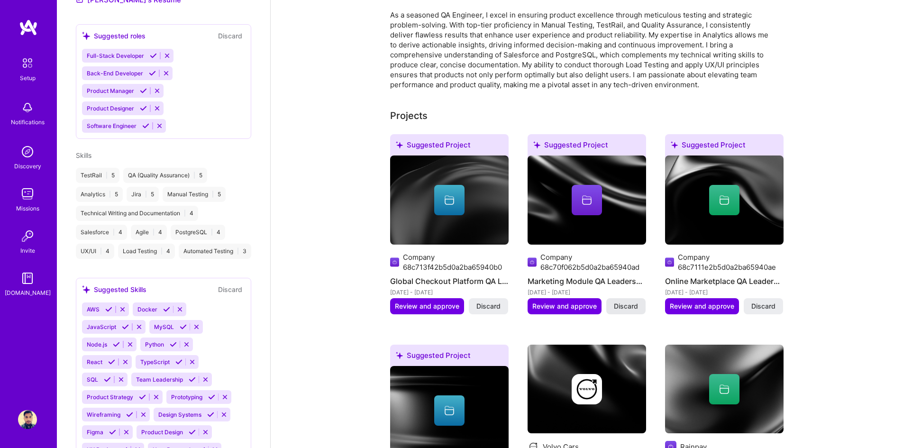
click at [625, 302] on span "Discard" at bounding box center [626, 306] width 24 height 9
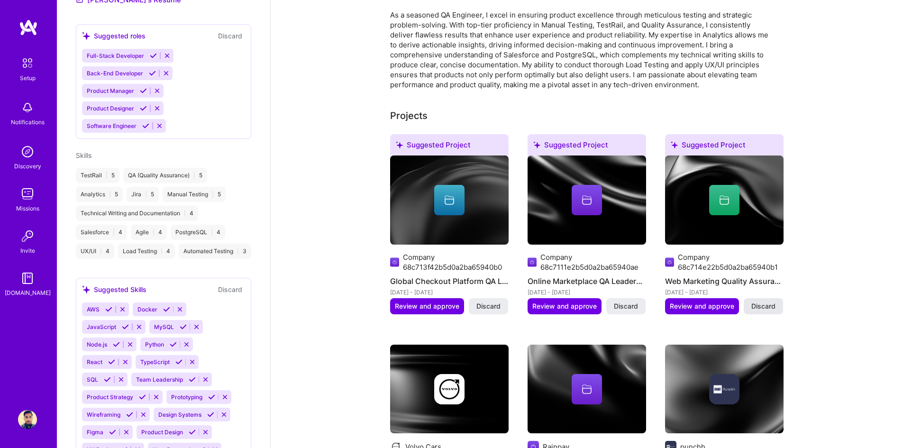
click at [765, 302] on span "Discard" at bounding box center [764, 306] width 24 height 9
click at [495, 302] on span "Discard" at bounding box center [489, 306] width 24 height 9
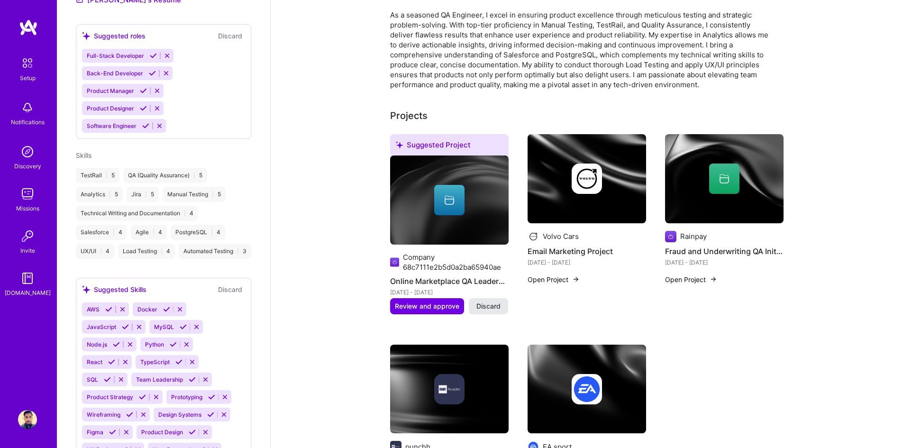
click at [485, 302] on span "Discard" at bounding box center [489, 306] width 24 height 9
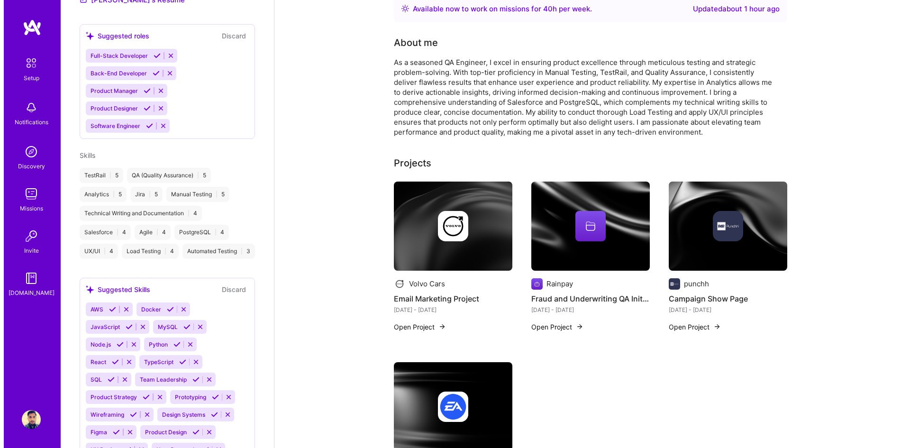
scroll to position [0, 0]
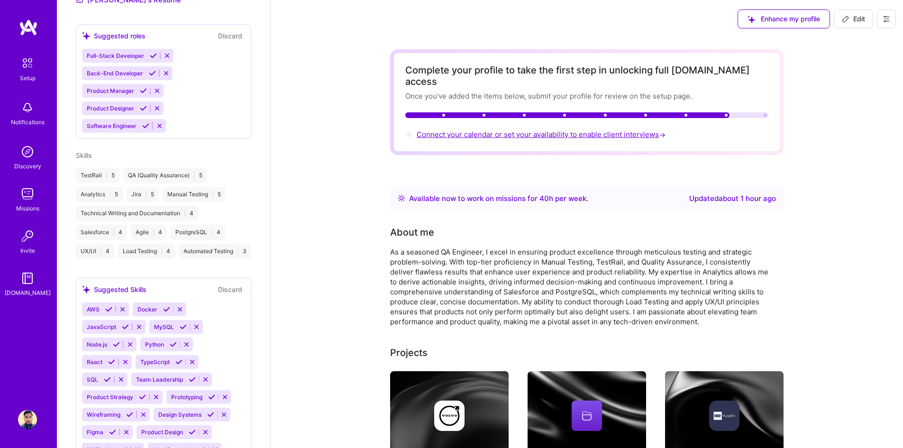
click at [446, 130] on span "Connect your calendar or set your availability to enable client interviews →" at bounding box center [542, 134] width 251 height 9
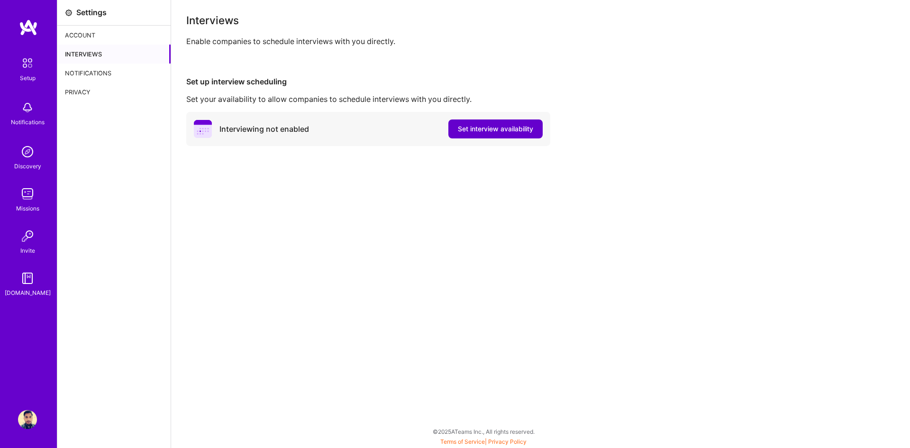
click at [486, 129] on span "Set interview availability" at bounding box center [495, 128] width 75 height 9
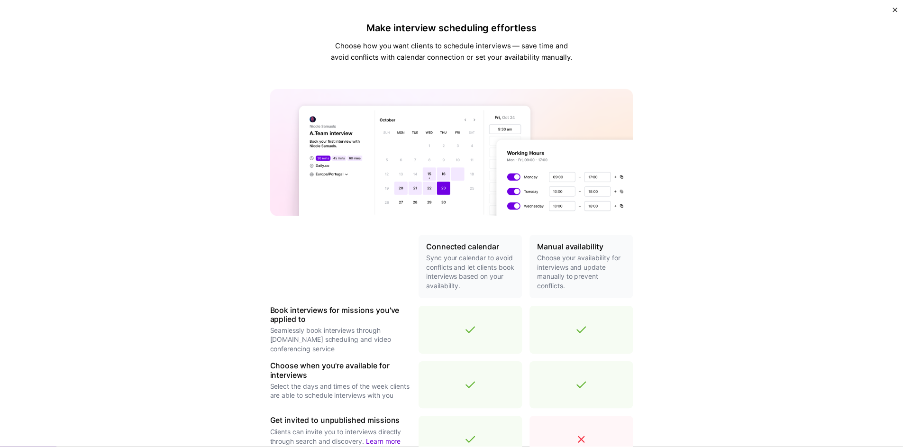
scroll to position [216, 0]
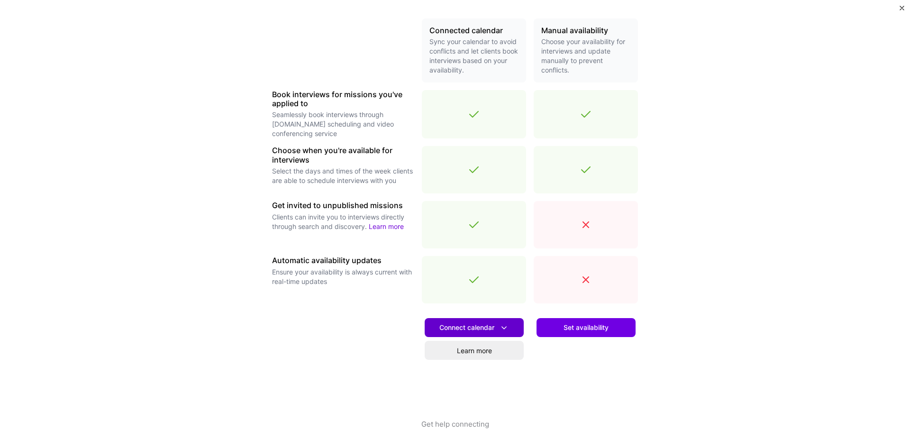
click at [499, 327] on icon at bounding box center [504, 328] width 10 height 10
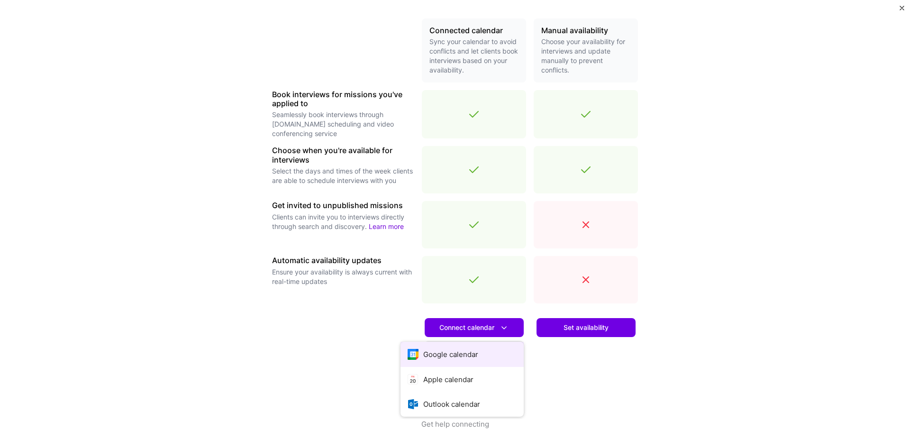
click at [471, 352] on button "Google calendar" at bounding box center [462, 354] width 123 height 25
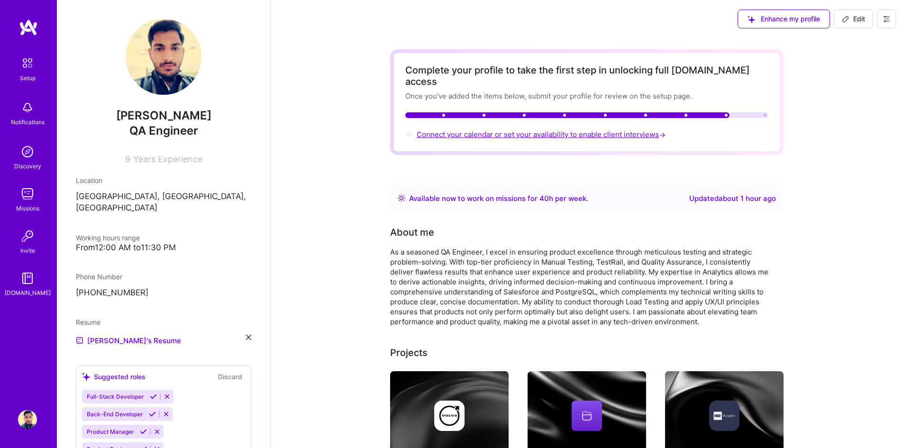
click at [479, 130] on span "Connect your calendar or set your availability to enable client interviews →" at bounding box center [542, 134] width 251 height 9
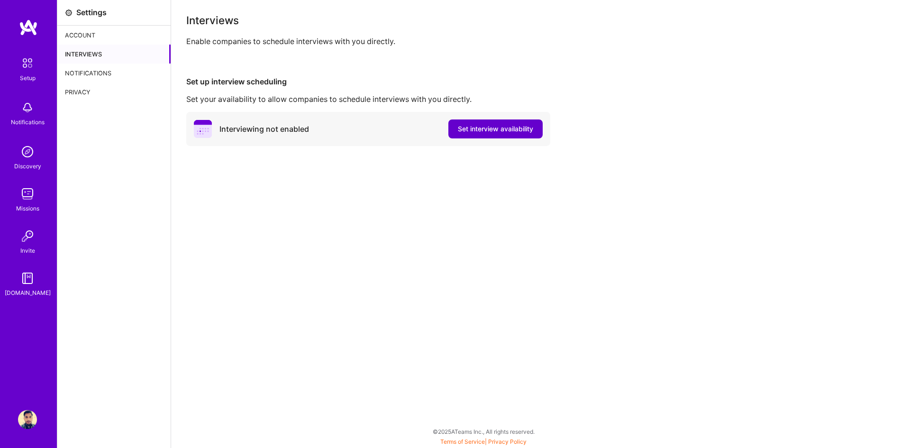
click at [473, 130] on span "Set interview availability" at bounding box center [495, 128] width 75 height 9
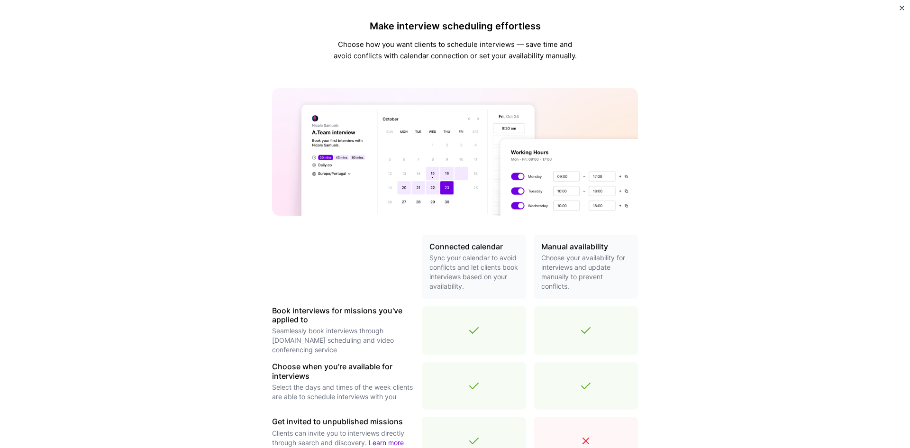
scroll to position [216, 0]
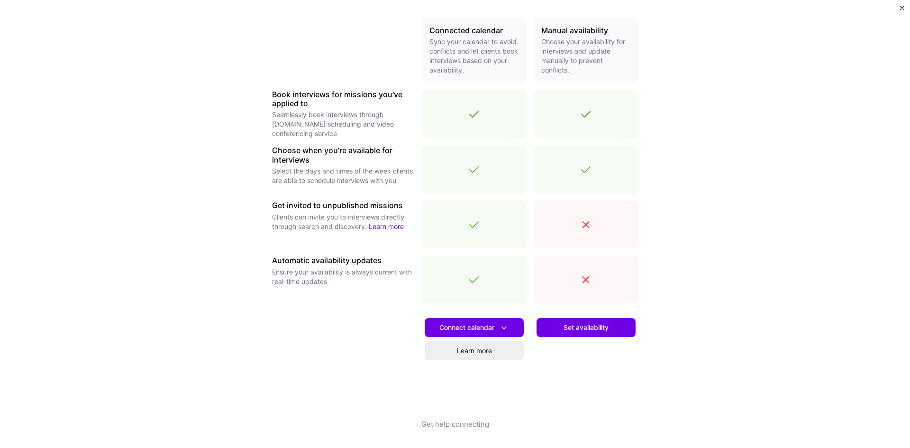
drag, startPoint x: 531, startPoint y: 367, endPoint x: 546, endPoint y: 358, distance: 17.5
click at [534, 367] on div "Set availability" at bounding box center [586, 365] width 104 height 108
click at [574, 330] on span "Set availability" at bounding box center [586, 327] width 45 height 9
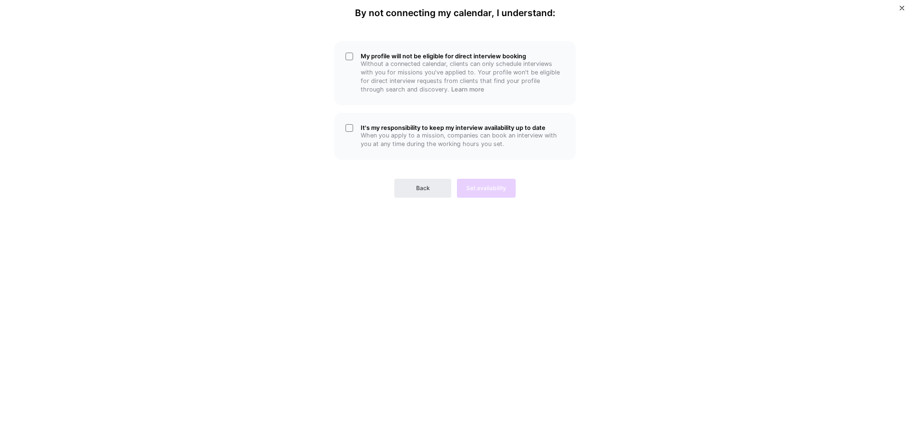
scroll to position [0, 0]
click at [347, 129] on div "It's my responsibility to keep my interview availability up to date When you ap…" at bounding box center [455, 136] width 242 height 47
click at [351, 54] on div "My profile will not be eligible for direct interview booking Without a connecte…" at bounding box center [455, 73] width 242 height 64
click at [430, 186] on button "Back" at bounding box center [422, 188] width 57 height 19
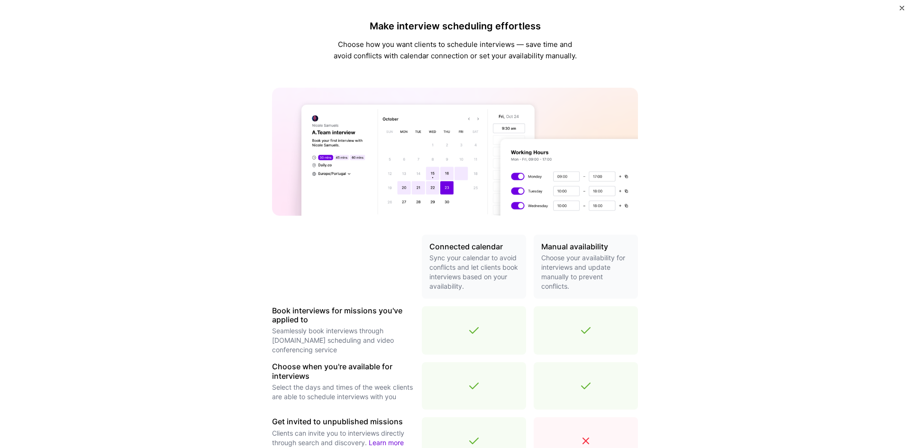
scroll to position [216, 0]
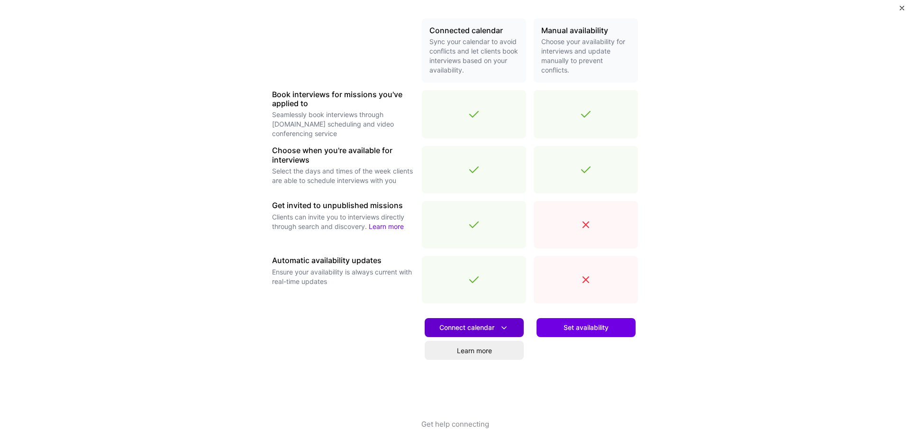
click at [502, 327] on icon at bounding box center [504, 328] width 10 height 10
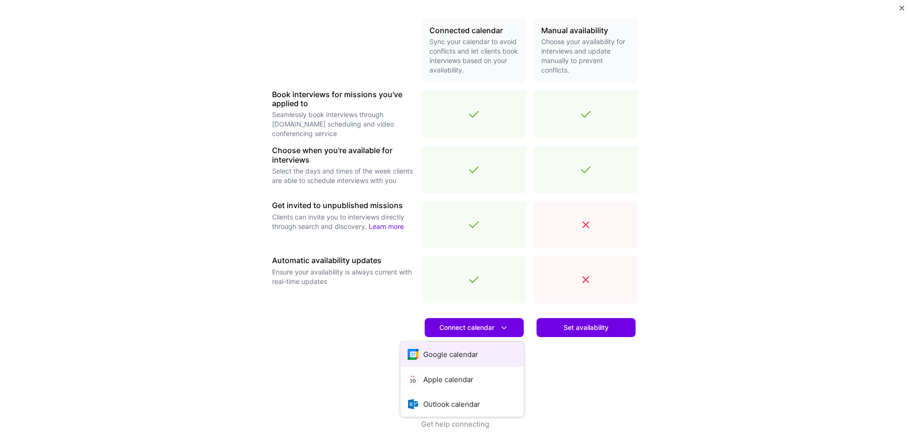
click at [468, 356] on button "Google calendar" at bounding box center [462, 354] width 123 height 25
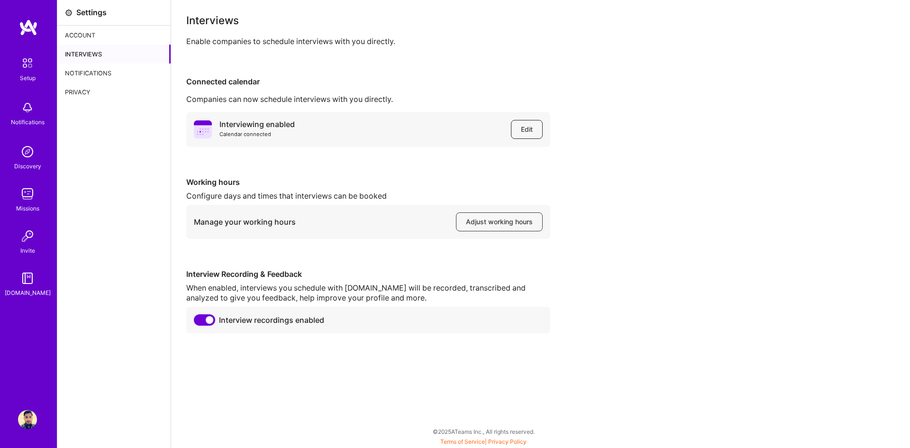
click at [531, 128] on span "Edit" at bounding box center [527, 129] width 12 height 9
click at [511, 225] on span "Adjust working hours" at bounding box center [499, 221] width 67 height 9
click at [83, 55] on div "Interviews" at bounding box center [113, 54] width 113 height 19
click at [602, 163] on div "Interviewing enabled Calendar connected Edit Working hours Configure days and t…" at bounding box center [540, 222] width 709 height 221
click at [25, 154] on img at bounding box center [27, 151] width 19 height 19
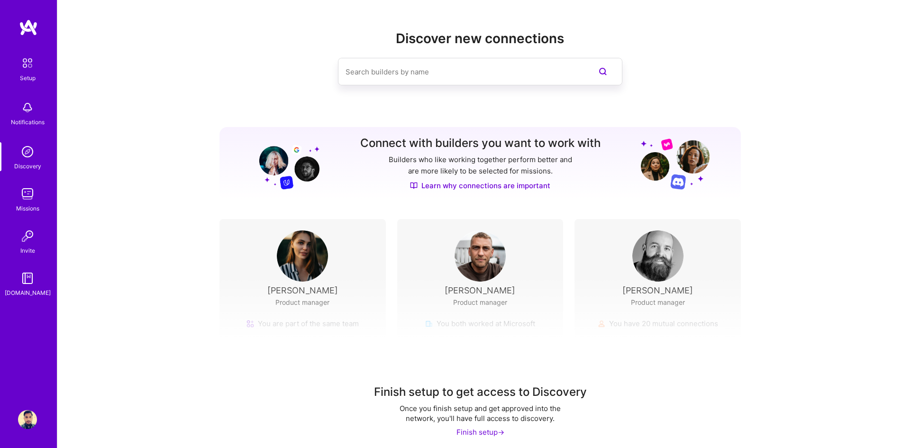
scroll to position [5, 0]
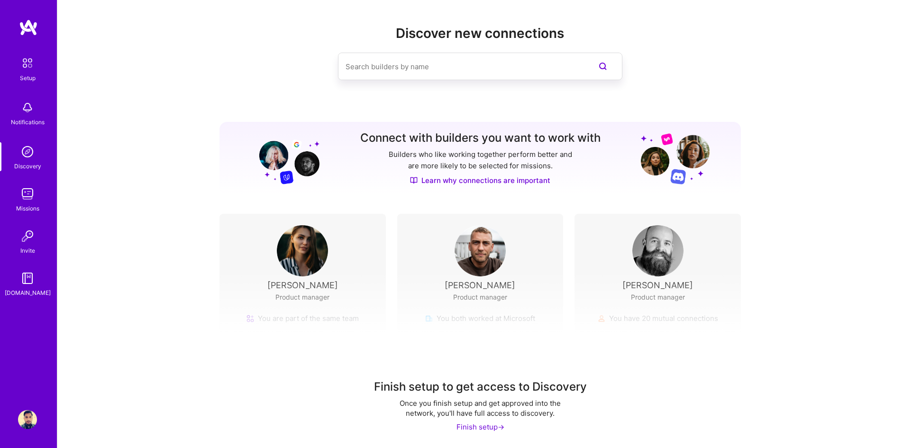
click at [488, 427] on div "Finish setup ->" at bounding box center [481, 427] width 48 height 10
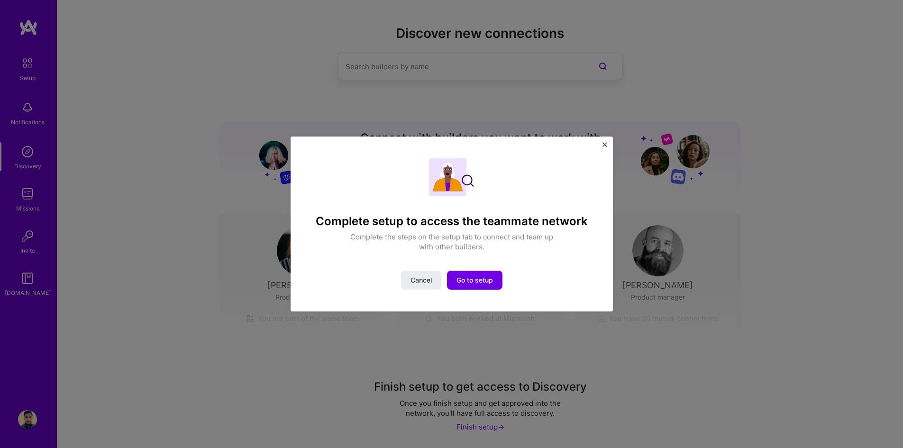
click at [480, 260] on div "Complete setup to access the teammate network Complete the steps on the setup t…" at bounding box center [451, 224] width 279 height 132
click at [485, 279] on span "Go to setup" at bounding box center [475, 279] width 37 height 9
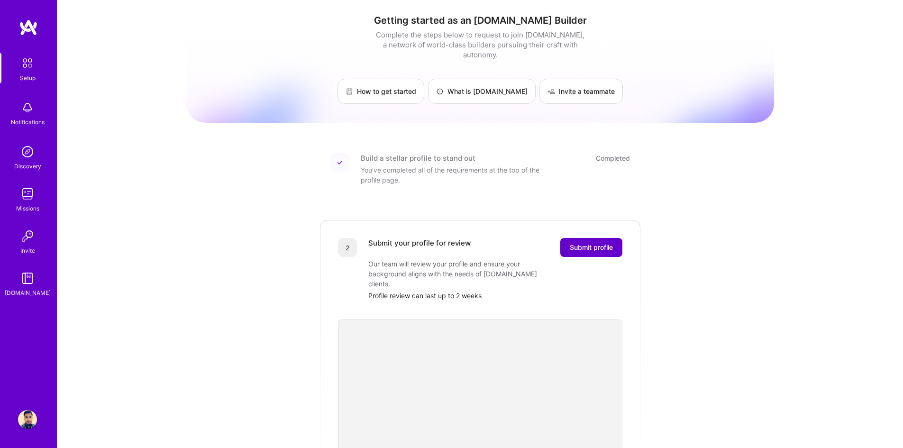
click at [592, 243] on span "Submit profile" at bounding box center [591, 247] width 43 height 9
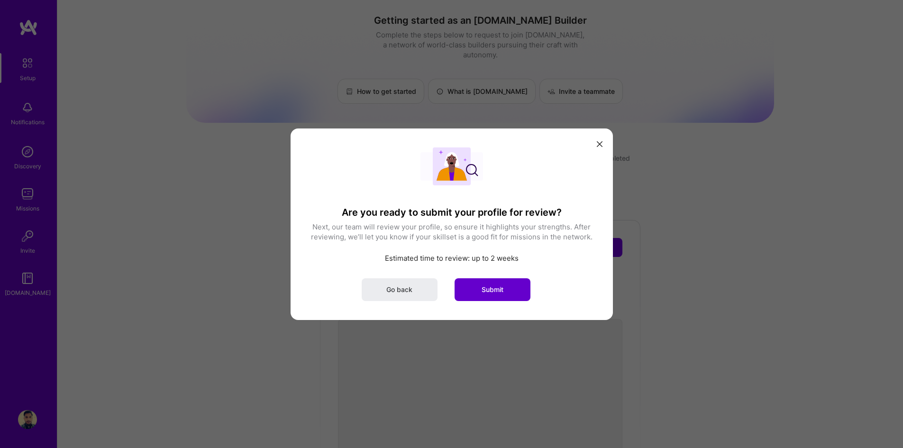
click at [500, 285] on span "Submit" at bounding box center [493, 288] width 22 height 9
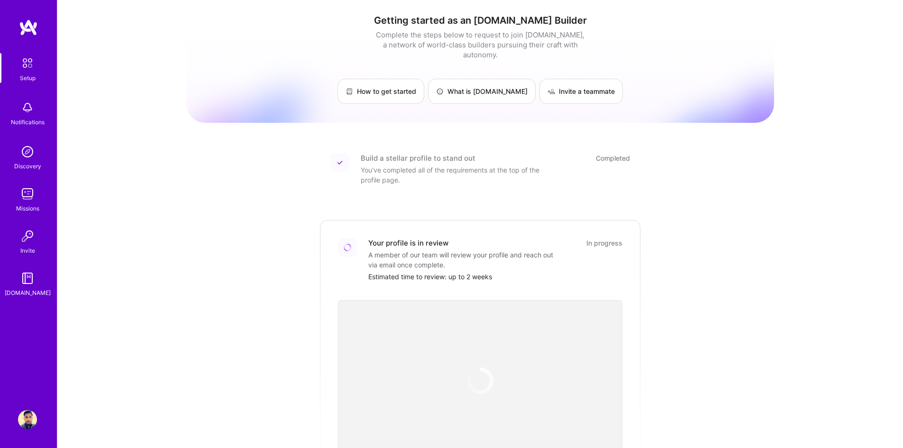
scroll to position [237, 0]
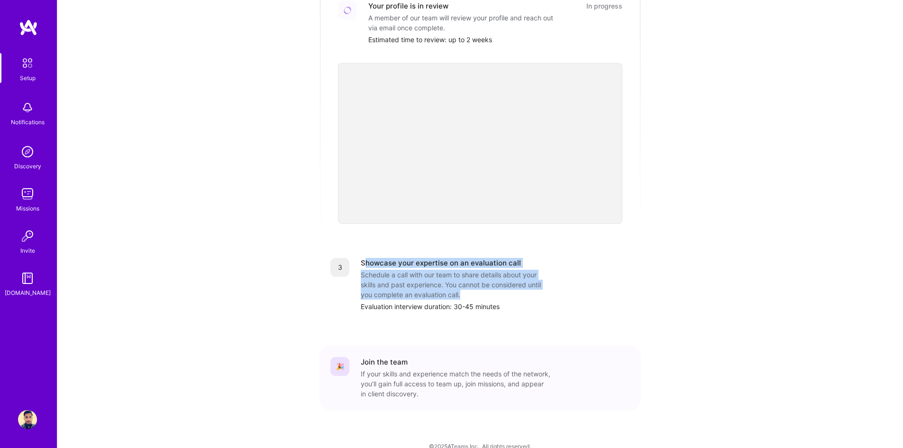
drag, startPoint x: 364, startPoint y: 251, endPoint x: 588, endPoint y: 289, distance: 228.0
click at [588, 289] on div "Showcase your expertise on an evaluation call Schedule a call with our team to …" at bounding box center [495, 285] width 269 height 54
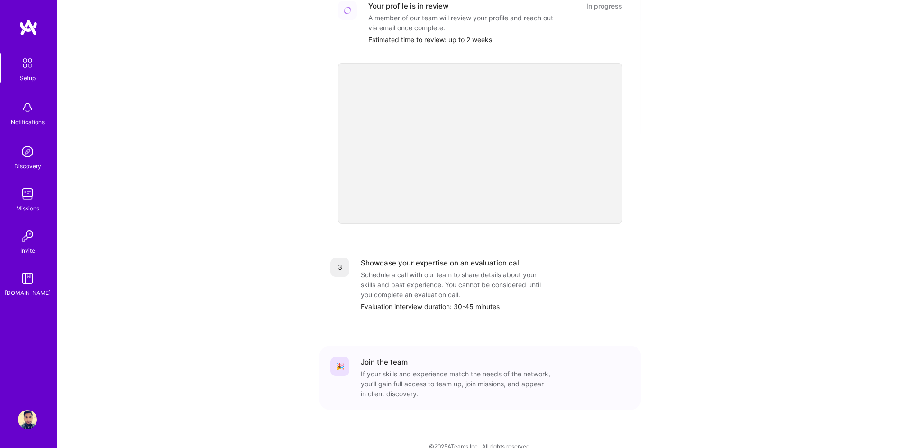
click at [638, 293] on div "3 Showcase your expertise on an evaluation call Schedule a call with our team t…" at bounding box center [480, 285] width 322 height 76
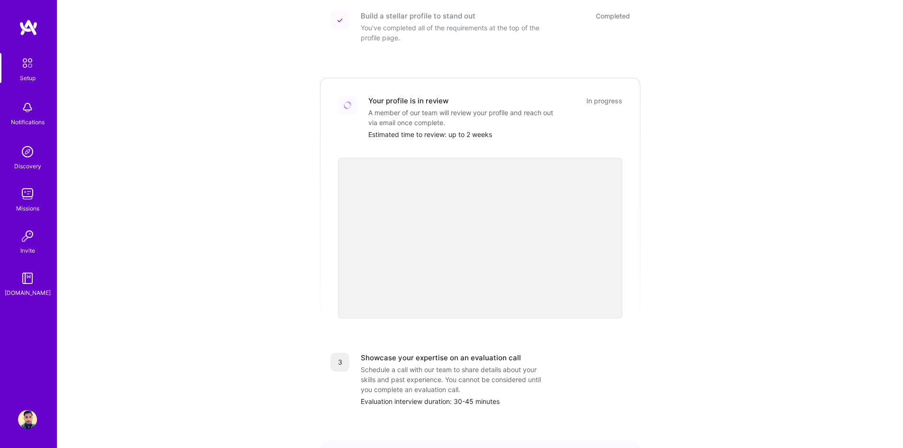
scroll to position [0, 0]
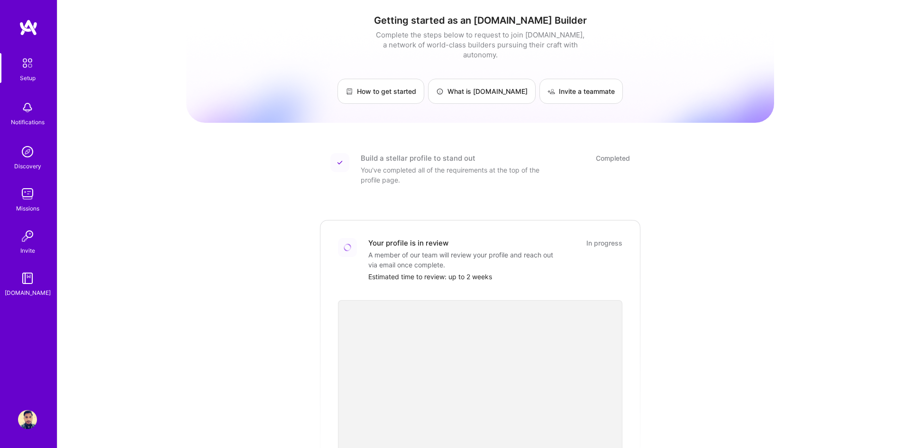
click at [33, 61] on img at bounding box center [28, 63] width 20 height 20
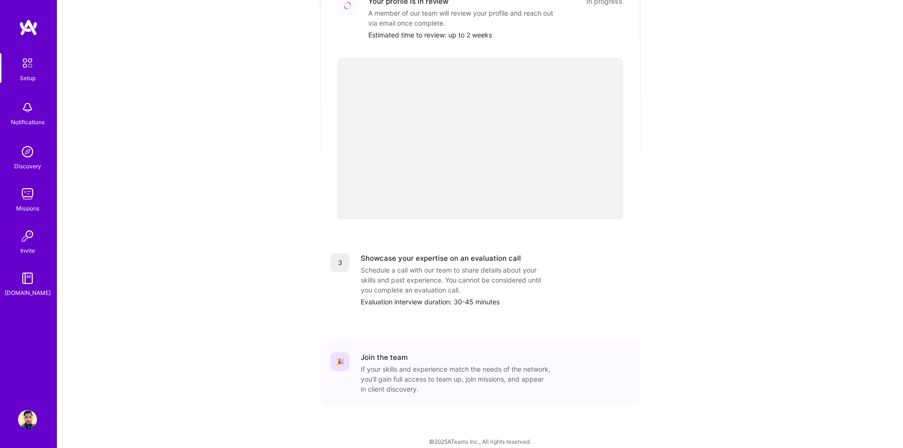
scroll to position [100, 0]
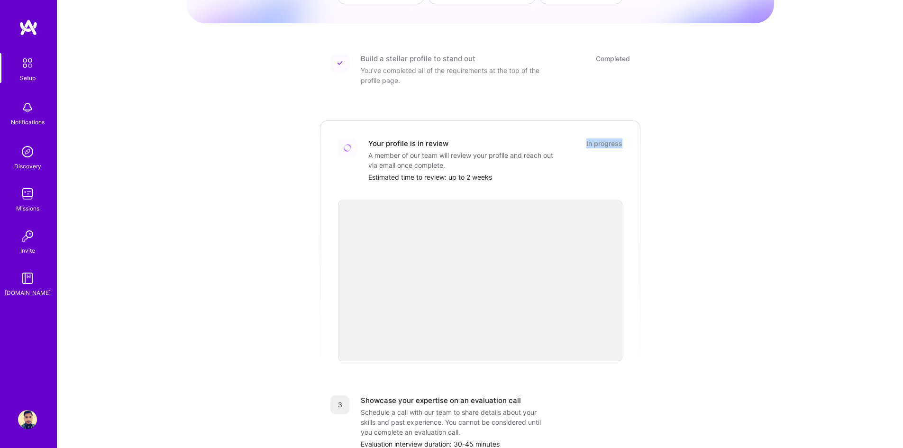
drag, startPoint x: 604, startPoint y: 131, endPoint x: 690, endPoint y: 130, distance: 85.8
click at [683, 129] on div "Getting started as an A.Team Builder Complete the steps below to request to joi…" at bounding box center [480, 251] width 588 height 686
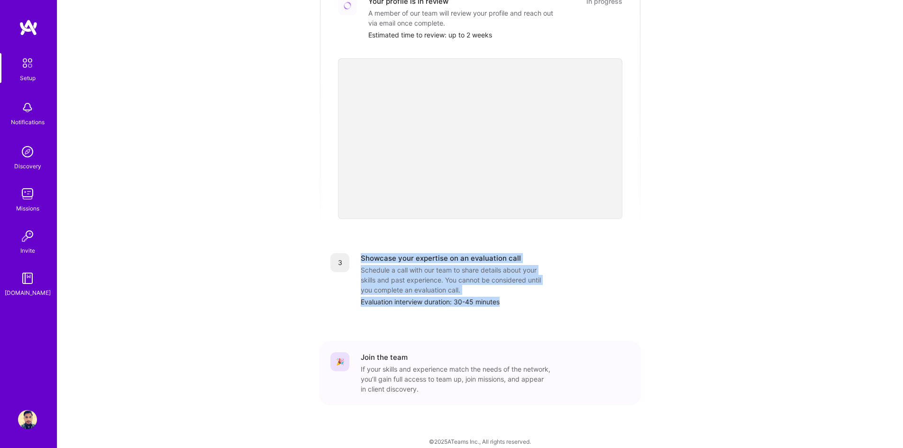
drag, startPoint x: 361, startPoint y: 246, endPoint x: 554, endPoint y: 301, distance: 200.7
click at [550, 301] on div "3 Showcase your expertise on an evaluation call Schedule a call with our team t…" at bounding box center [480, 280] width 322 height 76
click at [589, 297] on div "Evaluation interview duration: 30-45 minutes" at bounding box center [495, 302] width 269 height 10
